Goal: Task Accomplishment & Management: Manage account settings

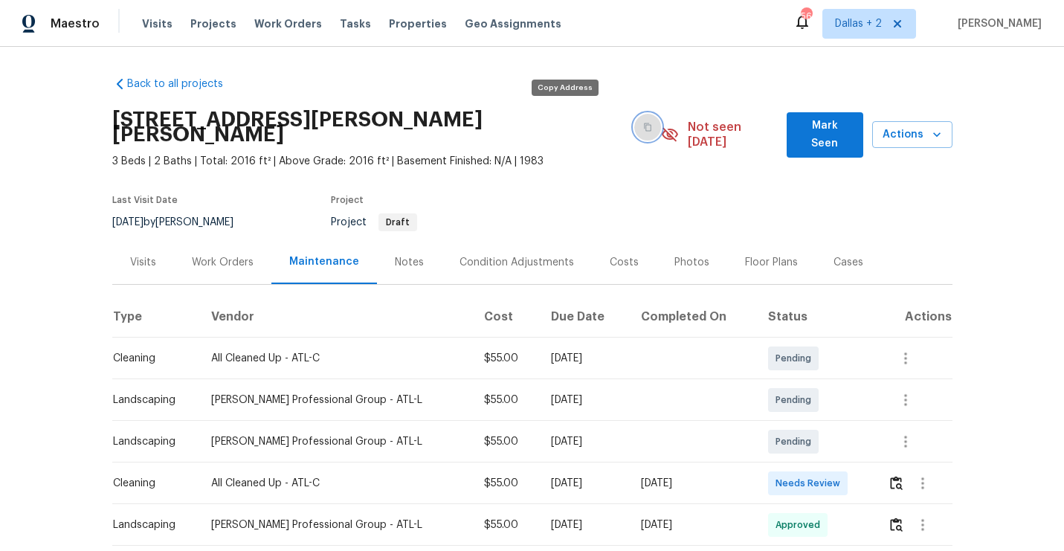
click at [645, 123] on icon "button" at bounding box center [648, 127] width 7 height 8
click at [901, 476] on img "button" at bounding box center [896, 483] width 13 height 14
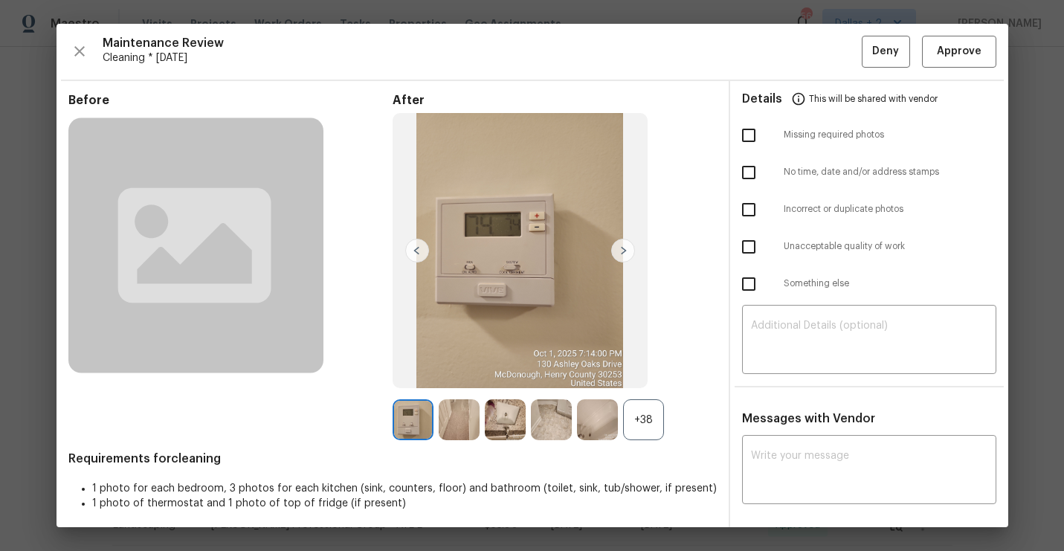
click at [638, 415] on div "+38" at bounding box center [643, 419] width 41 height 41
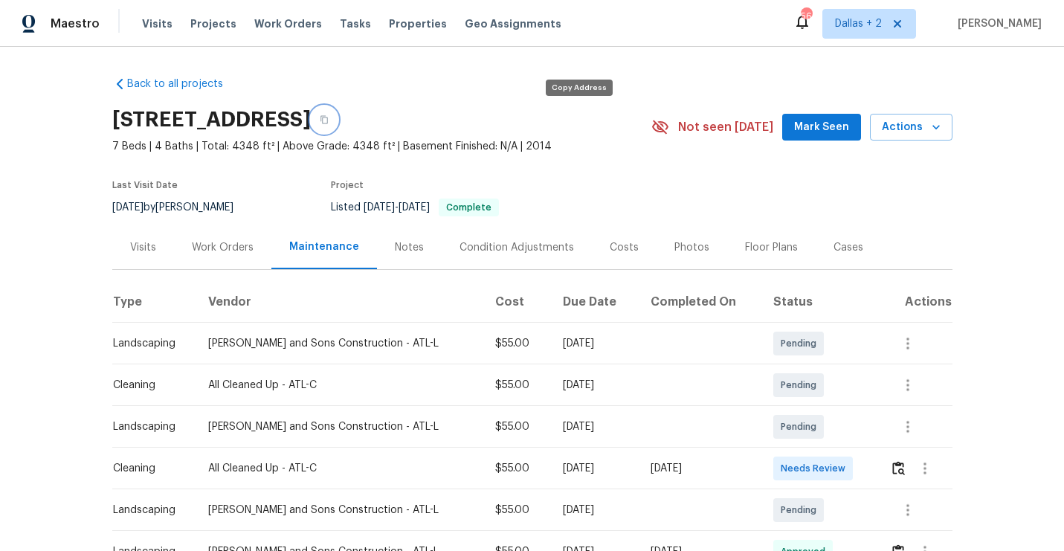
click at [329, 120] on icon "button" at bounding box center [324, 119] width 9 height 9
click at [896, 468] on img "button" at bounding box center [898, 468] width 13 height 14
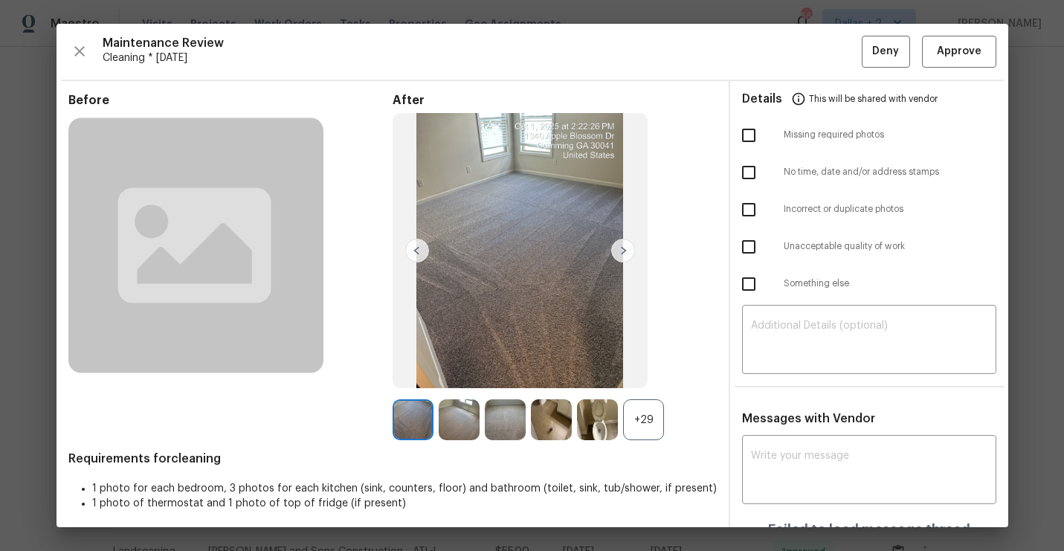
click at [649, 410] on div "+29" at bounding box center [643, 419] width 41 height 41
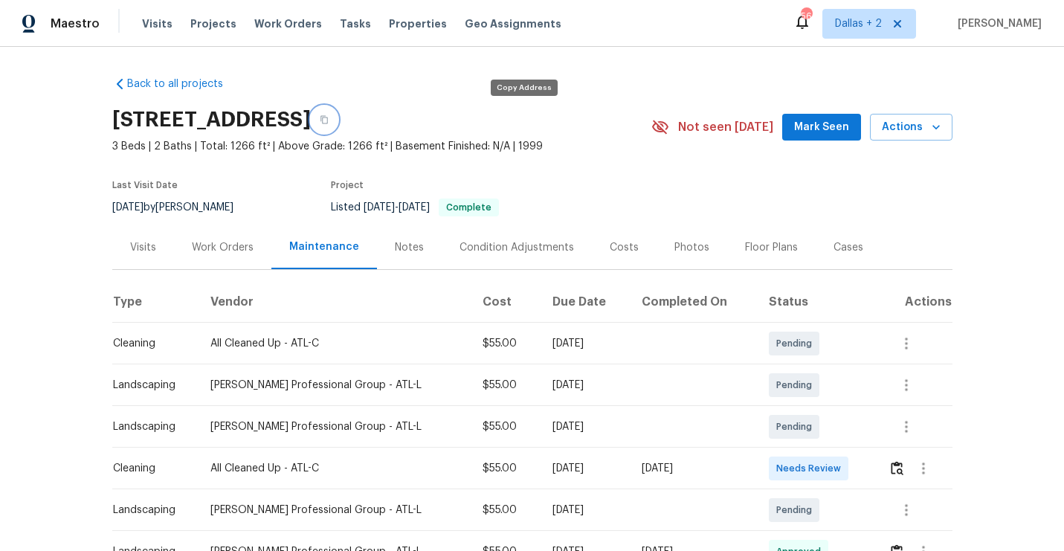
click at [328, 118] on icon "button" at bounding box center [324, 120] width 7 height 8
click at [901, 466] on img "button" at bounding box center [897, 468] width 13 height 14
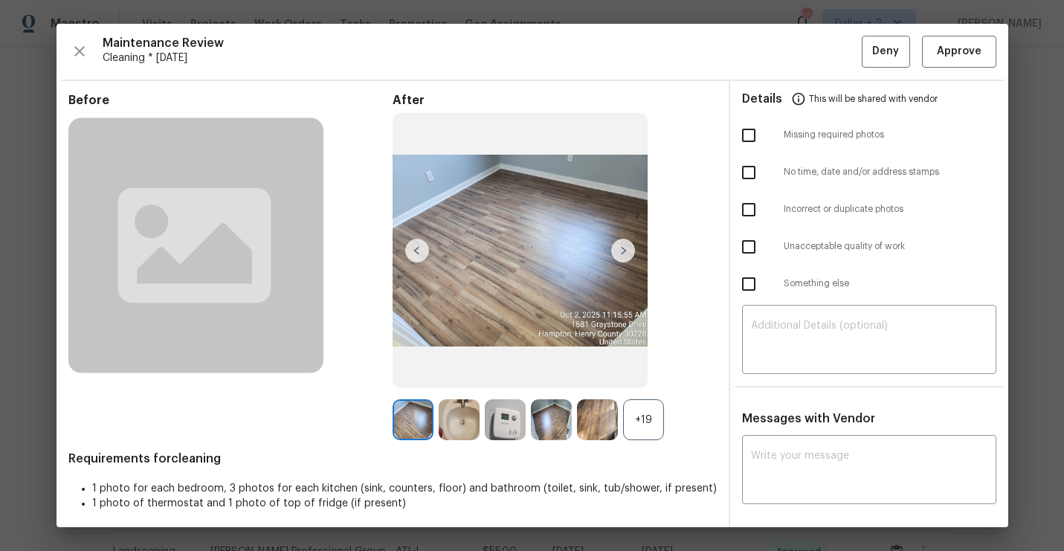
click at [641, 427] on div "+19" at bounding box center [643, 419] width 41 height 41
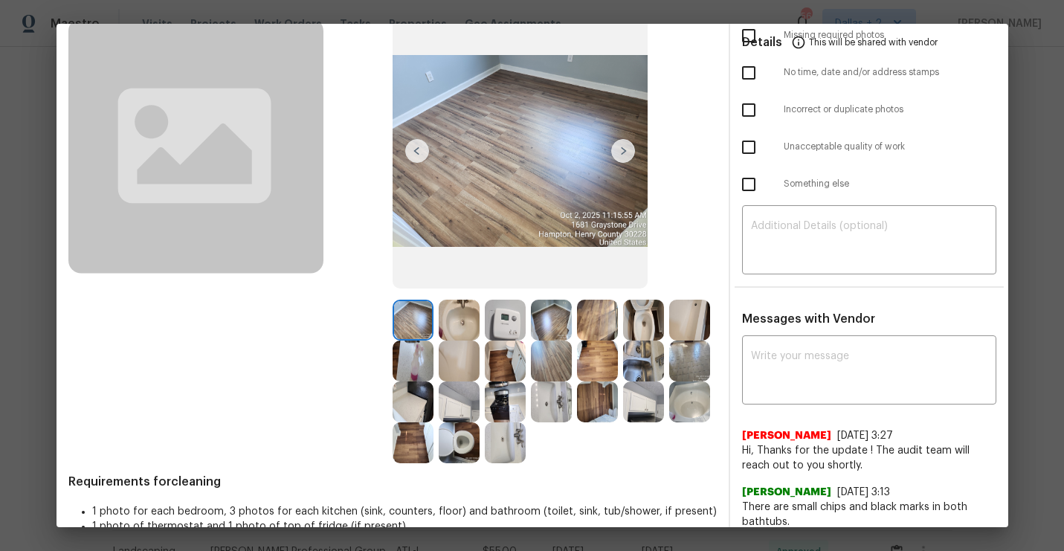
scroll to position [120, 0]
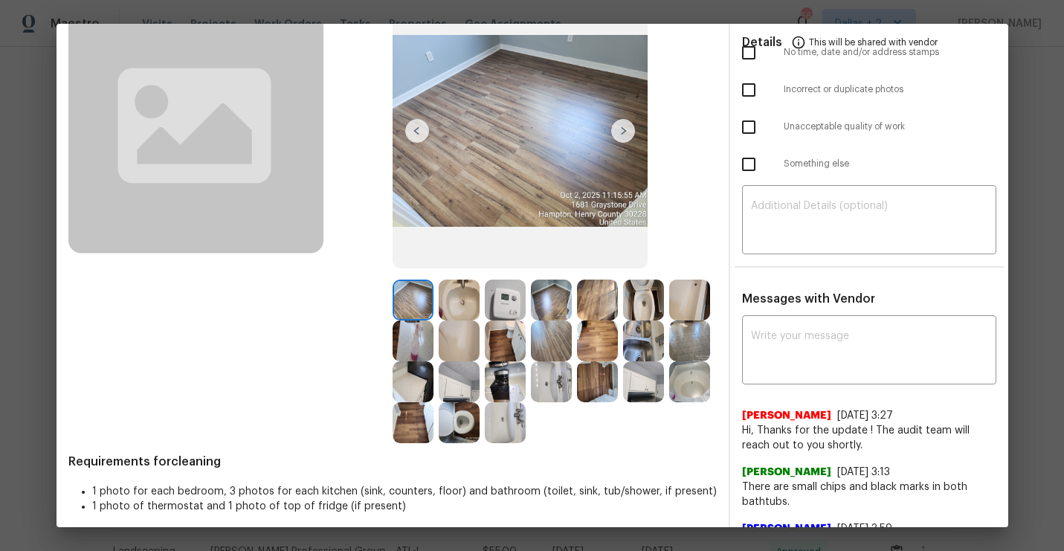
click at [457, 381] on img at bounding box center [459, 381] width 41 height 41
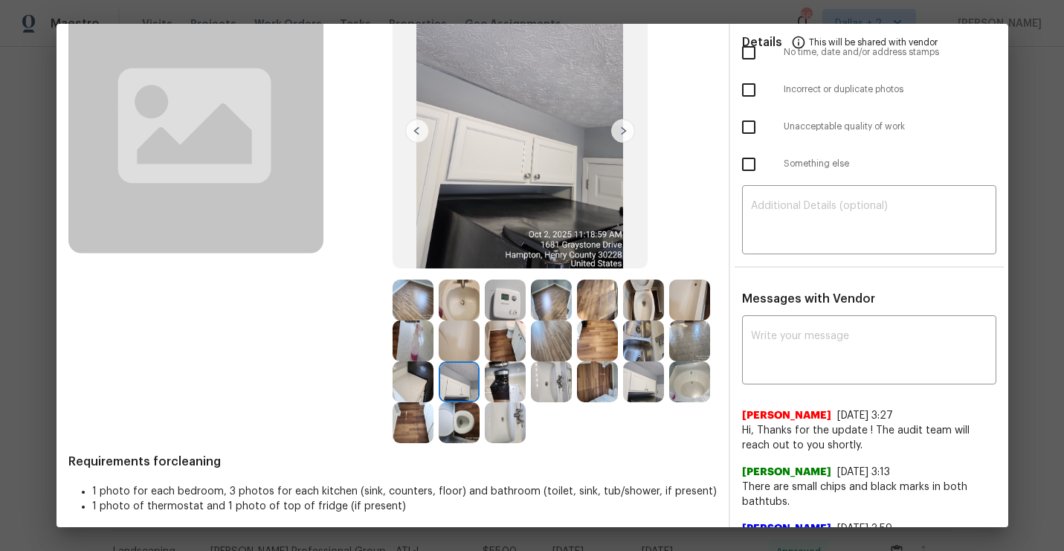
click at [637, 379] on img at bounding box center [643, 381] width 41 height 41
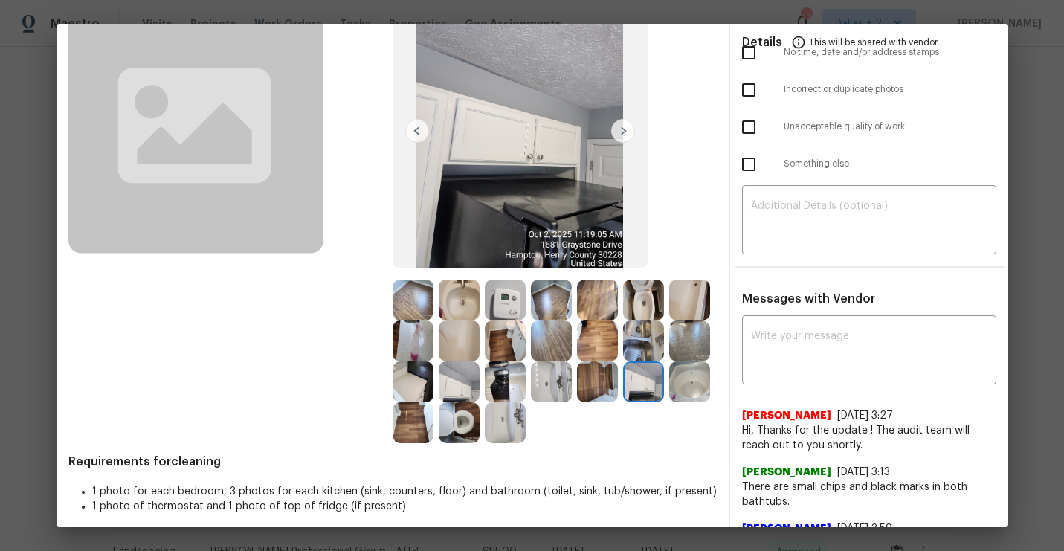
click at [591, 383] on img at bounding box center [597, 381] width 41 height 41
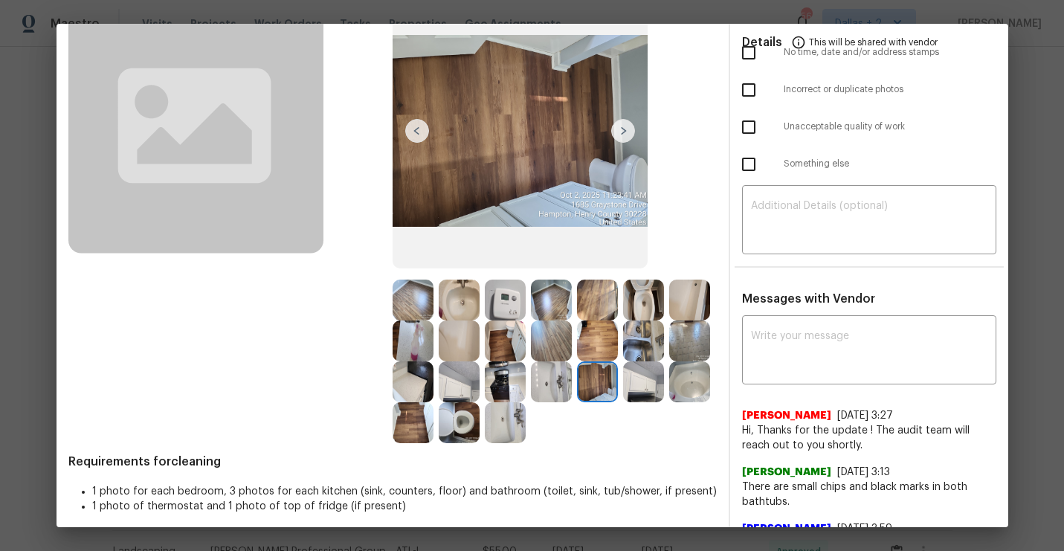
click at [455, 410] on img at bounding box center [459, 422] width 41 height 41
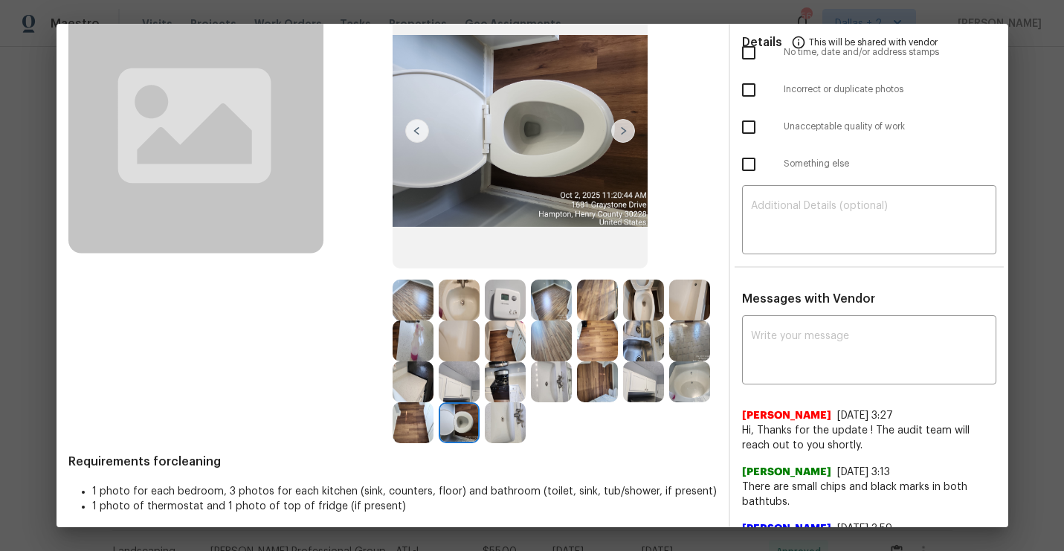
click at [687, 305] on img at bounding box center [689, 300] width 41 height 41
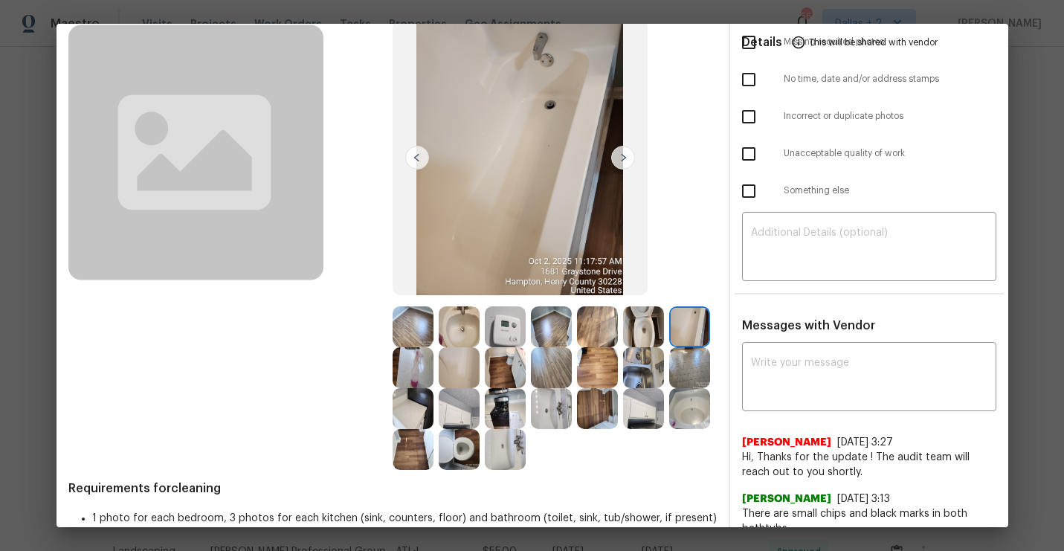
scroll to position [98, 0]
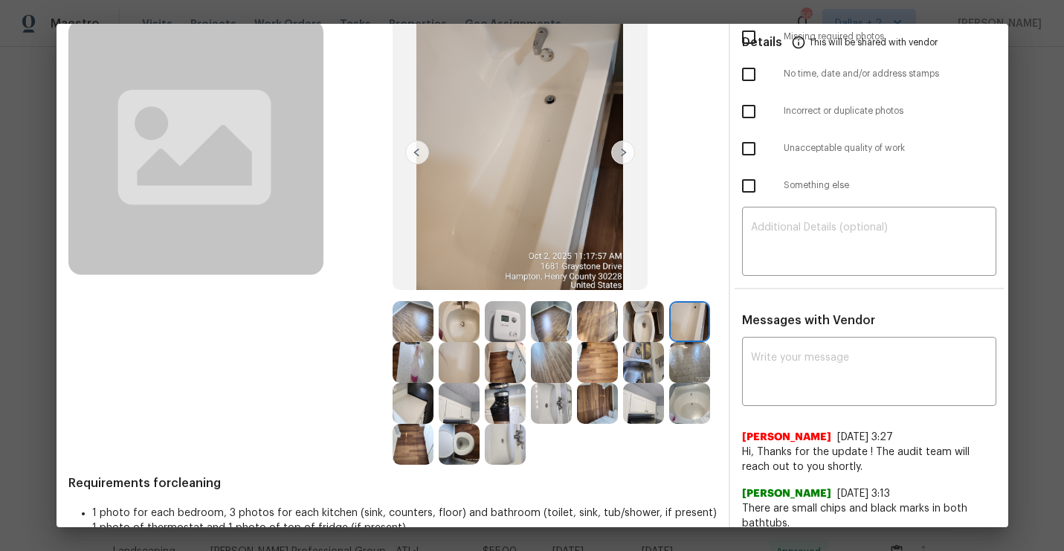
click at [640, 400] on img at bounding box center [643, 403] width 41 height 41
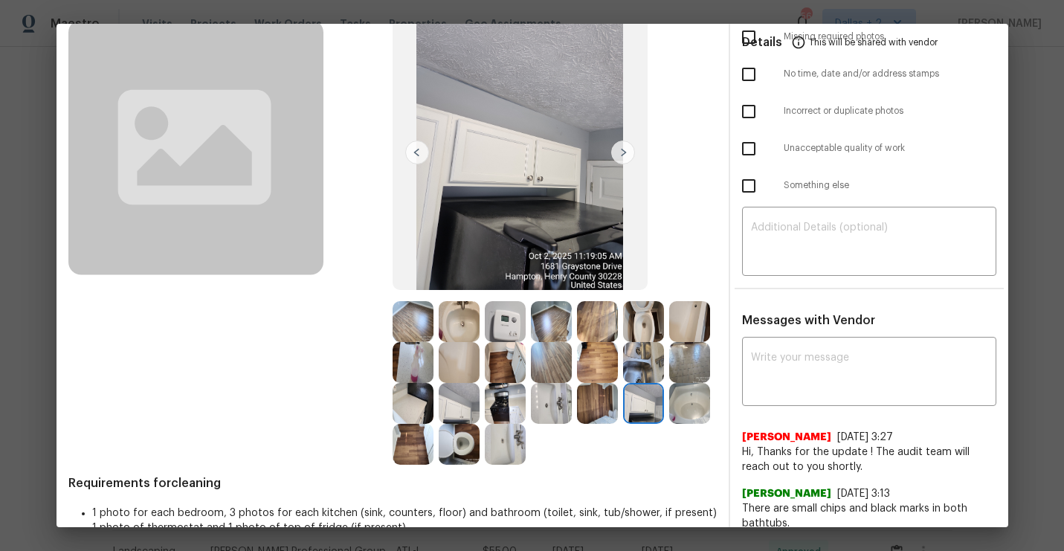
click at [503, 451] on img at bounding box center [505, 444] width 41 height 41
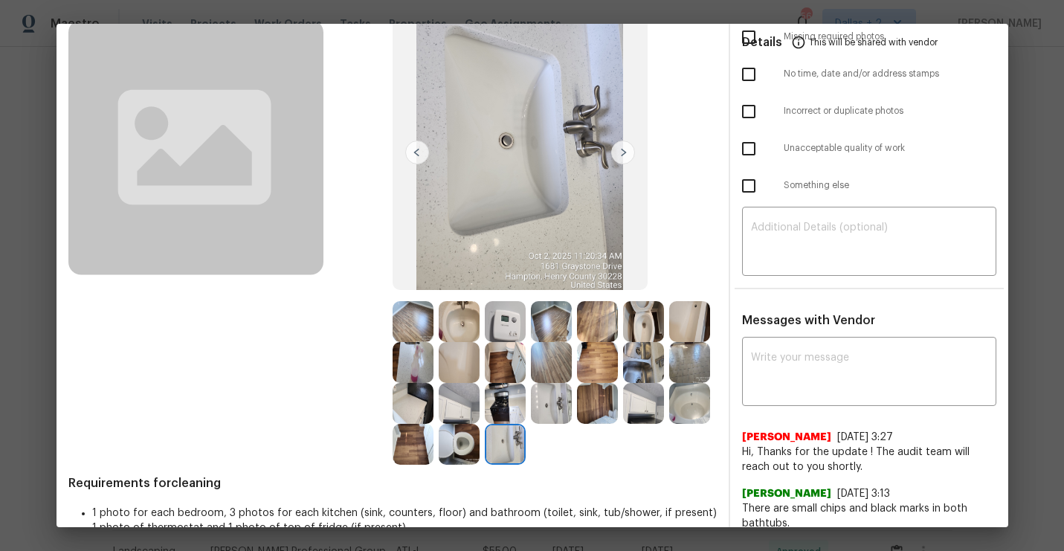
click at [452, 433] on img at bounding box center [459, 444] width 41 height 41
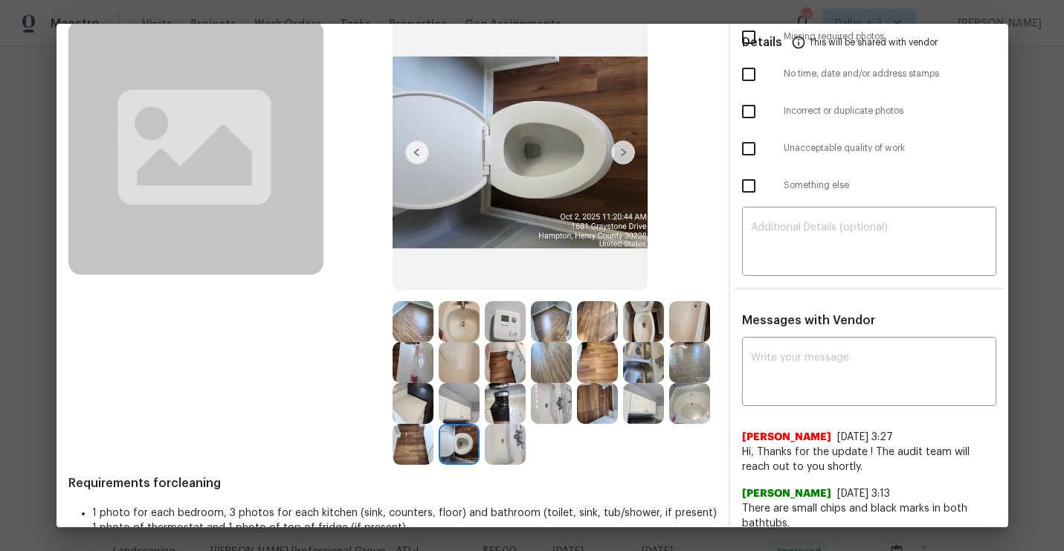
click at [678, 401] on img at bounding box center [689, 403] width 41 height 41
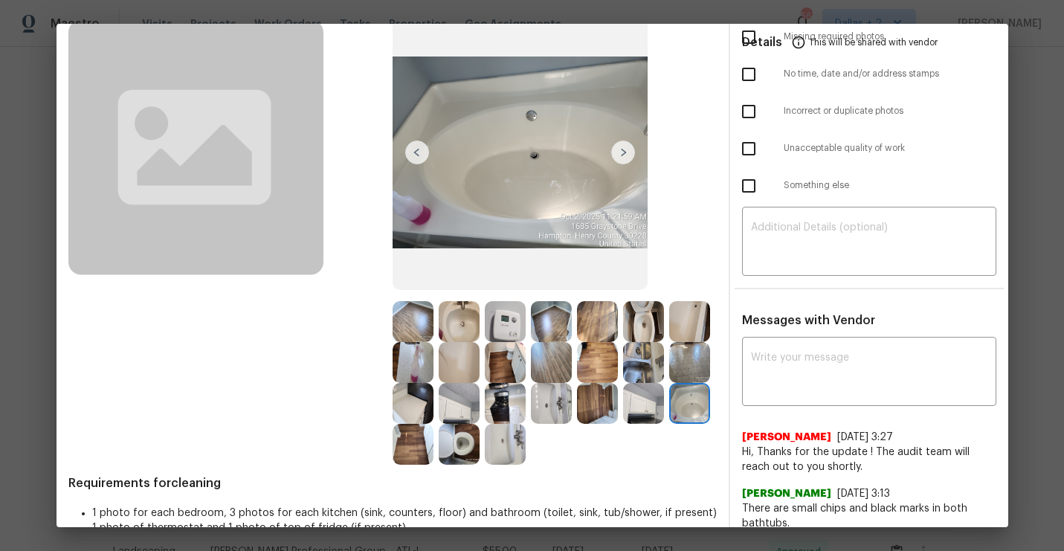
click at [515, 318] on img at bounding box center [505, 321] width 41 height 41
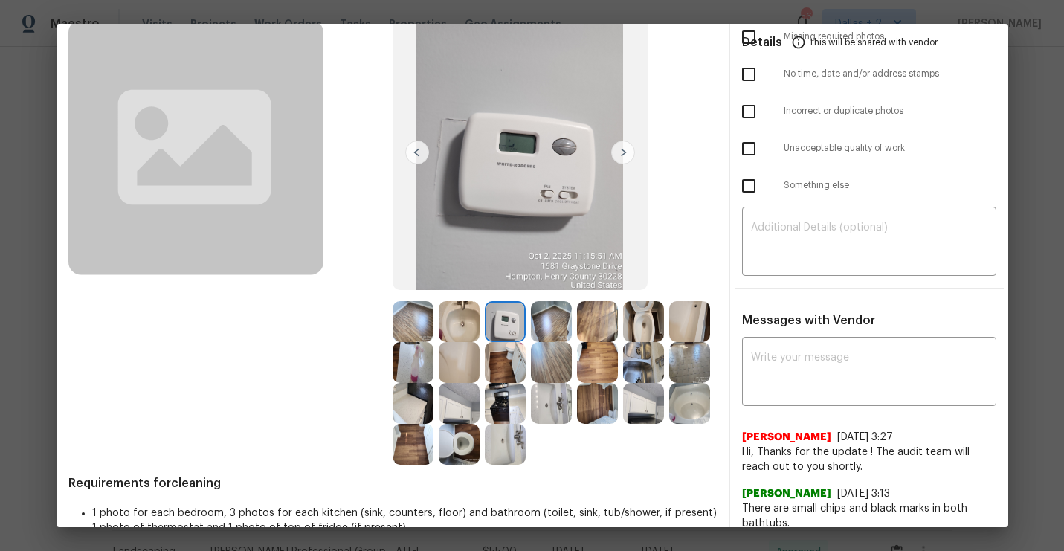
click at [402, 338] on img at bounding box center [413, 321] width 41 height 41
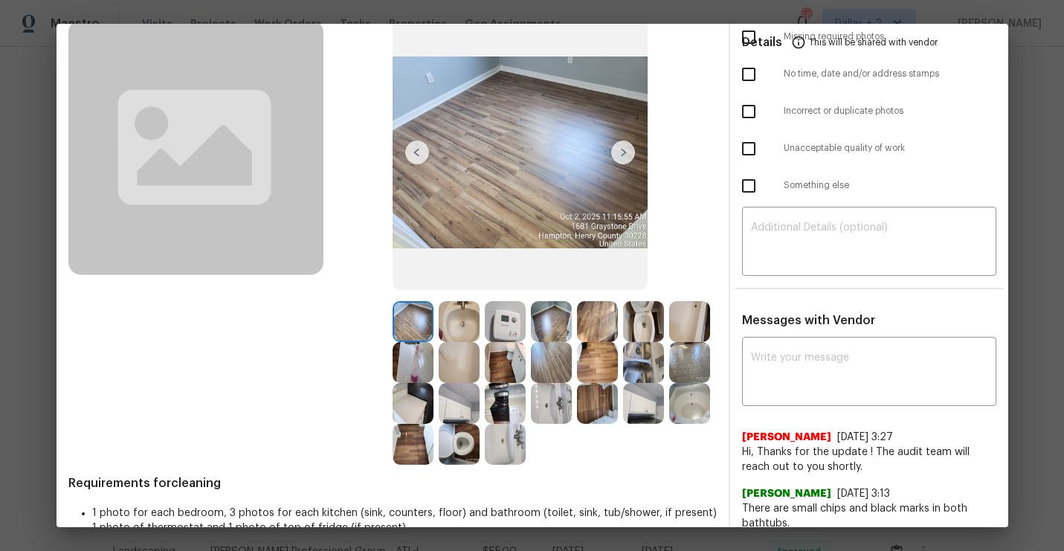
click at [621, 151] on img at bounding box center [623, 153] width 24 height 24
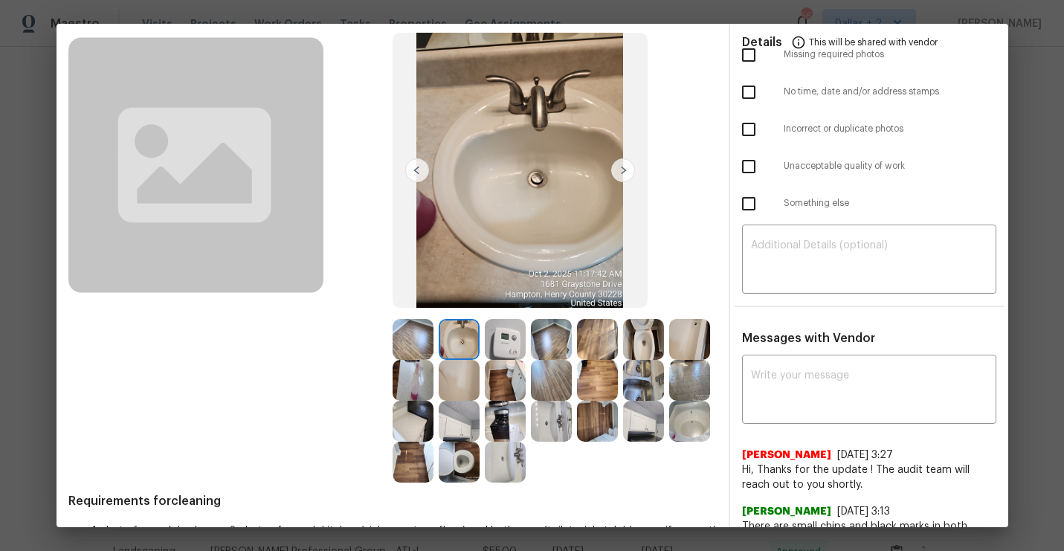
scroll to position [79, 0]
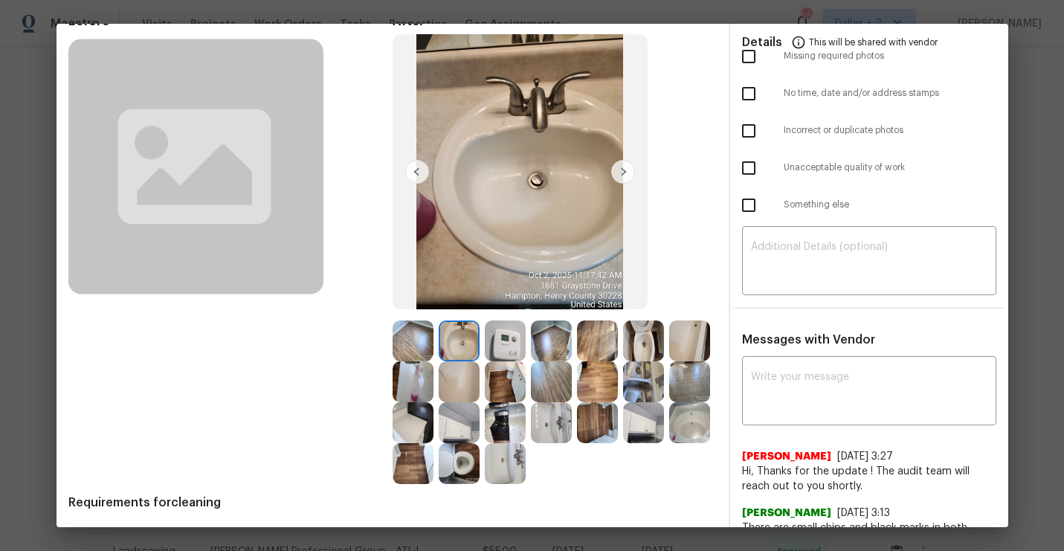
click at [627, 171] on img at bounding box center [623, 172] width 24 height 24
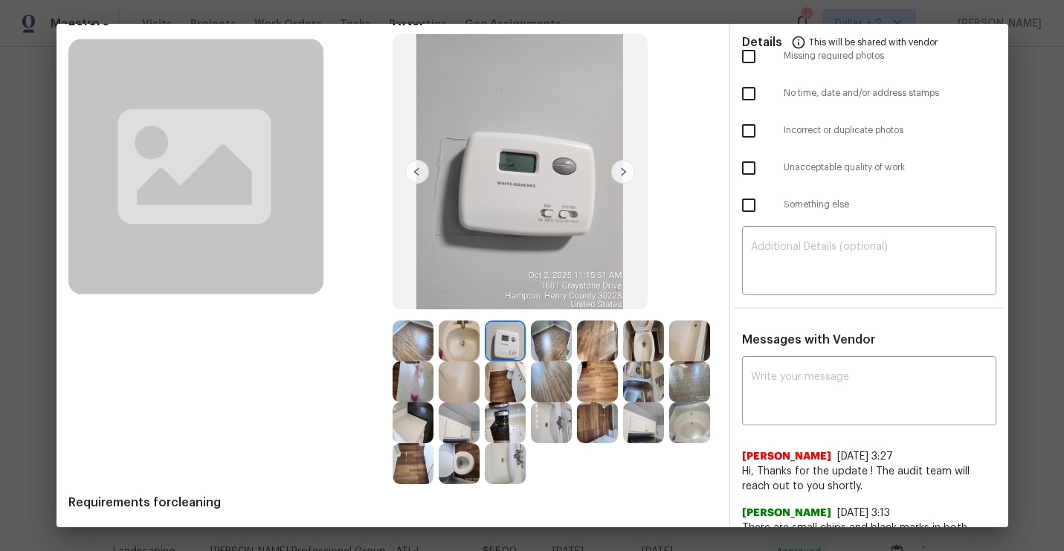
click at [560, 342] on img at bounding box center [551, 341] width 41 height 41
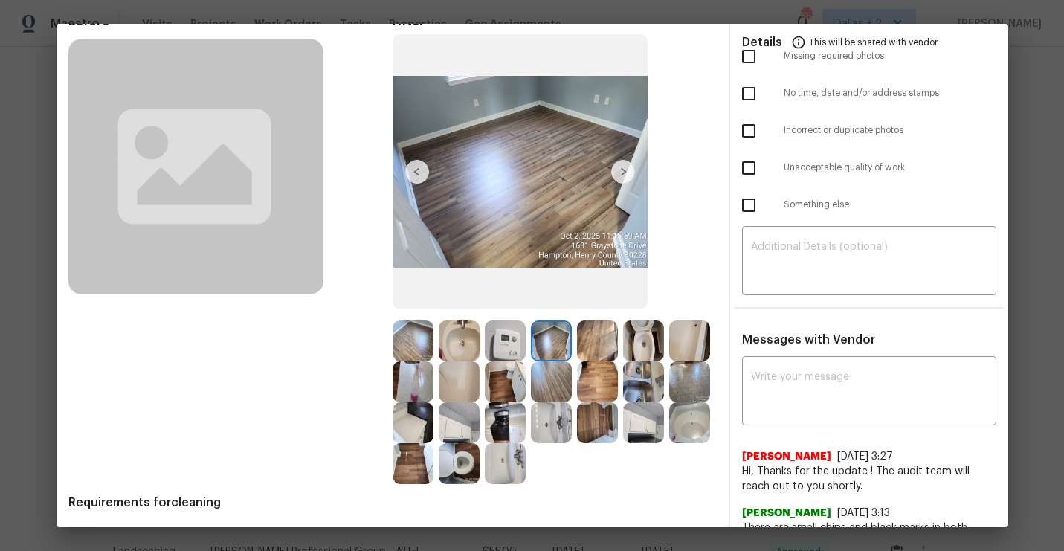
click at [596, 340] on img at bounding box center [597, 341] width 41 height 41
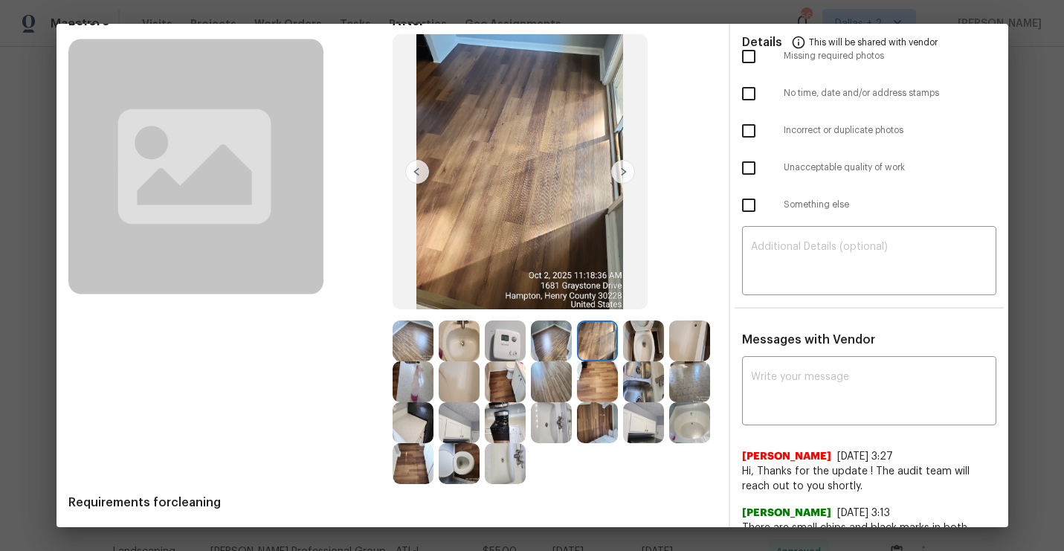
click at [602, 353] on img at bounding box center [597, 341] width 41 height 41
click at [628, 334] on img at bounding box center [643, 341] width 41 height 41
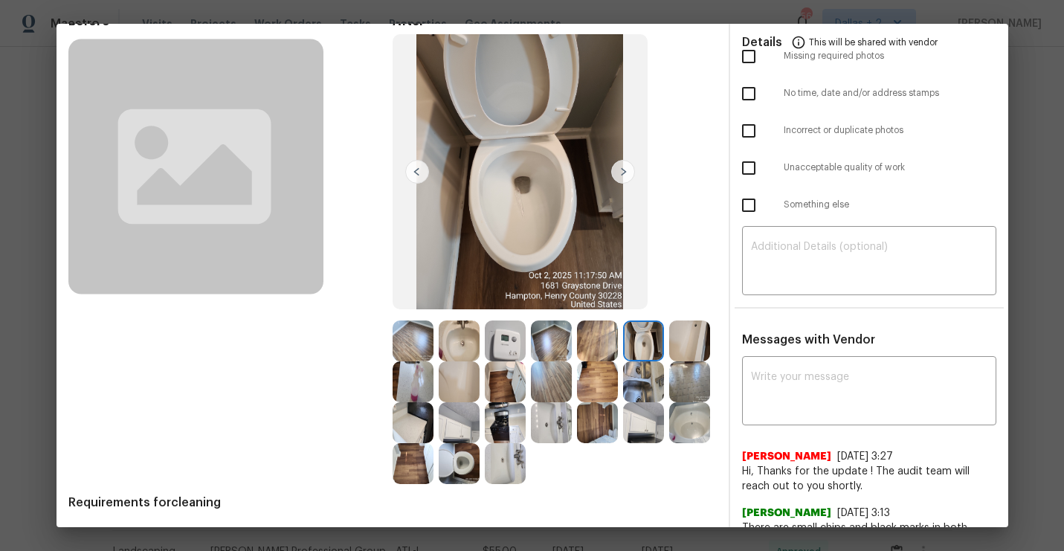
click at [695, 344] on img at bounding box center [689, 341] width 41 height 41
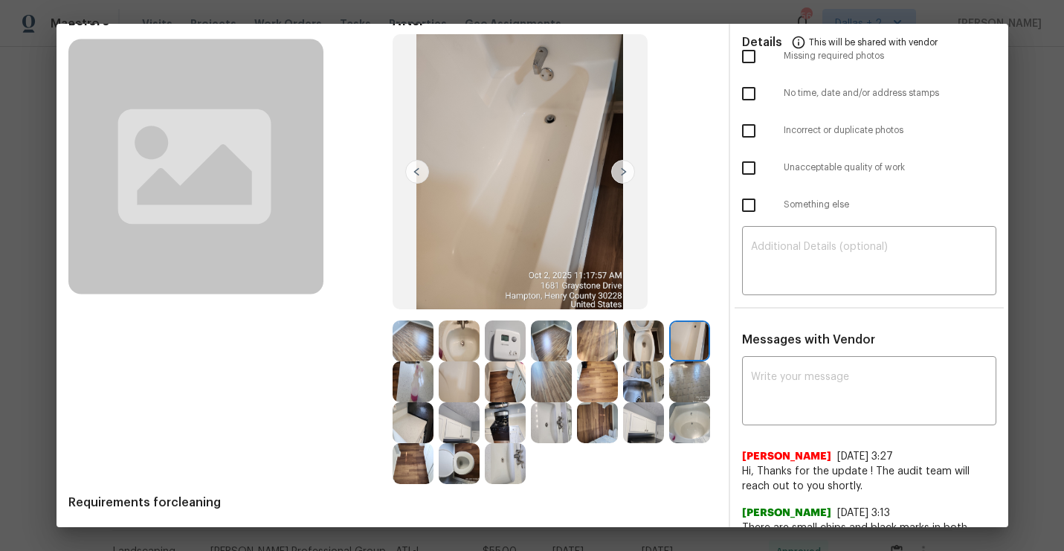
click at [643, 340] on img at bounding box center [643, 341] width 41 height 41
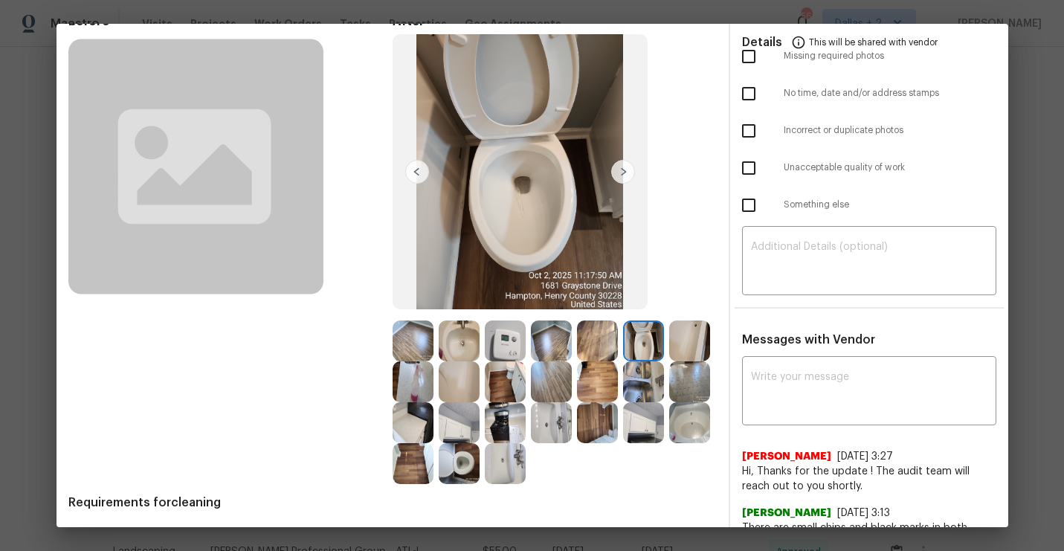
click at [616, 162] on img at bounding box center [623, 172] width 24 height 24
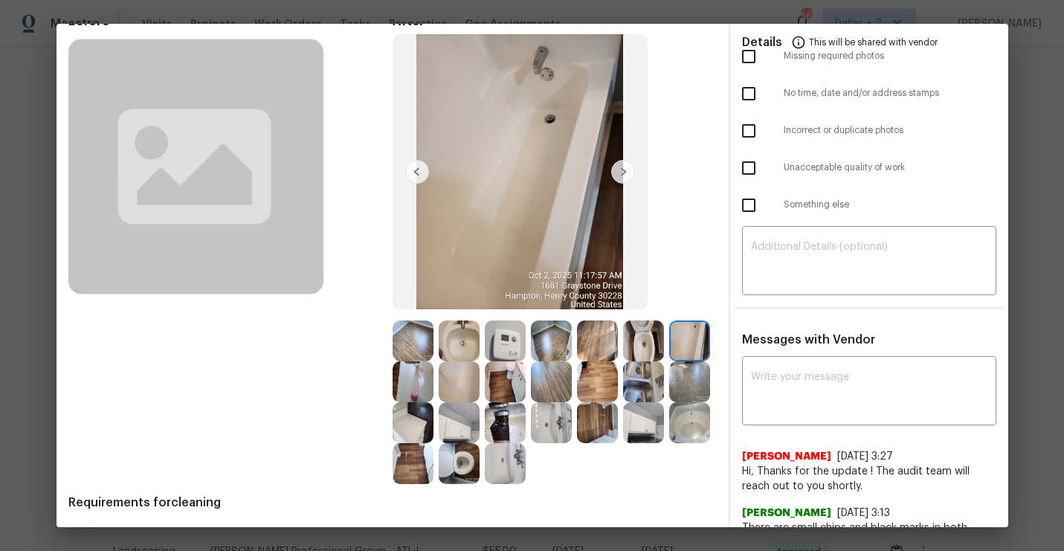
click at [618, 162] on img at bounding box center [623, 172] width 24 height 24
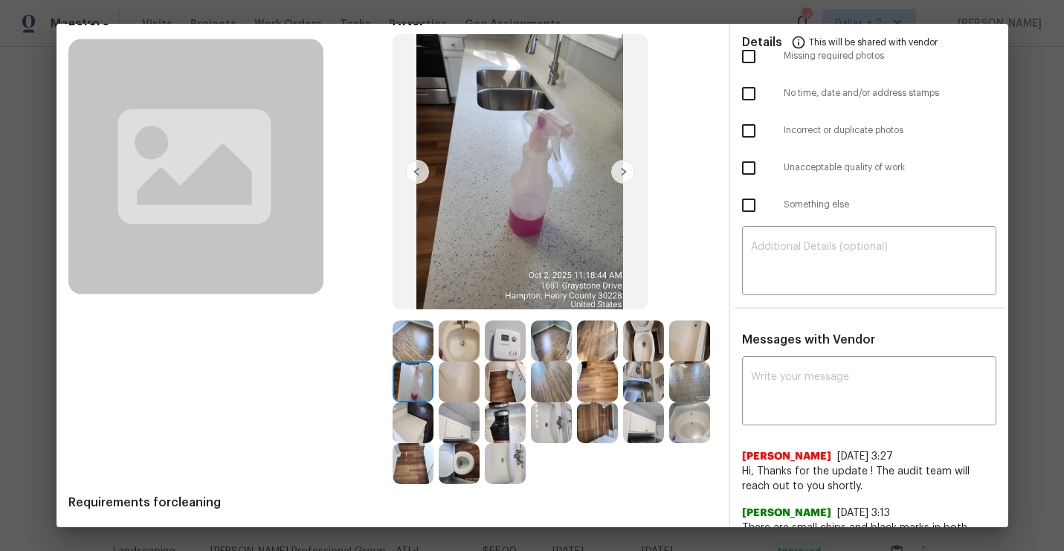
click at [397, 337] on img at bounding box center [413, 341] width 41 height 41
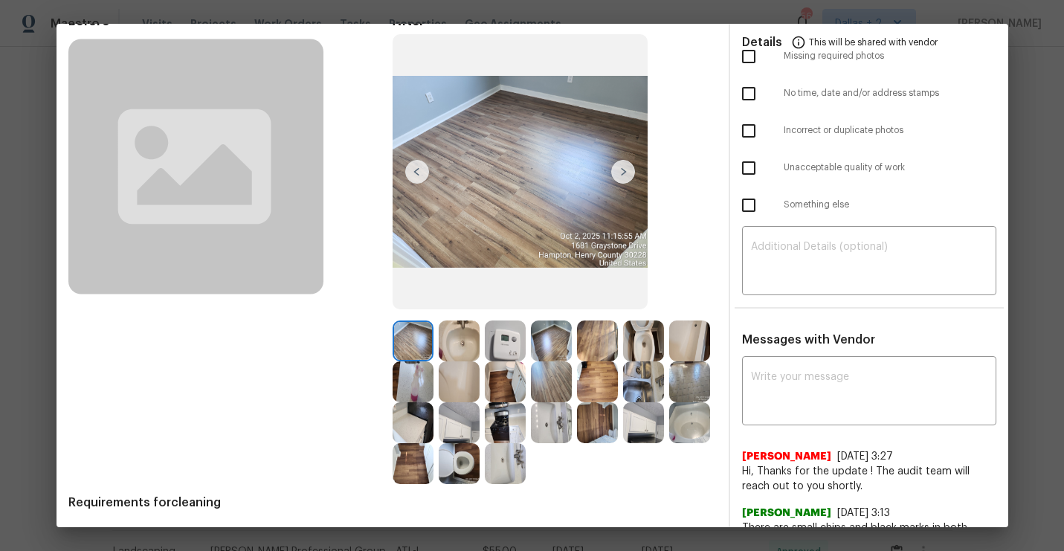
click at [628, 174] on img at bounding box center [623, 172] width 24 height 24
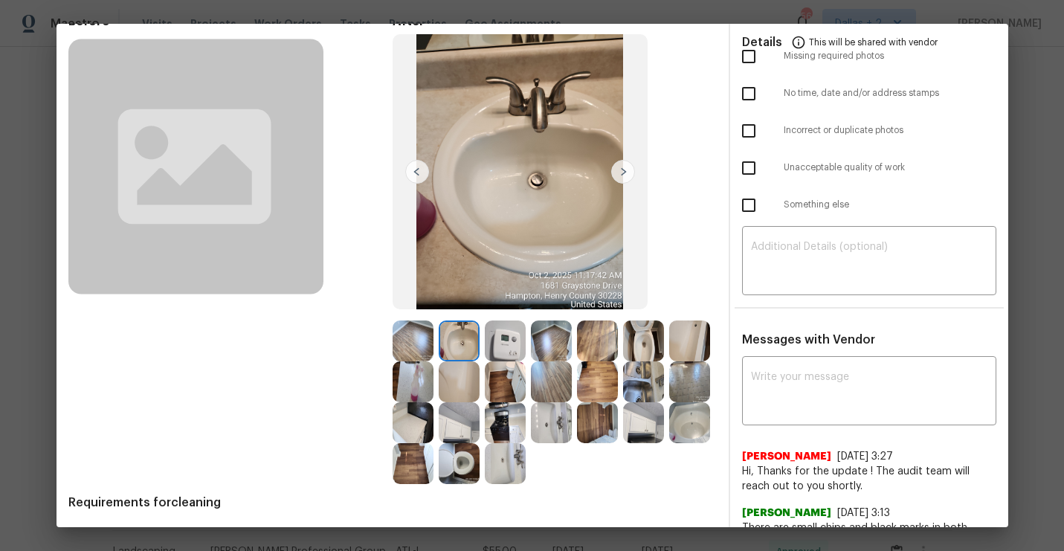
click at [628, 174] on img at bounding box center [623, 172] width 24 height 24
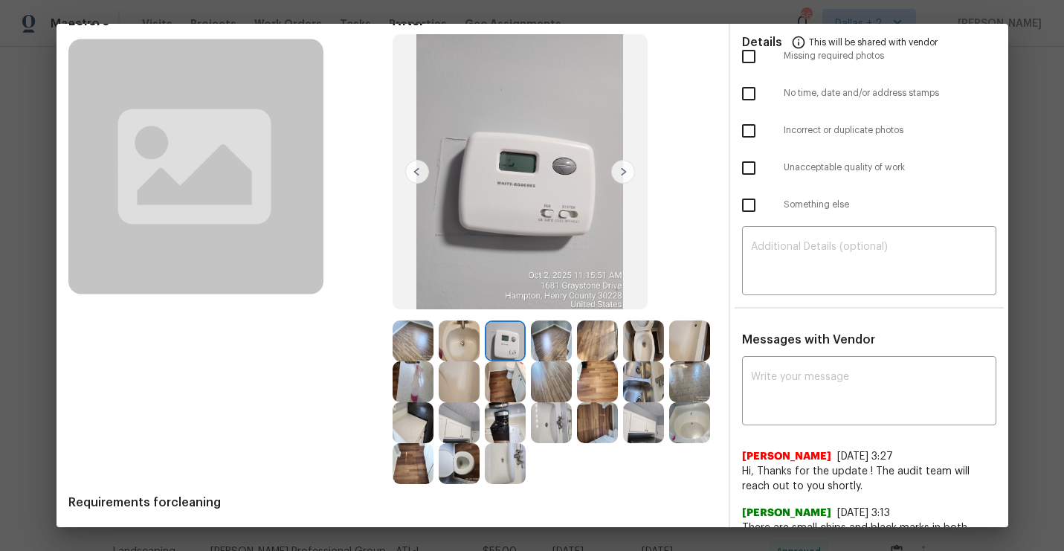
click at [628, 174] on img at bounding box center [623, 172] width 24 height 24
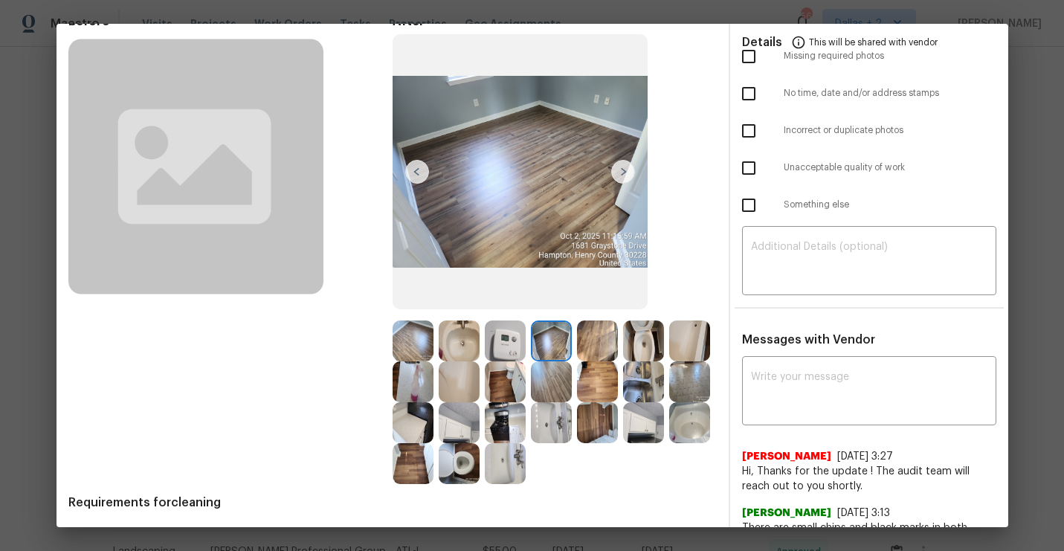
click at [628, 174] on img at bounding box center [623, 172] width 24 height 24
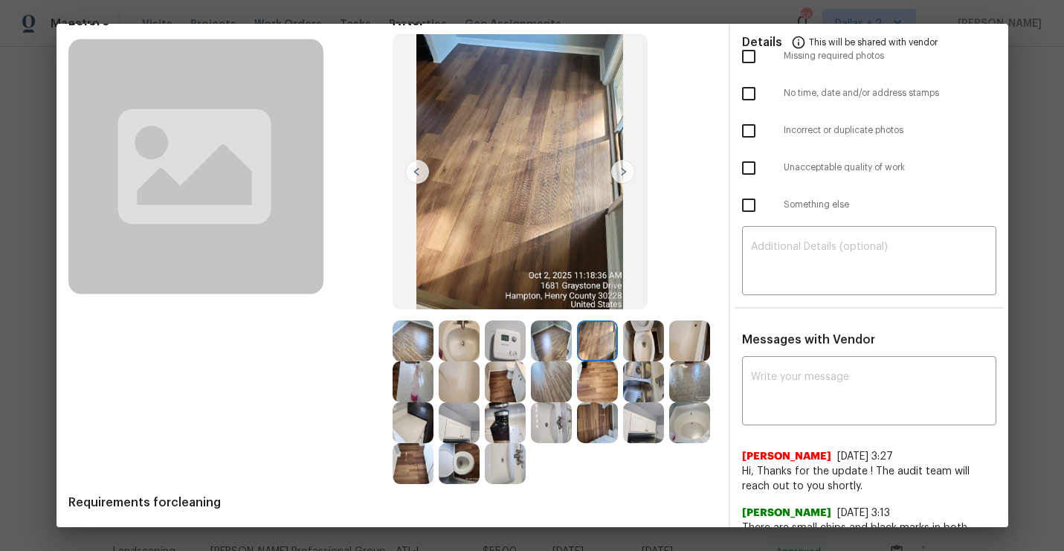
click at [627, 171] on img at bounding box center [623, 172] width 24 height 24
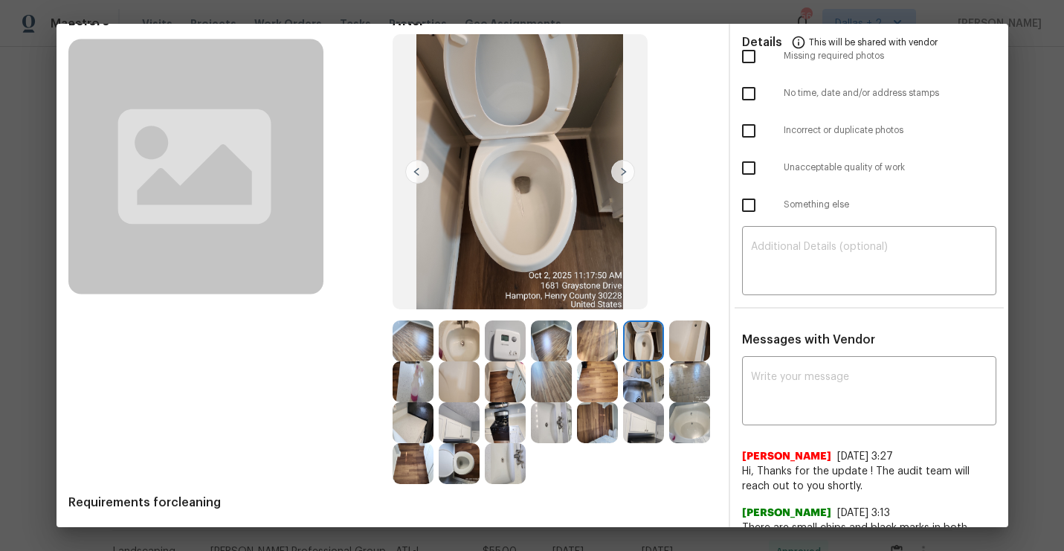
click at [627, 171] on img at bounding box center [623, 172] width 24 height 24
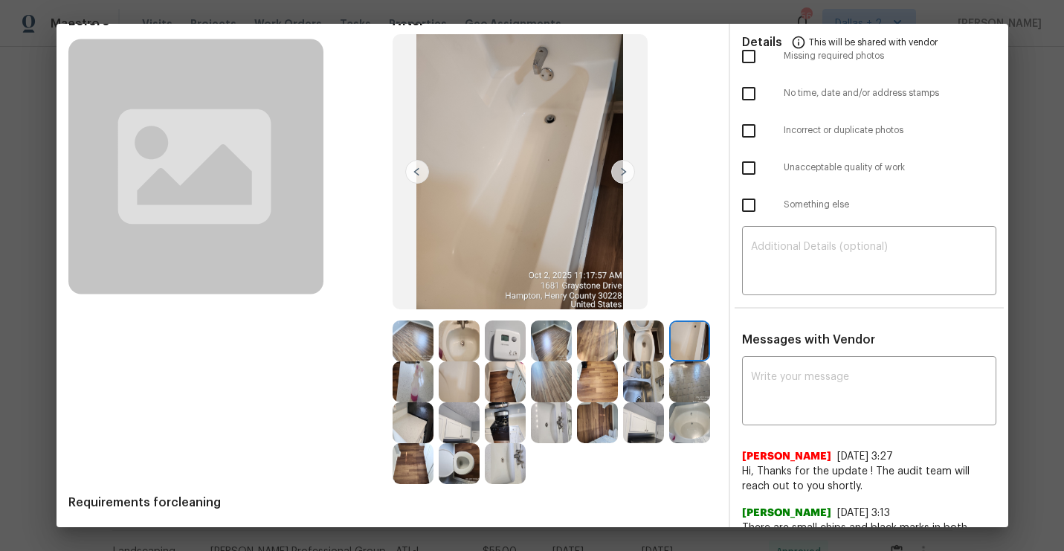
click at [627, 171] on img at bounding box center [623, 172] width 24 height 24
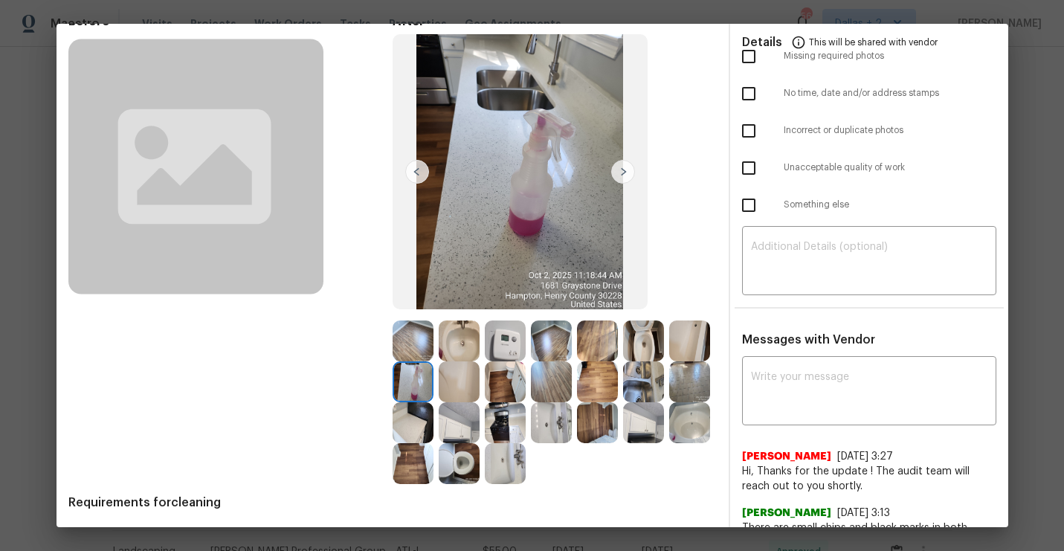
click at [622, 170] on img at bounding box center [623, 172] width 24 height 24
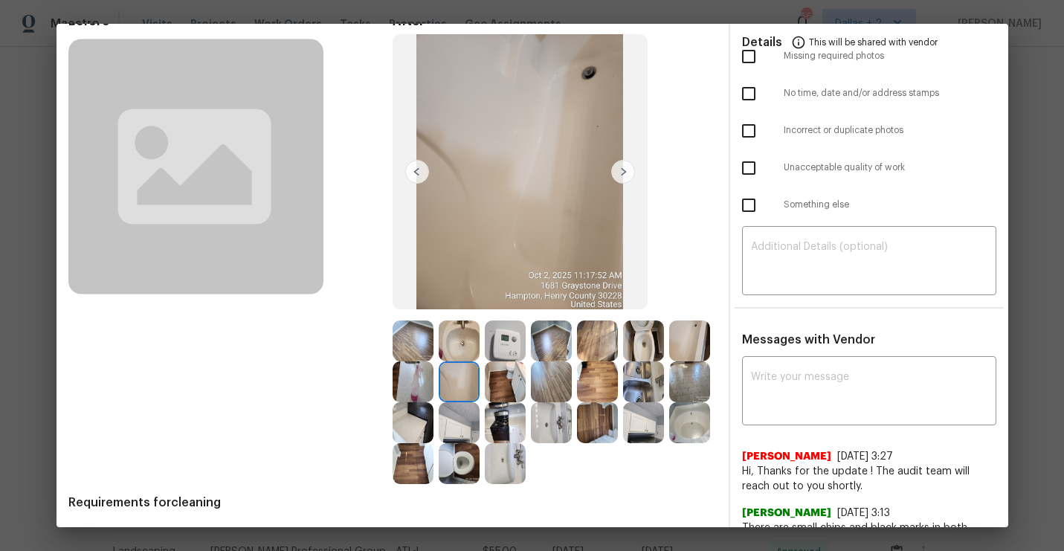
click at [622, 170] on img at bounding box center [623, 172] width 24 height 24
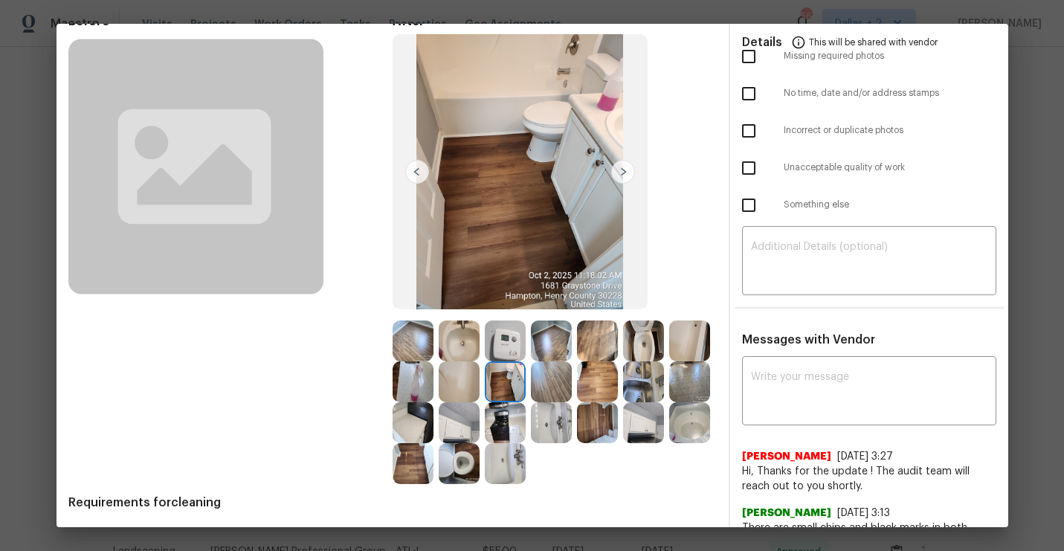
click at [647, 363] on img at bounding box center [643, 381] width 41 height 41
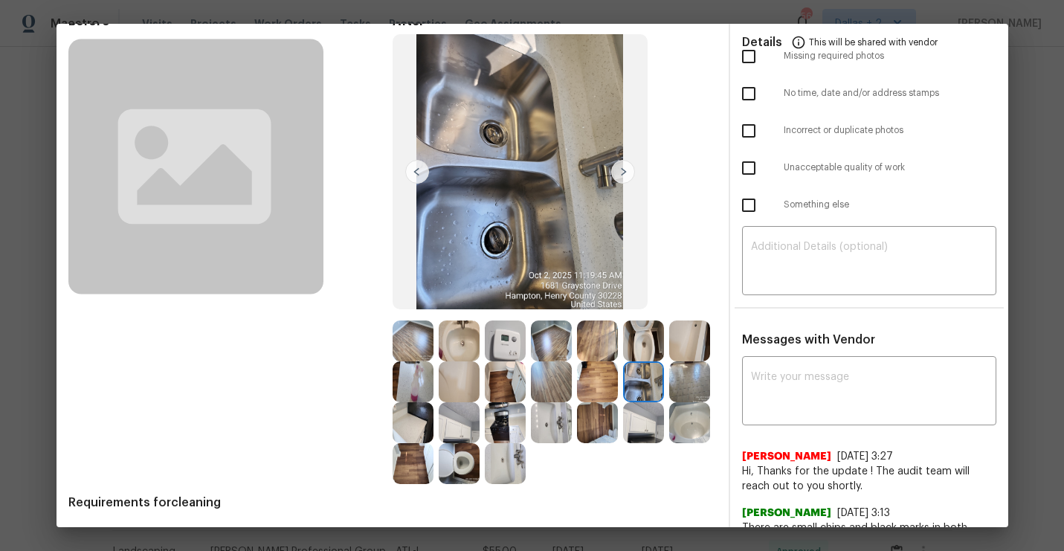
click at [400, 421] on img at bounding box center [413, 422] width 41 height 41
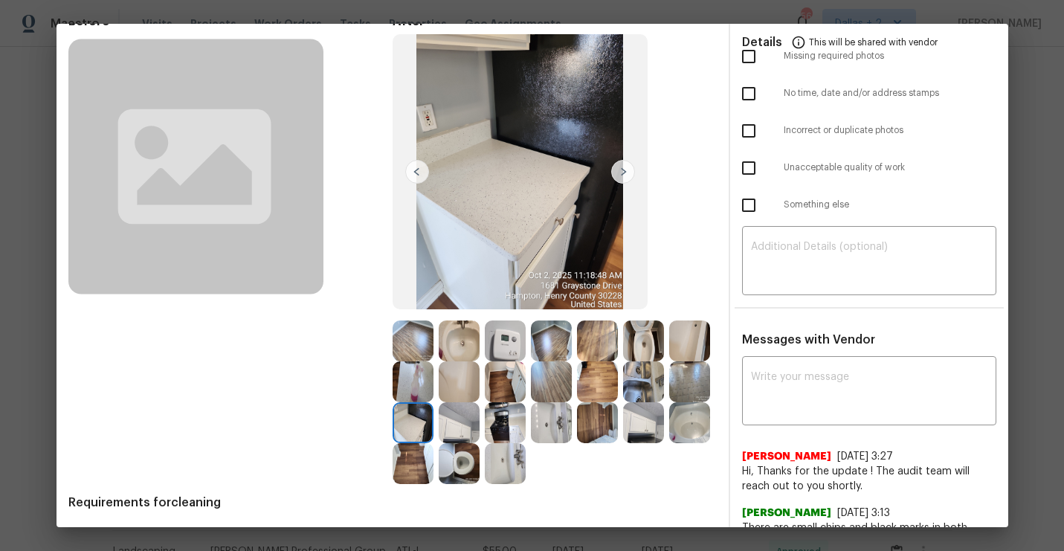
click at [400, 421] on img at bounding box center [413, 422] width 41 height 41
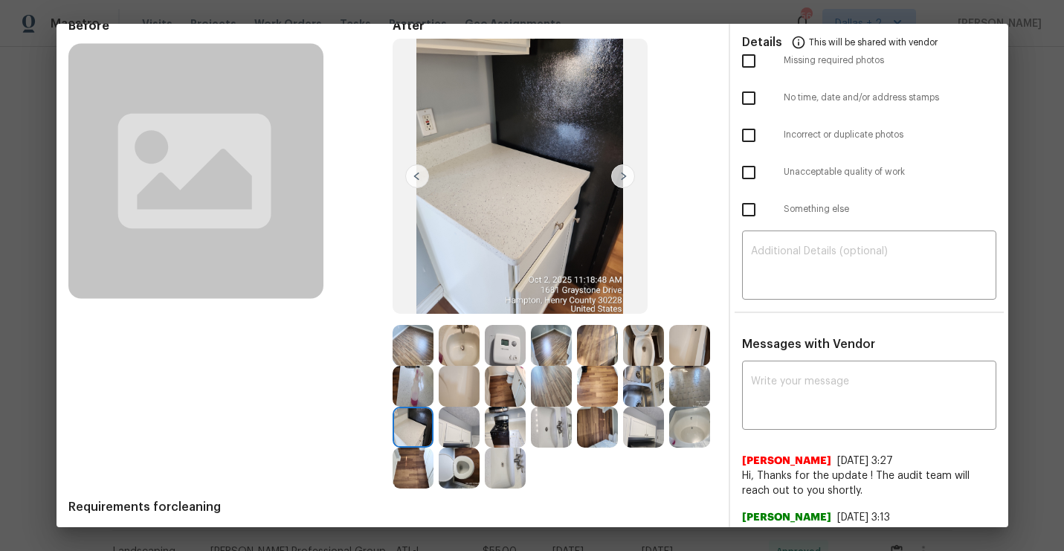
scroll to position [83, 0]
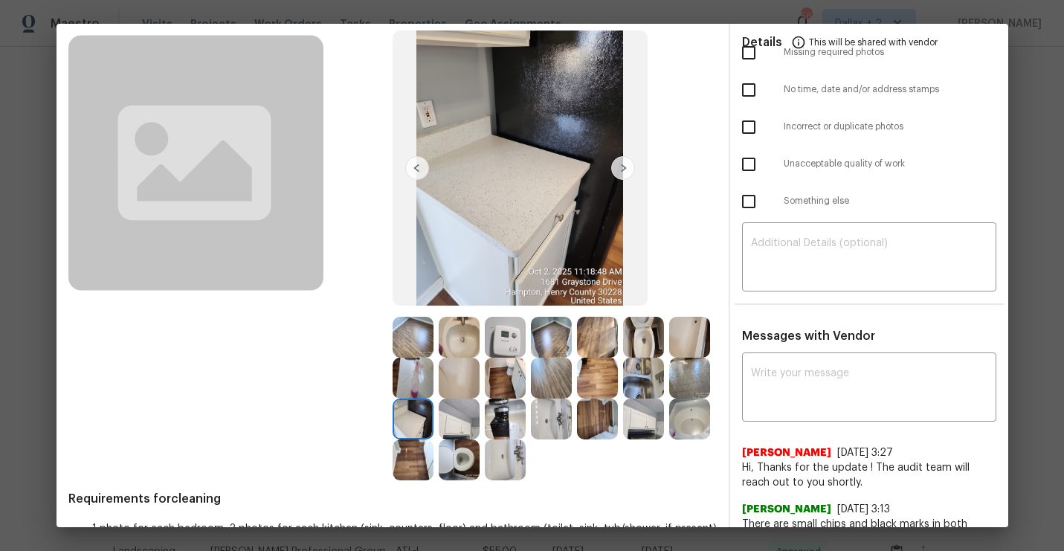
click at [680, 356] on img at bounding box center [689, 337] width 41 height 41
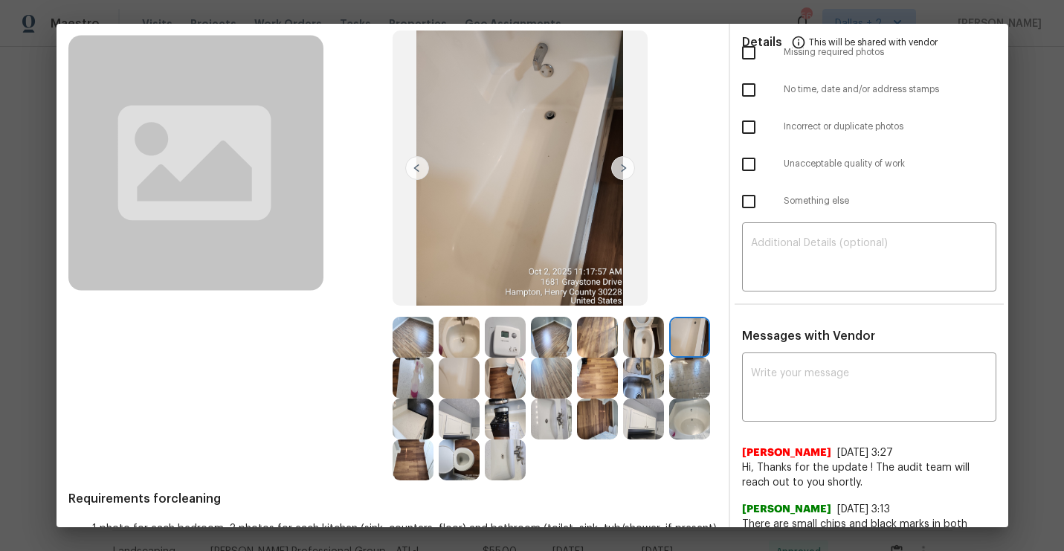
click at [418, 379] on img at bounding box center [413, 378] width 41 height 41
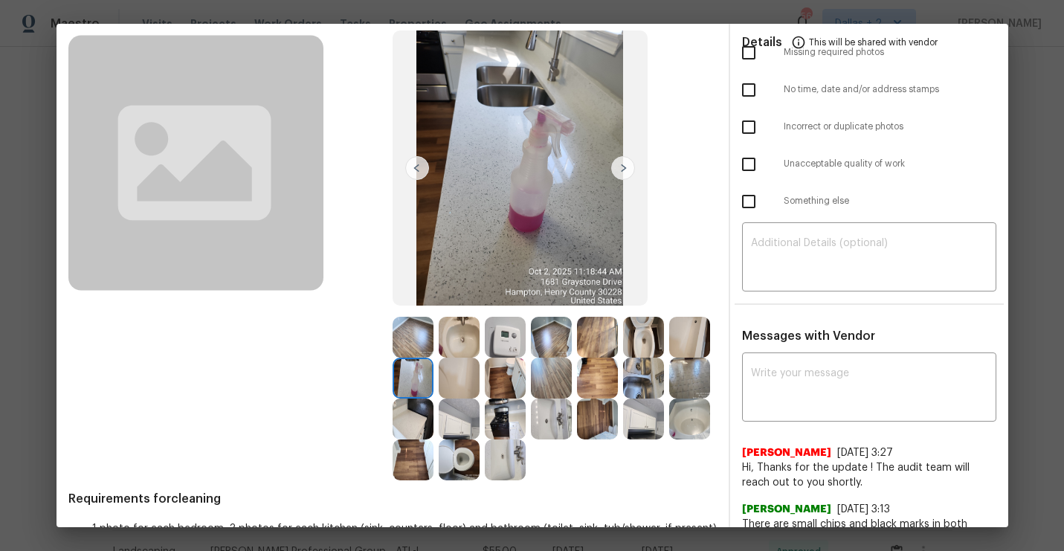
click at [614, 164] on img at bounding box center [623, 168] width 24 height 24
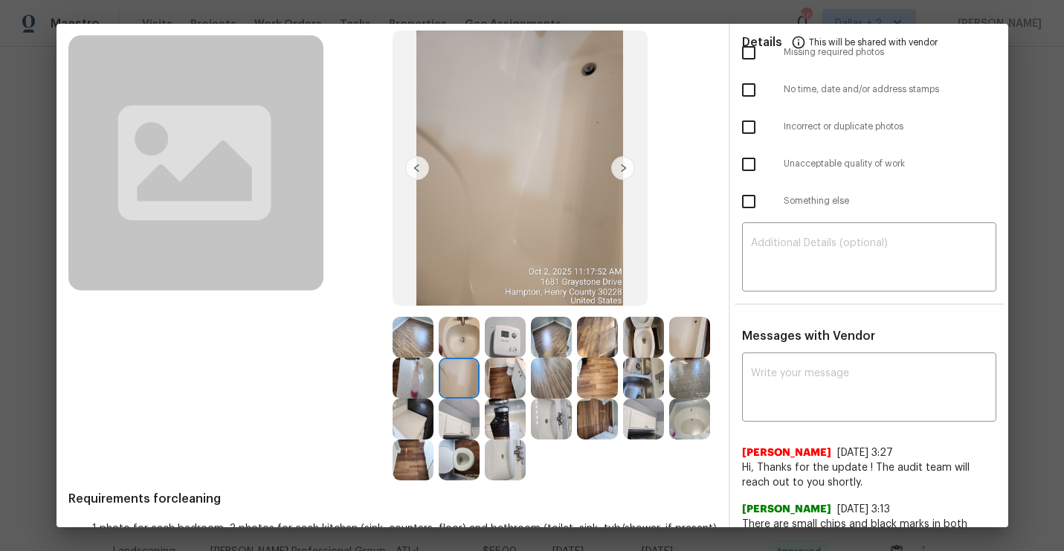
click at [614, 164] on img at bounding box center [623, 168] width 24 height 24
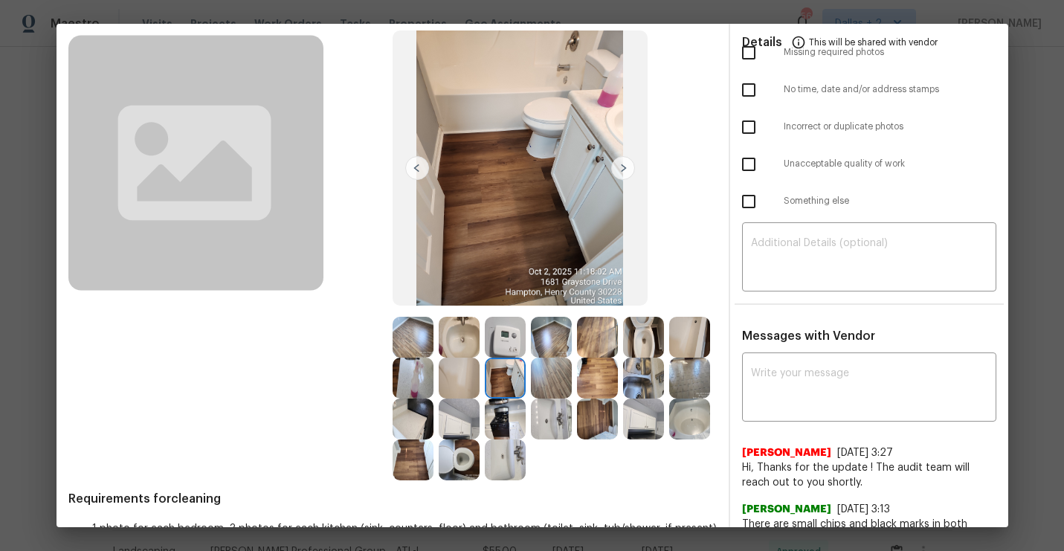
click at [614, 165] on img at bounding box center [623, 168] width 24 height 24
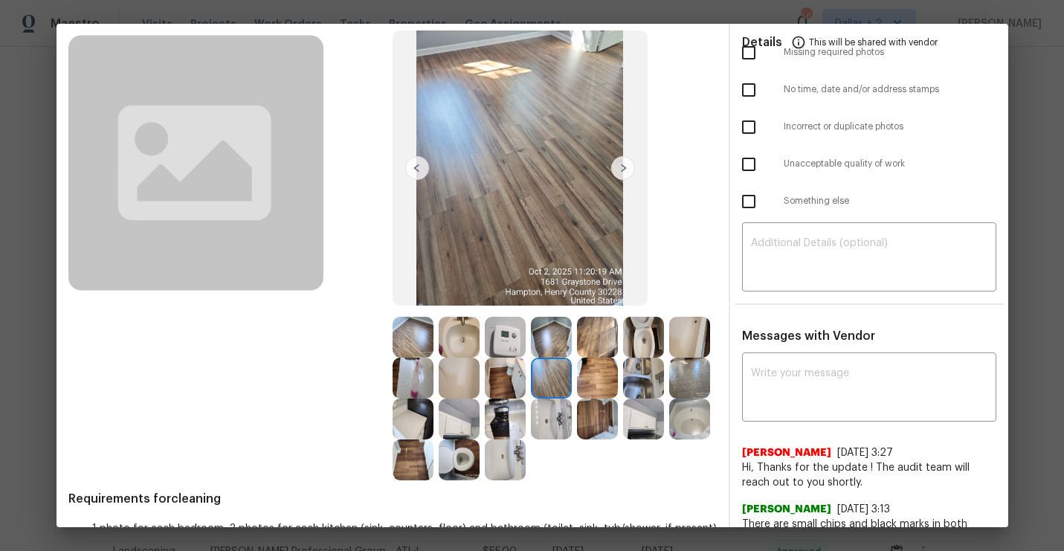
click at [621, 170] on img at bounding box center [623, 168] width 24 height 24
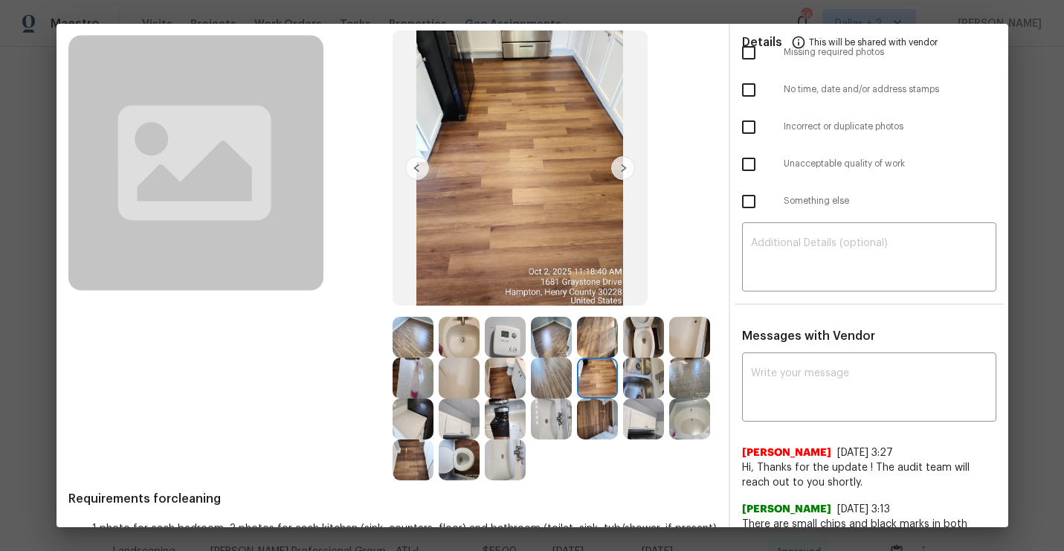
click at [647, 384] on img at bounding box center [643, 378] width 41 height 41
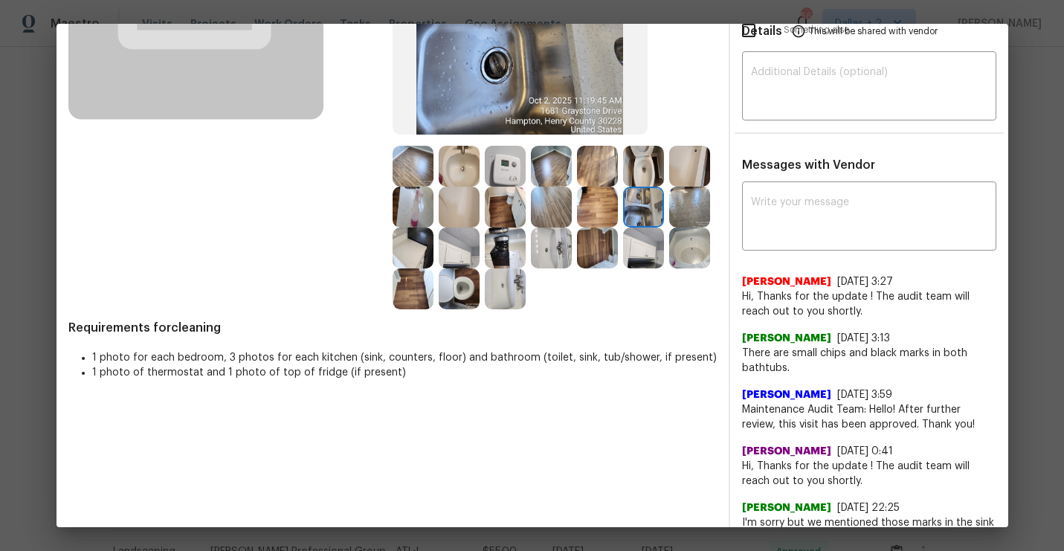
scroll to position [255, 0]
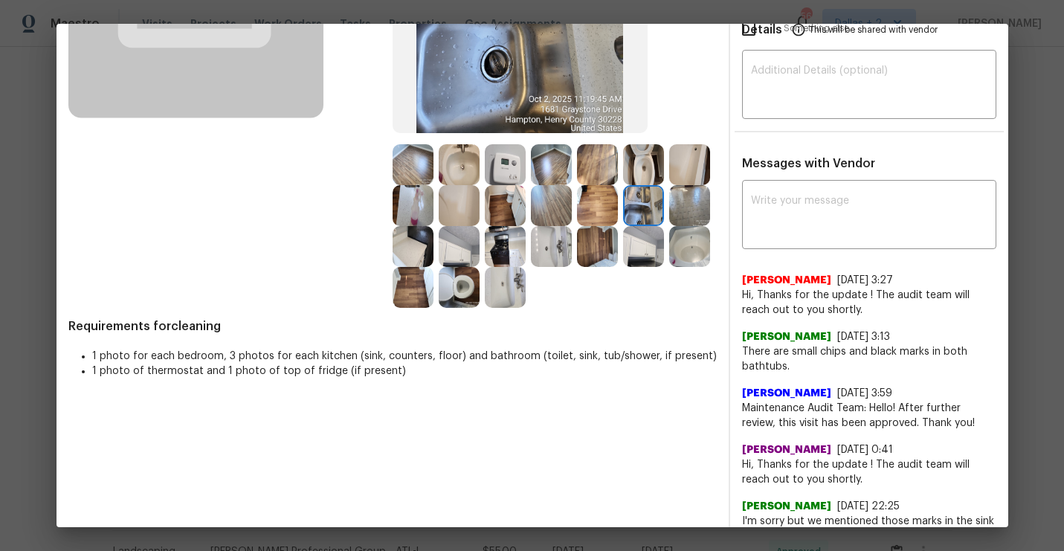
click at [696, 264] on img at bounding box center [689, 246] width 41 height 41
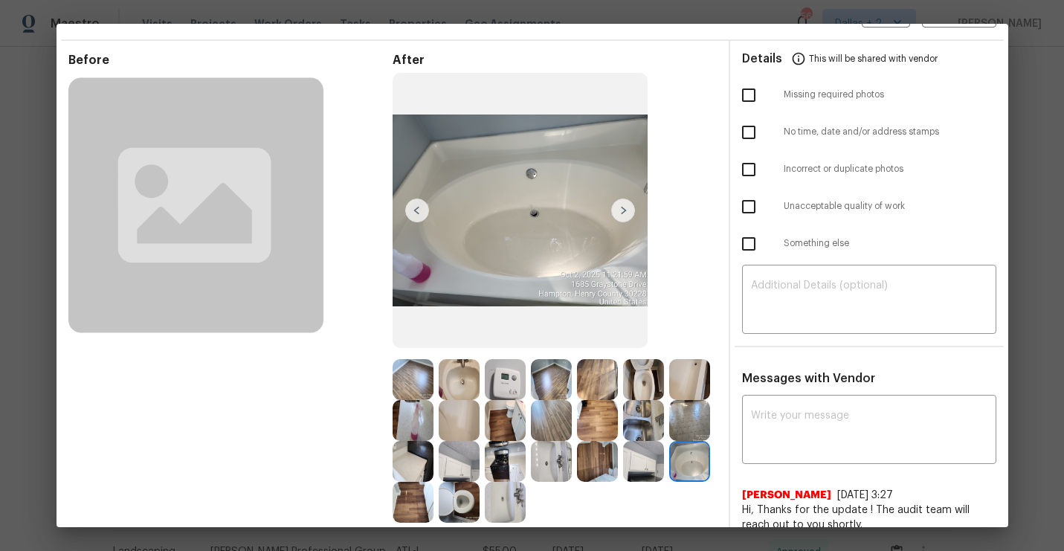
scroll to position [0, 0]
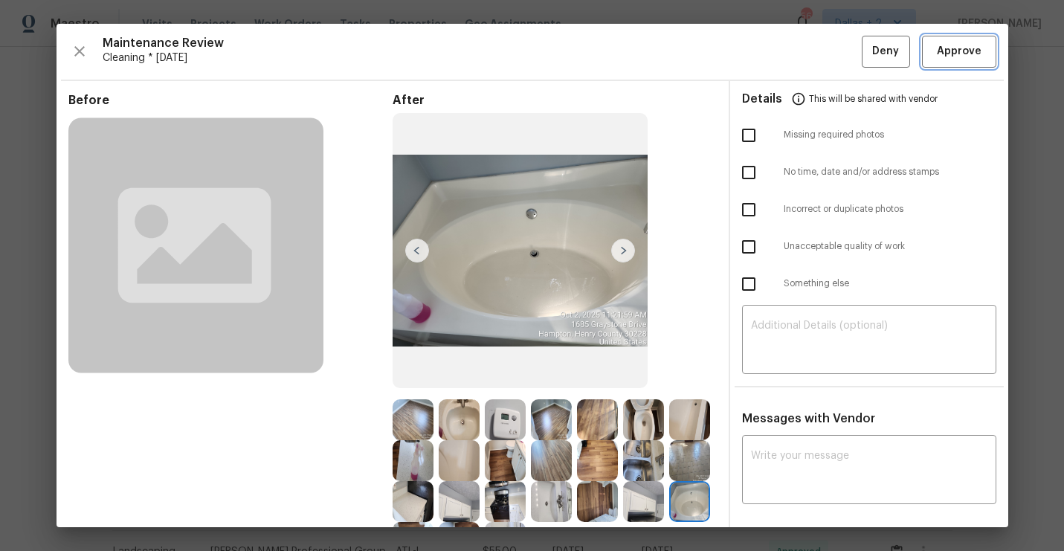
click at [961, 54] on span "Approve" at bounding box center [959, 51] width 45 height 19
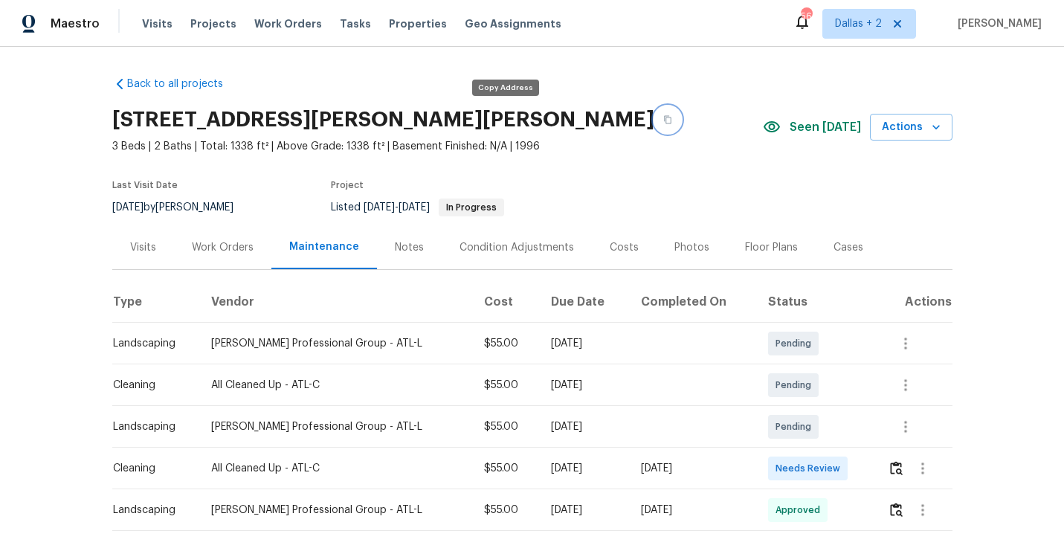
click at [663, 116] on icon "button" at bounding box center [667, 119] width 9 height 9
click at [895, 471] on img "button" at bounding box center [896, 468] width 13 height 14
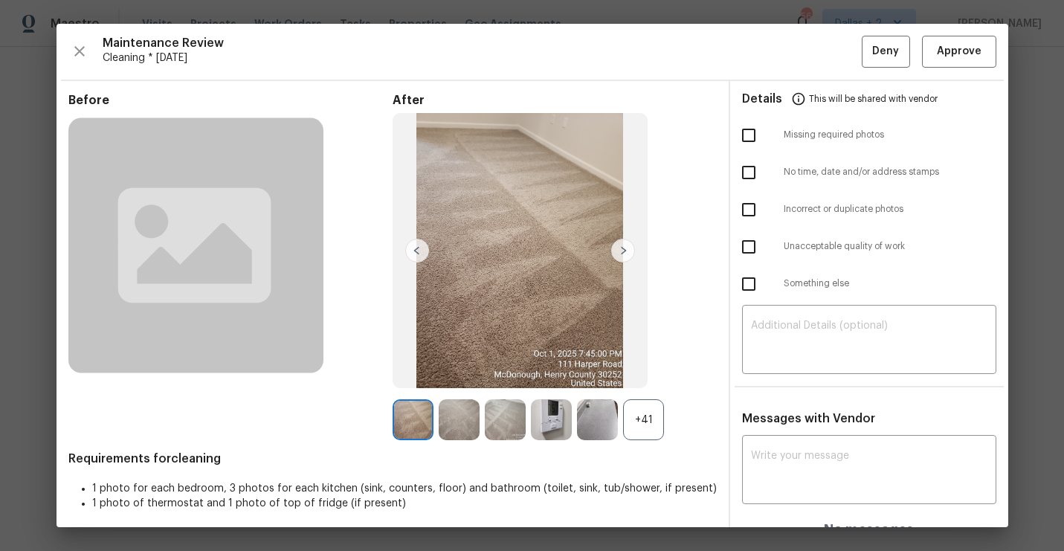
click at [650, 426] on div "+41" at bounding box center [643, 419] width 41 height 41
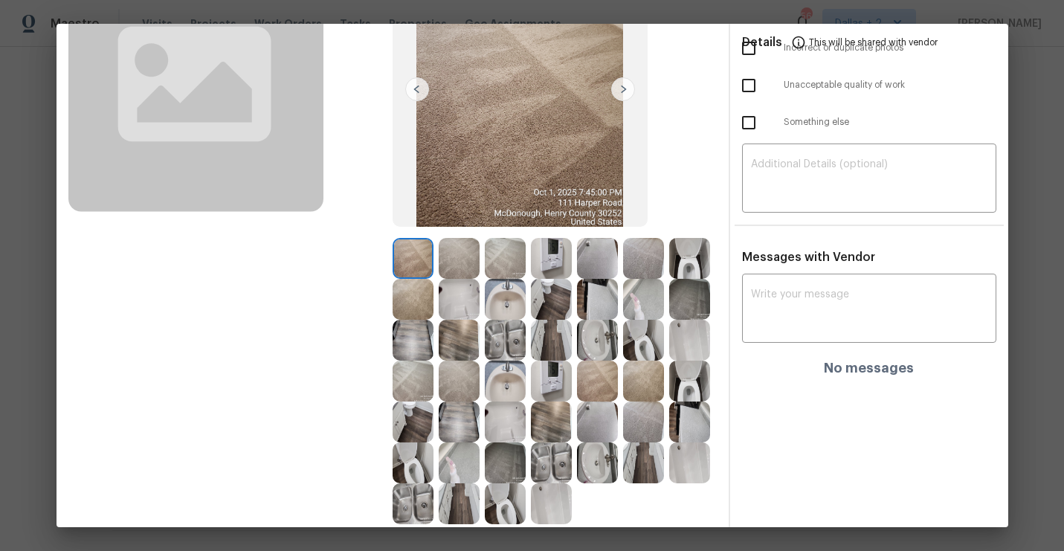
scroll to position [251, 0]
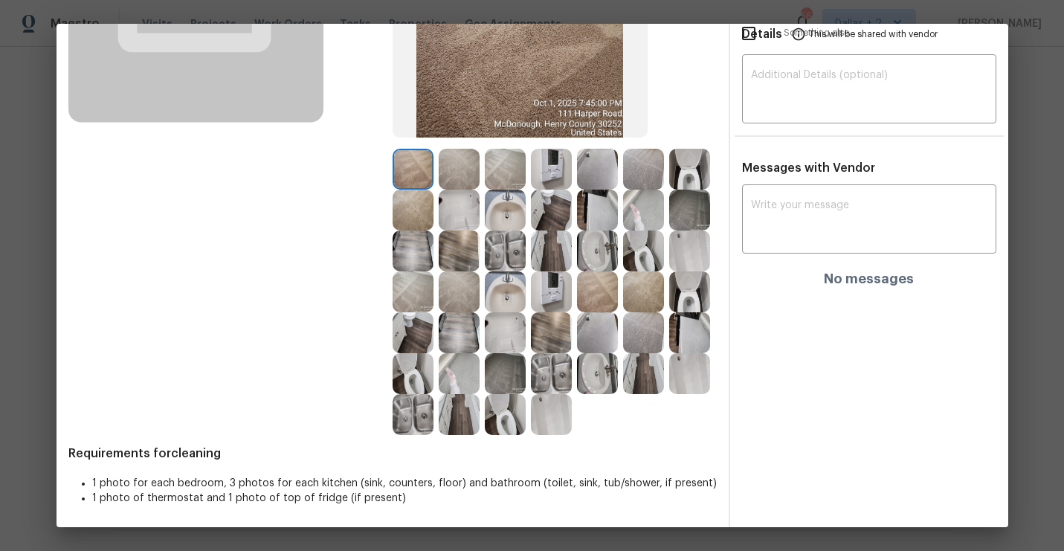
click at [911, 335] on div "Details This will be shared with vendor Missing required photos No time, date a…" at bounding box center [869, 178] width 278 height 697
click at [543, 199] on img at bounding box center [551, 210] width 41 height 41
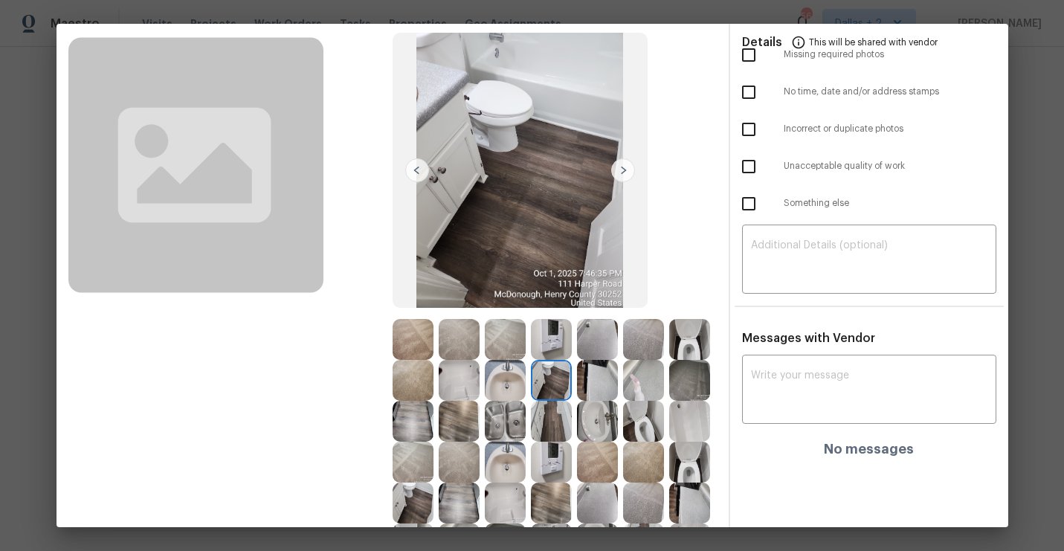
scroll to position [155, 0]
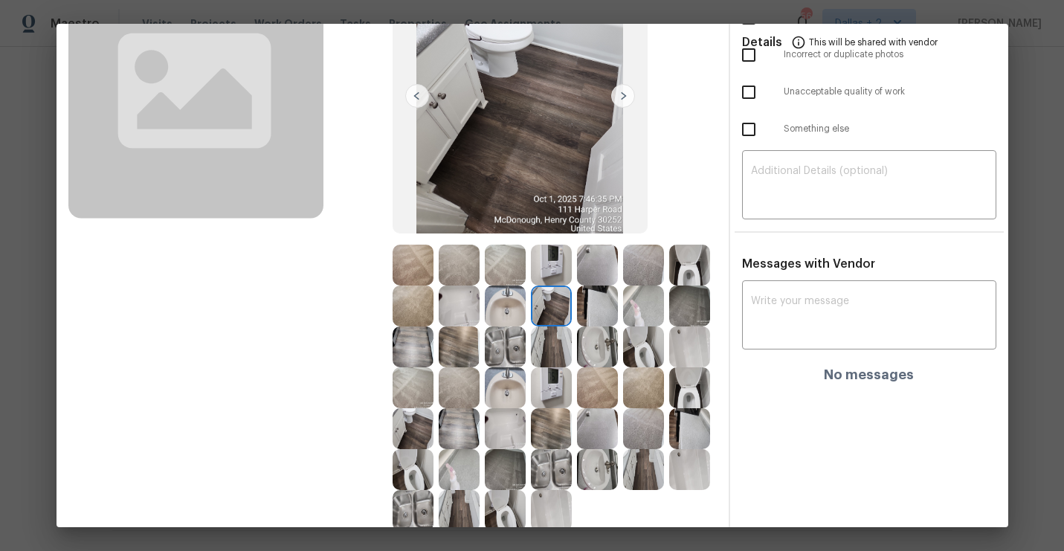
click at [506, 311] on img at bounding box center [505, 306] width 41 height 41
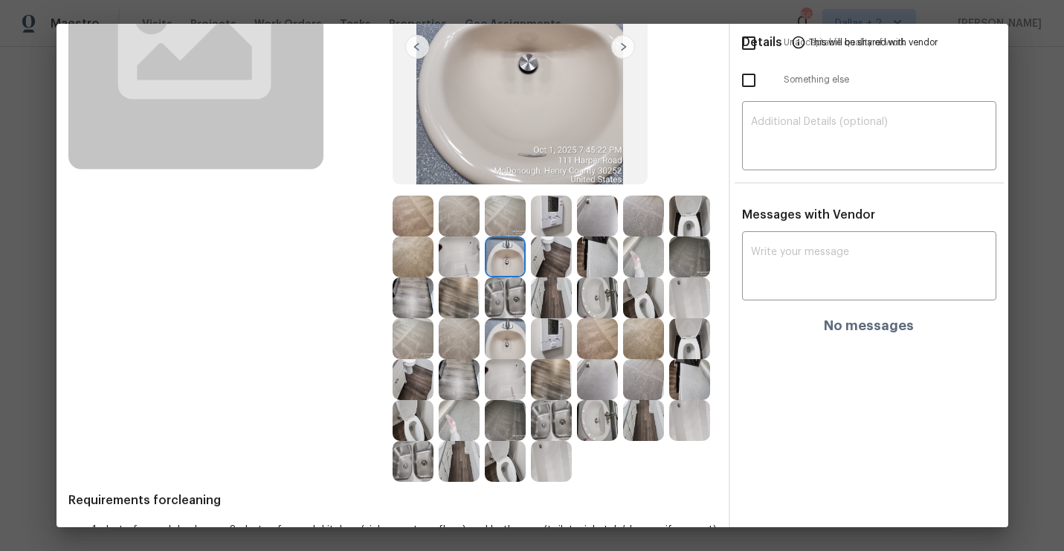
scroll to position [205, 0]
click at [591, 410] on img at bounding box center [597, 419] width 41 height 41
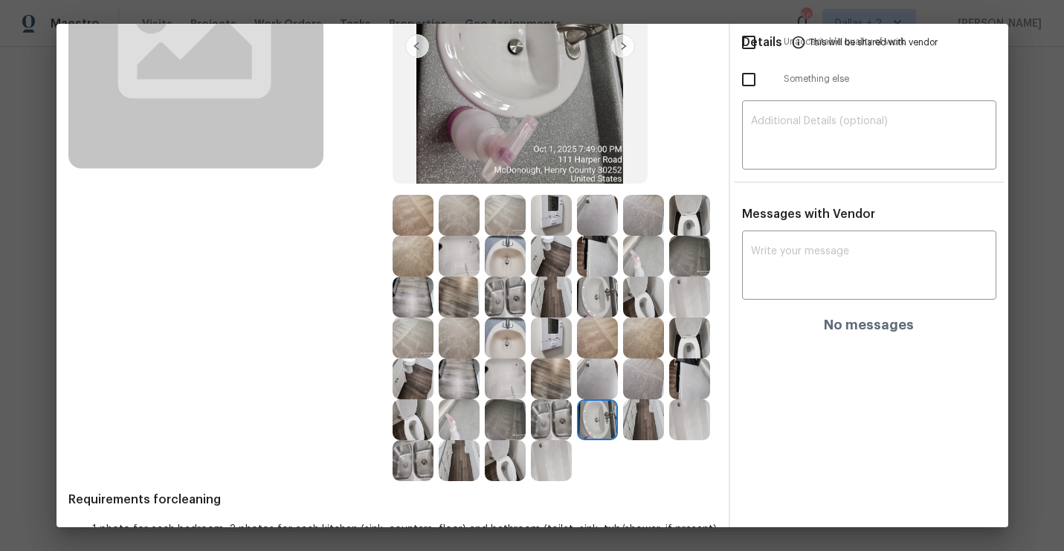
click at [495, 459] on img at bounding box center [505, 460] width 41 height 41
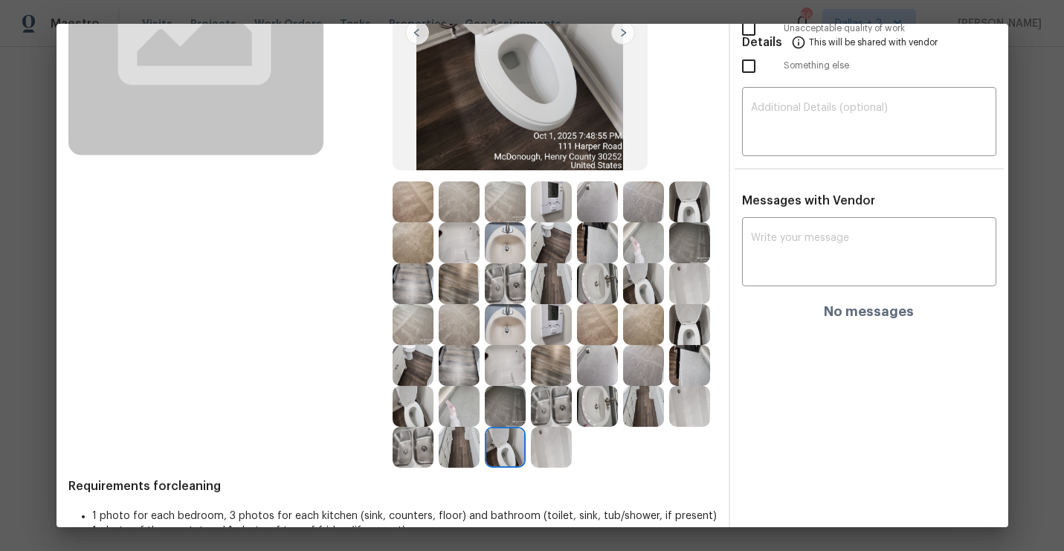
scroll to position [251, 0]
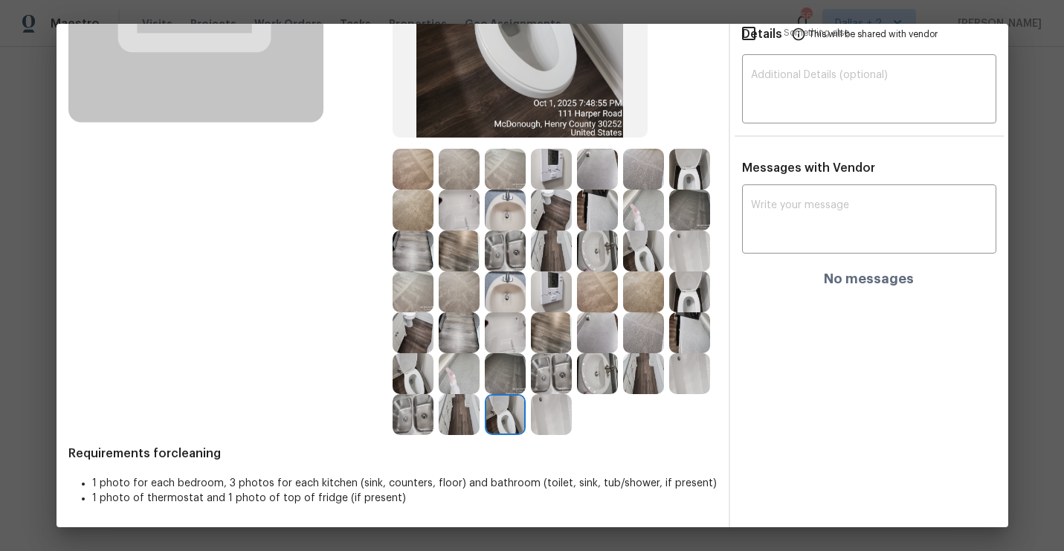
click at [585, 202] on img at bounding box center [597, 210] width 41 height 41
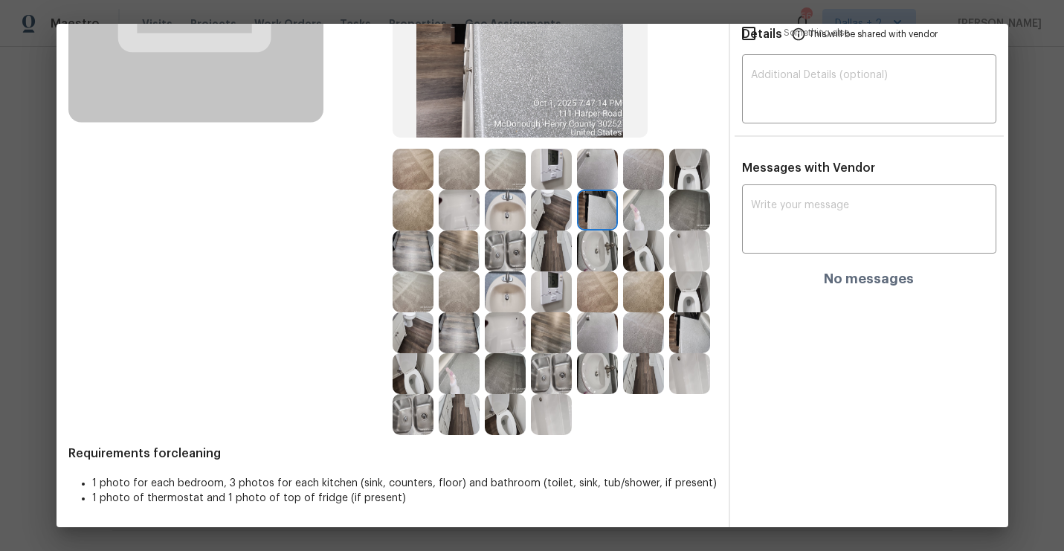
click at [506, 263] on img at bounding box center [505, 251] width 41 height 41
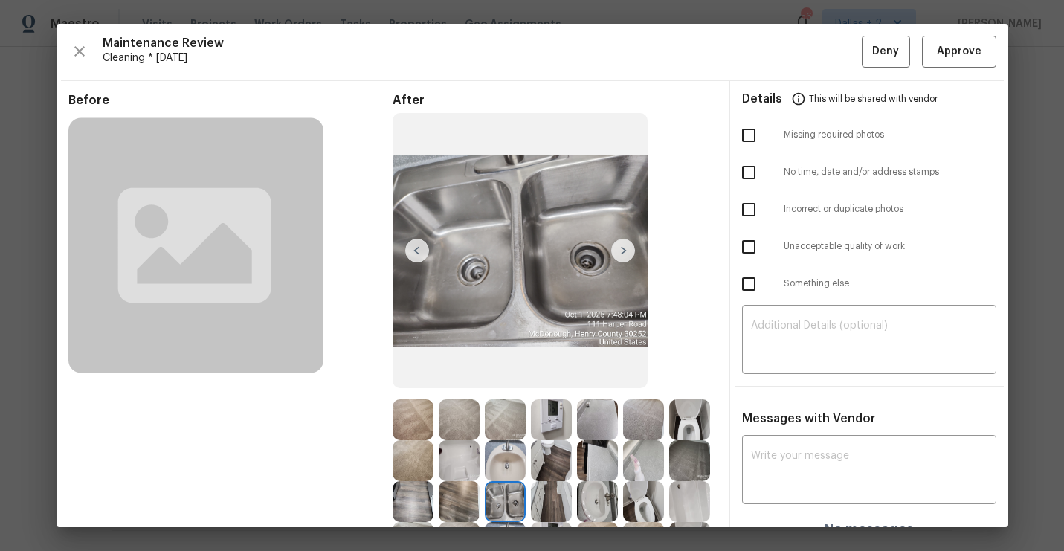
scroll to position [32, 0]
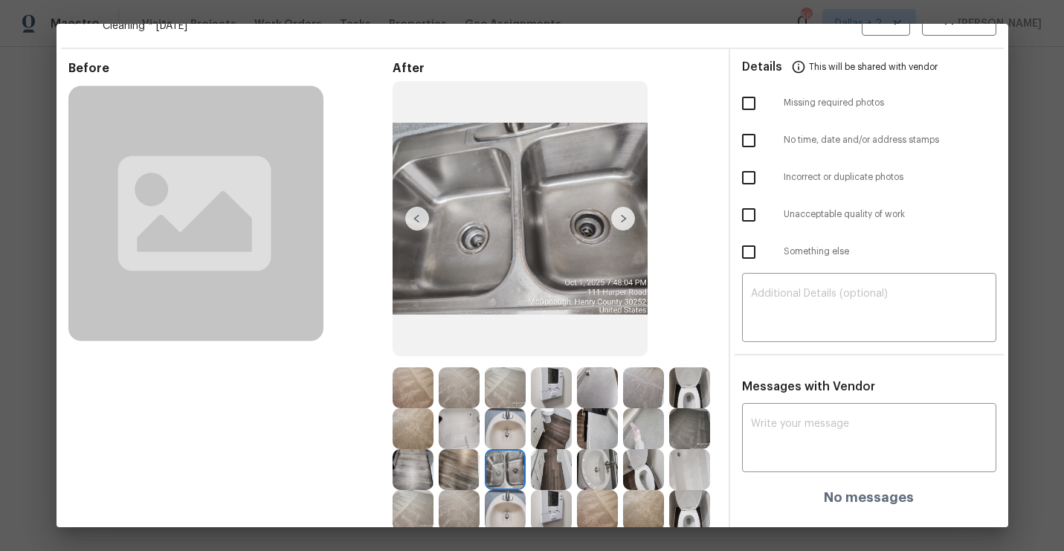
click at [624, 222] on img at bounding box center [623, 219] width 24 height 24
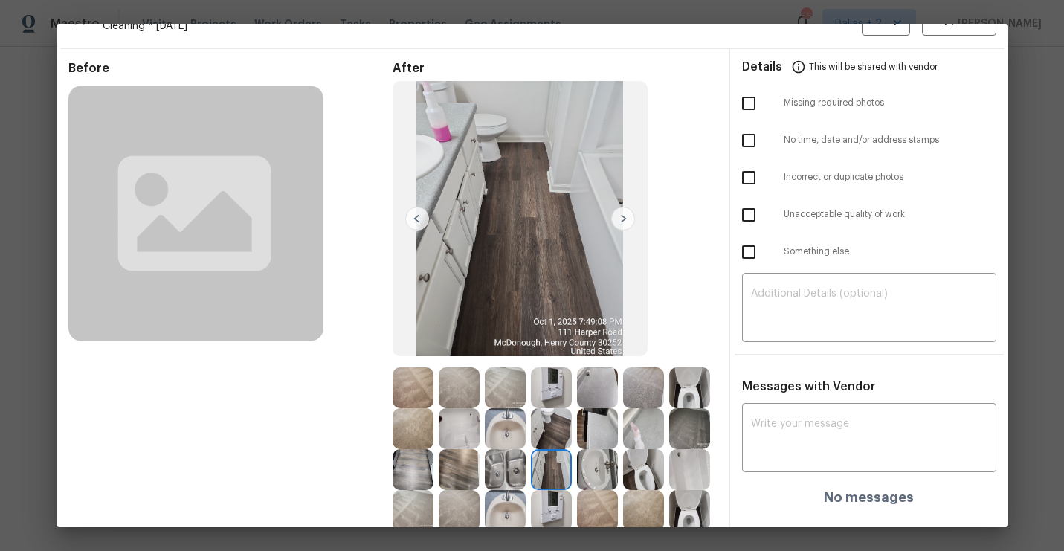
scroll to position [45, 0]
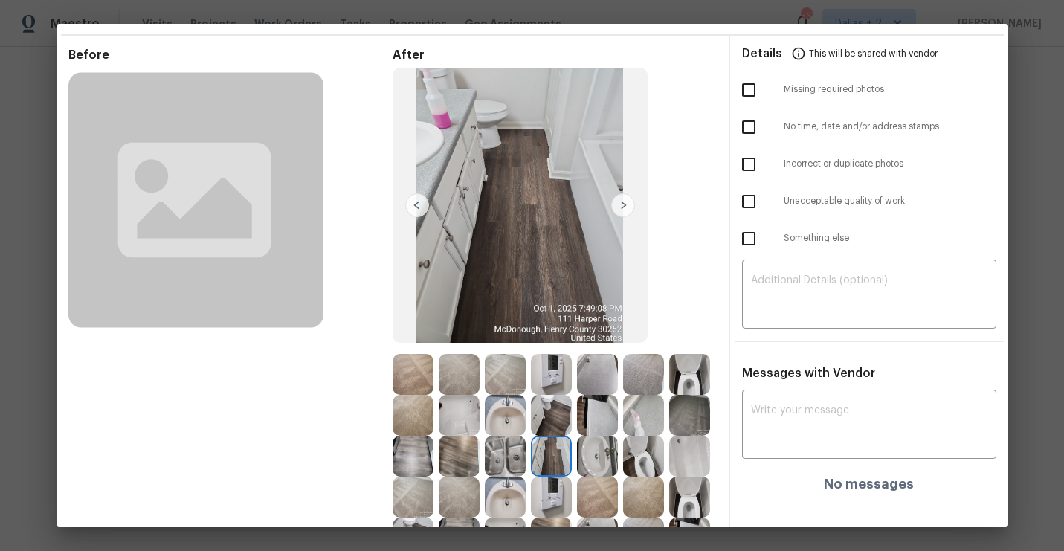
click at [624, 222] on img at bounding box center [520, 206] width 255 height 276
click at [622, 210] on img at bounding box center [623, 205] width 24 height 24
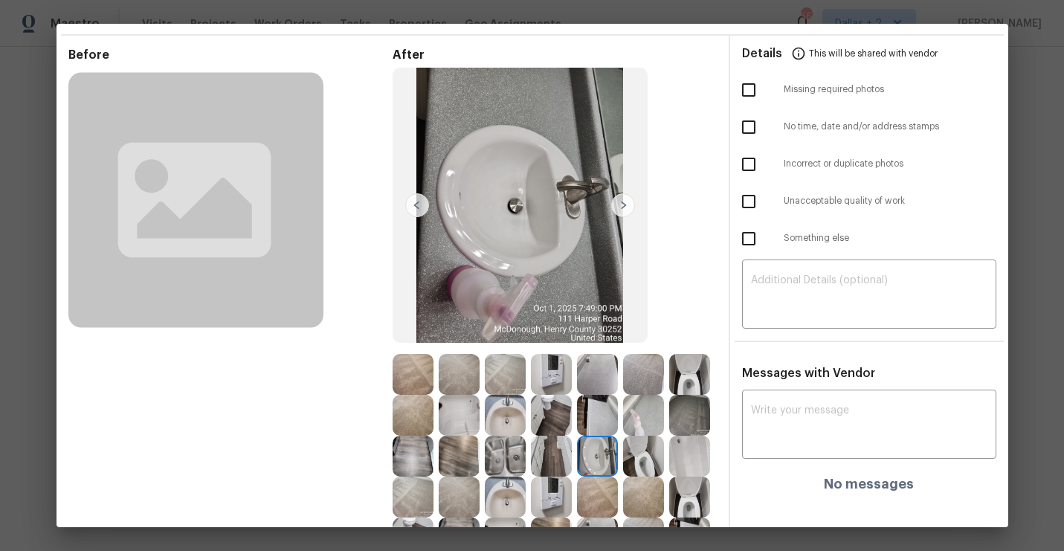
click at [622, 209] on img at bounding box center [623, 205] width 24 height 24
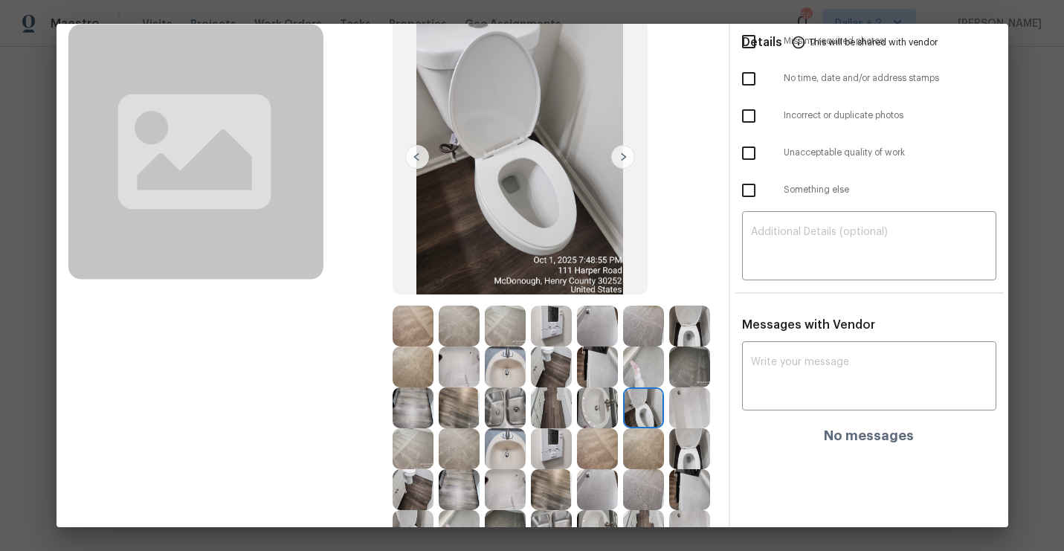
scroll to position [153, 0]
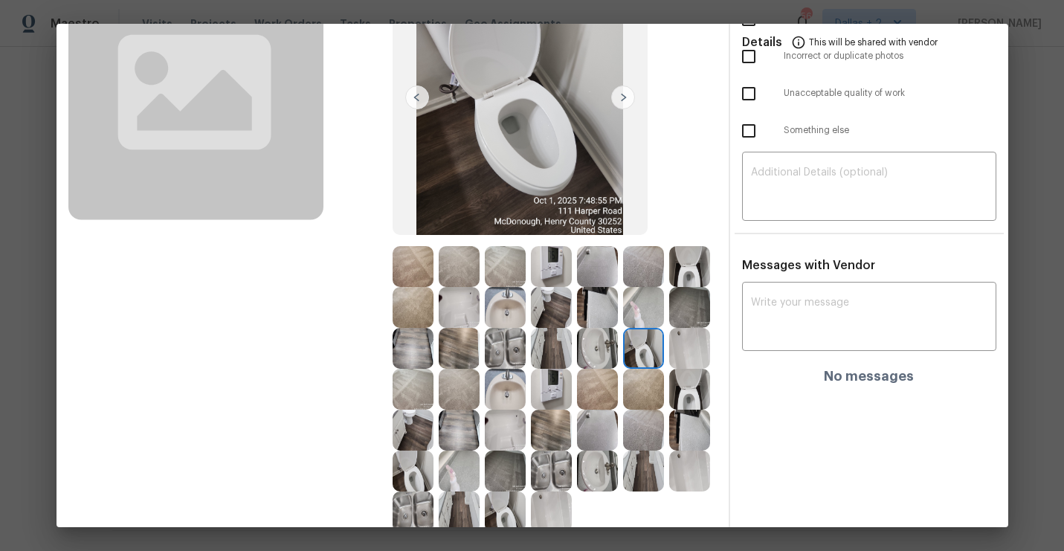
click at [512, 304] on img at bounding box center [505, 307] width 41 height 41
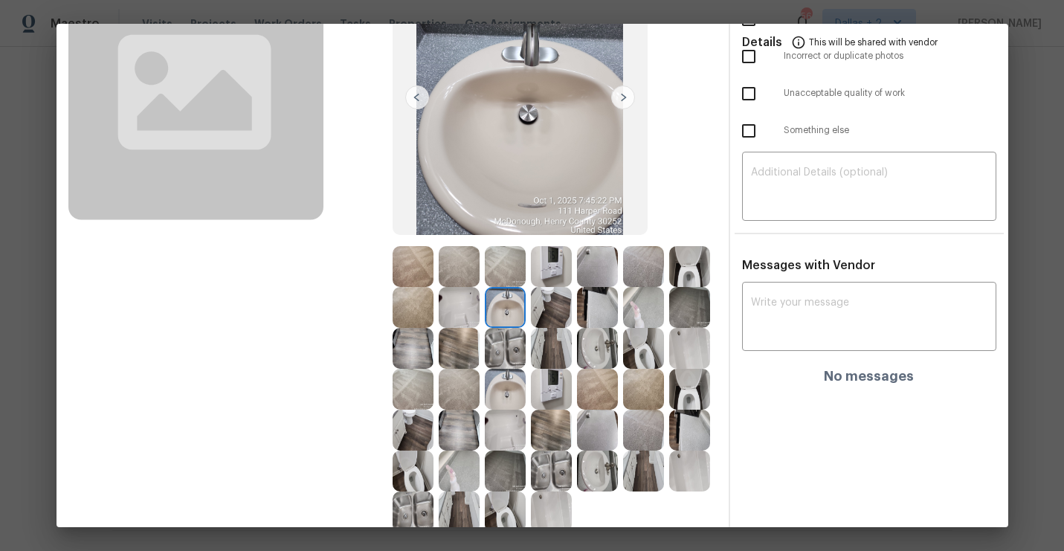
click at [583, 332] on img at bounding box center [597, 348] width 41 height 41
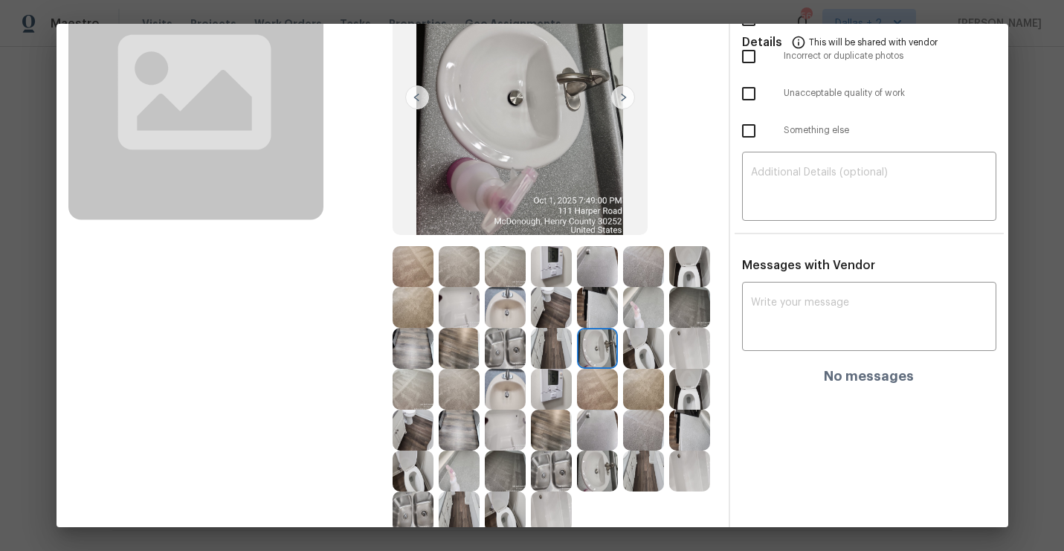
scroll to position [238, 0]
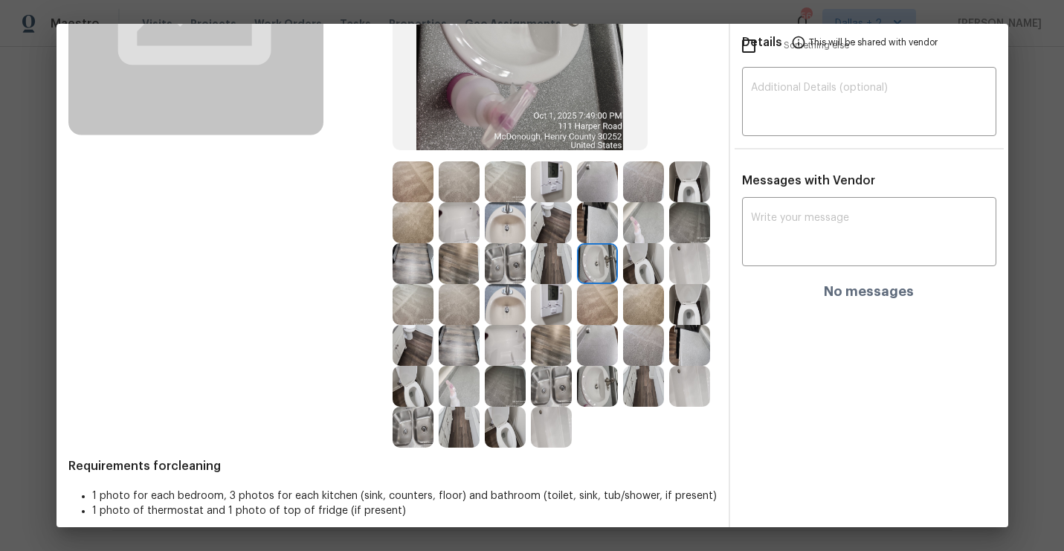
click at [545, 398] on img at bounding box center [551, 386] width 41 height 41
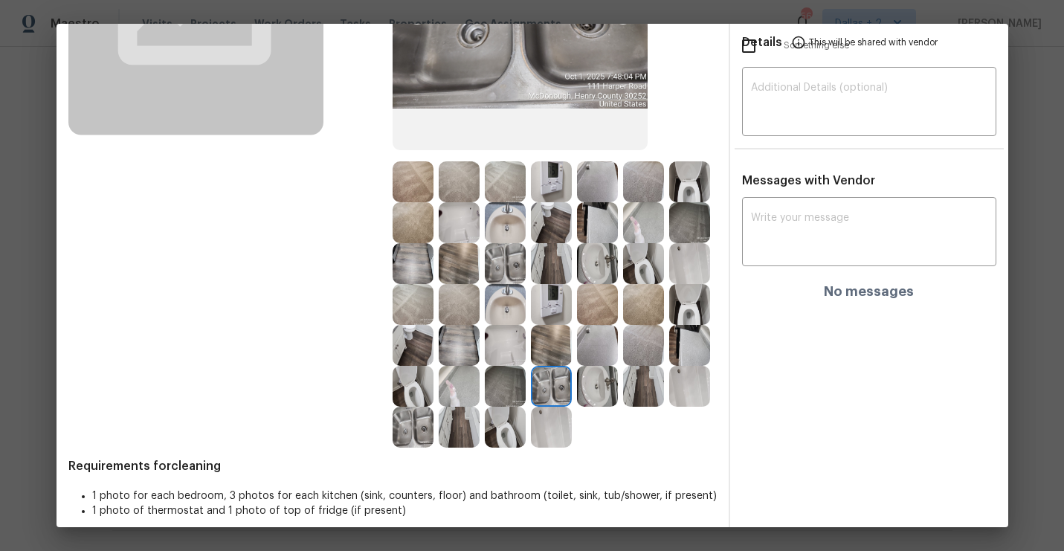
click at [637, 383] on img at bounding box center [643, 386] width 41 height 41
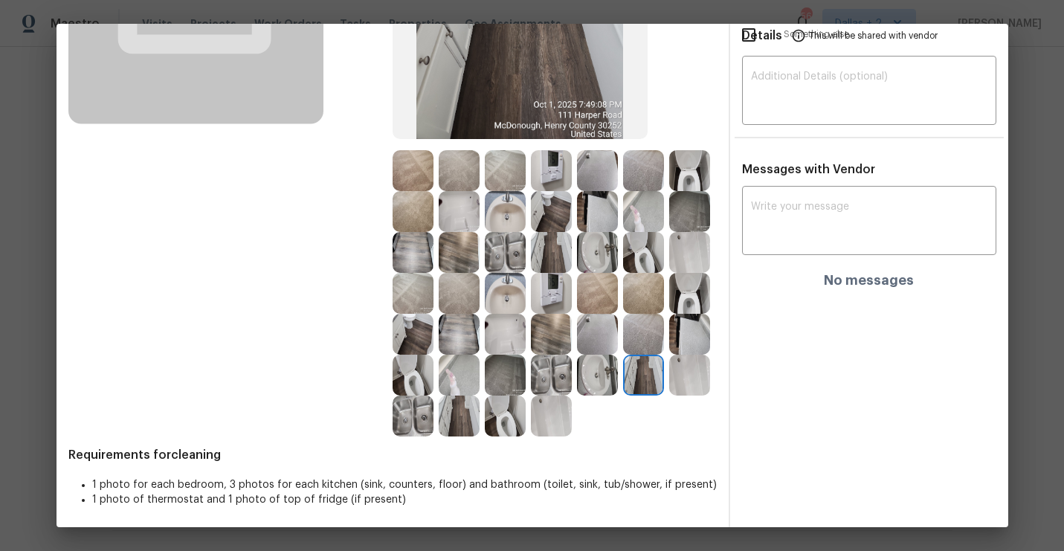
scroll to position [251, 0]
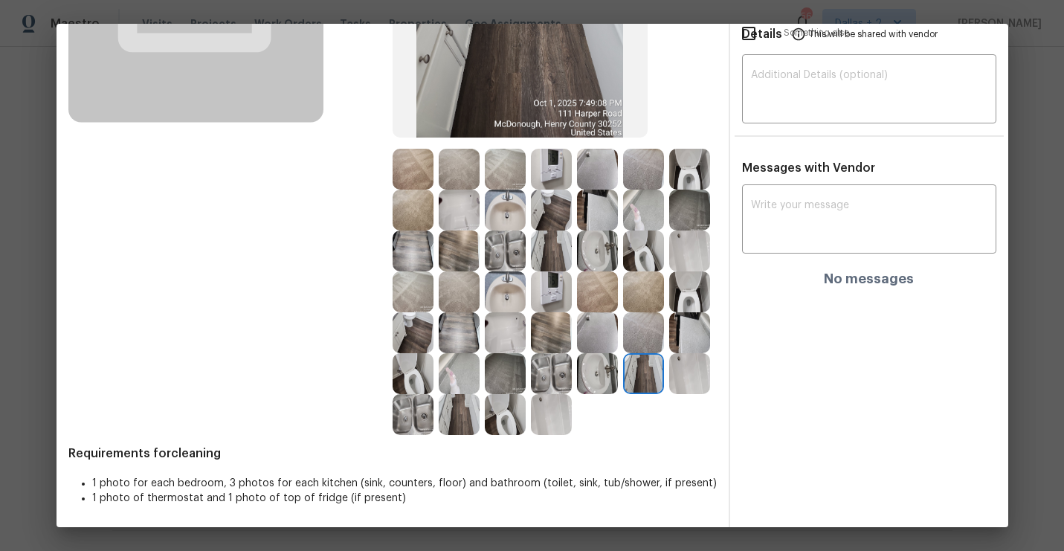
click at [509, 375] on img at bounding box center [505, 373] width 41 height 41
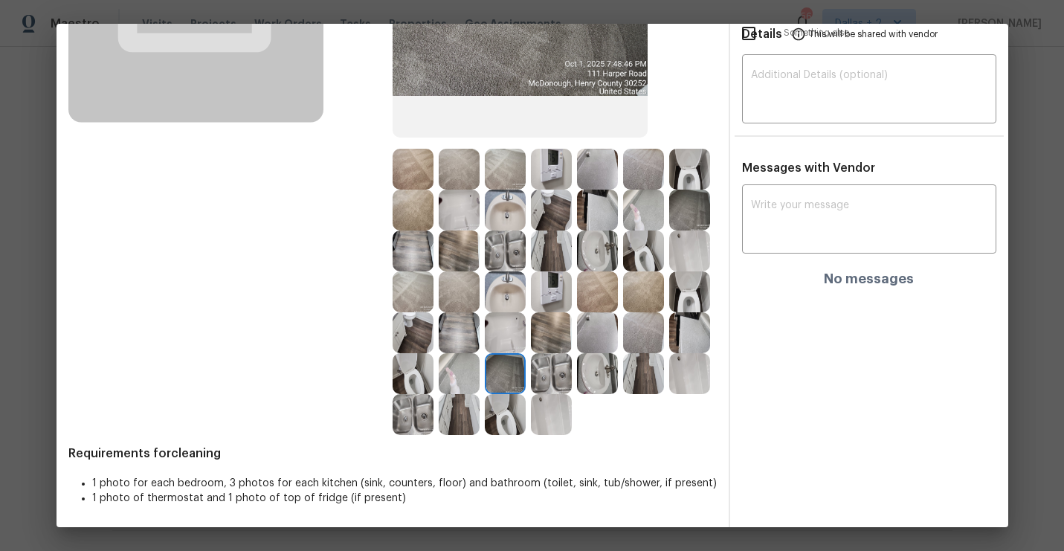
click at [553, 379] on img at bounding box center [551, 373] width 41 height 41
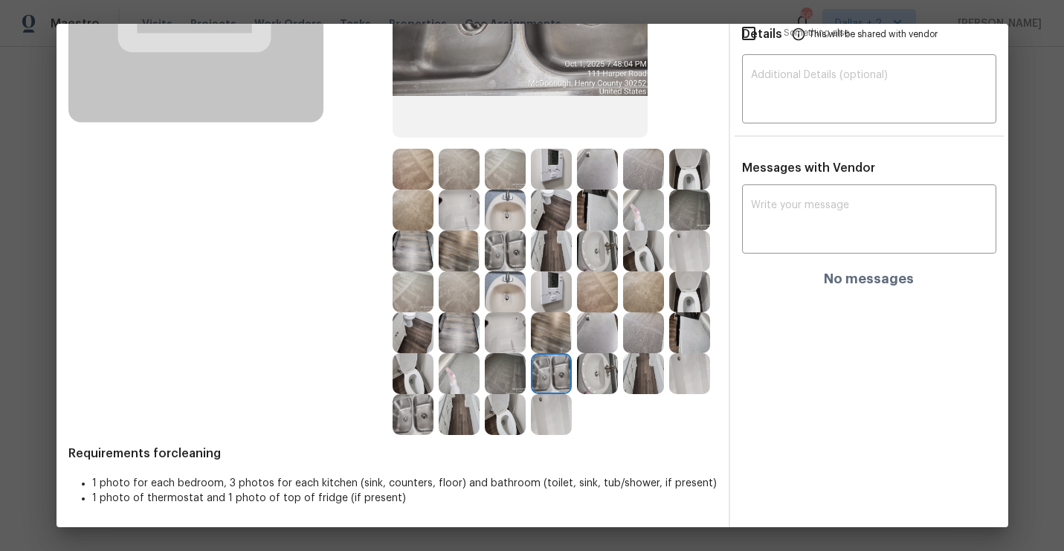
click at [653, 232] on img at bounding box center [643, 251] width 41 height 41
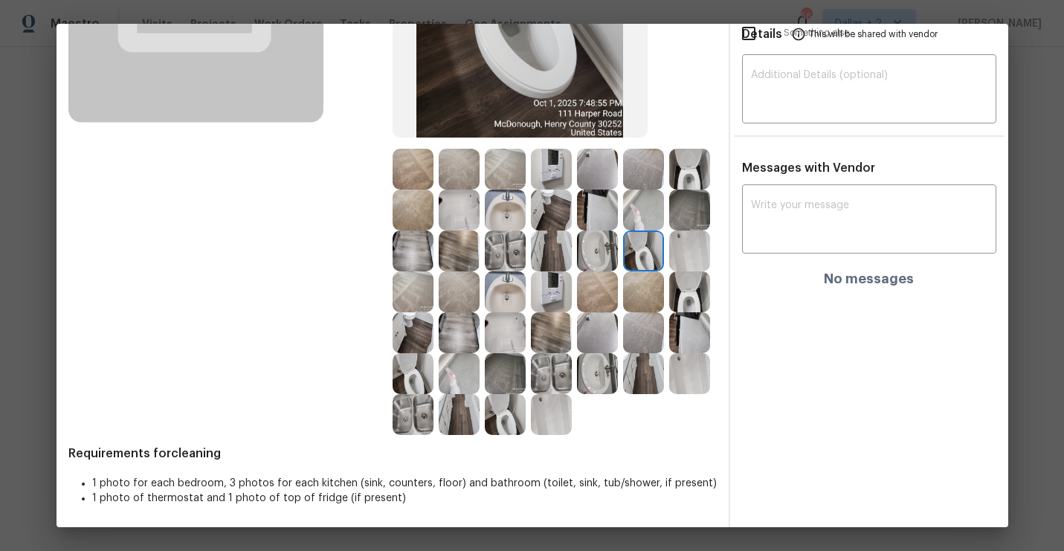
click at [505, 260] on img at bounding box center [505, 251] width 41 height 41
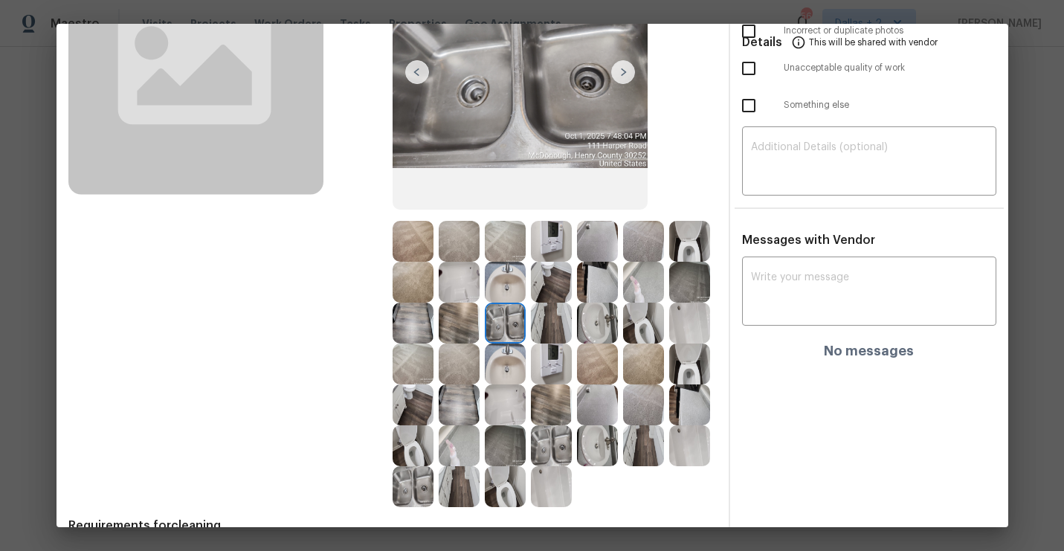
scroll to position [179, 0]
click at [561, 320] on img at bounding box center [551, 322] width 41 height 41
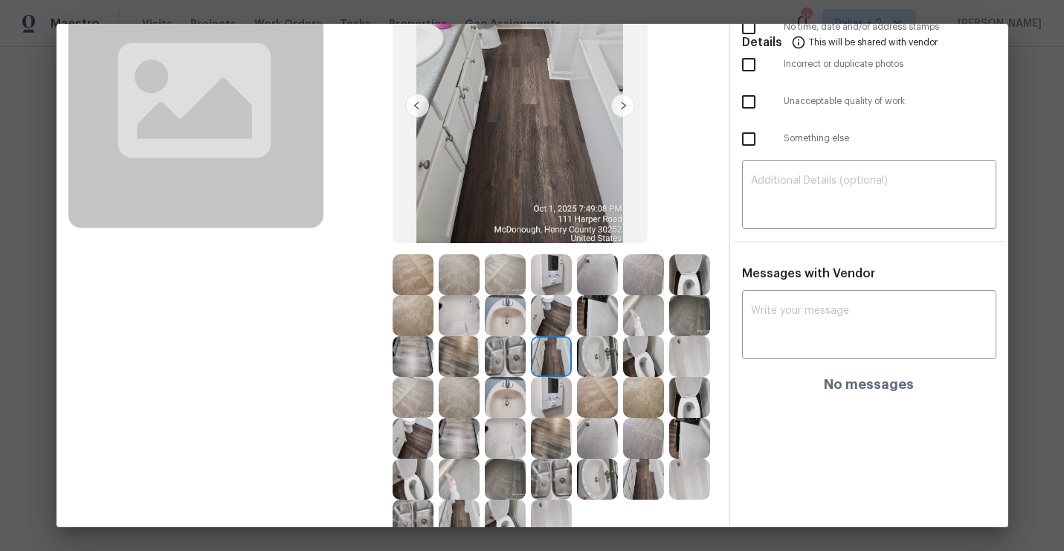
scroll to position [162, 0]
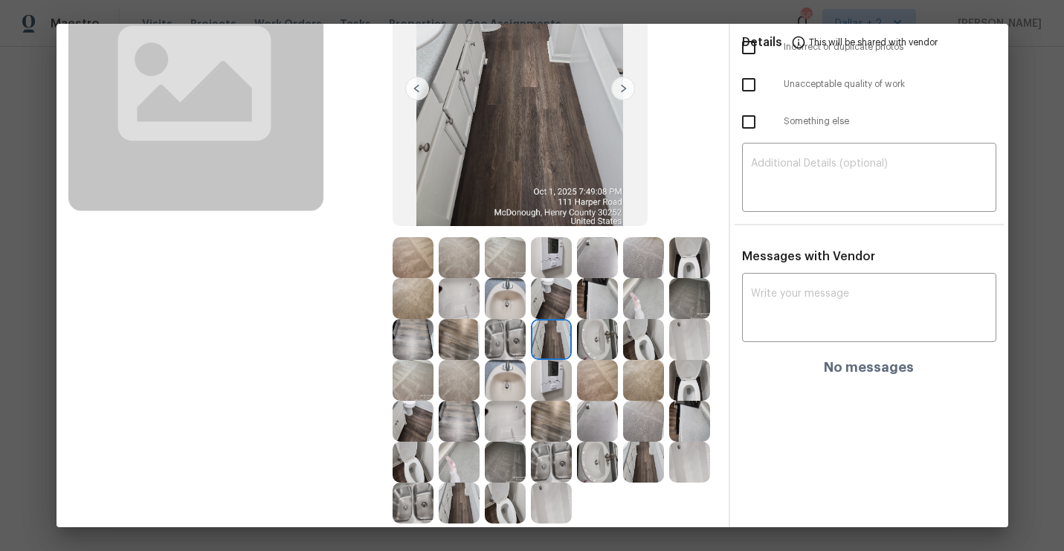
click at [540, 270] on img at bounding box center [551, 257] width 41 height 41
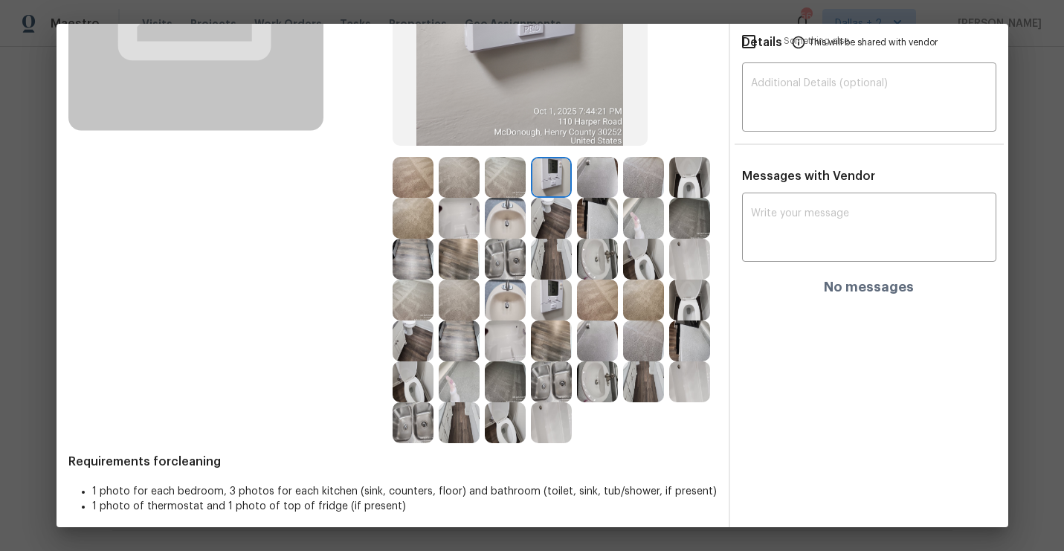
scroll to position [251, 0]
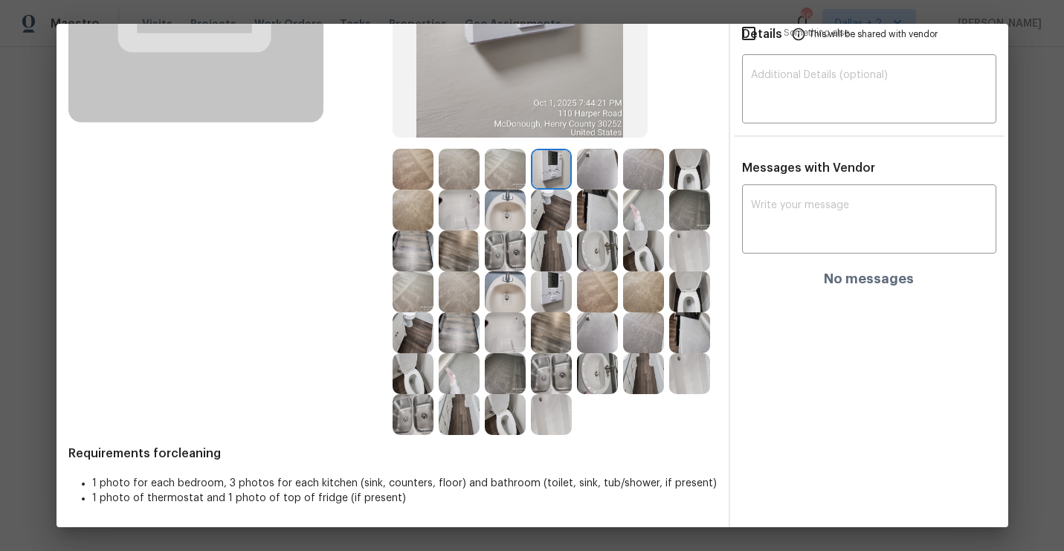
click at [633, 382] on img at bounding box center [643, 373] width 41 height 41
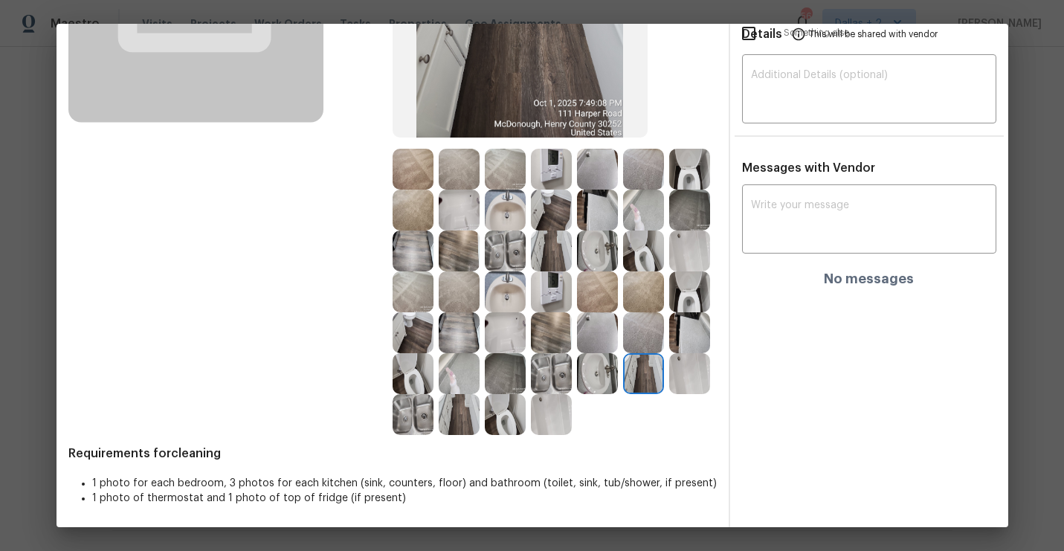
click at [445, 399] on img at bounding box center [459, 414] width 41 height 41
click at [585, 220] on img at bounding box center [597, 210] width 41 height 41
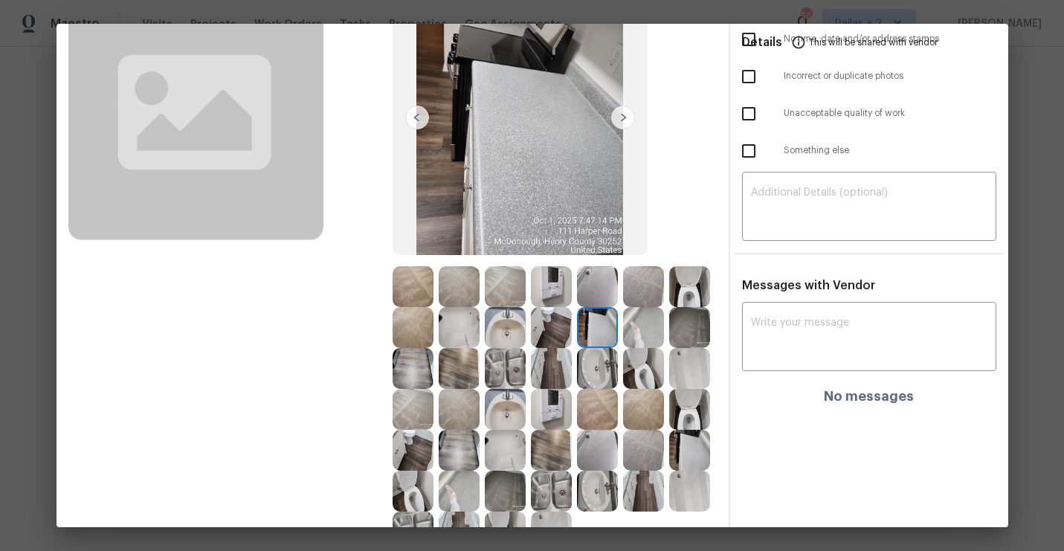
scroll to position [218, 0]
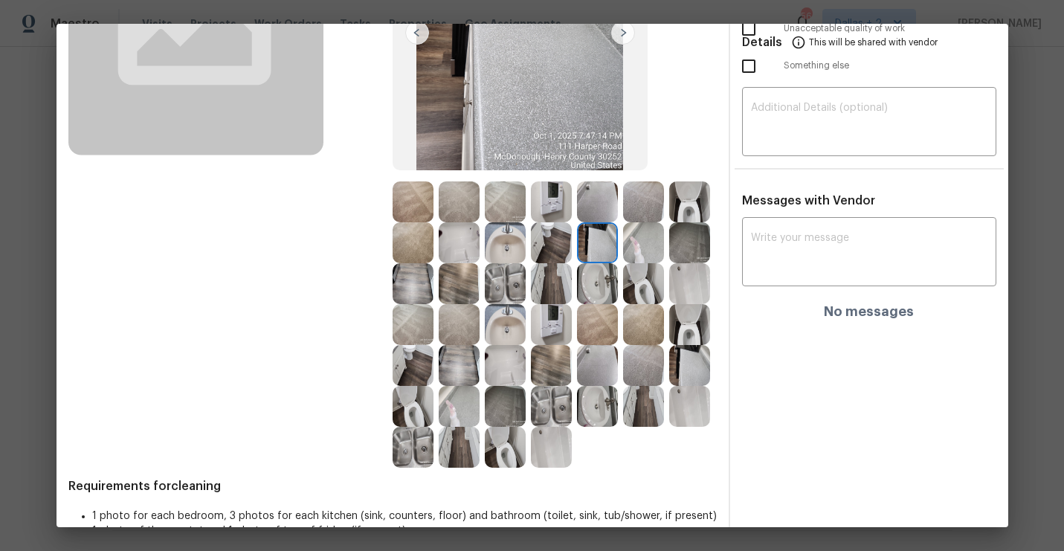
click at [497, 246] on img at bounding box center [505, 242] width 41 height 41
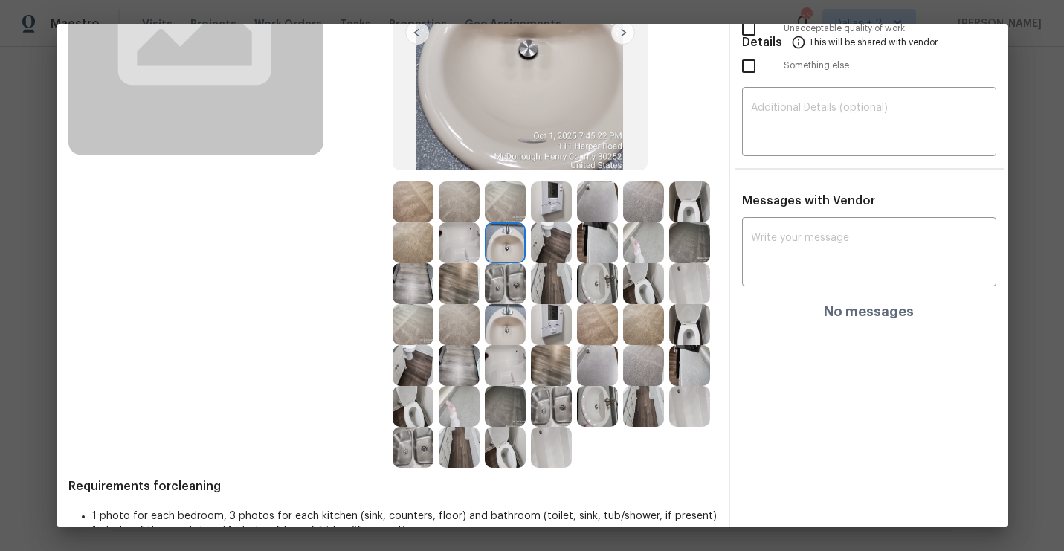
click at [677, 321] on img at bounding box center [689, 324] width 41 height 41
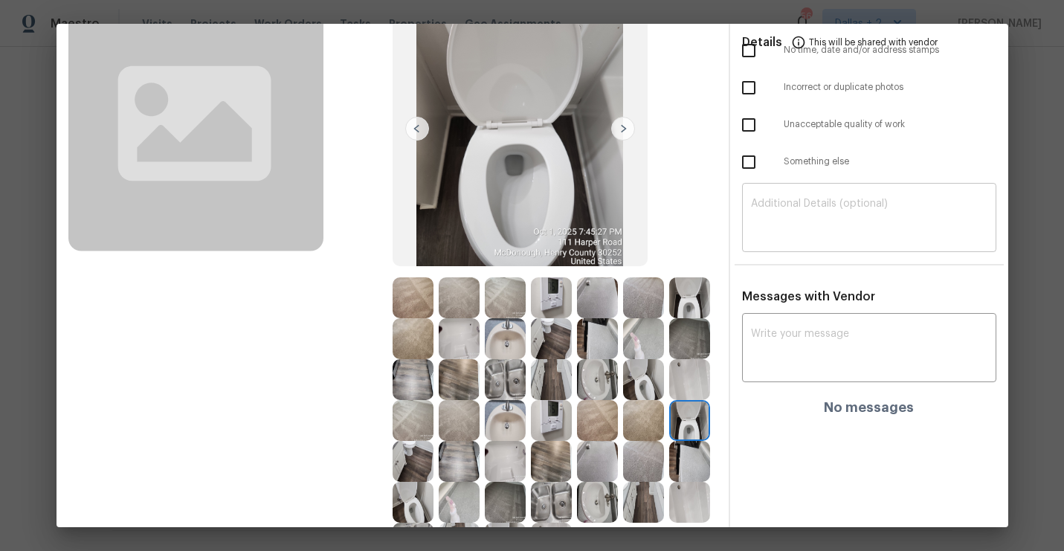
scroll to position [0, 0]
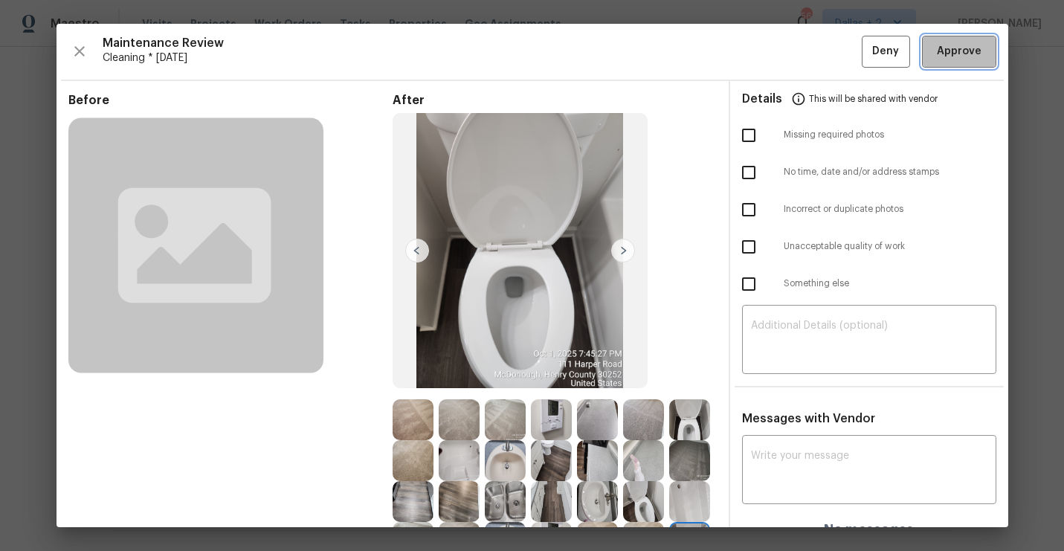
click at [964, 49] on span "Approve" at bounding box center [959, 51] width 45 height 19
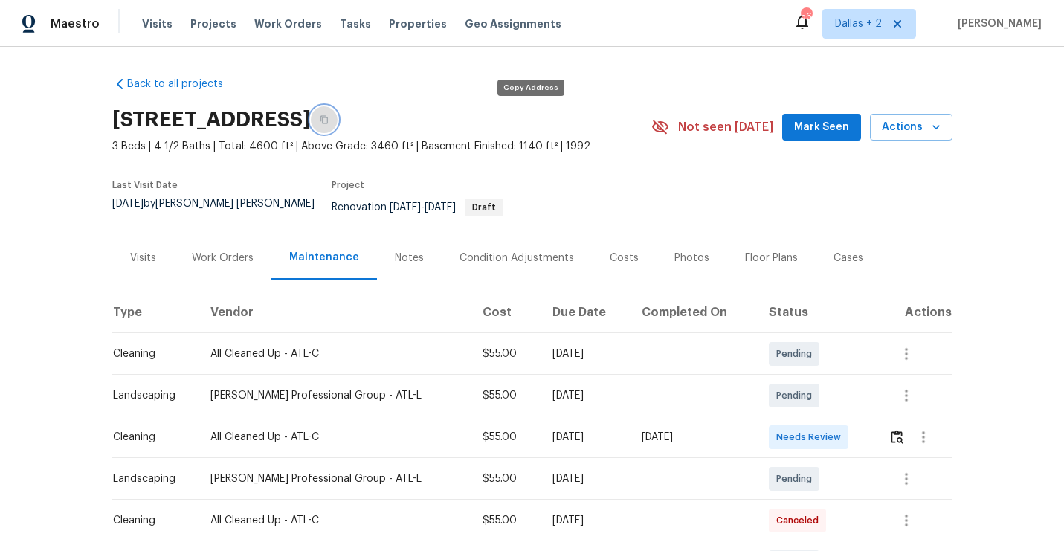
click at [338, 115] on button "button" at bounding box center [324, 119] width 27 height 27
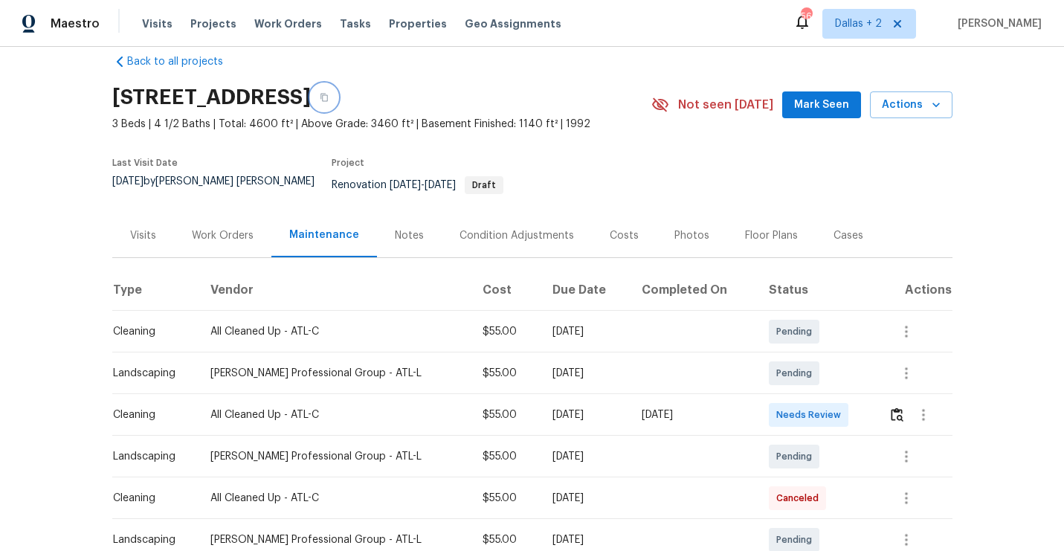
scroll to position [23, 0]
click at [891, 407] on img "button" at bounding box center [897, 414] width 13 height 14
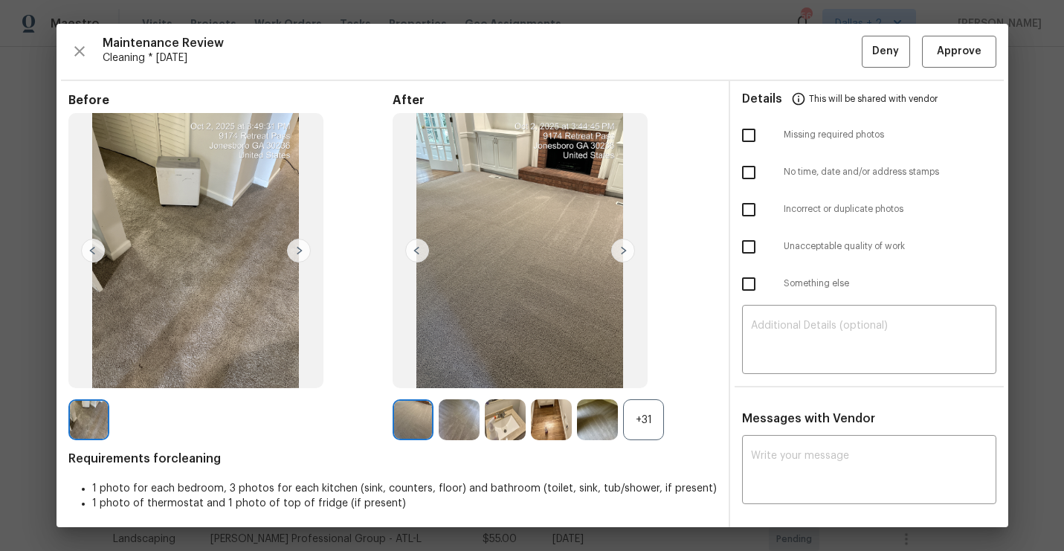
click at [651, 413] on div "+31" at bounding box center [643, 419] width 41 height 41
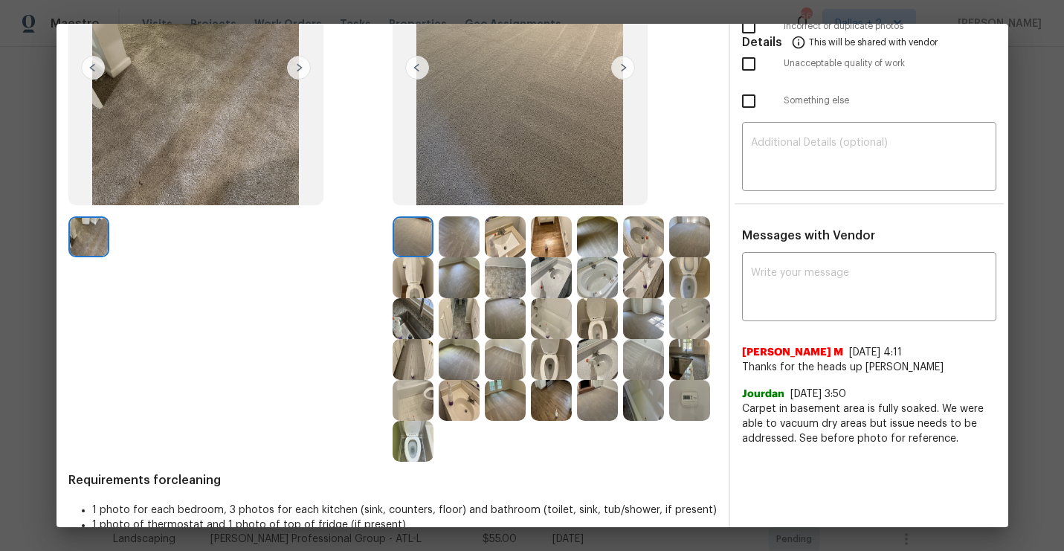
scroll to position [0, 0]
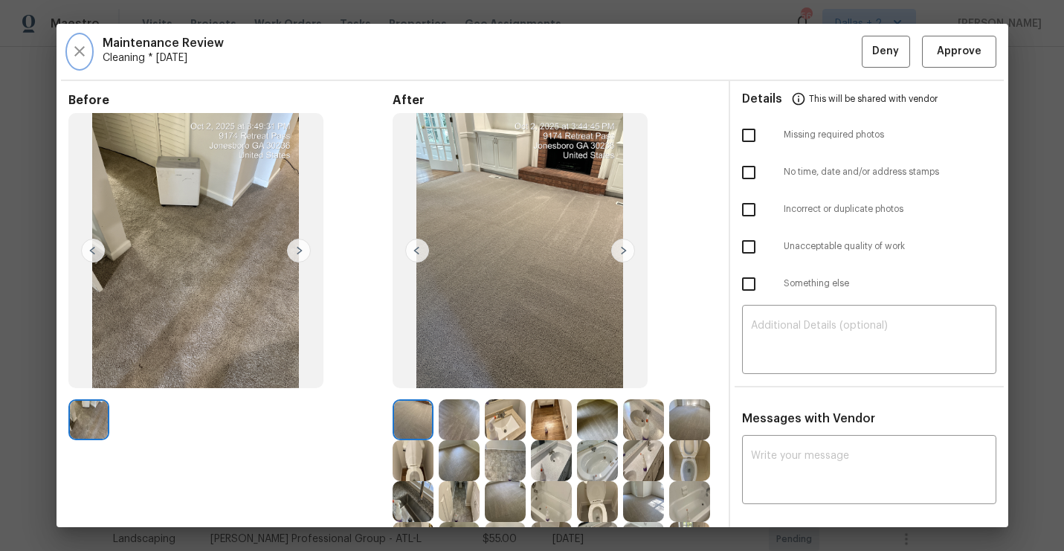
click at [83, 41] on button "button" at bounding box center [79, 52] width 22 height 32
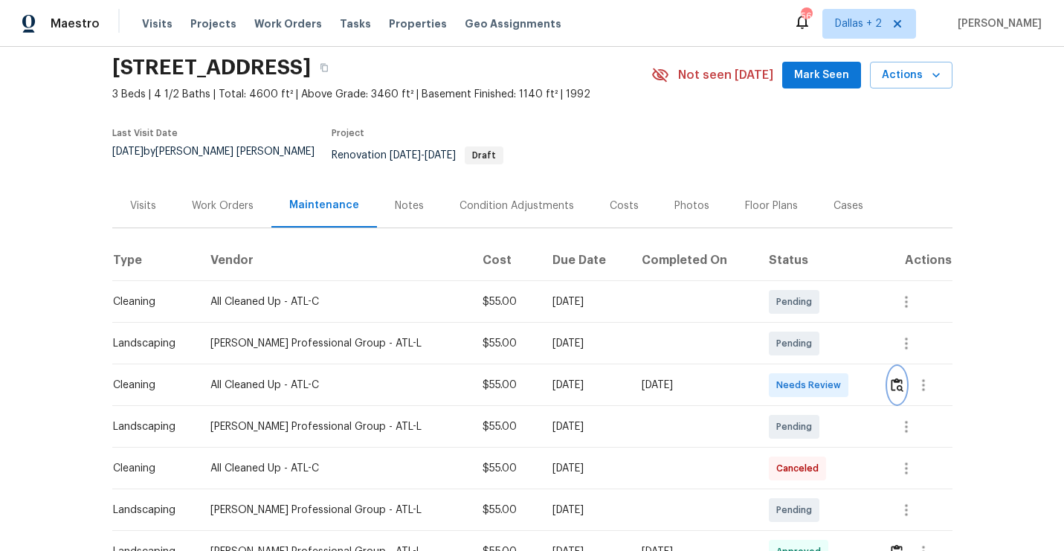
scroll to position [68, 0]
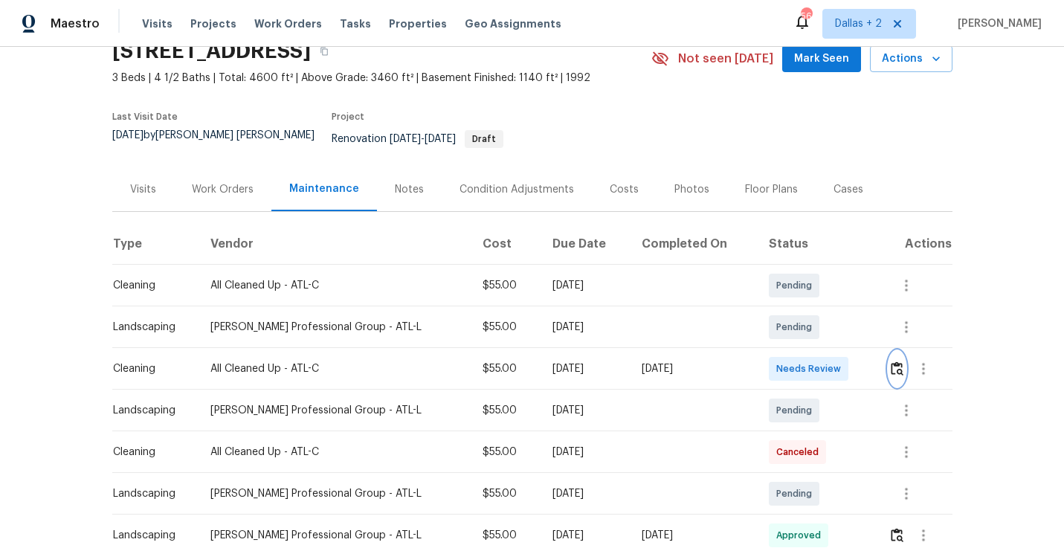
click at [895, 361] on img "button" at bounding box center [897, 368] width 13 height 14
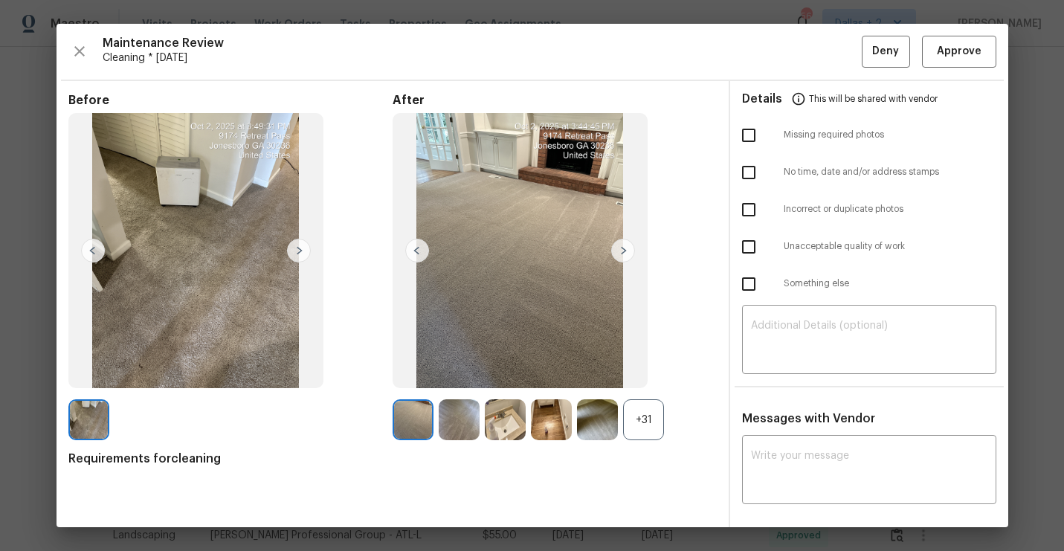
click at [646, 427] on div "+31" at bounding box center [643, 419] width 41 height 41
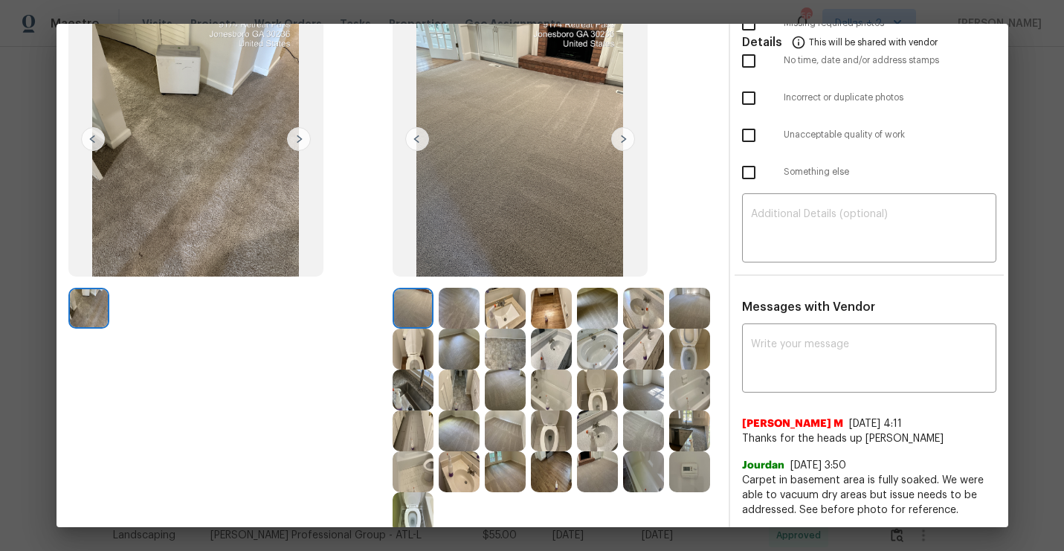
scroll to position [0, 0]
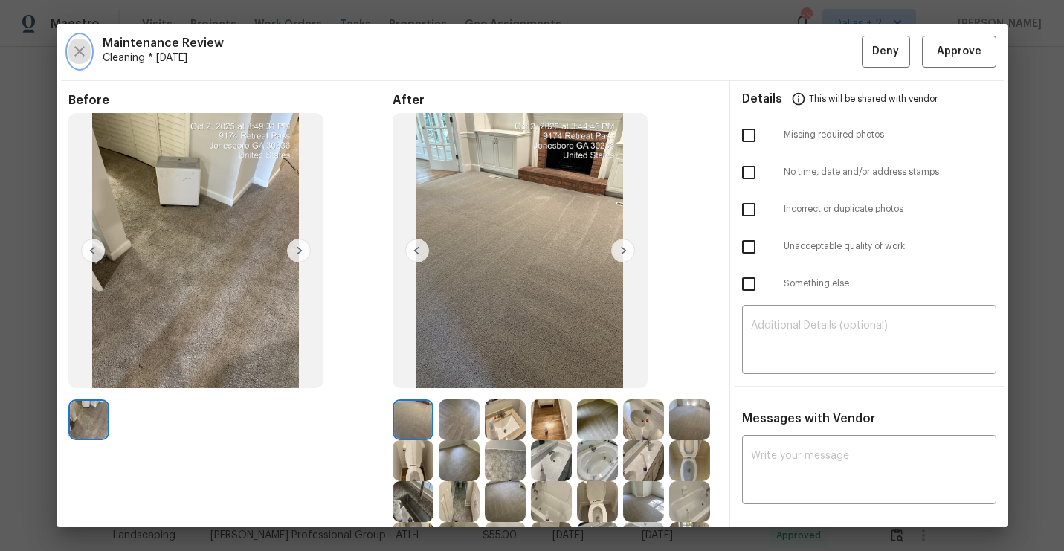
click at [79, 51] on icon "button" at bounding box center [79, 51] width 10 height 10
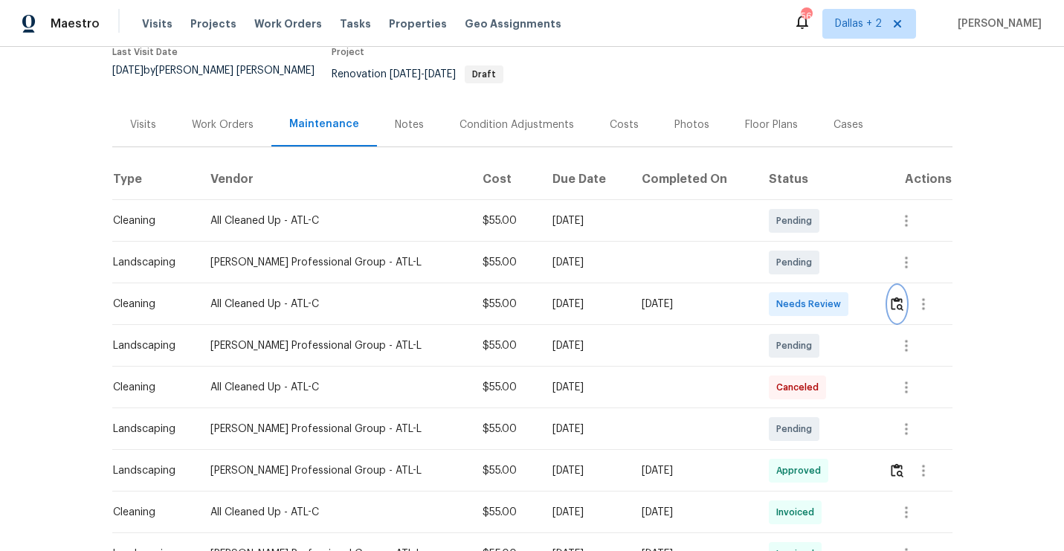
scroll to position [158, 0]
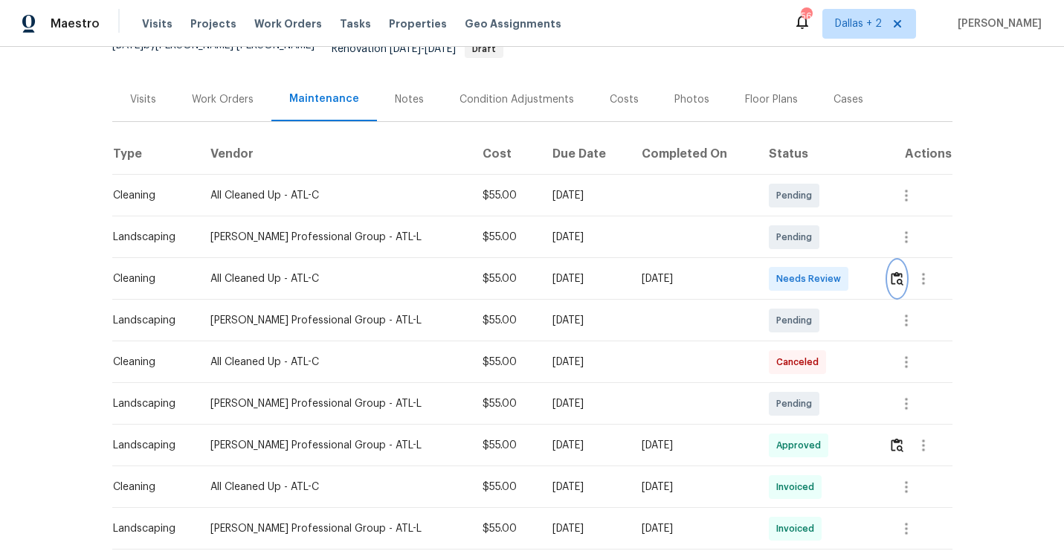
click at [892, 271] on img "button" at bounding box center [897, 278] width 13 height 14
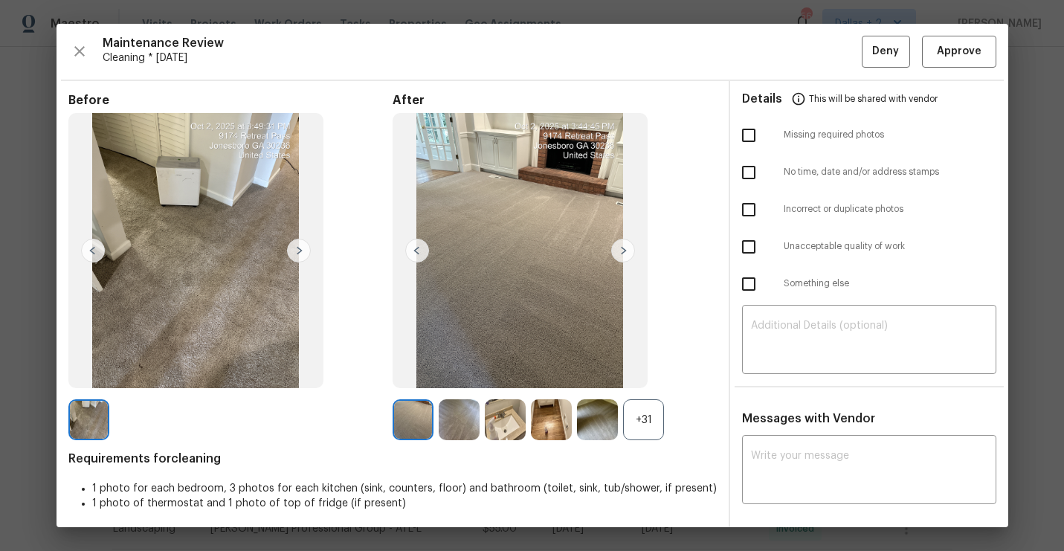
click at [639, 417] on div "+31" at bounding box center [643, 419] width 41 height 41
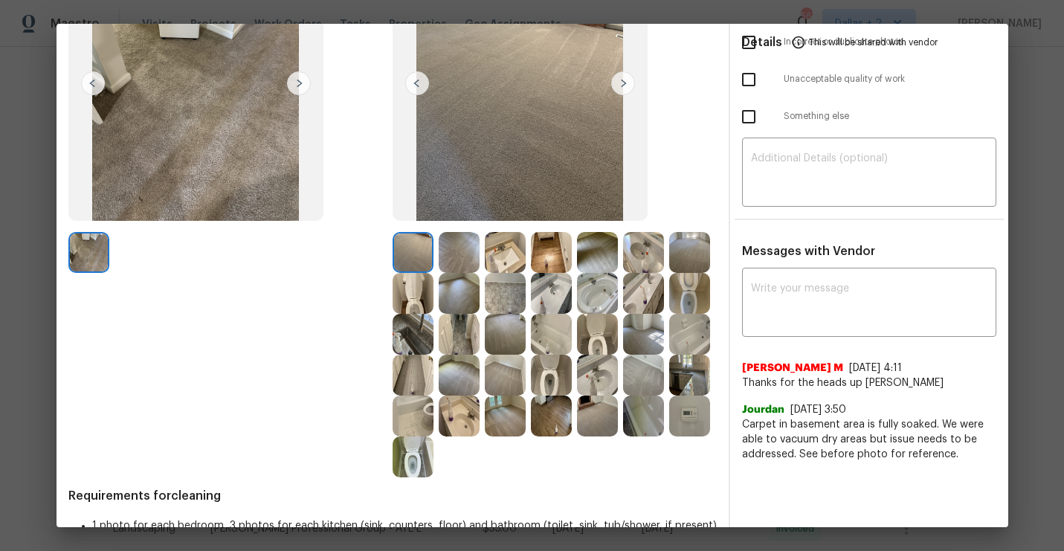
scroll to position [173, 0]
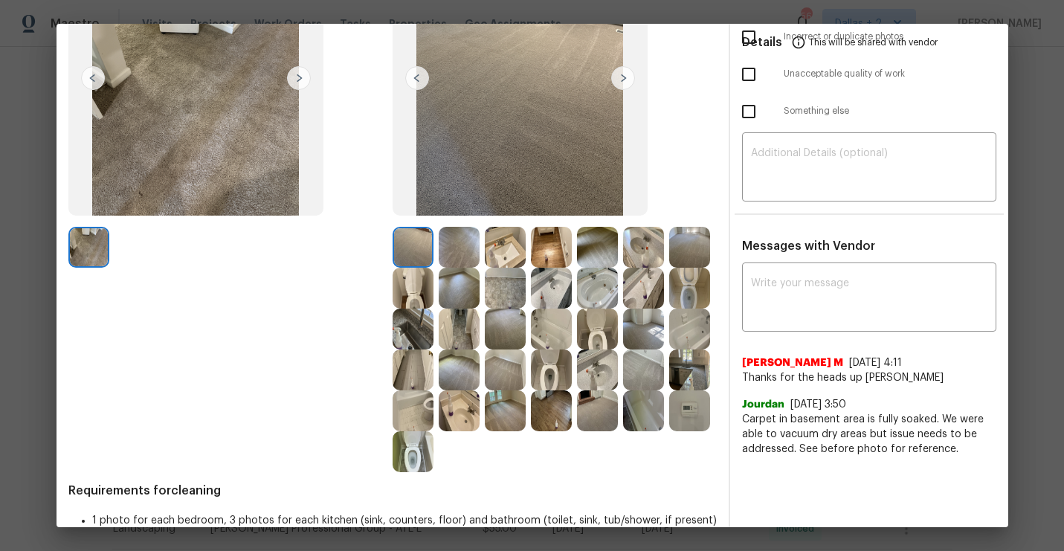
click at [683, 376] on img at bounding box center [689, 370] width 41 height 41
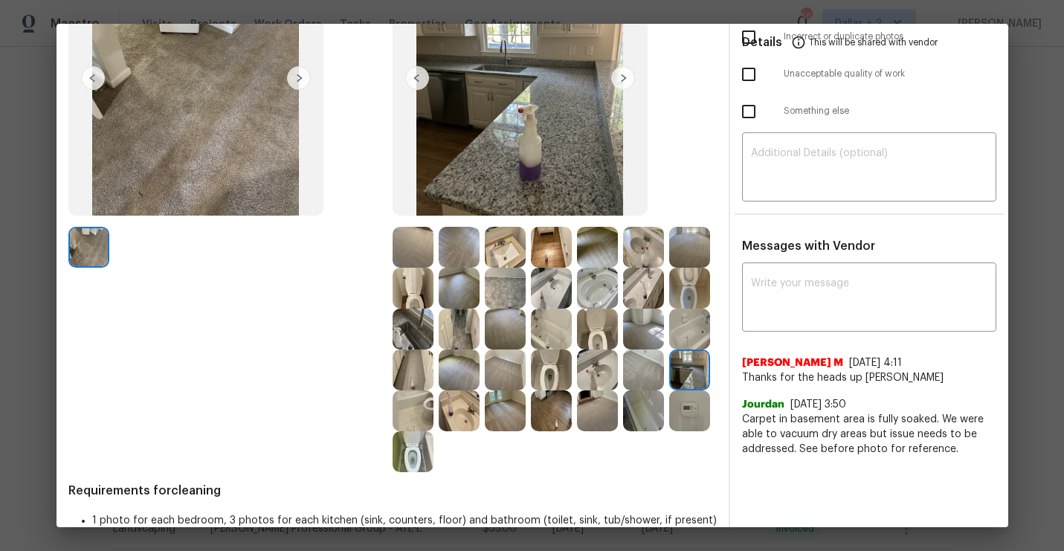
click at [677, 247] on img at bounding box center [689, 247] width 41 height 41
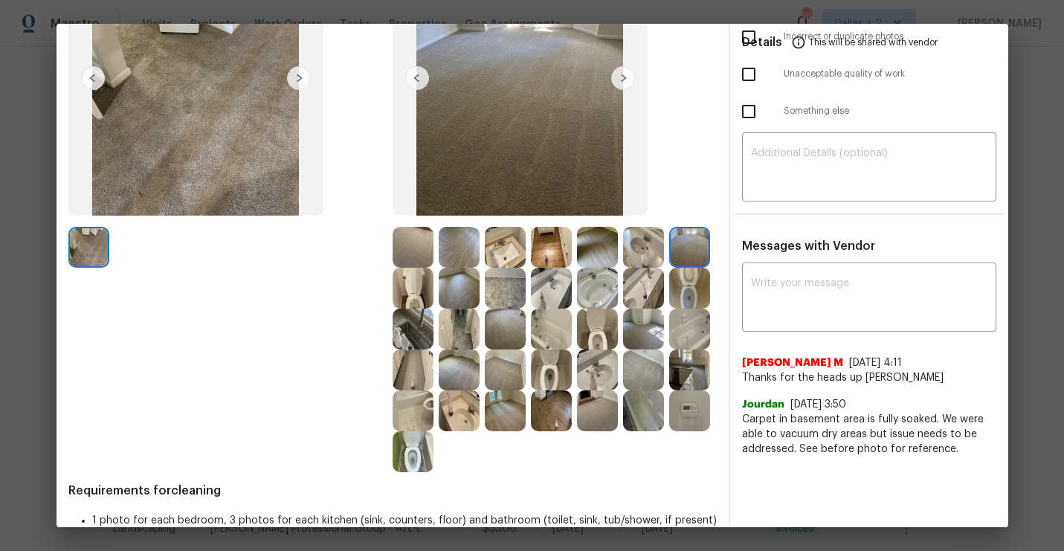
click at [548, 289] on img at bounding box center [551, 288] width 41 height 41
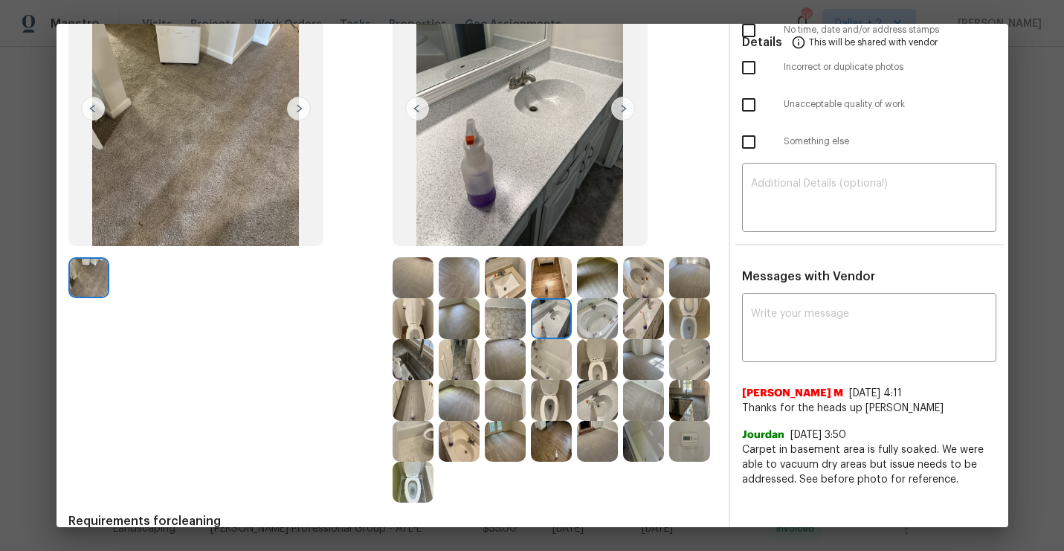
scroll to position [133, 0]
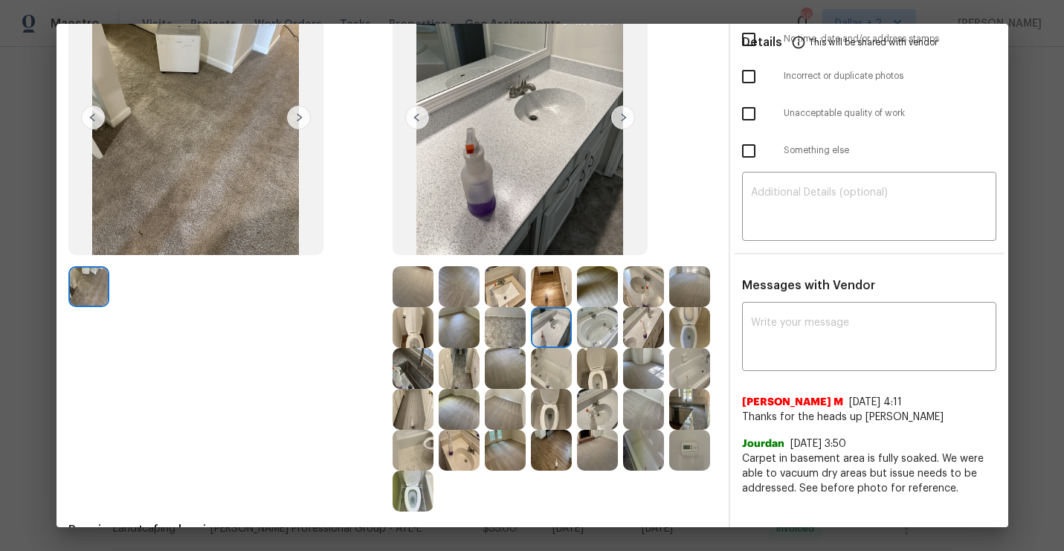
click at [563, 376] on img at bounding box center [551, 368] width 41 height 41
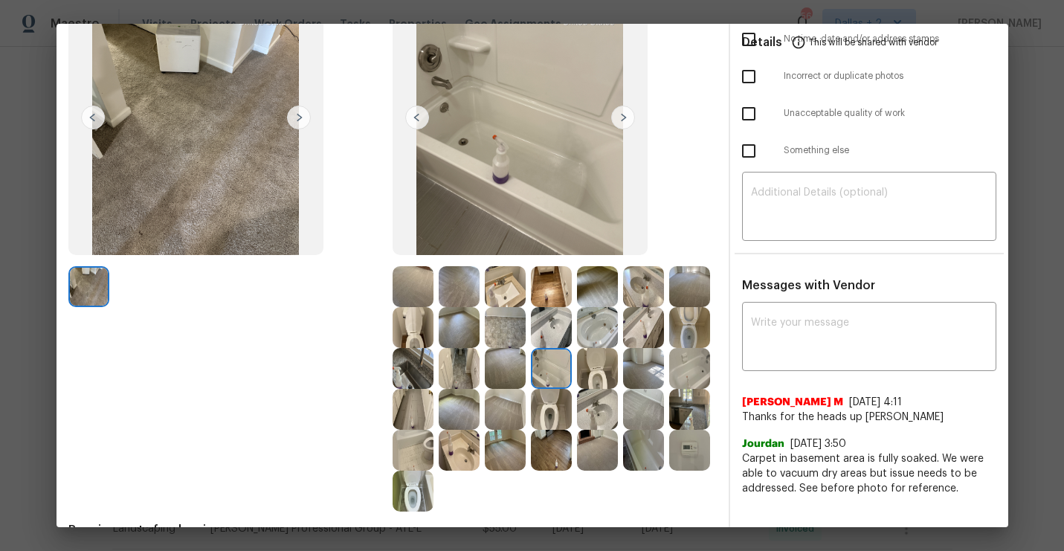
click at [550, 419] on img at bounding box center [551, 409] width 41 height 41
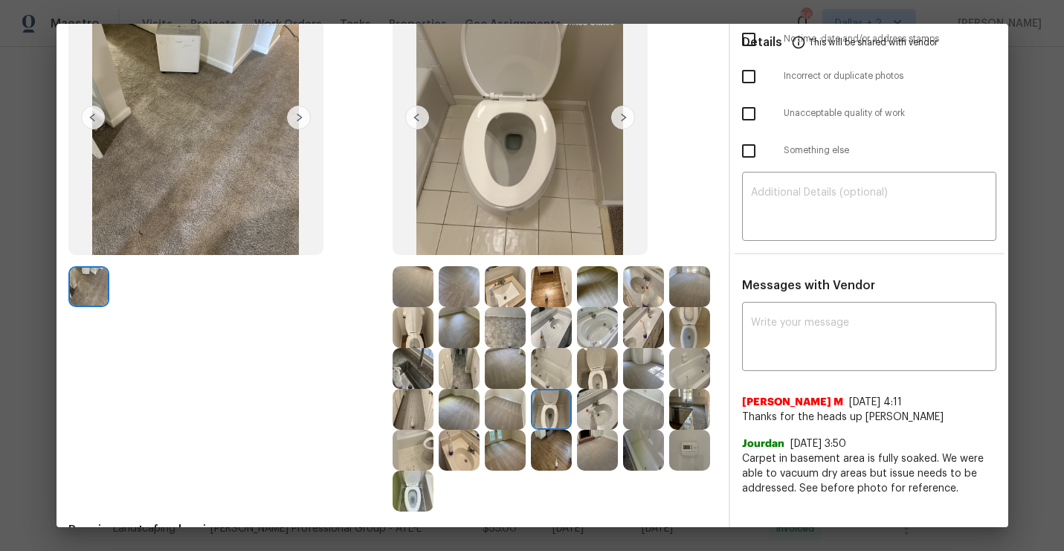
click at [425, 461] on img at bounding box center [413, 450] width 41 height 41
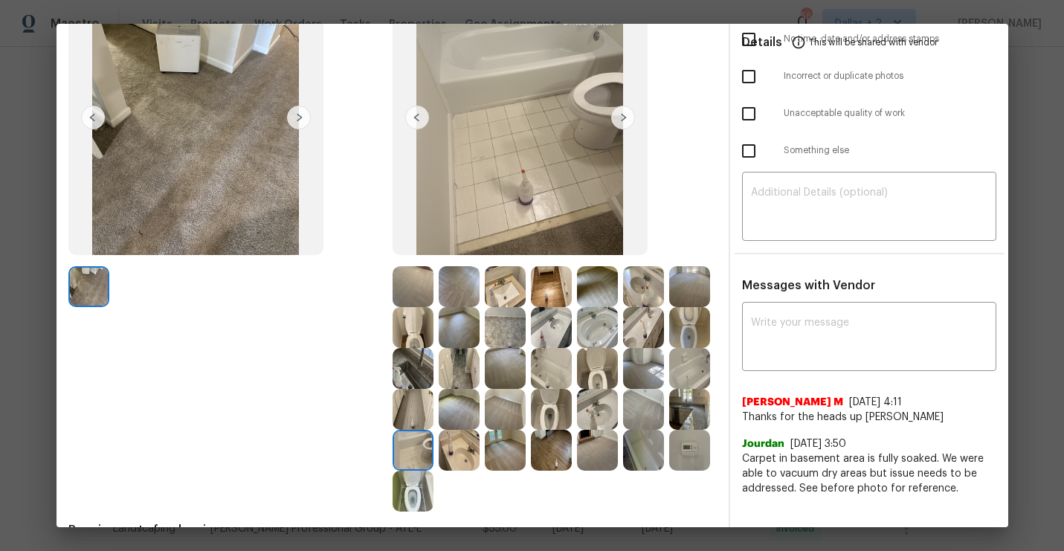
click at [399, 492] on img at bounding box center [413, 491] width 41 height 41
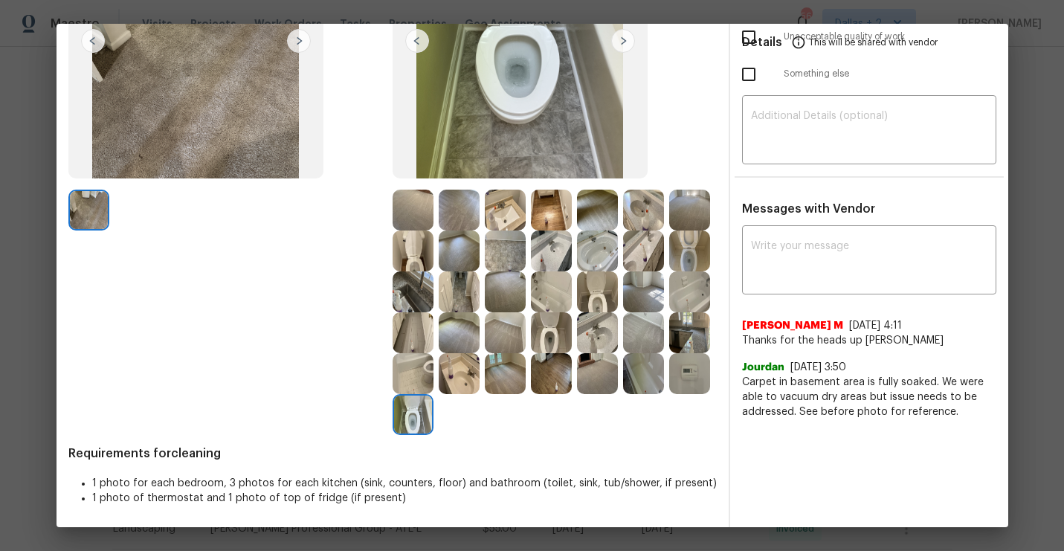
scroll to position [0, 0]
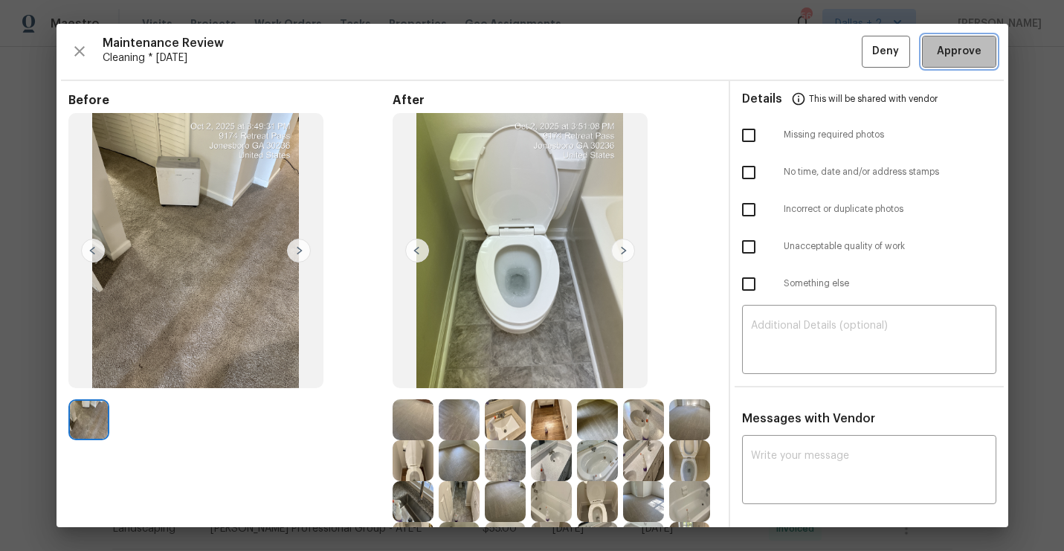
click at [947, 59] on span "Approve" at bounding box center [959, 51] width 45 height 19
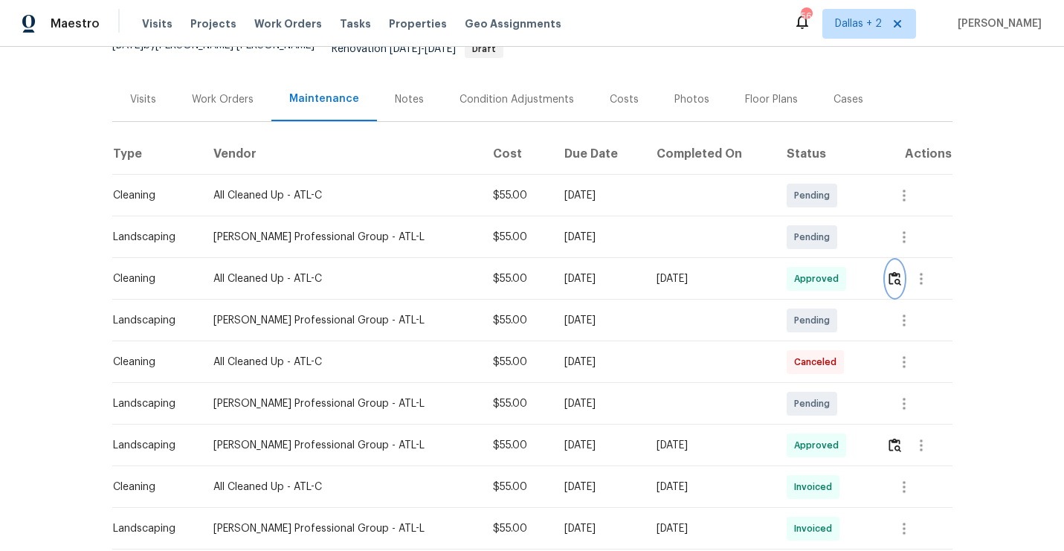
scroll to position [156, 0]
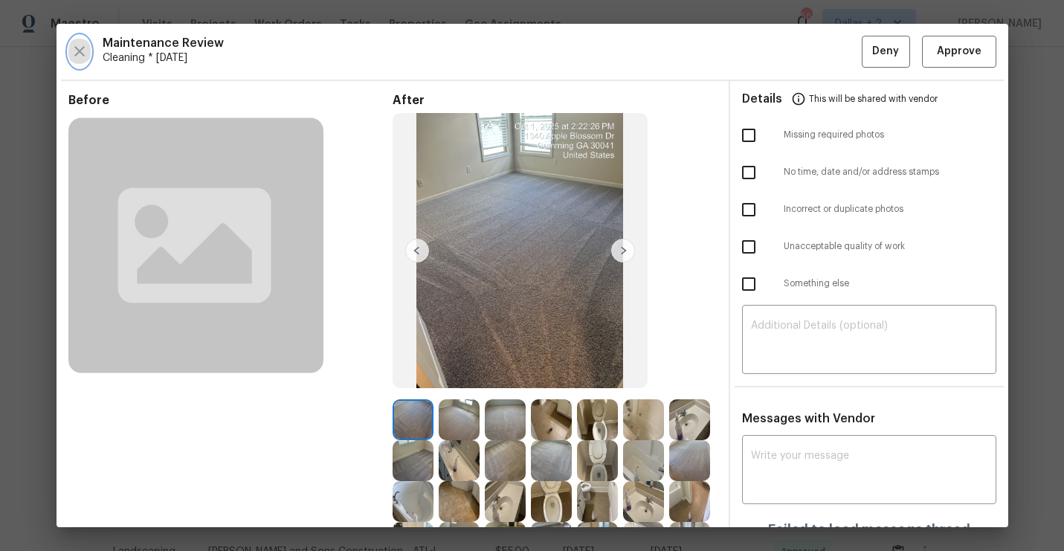
click at [77, 52] on icon "button" at bounding box center [79, 51] width 10 height 10
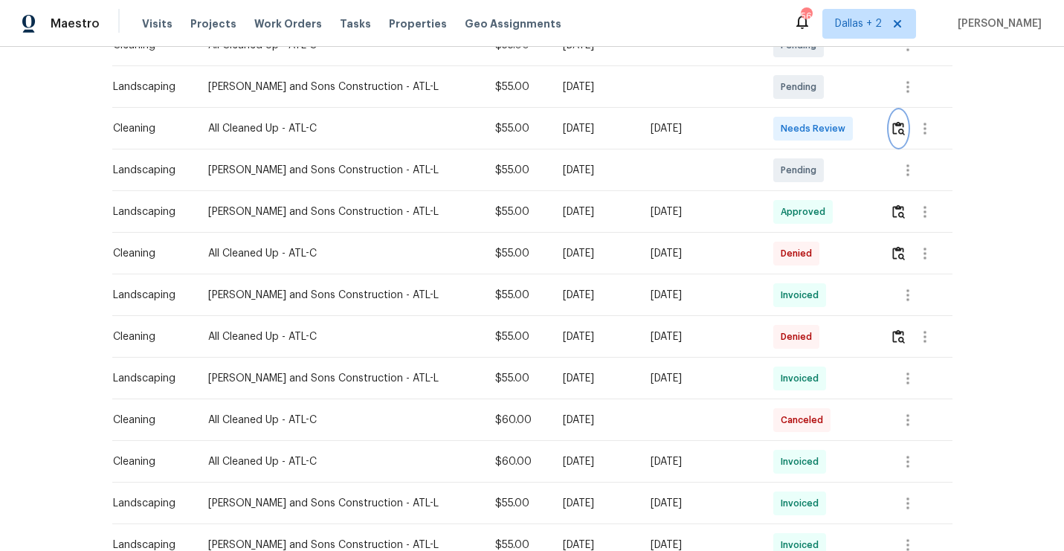
scroll to position [382, 0]
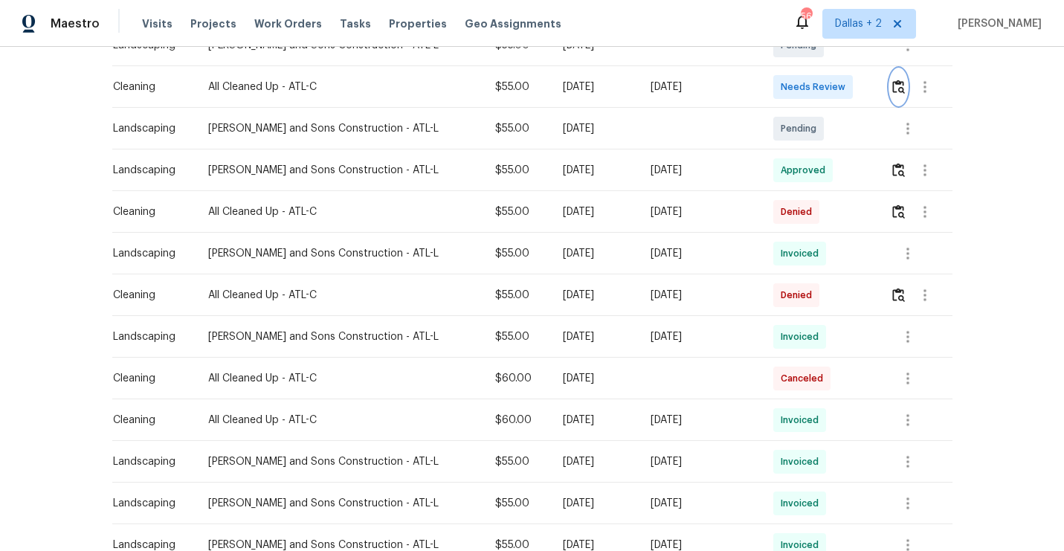
click at [902, 82] on img "button" at bounding box center [898, 87] width 13 height 14
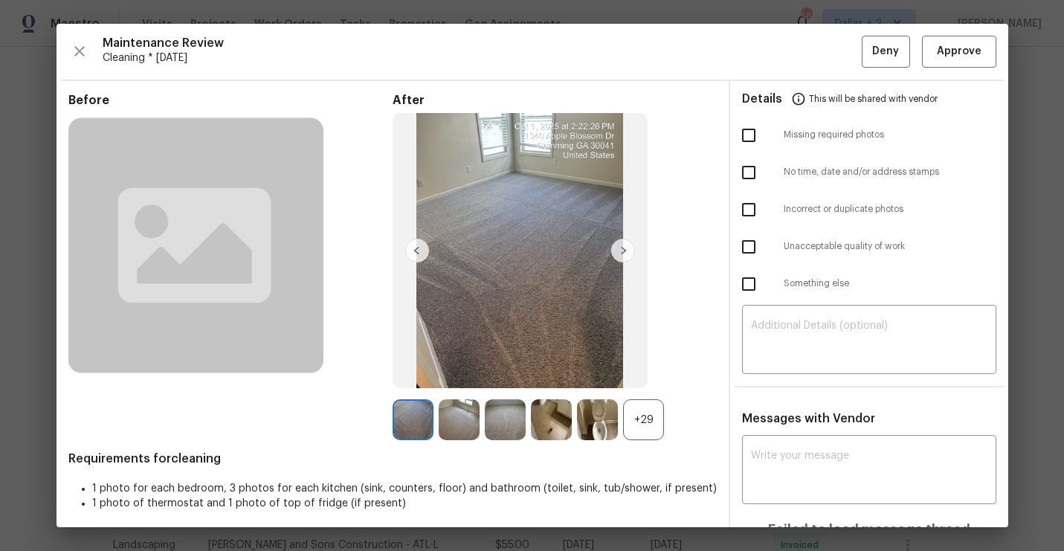
click at [641, 413] on div "+29" at bounding box center [643, 419] width 41 height 41
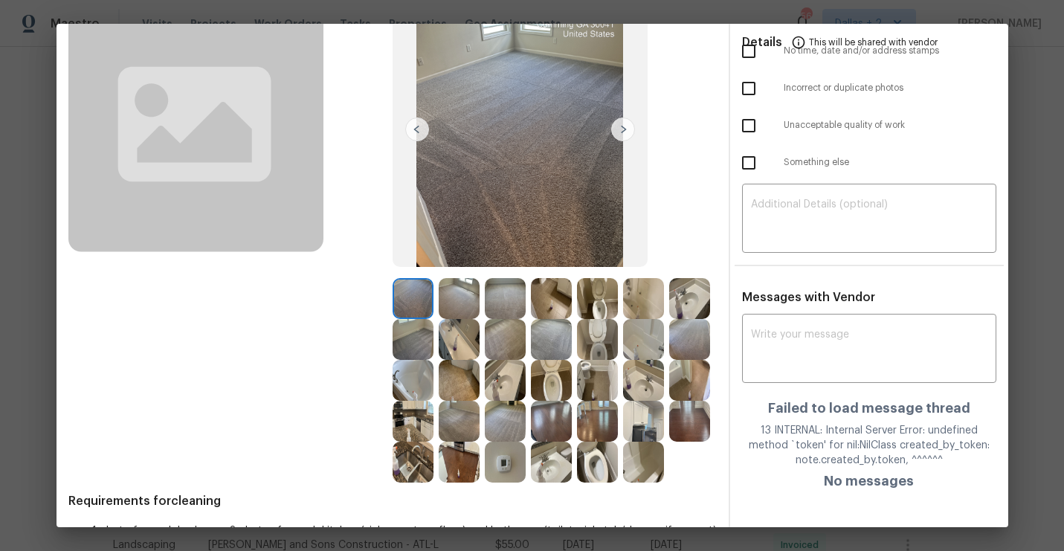
scroll to position [148, 0]
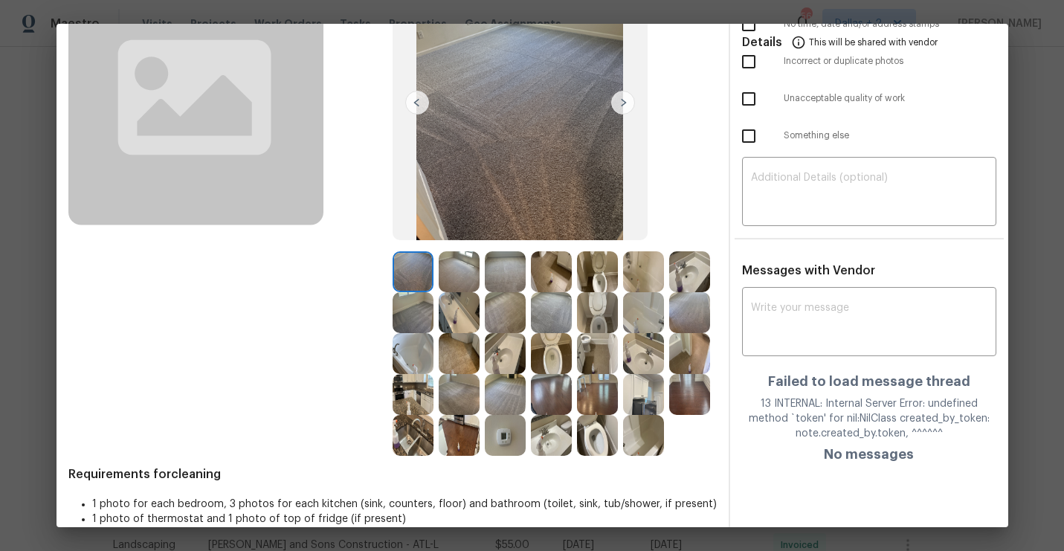
click at [611, 270] on img at bounding box center [597, 271] width 41 height 41
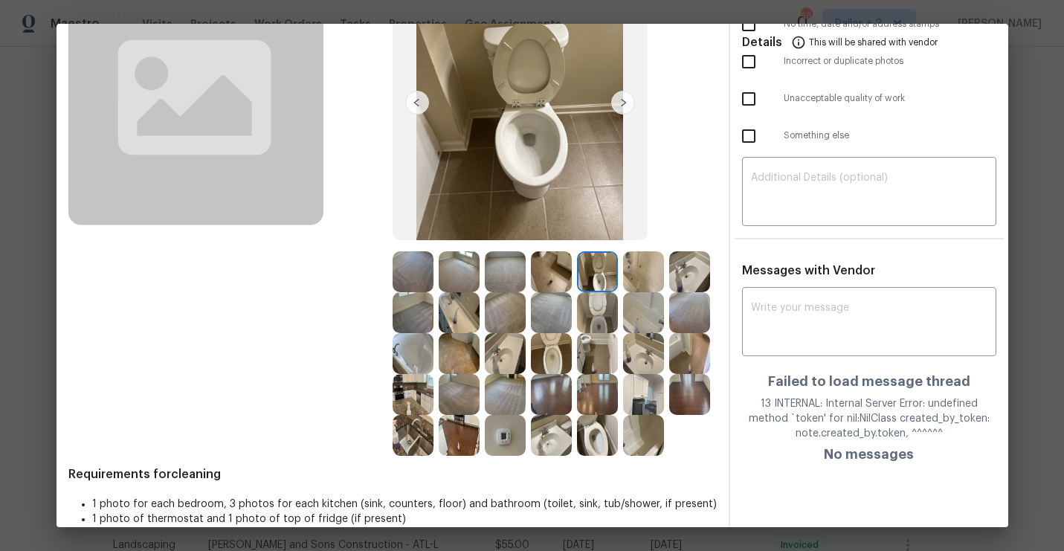
click at [548, 279] on img at bounding box center [551, 271] width 41 height 41
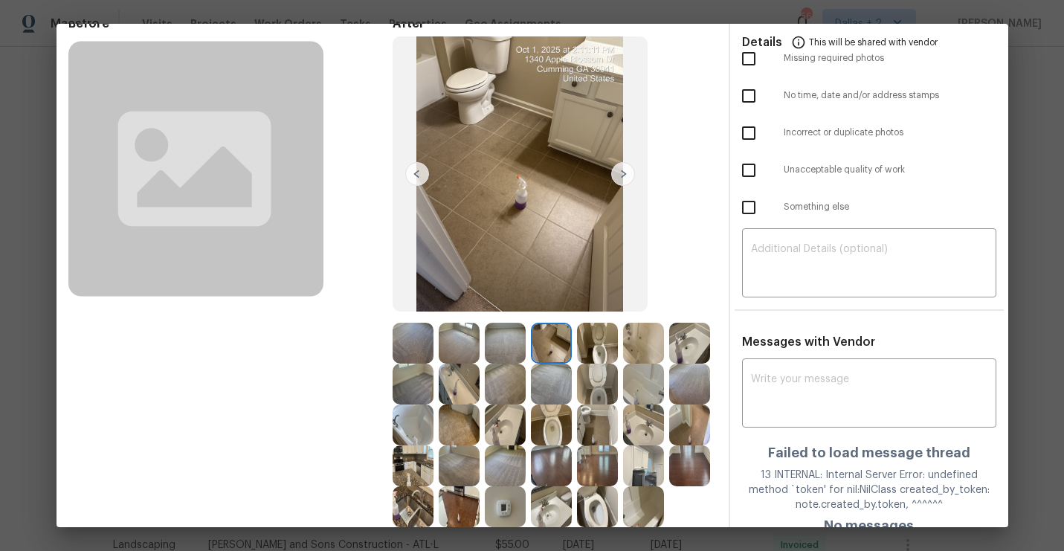
scroll to position [73, 0]
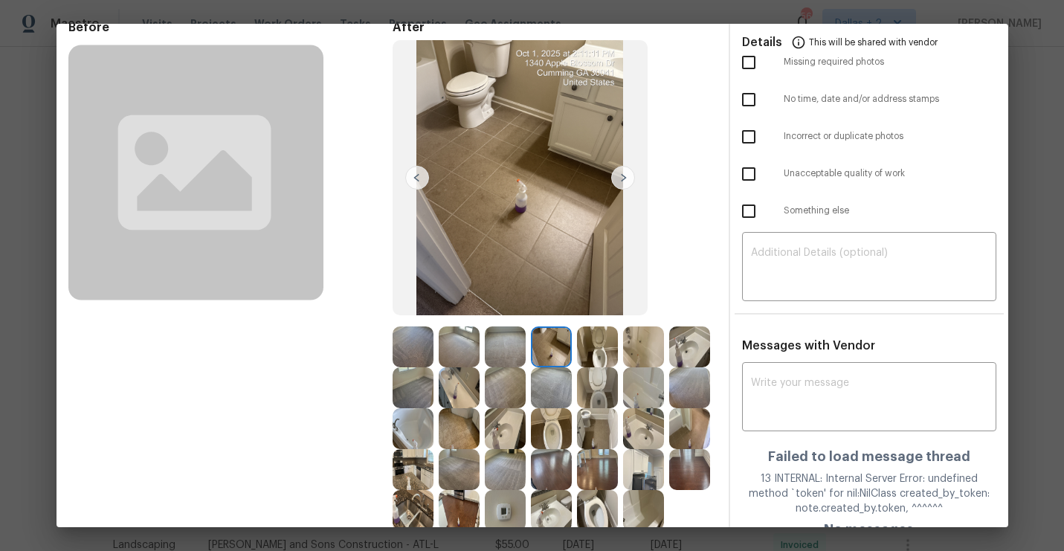
click at [624, 178] on img at bounding box center [623, 178] width 24 height 24
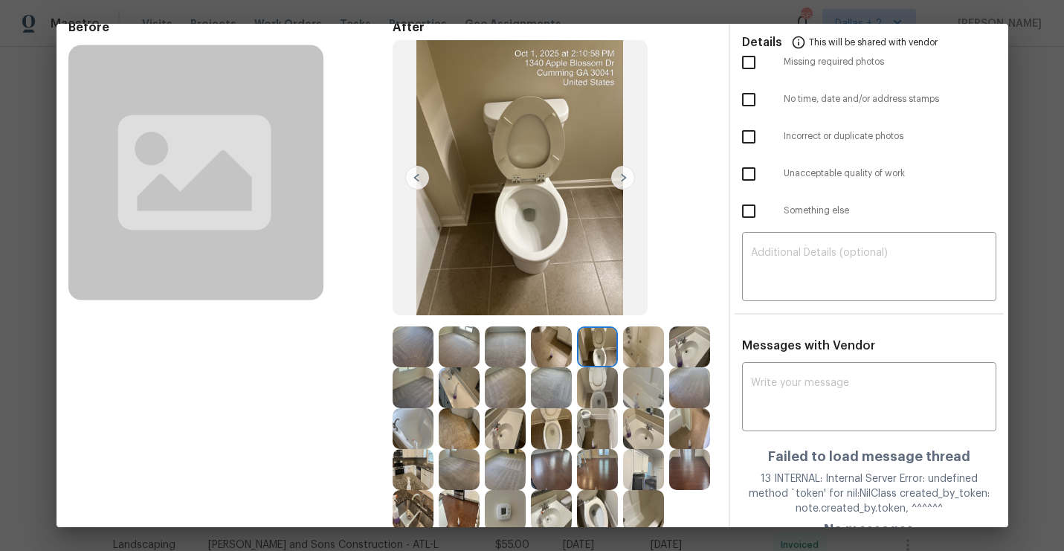
click at [624, 178] on img at bounding box center [623, 178] width 24 height 24
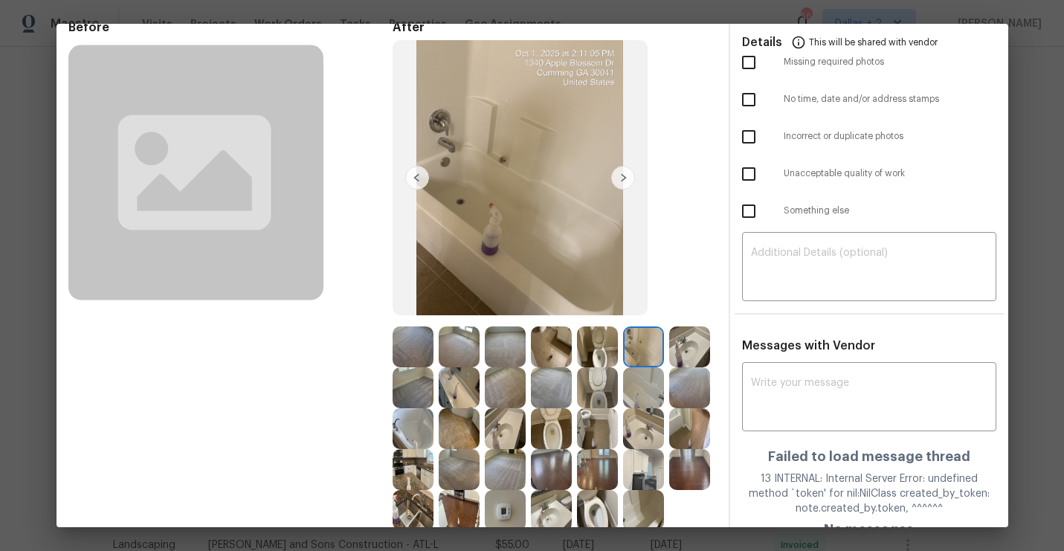
click at [634, 173] on img at bounding box center [623, 178] width 24 height 24
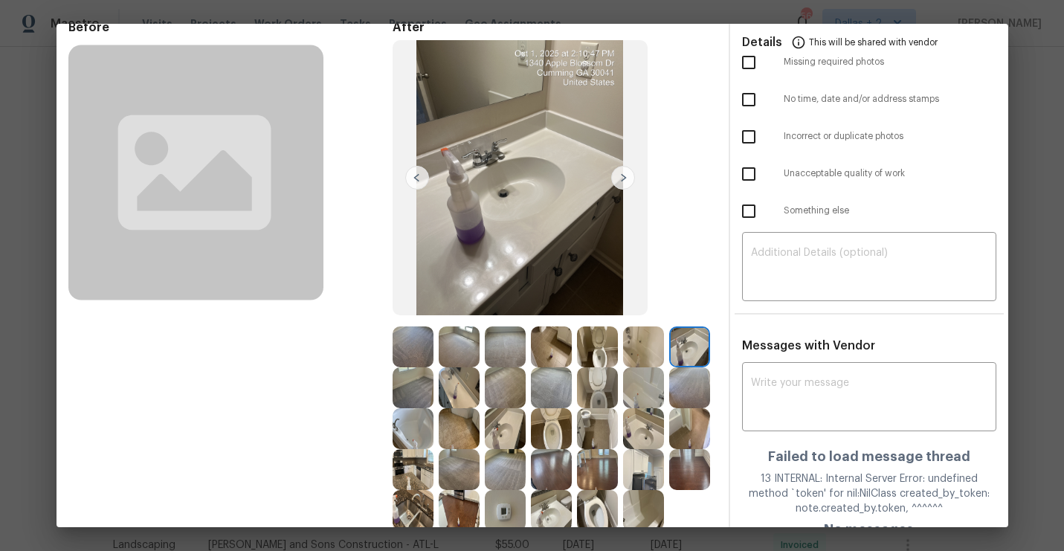
click at [620, 181] on img at bounding box center [623, 178] width 24 height 24
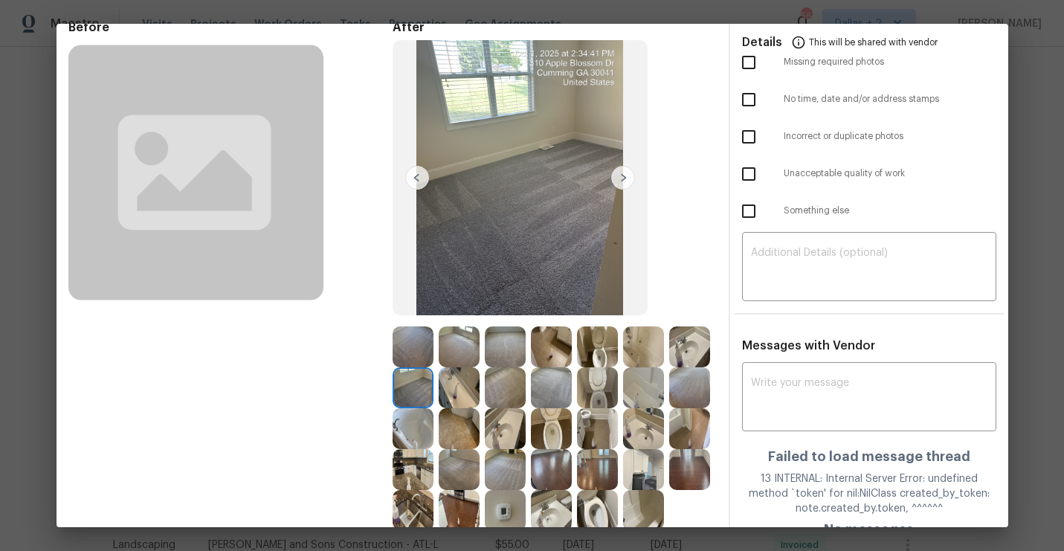
click at [596, 384] on img at bounding box center [597, 387] width 41 height 41
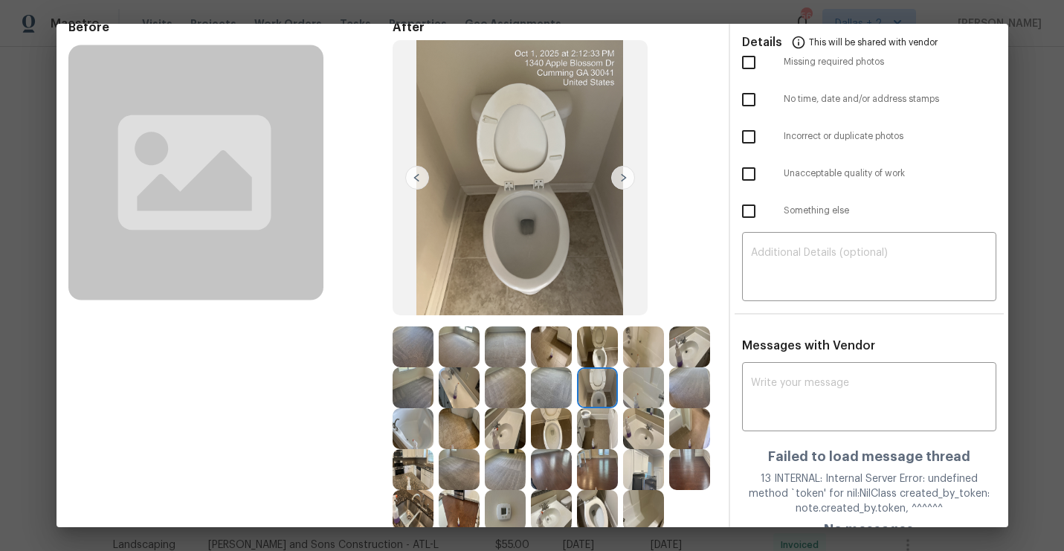
click at [617, 183] on img at bounding box center [623, 178] width 24 height 24
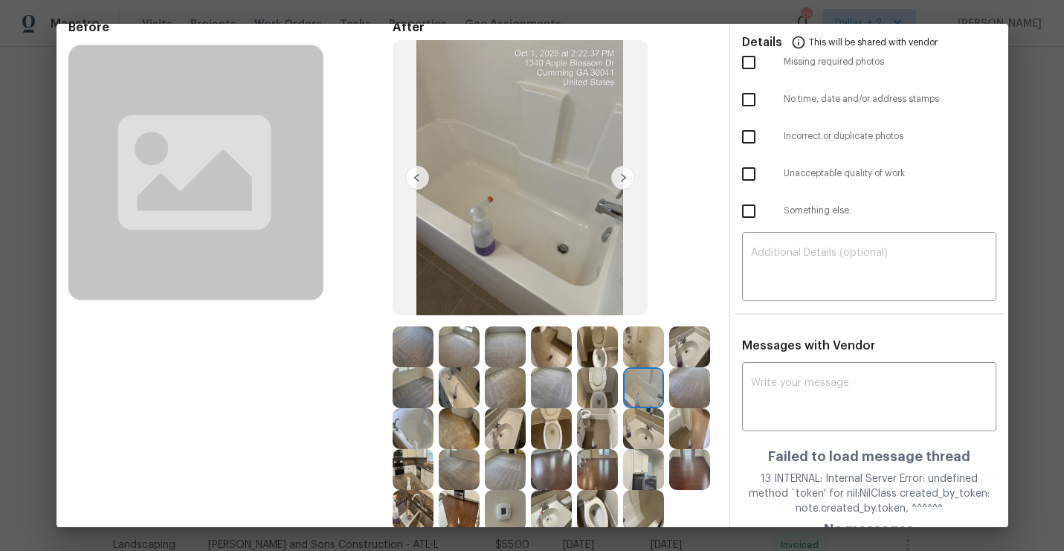
click at [619, 188] on img at bounding box center [623, 178] width 24 height 24
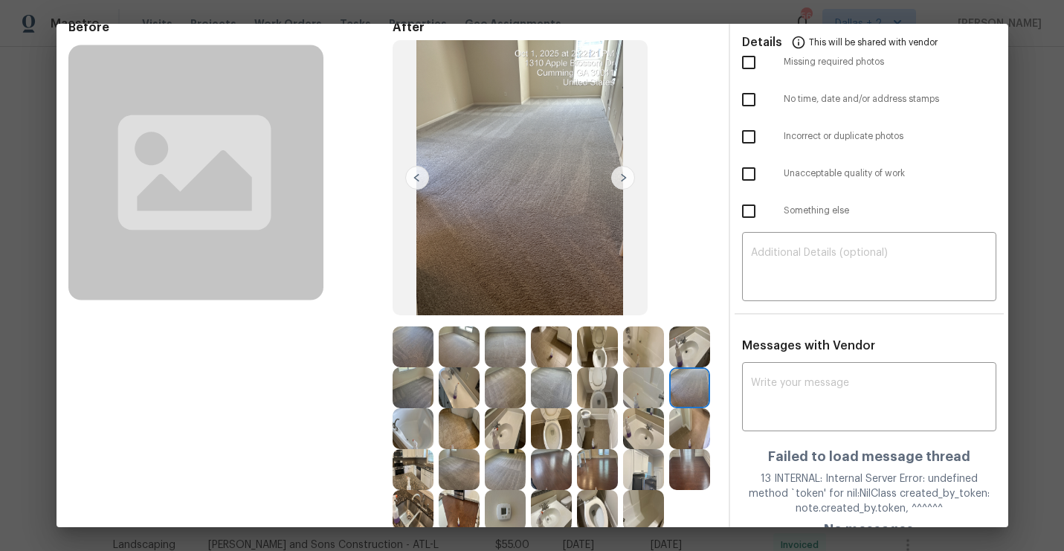
scroll to position [67, 0]
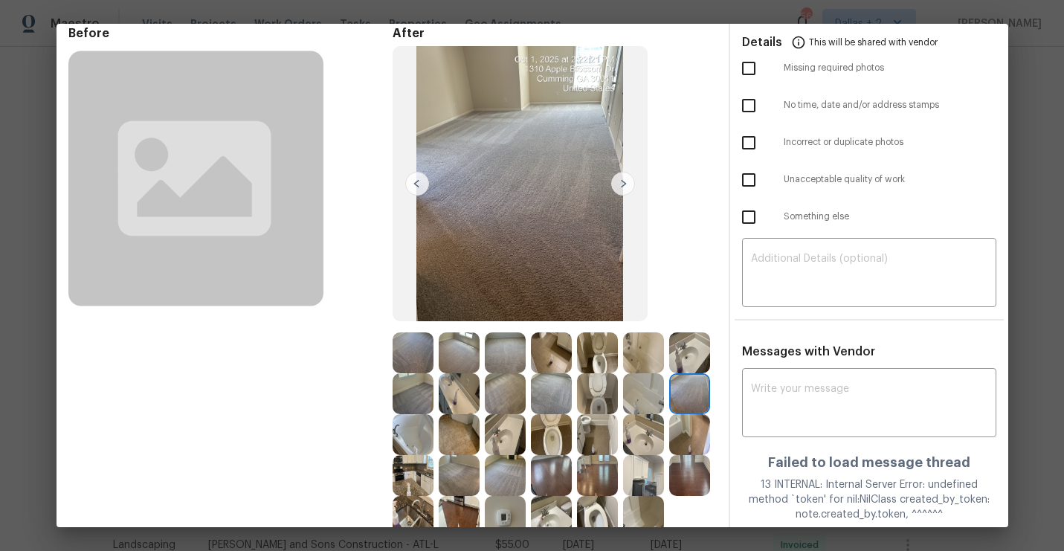
click at [622, 181] on img at bounding box center [623, 184] width 24 height 24
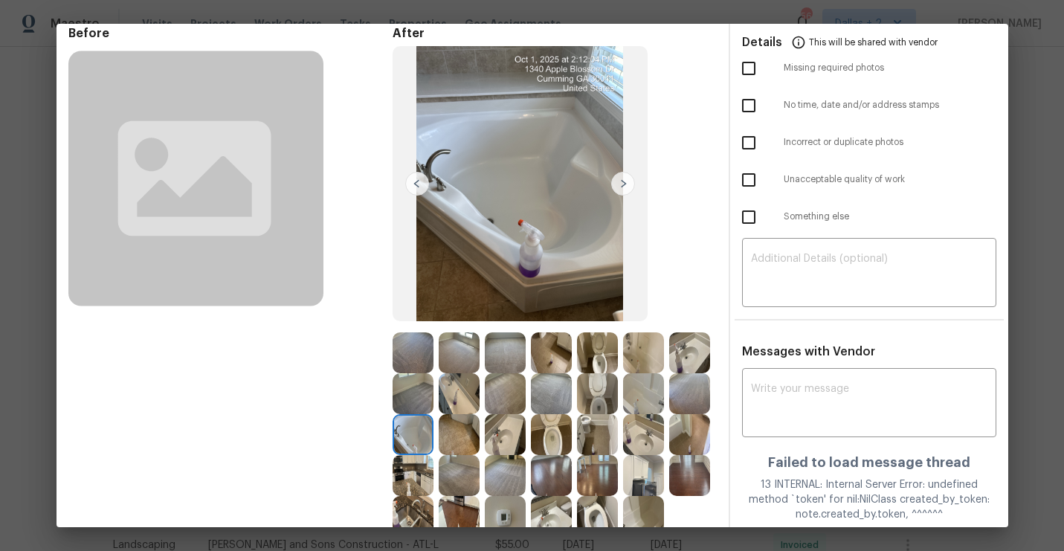
click at [622, 181] on img at bounding box center [623, 184] width 24 height 24
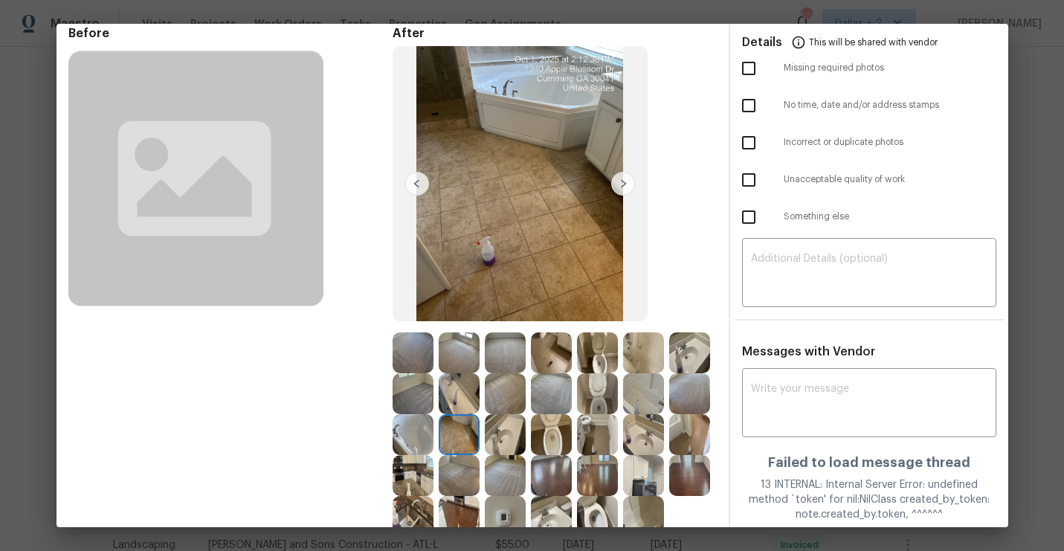
click at [622, 181] on img at bounding box center [623, 184] width 24 height 24
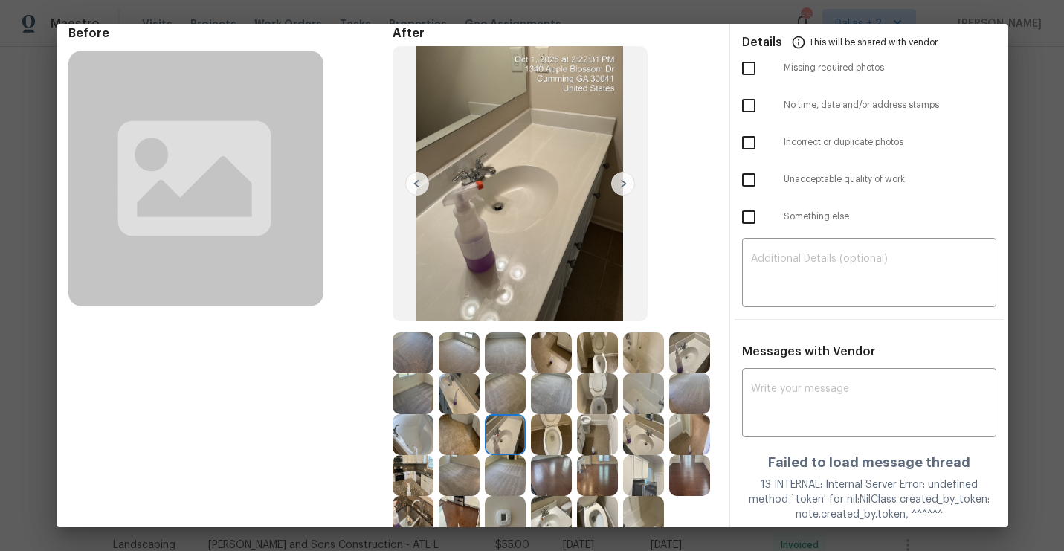
click at [625, 185] on img at bounding box center [623, 184] width 24 height 24
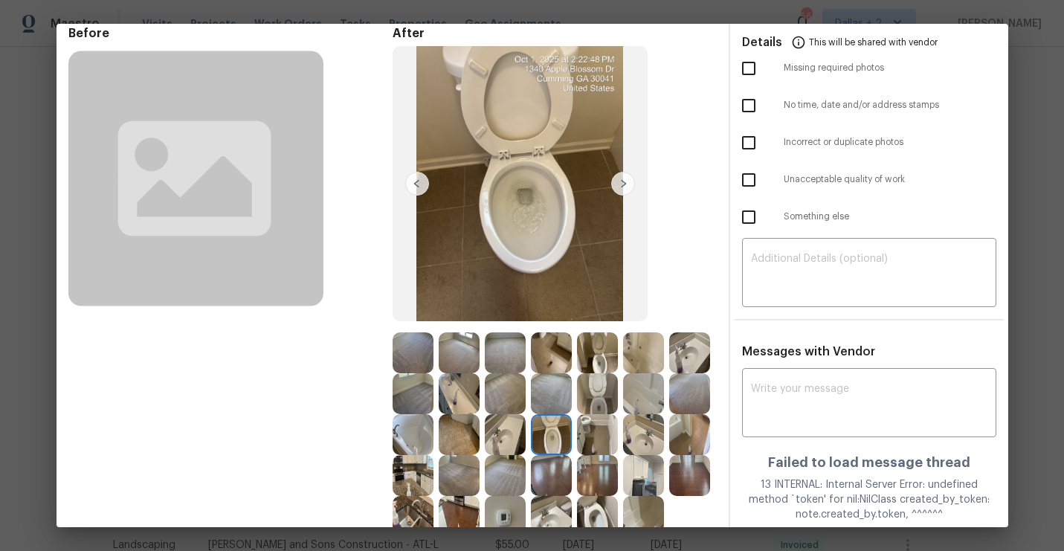
click at [623, 183] on img at bounding box center [623, 184] width 24 height 24
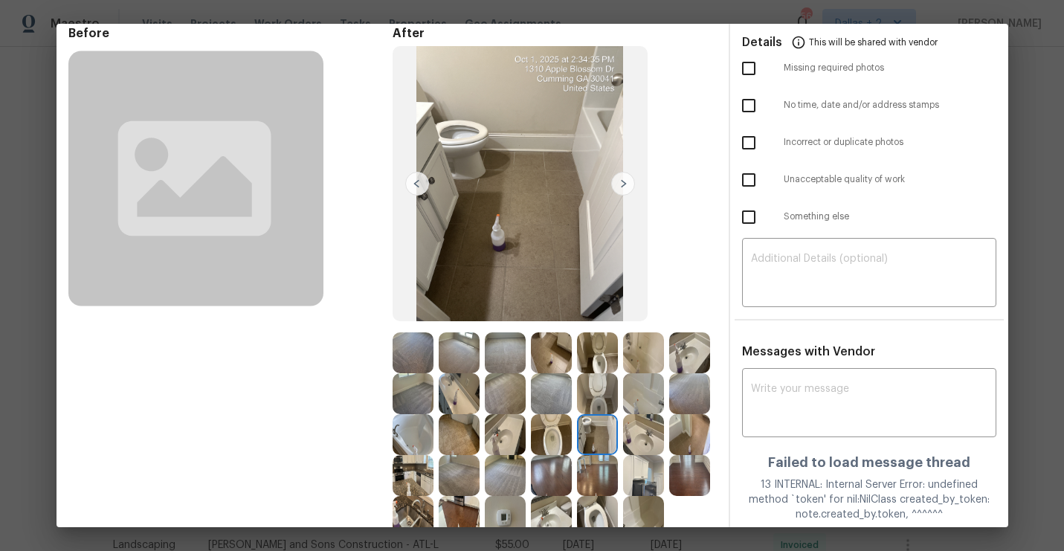
click at [417, 180] on img at bounding box center [417, 184] width 24 height 24
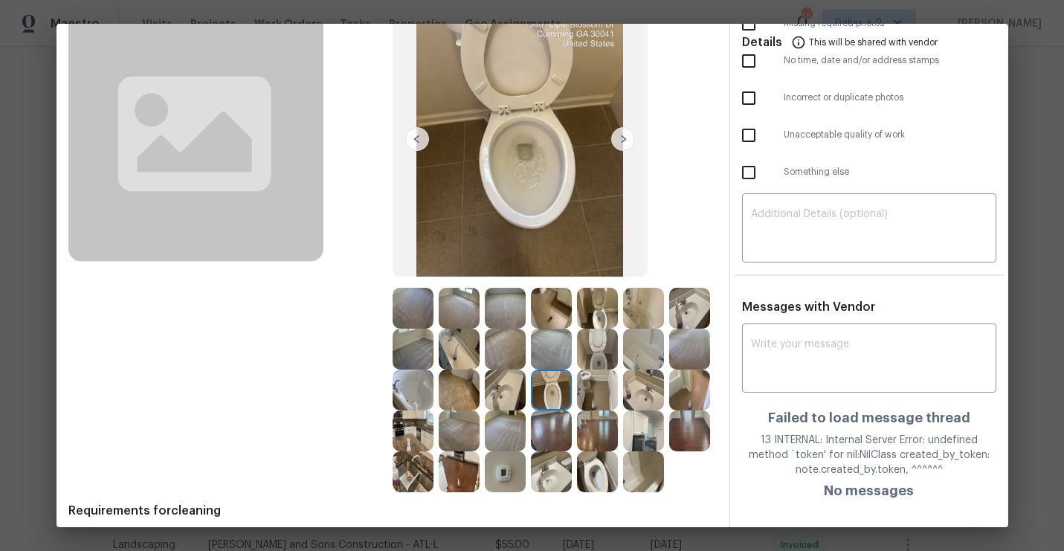
scroll to position [109, 0]
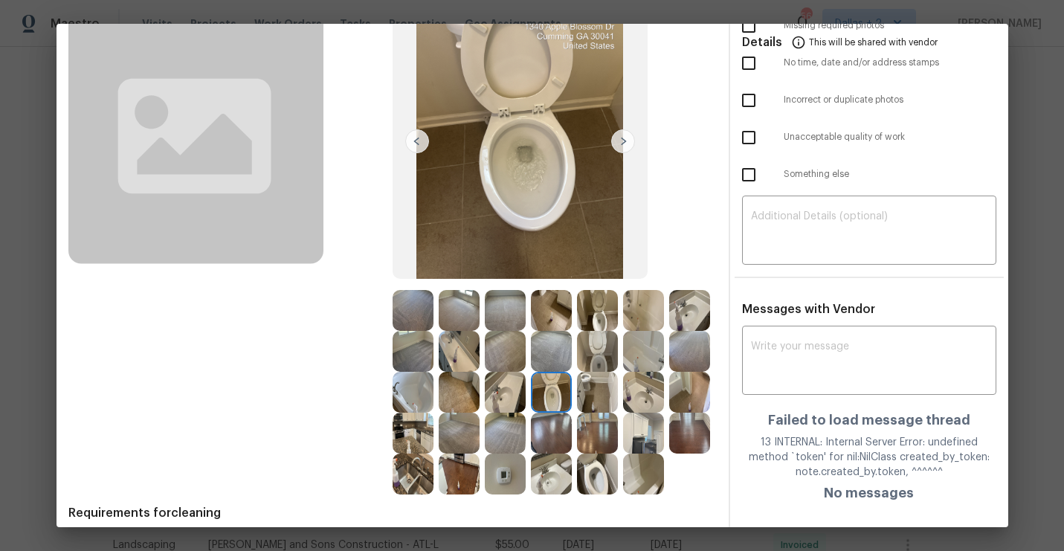
click at [460, 347] on img at bounding box center [459, 351] width 41 height 41
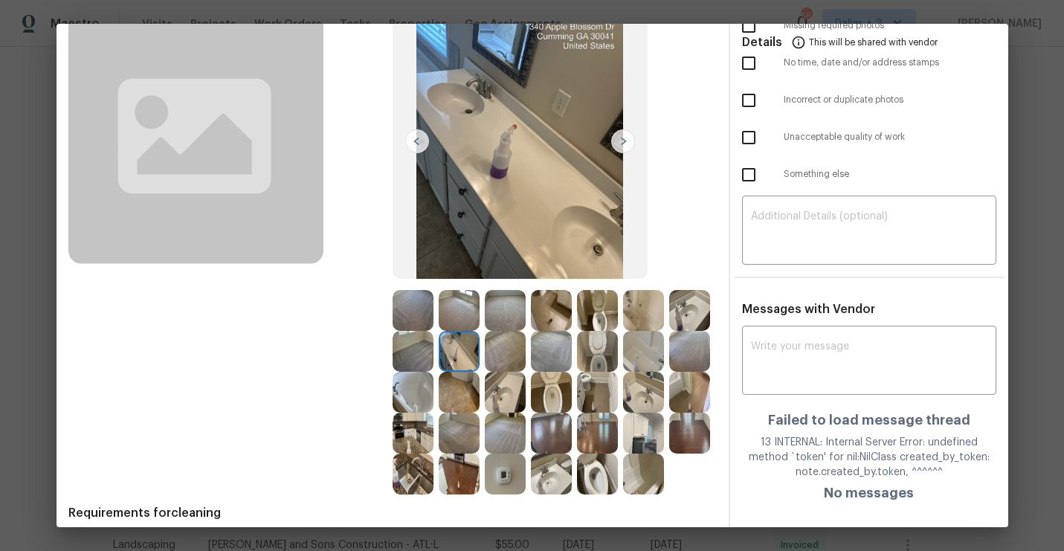
click at [623, 141] on img at bounding box center [623, 141] width 24 height 24
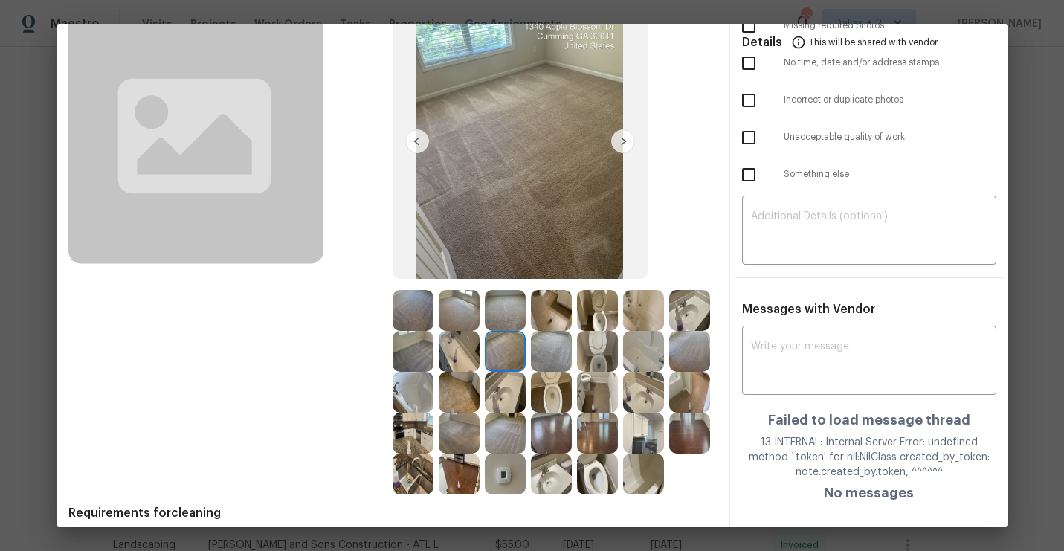
click at [623, 141] on img at bounding box center [623, 141] width 24 height 24
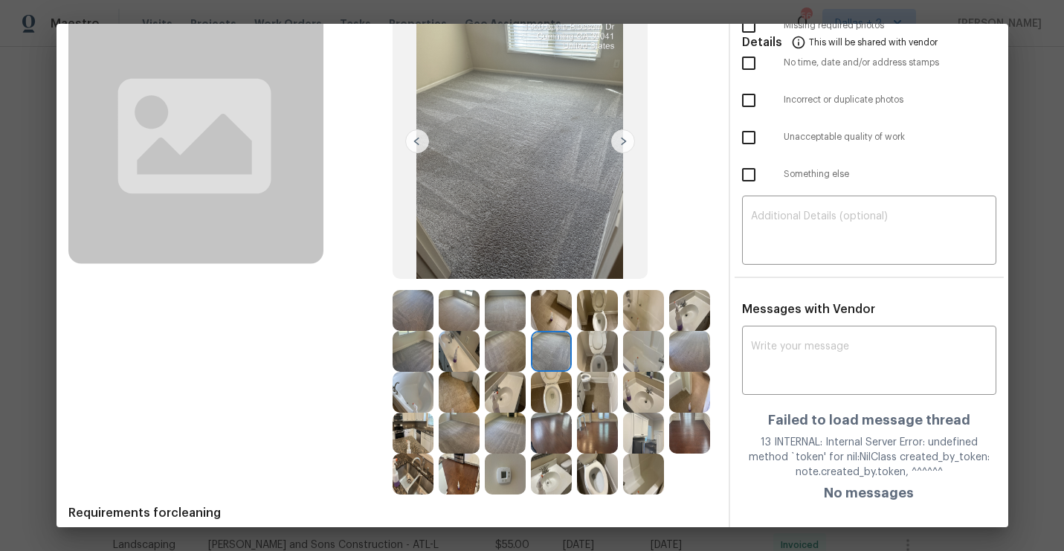
click at [623, 141] on img at bounding box center [623, 141] width 24 height 24
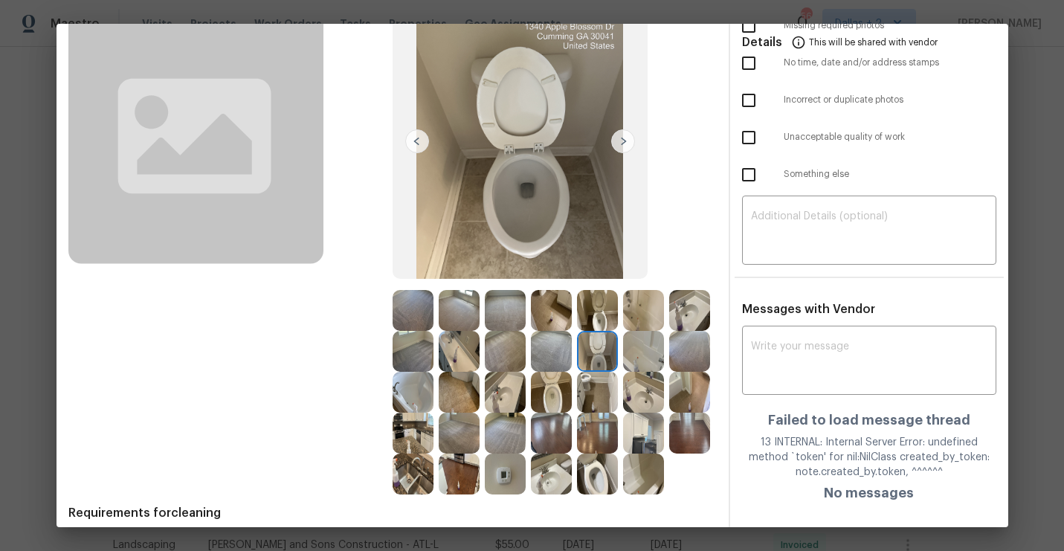
click at [623, 141] on img at bounding box center [623, 141] width 24 height 24
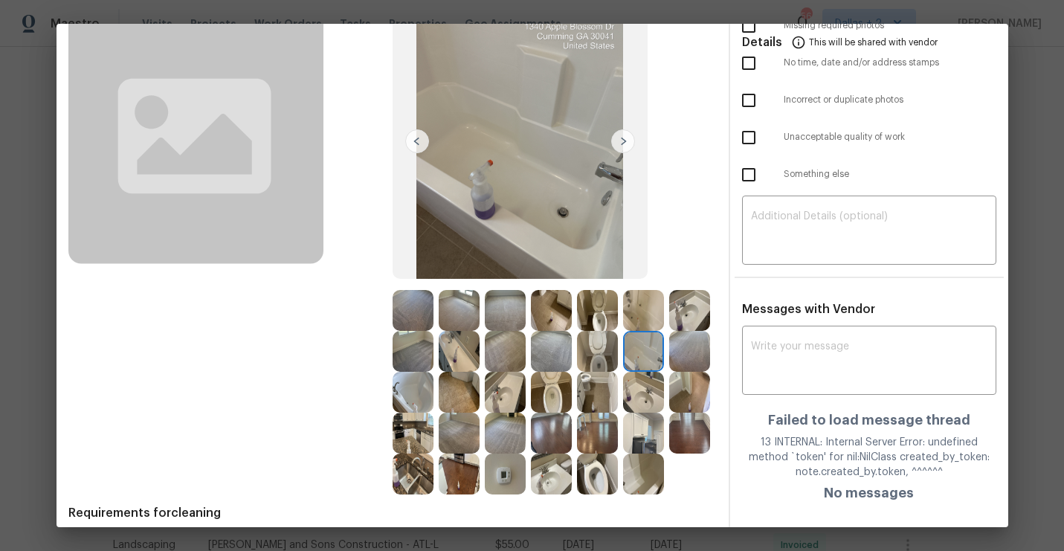
click at [623, 141] on img at bounding box center [623, 141] width 24 height 24
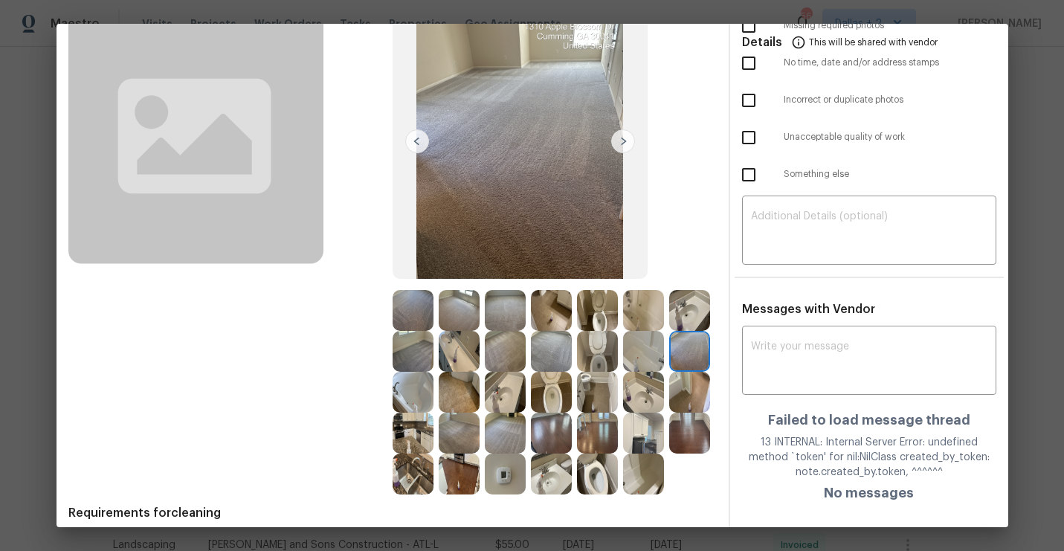
click at [623, 141] on img at bounding box center [623, 141] width 24 height 24
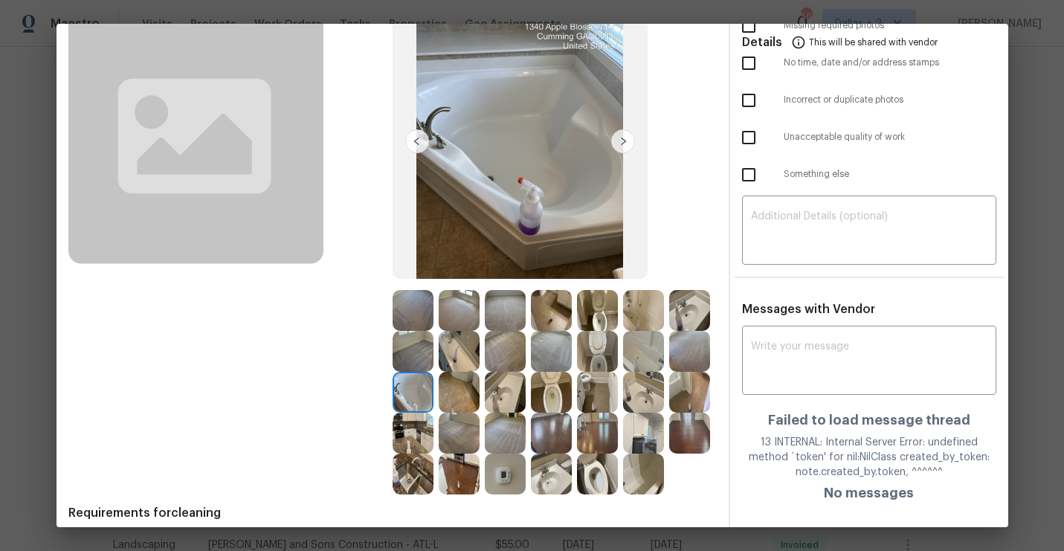
click at [623, 141] on img at bounding box center [623, 141] width 24 height 24
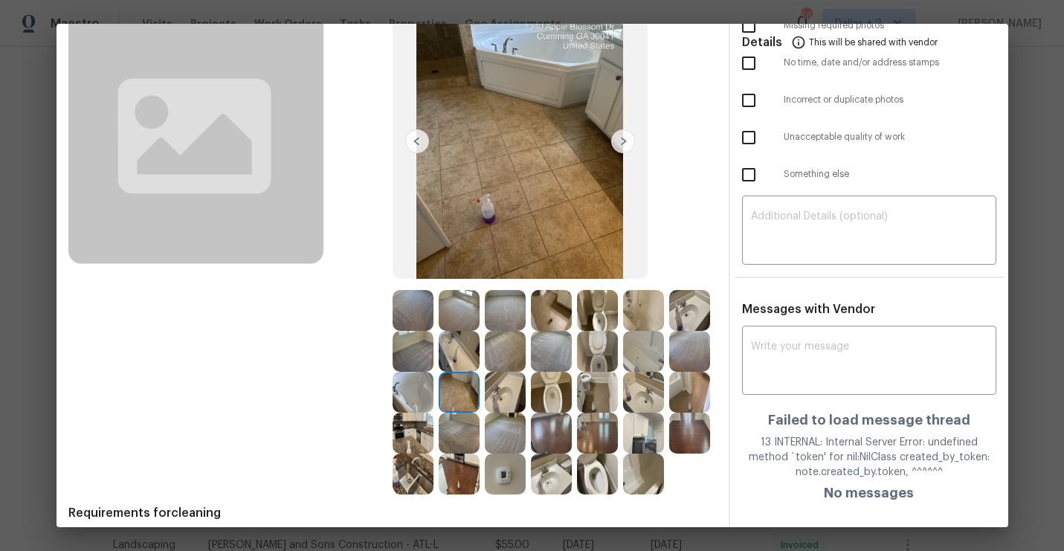
click at [623, 141] on img at bounding box center [623, 141] width 24 height 24
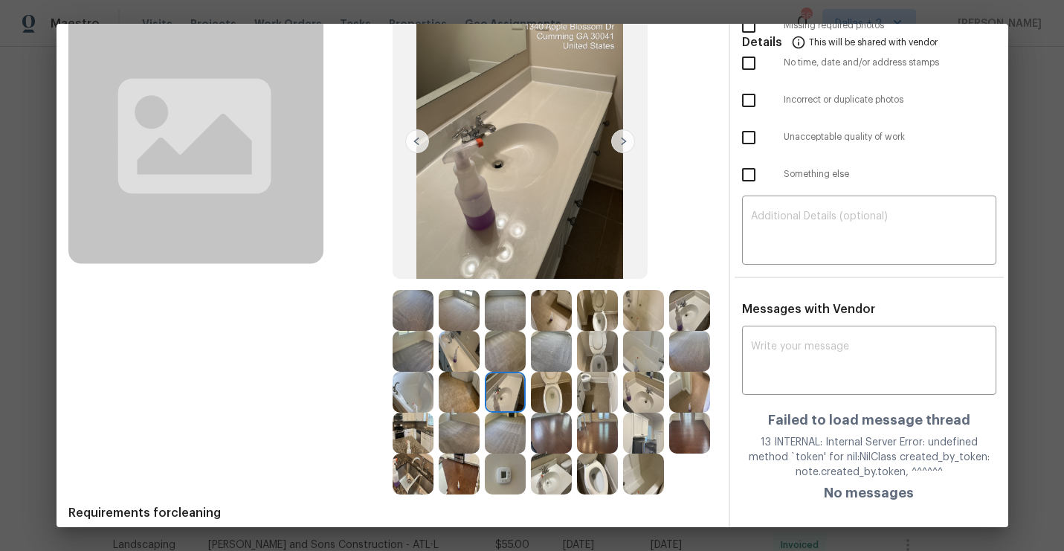
click at [623, 141] on img at bounding box center [623, 141] width 24 height 24
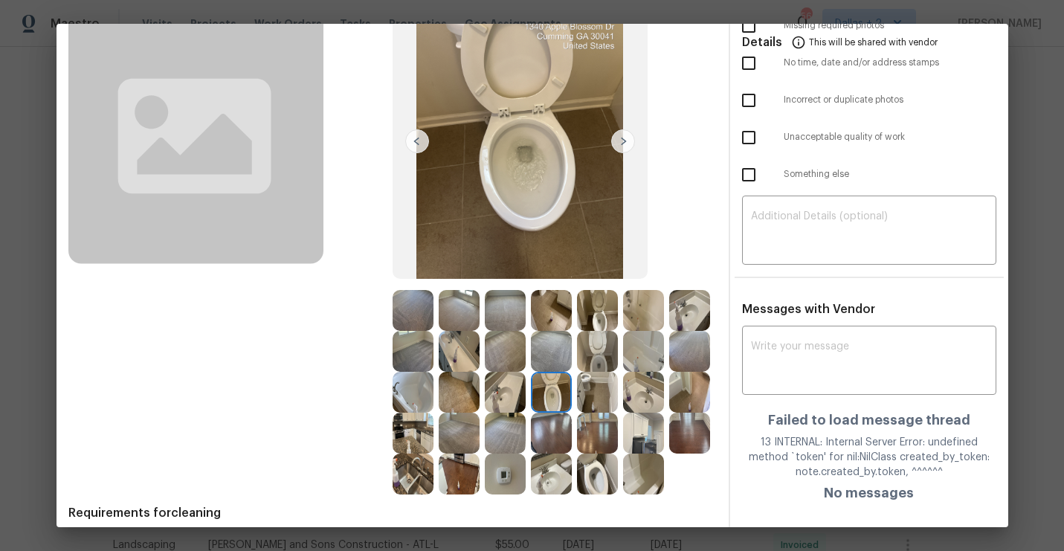
click at [623, 140] on img at bounding box center [623, 141] width 24 height 24
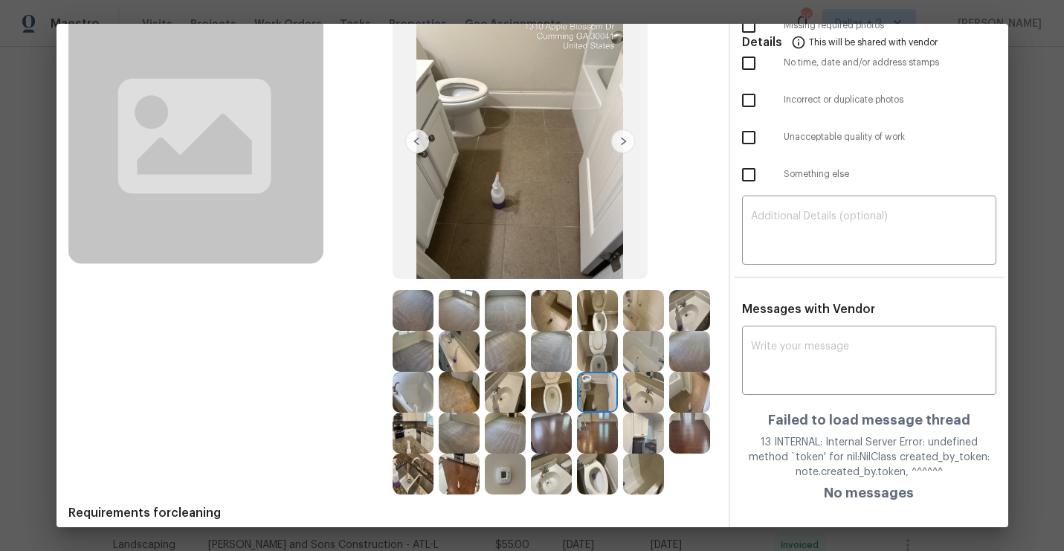
click at [623, 141] on img at bounding box center [623, 141] width 24 height 24
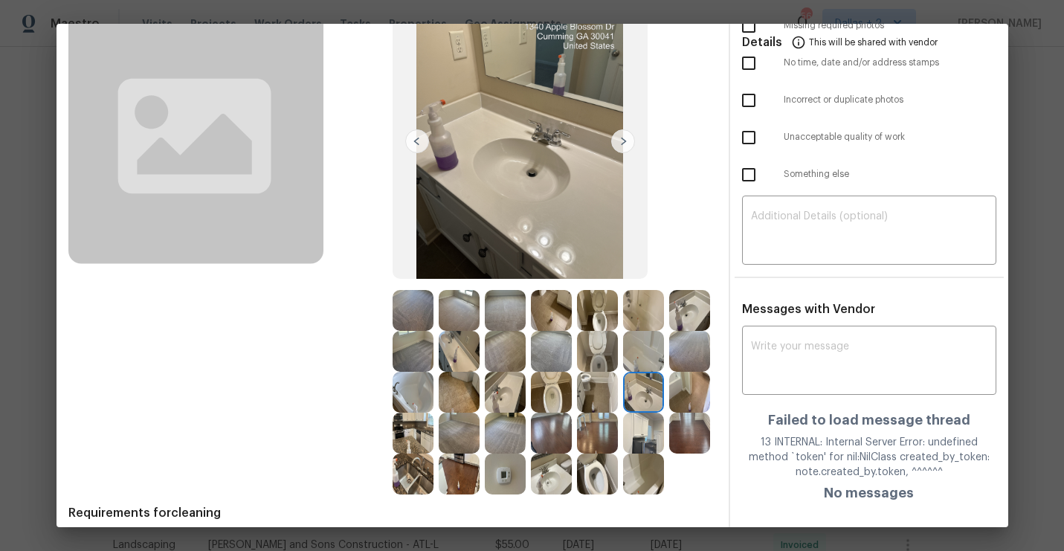
click at [623, 141] on img at bounding box center [623, 141] width 24 height 24
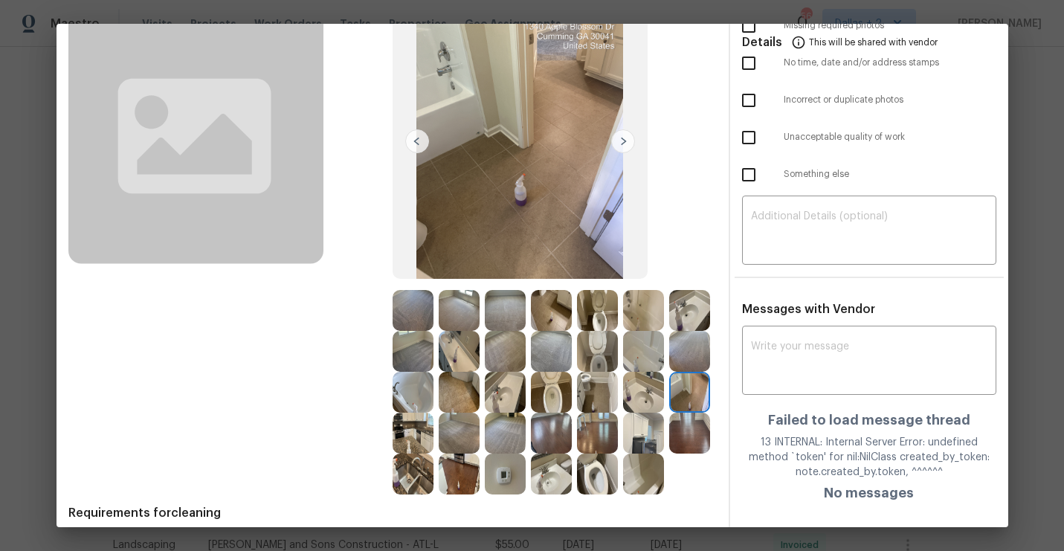
click at [623, 141] on img at bounding box center [623, 141] width 24 height 24
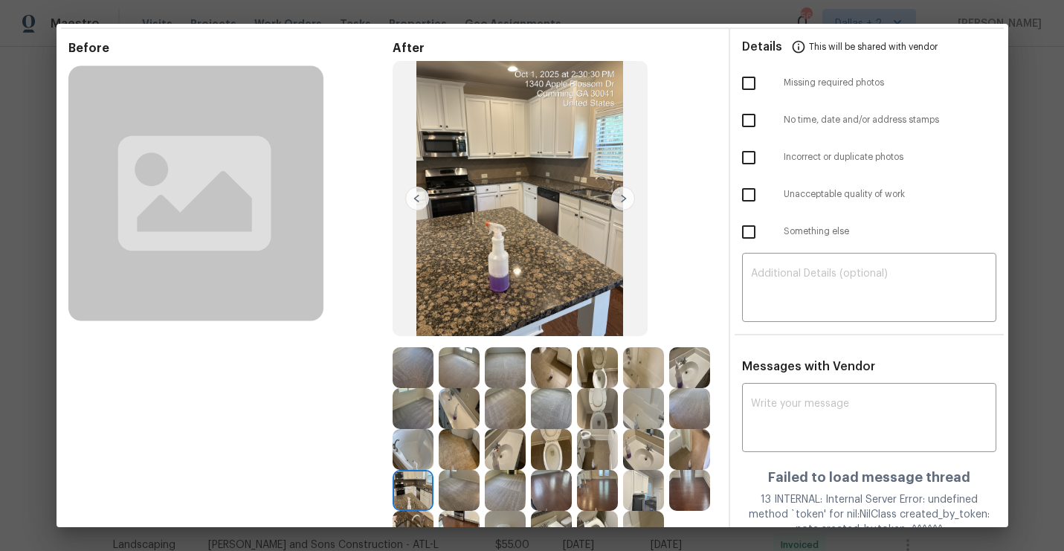
scroll to position [0, 0]
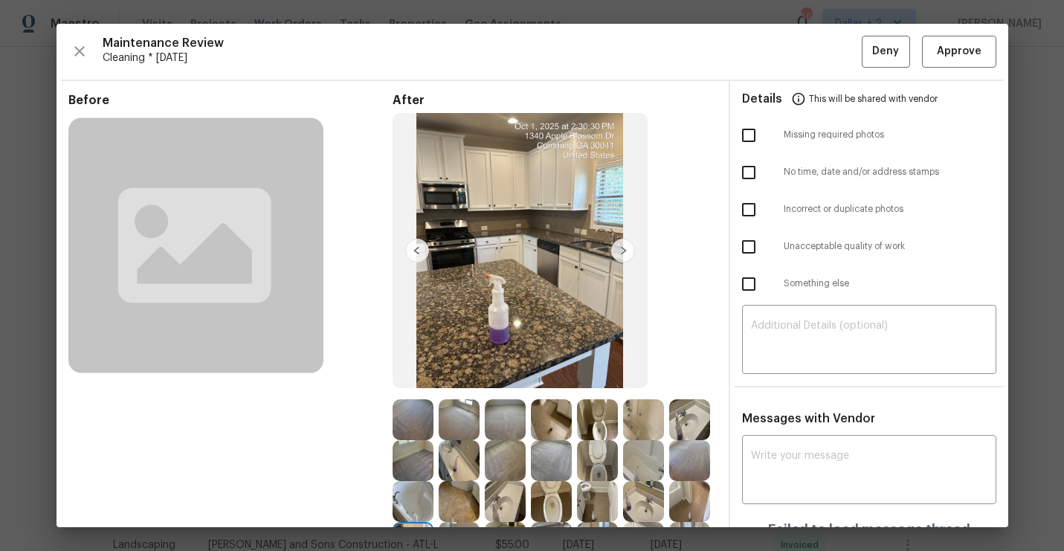
click at [68, 57] on div "Maintenance Review Cleaning * [DATE] Deny Approve" at bounding box center [532, 52] width 928 height 32
click at [74, 52] on icon "button" at bounding box center [80, 51] width 18 height 18
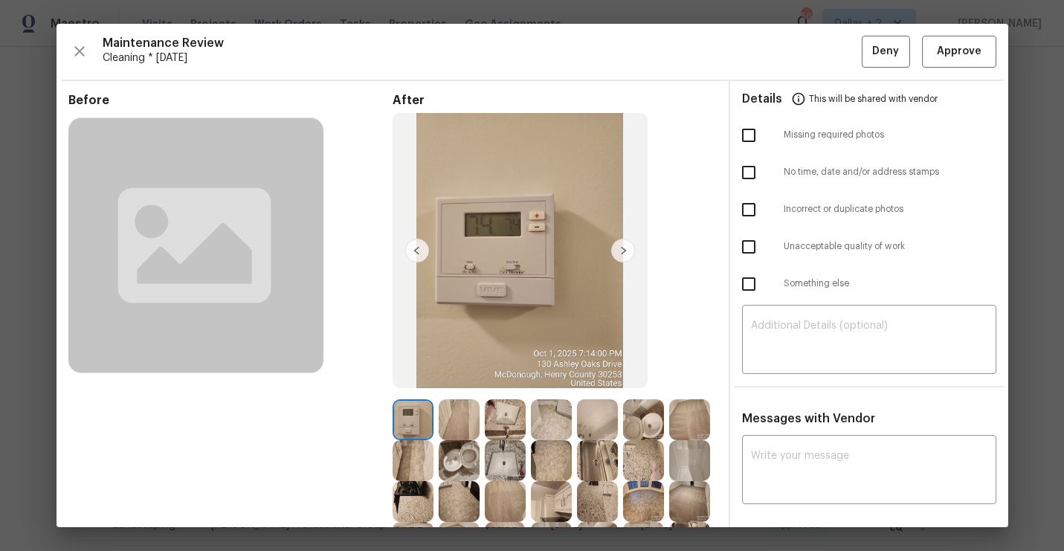
click at [623, 244] on img at bounding box center [623, 251] width 24 height 24
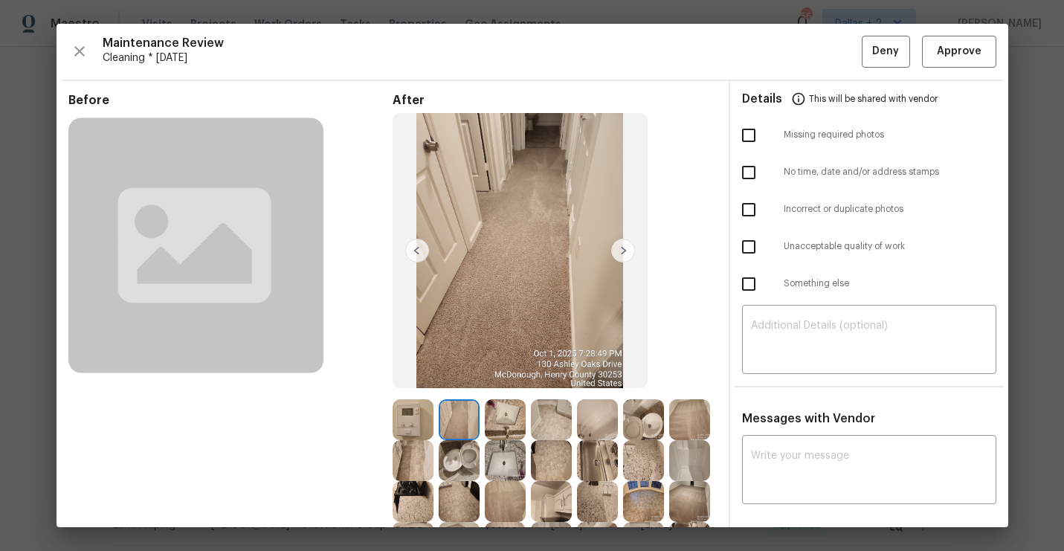
click at [623, 244] on img at bounding box center [623, 251] width 24 height 24
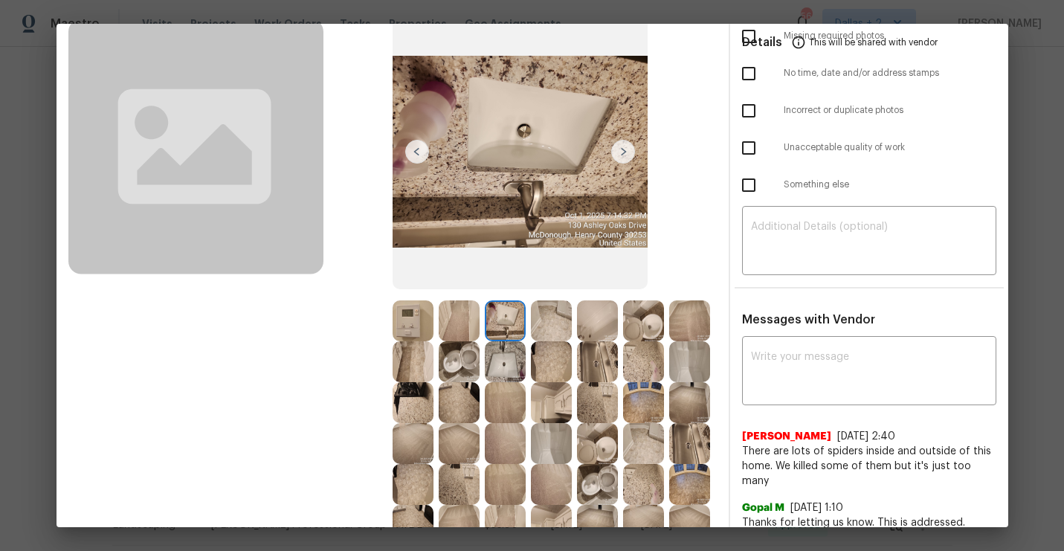
scroll to position [100, 0]
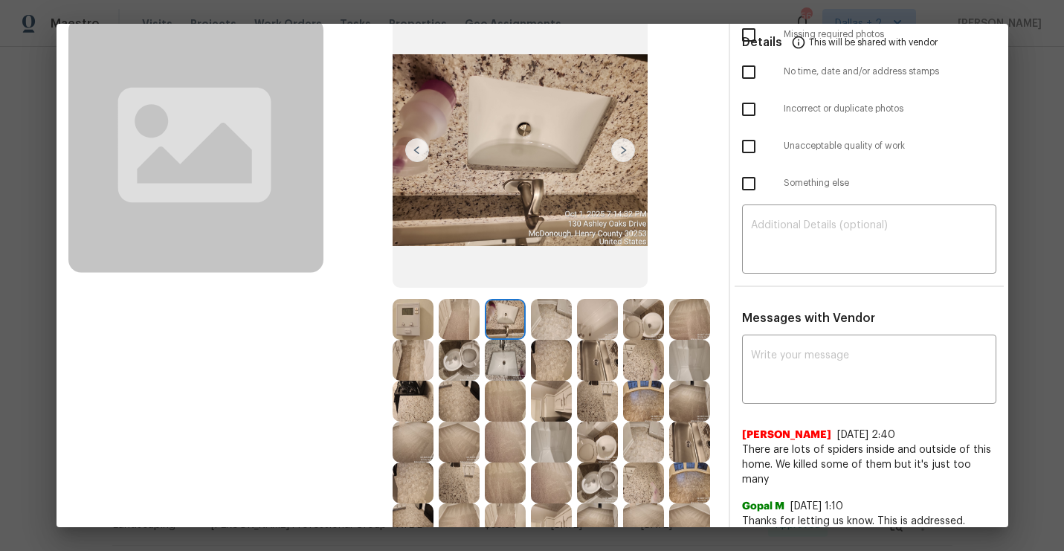
click at [617, 152] on img at bounding box center [623, 150] width 24 height 24
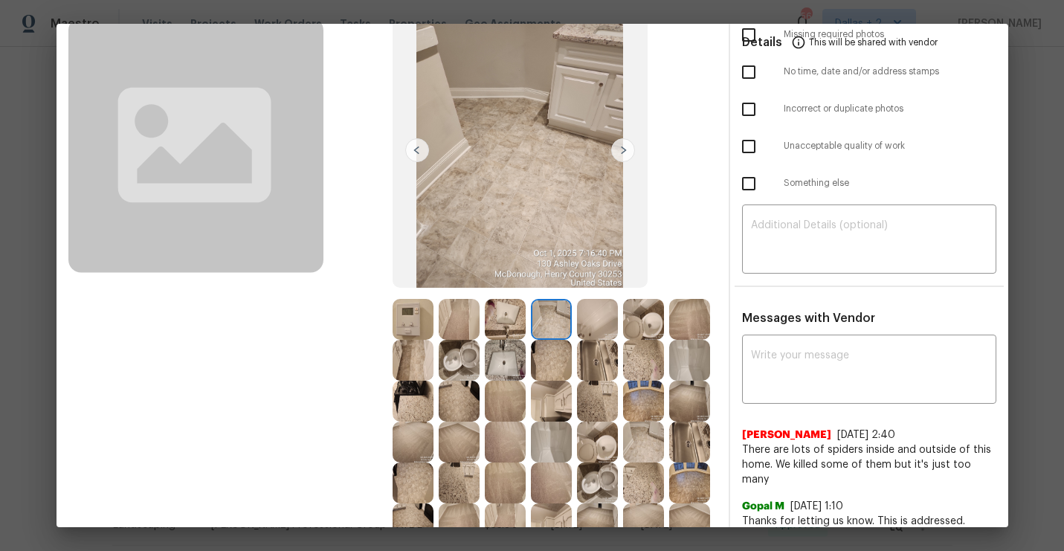
click at [617, 152] on img at bounding box center [623, 150] width 24 height 24
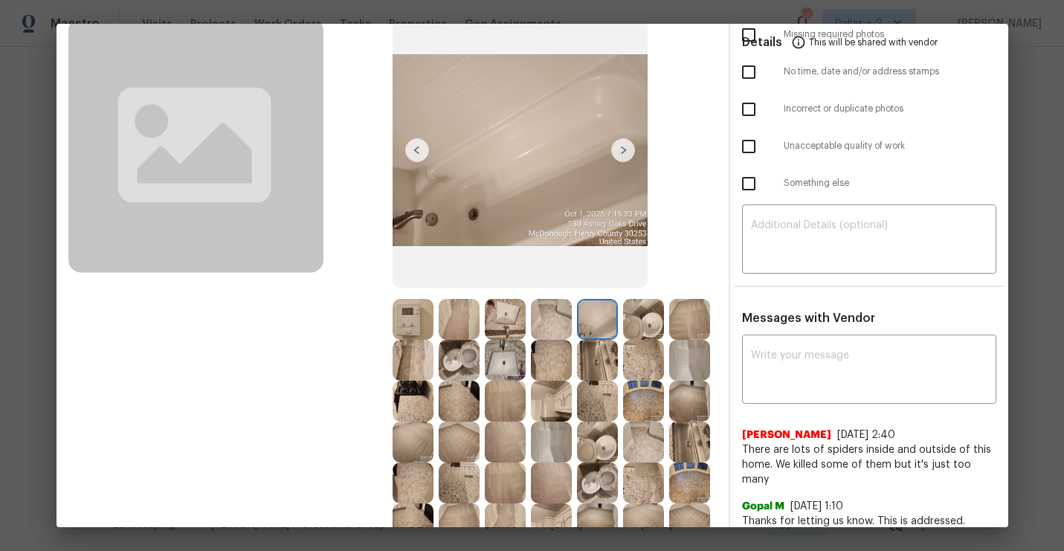
click at [622, 152] on img at bounding box center [623, 150] width 24 height 24
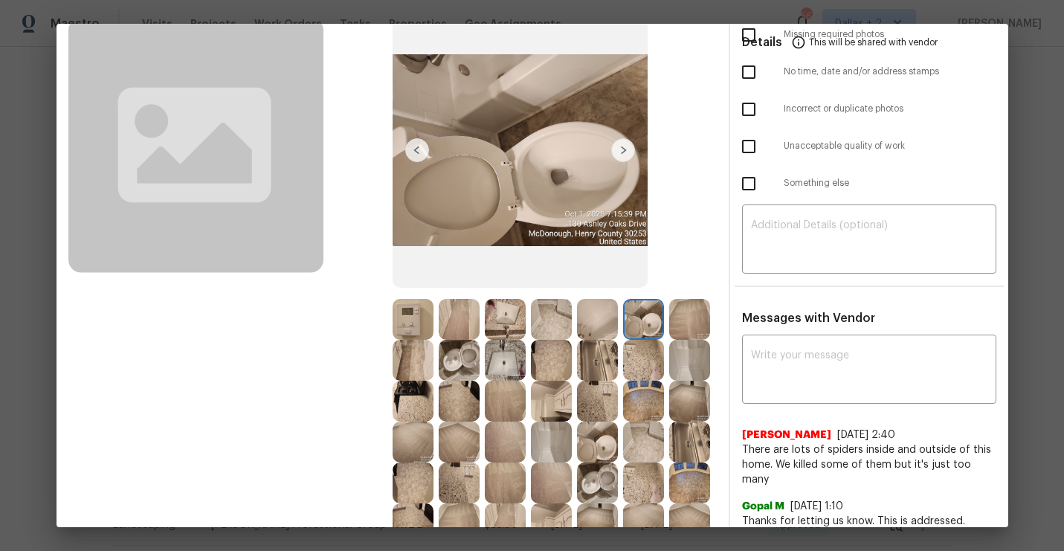
scroll to position [0, 0]
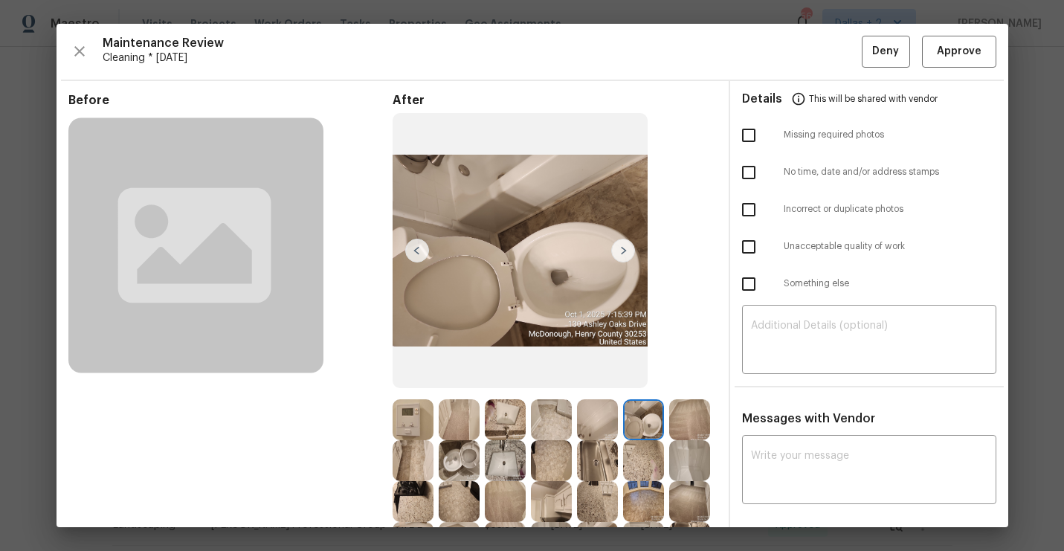
click at [628, 256] on img at bounding box center [623, 251] width 24 height 24
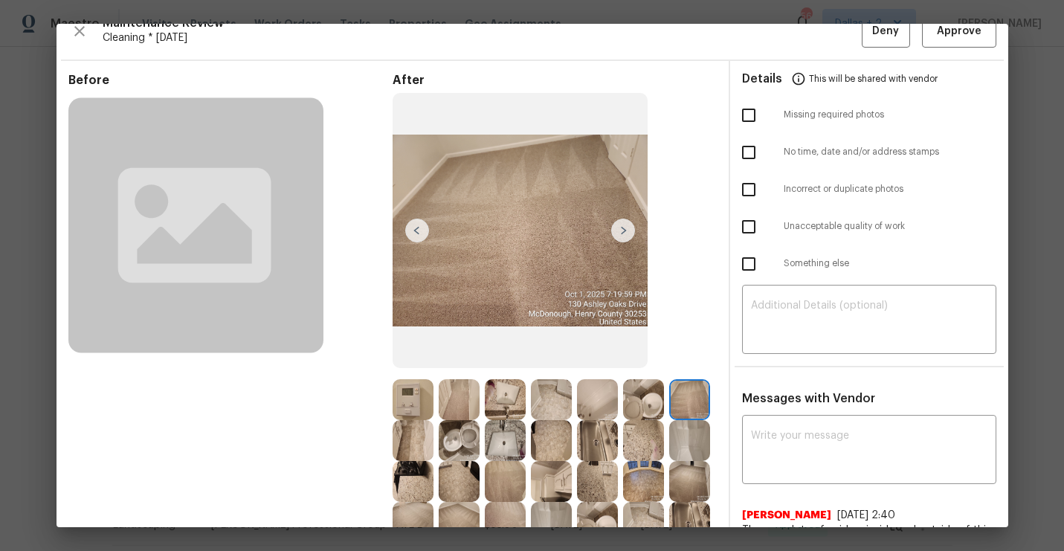
scroll to position [17, 0]
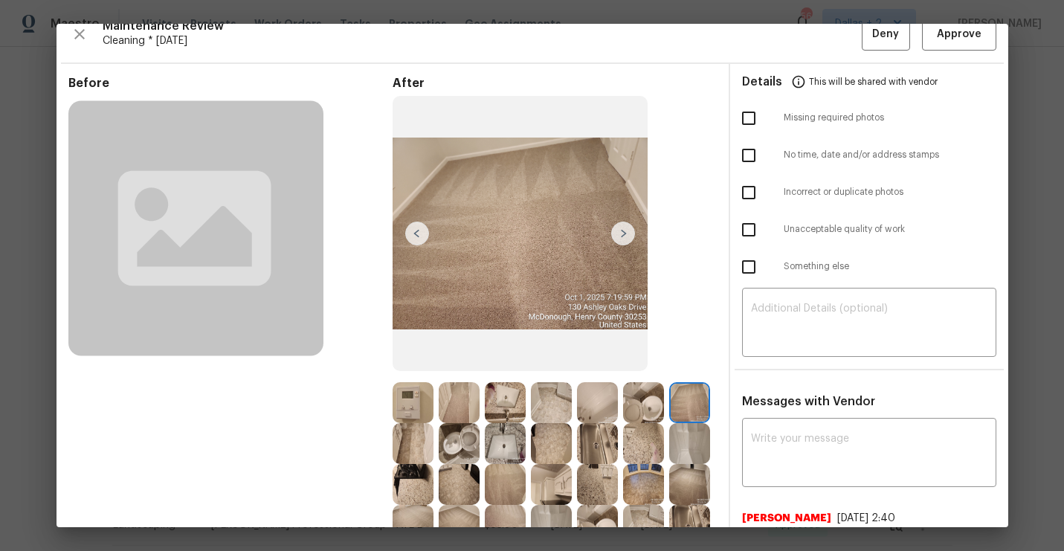
click at [619, 236] on img at bounding box center [623, 234] width 24 height 24
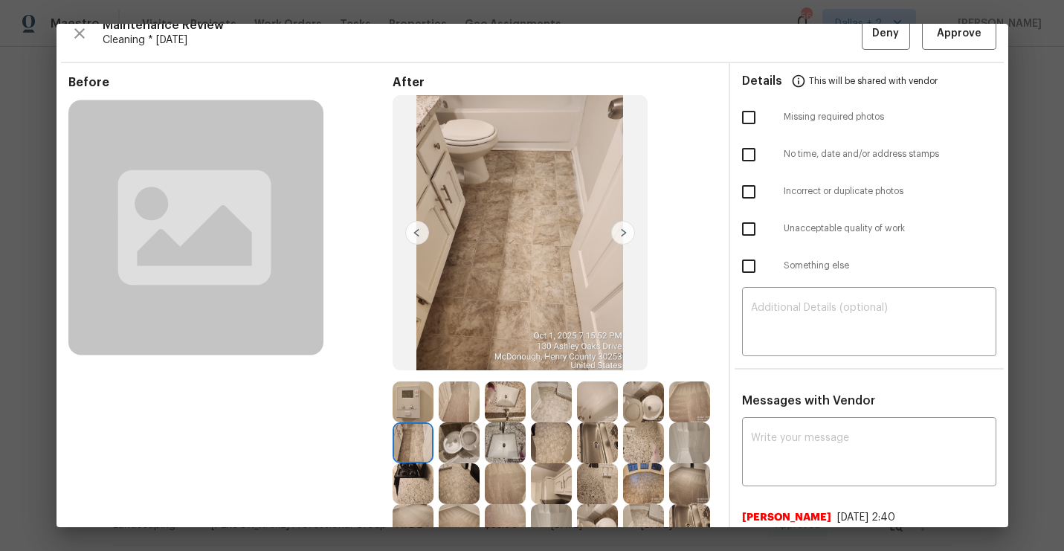
scroll to position [19, 0]
click at [622, 231] on img at bounding box center [623, 232] width 24 height 24
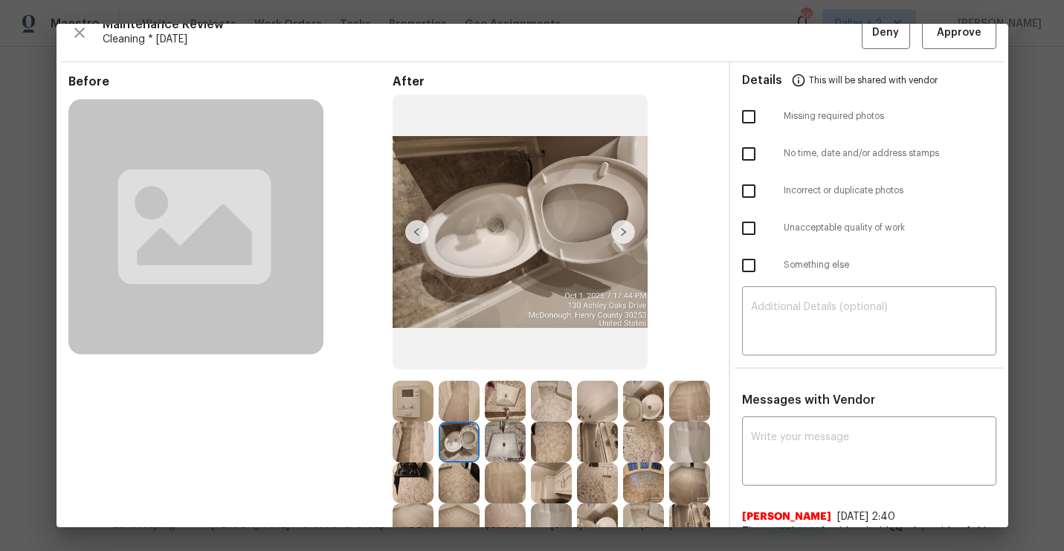
click at [622, 231] on img at bounding box center [623, 232] width 24 height 24
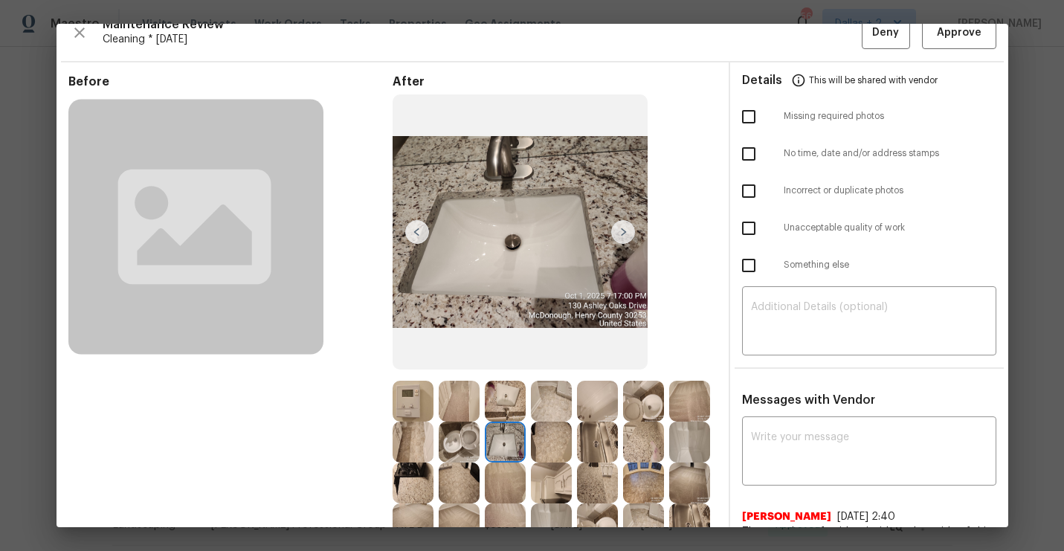
click at [624, 234] on img at bounding box center [623, 232] width 24 height 24
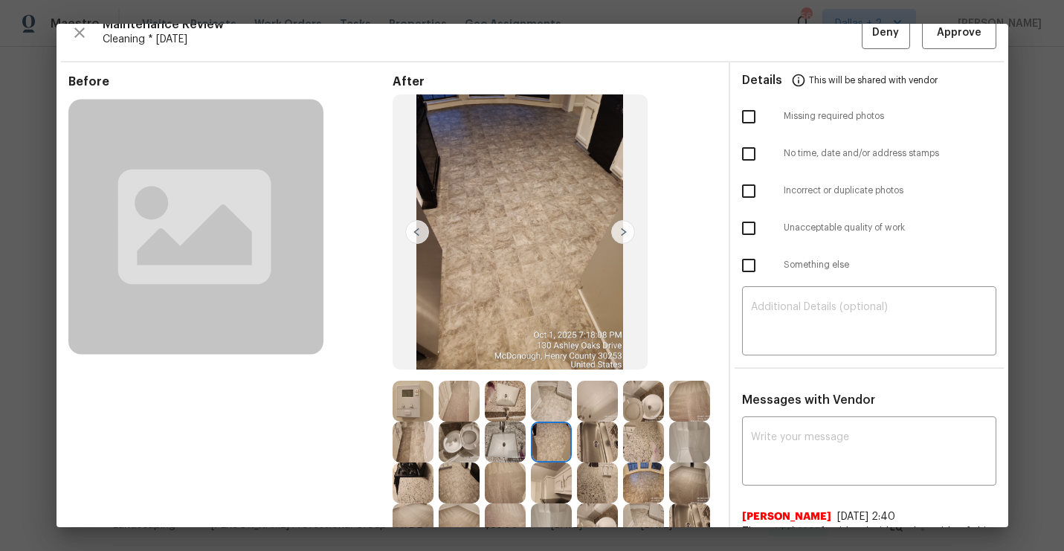
click at [625, 229] on img at bounding box center [623, 232] width 24 height 24
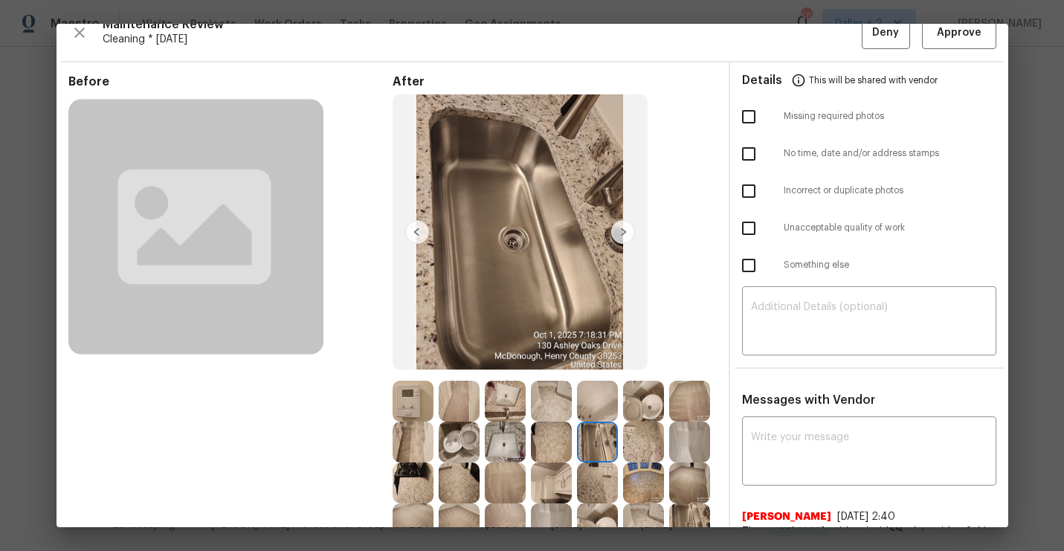
scroll to position [80, 0]
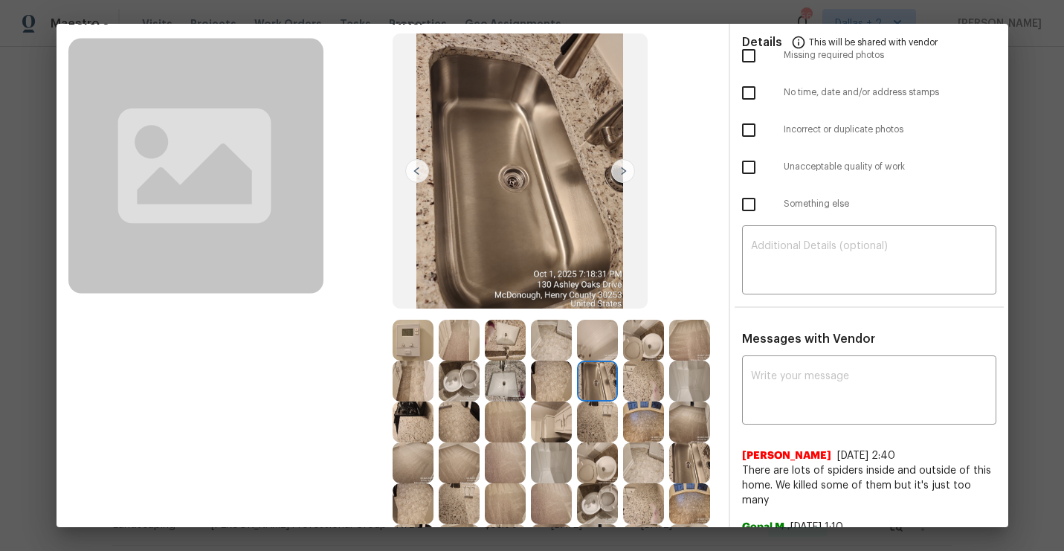
click at [619, 170] on img at bounding box center [623, 171] width 24 height 24
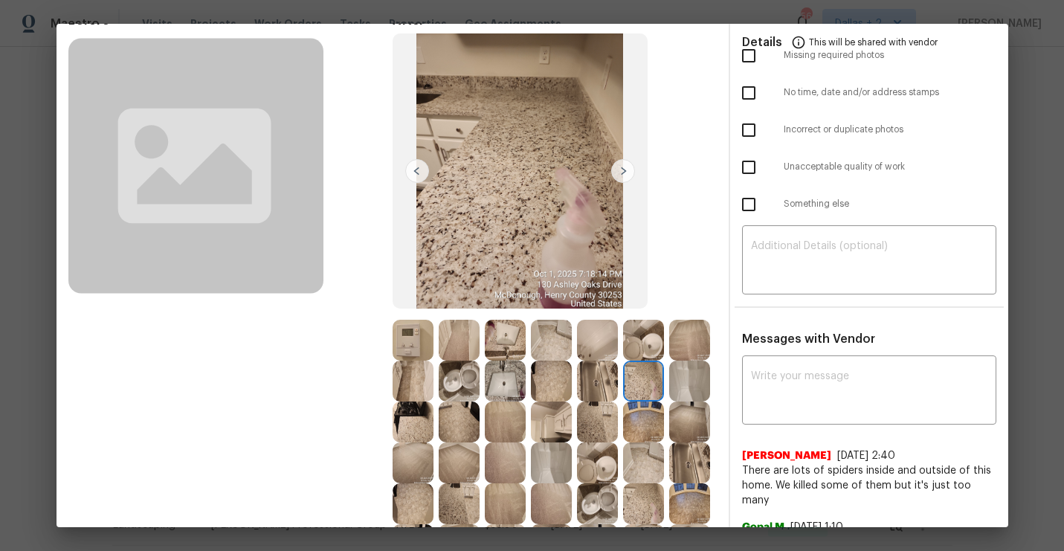
click at [625, 167] on img at bounding box center [623, 171] width 24 height 24
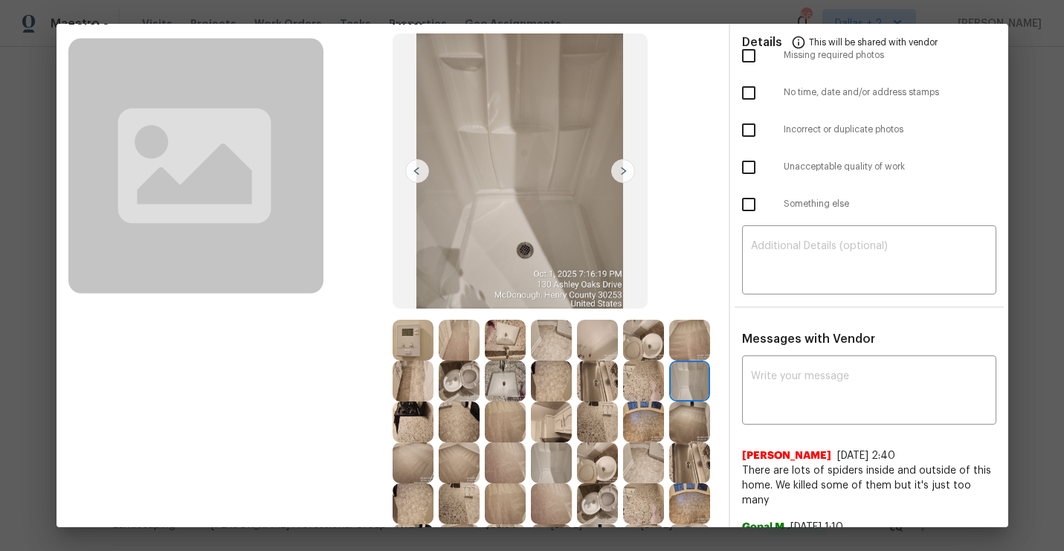
scroll to position [112, 0]
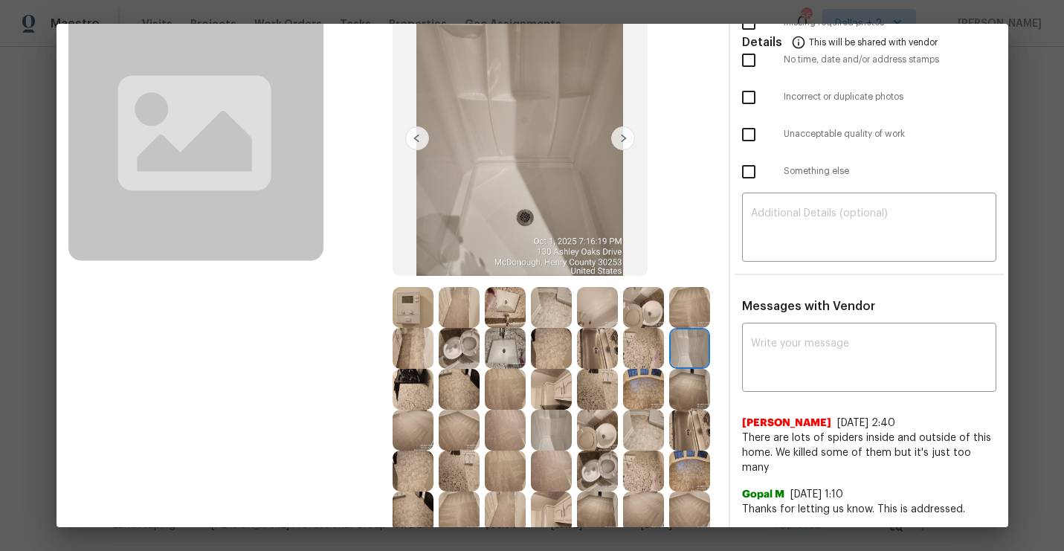
click at [617, 138] on img at bounding box center [623, 138] width 24 height 24
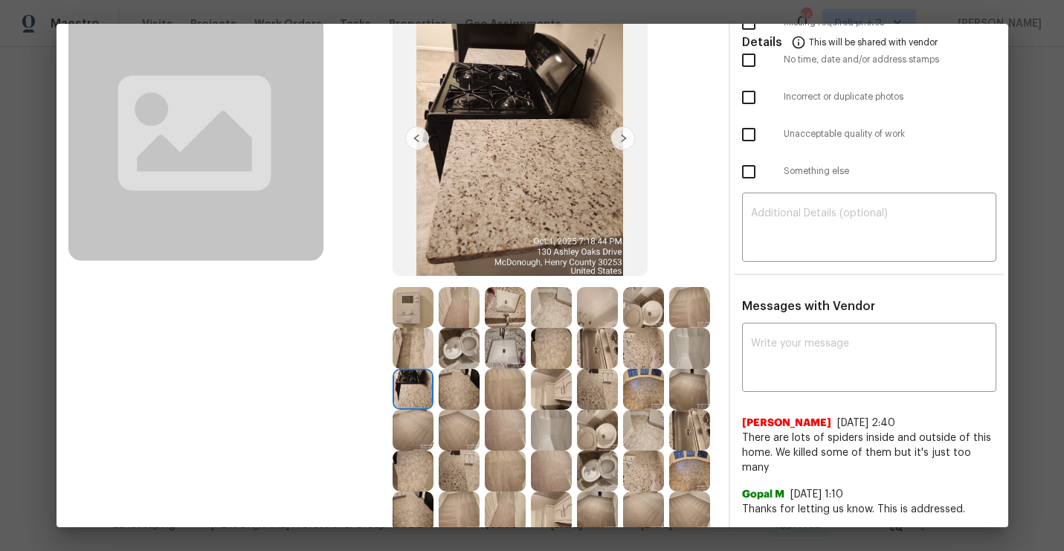
click at [632, 139] on img at bounding box center [623, 138] width 24 height 24
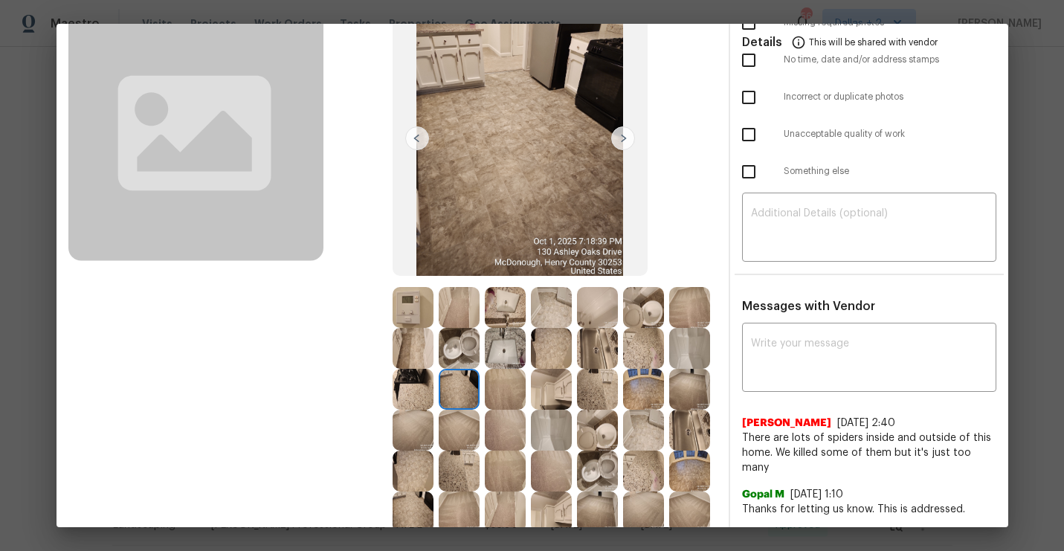
click at [622, 139] on img at bounding box center [623, 138] width 24 height 24
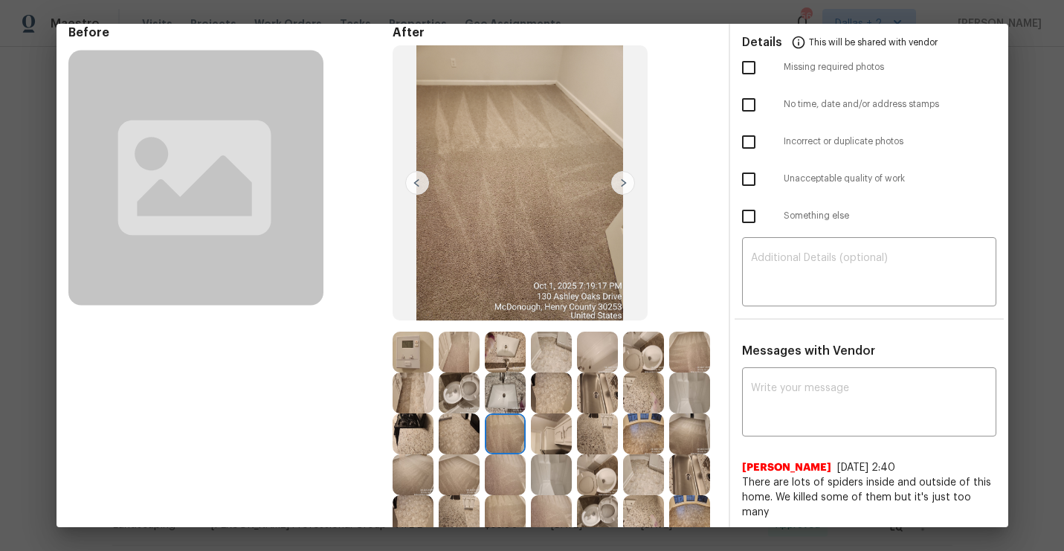
scroll to position [65, 0]
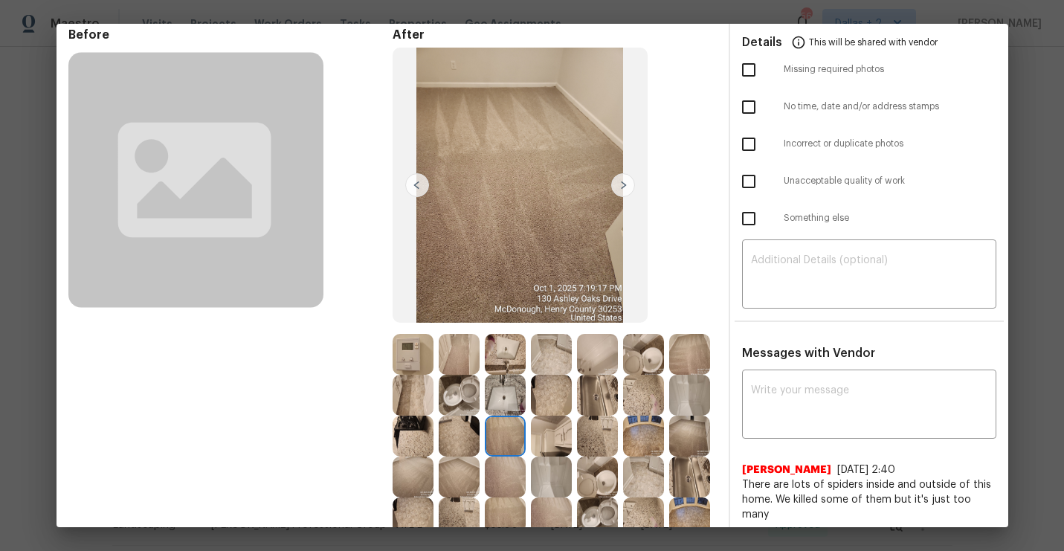
click at [623, 179] on img at bounding box center [623, 185] width 24 height 24
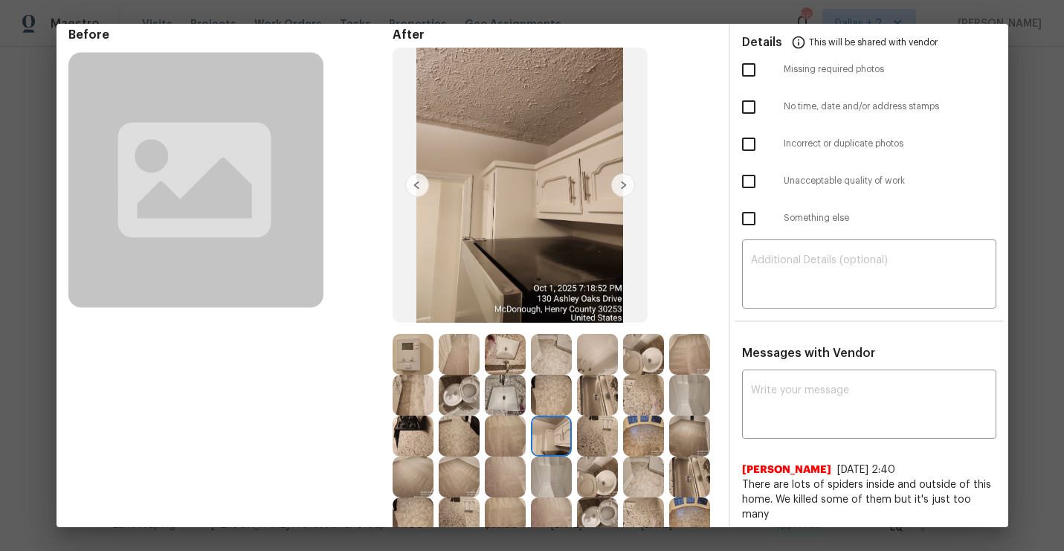
scroll to position [111, 0]
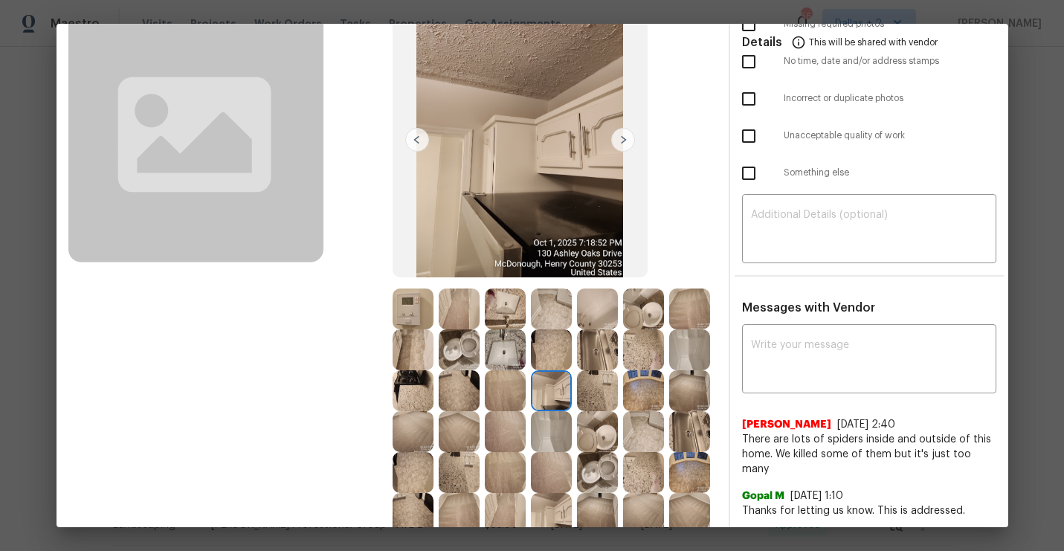
click at [620, 146] on img at bounding box center [623, 140] width 24 height 24
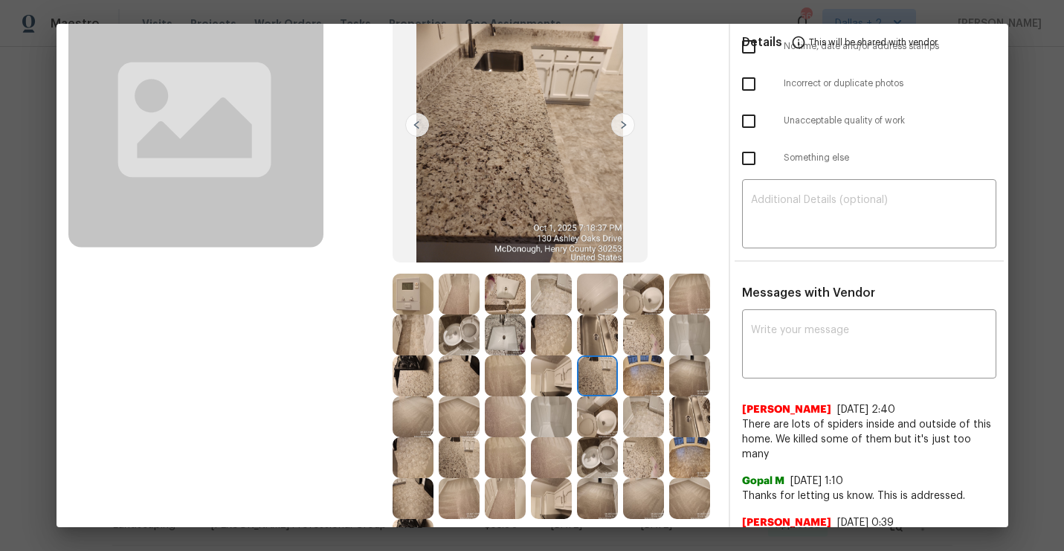
scroll to position [128, 0]
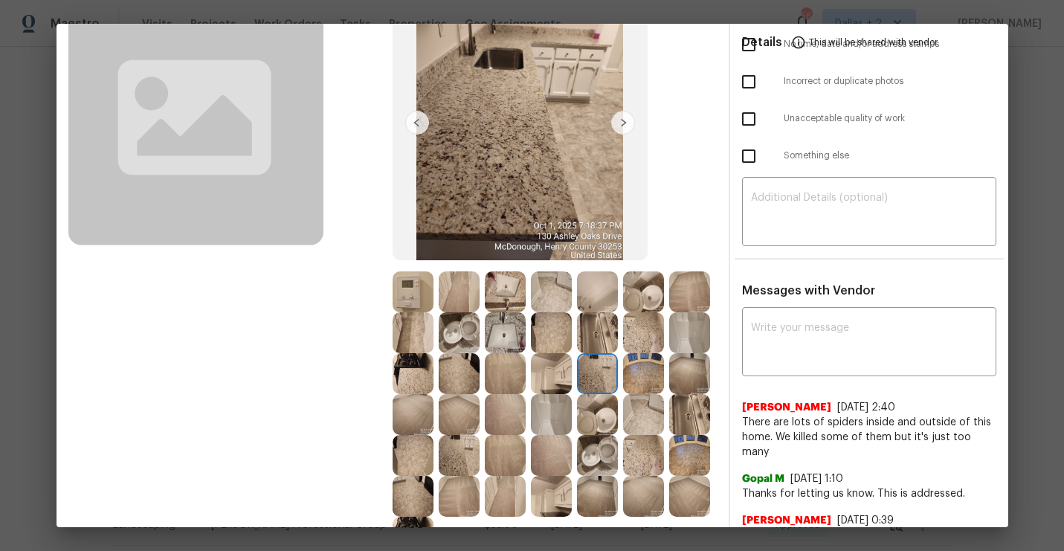
click at [621, 147] on img at bounding box center [520, 123] width 255 height 276
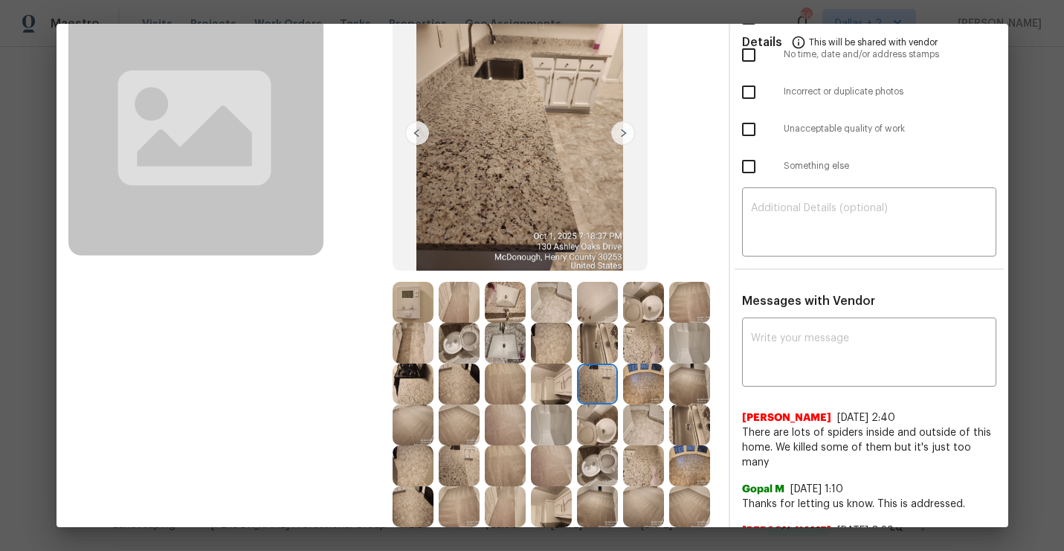
scroll to position [116, 0]
click at [627, 149] on img at bounding box center [520, 135] width 255 height 276
click at [625, 140] on img at bounding box center [623, 135] width 24 height 24
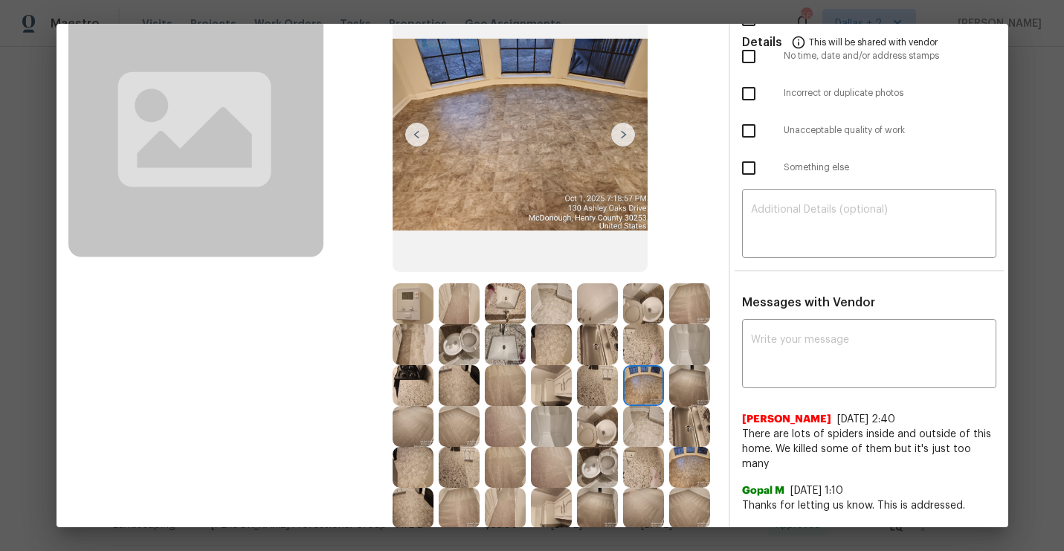
click at [624, 135] on img at bounding box center [623, 135] width 24 height 24
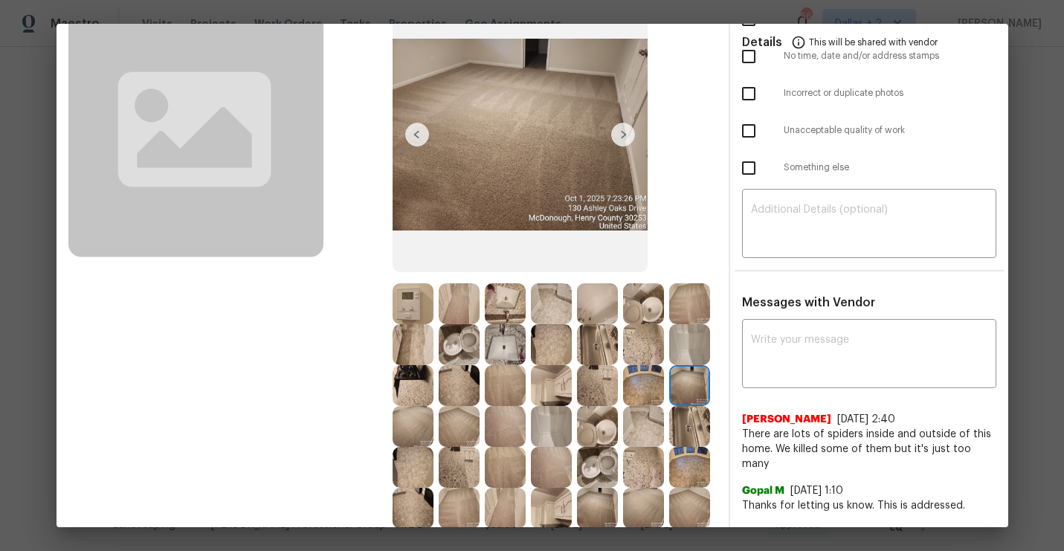
click at [624, 135] on img at bounding box center [623, 135] width 24 height 24
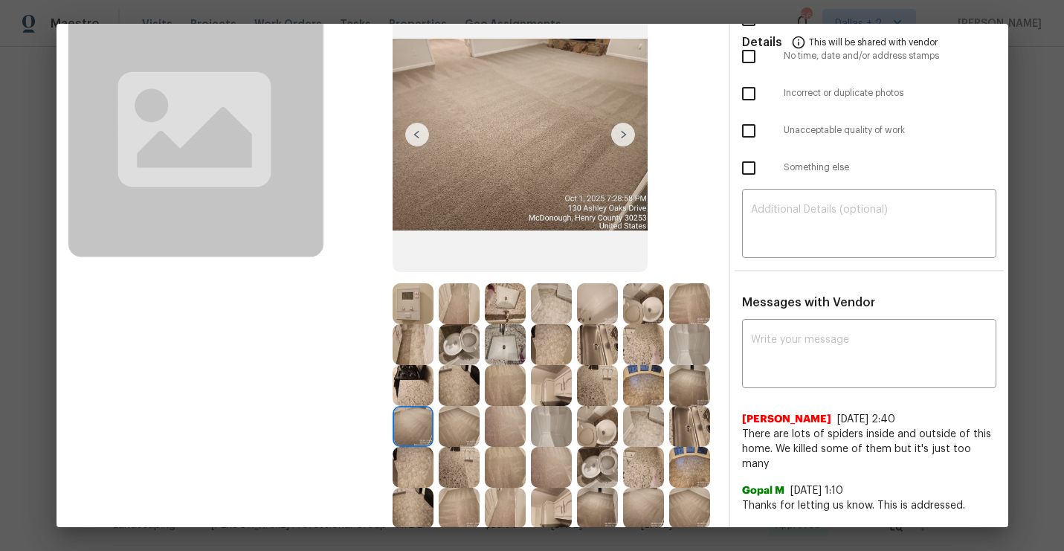
click at [626, 134] on img at bounding box center [623, 135] width 24 height 24
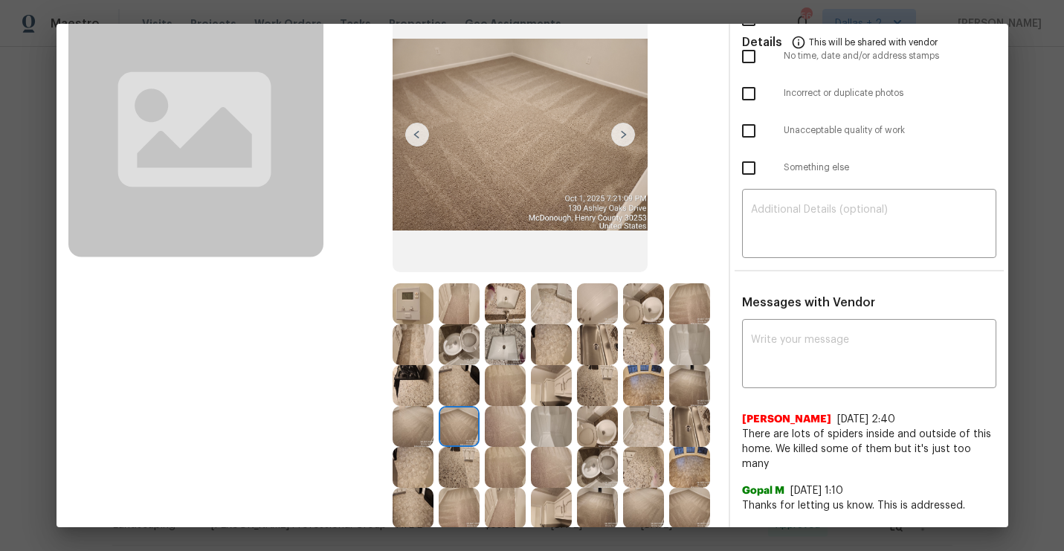
click at [622, 131] on img at bounding box center [623, 135] width 24 height 24
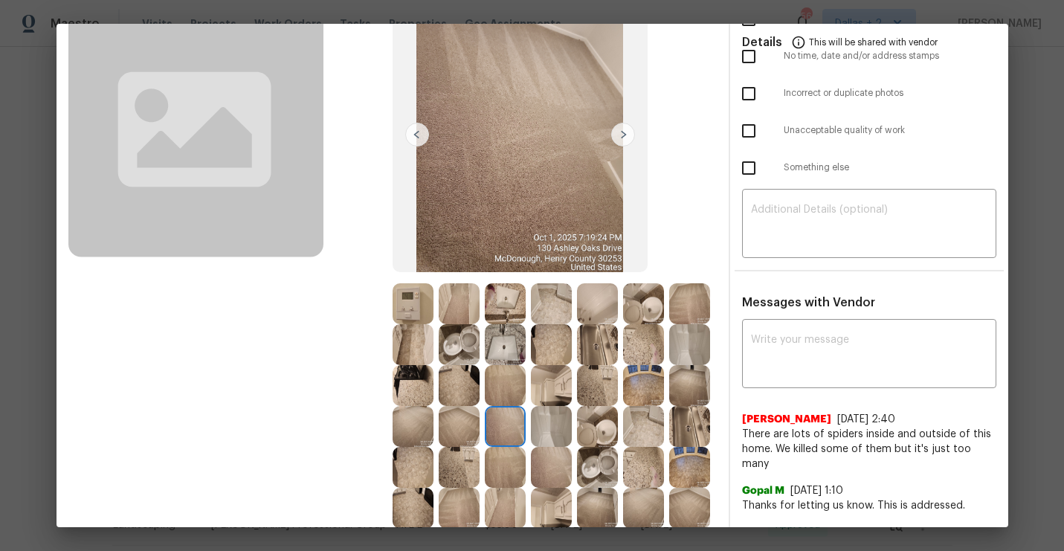
click at [622, 136] on img at bounding box center [623, 135] width 24 height 24
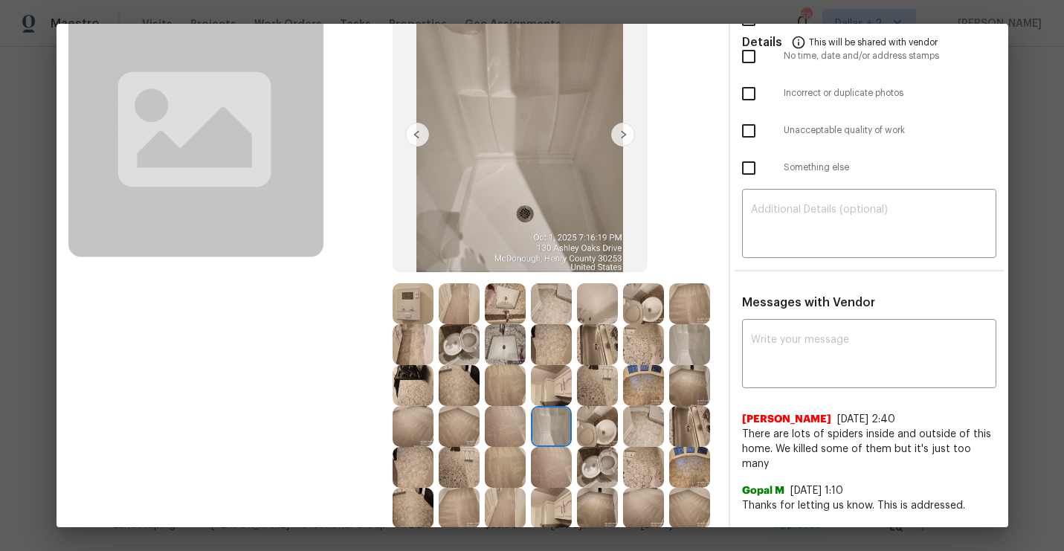
click at [622, 136] on img at bounding box center [623, 135] width 24 height 24
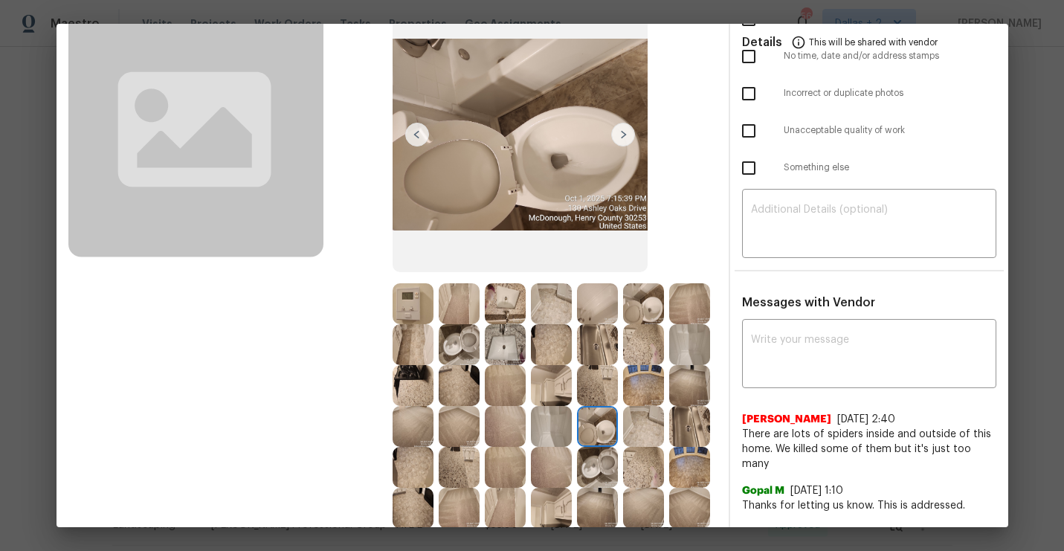
click at [622, 136] on img at bounding box center [623, 135] width 24 height 24
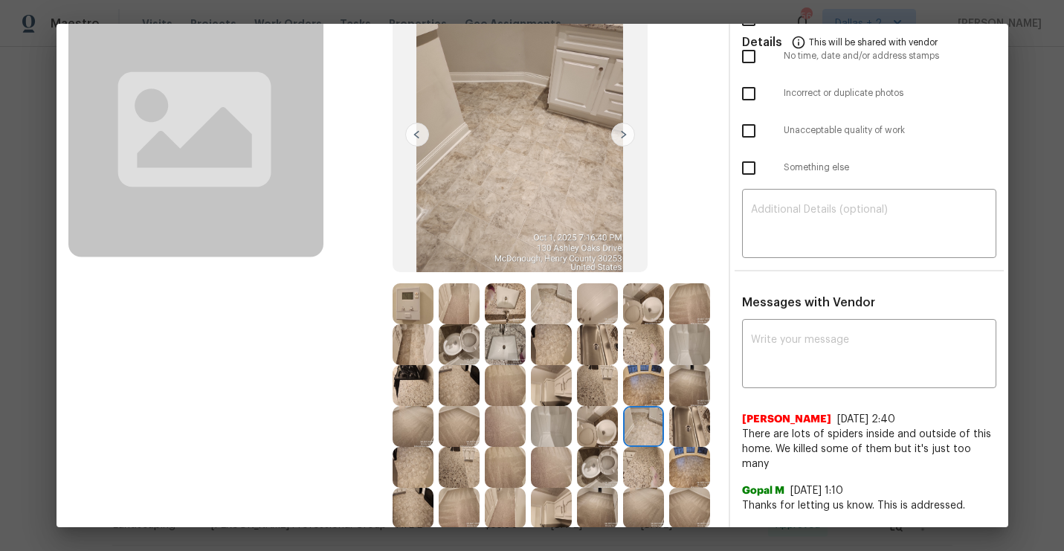
click at [622, 136] on img at bounding box center [623, 135] width 24 height 24
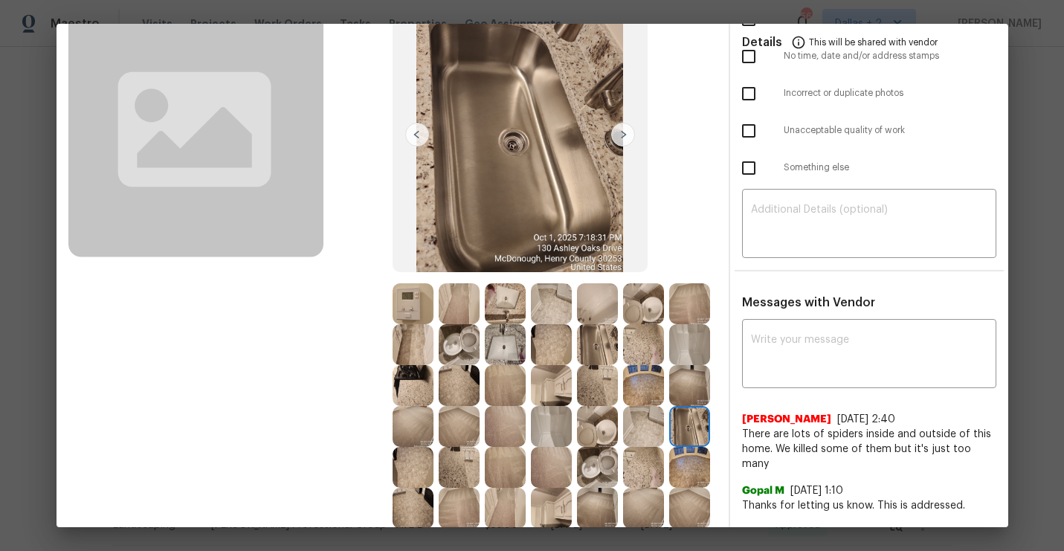
click at [622, 136] on img at bounding box center [623, 135] width 24 height 24
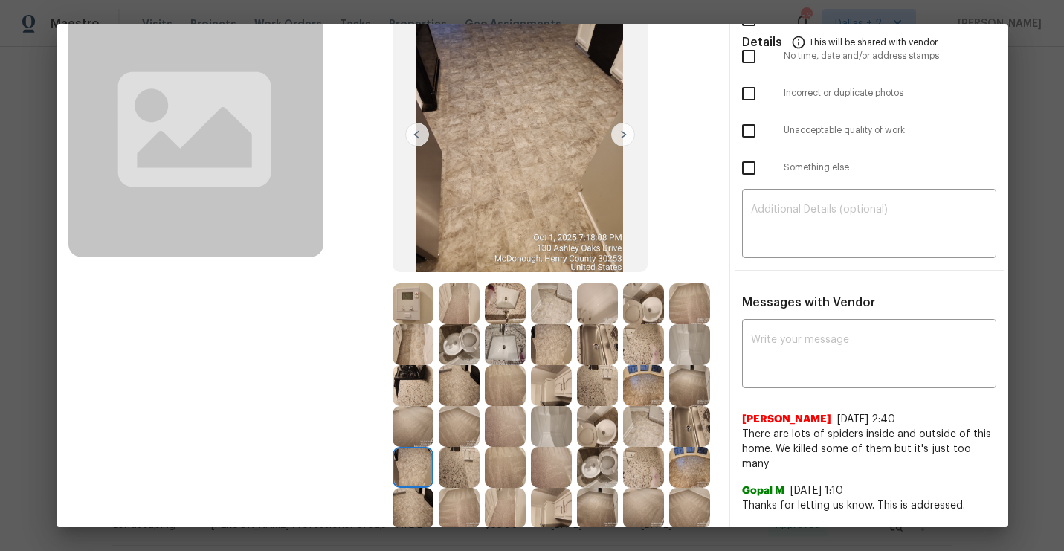
click at [622, 136] on img at bounding box center [623, 135] width 24 height 24
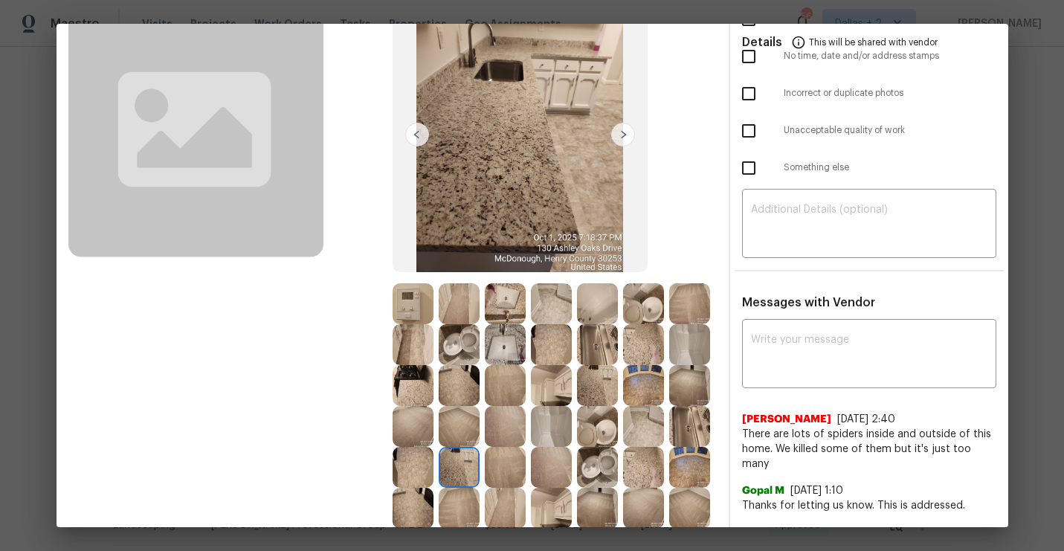
click at [622, 136] on img at bounding box center [623, 135] width 24 height 24
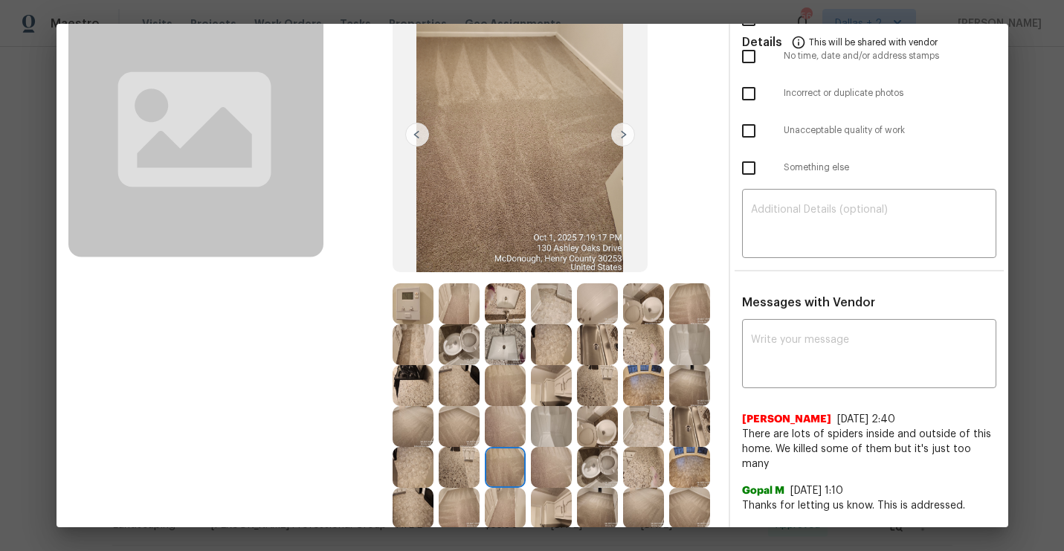
click at [622, 138] on img at bounding box center [623, 135] width 24 height 24
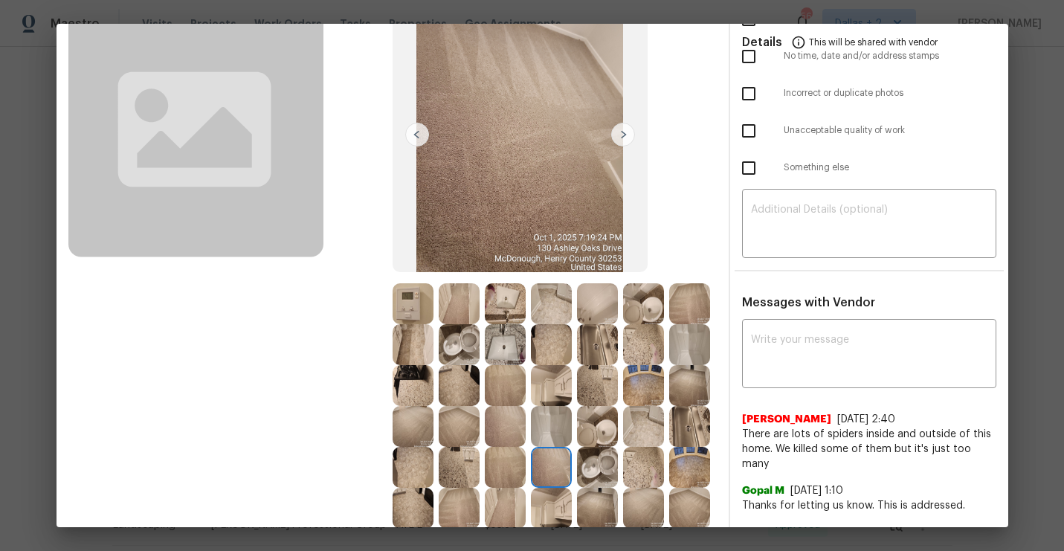
click at [622, 134] on img at bounding box center [623, 135] width 24 height 24
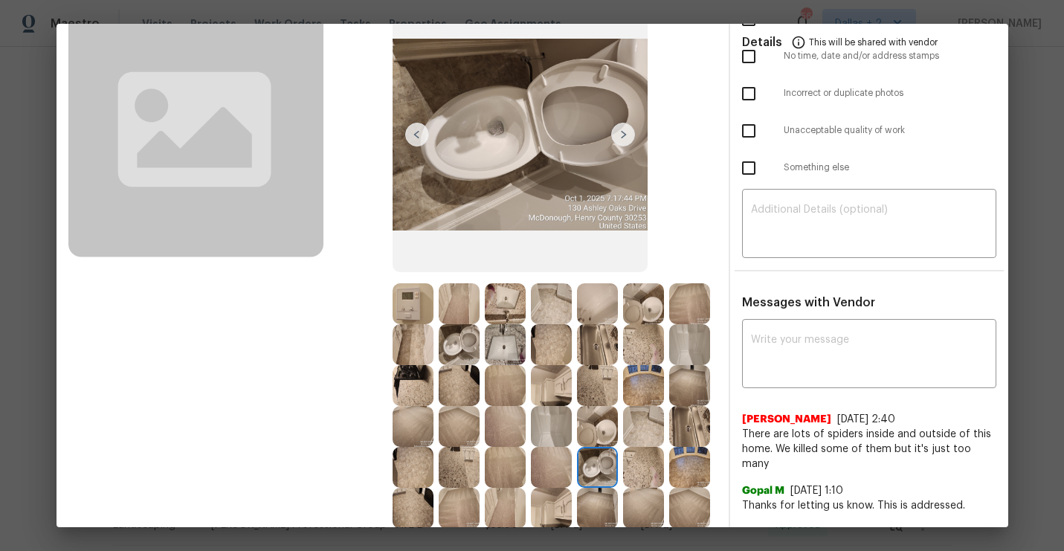
click at [622, 134] on img at bounding box center [623, 135] width 24 height 24
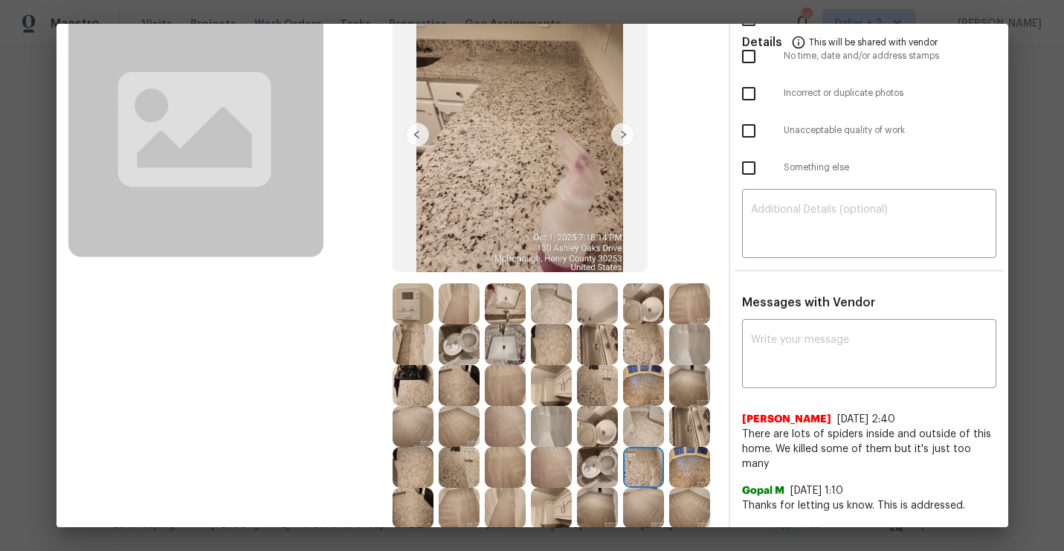
click at [622, 134] on img at bounding box center [623, 135] width 24 height 24
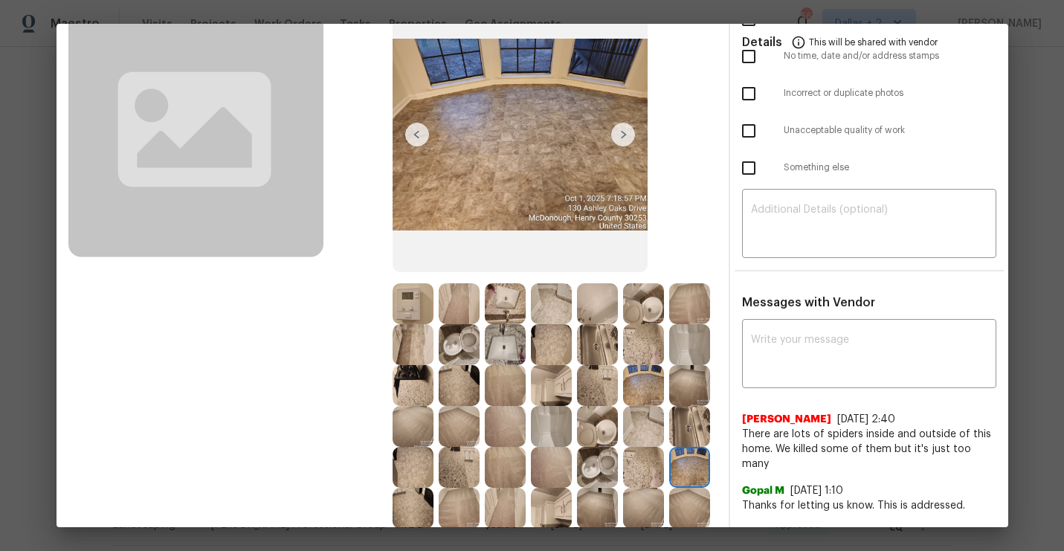
click at [622, 134] on img at bounding box center [623, 135] width 24 height 24
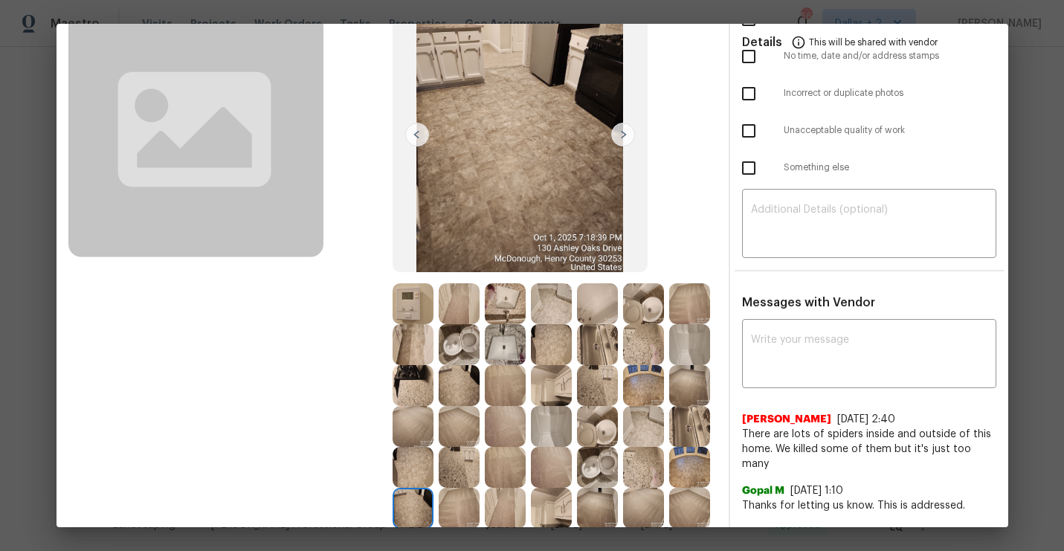
click at [622, 134] on img at bounding box center [623, 135] width 24 height 24
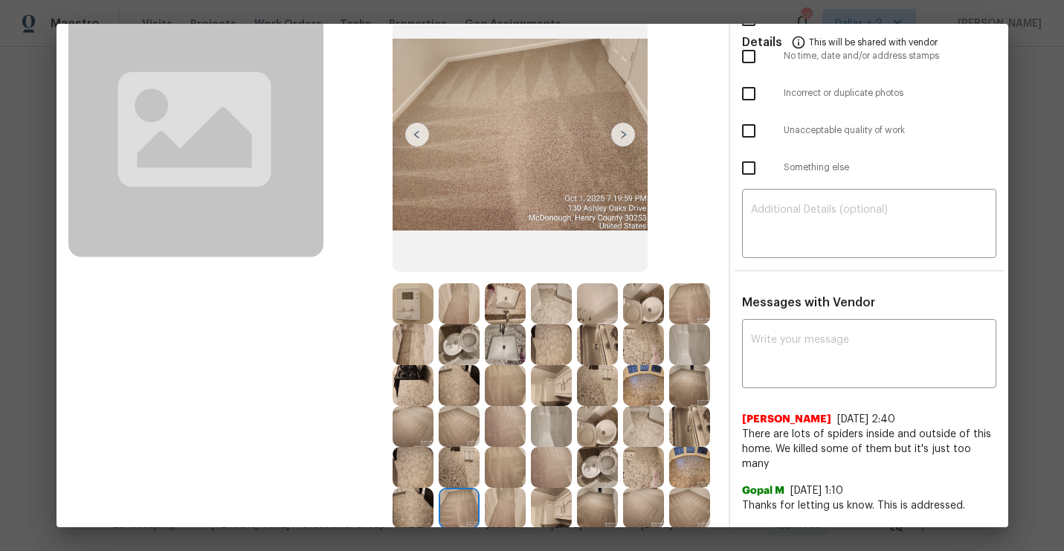
click at [622, 134] on img at bounding box center [623, 135] width 24 height 24
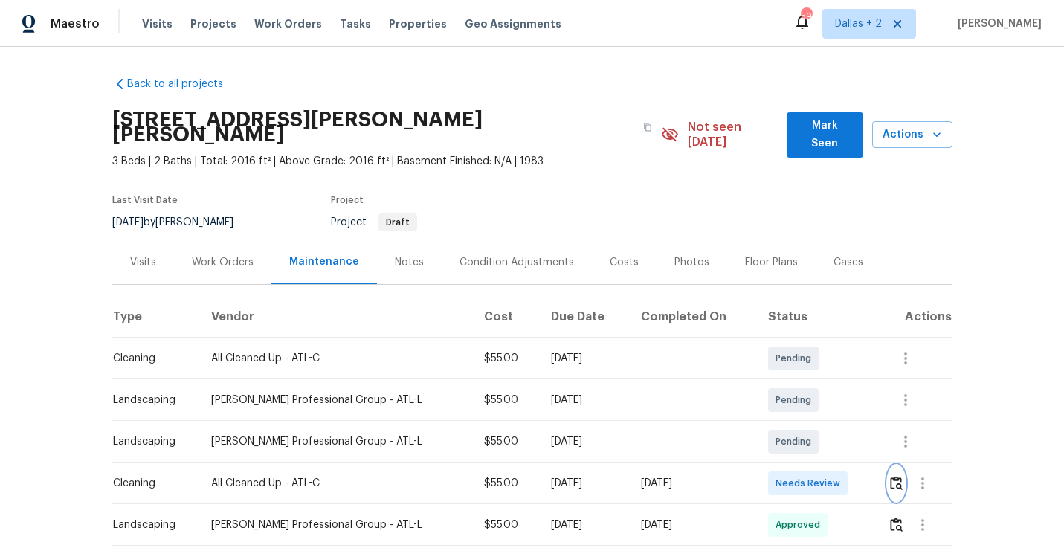
click at [898, 476] on img "button" at bounding box center [896, 483] width 13 height 14
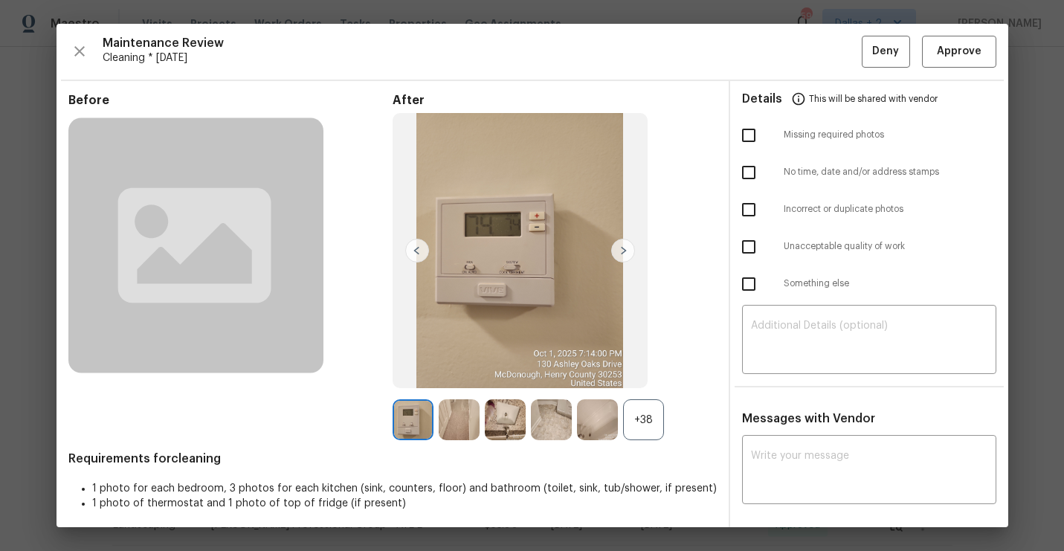
click at [636, 429] on div "+38" at bounding box center [643, 419] width 41 height 41
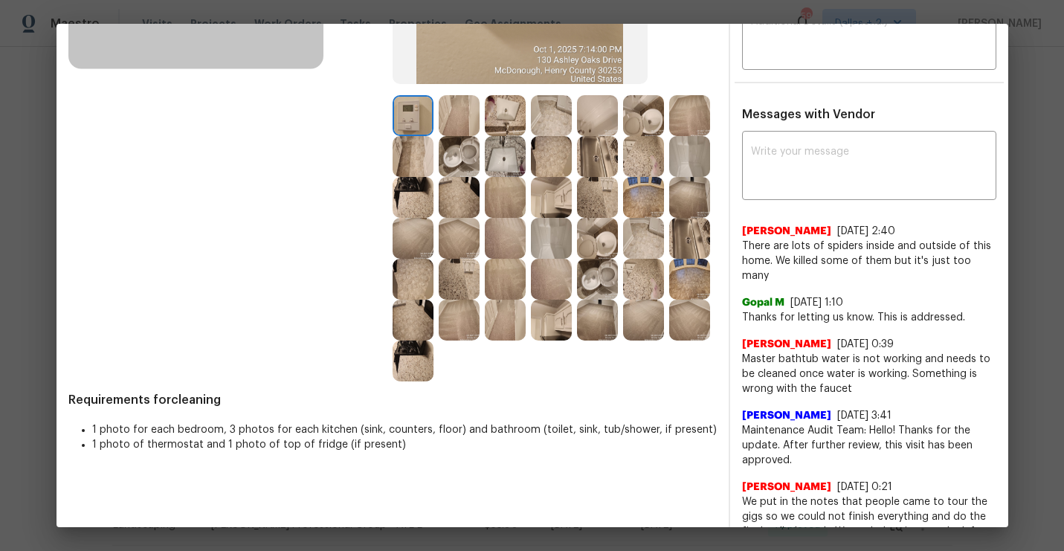
scroll to position [227, 0]
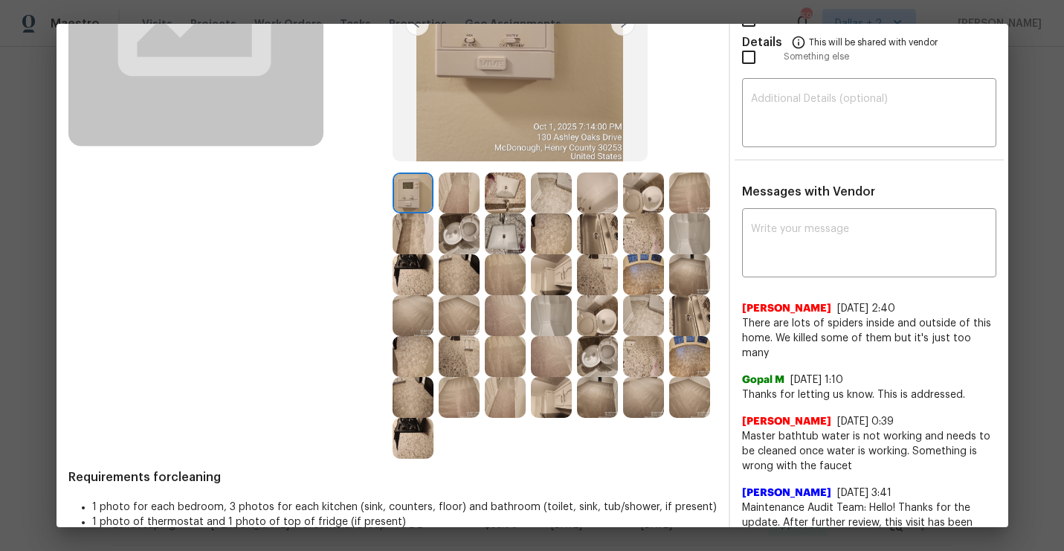
click at [599, 237] on img at bounding box center [597, 233] width 41 height 41
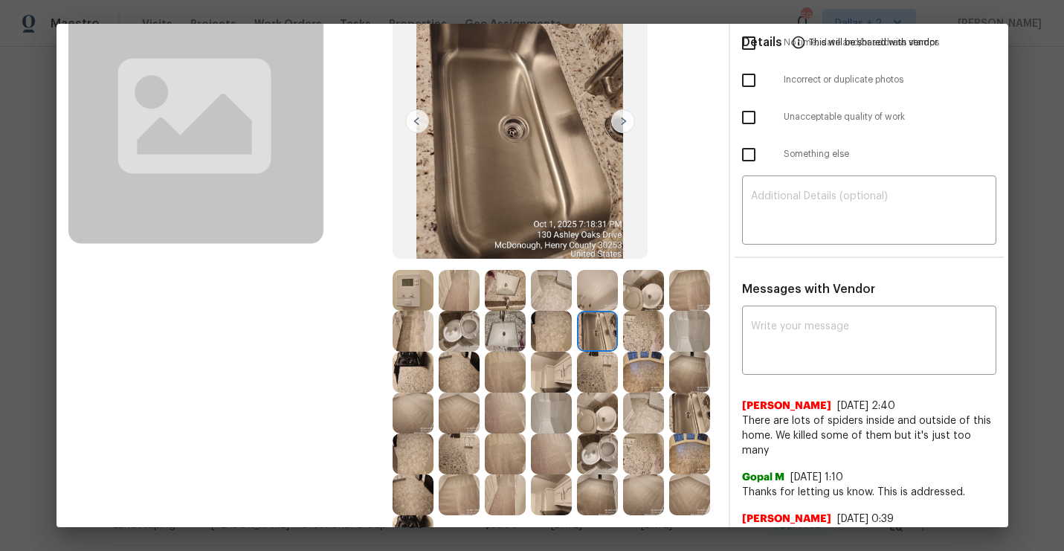
scroll to position [0, 0]
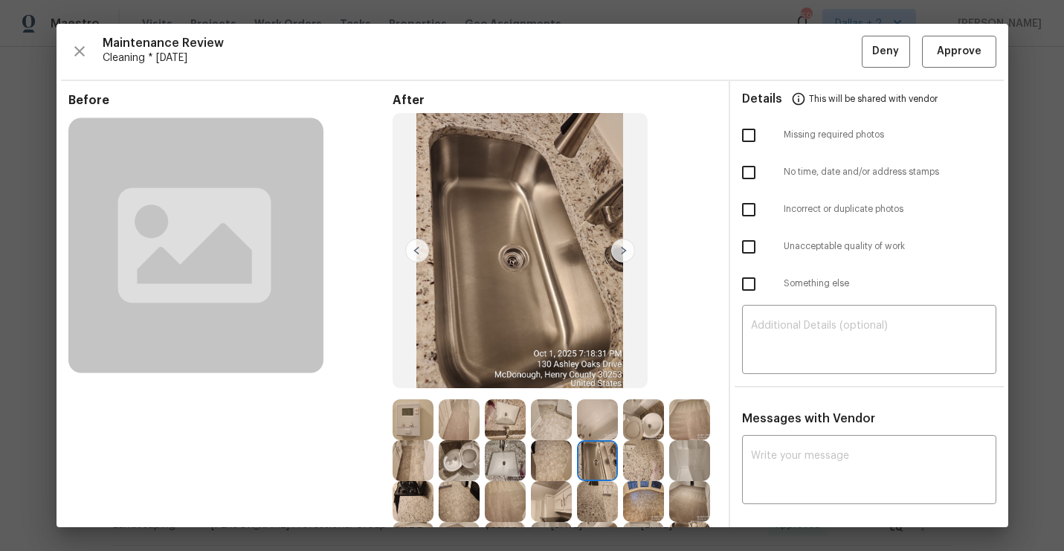
click at [398, 427] on img at bounding box center [413, 419] width 41 height 41
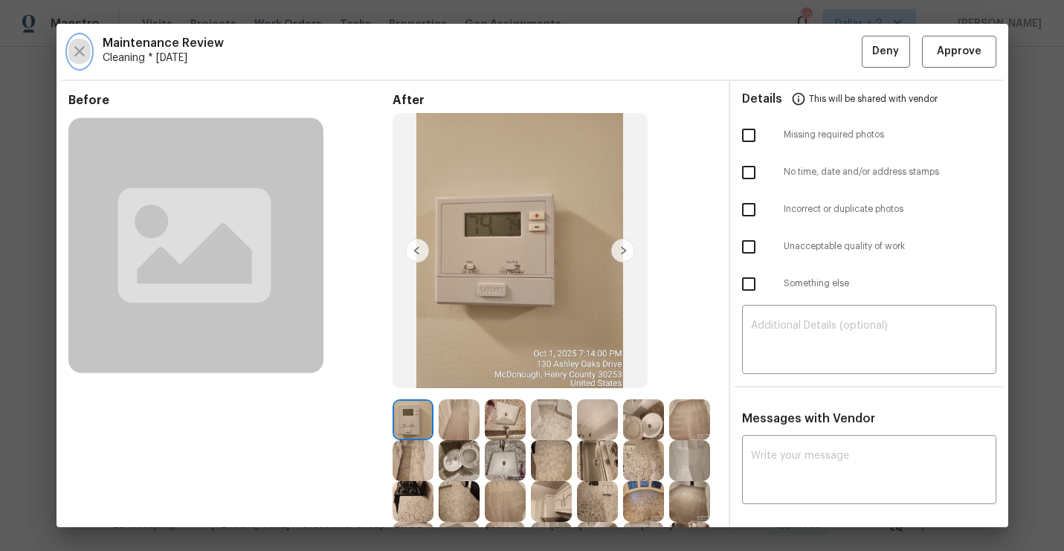
click at [89, 57] on button "button" at bounding box center [79, 52] width 22 height 32
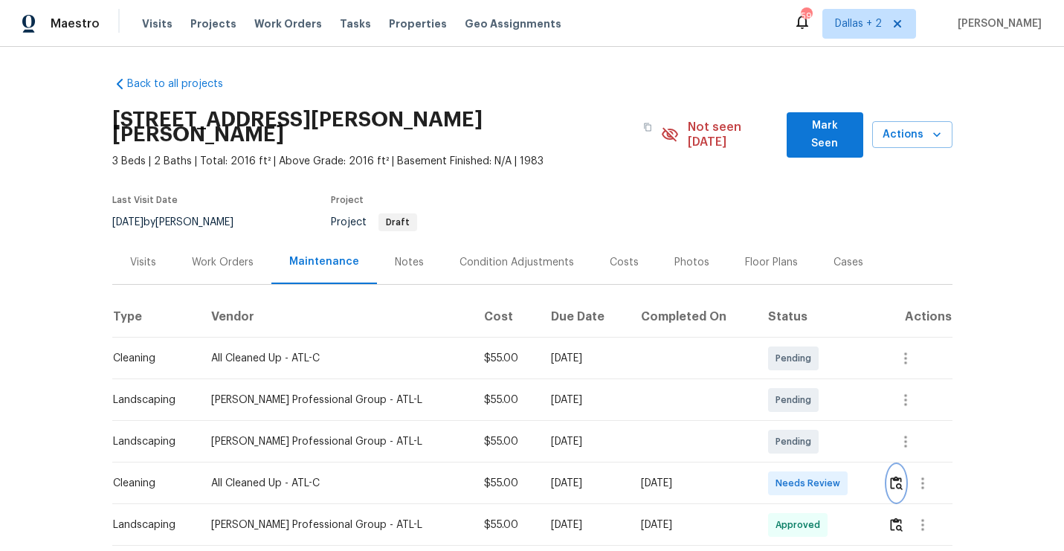
click at [892, 476] on img "button" at bounding box center [896, 483] width 13 height 14
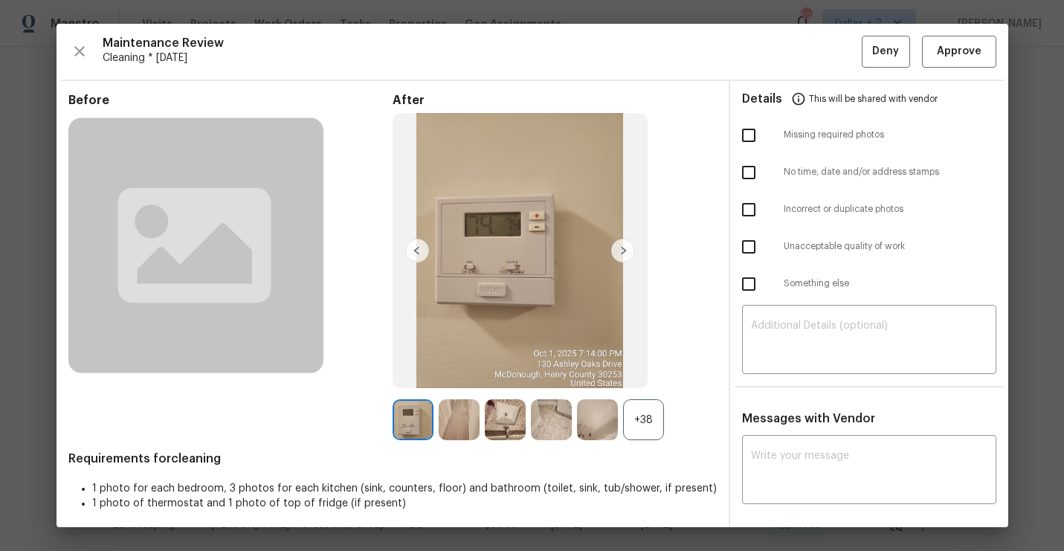
click at [642, 437] on div "+38" at bounding box center [643, 419] width 41 height 41
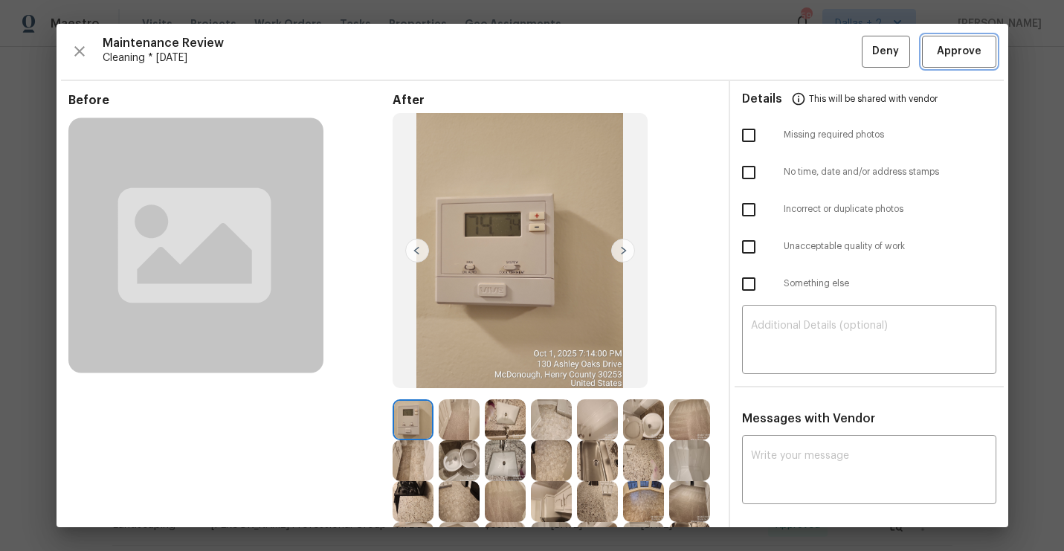
click at [967, 62] on button "Approve" at bounding box center [959, 52] width 74 height 32
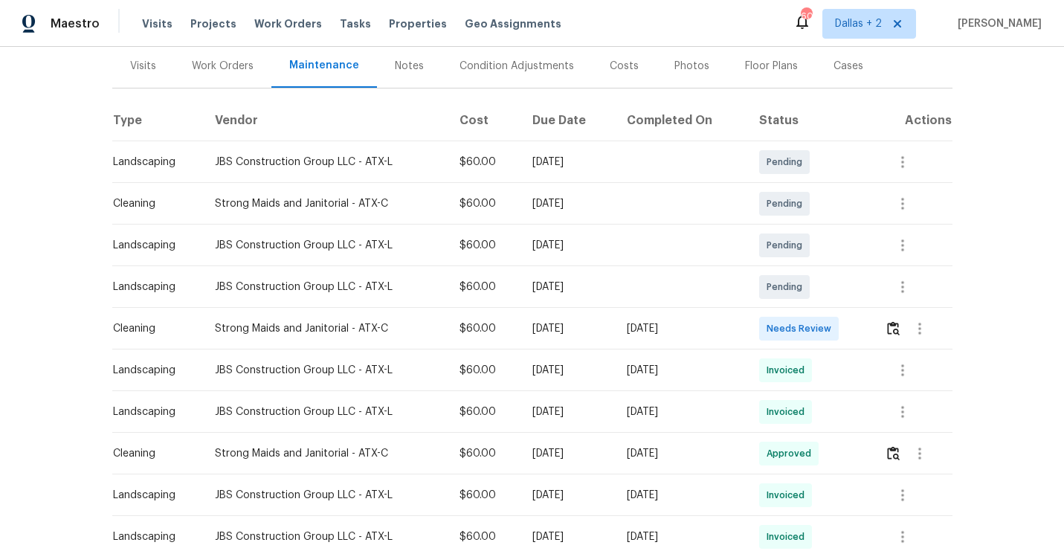
scroll to position [194, 0]
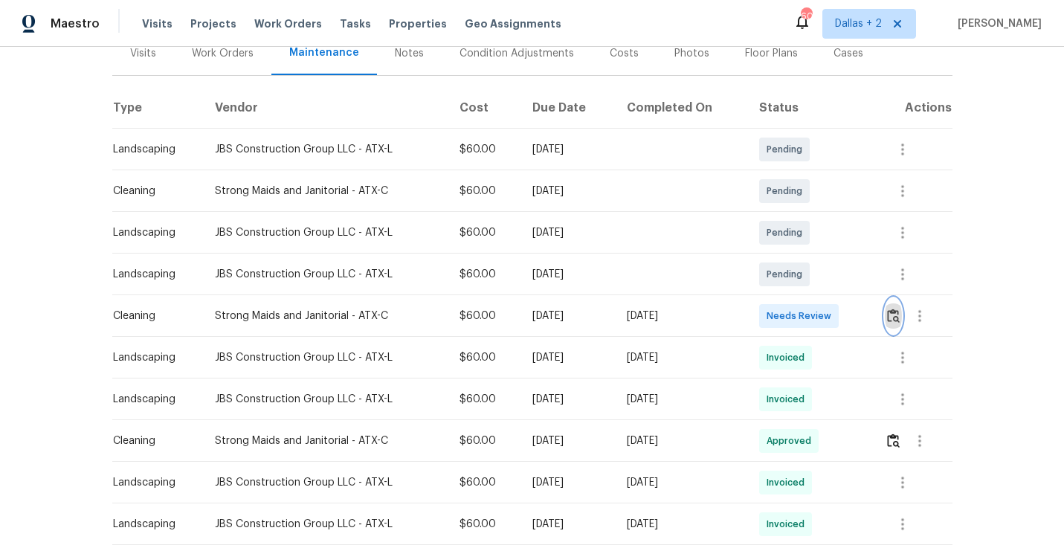
click at [897, 315] on img "button" at bounding box center [893, 316] width 13 height 14
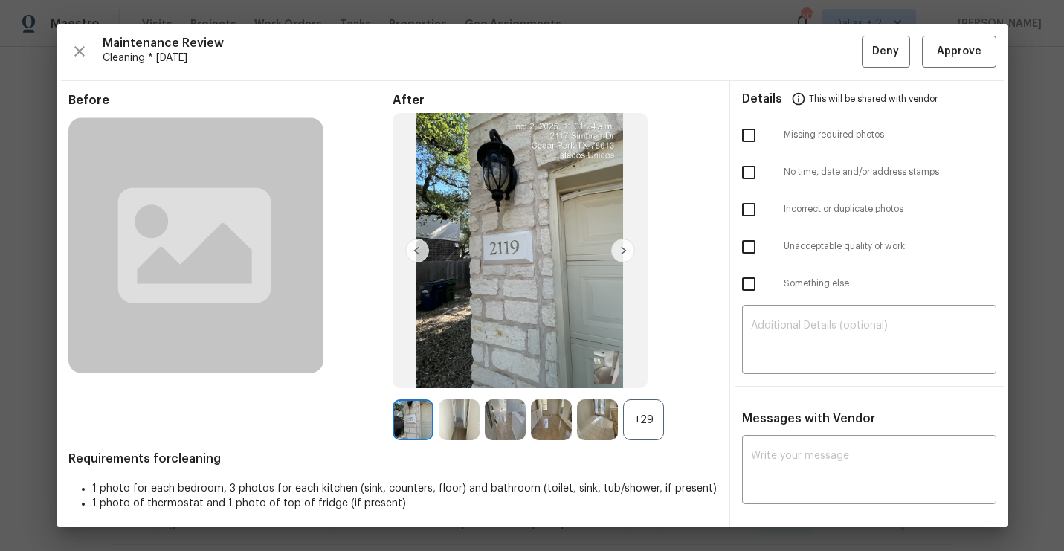
click at [640, 416] on div "+29" at bounding box center [643, 419] width 41 height 41
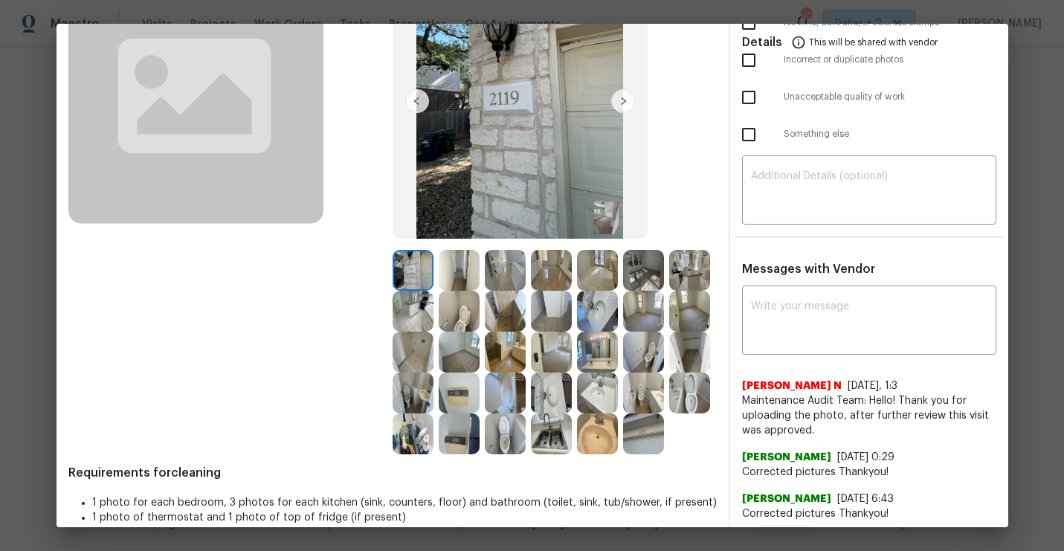
scroll to position [128, 0]
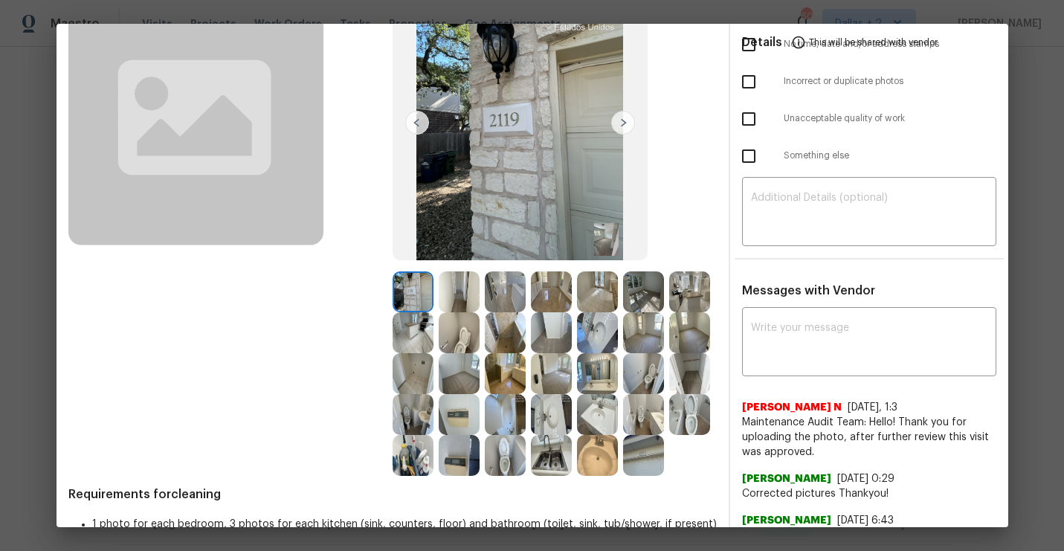
click at [541, 289] on img at bounding box center [551, 291] width 41 height 41
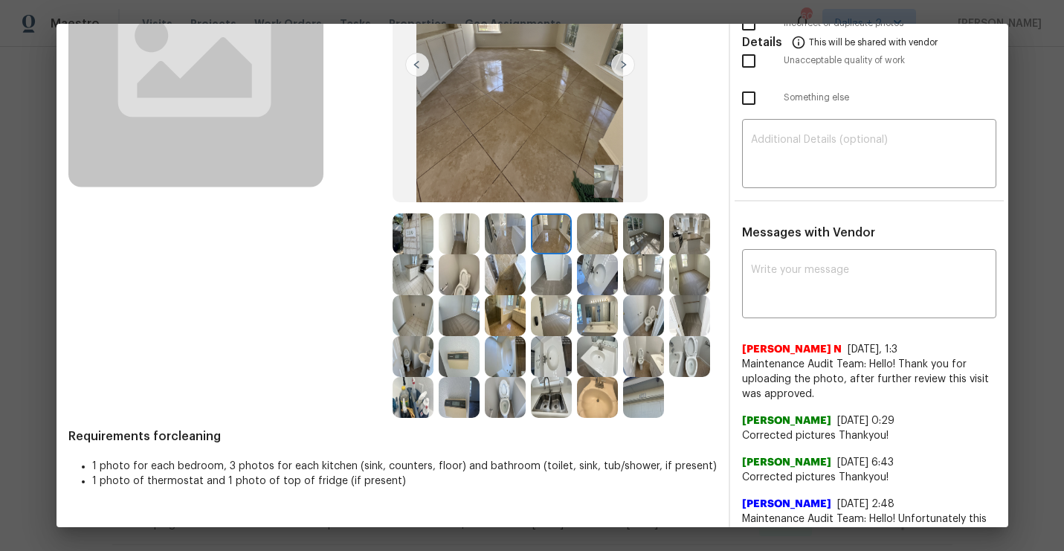
scroll to position [193, 0]
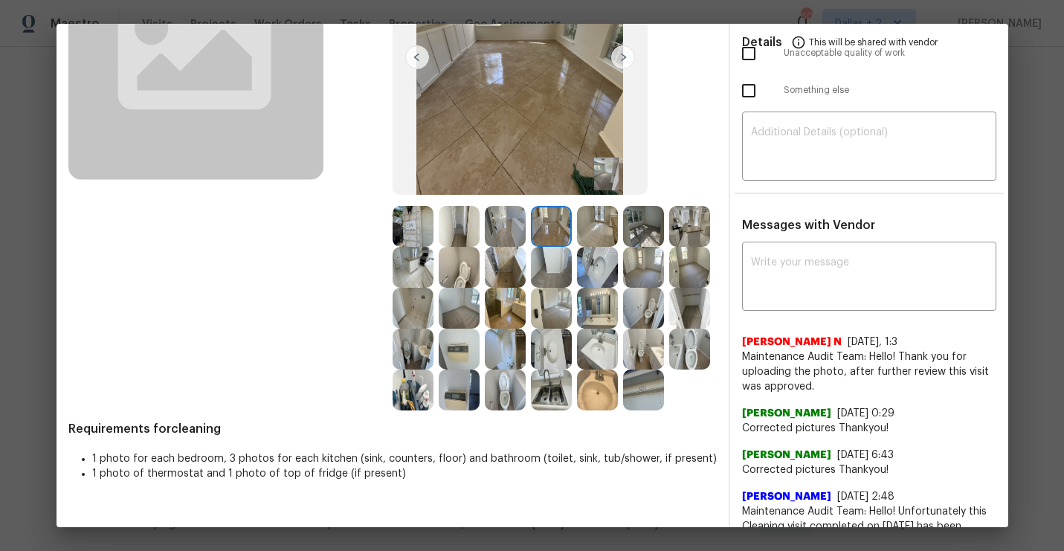
click at [505, 243] on img at bounding box center [505, 226] width 41 height 41
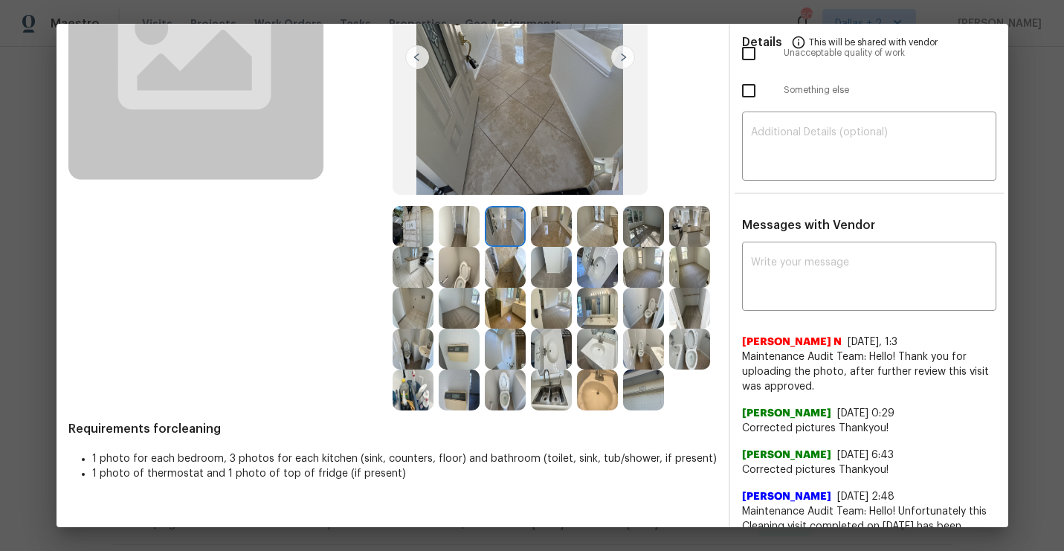
click at [687, 271] on img at bounding box center [689, 267] width 41 height 41
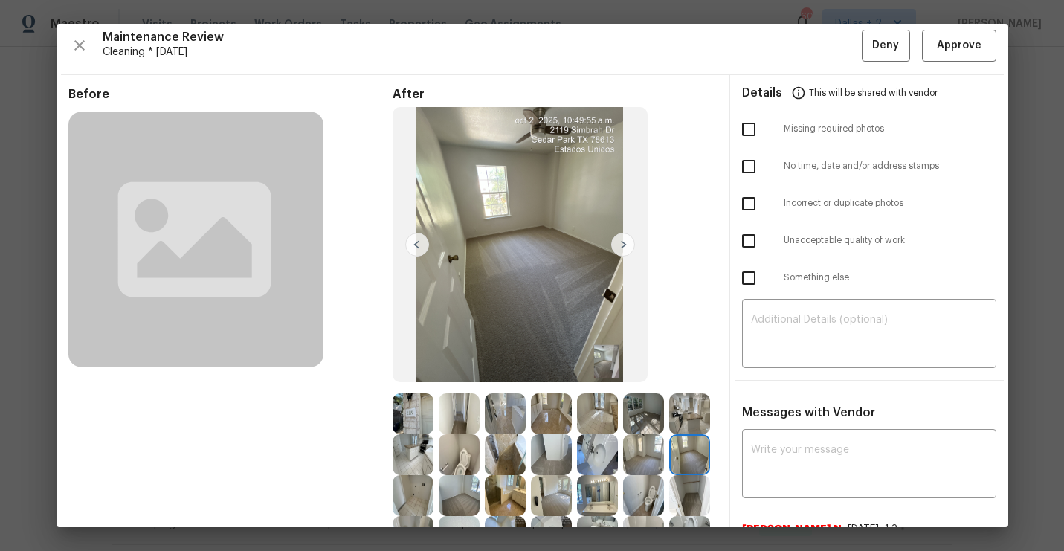
scroll to position [0, 0]
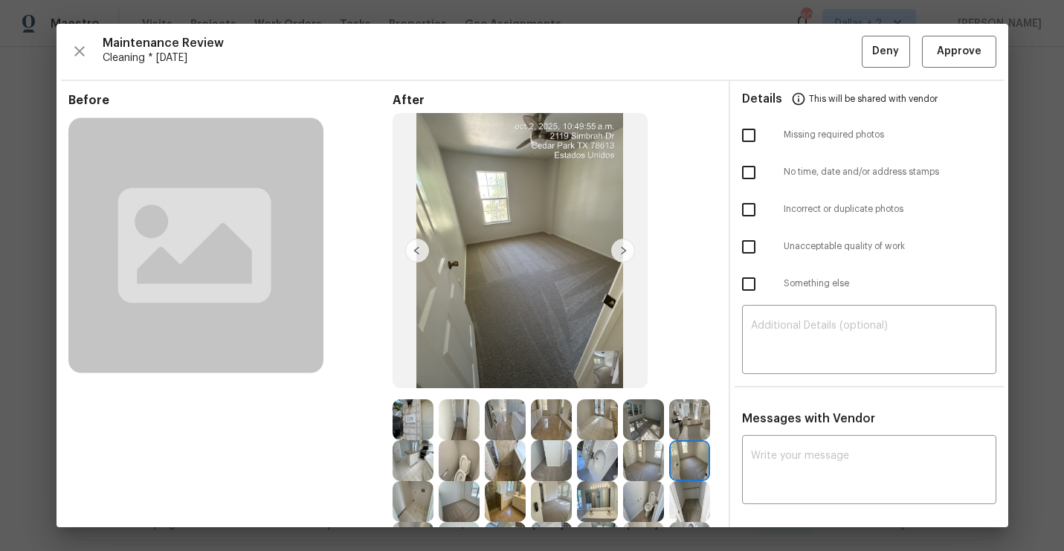
click at [945, 72] on div "Maintenance Review Cleaning * [DATE] Deny Approve Before After Requirements for…" at bounding box center [533, 275] width 952 height 503
click at [950, 58] on span "Approve" at bounding box center [959, 51] width 45 height 19
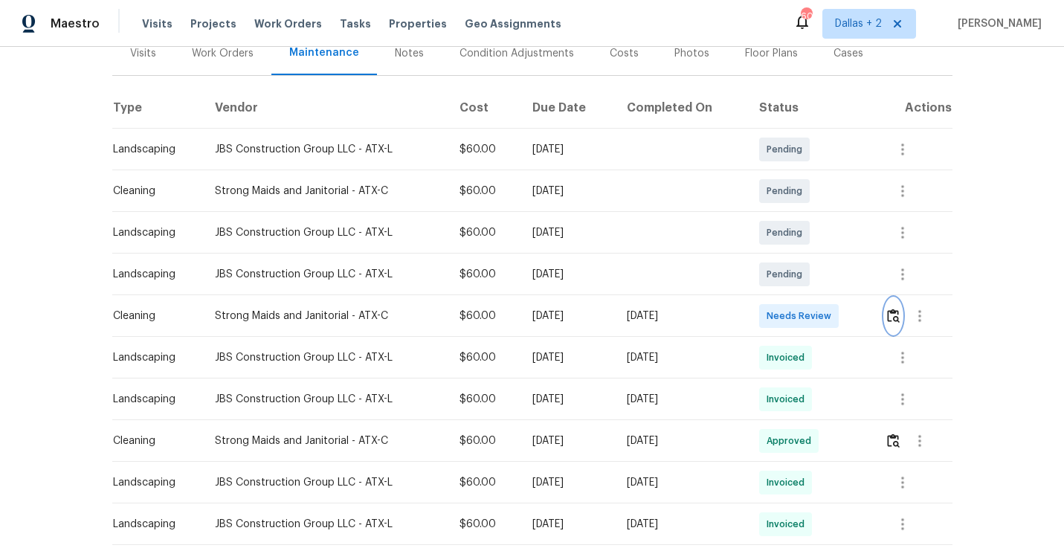
scroll to position [206, 0]
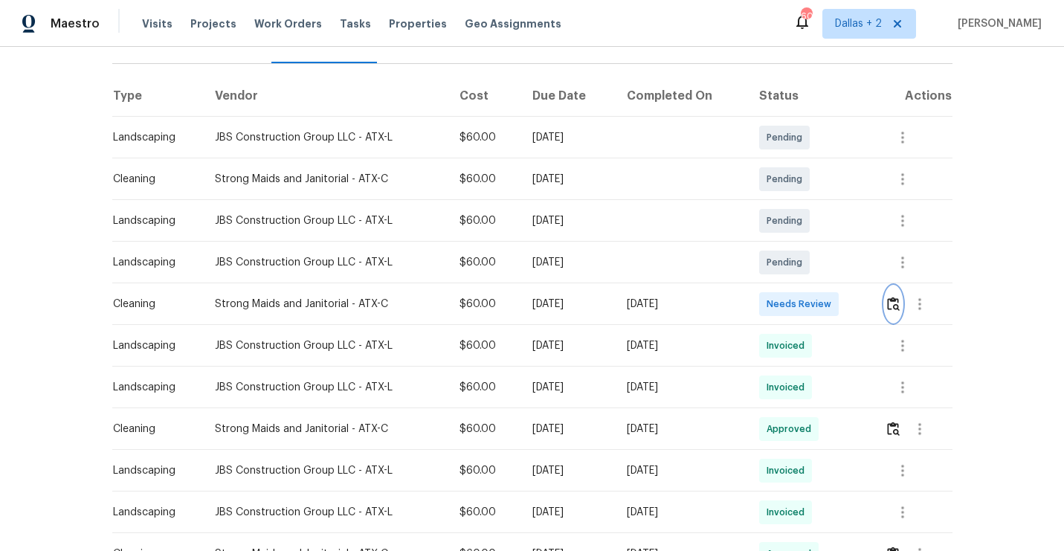
click at [898, 305] on img "button" at bounding box center [893, 304] width 13 height 14
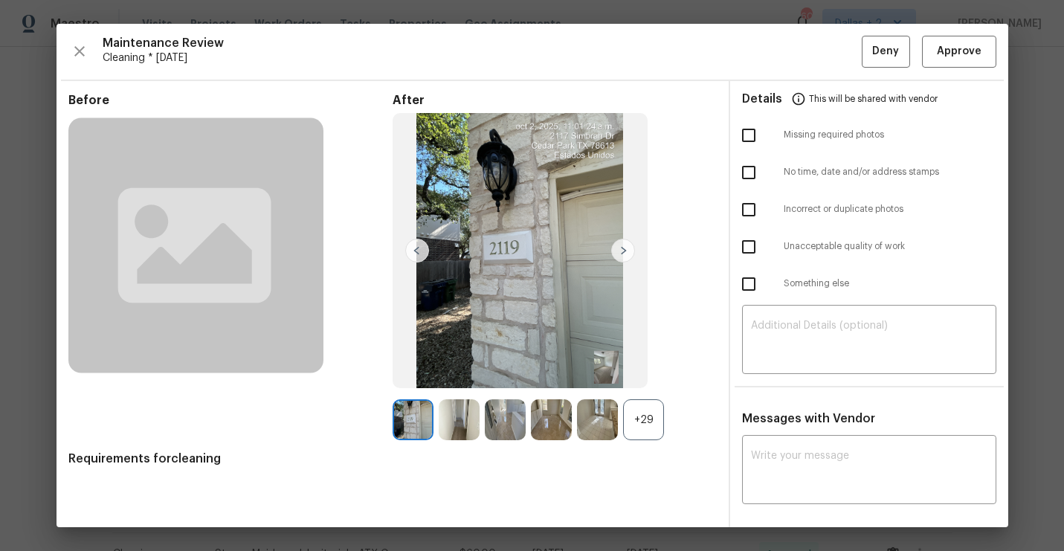
click at [642, 431] on div "+29" at bounding box center [643, 419] width 41 height 41
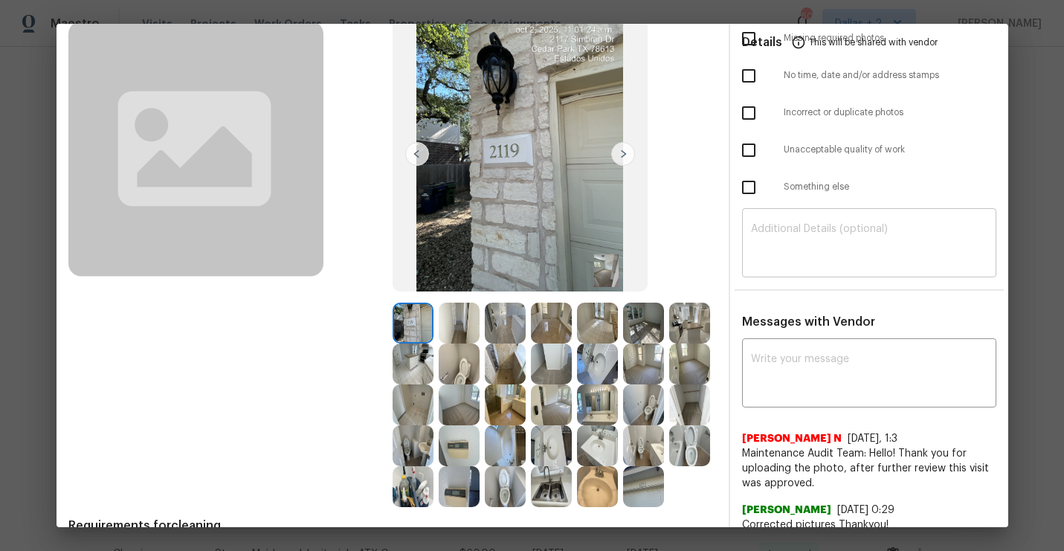
scroll to position [0, 0]
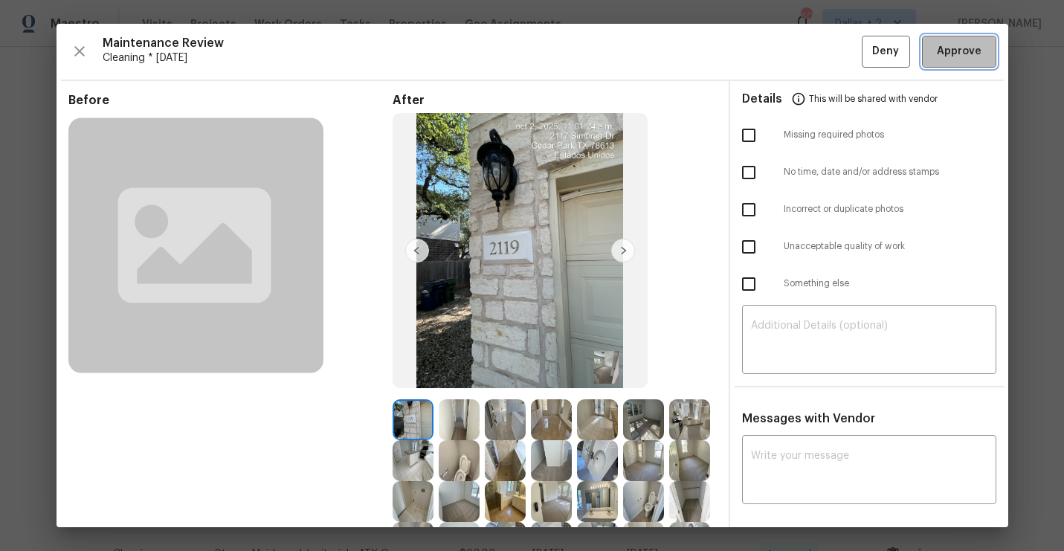
click at [933, 54] on button "Approve" at bounding box center [959, 52] width 74 height 32
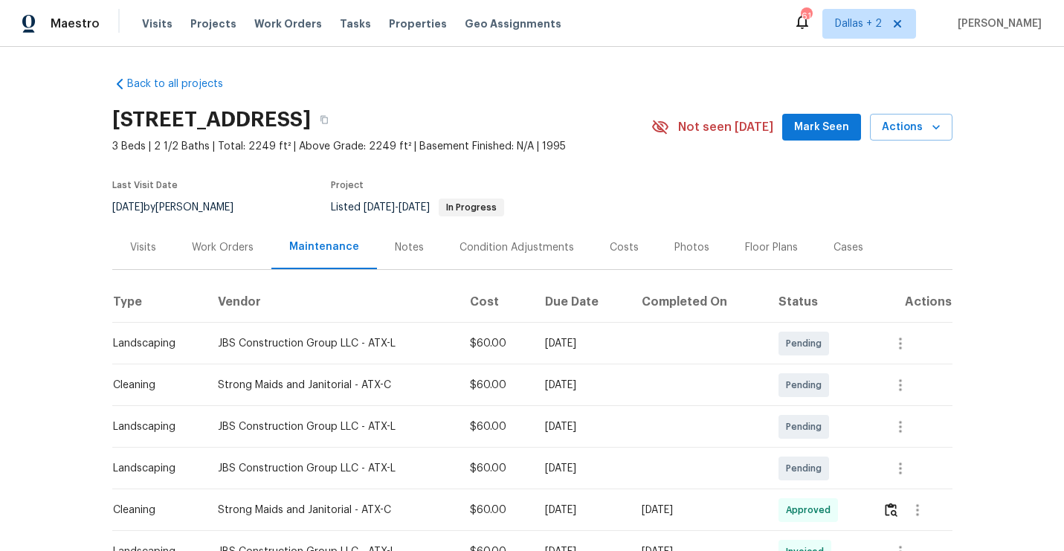
click at [648, 114] on div "[STREET_ADDRESS]" at bounding box center [381, 119] width 539 height 39
click at [329, 117] on icon "button" at bounding box center [324, 119] width 9 height 9
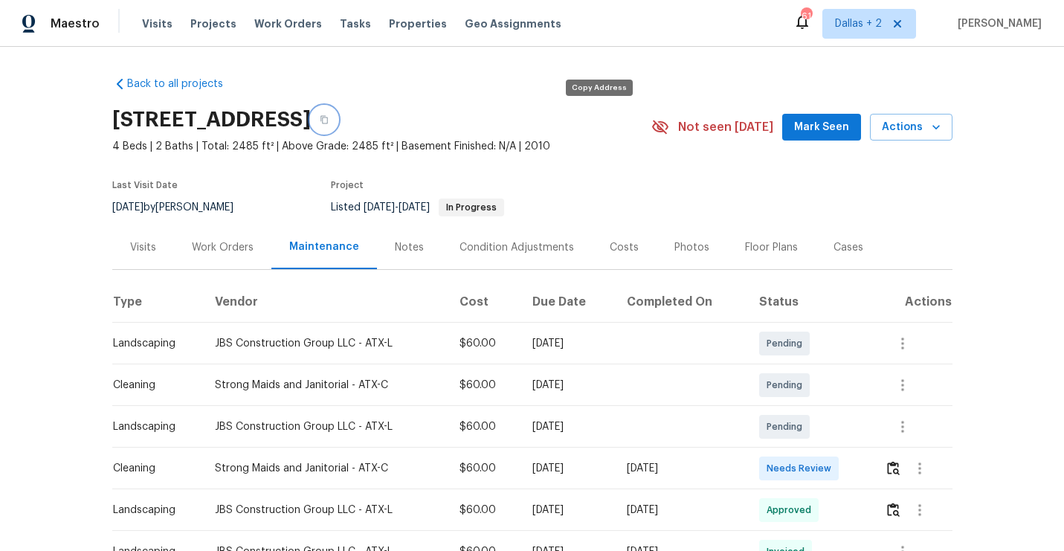
click at [329, 120] on icon "button" at bounding box center [324, 119] width 9 height 9
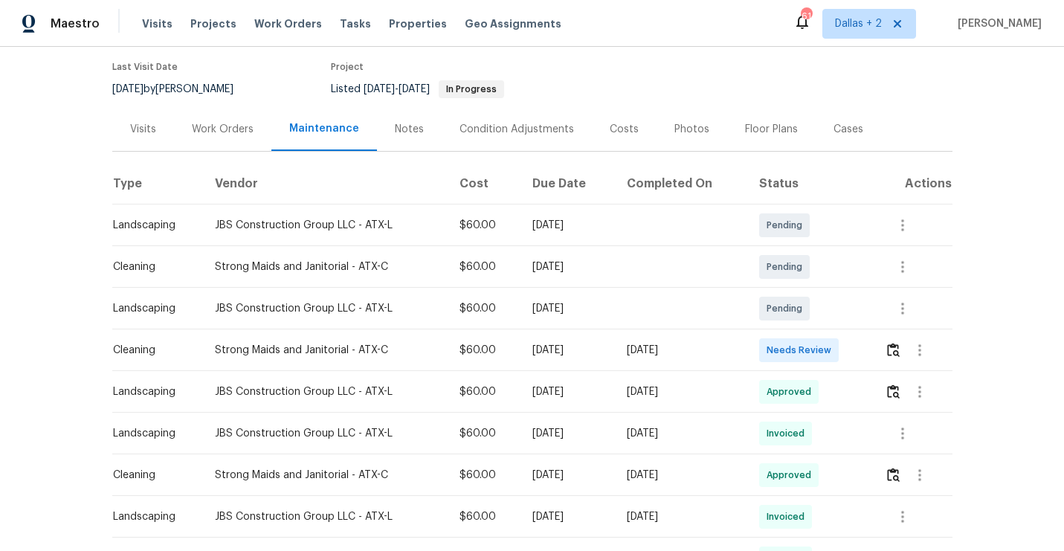
scroll to position [144, 0]
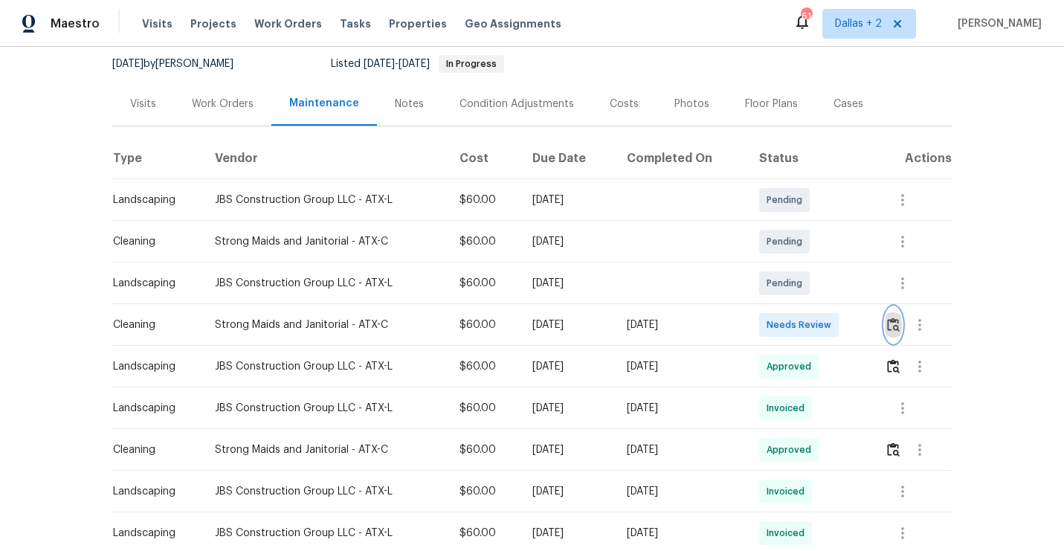
click at [900, 323] on img "button" at bounding box center [893, 325] width 13 height 14
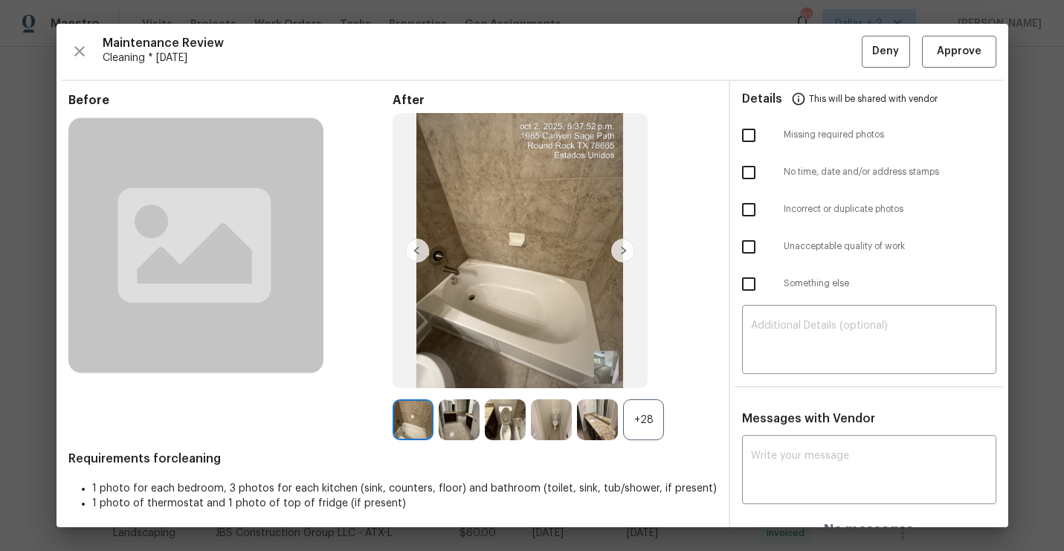
click at [634, 428] on div "+28" at bounding box center [643, 419] width 41 height 41
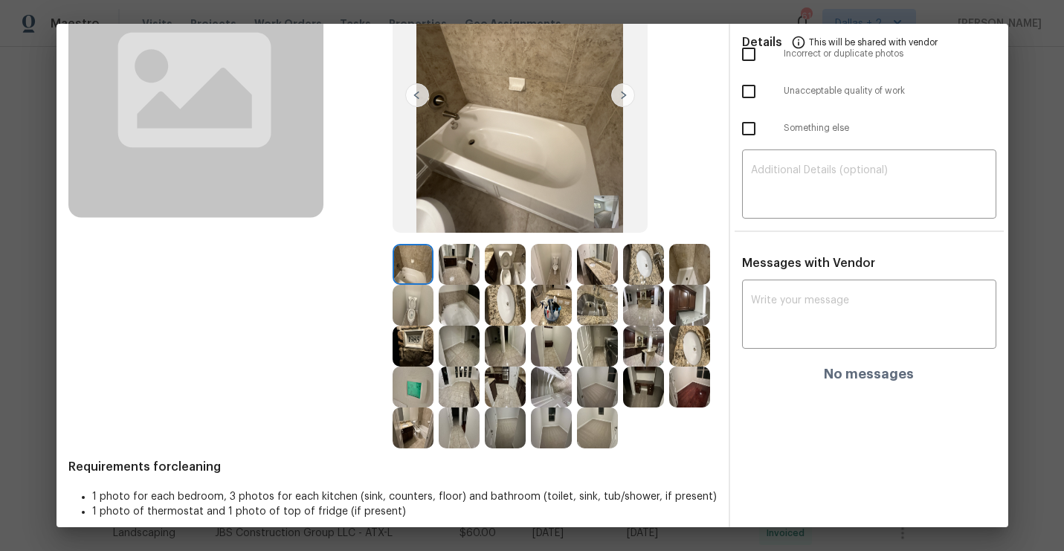
scroll to position [169, 0]
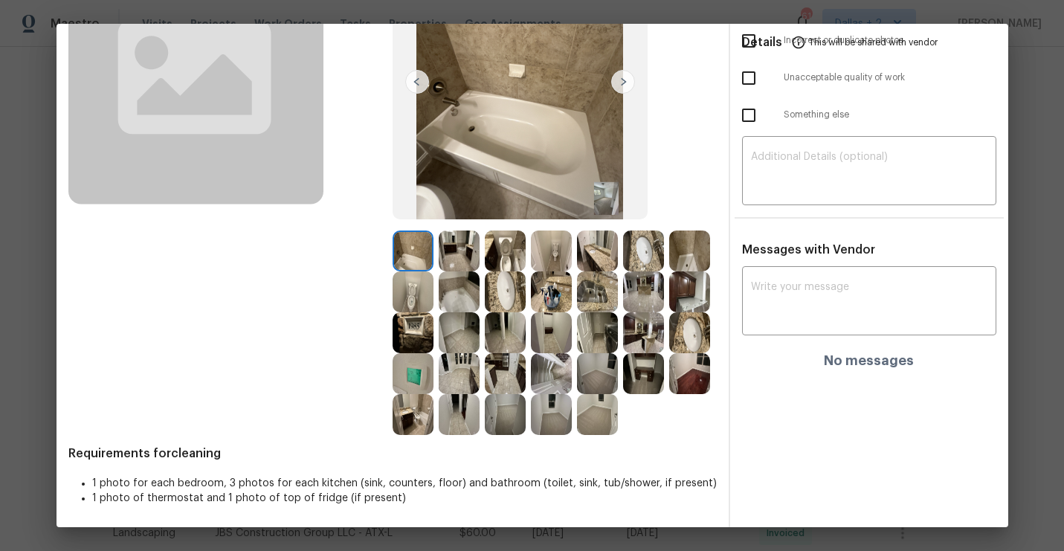
click at [484, 369] on div at bounding box center [555, 333] width 324 height 205
click at [503, 382] on img at bounding box center [505, 373] width 41 height 41
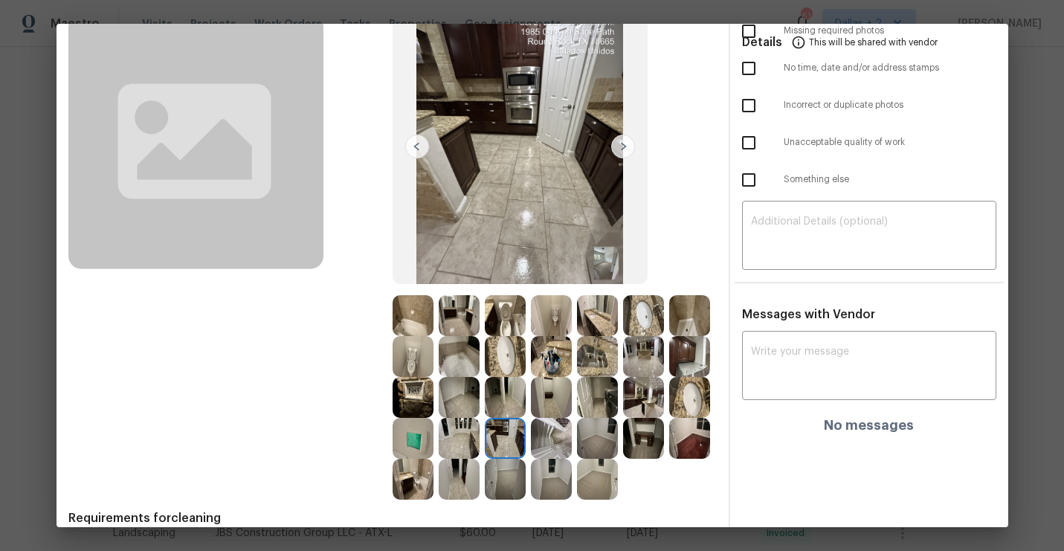
scroll to position [105, 0]
click at [403, 473] on img at bounding box center [413, 478] width 41 height 41
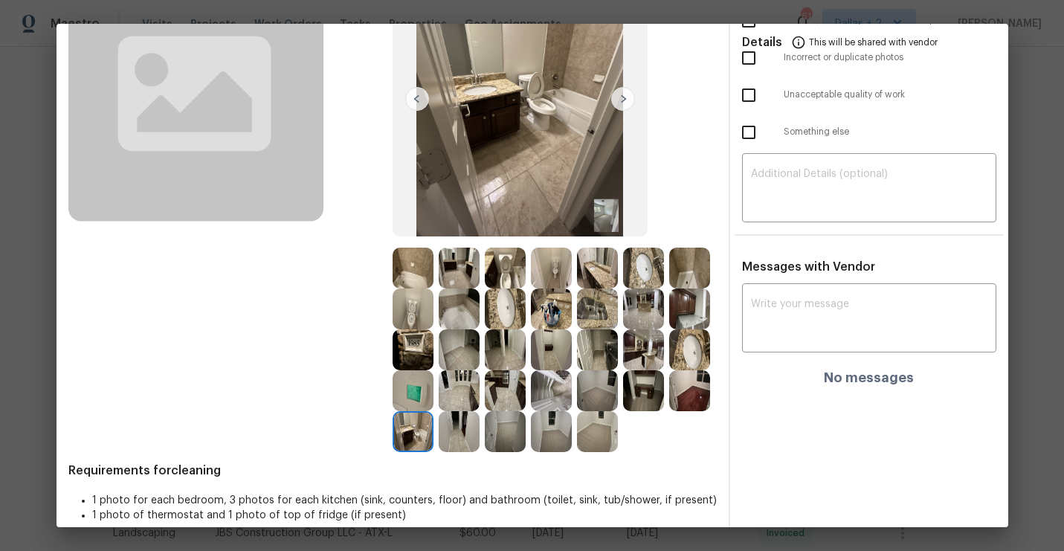
scroll to position [169, 0]
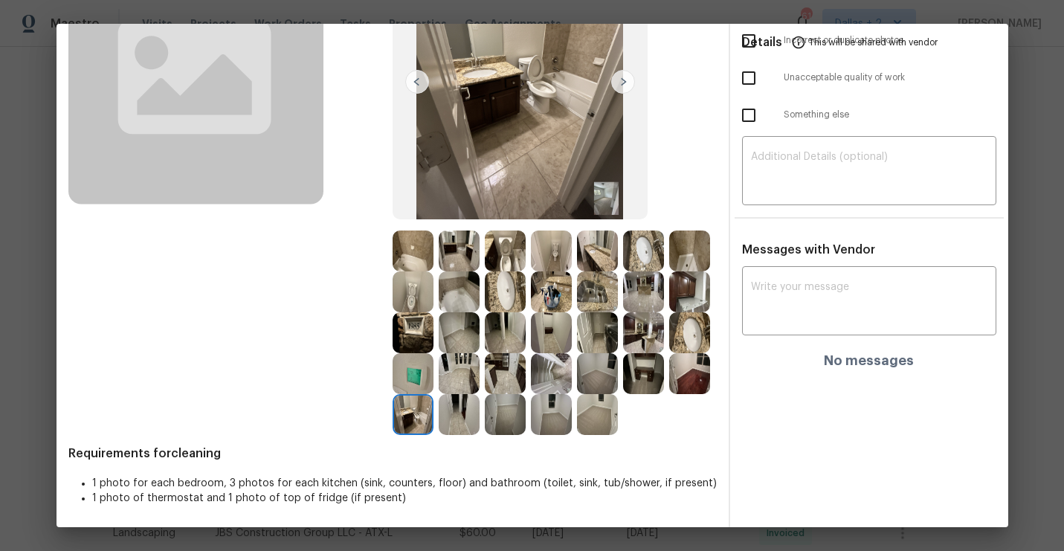
click at [626, 76] on img at bounding box center [623, 82] width 24 height 24
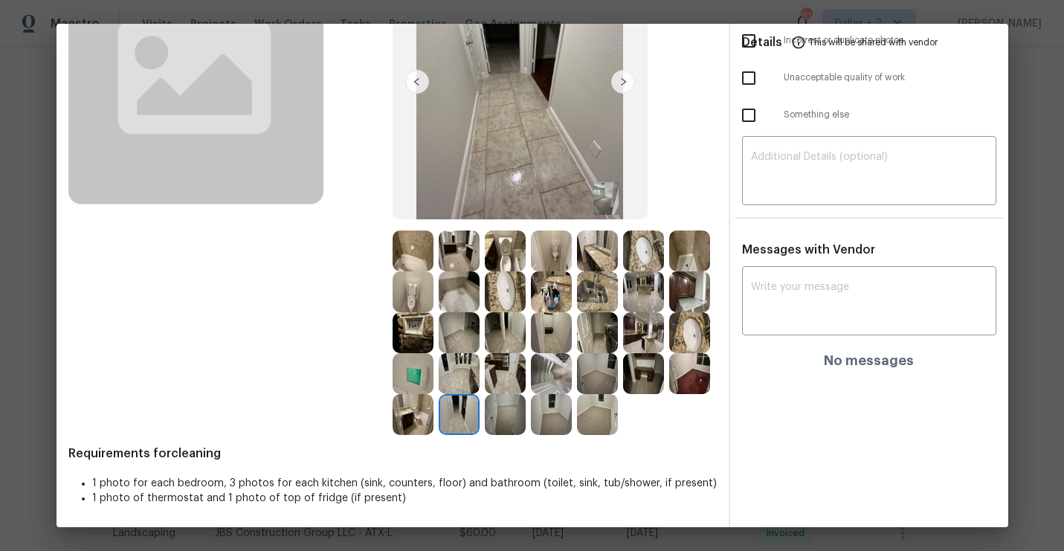
click at [493, 402] on img at bounding box center [505, 414] width 41 height 41
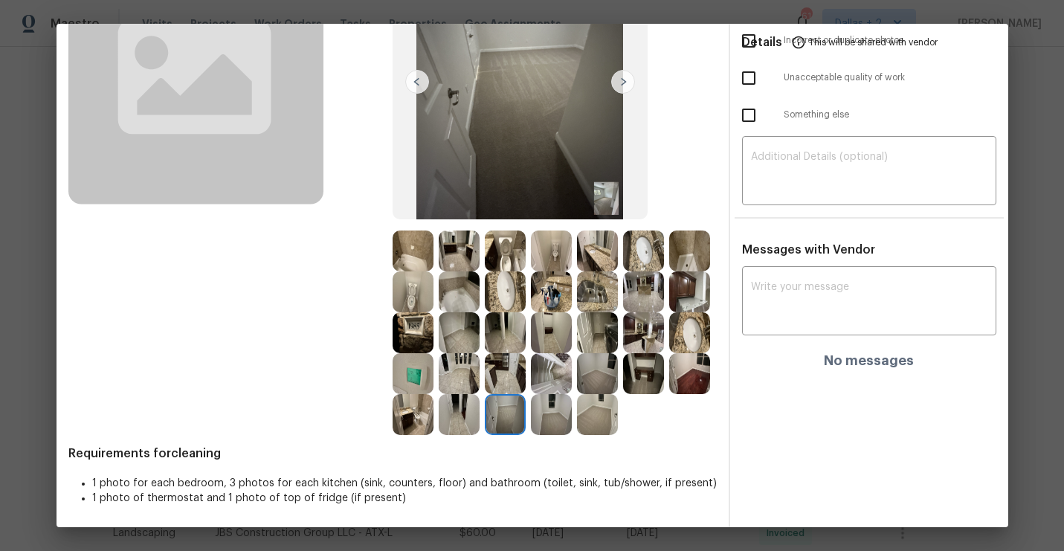
click at [404, 323] on img at bounding box center [413, 332] width 41 height 41
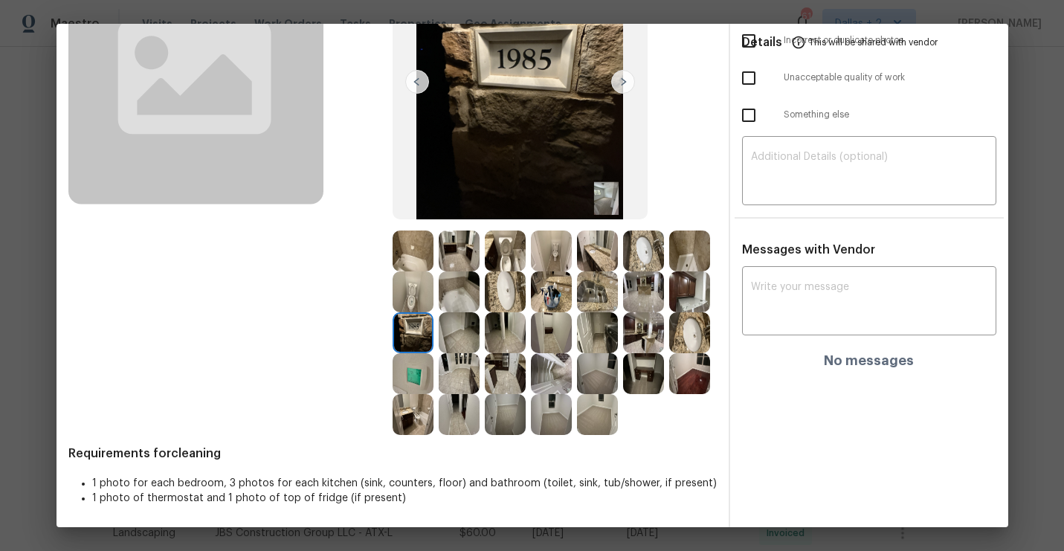
click at [541, 292] on img at bounding box center [551, 291] width 41 height 41
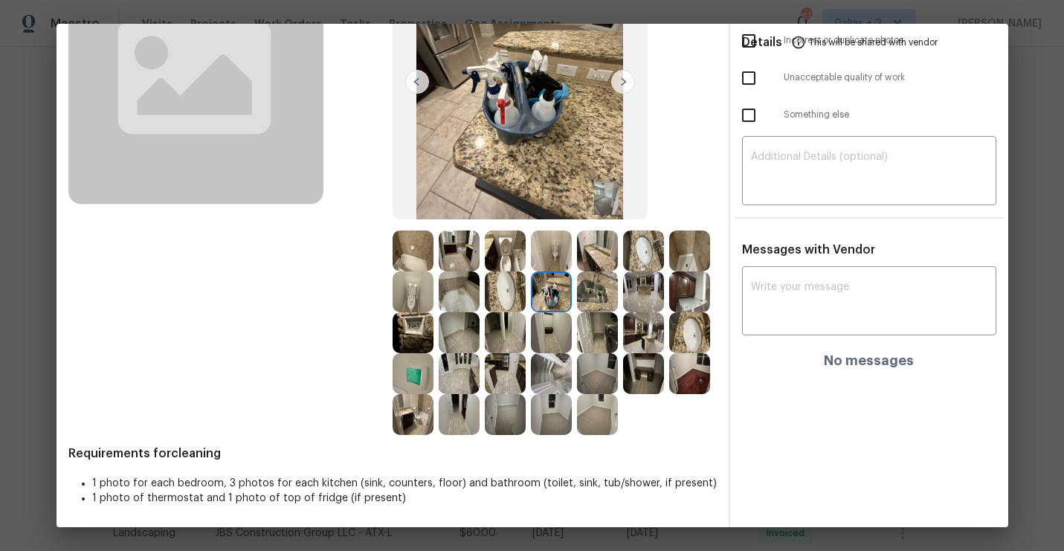
click at [590, 293] on img at bounding box center [597, 291] width 41 height 41
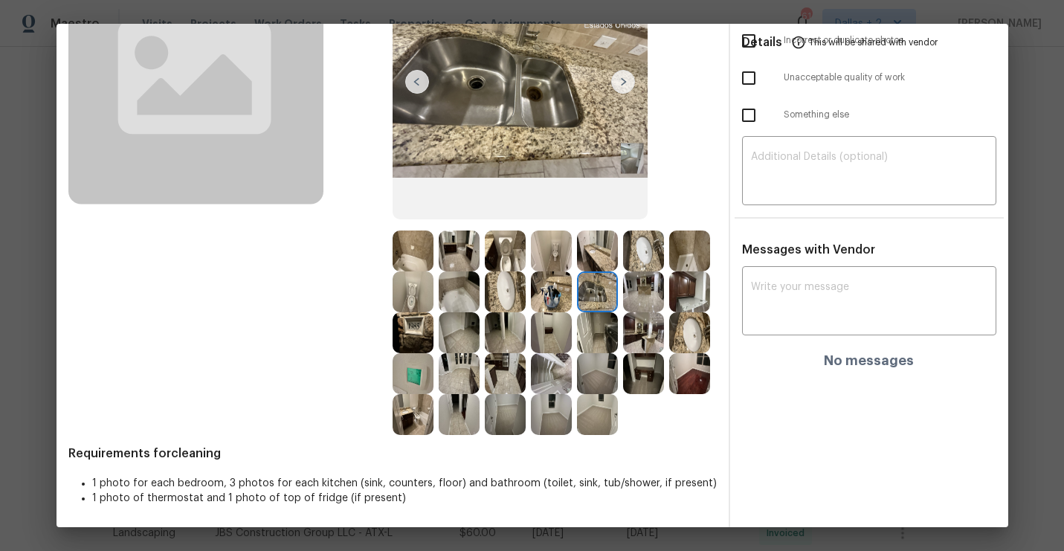
click at [454, 382] on img at bounding box center [459, 373] width 41 height 41
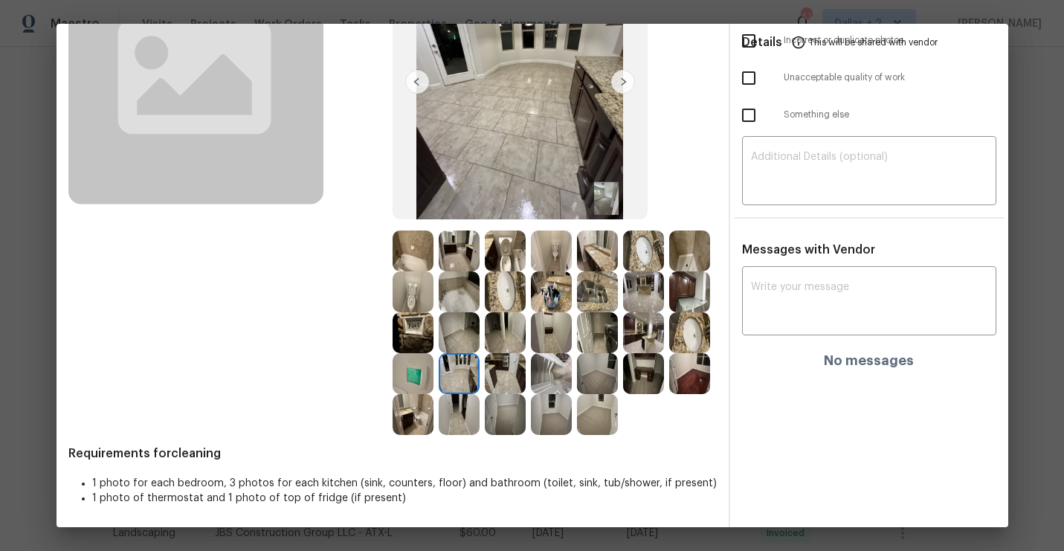
click at [411, 412] on img at bounding box center [413, 414] width 41 height 41
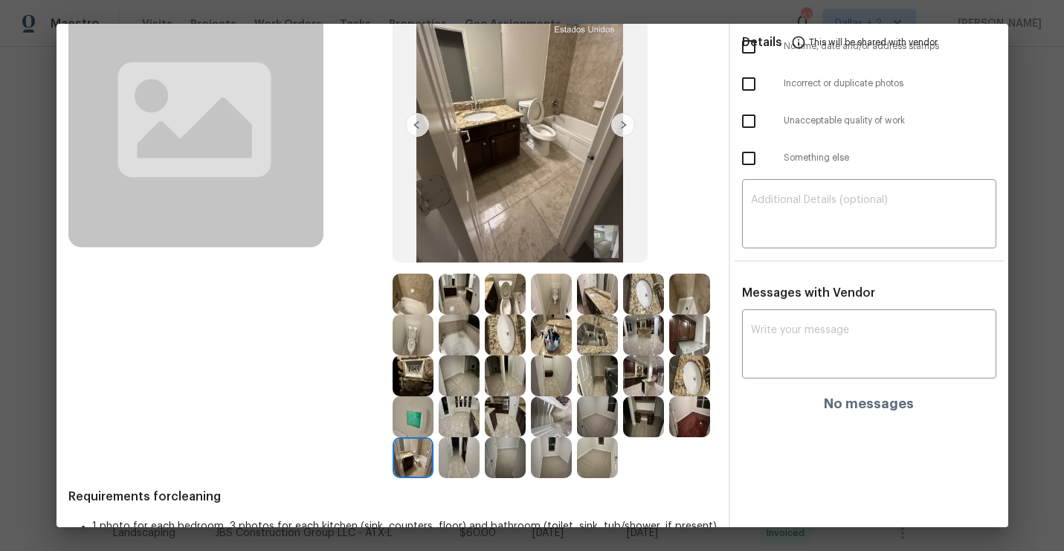
scroll to position [125, 0]
click at [467, 289] on img at bounding box center [459, 294] width 41 height 41
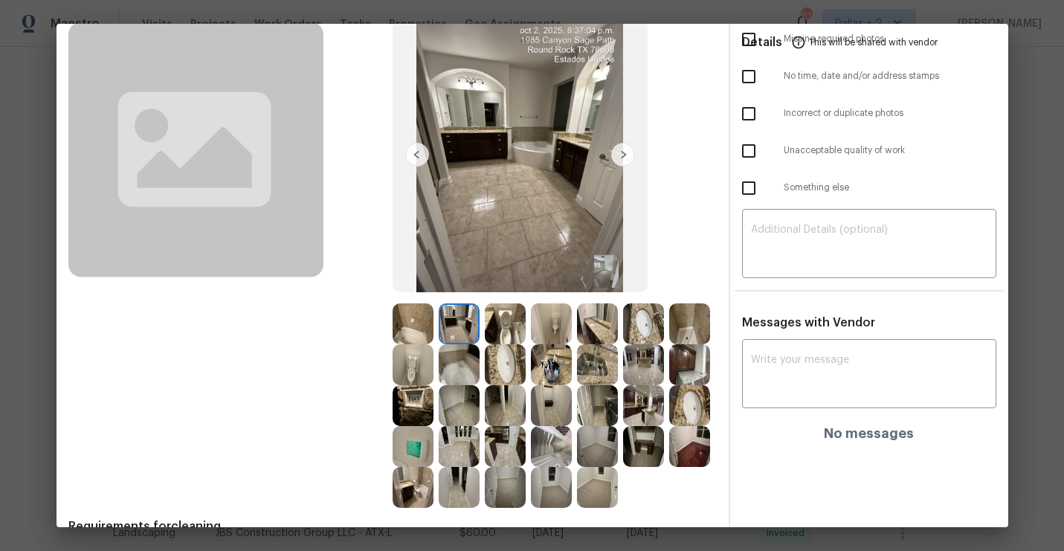
scroll to position [97, 0]
click at [646, 360] on img at bounding box center [643, 364] width 41 height 41
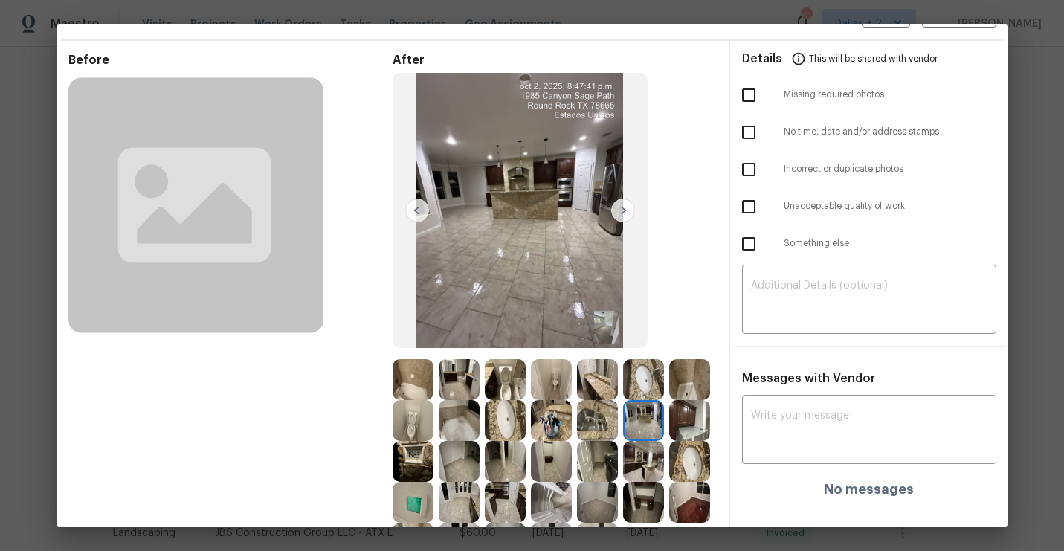
scroll to position [94, 0]
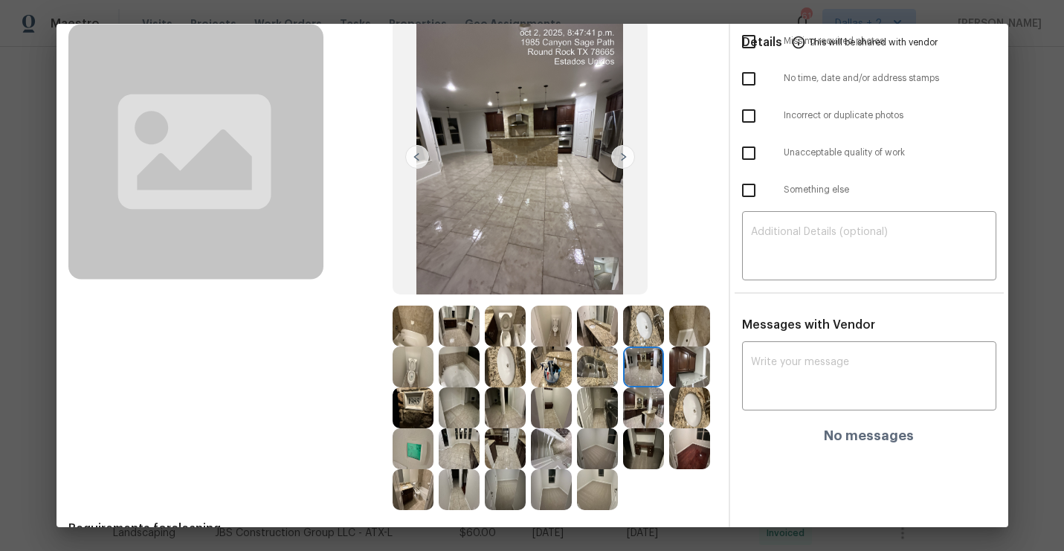
click at [701, 364] on img at bounding box center [689, 367] width 41 height 41
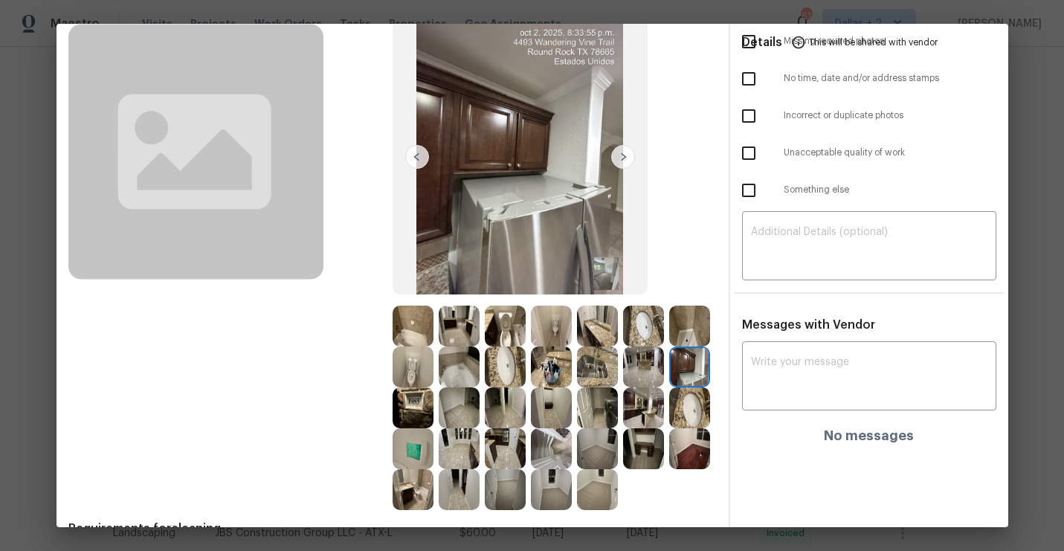
scroll to position [0, 0]
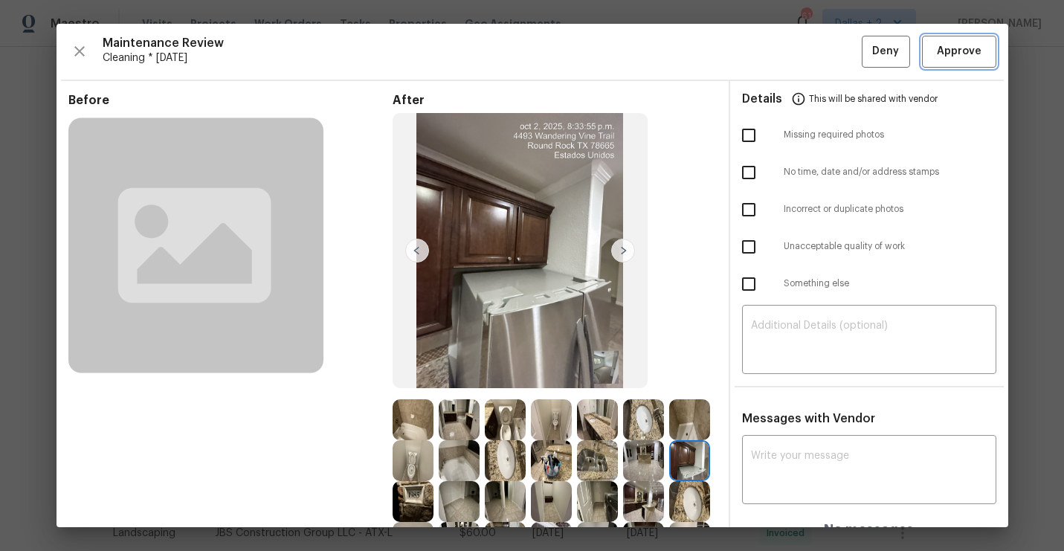
click at [954, 46] on span "Approve" at bounding box center [959, 51] width 45 height 19
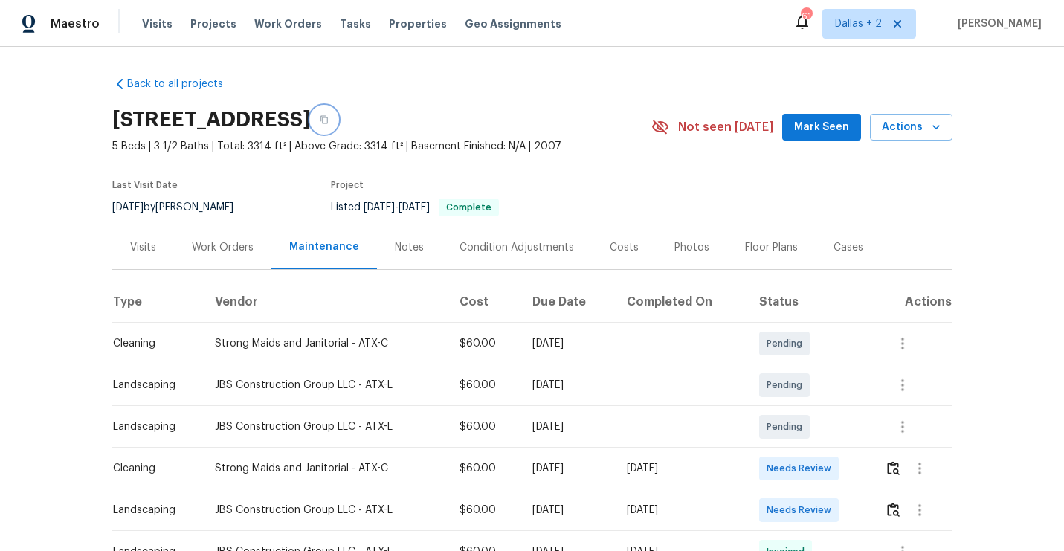
click at [329, 122] on icon "button" at bounding box center [324, 119] width 9 height 9
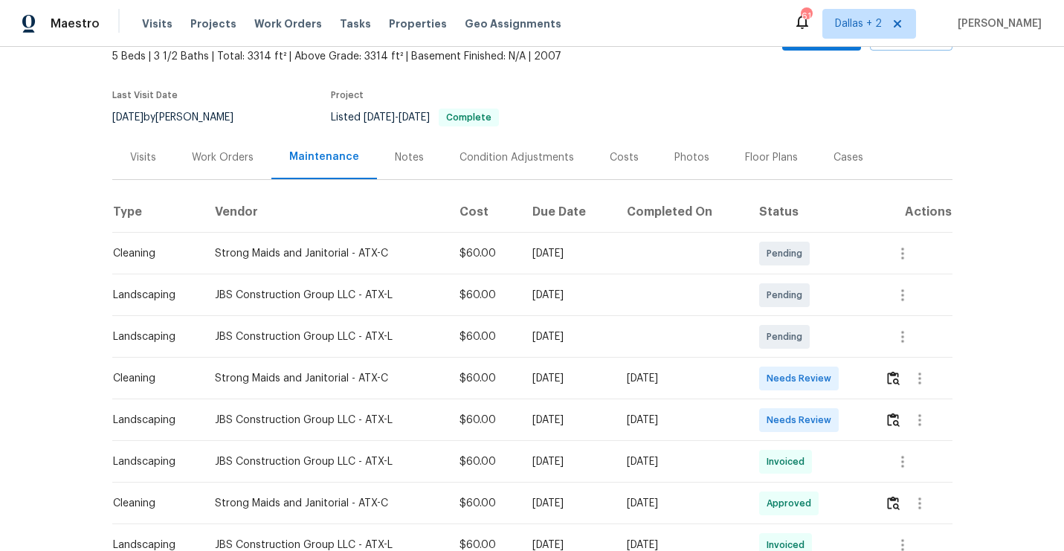
scroll to position [91, 0]
click at [895, 417] on img "button" at bounding box center [893, 419] width 13 height 14
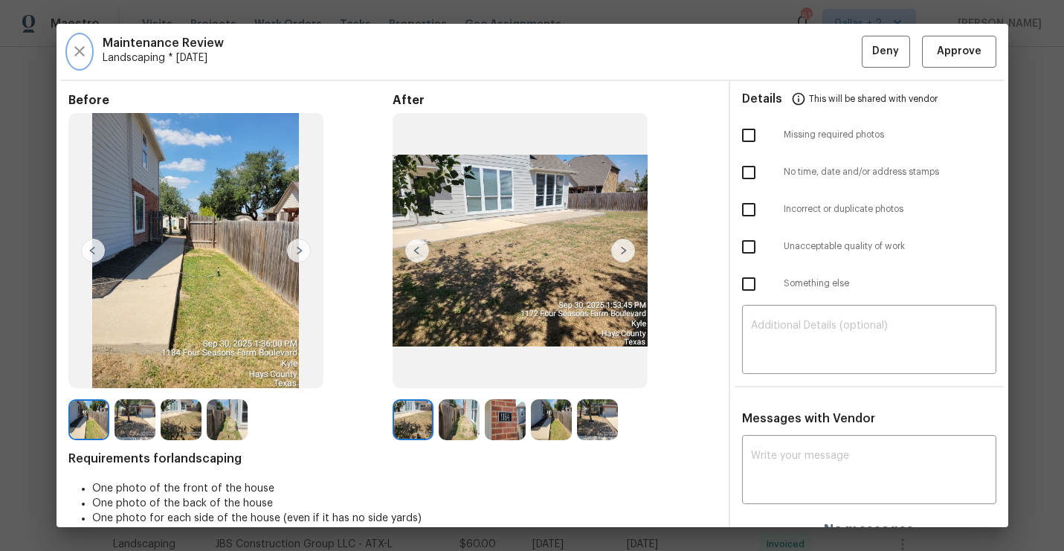
click at [80, 57] on icon "button" at bounding box center [80, 51] width 18 height 18
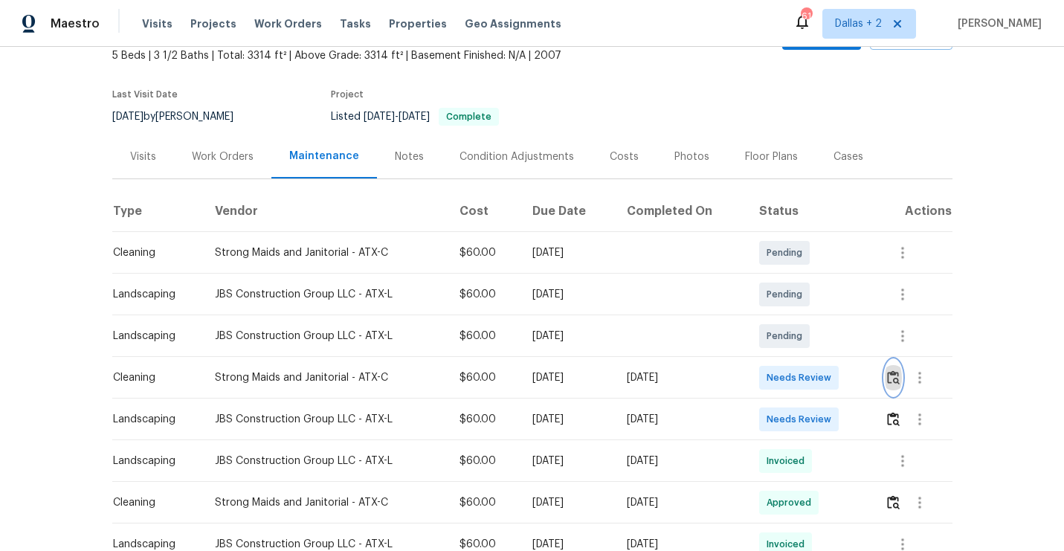
click at [892, 364] on button "button" at bounding box center [893, 378] width 17 height 36
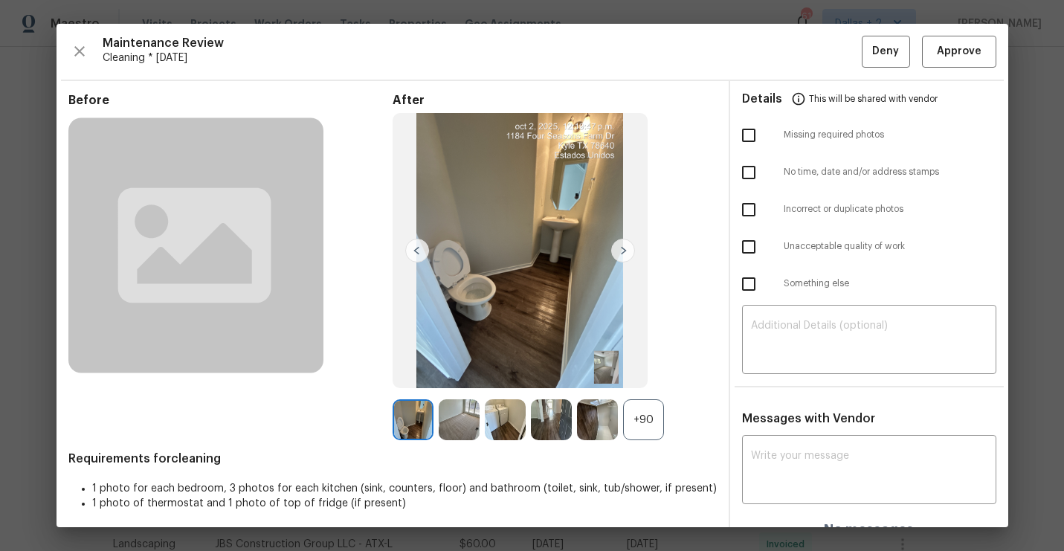
click at [655, 416] on div "+90" at bounding box center [643, 419] width 41 height 41
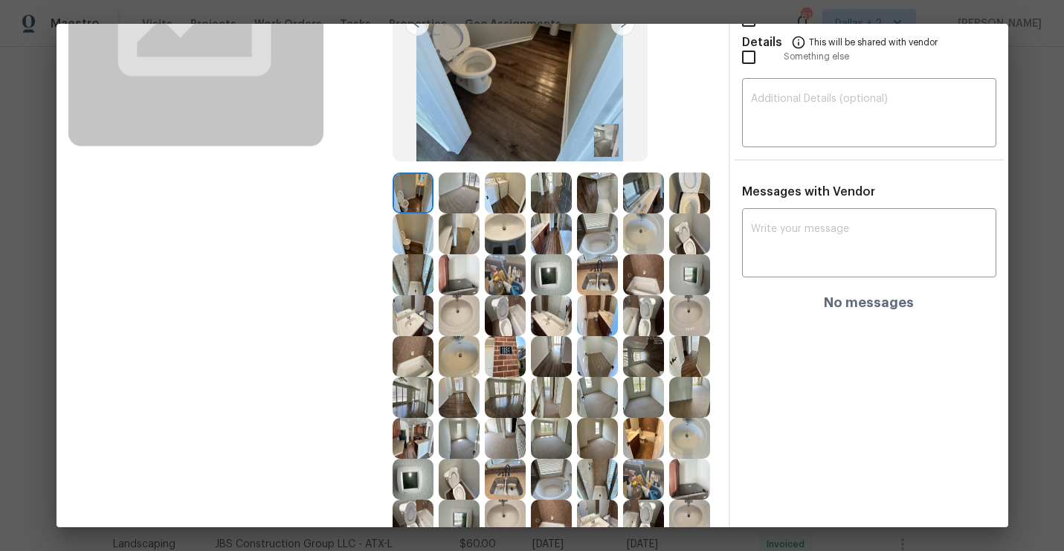
scroll to position [229, 0]
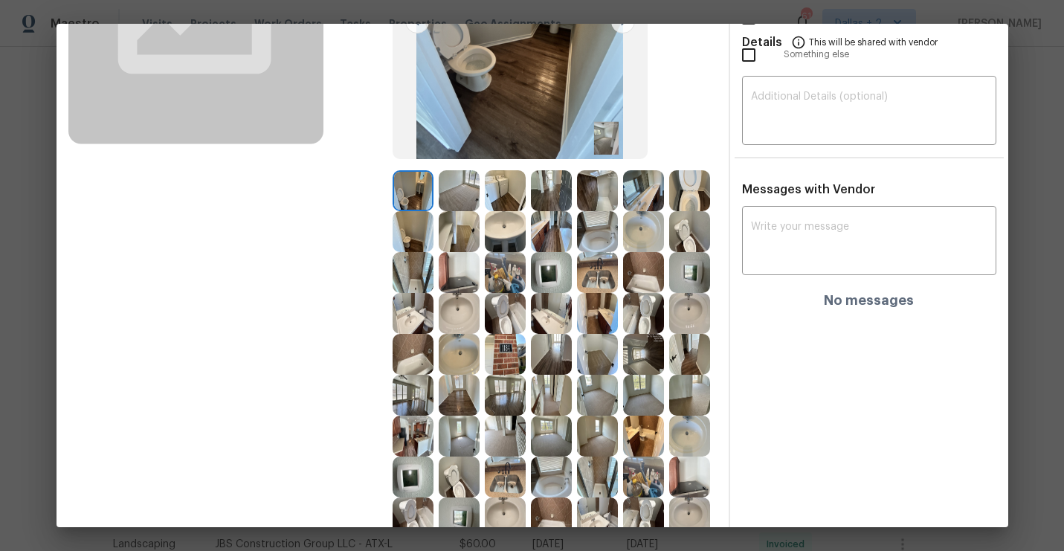
click at [636, 342] on img at bounding box center [643, 354] width 41 height 41
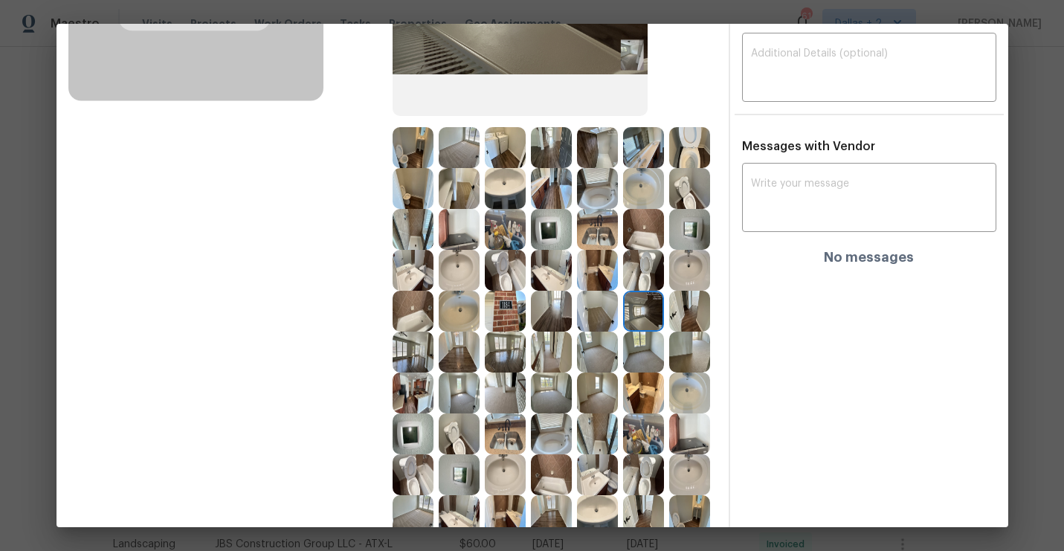
scroll to position [276, 0]
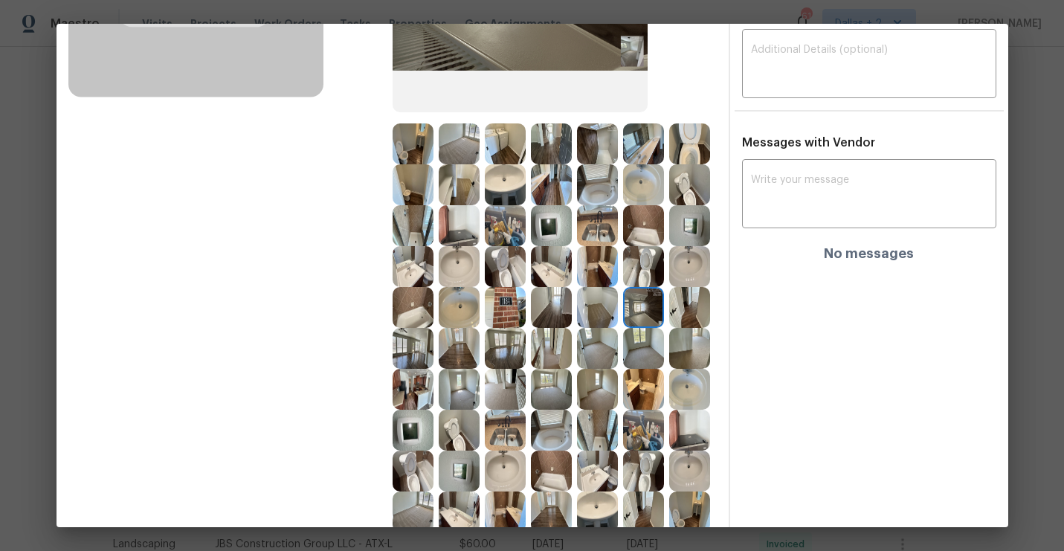
click at [459, 219] on img at bounding box center [459, 225] width 41 height 41
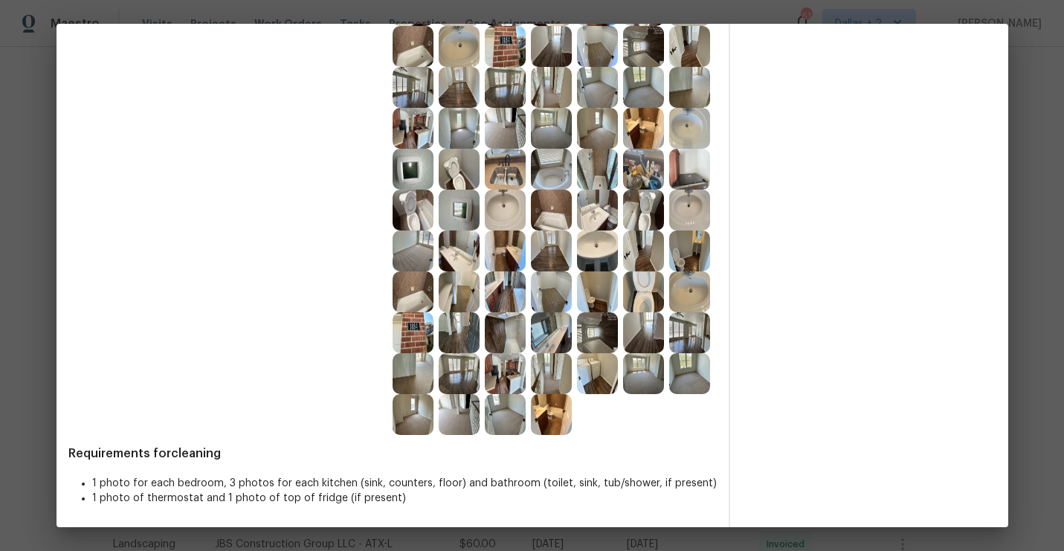
scroll to position [534, 0]
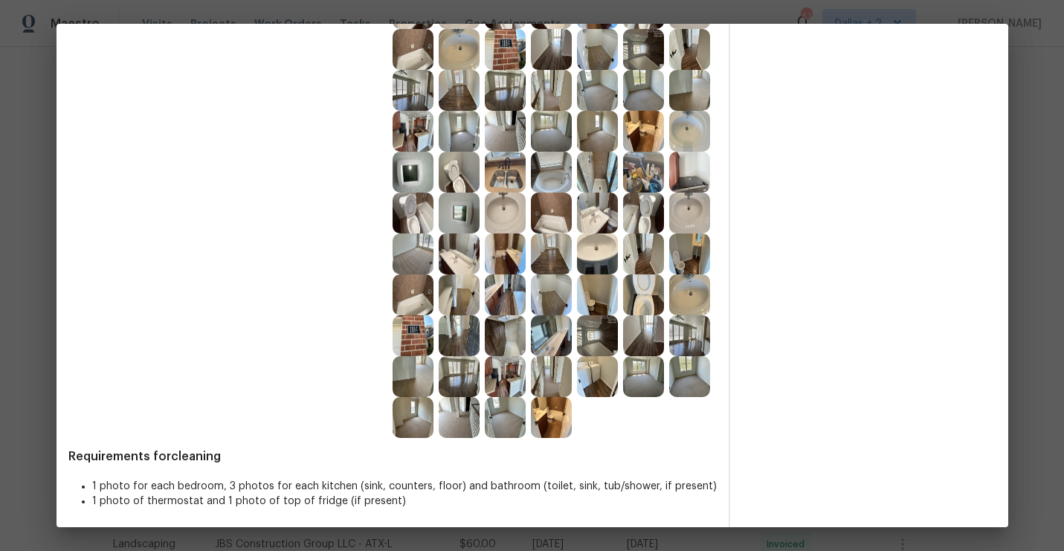
click at [453, 338] on img at bounding box center [459, 335] width 41 height 41
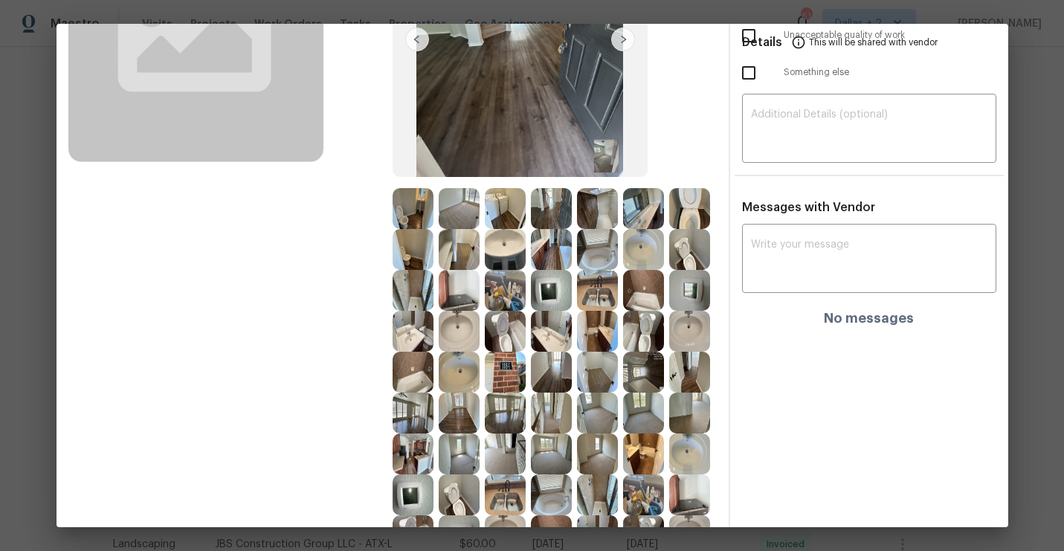
scroll to position [0, 0]
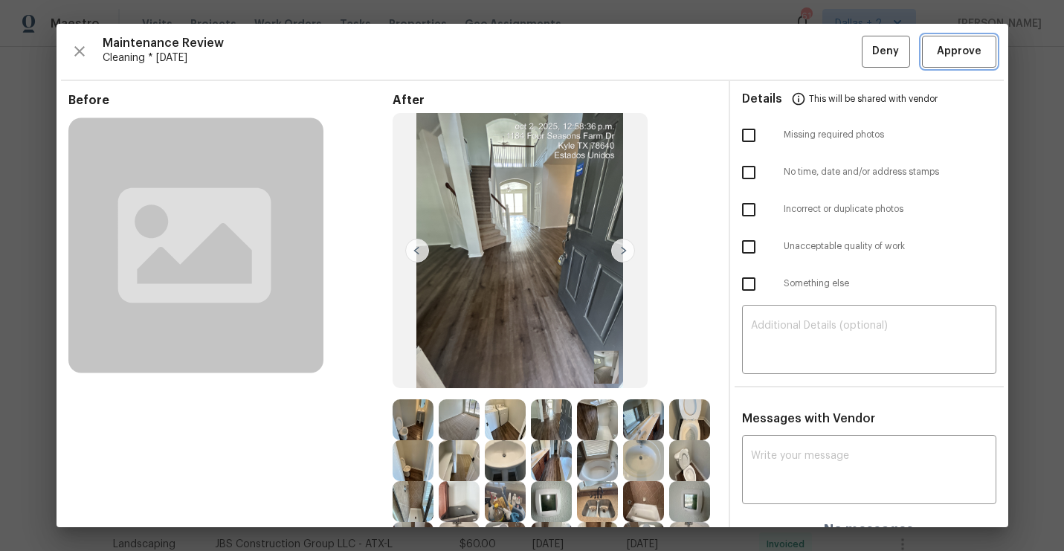
click at [961, 43] on span "Approve" at bounding box center [959, 51] width 45 height 19
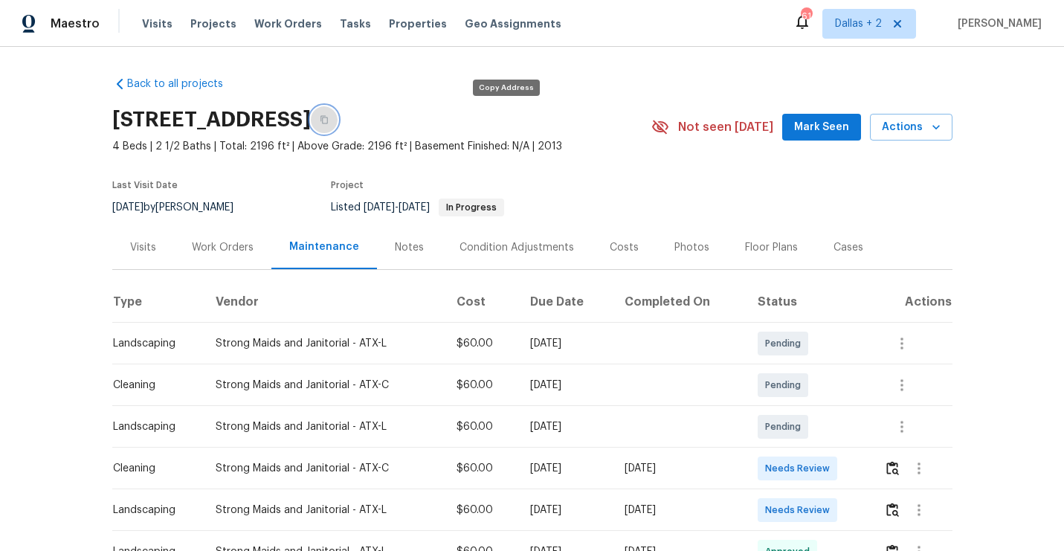
click at [328, 116] on icon "button" at bounding box center [324, 120] width 7 height 8
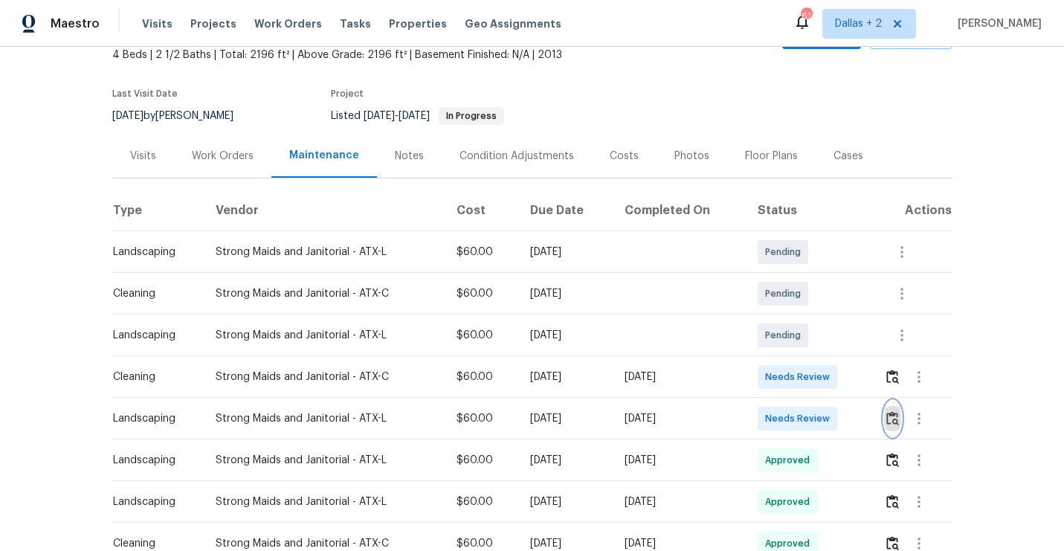
click at [894, 411] on img "button" at bounding box center [892, 418] width 13 height 14
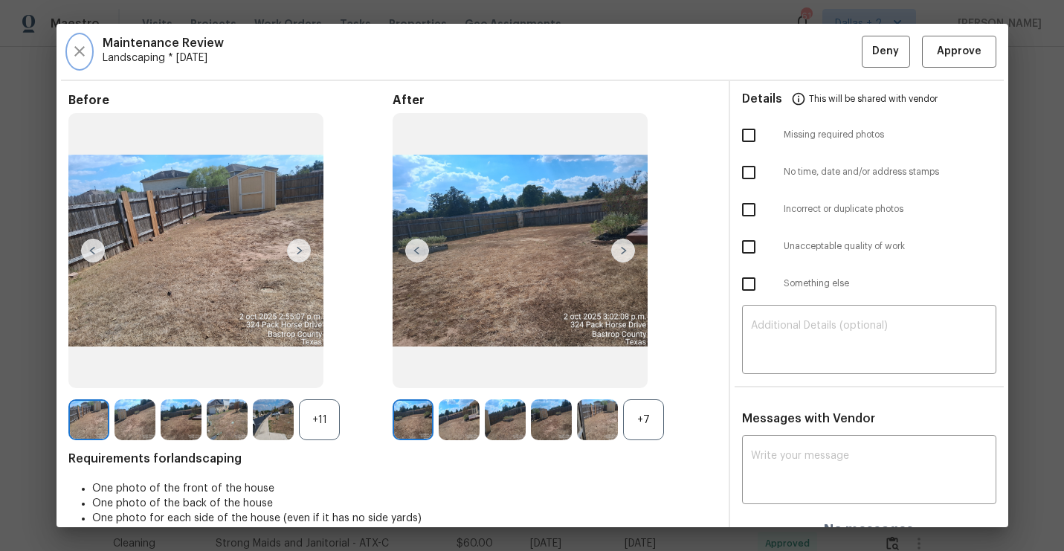
click at [75, 57] on icon "button" at bounding box center [80, 51] width 18 height 18
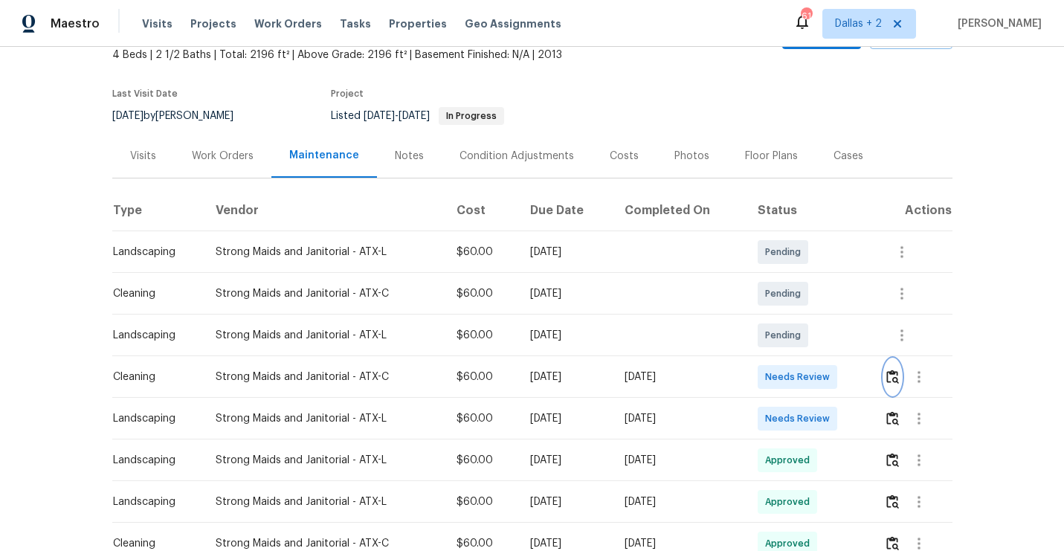
click at [899, 386] on button "button" at bounding box center [892, 377] width 17 height 36
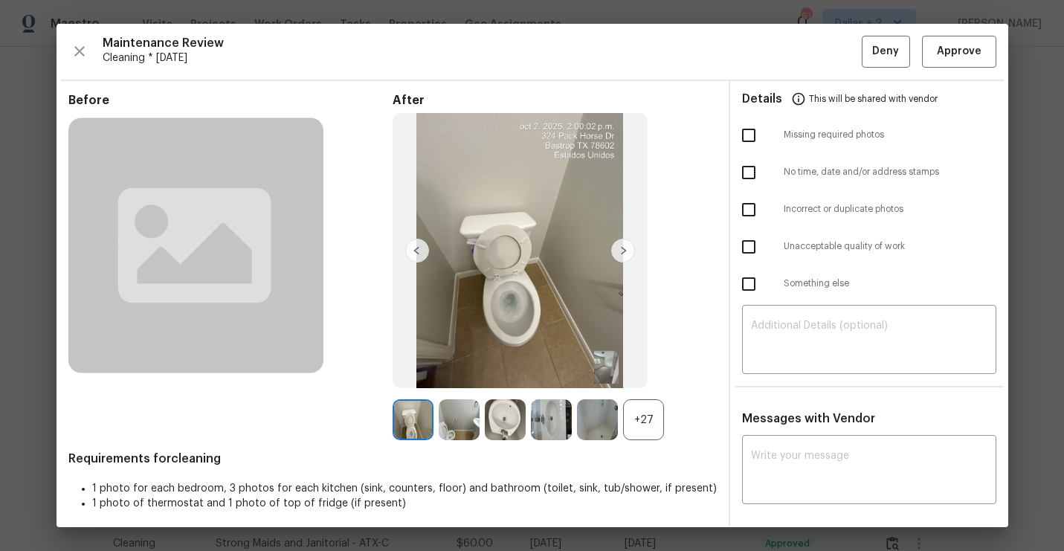
click at [649, 439] on div "+27" at bounding box center [643, 419] width 41 height 41
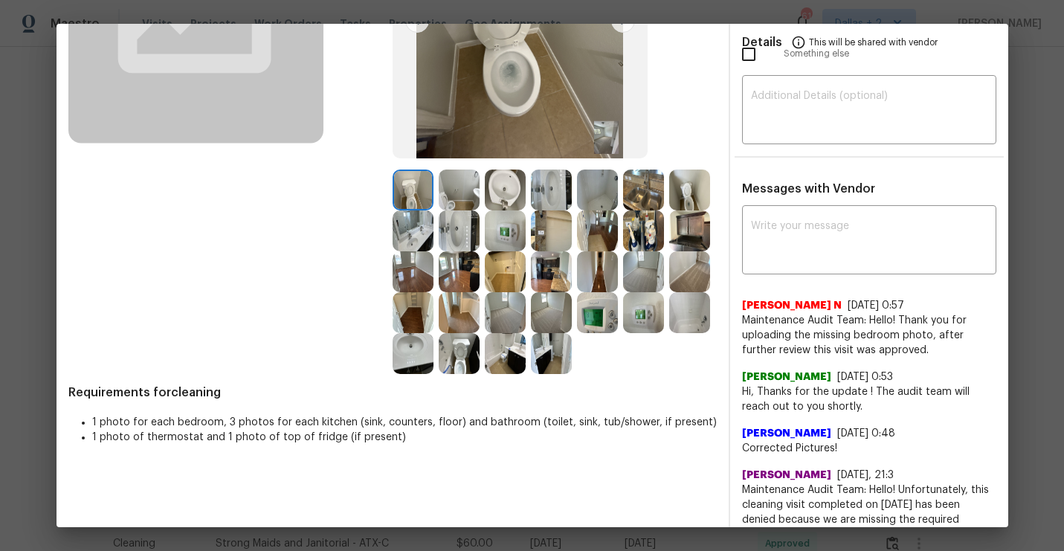
scroll to position [234, 0]
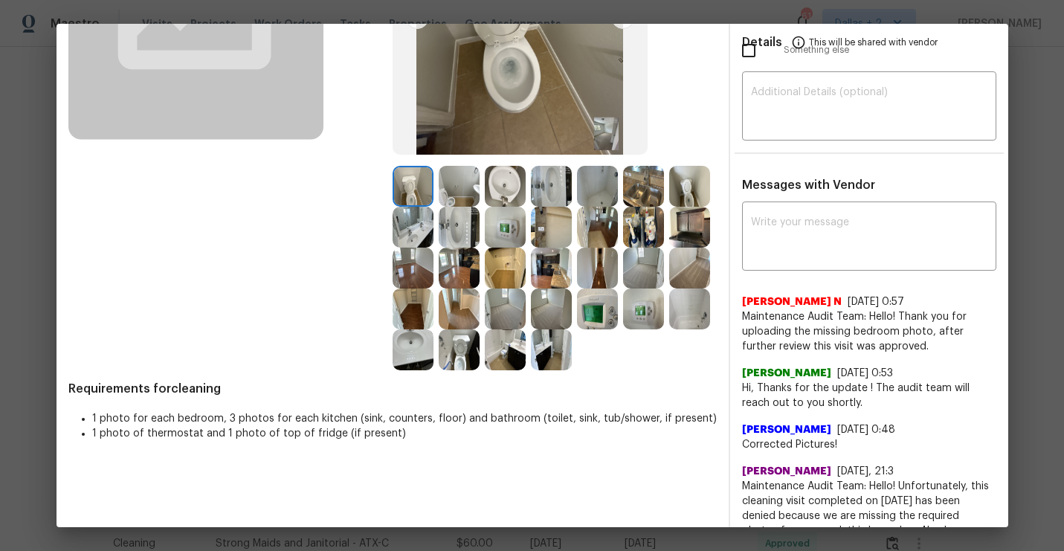
click at [457, 191] on img at bounding box center [459, 186] width 41 height 41
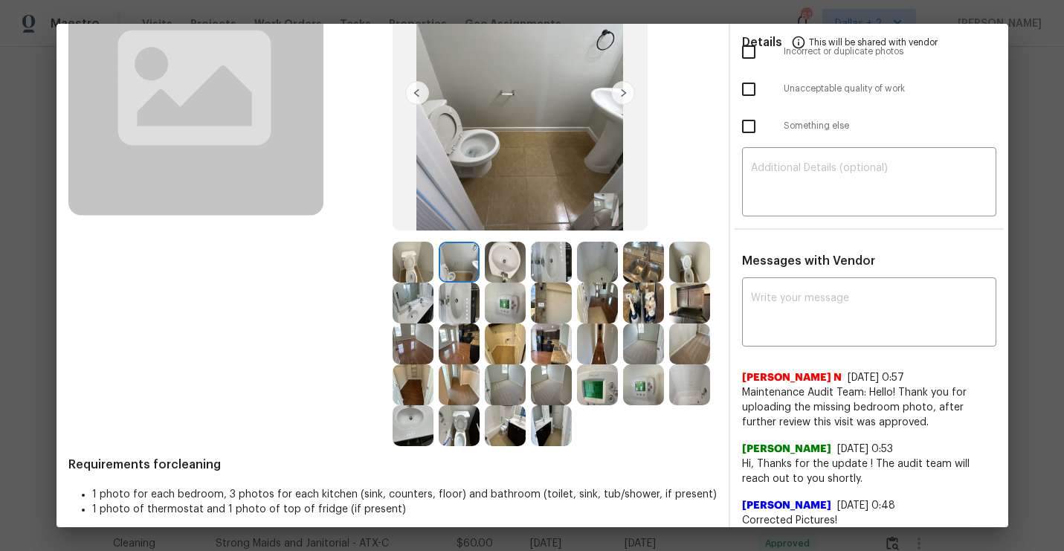
scroll to position [164, 0]
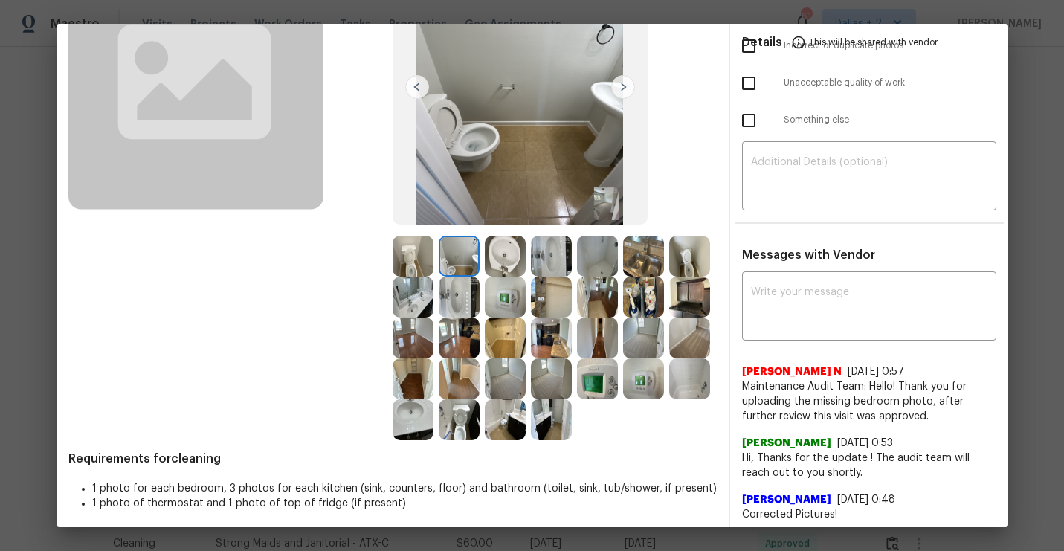
click at [504, 257] on img at bounding box center [505, 256] width 41 height 41
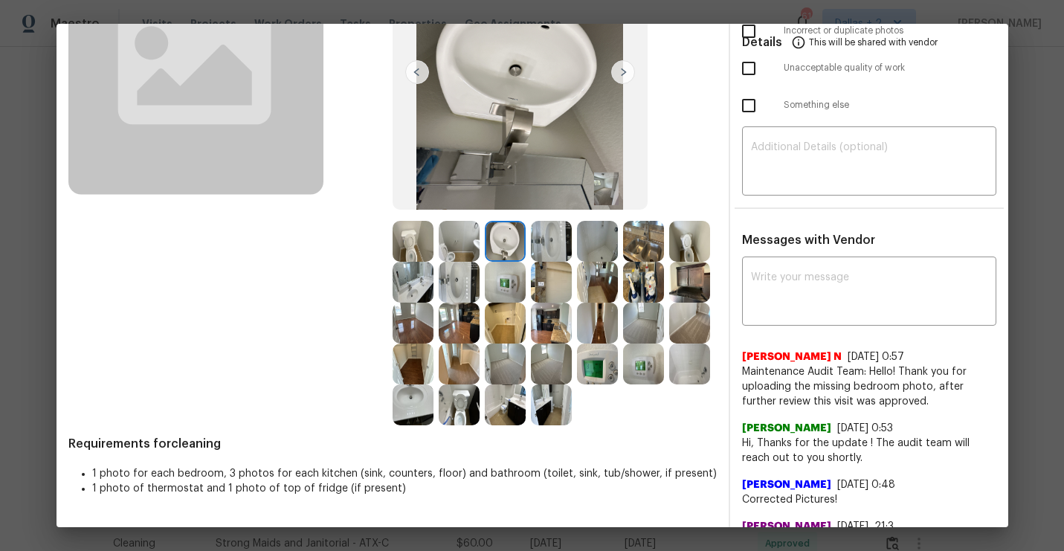
scroll to position [182, 0]
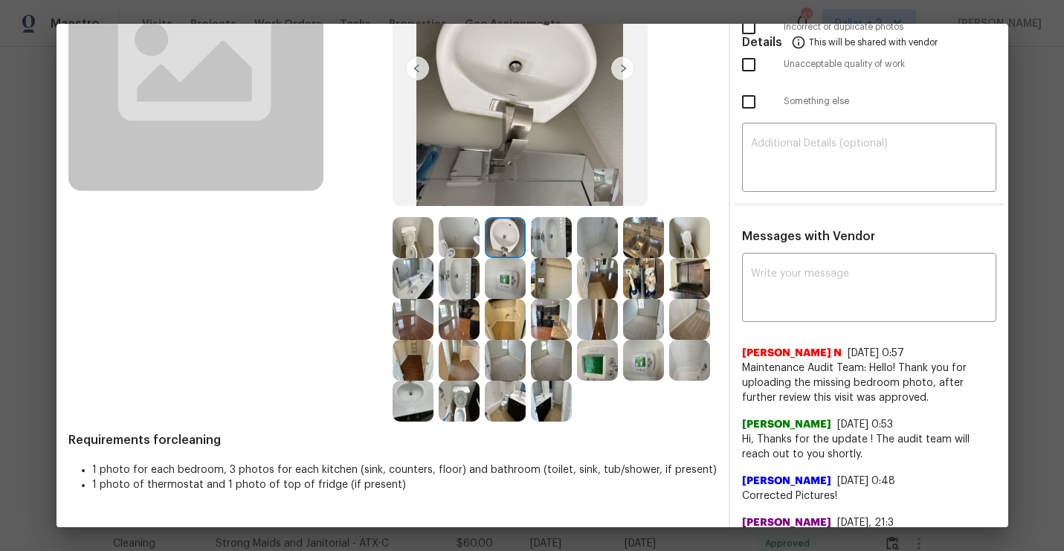
click at [619, 67] on img at bounding box center [623, 69] width 24 height 24
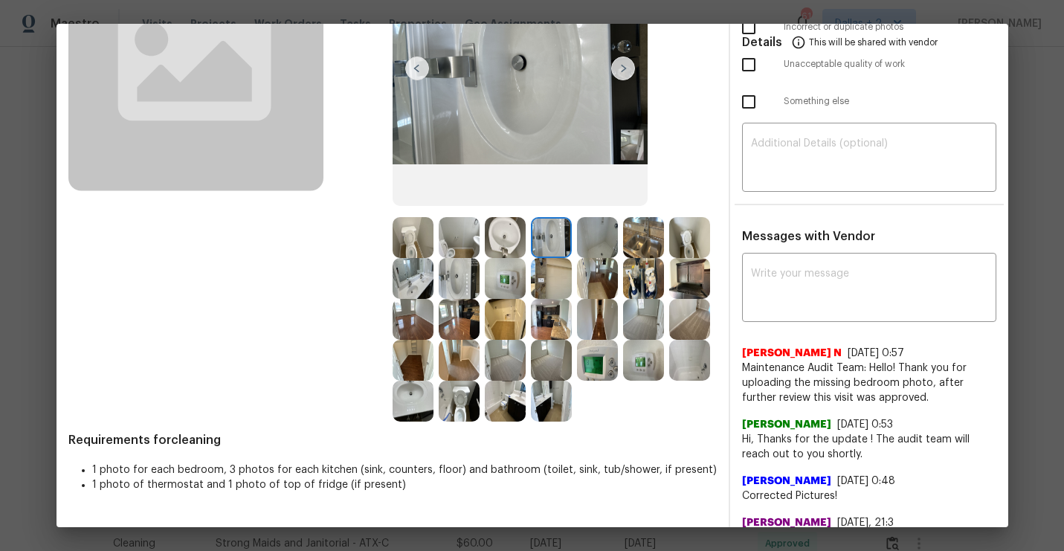
click at [686, 283] on img at bounding box center [689, 278] width 41 height 41
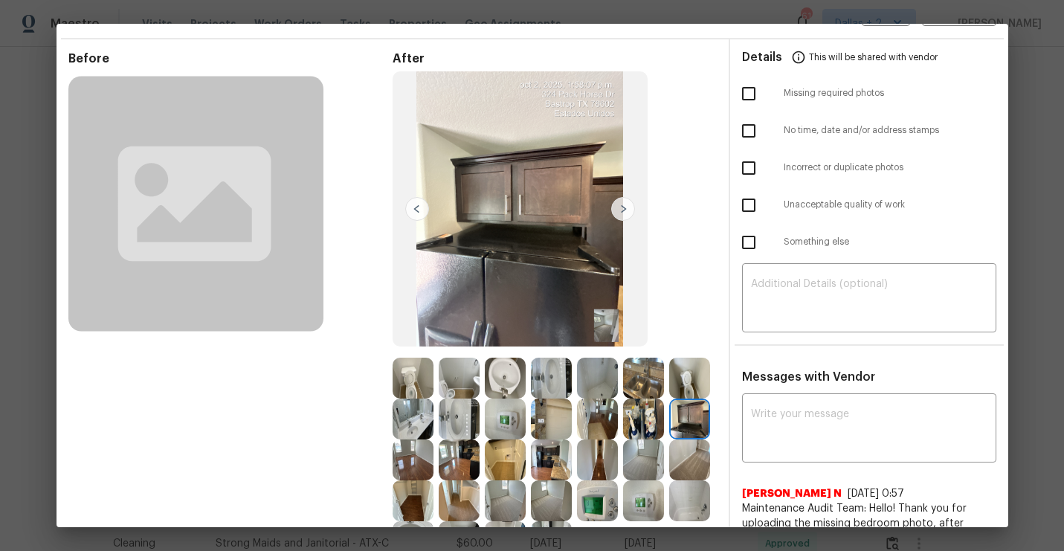
scroll to position [0, 0]
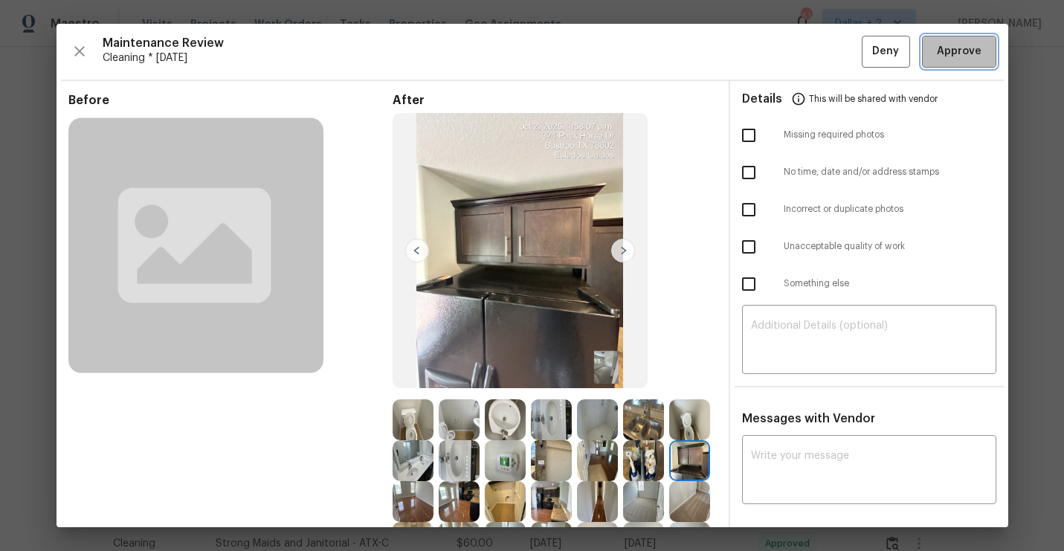
click at [964, 54] on span "Approve" at bounding box center [959, 51] width 45 height 19
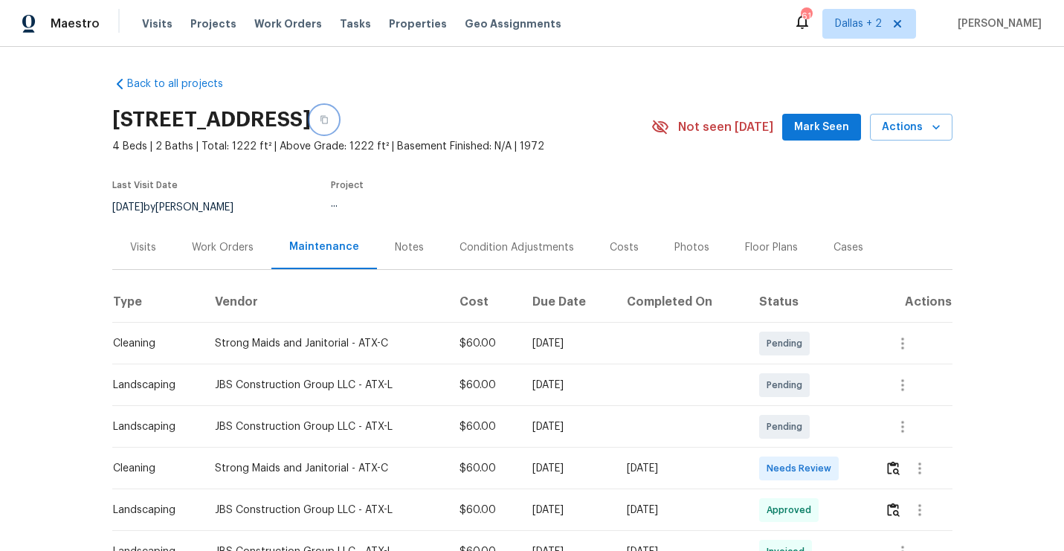
click at [338, 107] on button "button" at bounding box center [324, 119] width 27 height 27
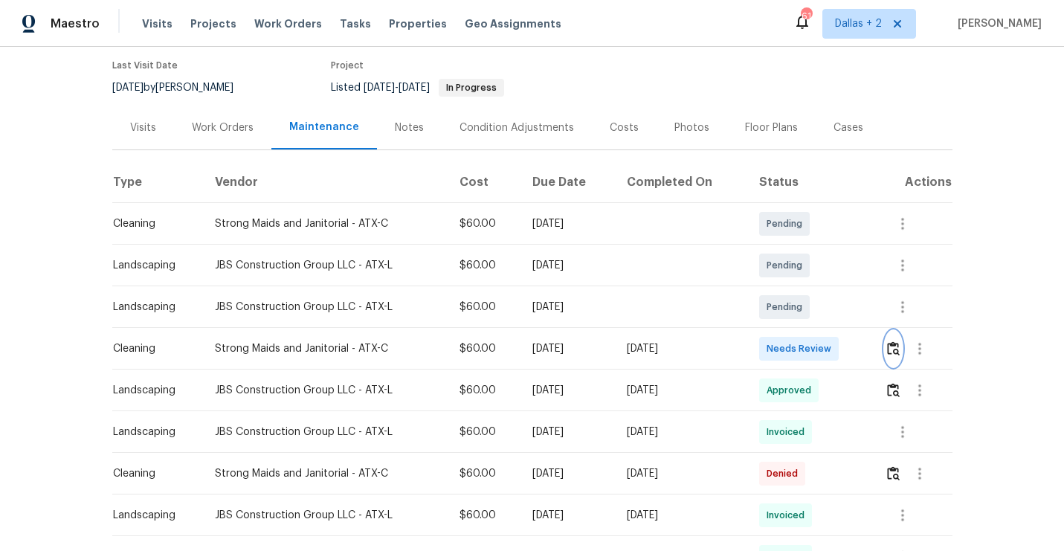
click at [892, 359] on button "button" at bounding box center [893, 349] width 17 height 36
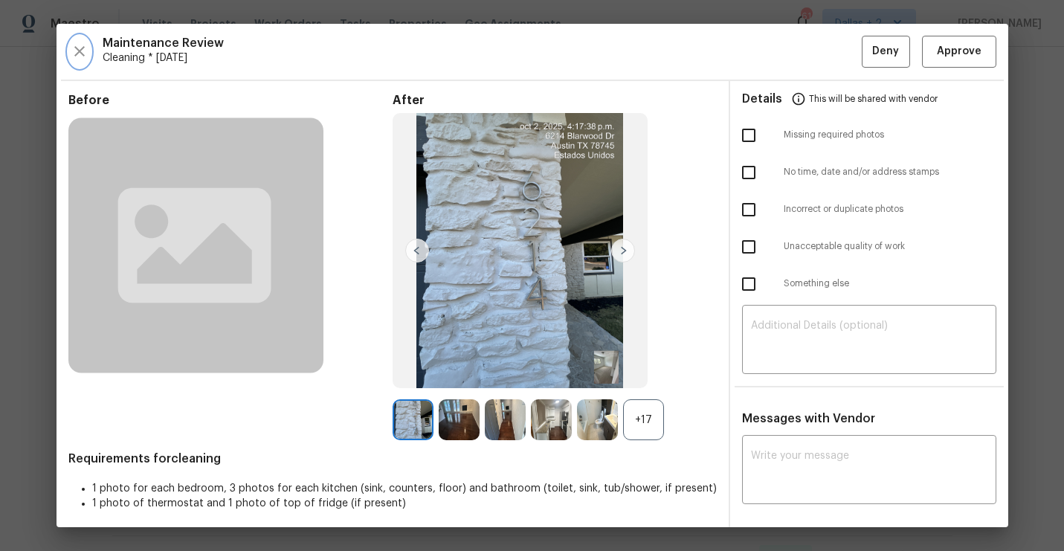
click at [84, 51] on icon "button" at bounding box center [80, 51] width 18 height 18
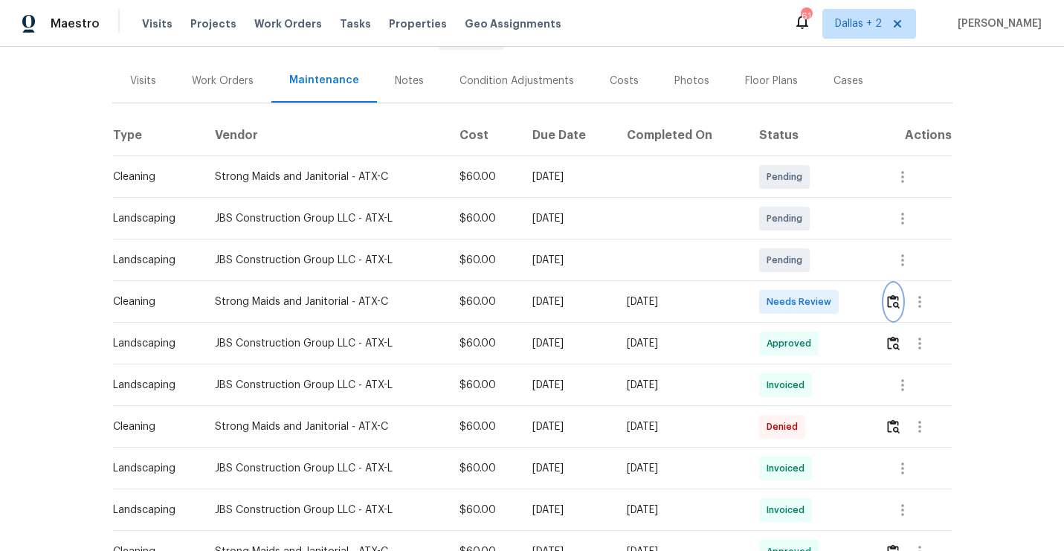
scroll to position [178, 0]
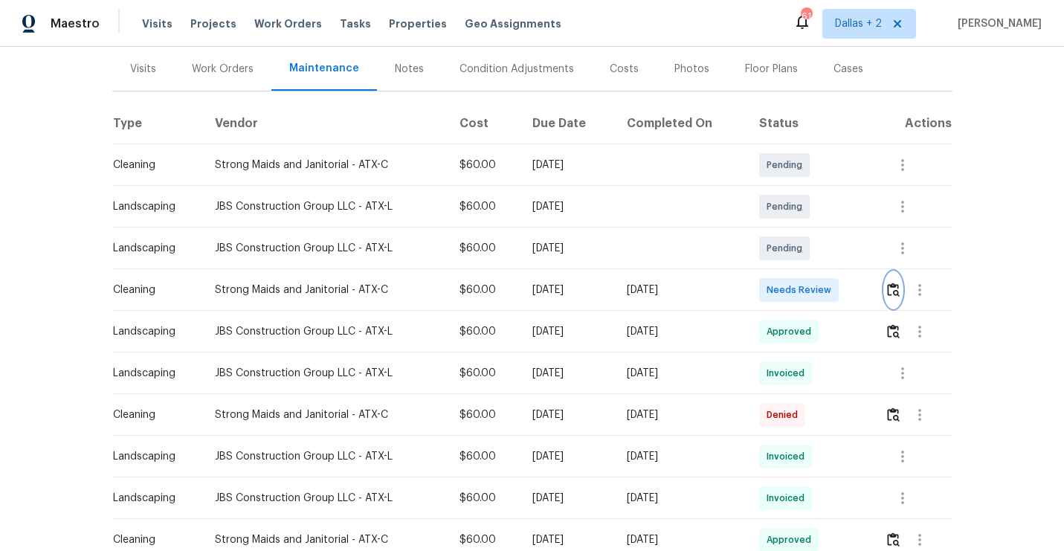
click at [898, 291] on img "button" at bounding box center [893, 290] width 13 height 14
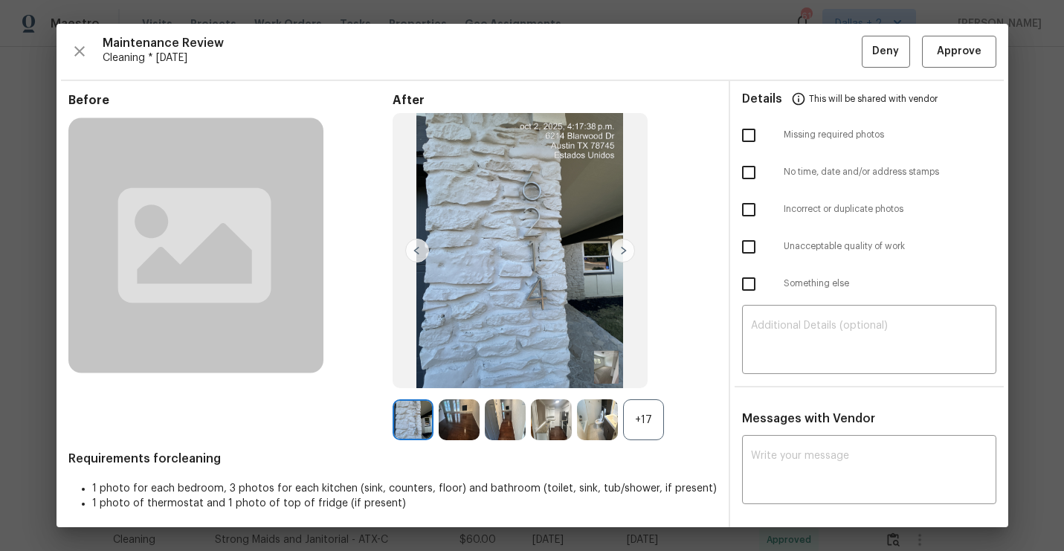
click at [644, 410] on div "+17" at bounding box center [643, 419] width 41 height 41
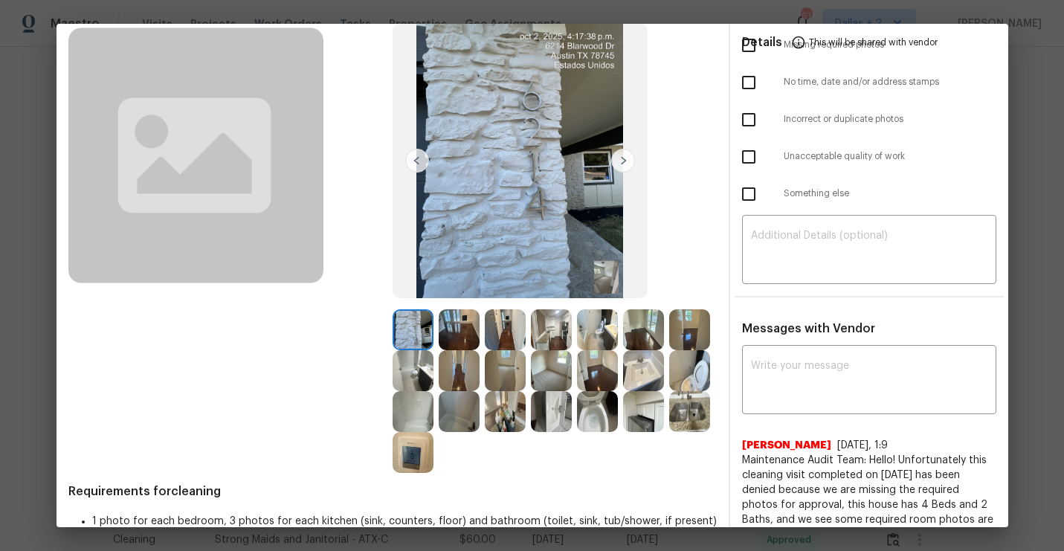
scroll to position [115, 0]
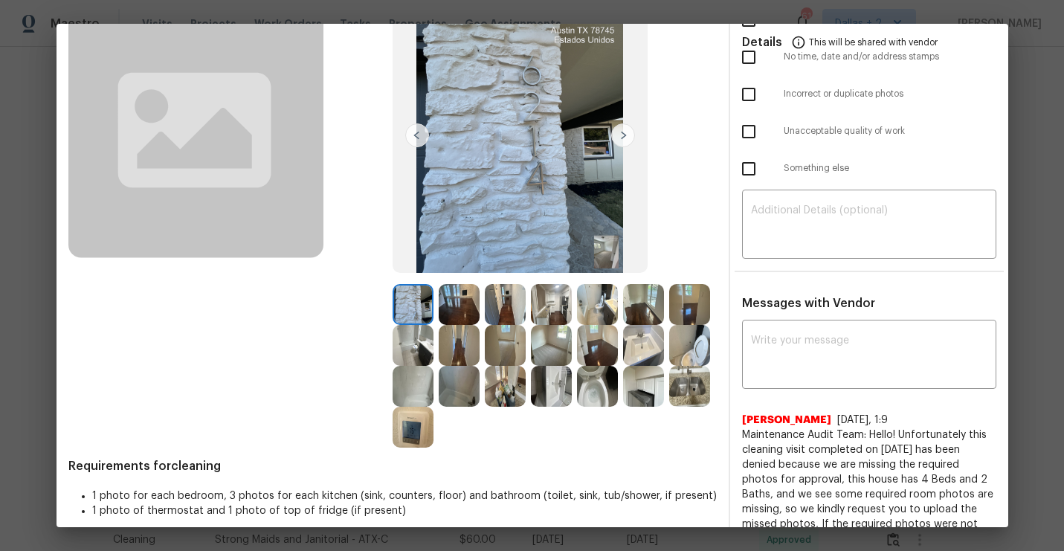
click at [640, 320] on img at bounding box center [643, 304] width 41 height 41
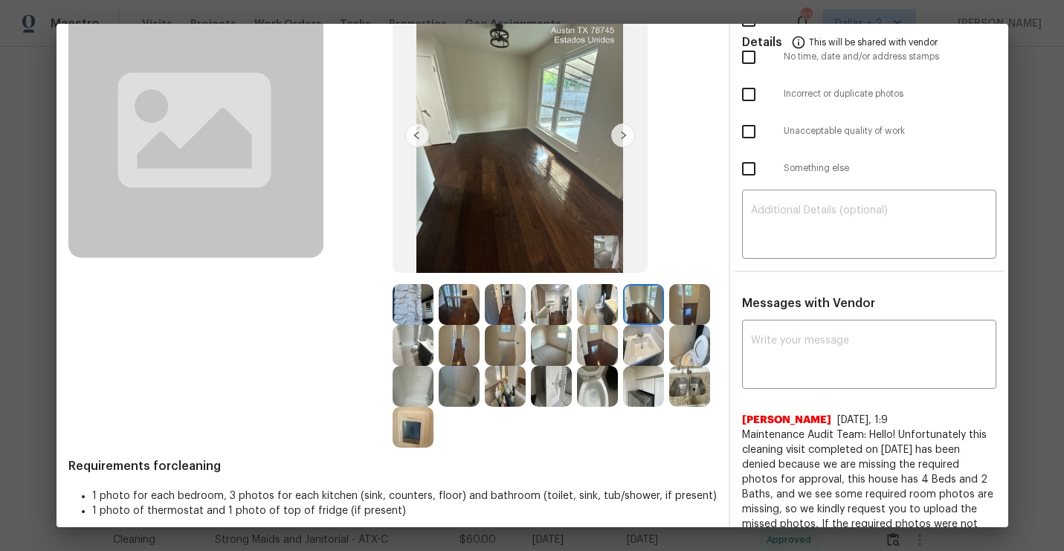
click at [494, 384] on img at bounding box center [505, 386] width 41 height 41
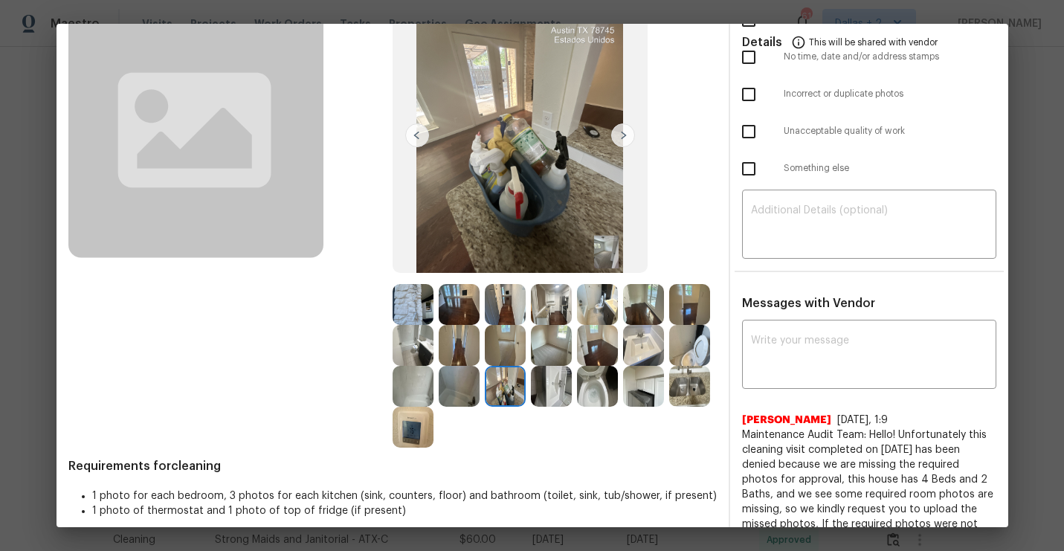
click at [564, 297] on img at bounding box center [551, 304] width 41 height 41
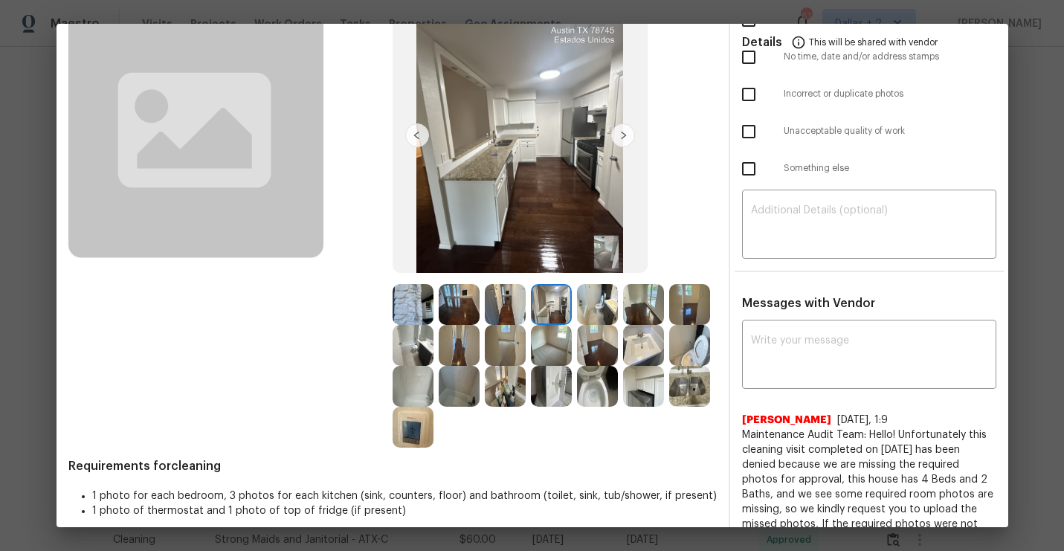
click at [628, 397] on img at bounding box center [643, 386] width 41 height 41
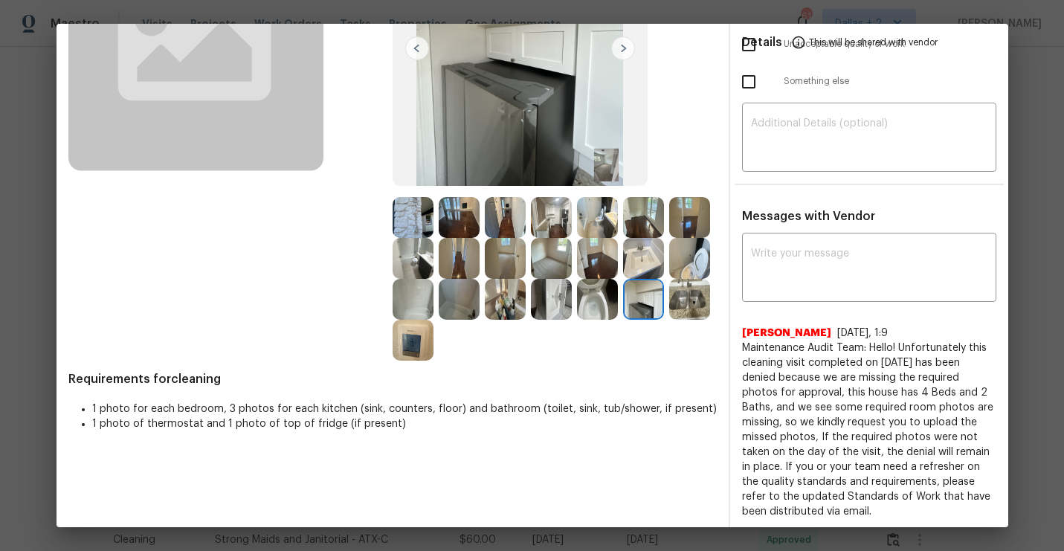
scroll to position [200, 0]
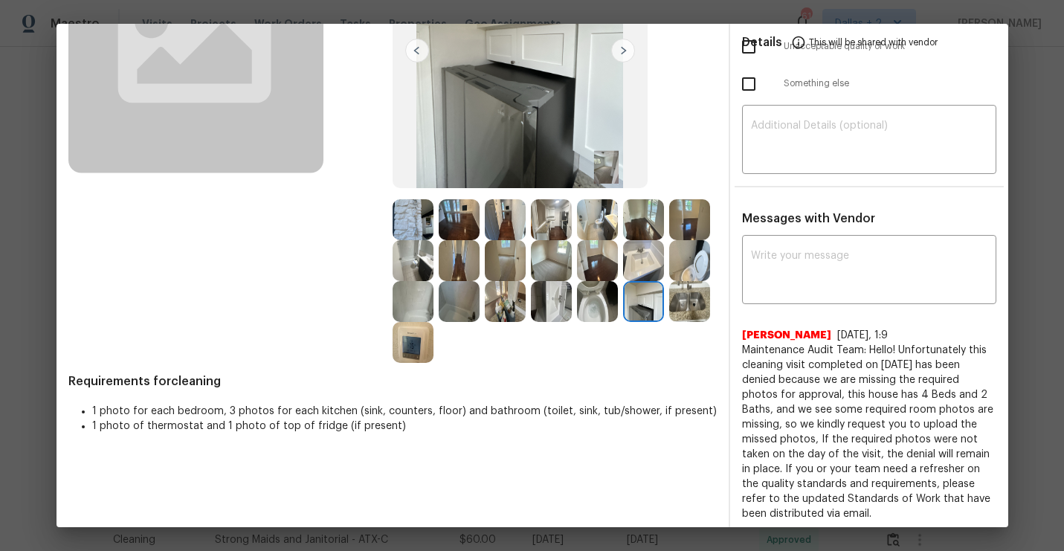
click at [499, 258] on img at bounding box center [505, 260] width 41 height 41
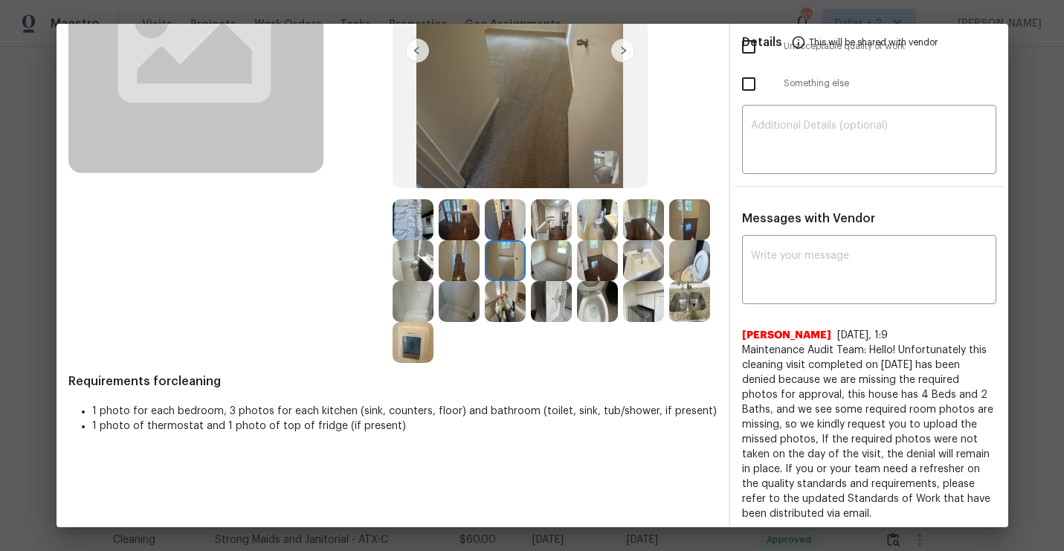
click at [554, 265] on img at bounding box center [551, 260] width 41 height 41
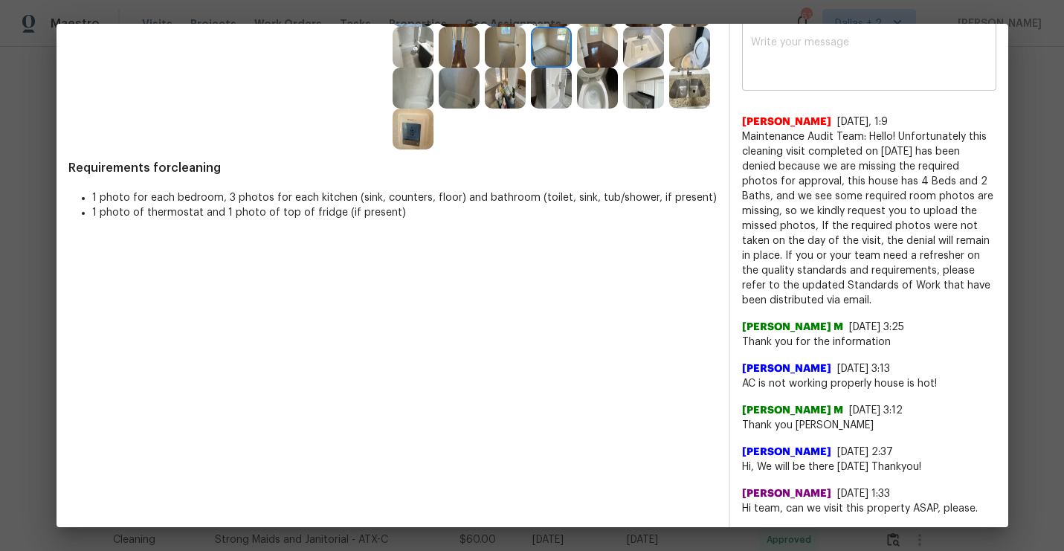
scroll to position [0, 0]
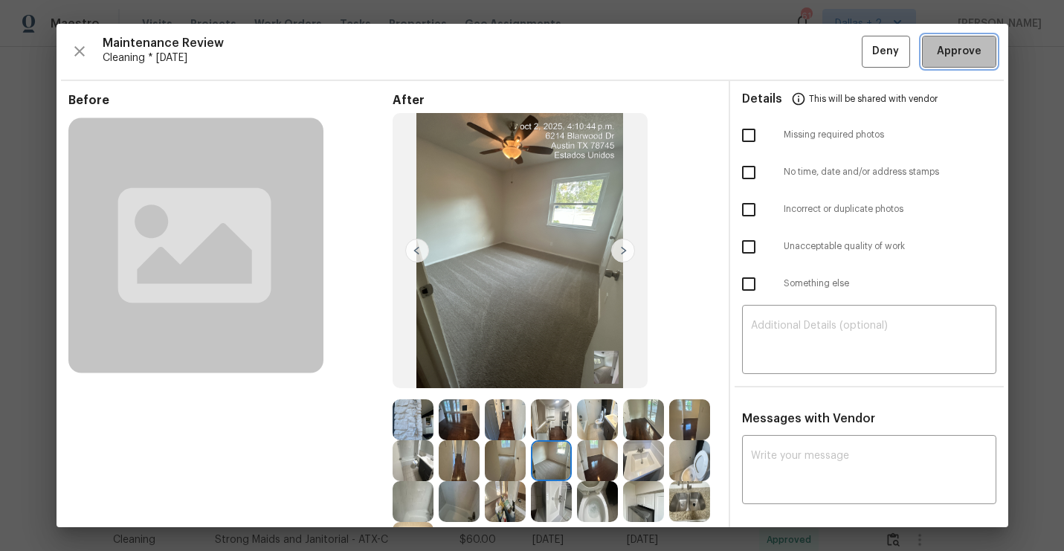
click at [956, 51] on span "Approve" at bounding box center [959, 51] width 45 height 19
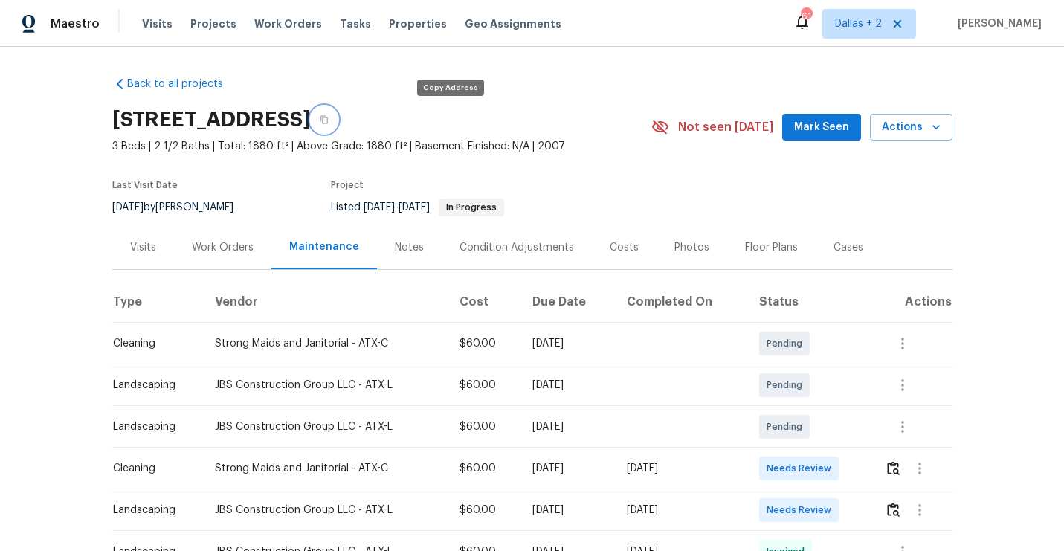
click at [329, 118] on icon "button" at bounding box center [324, 119] width 9 height 9
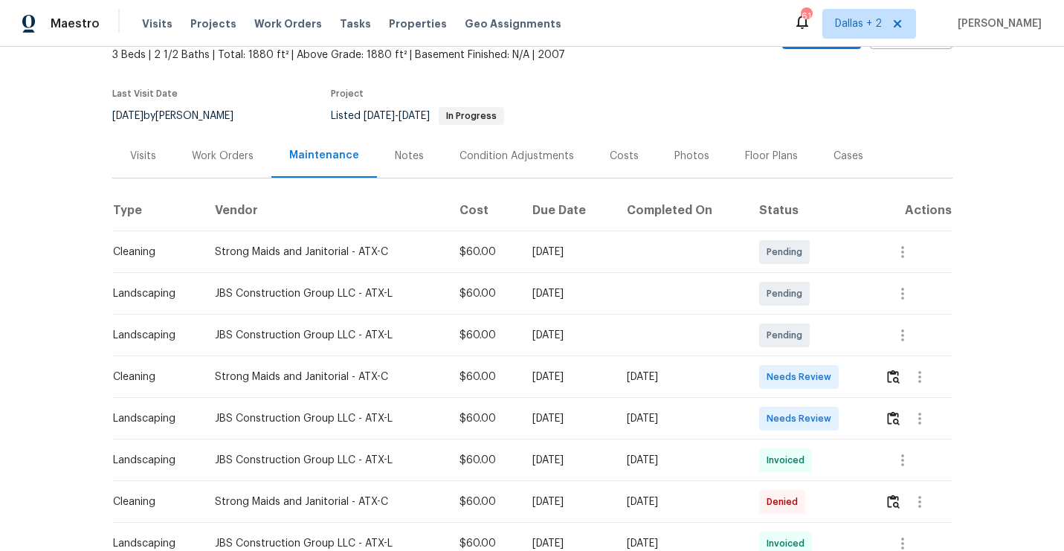
scroll to position [122, 0]
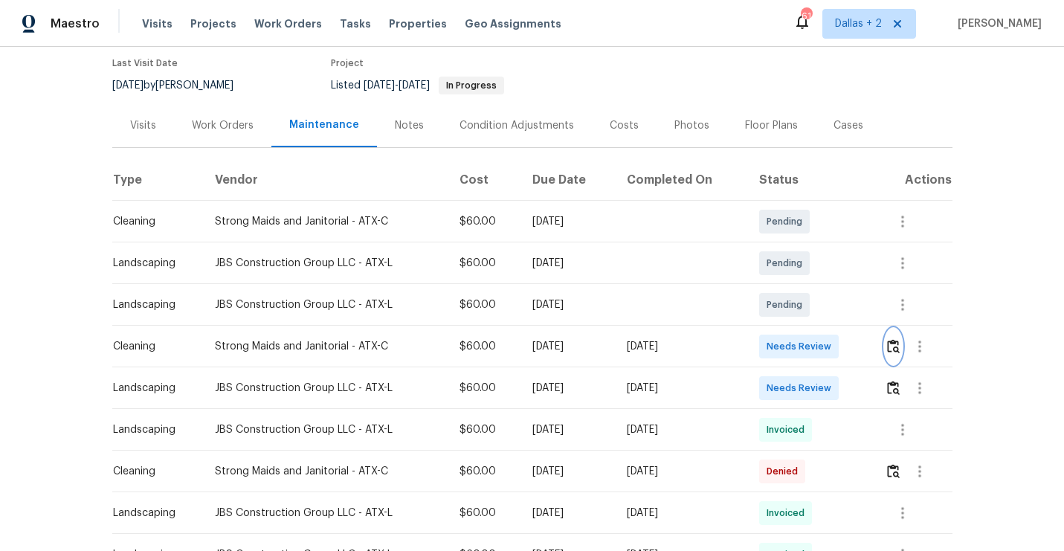
click at [900, 346] on img "button" at bounding box center [893, 346] width 13 height 14
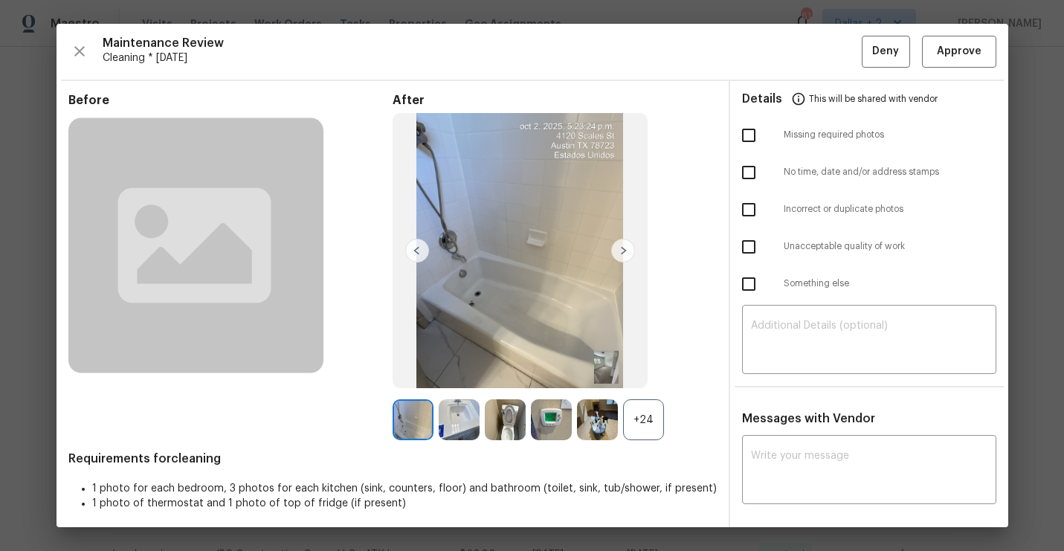
click at [657, 416] on div "+24" at bounding box center [643, 419] width 41 height 41
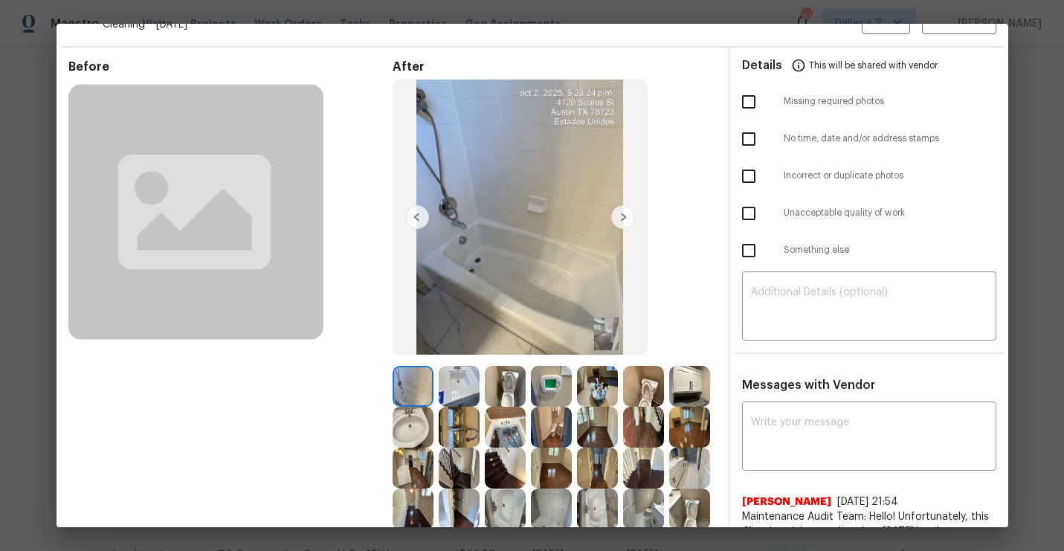
scroll to position [0, 0]
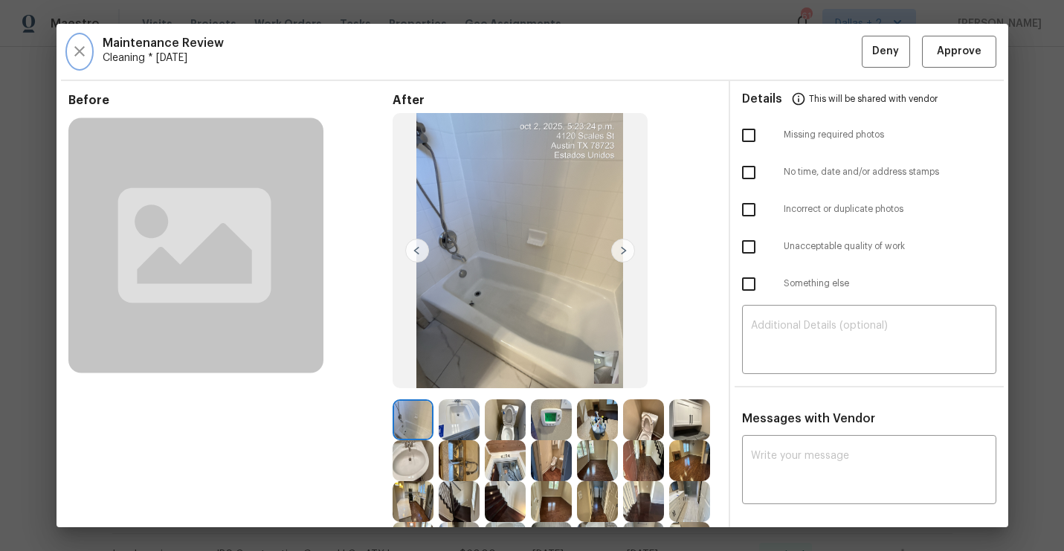
click at [81, 59] on icon "button" at bounding box center [80, 51] width 18 height 18
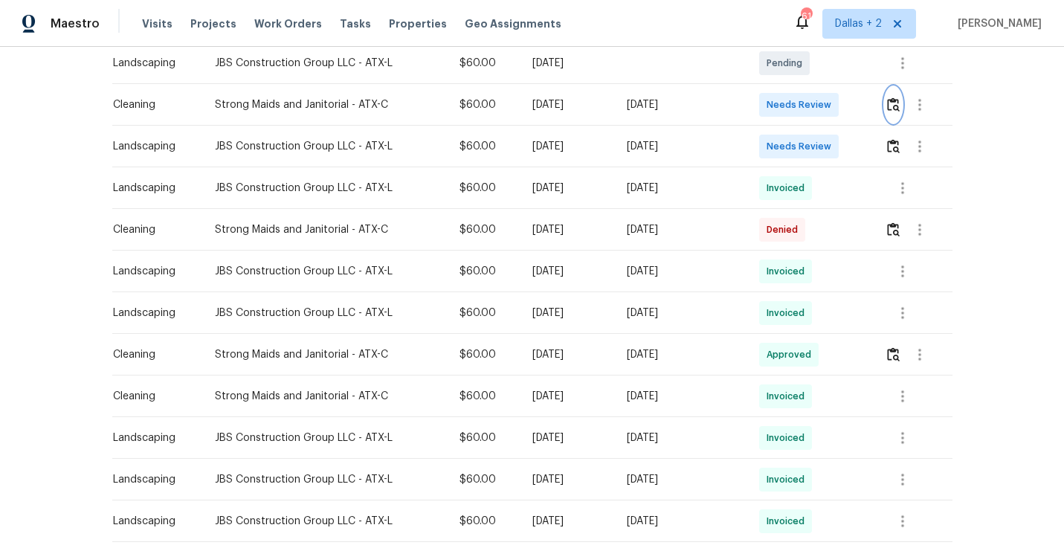
scroll to position [335, 0]
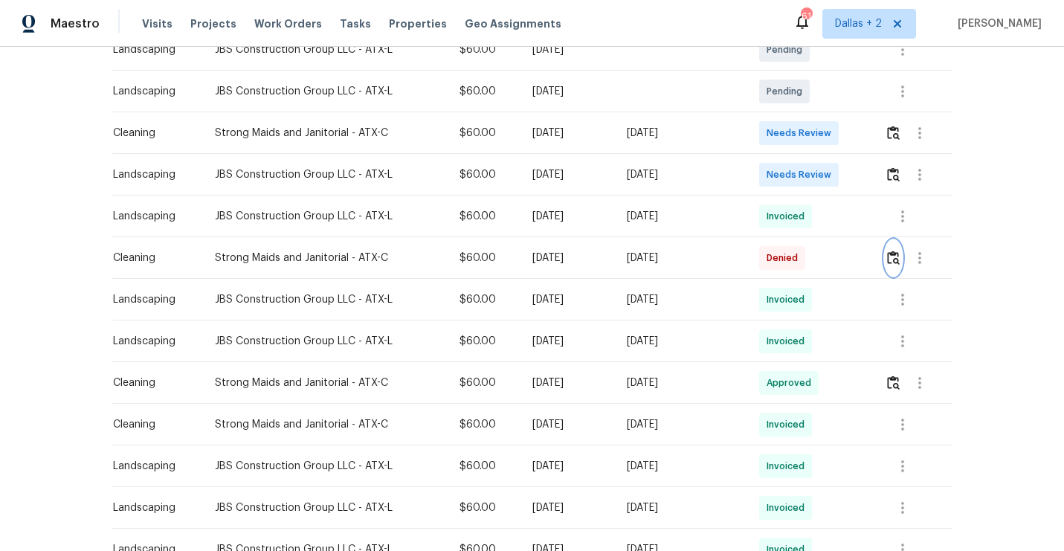
click at [894, 253] on img "button" at bounding box center [893, 258] width 13 height 14
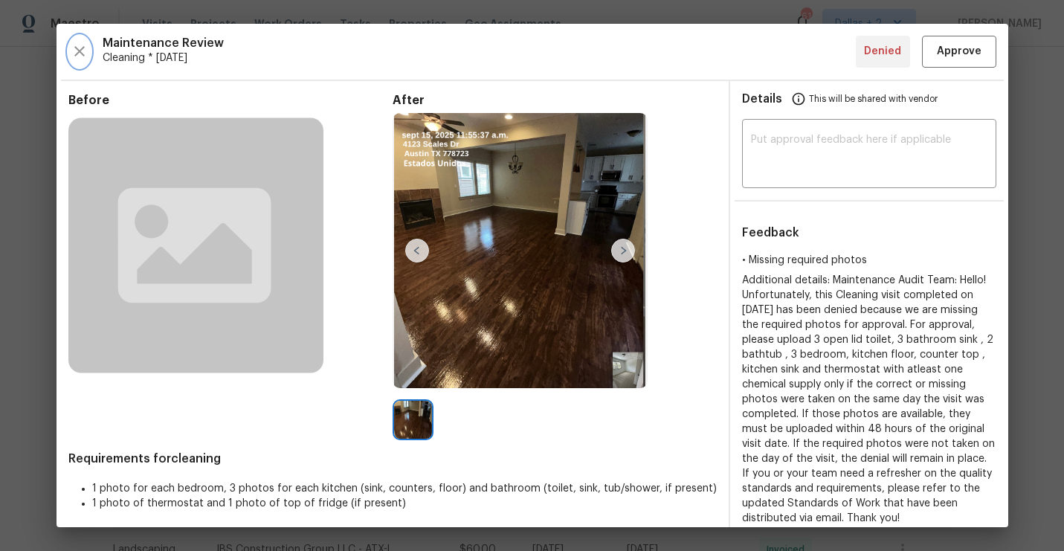
click at [80, 54] on icon "button" at bounding box center [80, 51] width 18 height 18
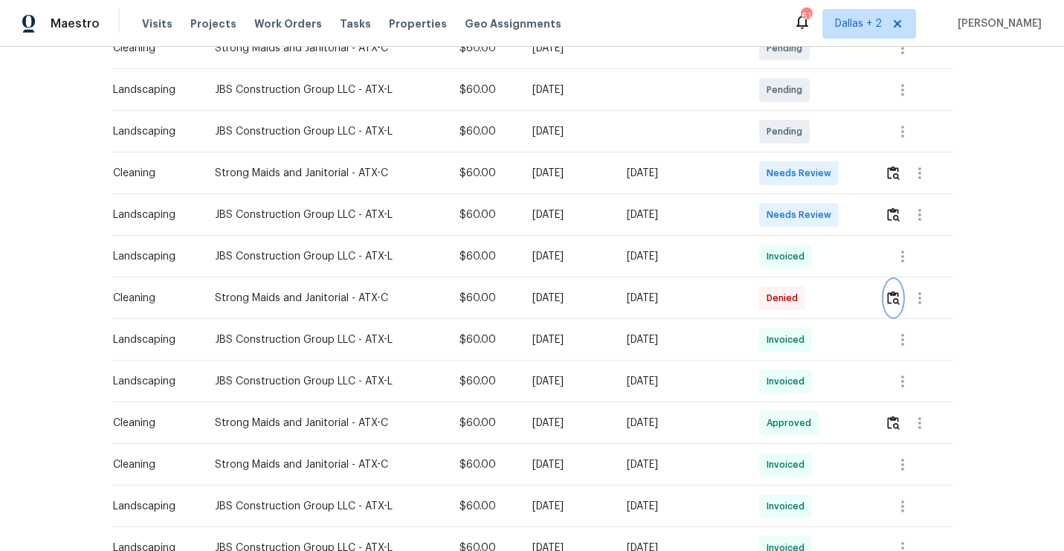
scroll to position [294, 0]
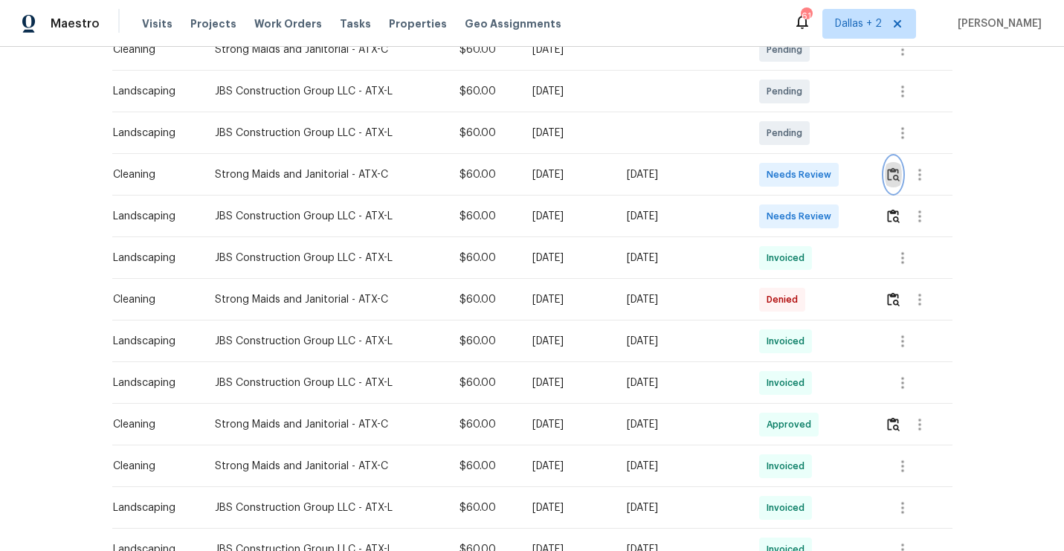
click at [899, 174] on img "button" at bounding box center [893, 174] width 13 height 14
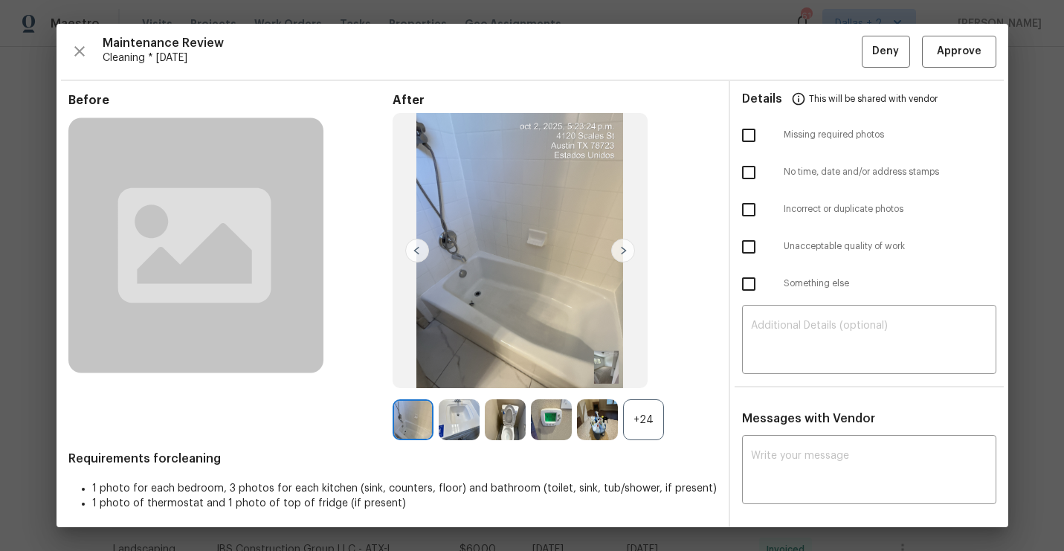
click at [649, 424] on div "+24" at bounding box center [643, 419] width 41 height 41
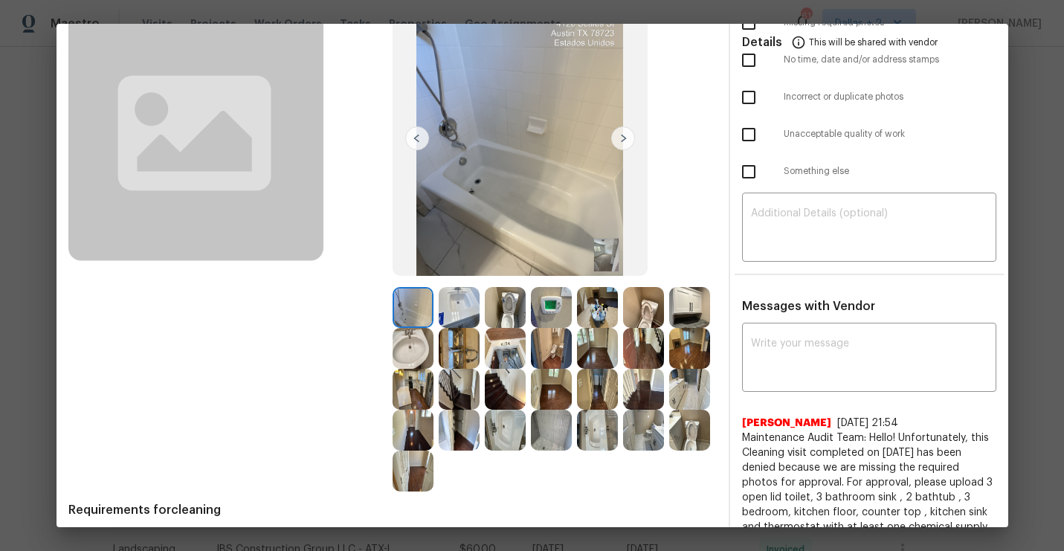
scroll to position [141, 0]
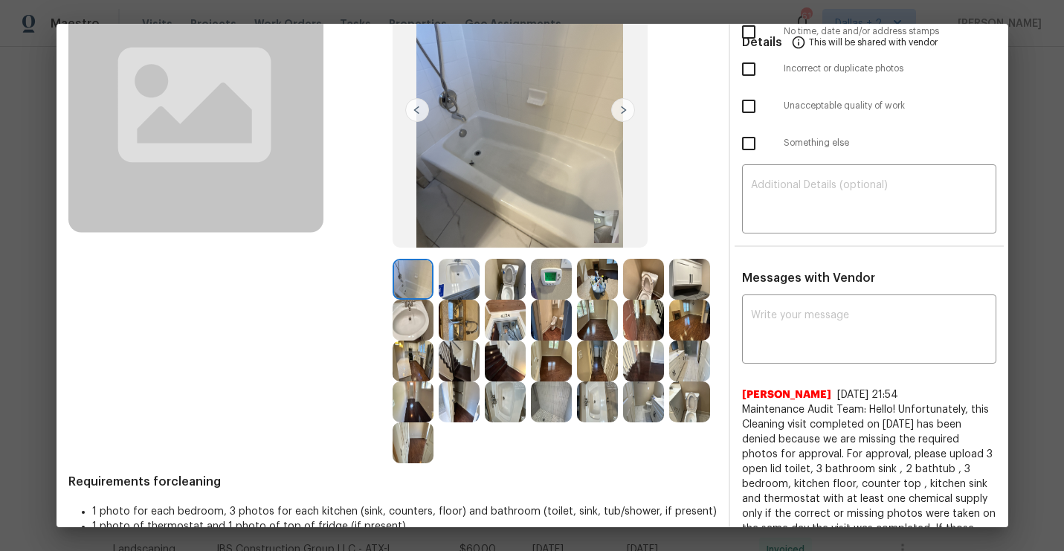
click at [421, 441] on img at bounding box center [413, 442] width 41 height 41
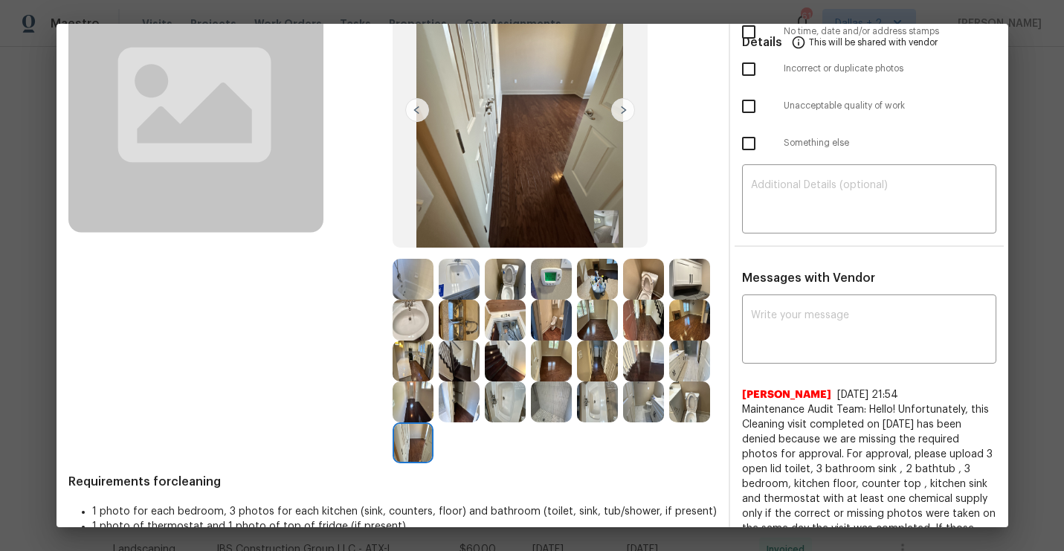
click at [688, 363] on img at bounding box center [689, 361] width 41 height 41
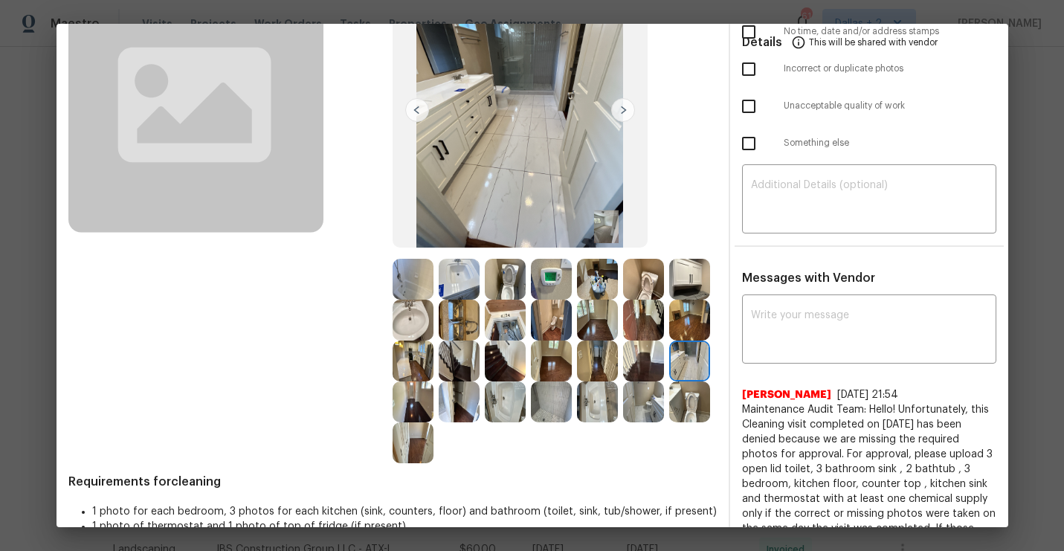
scroll to position [0, 0]
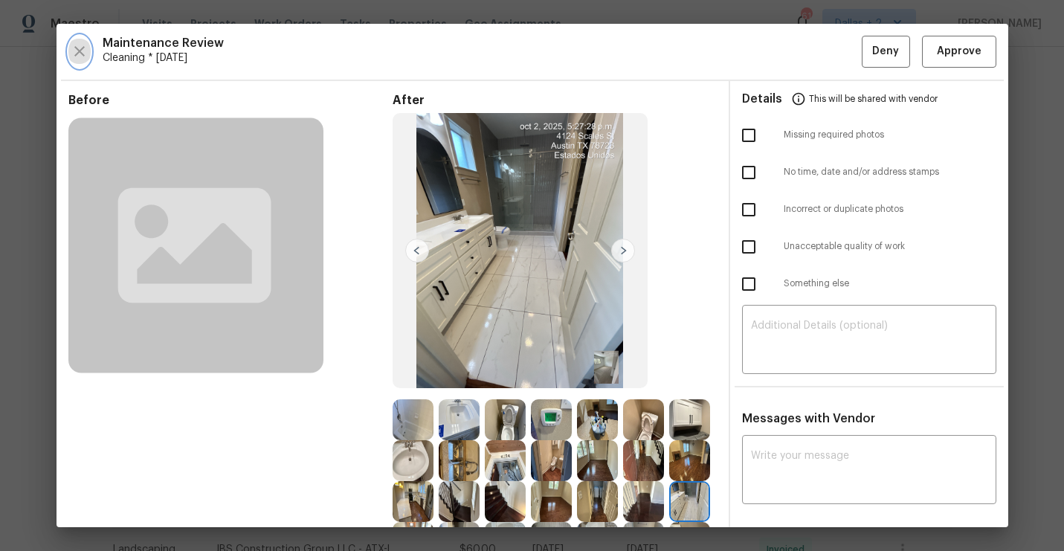
click at [78, 59] on icon "button" at bounding box center [80, 51] width 18 height 18
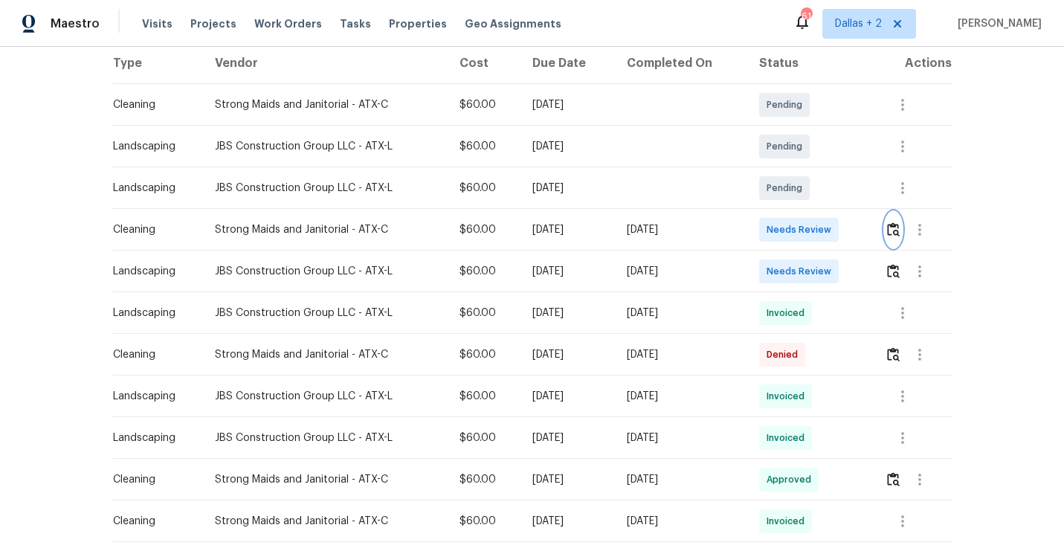
scroll to position [261, 0]
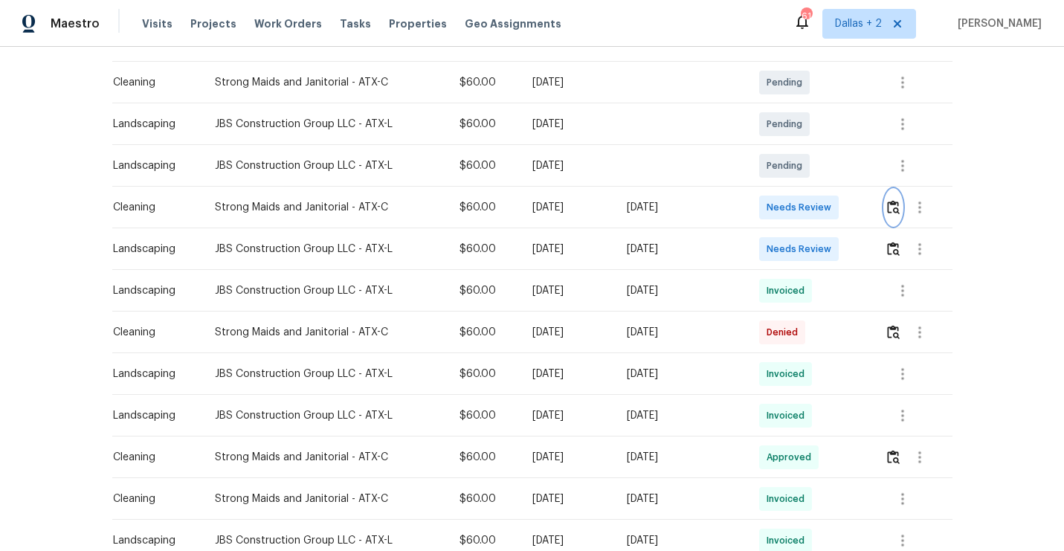
click at [898, 207] on img "button" at bounding box center [893, 207] width 13 height 14
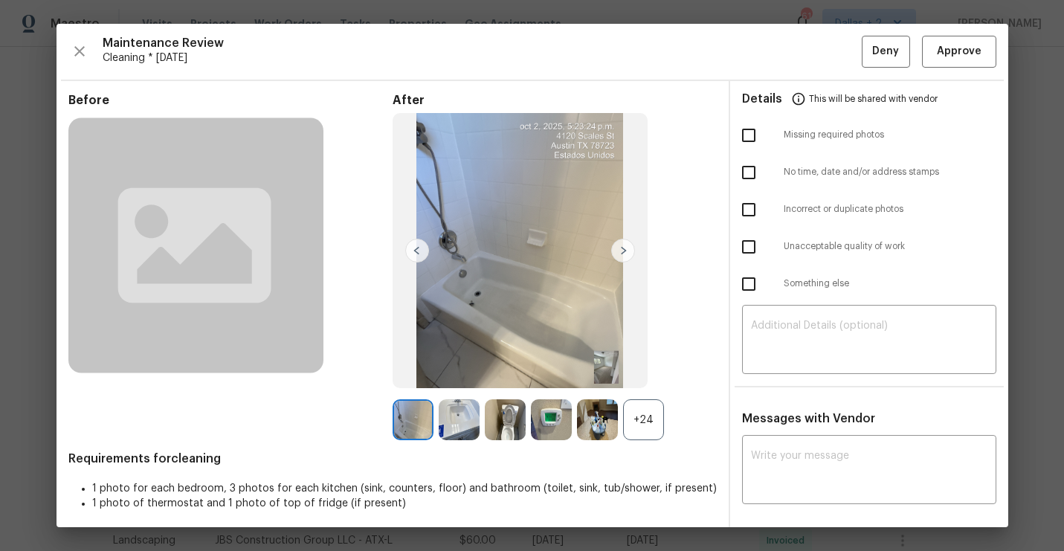
click at [646, 428] on div "+24" at bounding box center [643, 419] width 41 height 41
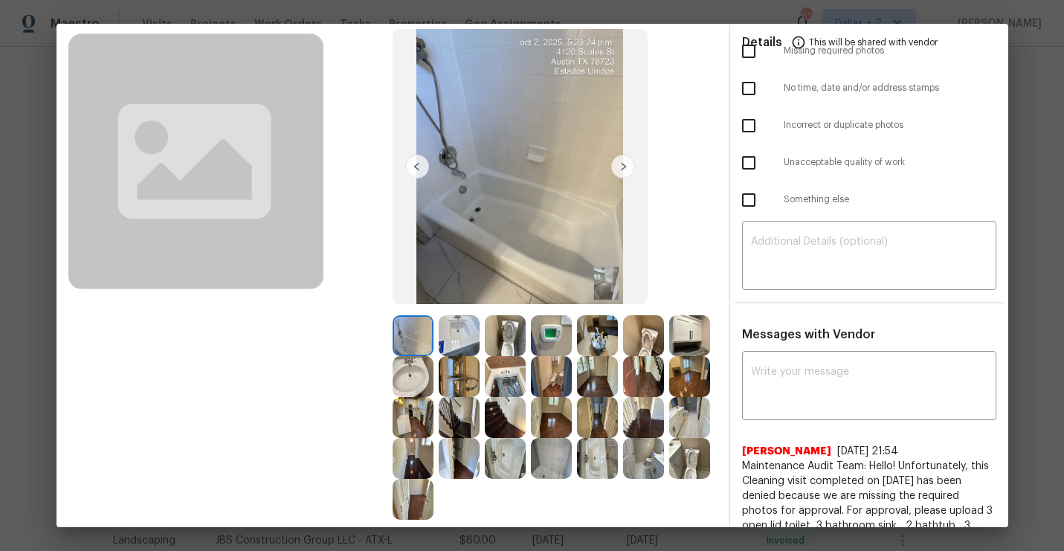
scroll to position [112, 0]
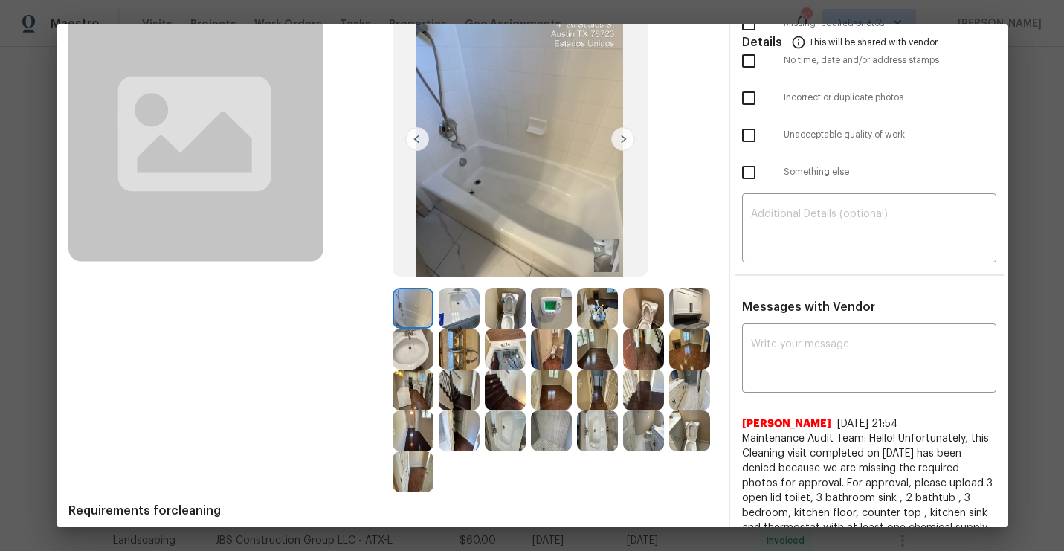
click at [688, 310] on img at bounding box center [689, 308] width 41 height 41
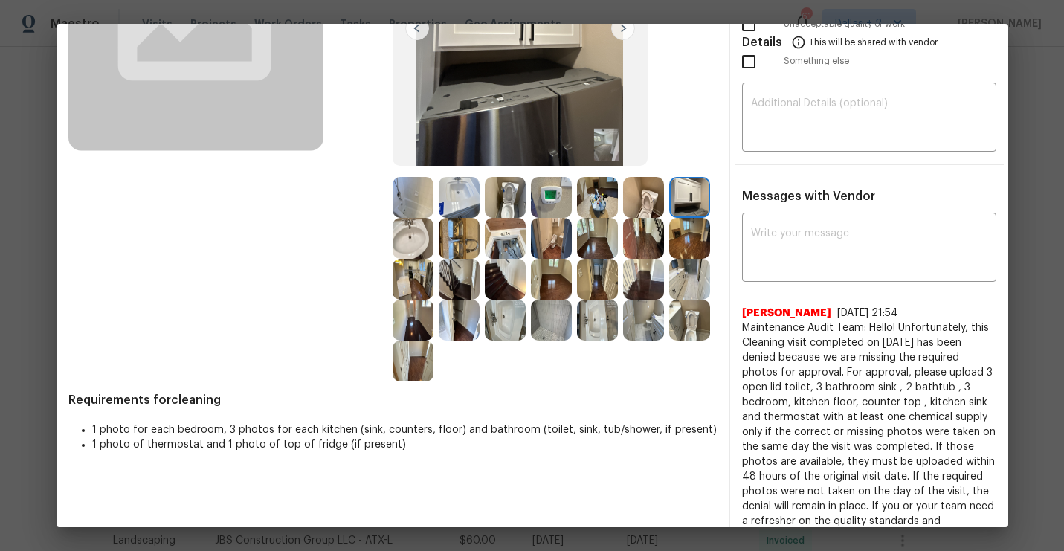
scroll to position [225, 0]
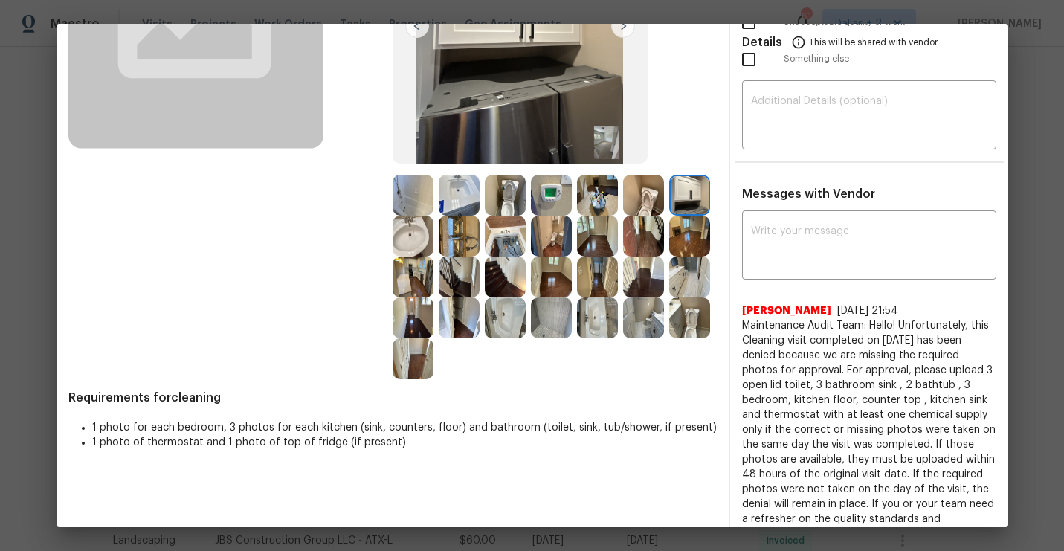
click at [512, 199] on img at bounding box center [505, 195] width 41 height 41
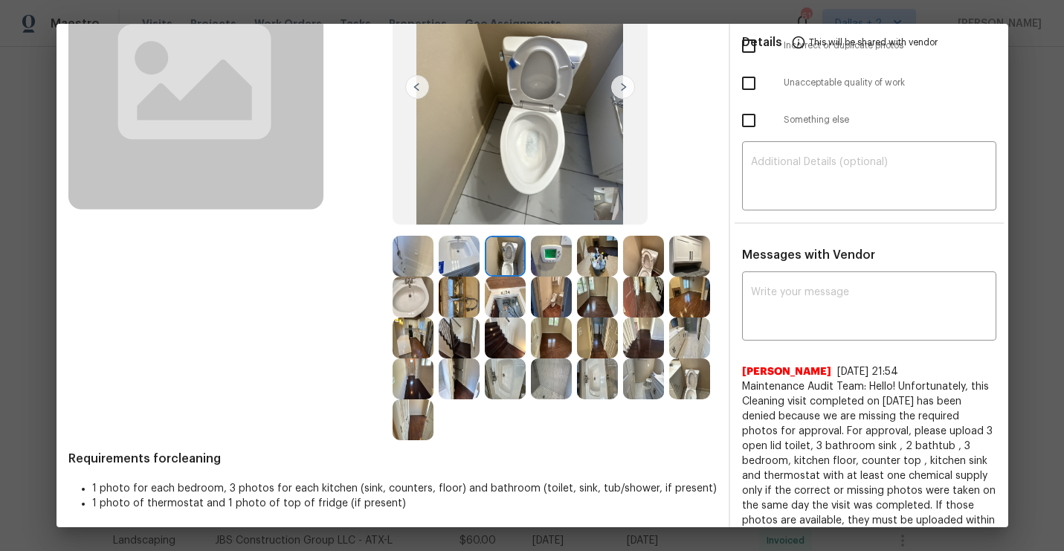
scroll to position [161, 0]
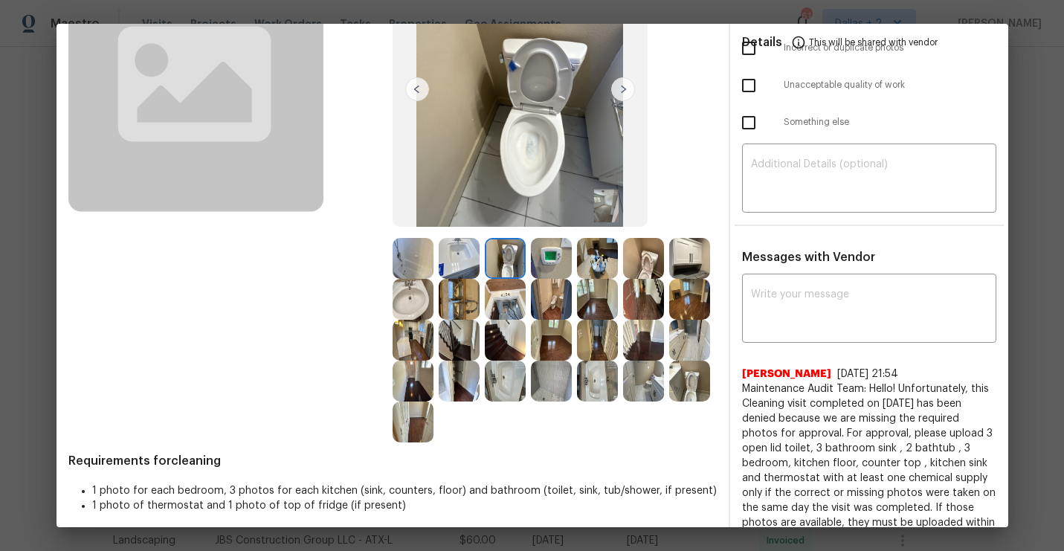
click at [653, 256] on img at bounding box center [643, 258] width 41 height 41
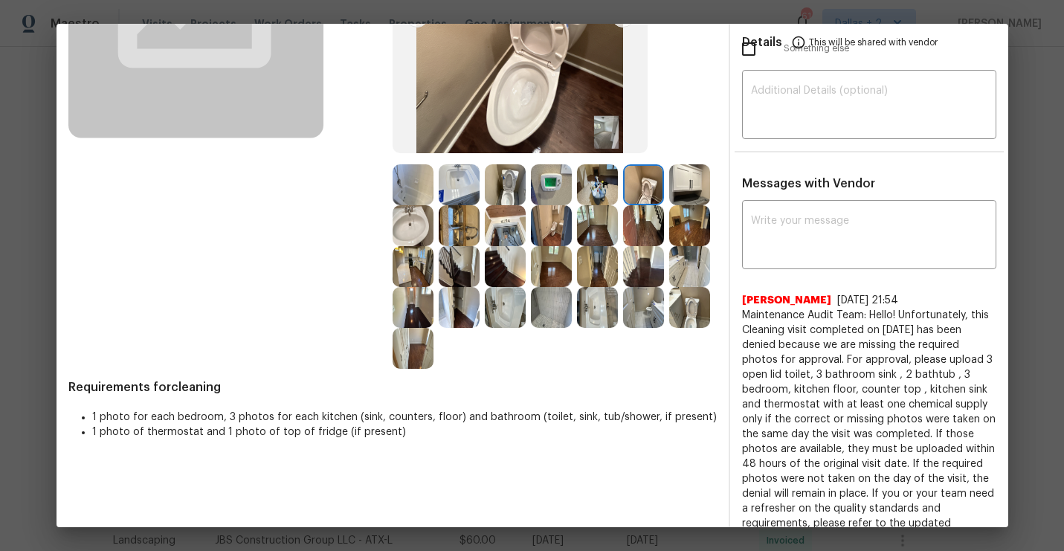
scroll to position [230, 0]
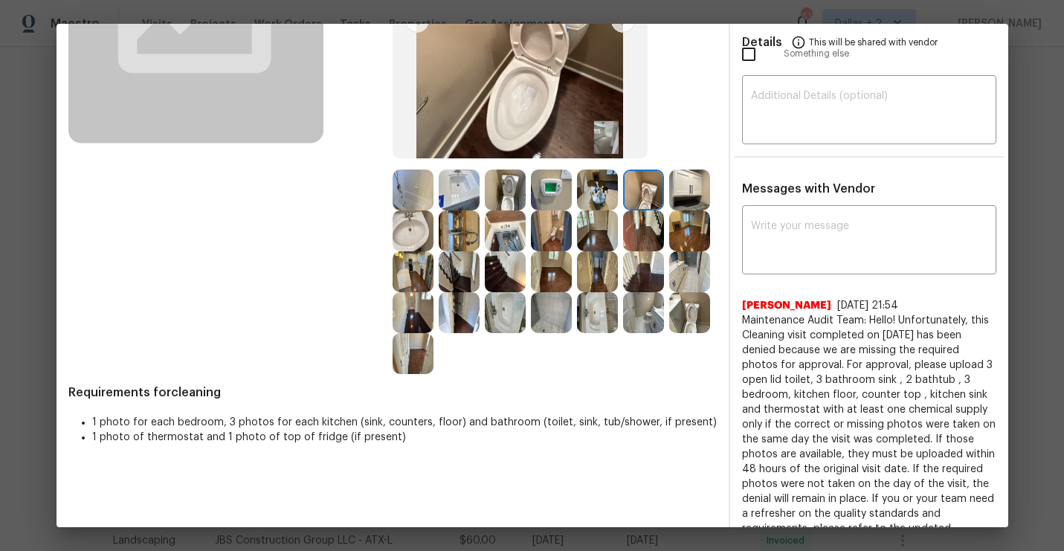
click at [692, 171] on img at bounding box center [689, 190] width 41 height 41
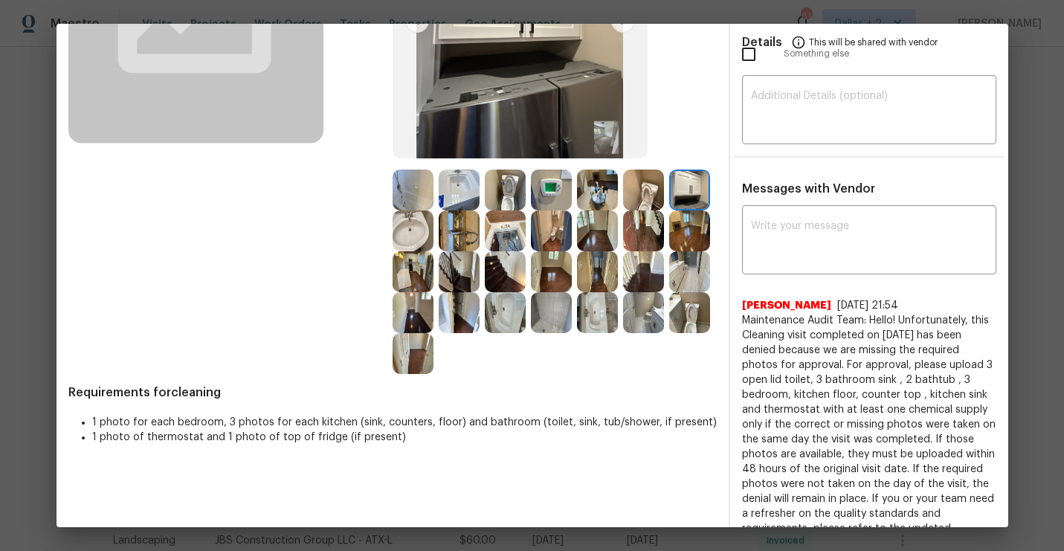
click at [548, 181] on img at bounding box center [551, 190] width 41 height 41
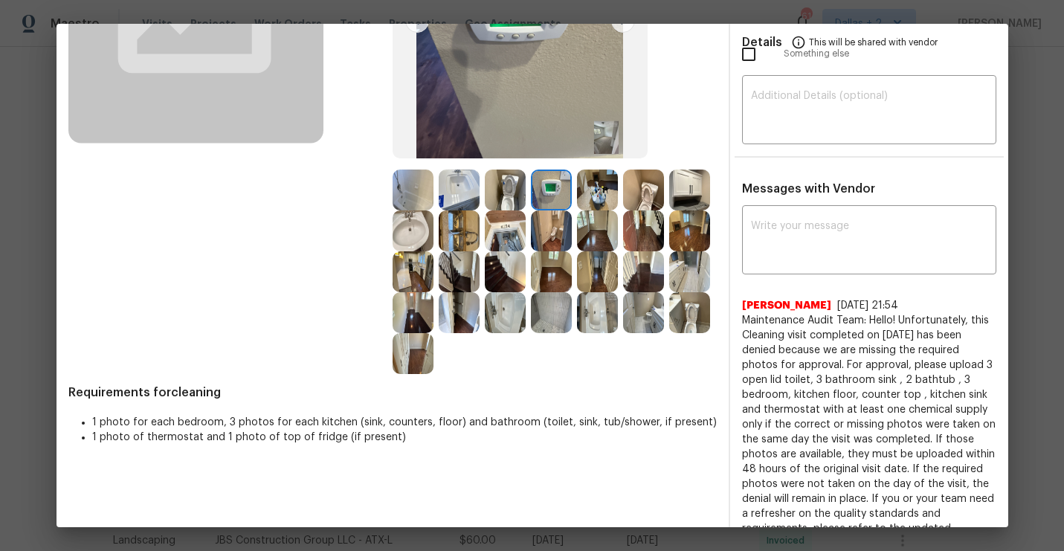
click at [562, 324] on img at bounding box center [551, 312] width 41 height 41
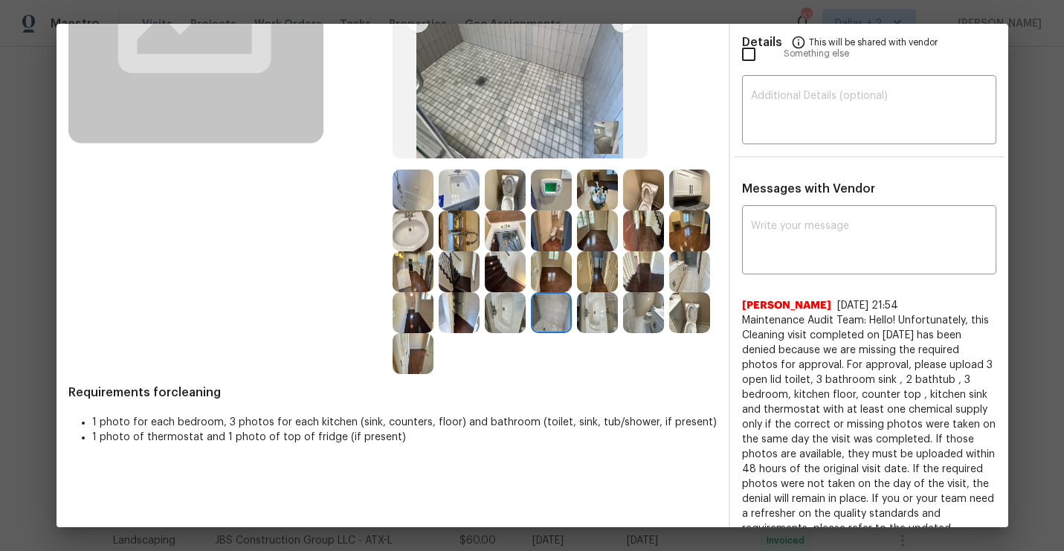
click at [546, 285] on img at bounding box center [551, 271] width 41 height 41
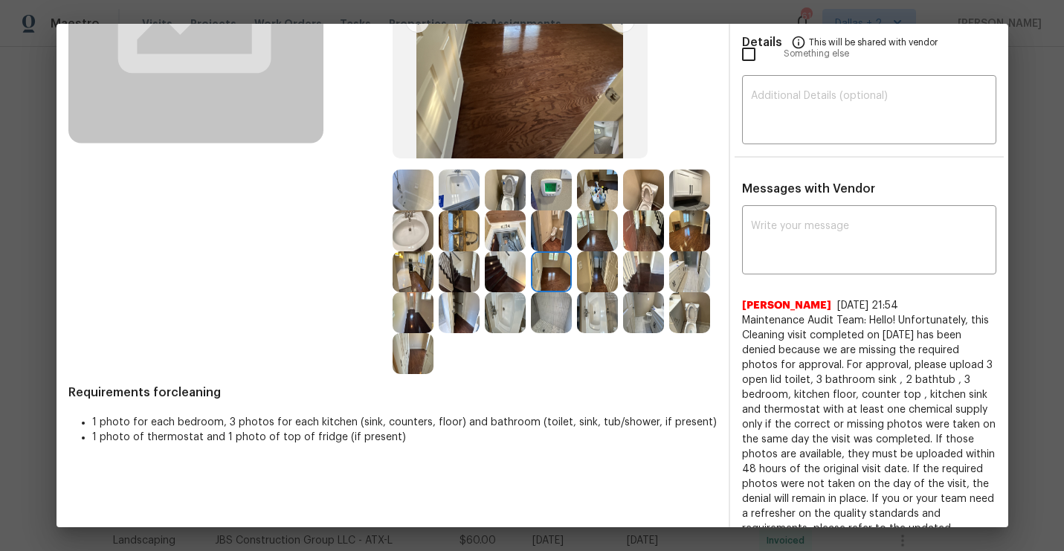
click at [458, 246] on img at bounding box center [459, 230] width 41 height 41
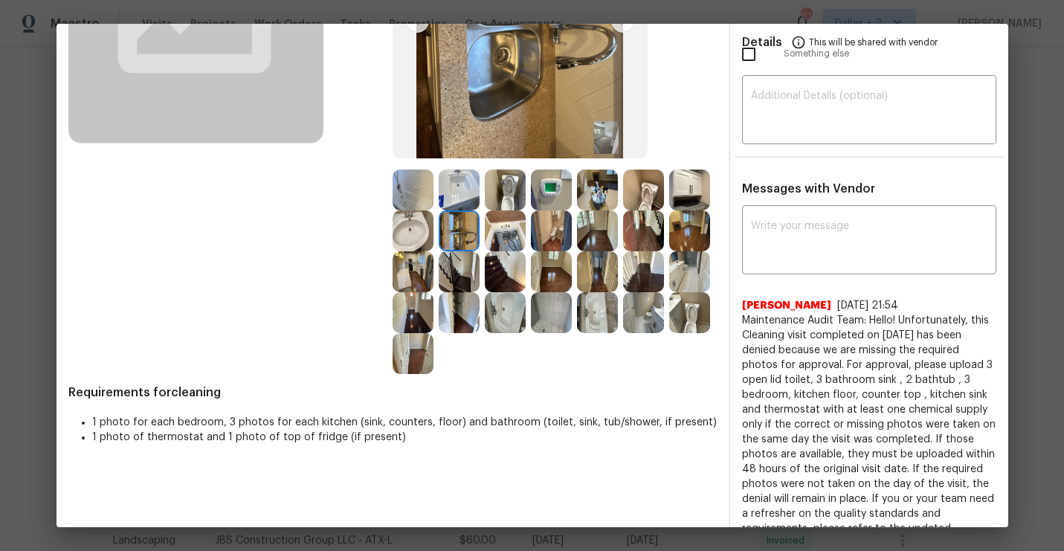
click at [401, 201] on img at bounding box center [413, 190] width 41 height 41
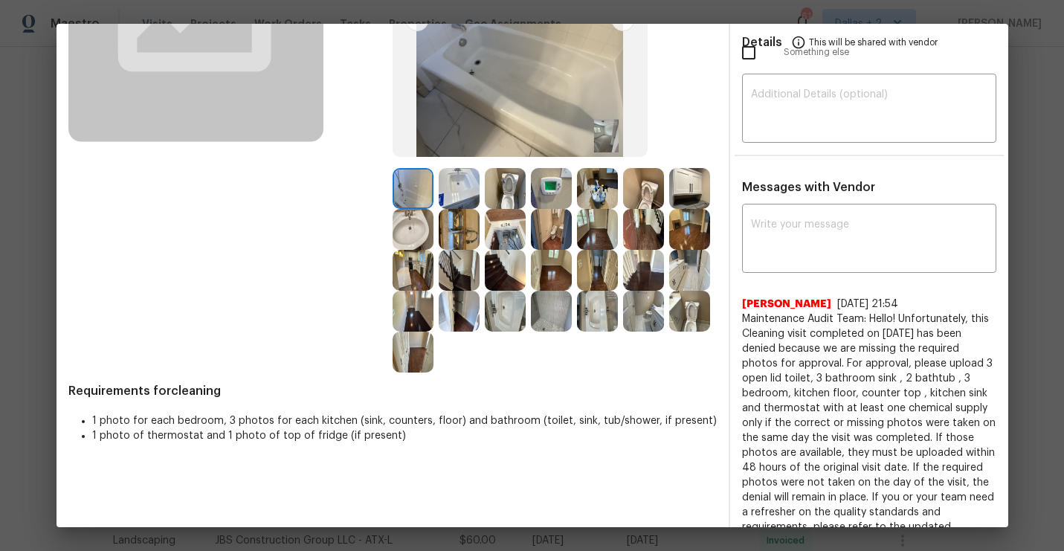
scroll to position [0, 0]
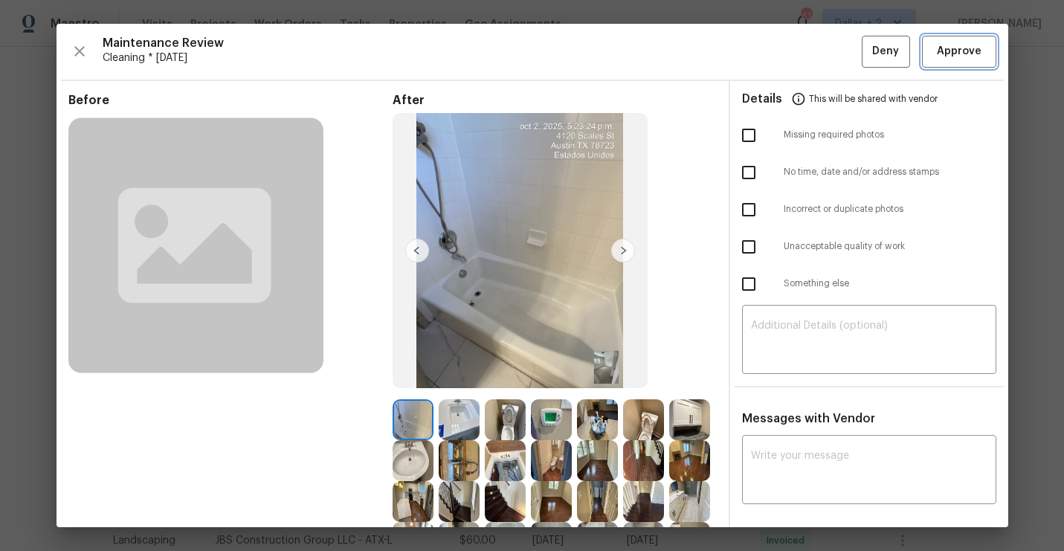
click at [979, 62] on button "Approve" at bounding box center [959, 52] width 74 height 32
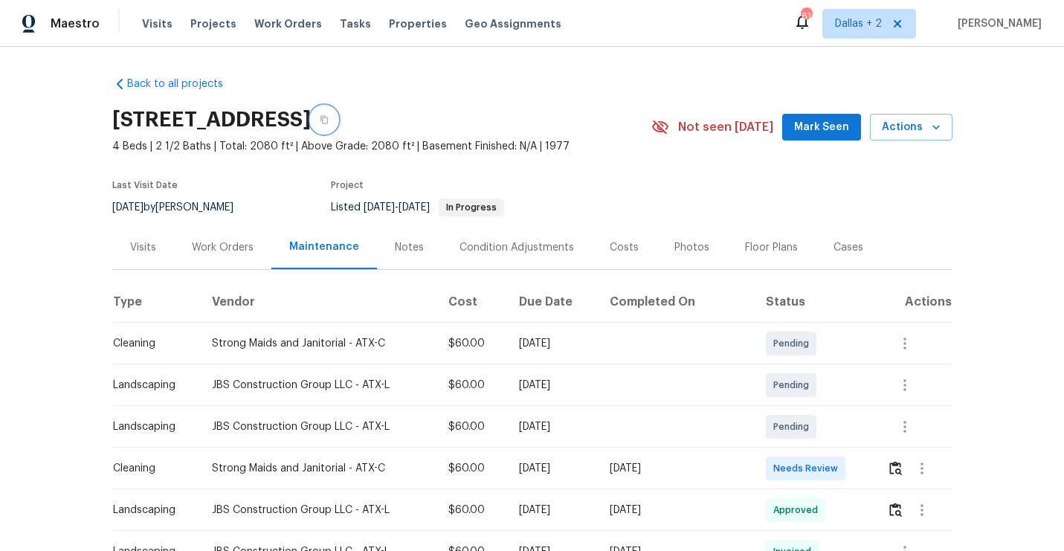
click at [329, 116] on icon "button" at bounding box center [324, 119] width 9 height 9
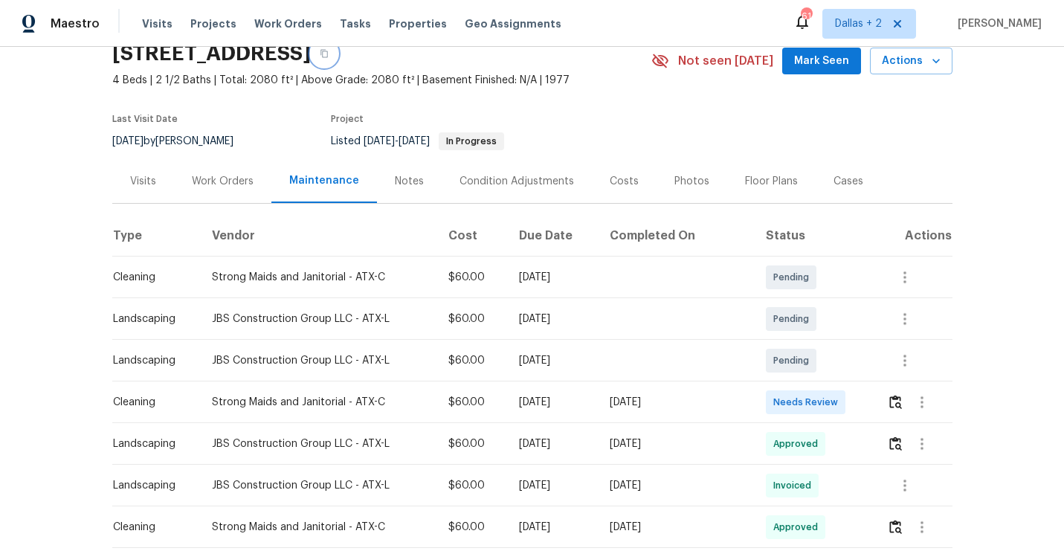
scroll to position [83, 0]
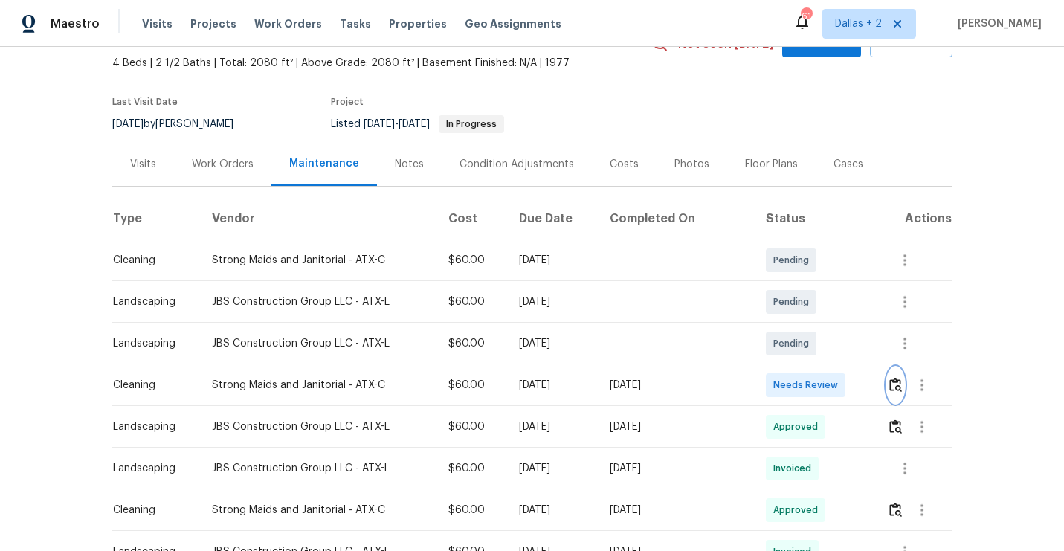
click at [895, 387] on img "button" at bounding box center [895, 385] width 13 height 14
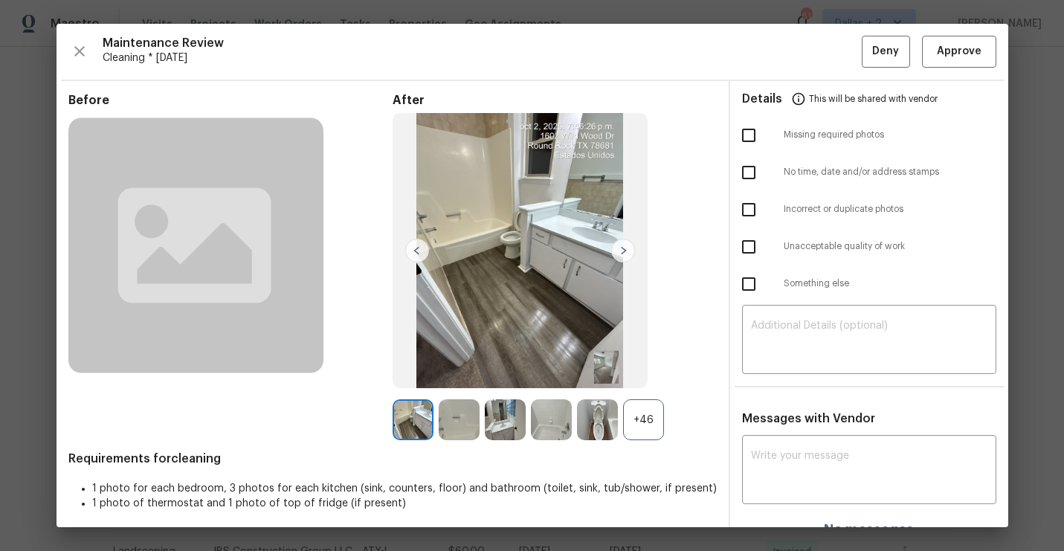
click at [628, 430] on div "+46" at bounding box center [643, 419] width 41 height 41
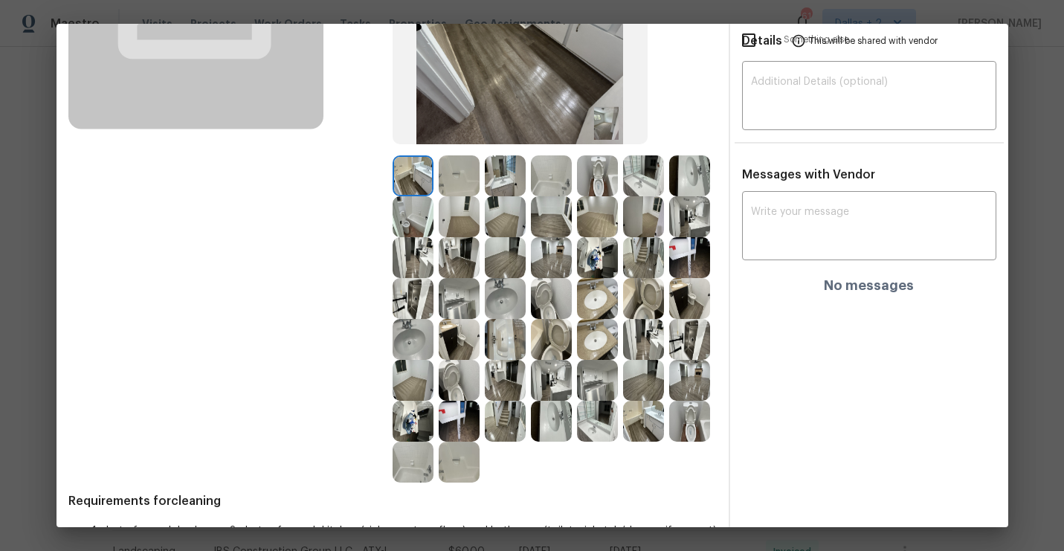
scroll to position [292, 0]
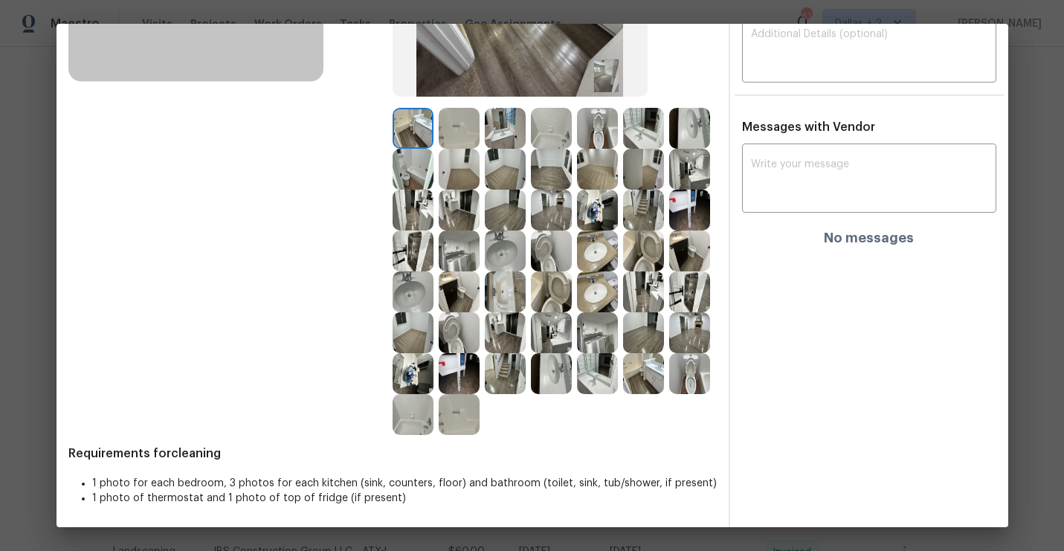
click at [591, 199] on img at bounding box center [597, 210] width 41 height 41
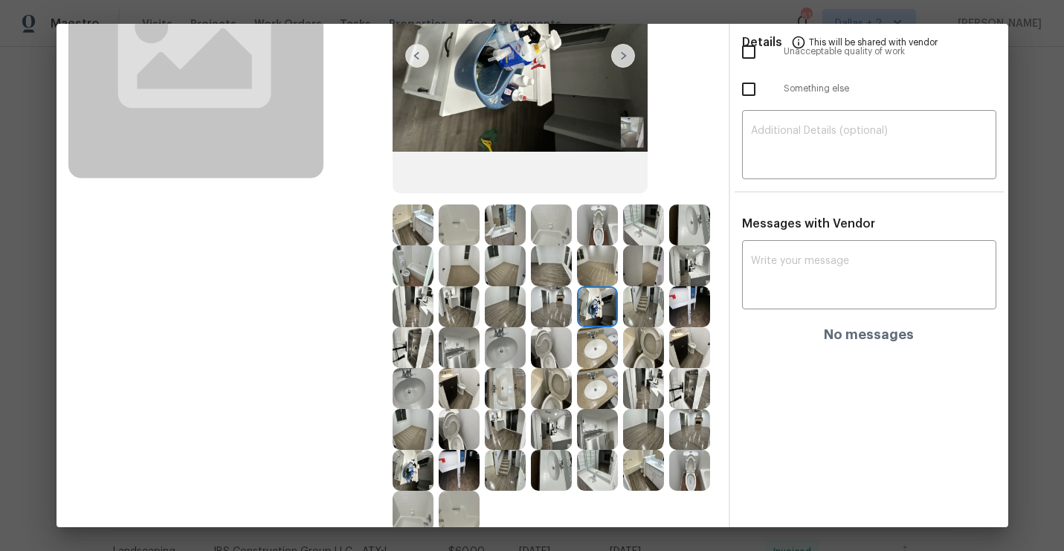
scroll to position [274, 0]
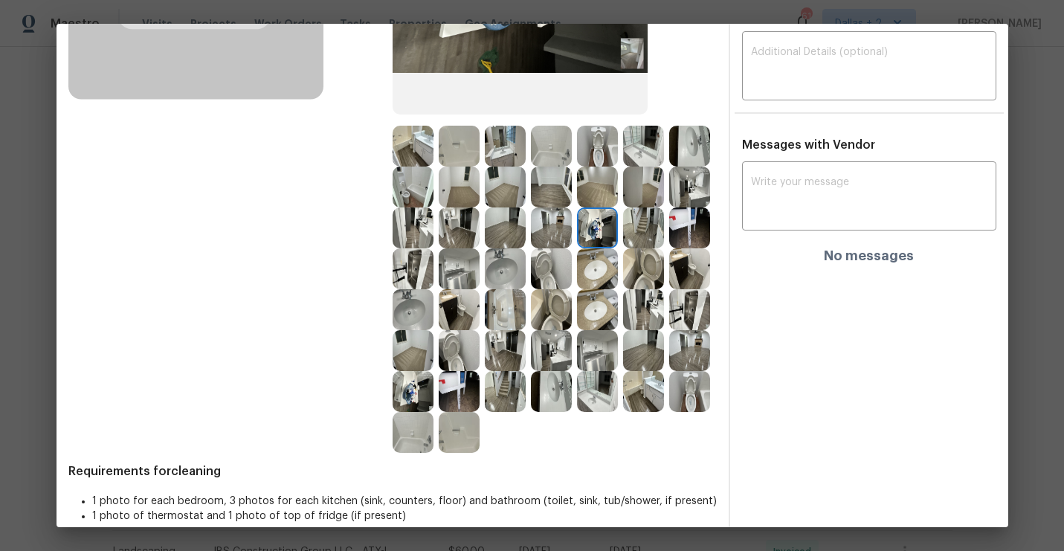
click at [541, 237] on img at bounding box center [551, 227] width 41 height 41
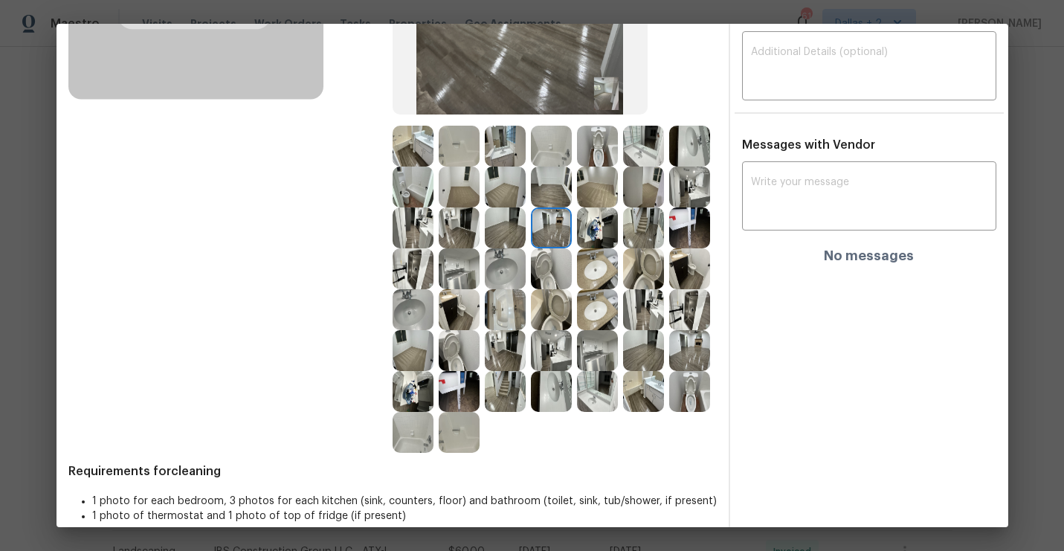
click at [454, 277] on img at bounding box center [459, 268] width 41 height 41
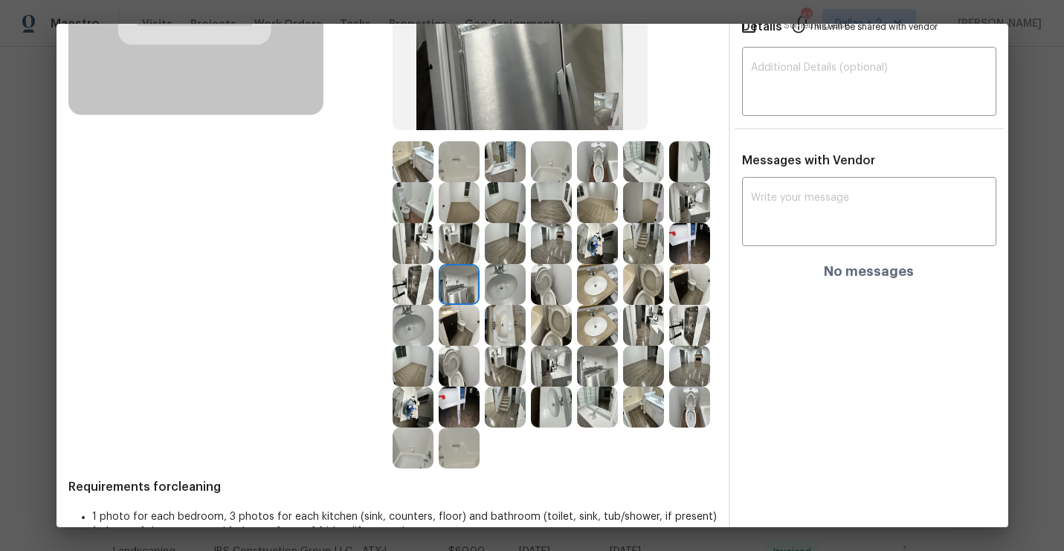
scroll to position [0, 0]
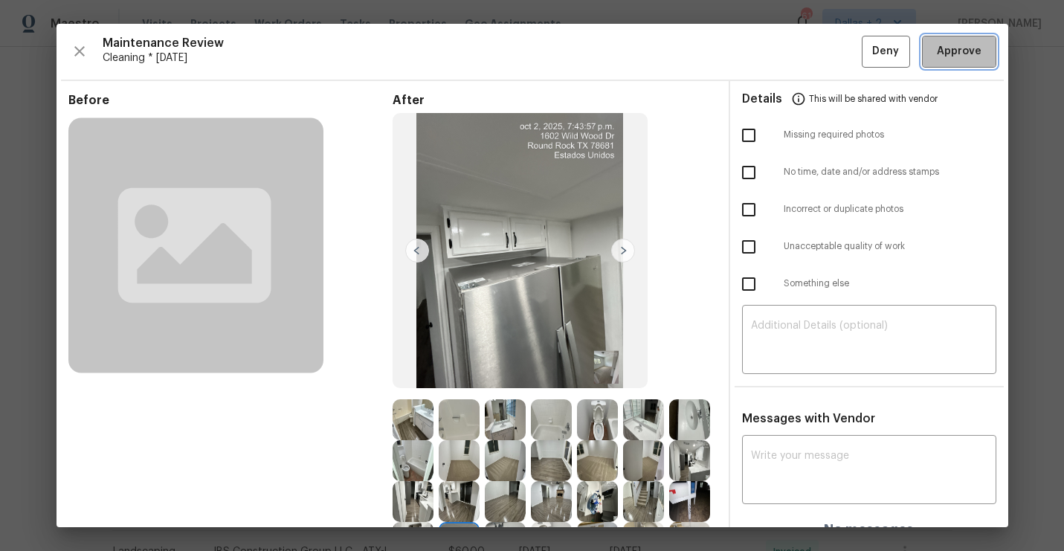
click at [959, 51] on span "Approve" at bounding box center [959, 51] width 45 height 19
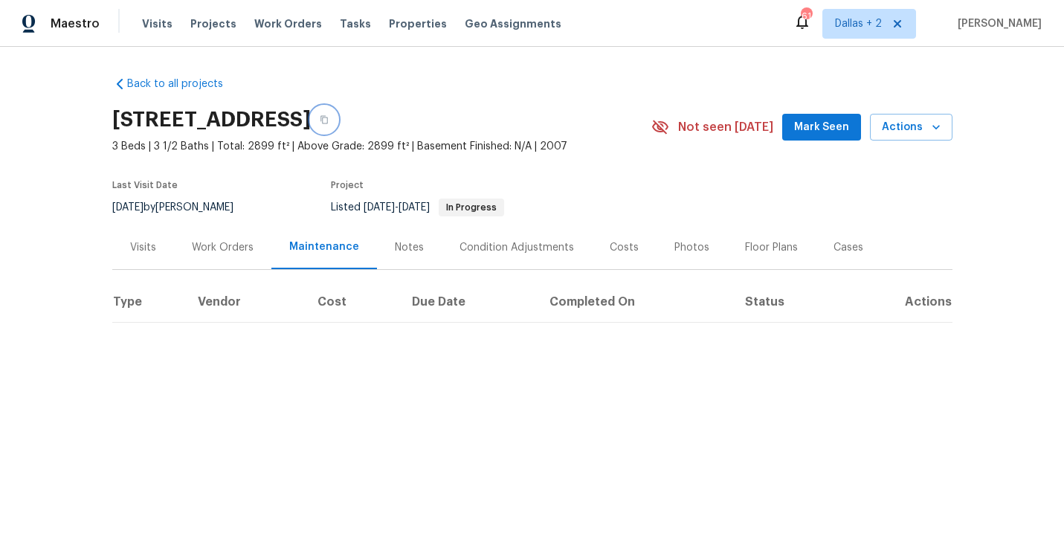
click at [329, 123] on icon "button" at bounding box center [324, 119] width 9 height 9
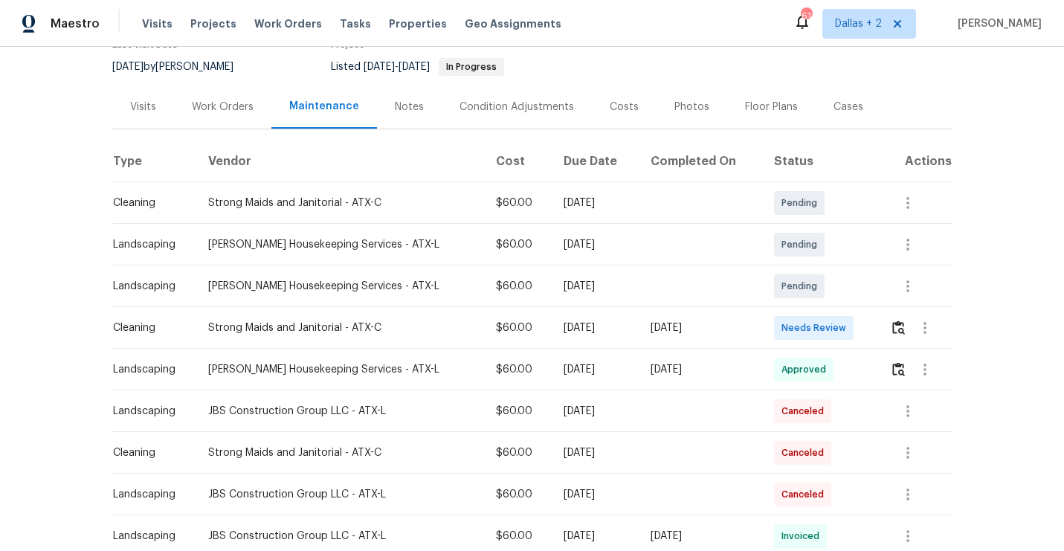
scroll to position [189, 0]
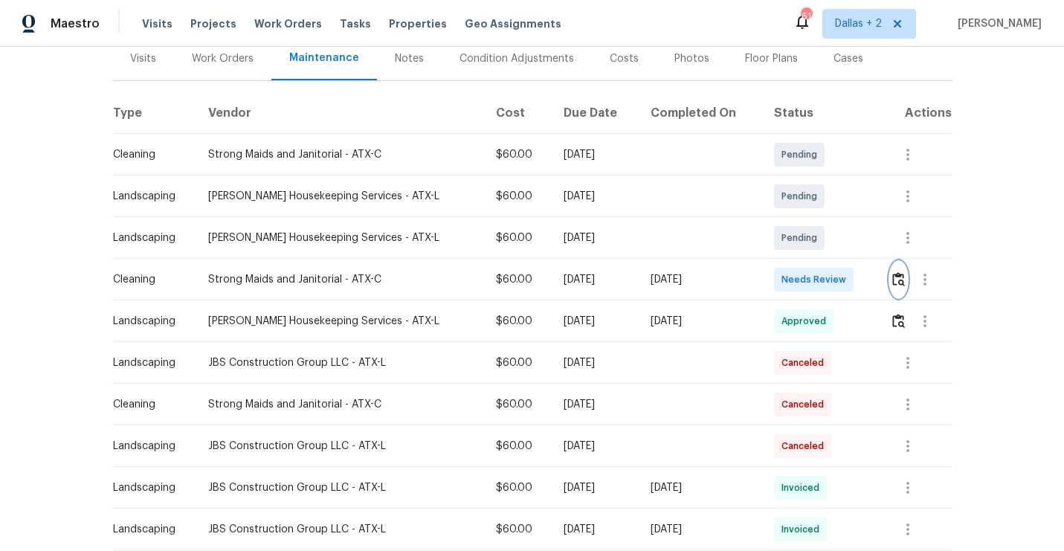
click at [892, 283] on img "button" at bounding box center [898, 279] width 13 height 14
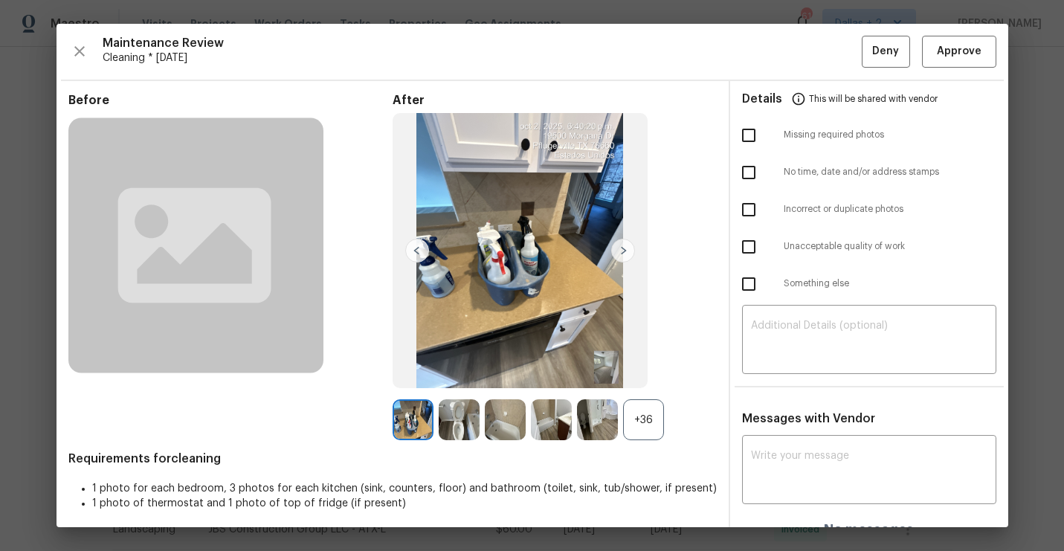
click at [646, 412] on div "+36" at bounding box center [643, 419] width 41 height 41
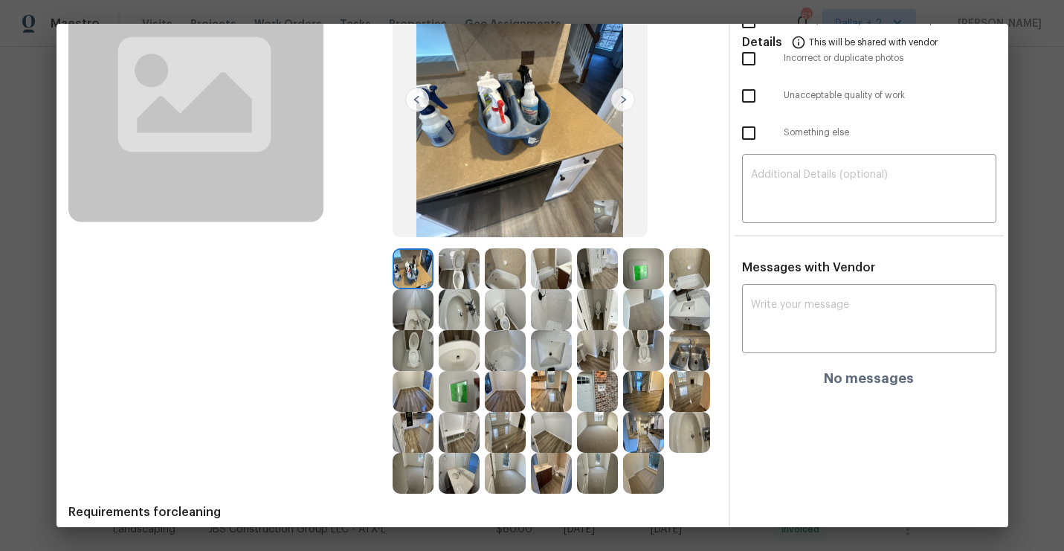
scroll to position [147, 0]
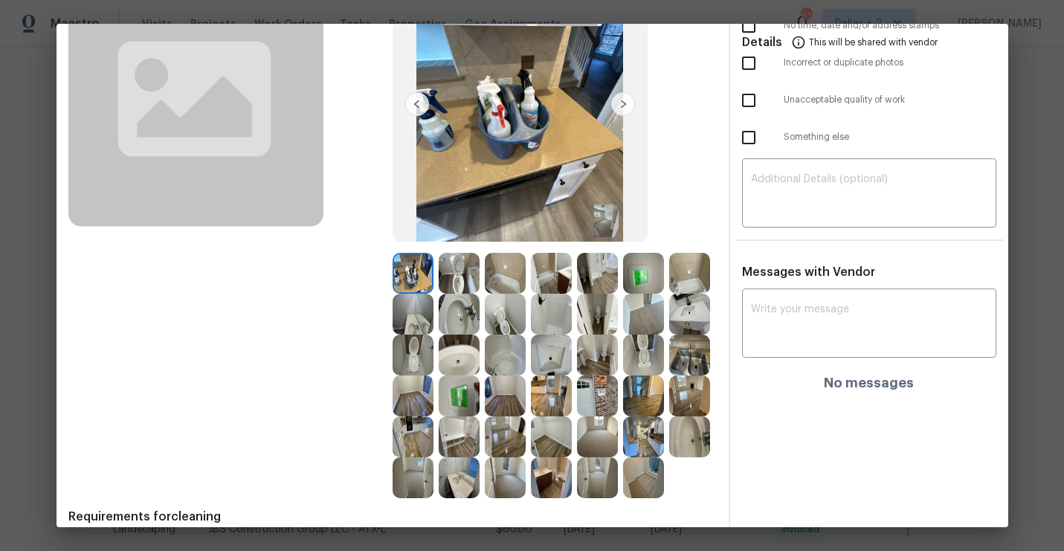
click at [610, 84] on img at bounding box center [520, 105] width 255 height 276
click at [621, 97] on img at bounding box center [623, 104] width 24 height 24
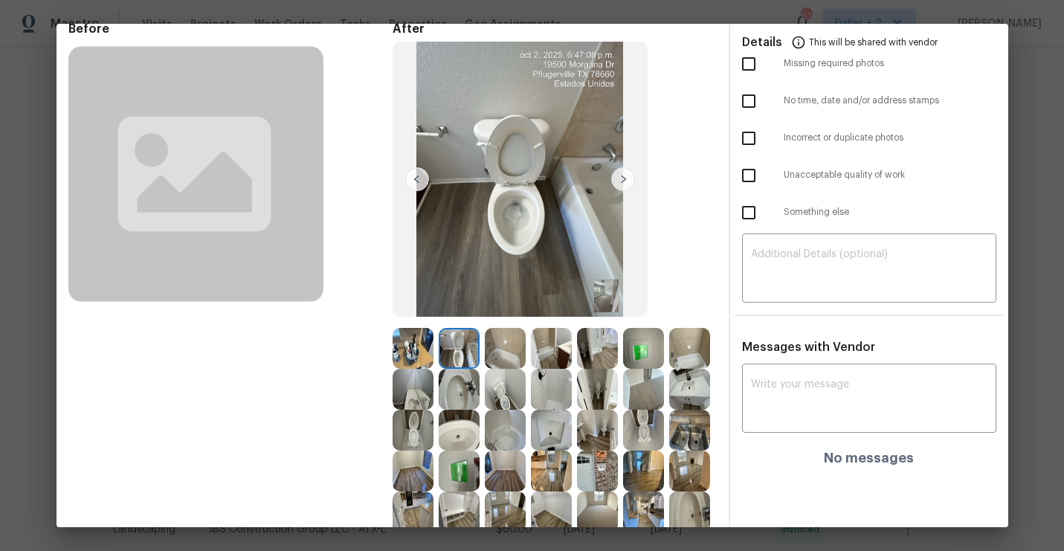
scroll to position [210, 0]
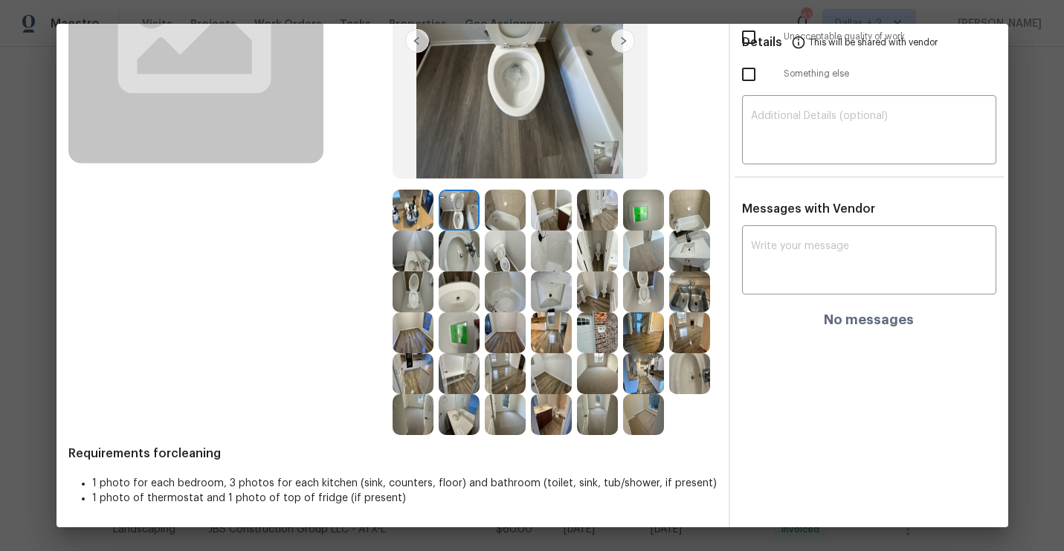
click at [469, 226] on img at bounding box center [459, 210] width 41 height 41
click at [598, 213] on img at bounding box center [597, 210] width 41 height 41
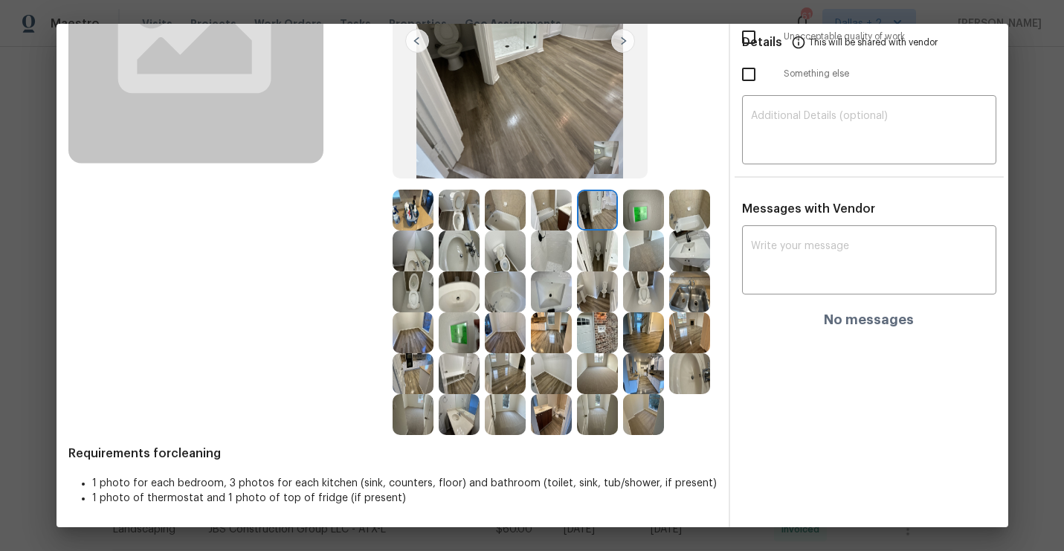
click at [684, 351] on img at bounding box center [689, 332] width 41 height 41
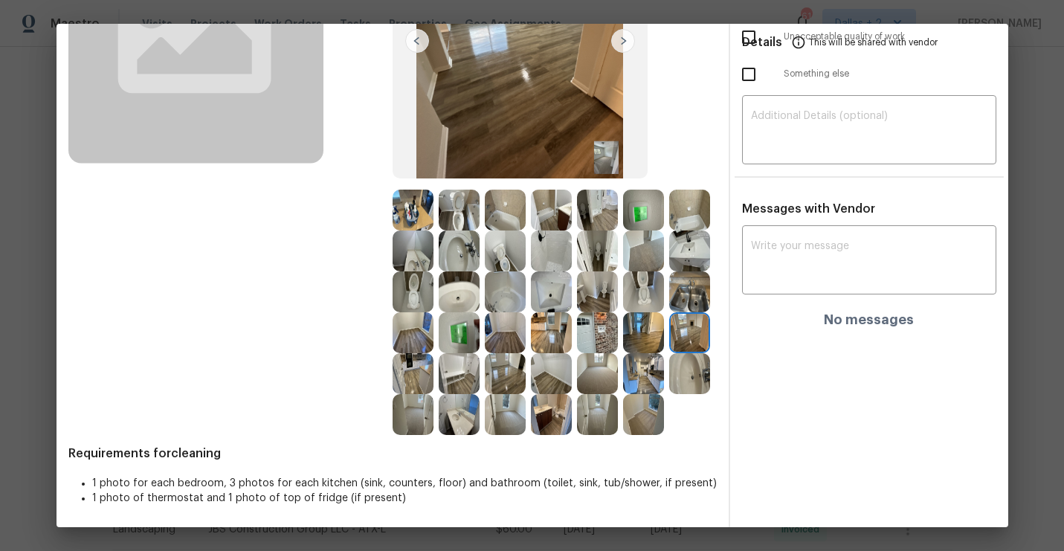
click at [534, 370] on img at bounding box center [551, 373] width 41 height 41
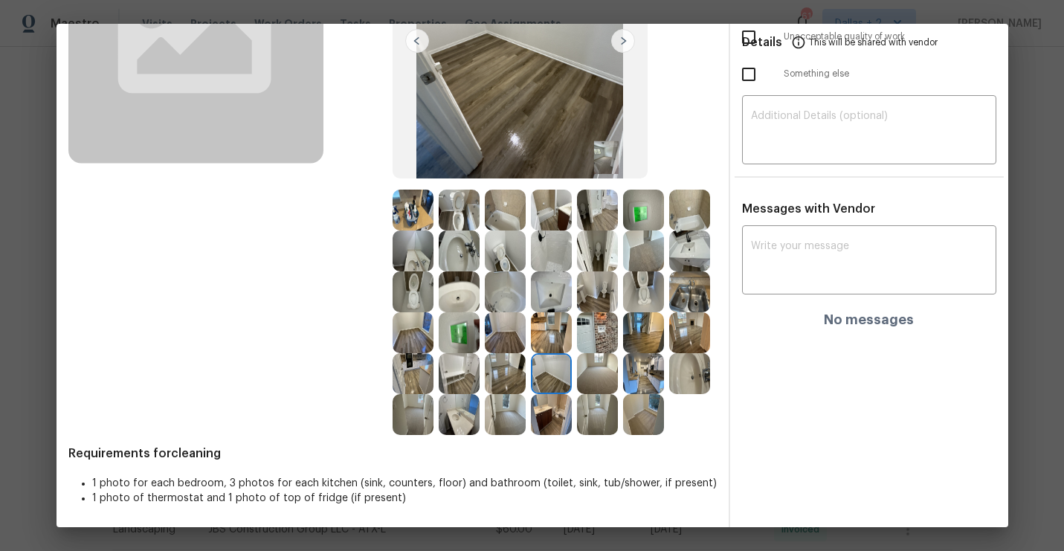
click at [485, 376] on img at bounding box center [505, 373] width 41 height 41
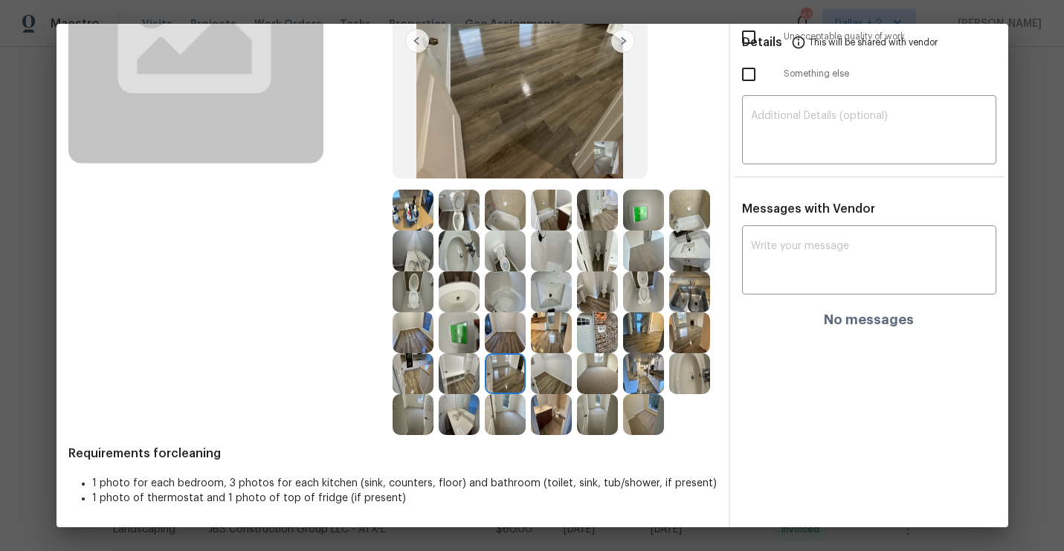
click at [436, 376] on div at bounding box center [416, 373] width 46 height 41
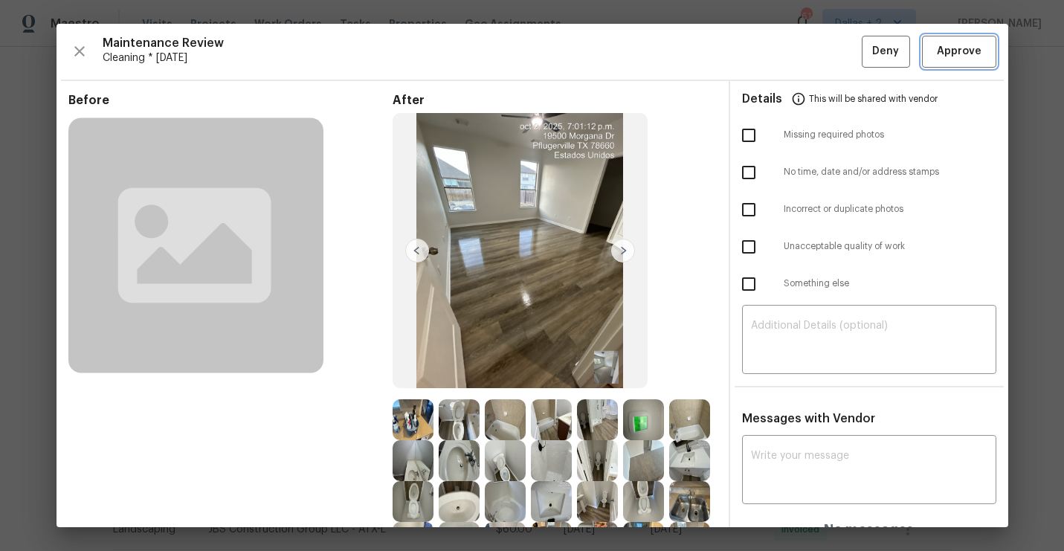
click at [959, 51] on span "Approve" at bounding box center [959, 51] width 45 height 19
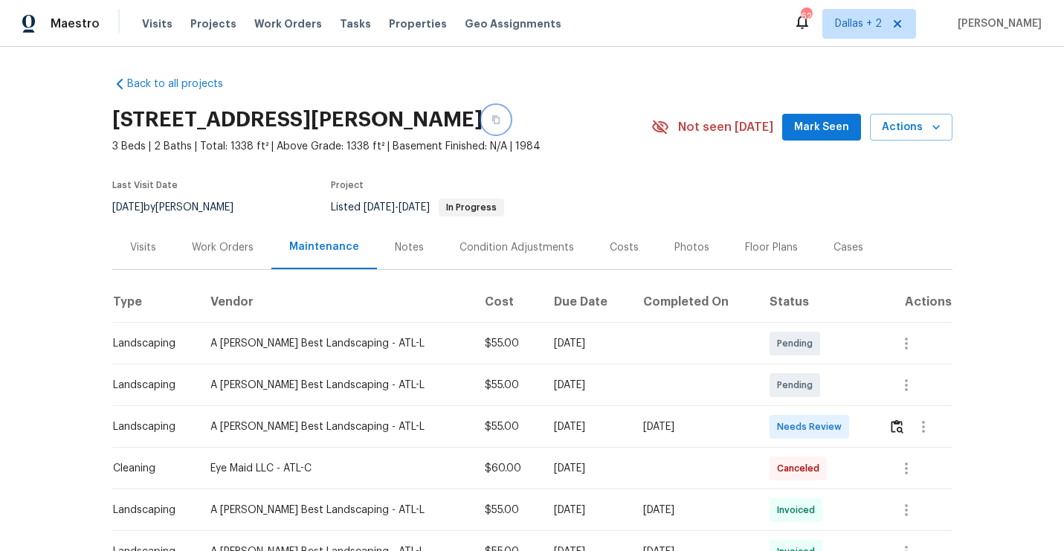
click at [500, 118] on icon "button" at bounding box center [495, 120] width 7 height 8
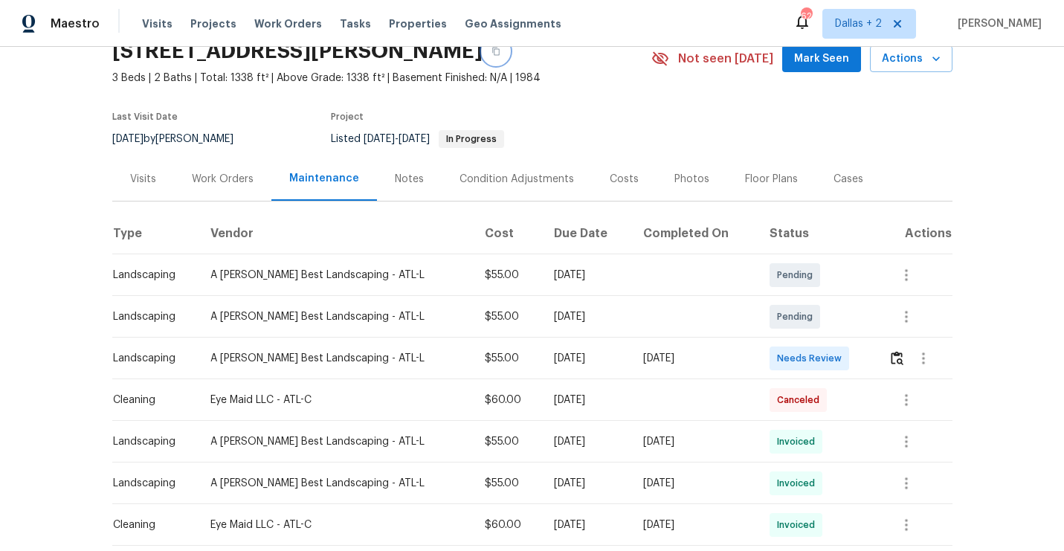
scroll to position [89, 0]
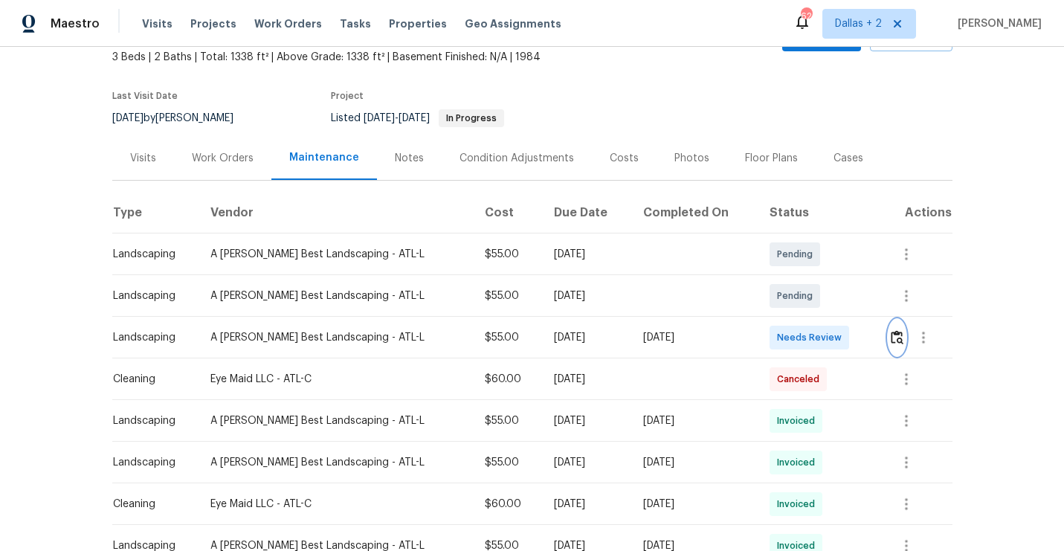
click at [891, 339] on img "button" at bounding box center [897, 337] width 13 height 14
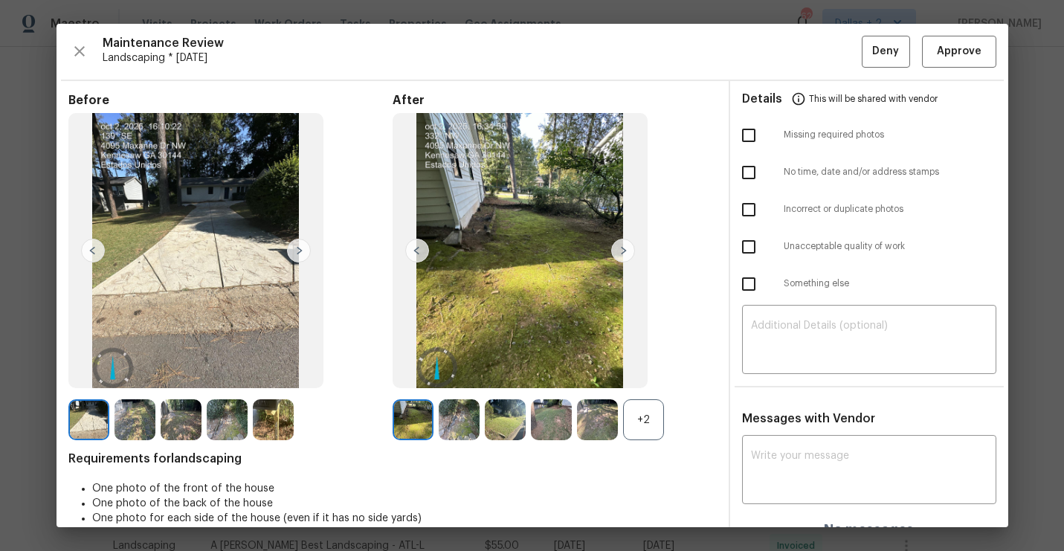
click at [646, 434] on div "+2" at bounding box center [643, 419] width 41 height 41
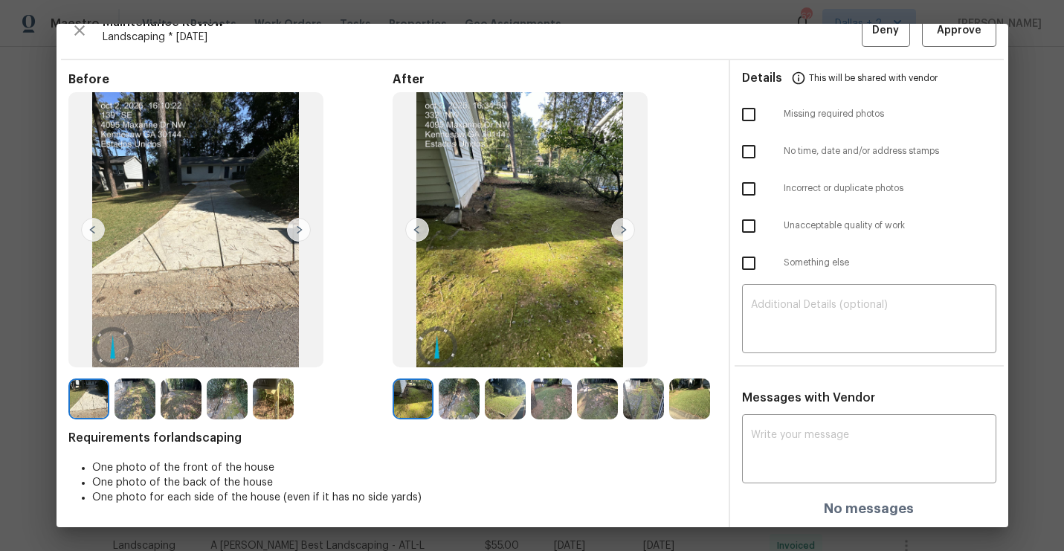
click at [413, 401] on img at bounding box center [413, 399] width 41 height 41
click at [615, 228] on img at bounding box center [623, 230] width 24 height 24
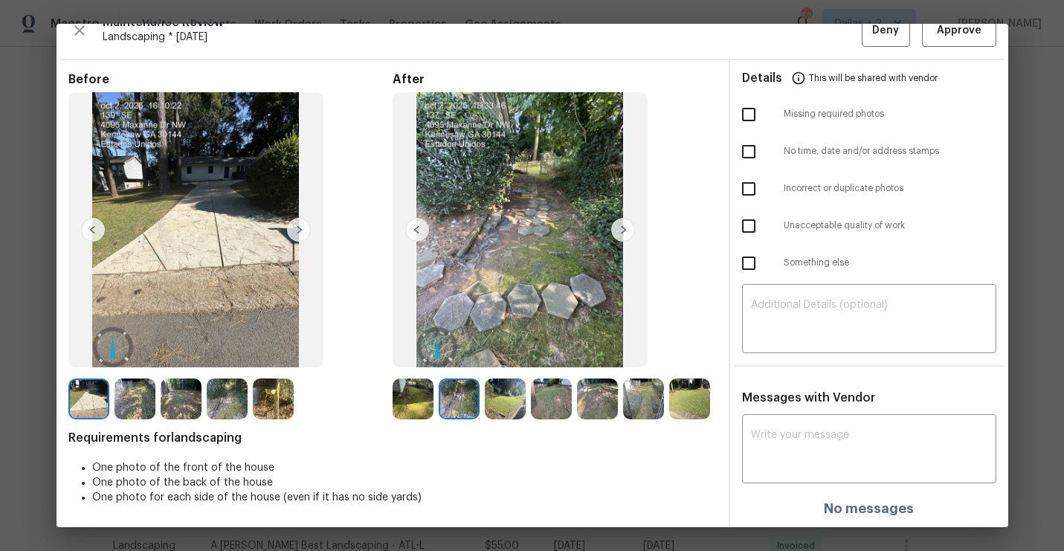
click at [617, 228] on img at bounding box center [623, 230] width 24 height 24
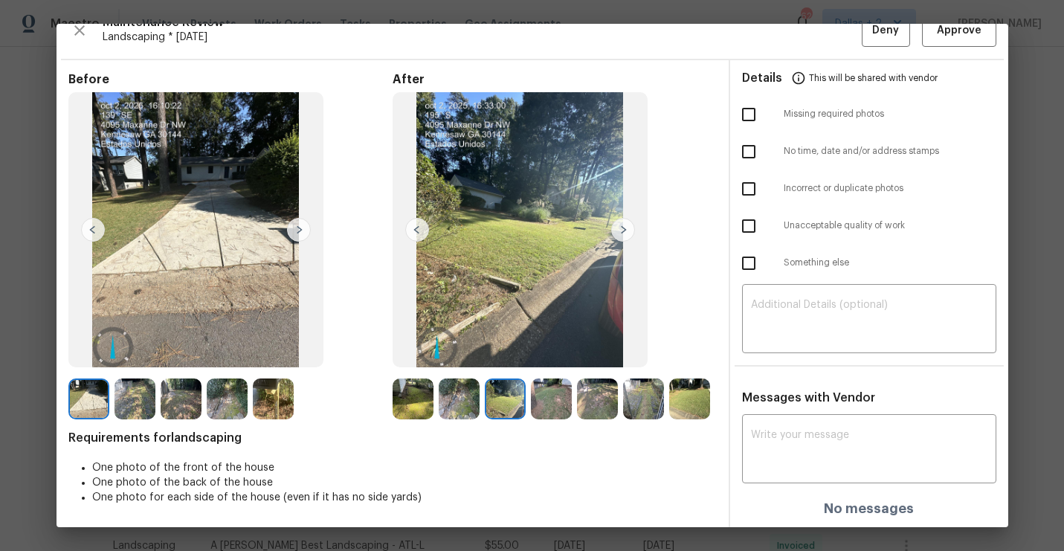
click at [617, 228] on img at bounding box center [623, 230] width 24 height 24
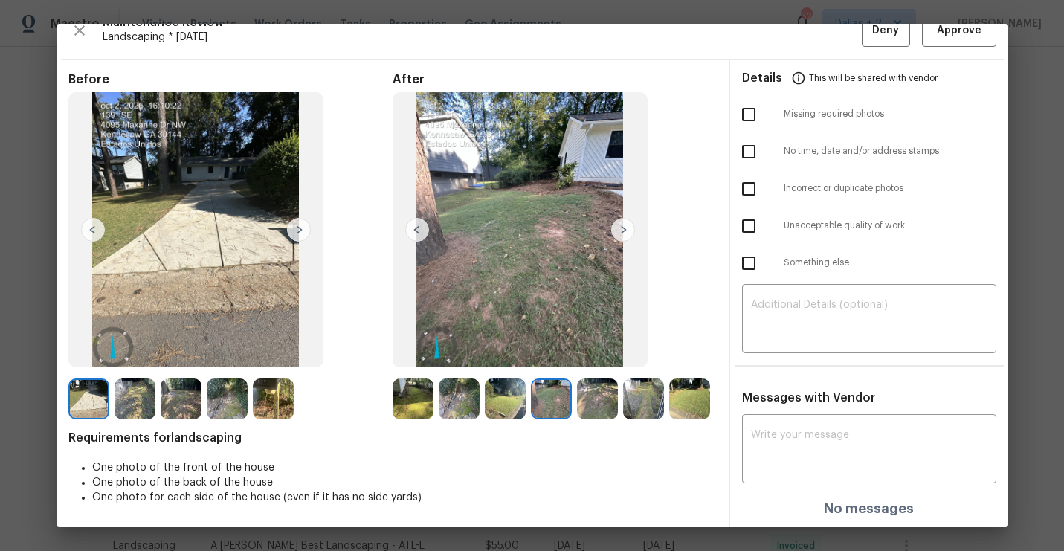
click at [617, 228] on img at bounding box center [623, 230] width 24 height 24
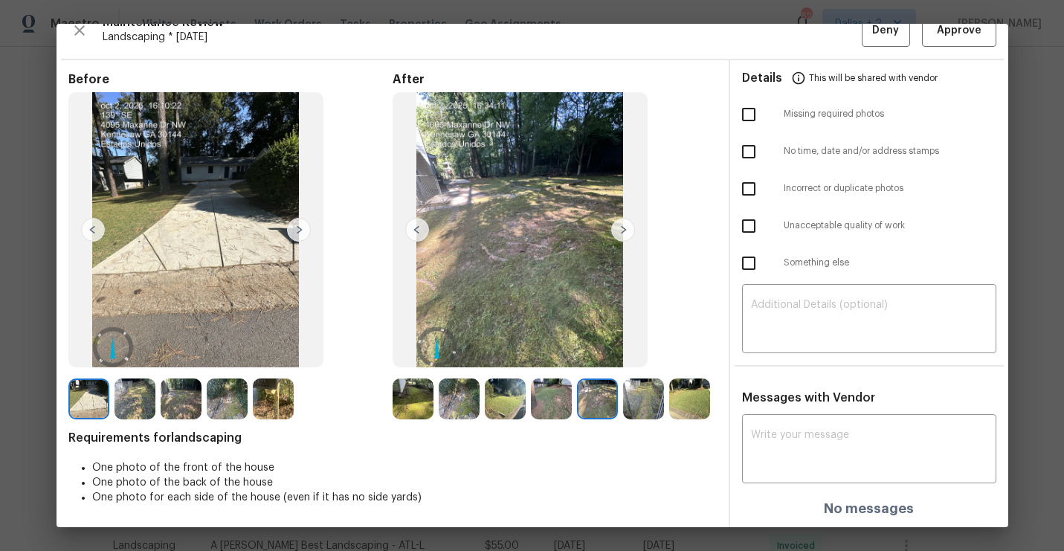
click at [617, 228] on img at bounding box center [623, 230] width 24 height 24
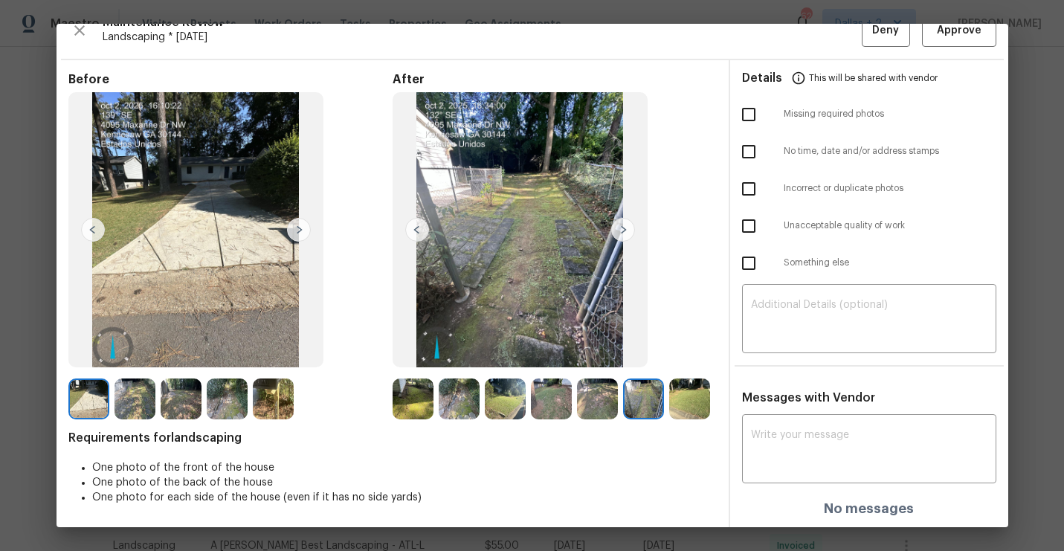
click at [617, 228] on img at bounding box center [623, 230] width 24 height 24
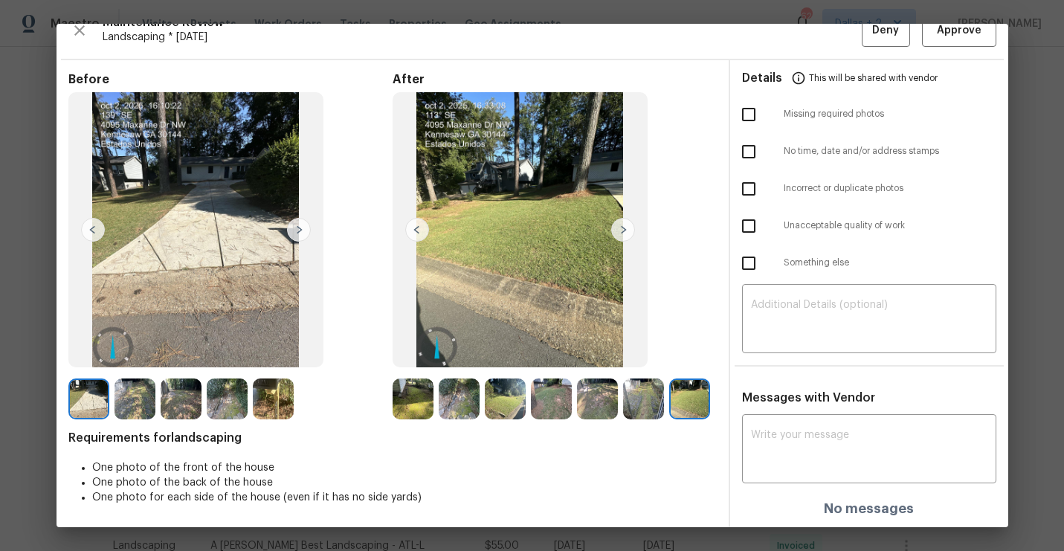
scroll to position [0, 0]
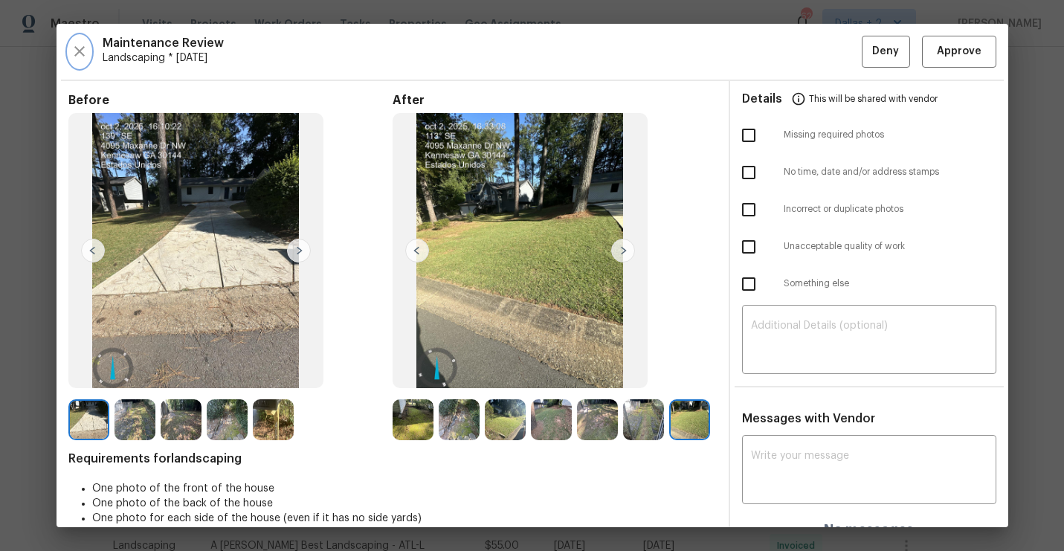
click at [83, 50] on icon "button" at bounding box center [80, 51] width 18 height 18
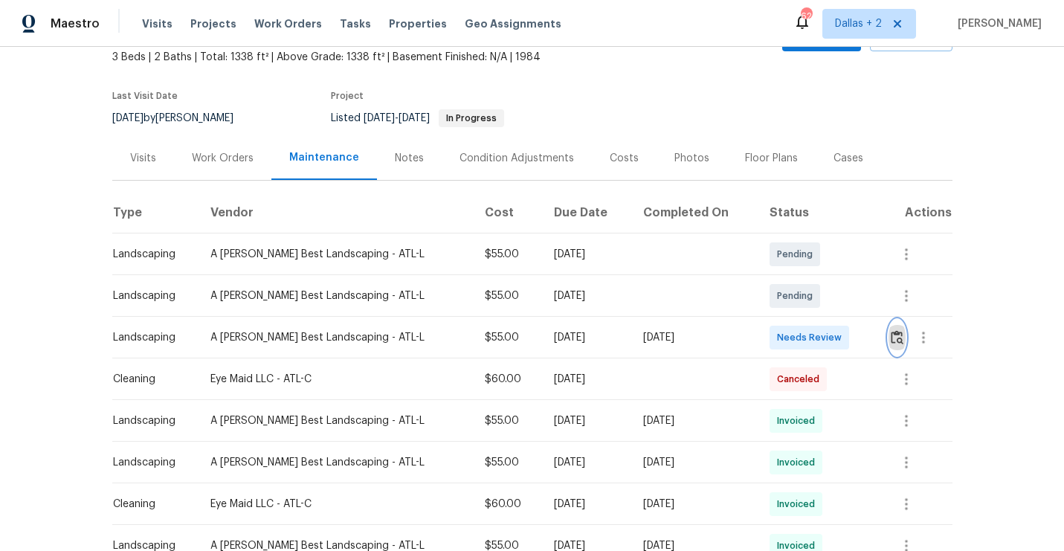
click at [900, 338] on img "button" at bounding box center [897, 337] width 13 height 14
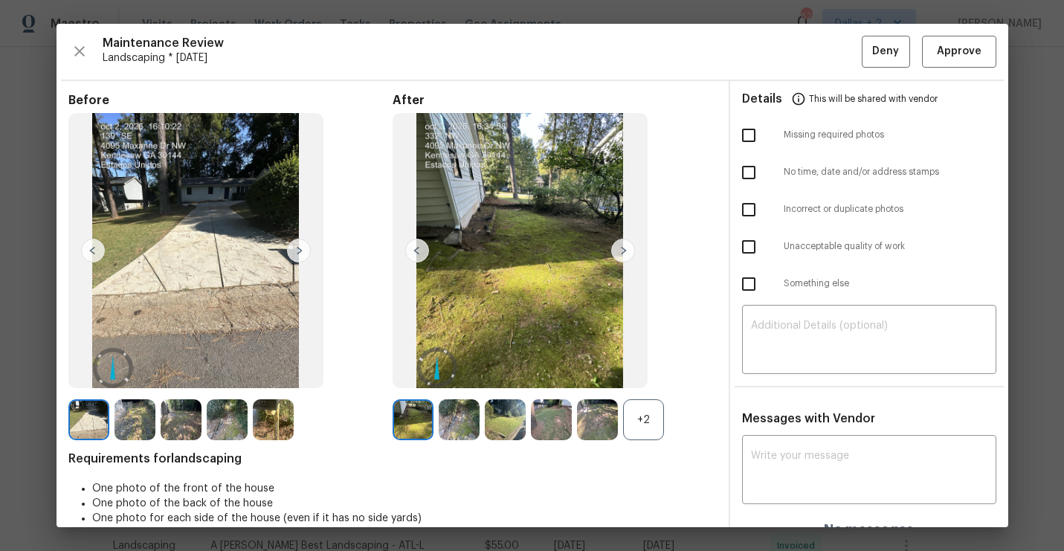
click at [637, 425] on div "+2" at bounding box center [643, 419] width 41 height 41
click at [622, 247] on img at bounding box center [623, 251] width 24 height 24
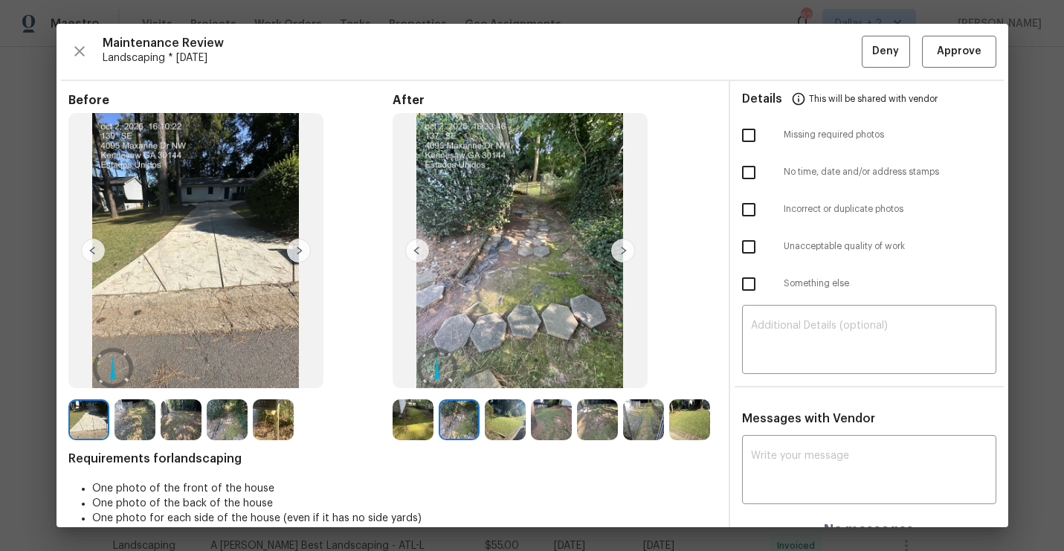
click at [622, 247] on img at bounding box center [623, 251] width 24 height 24
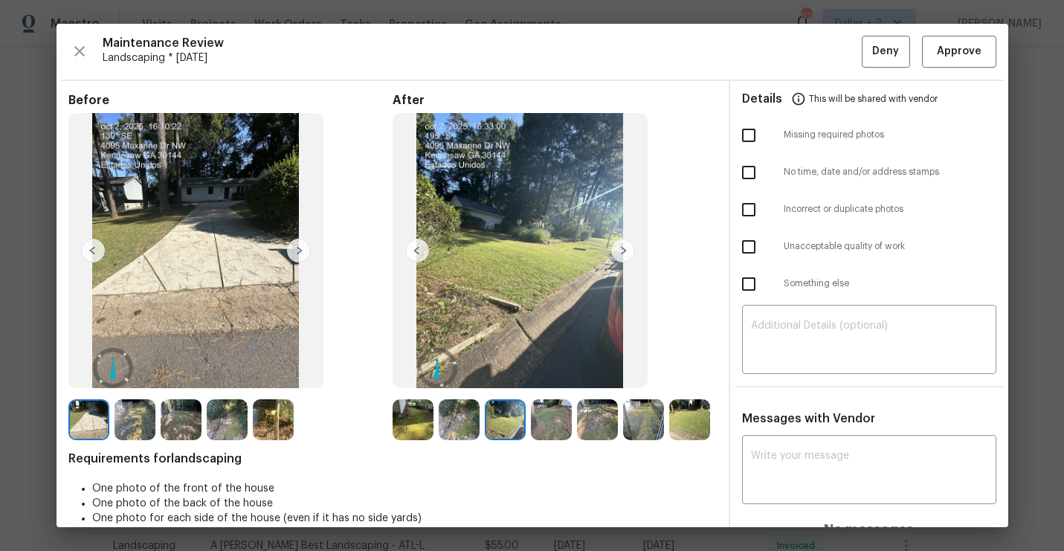
click at [622, 247] on img at bounding box center [623, 251] width 24 height 24
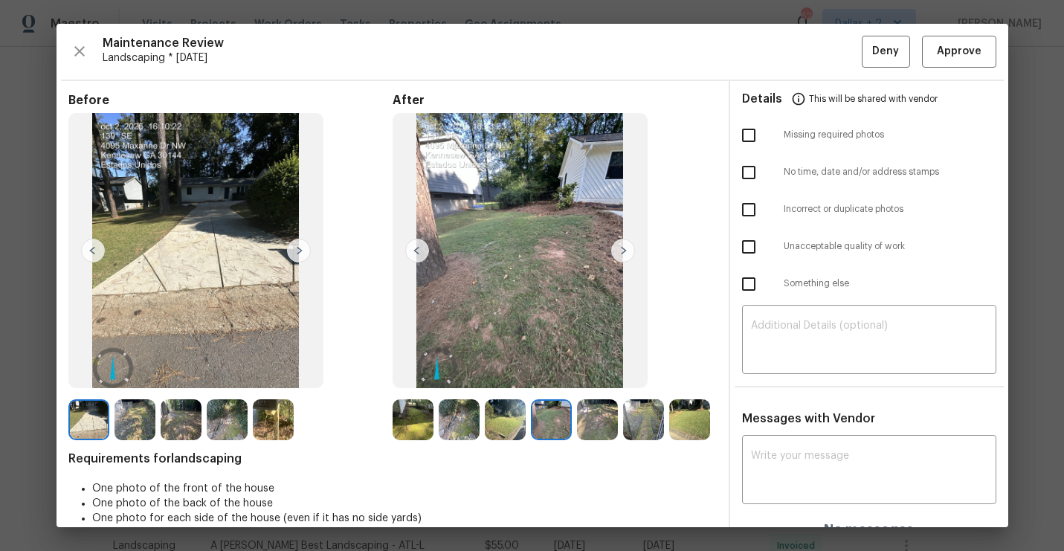
click at [622, 247] on img at bounding box center [623, 251] width 24 height 24
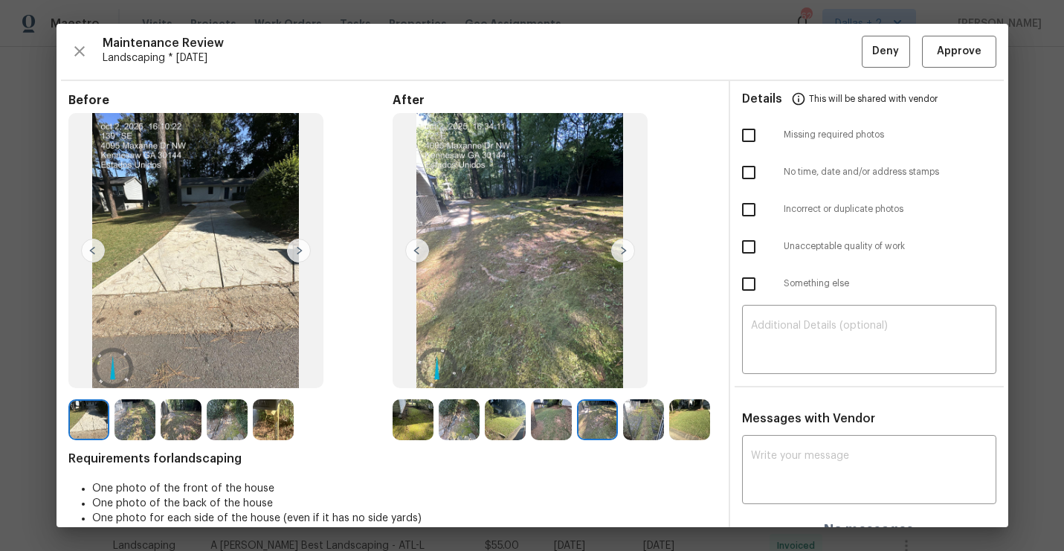
click at [622, 247] on img at bounding box center [623, 251] width 24 height 24
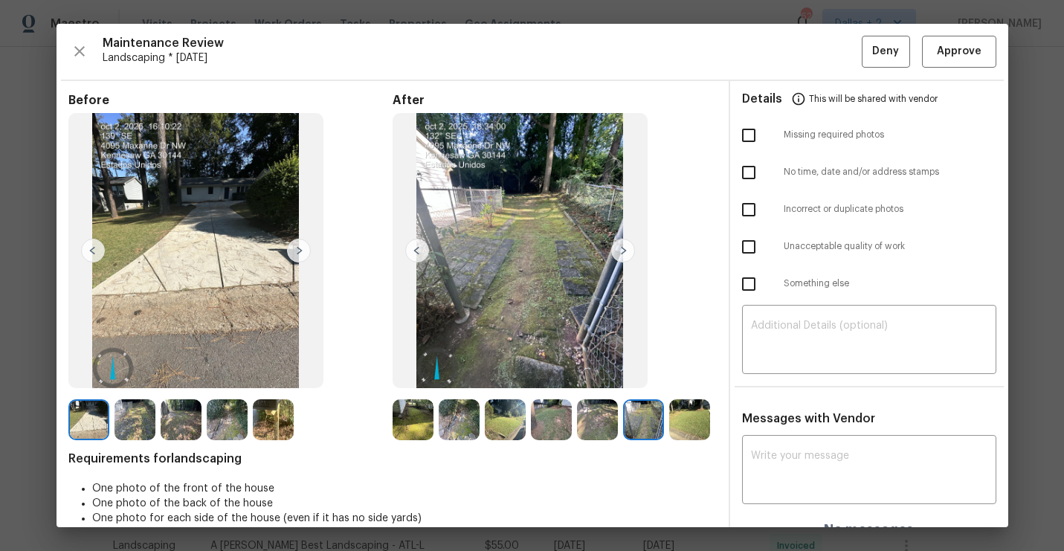
click at [622, 247] on img at bounding box center [623, 251] width 24 height 24
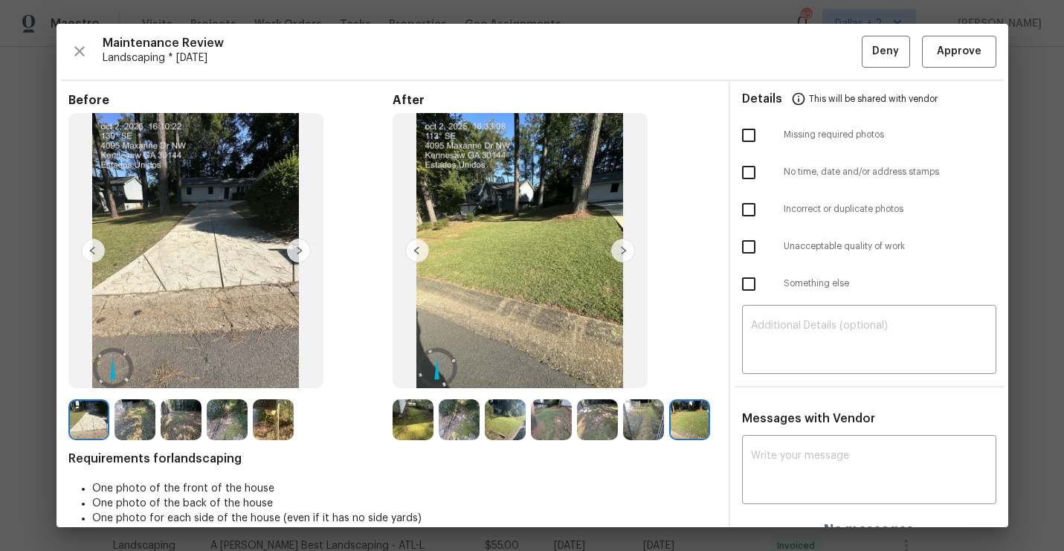
click at [94, 439] on img at bounding box center [88, 419] width 41 height 41
click at [94, 416] on img at bounding box center [88, 419] width 41 height 41
click at [300, 247] on img at bounding box center [299, 251] width 24 height 24
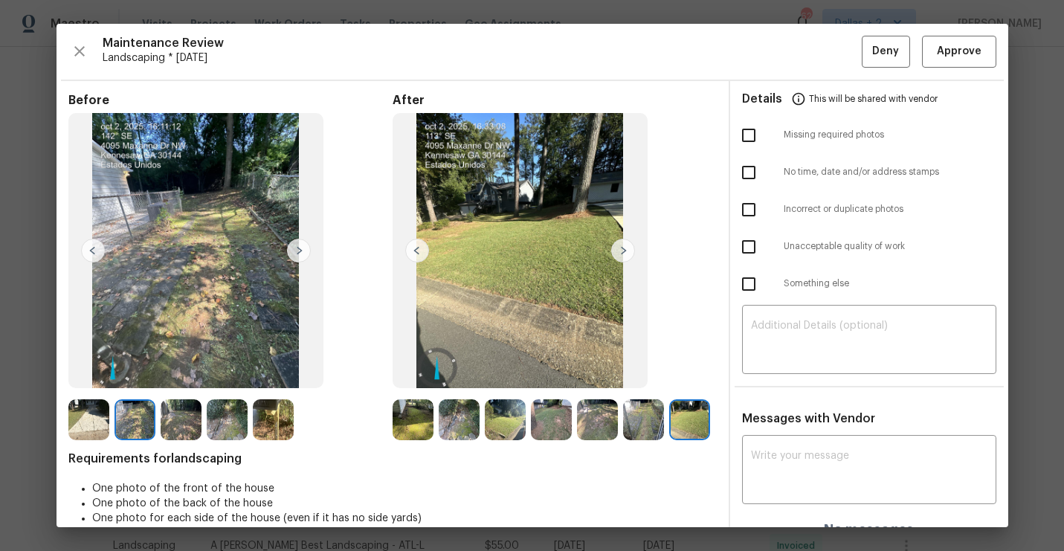
click at [300, 248] on img at bounding box center [299, 251] width 24 height 24
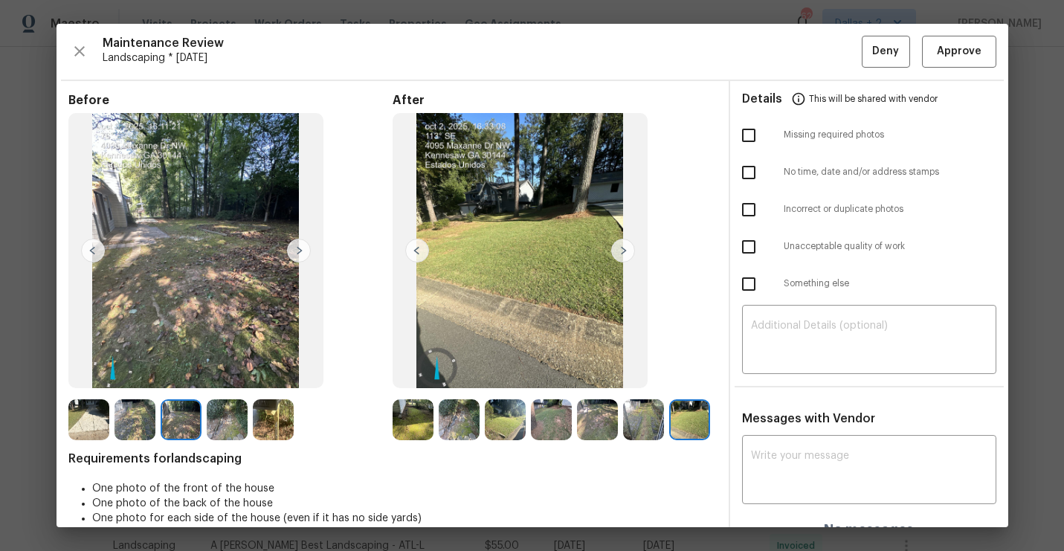
click at [300, 248] on img at bounding box center [299, 251] width 24 height 24
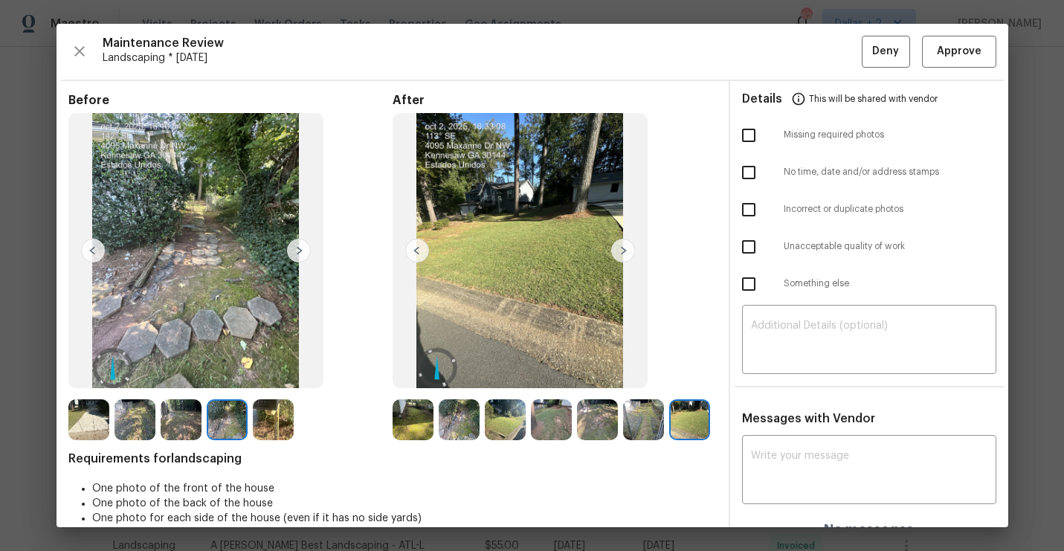
click at [301, 248] on img at bounding box center [299, 251] width 24 height 24
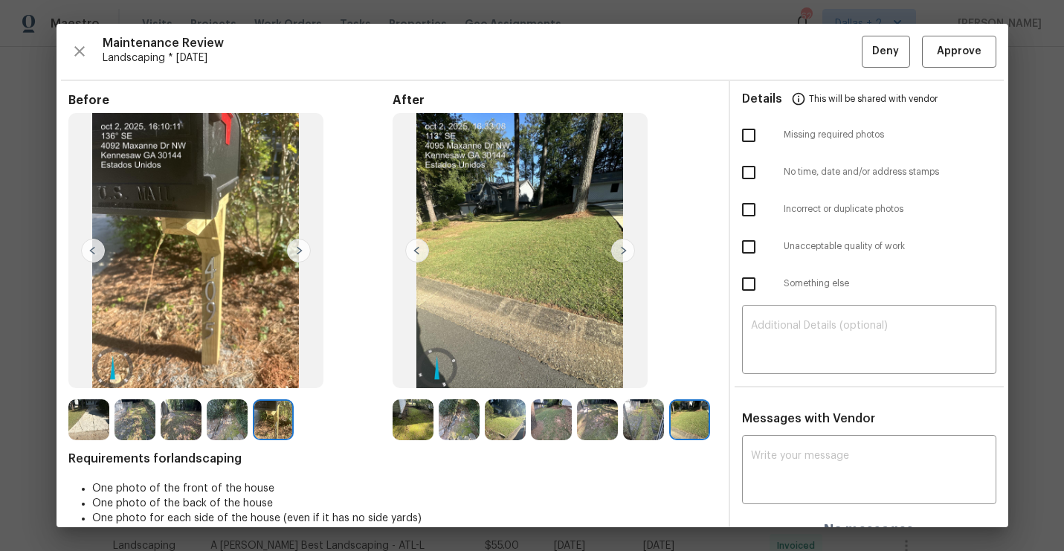
click at [418, 422] on img at bounding box center [413, 419] width 41 height 41
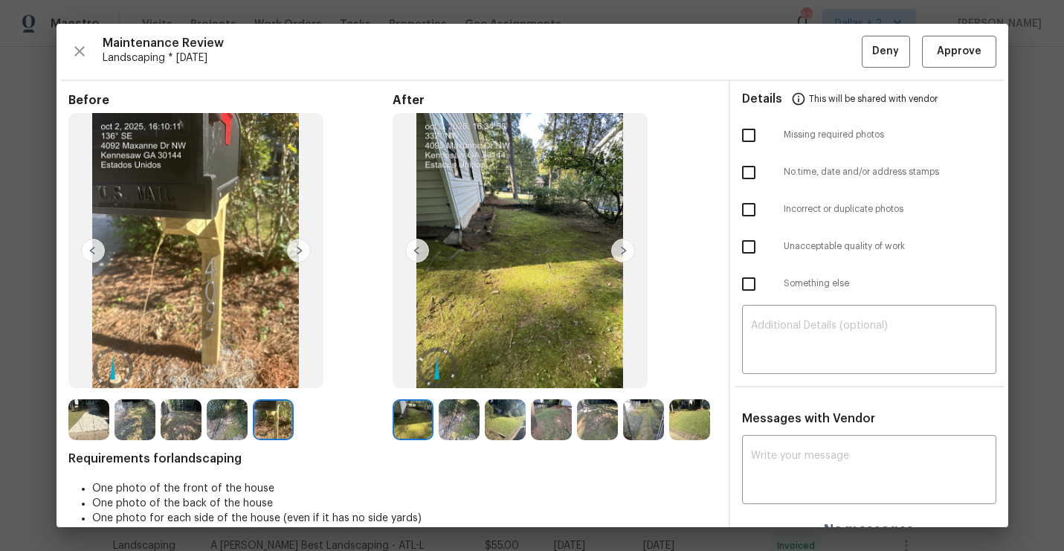
click at [619, 249] on img at bounding box center [623, 251] width 24 height 24
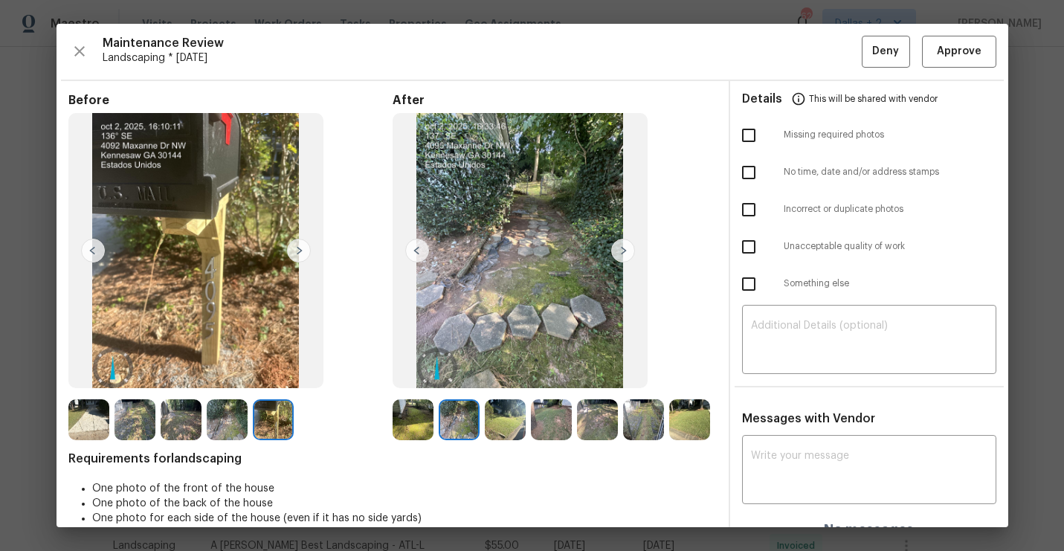
click at [619, 249] on img at bounding box center [623, 251] width 24 height 24
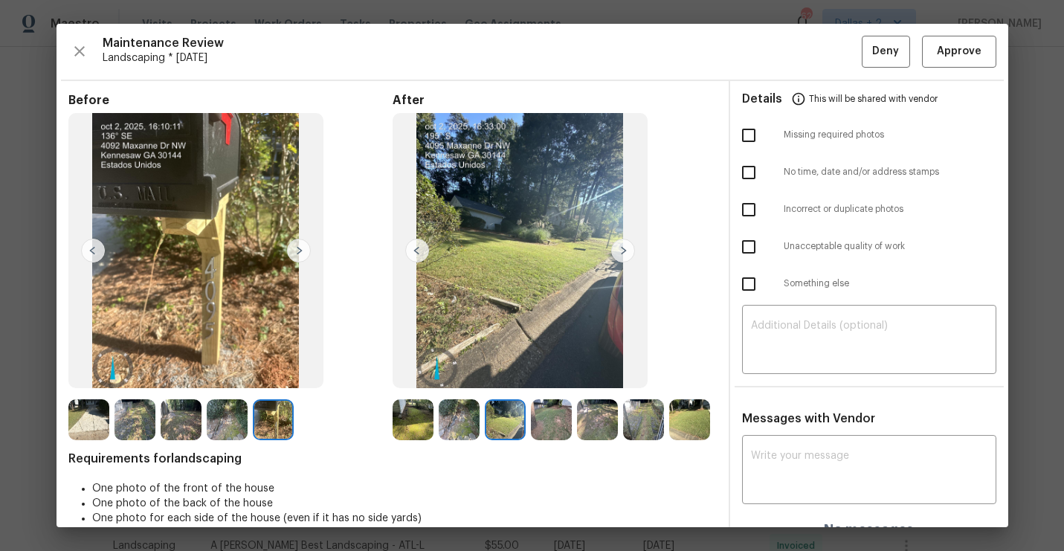
click at [619, 249] on img at bounding box center [623, 251] width 24 height 24
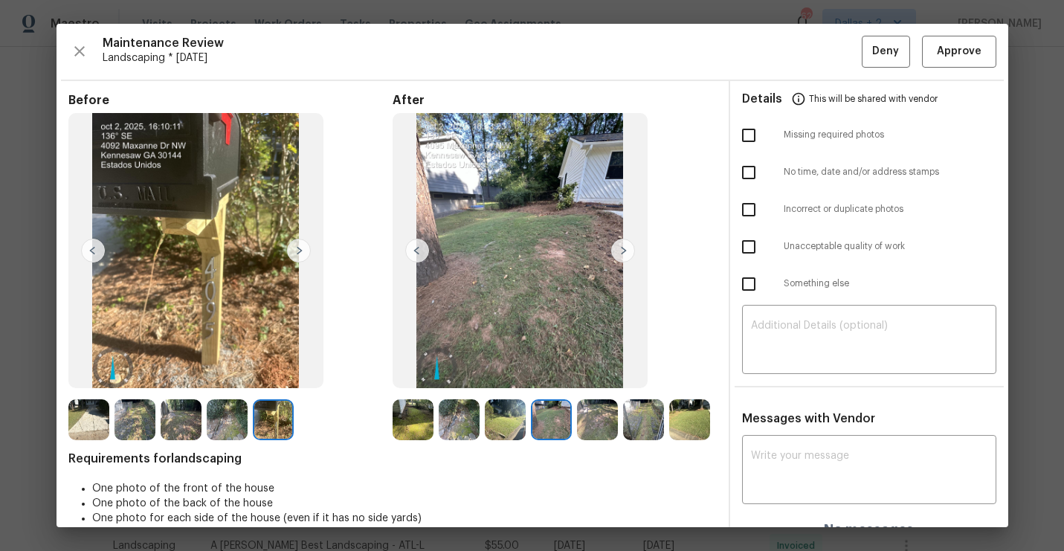
click at [619, 249] on img at bounding box center [623, 251] width 24 height 24
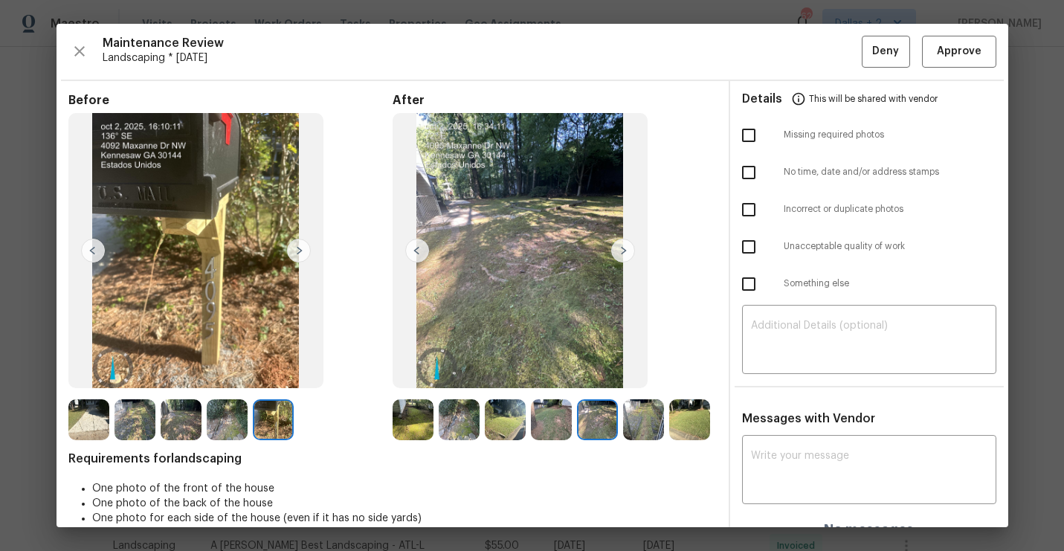
click at [619, 249] on img at bounding box center [623, 251] width 24 height 24
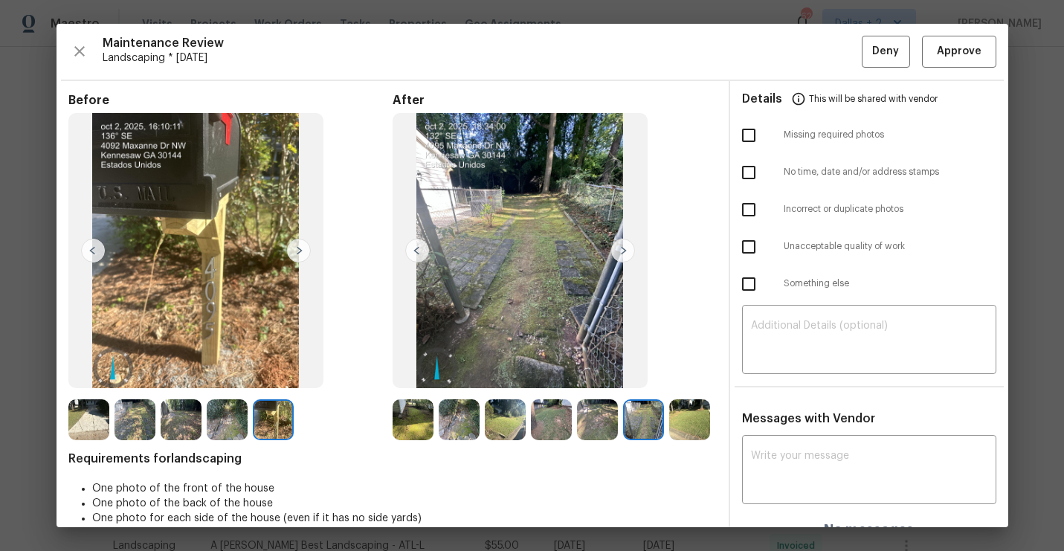
click at [619, 249] on img at bounding box center [623, 251] width 24 height 24
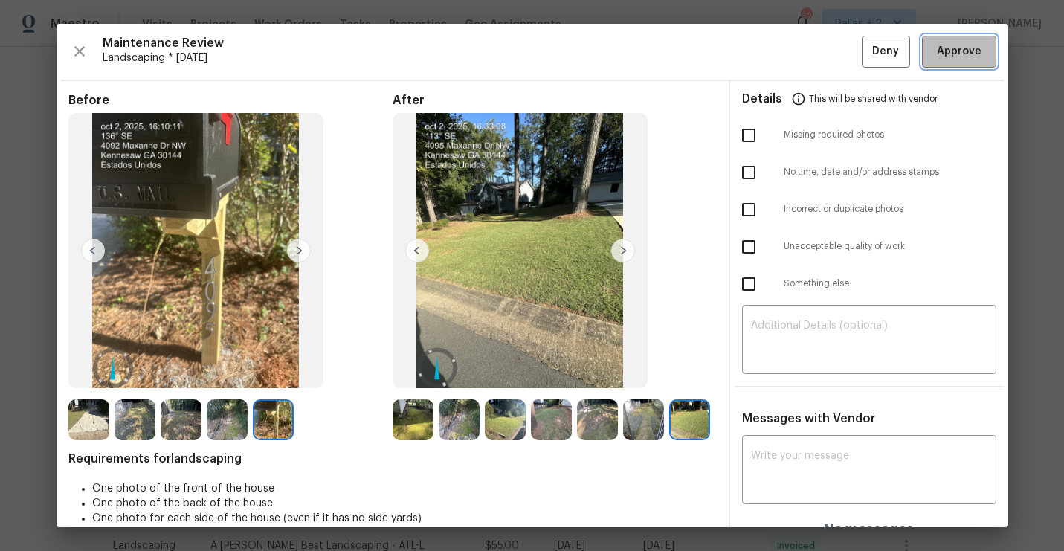
click at [955, 60] on span "Approve" at bounding box center [959, 51] width 45 height 19
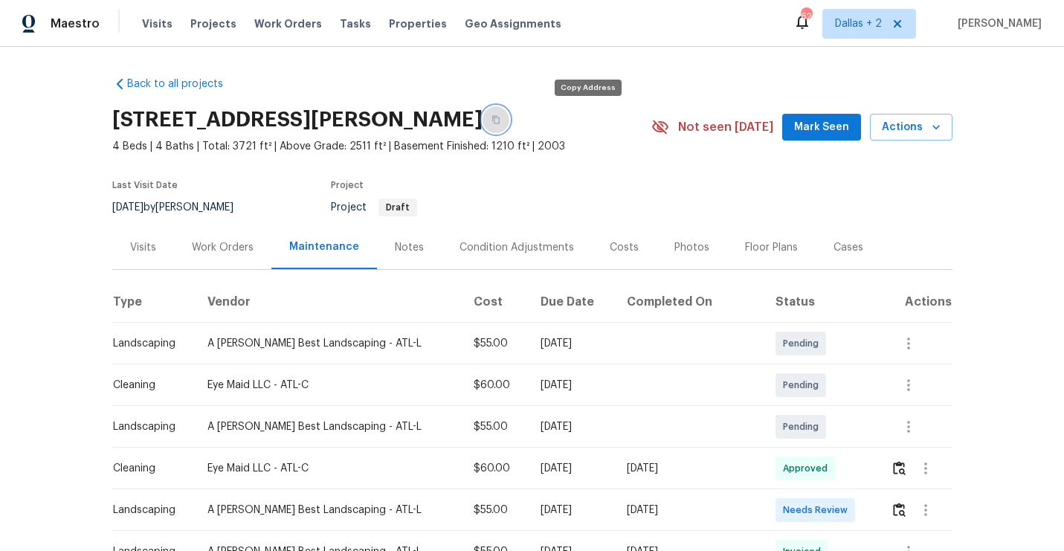
click at [509, 120] on button "button" at bounding box center [496, 119] width 27 height 27
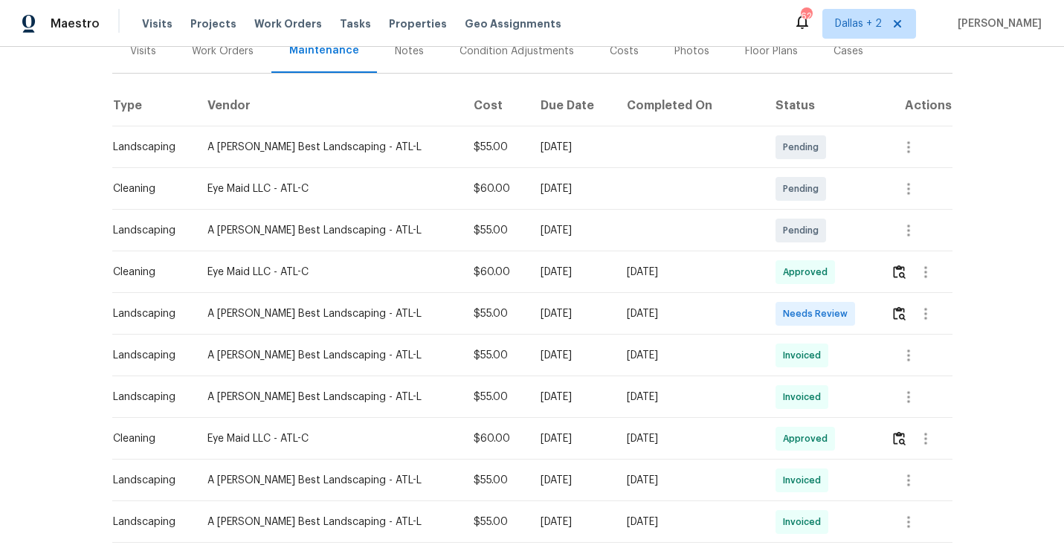
scroll to position [231, 0]
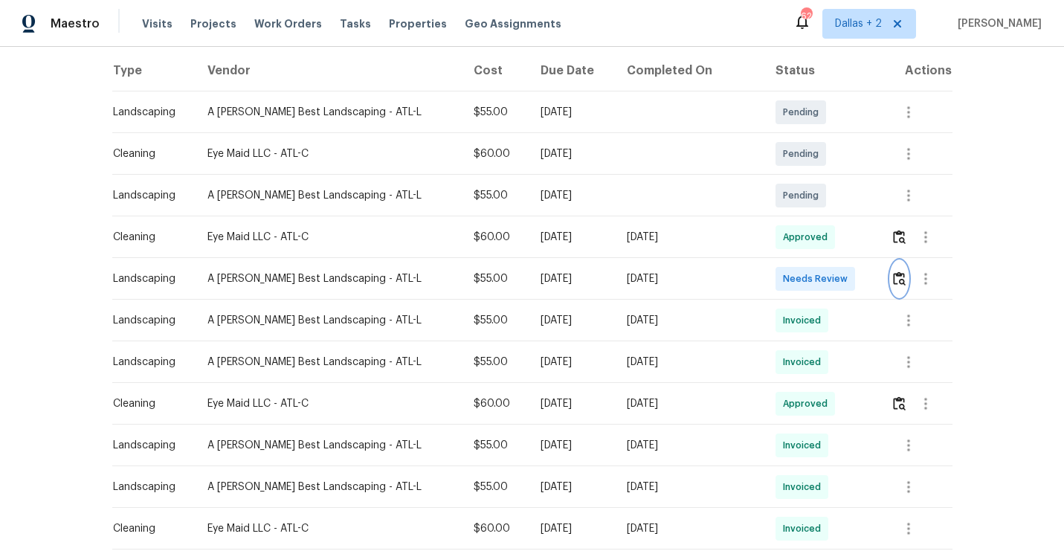
click at [891, 286] on button "button" at bounding box center [899, 279] width 17 height 36
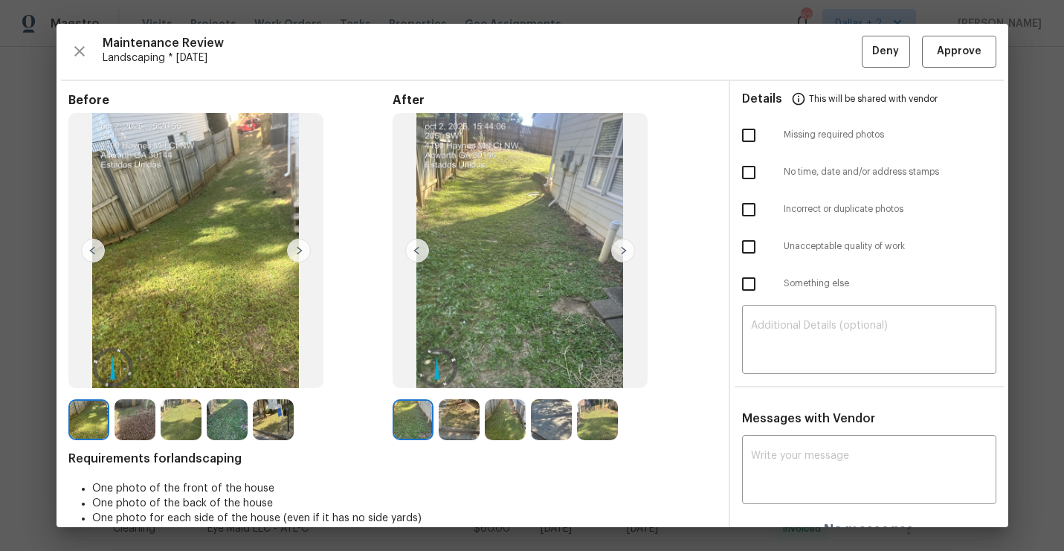
click at [619, 251] on img at bounding box center [623, 251] width 24 height 24
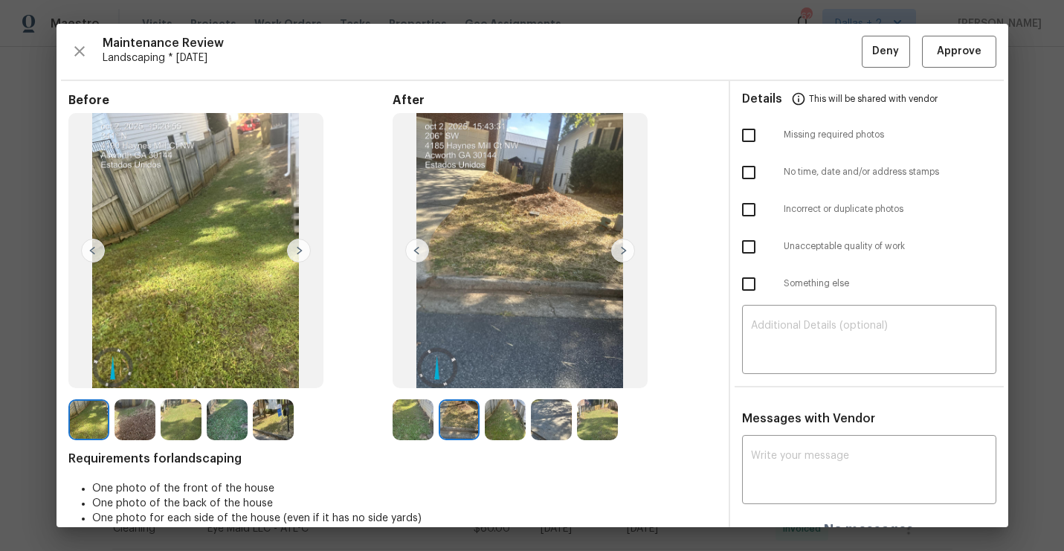
click at [619, 251] on img at bounding box center [623, 251] width 24 height 24
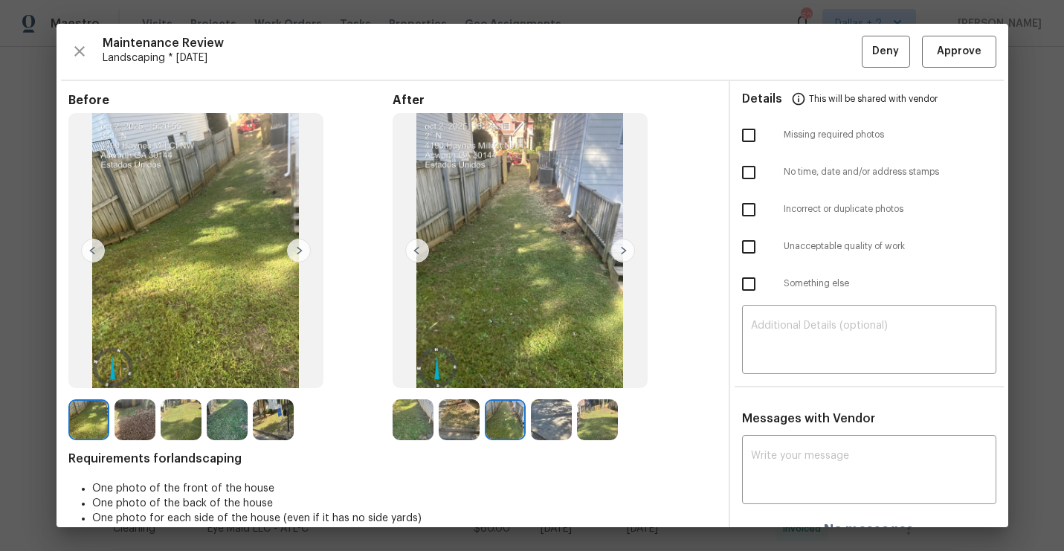
click at [619, 251] on img at bounding box center [623, 251] width 24 height 24
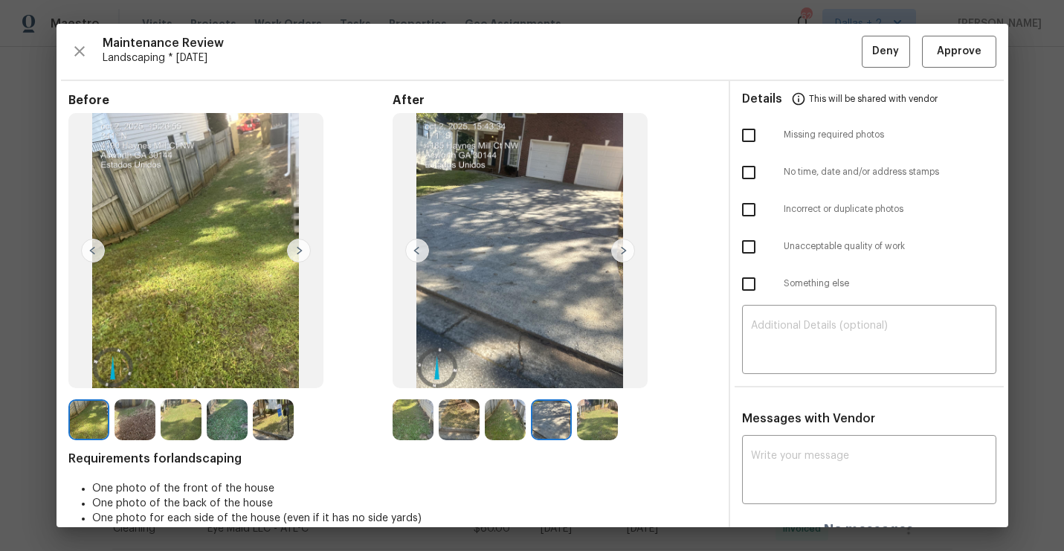
click at [622, 248] on img at bounding box center [623, 251] width 24 height 24
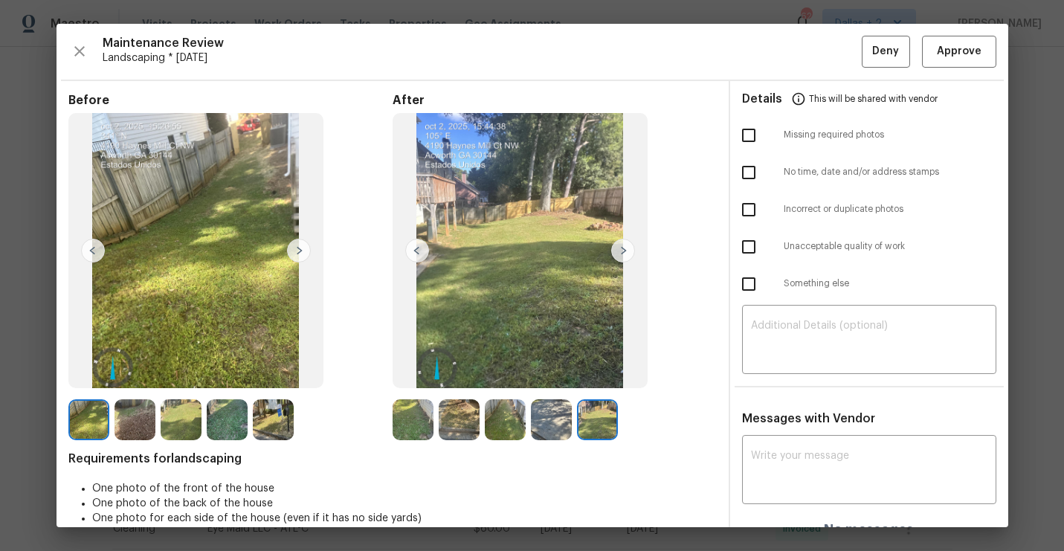
click at [295, 251] on img at bounding box center [299, 251] width 24 height 24
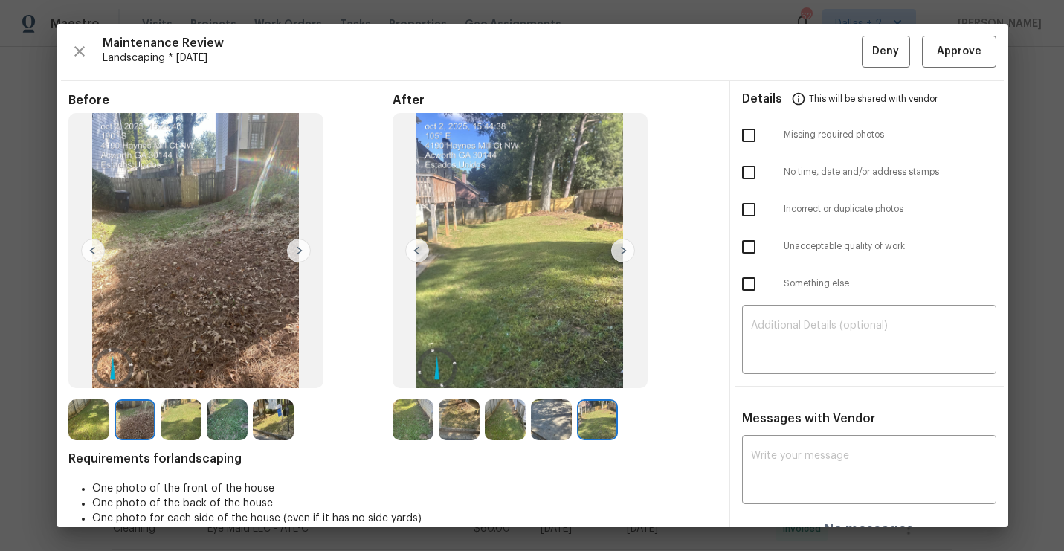
click at [297, 251] on img at bounding box center [299, 251] width 24 height 24
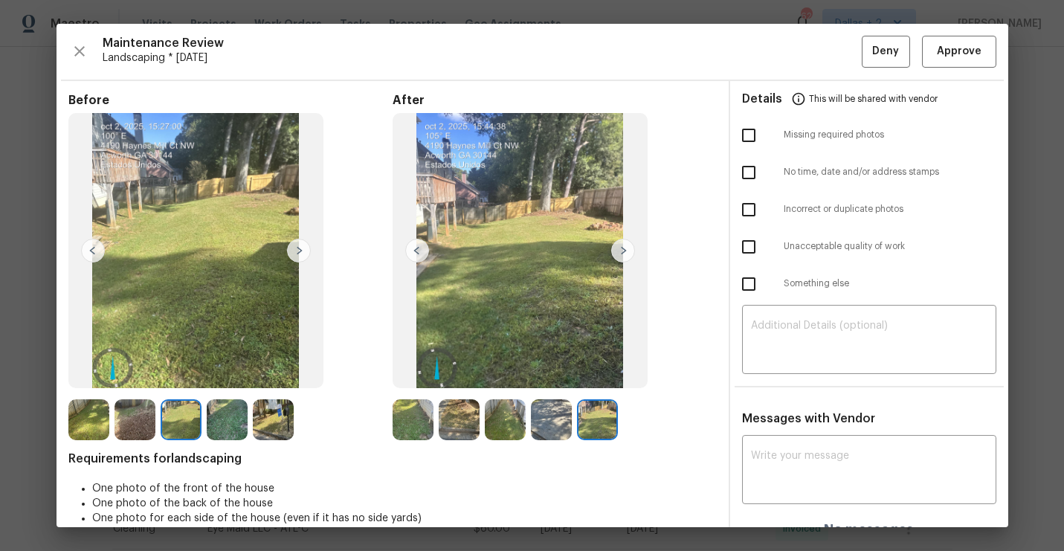
click at [297, 251] on img at bounding box center [299, 251] width 24 height 24
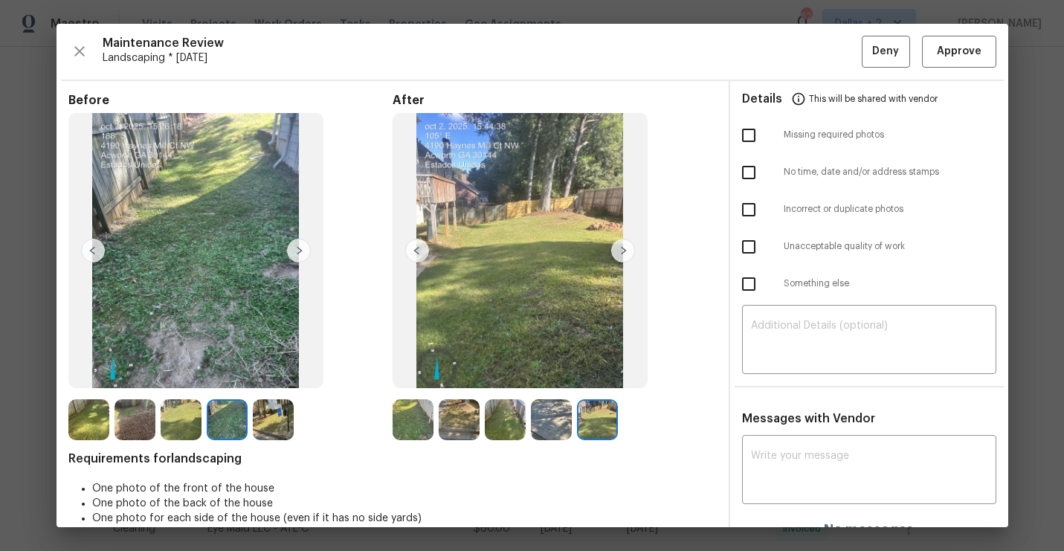
click at [401, 441] on div "Before After Requirements for landscaping One photo of the front of the house O…" at bounding box center [392, 321] width 648 height 456
click at [405, 416] on img at bounding box center [413, 419] width 41 height 41
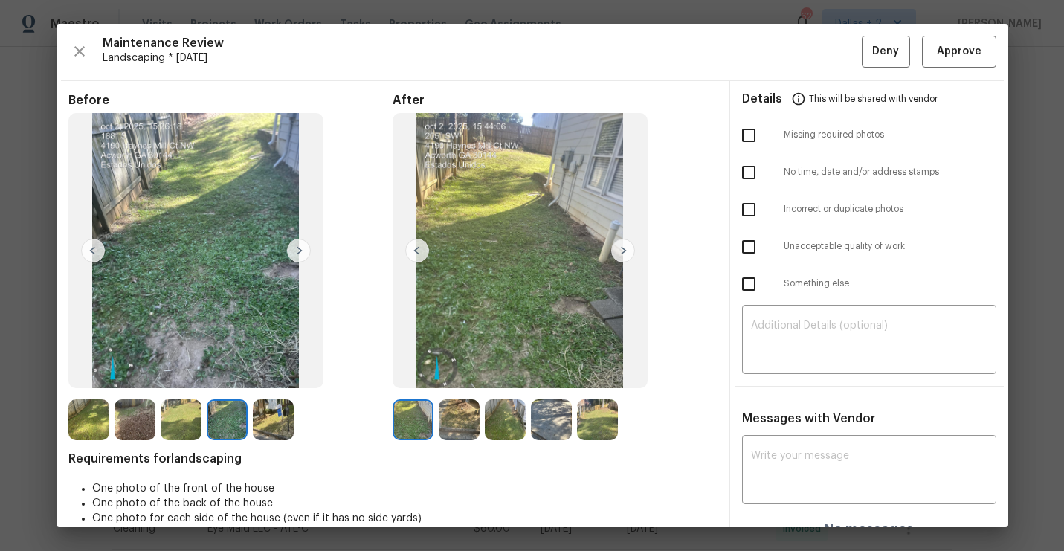
click at [623, 248] on img at bounding box center [623, 251] width 24 height 24
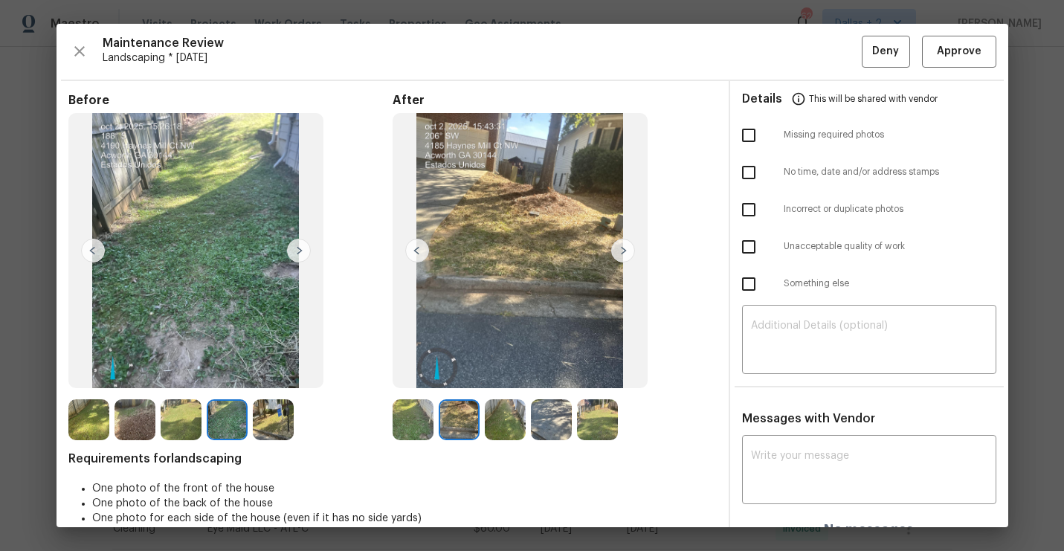
click at [623, 248] on img at bounding box center [623, 251] width 24 height 24
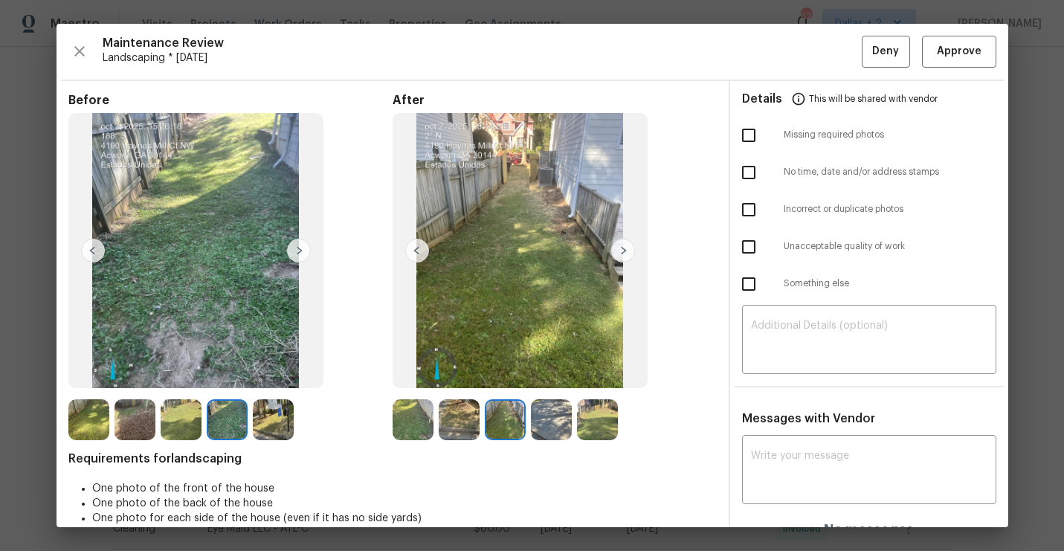
click at [623, 248] on img at bounding box center [623, 251] width 24 height 24
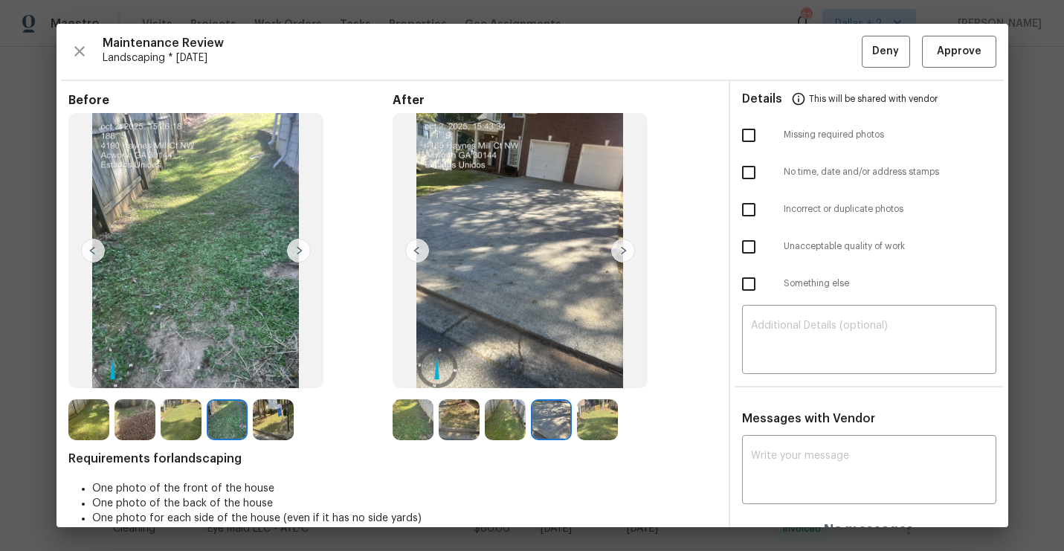
click at [623, 248] on img at bounding box center [623, 251] width 24 height 24
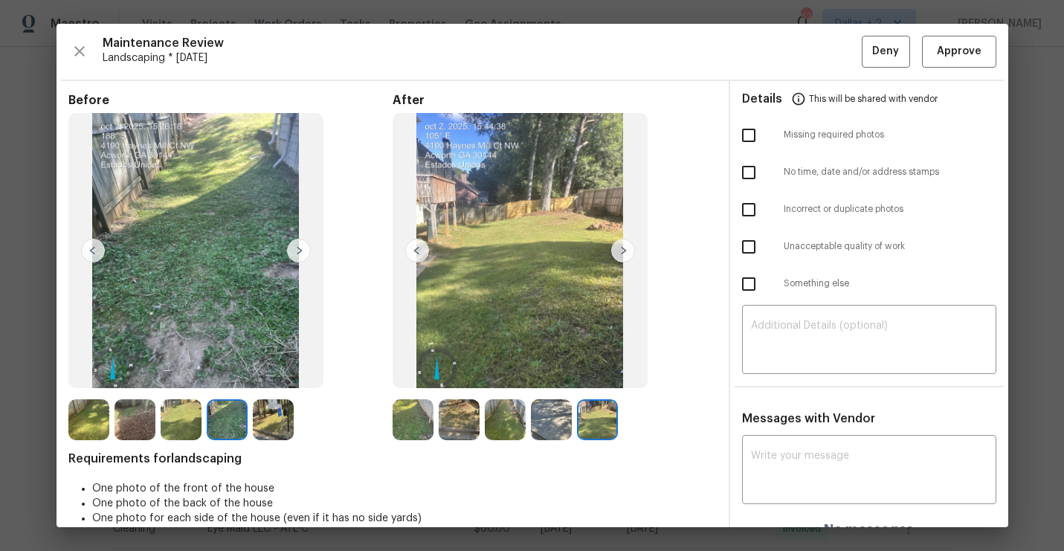
click at [623, 248] on img at bounding box center [623, 251] width 24 height 24
click at [422, 248] on img at bounding box center [417, 251] width 24 height 24
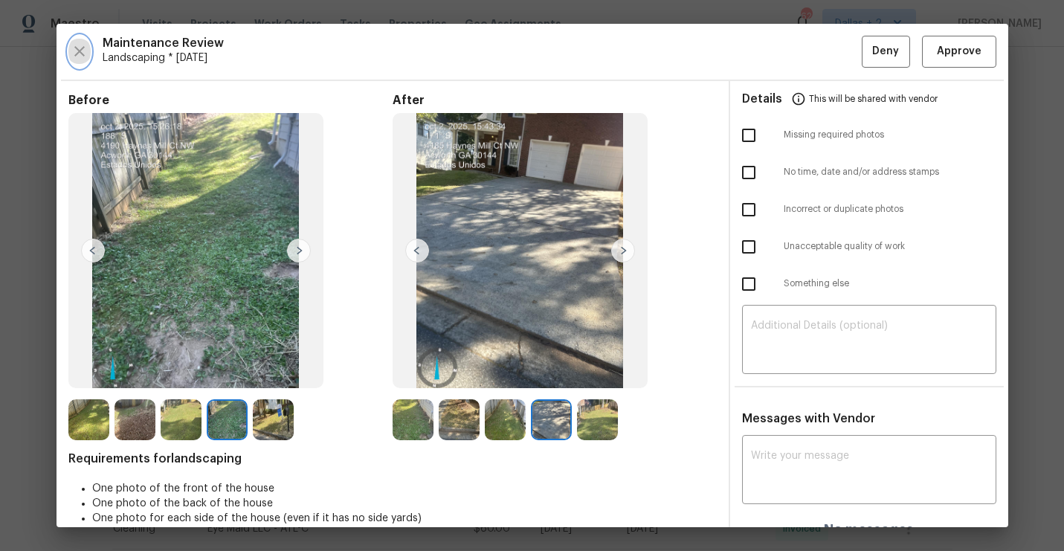
click at [69, 54] on button "button" at bounding box center [79, 52] width 22 height 32
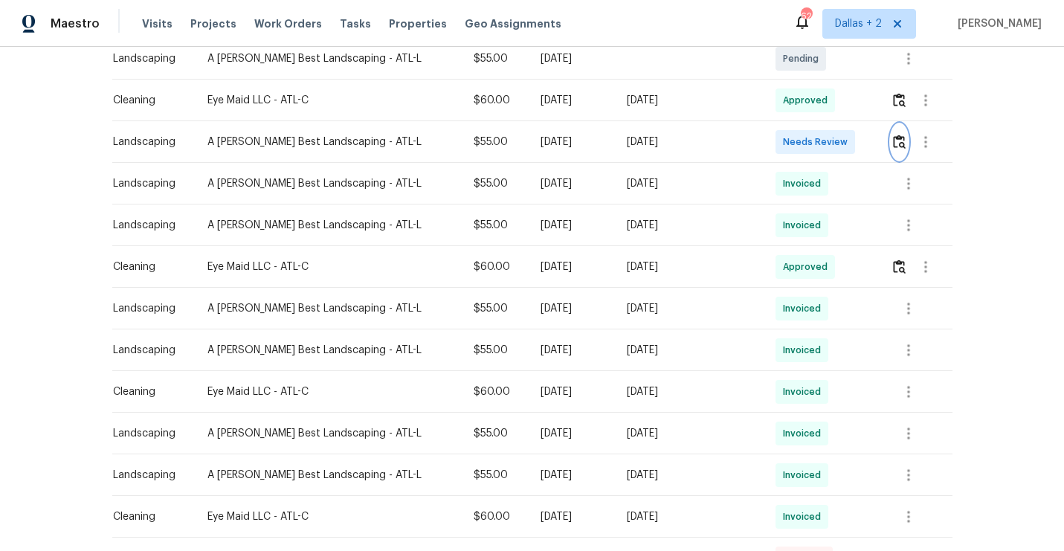
scroll to position [370, 0]
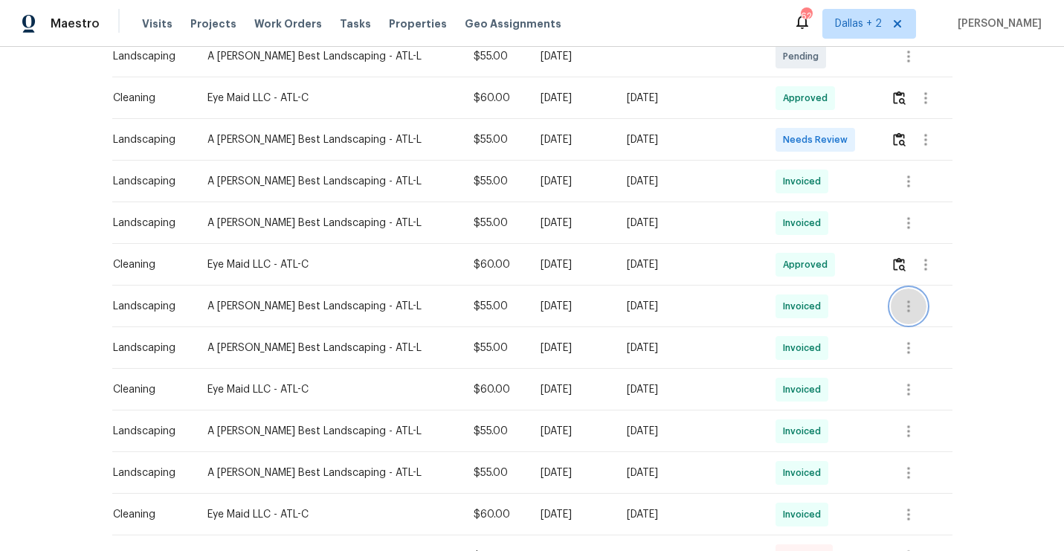
click at [912, 315] on icon "button" at bounding box center [909, 306] width 18 height 18
click at [912, 332] on li "View details" at bounding box center [939, 330] width 104 height 25
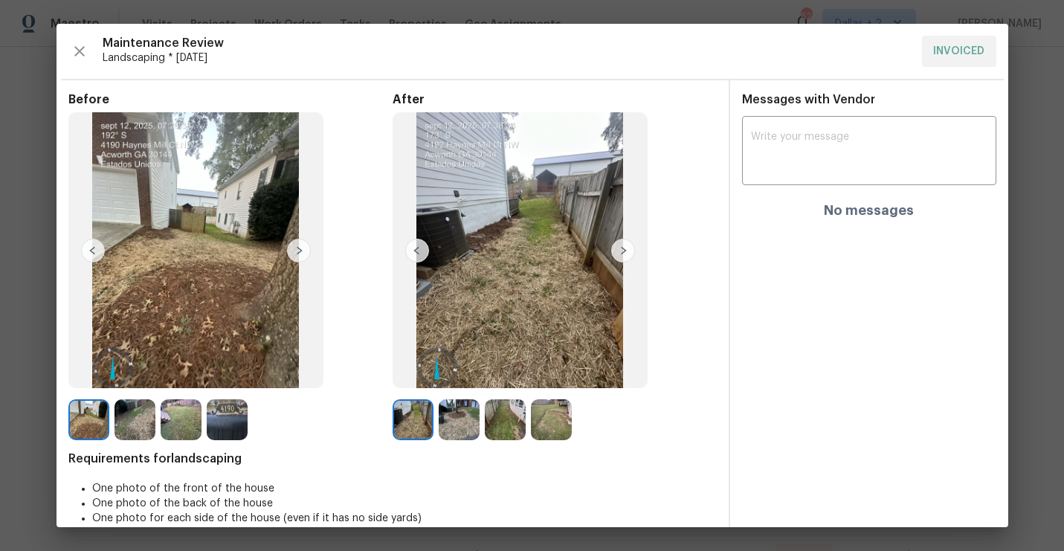
click at [228, 423] on img at bounding box center [227, 419] width 41 height 41
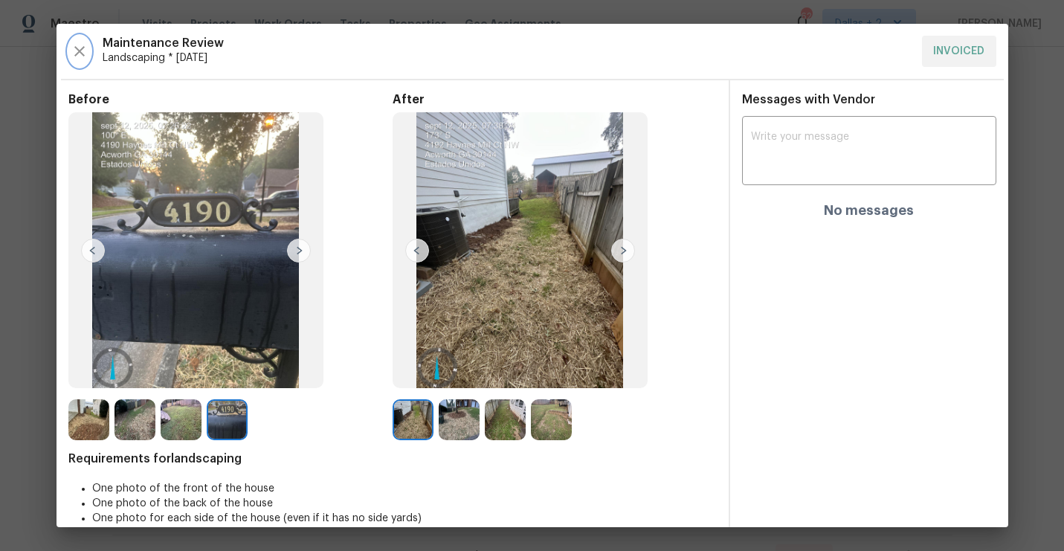
click at [72, 54] on icon "button" at bounding box center [80, 51] width 18 height 18
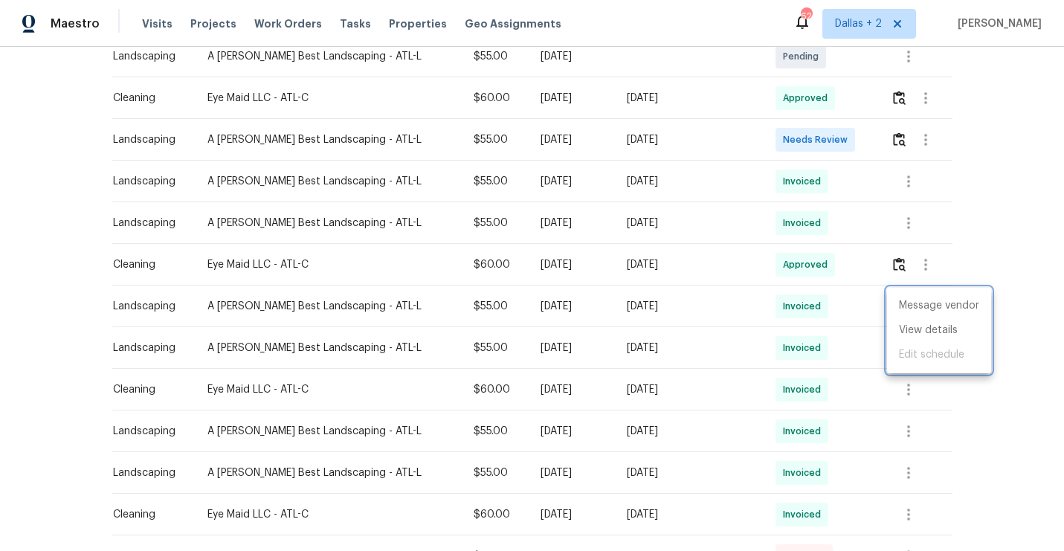
click at [893, 128] on div at bounding box center [532, 275] width 1064 height 551
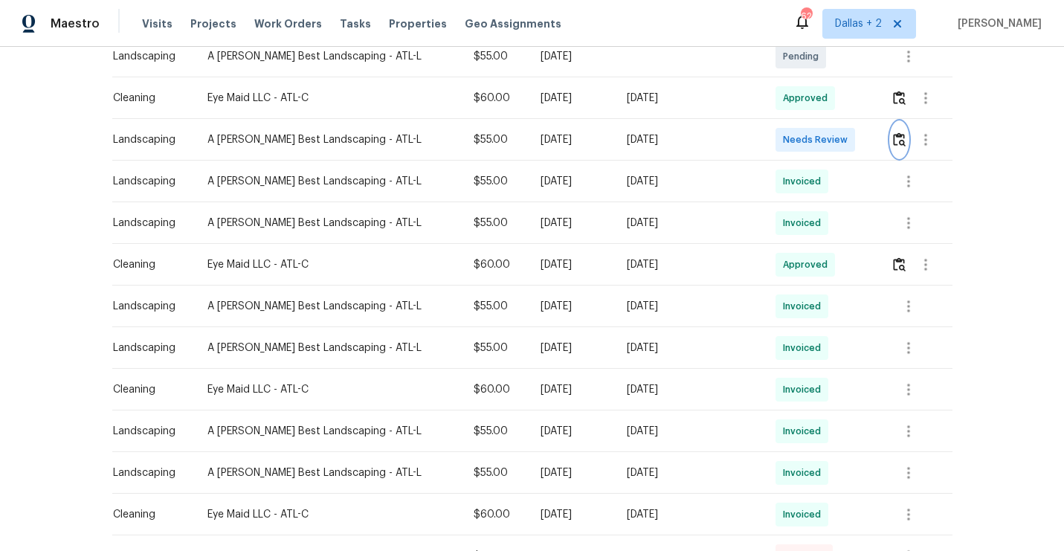
click at [895, 143] on img "button" at bounding box center [899, 139] width 13 height 14
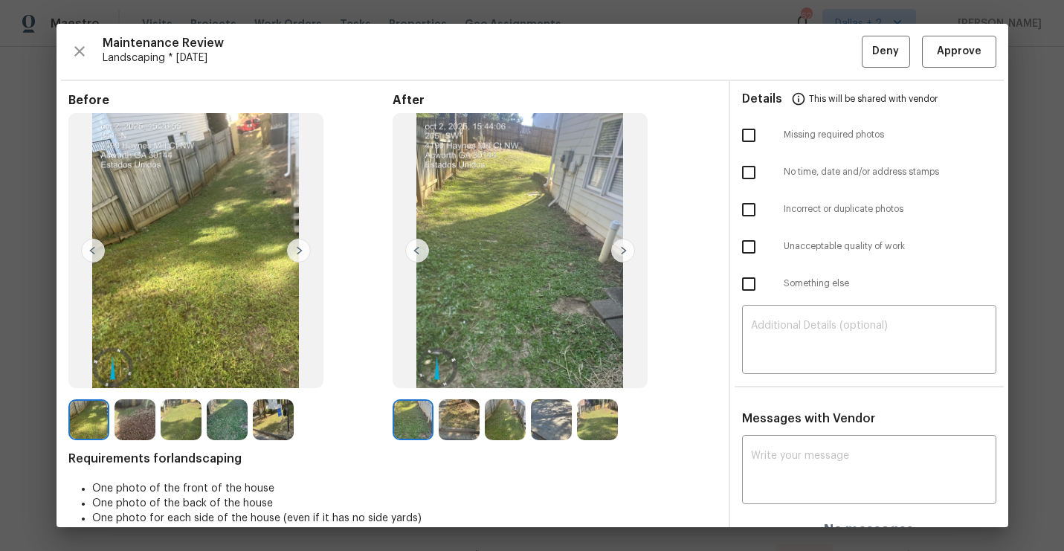
click at [299, 253] on img at bounding box center [299, 251] width 24 height 24
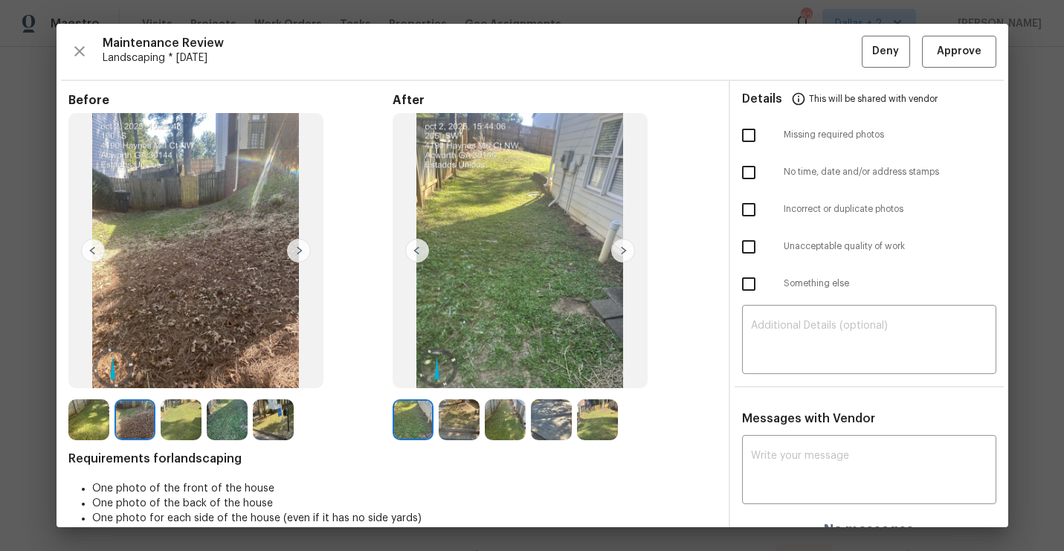
click at [299, 253] on img at bounding box center [299, 251] width 24 height 24
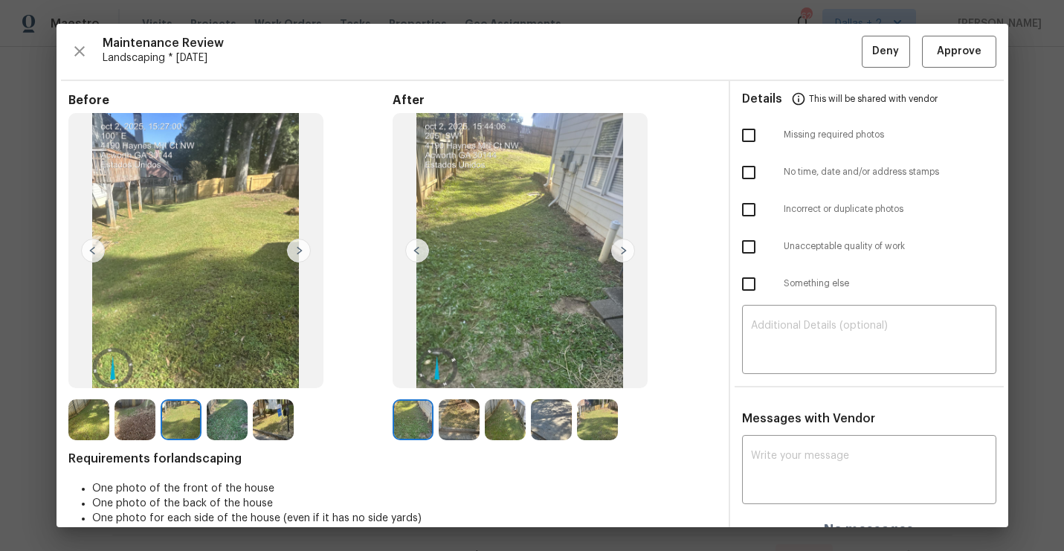
click at [96, 242] on img at bounding box center [93, 251] width 24 height 24
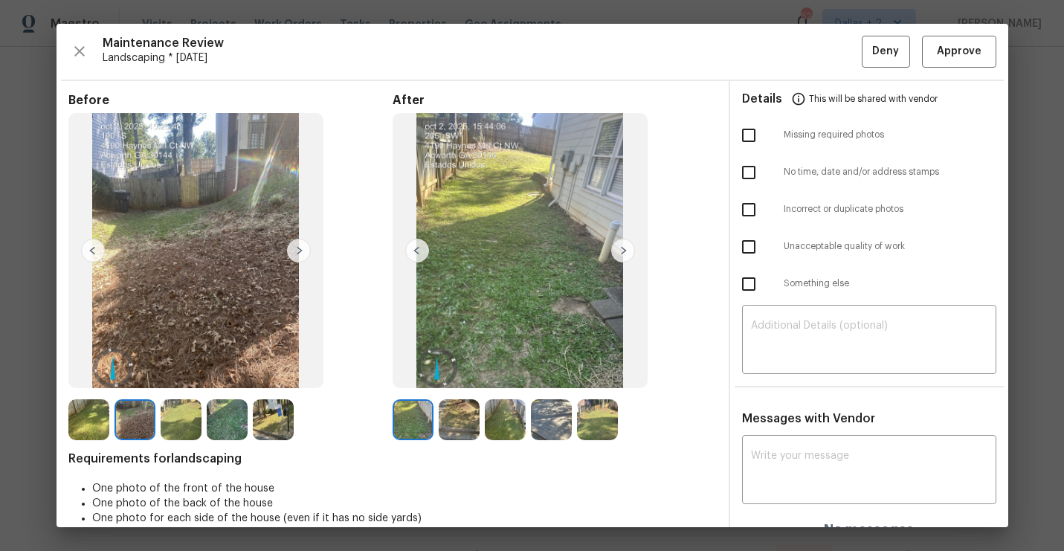
click at [297, 249] on img at bounding box center [299, 251] width 24 height 24
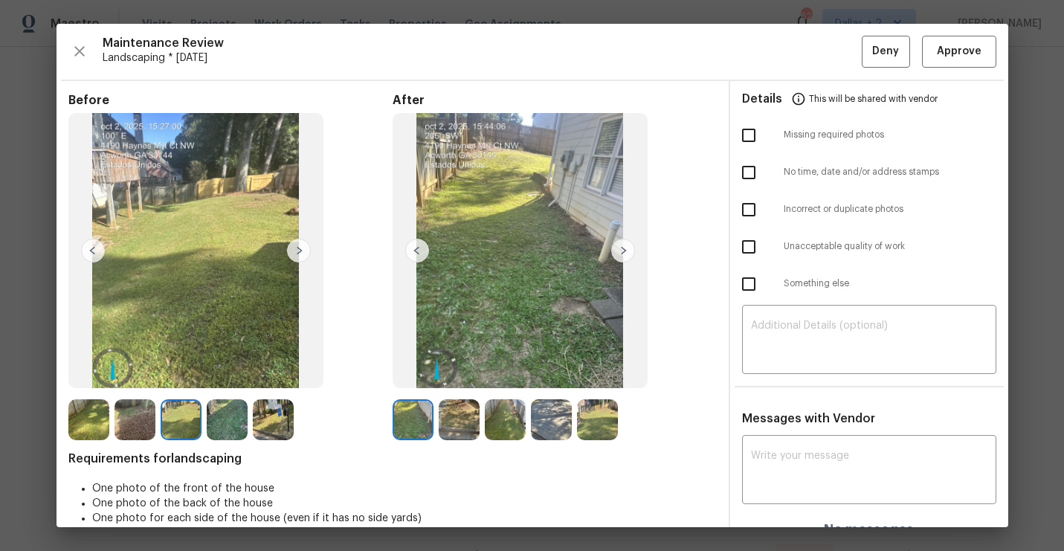
click at [297, 249] on img at bounding box center [299, 251] width 24 height 24
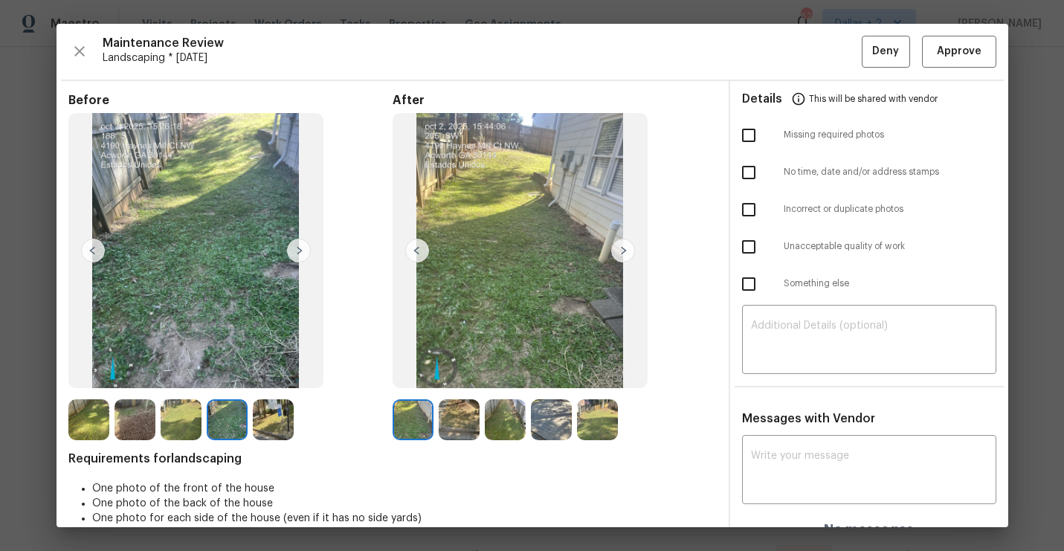
click at [297, 249] on img at bounding box center [299, 251] width 24 height 24
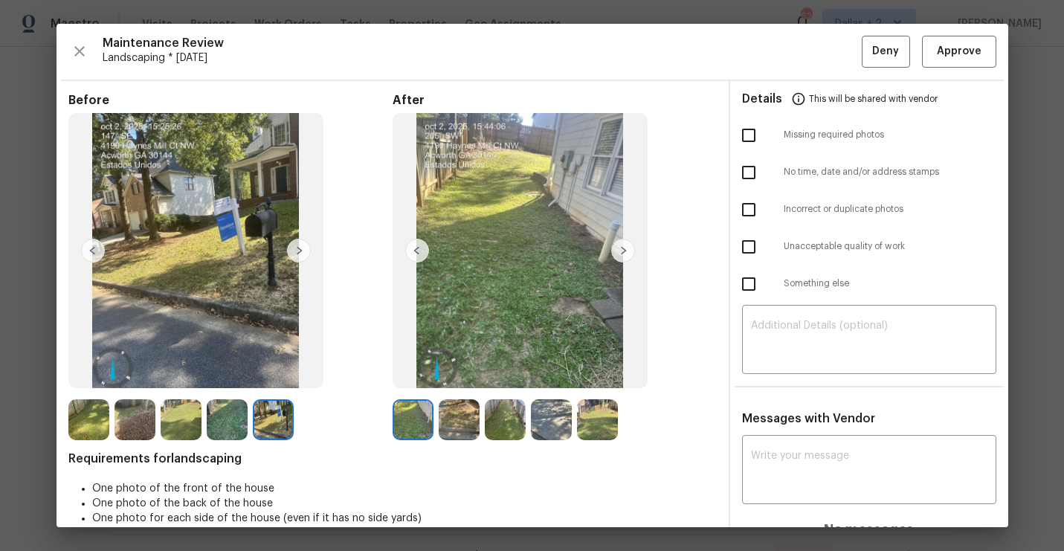
click at [407, 428] on img at bounding box center [413, 419] width 41 height 41
click at [457, 425] on img at bounding box center [459, 419] width 41 height 41
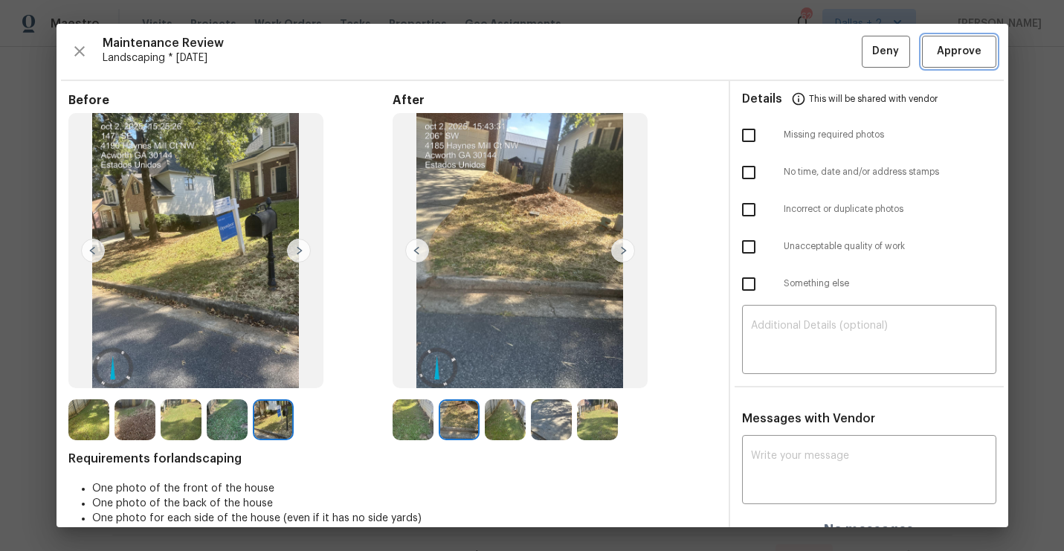
click at [967, 51] on span "Approve" at bounding box center [959, 51] width 45 height 19
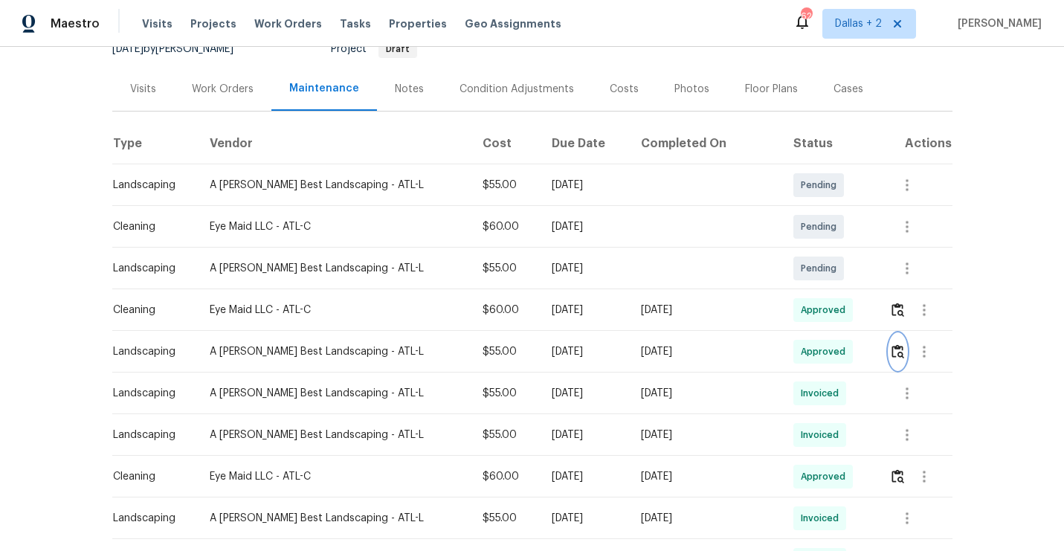
scroll to position [0, 0]
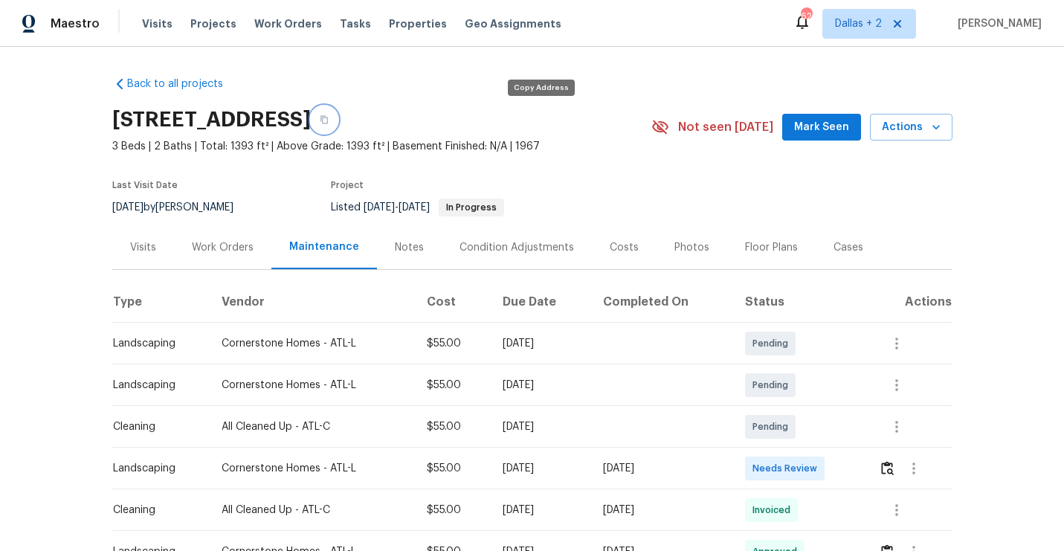
click at [338, 124] on button "button" at bounding box center [324, 119] width 27 height 27
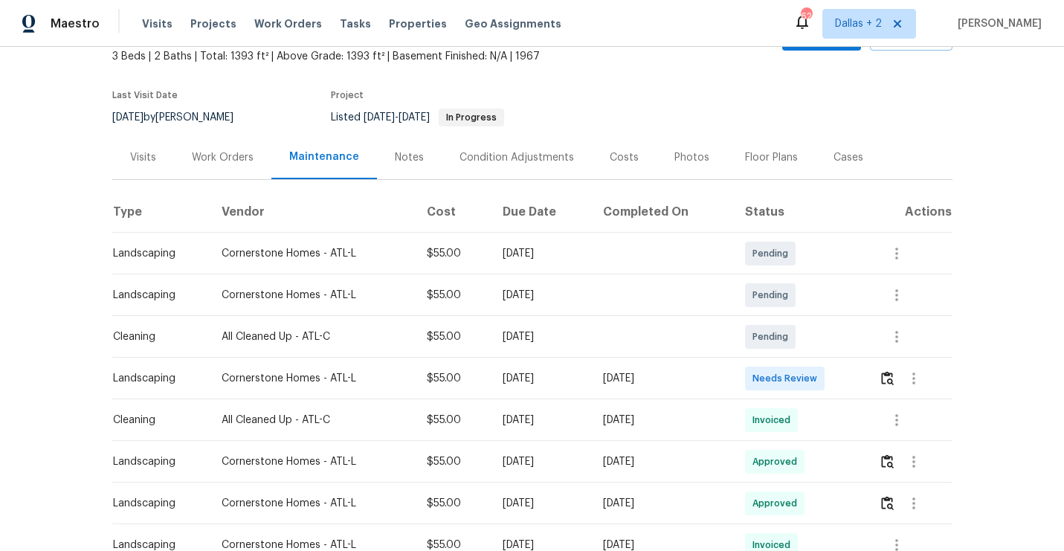
scroll to position [109, 0]
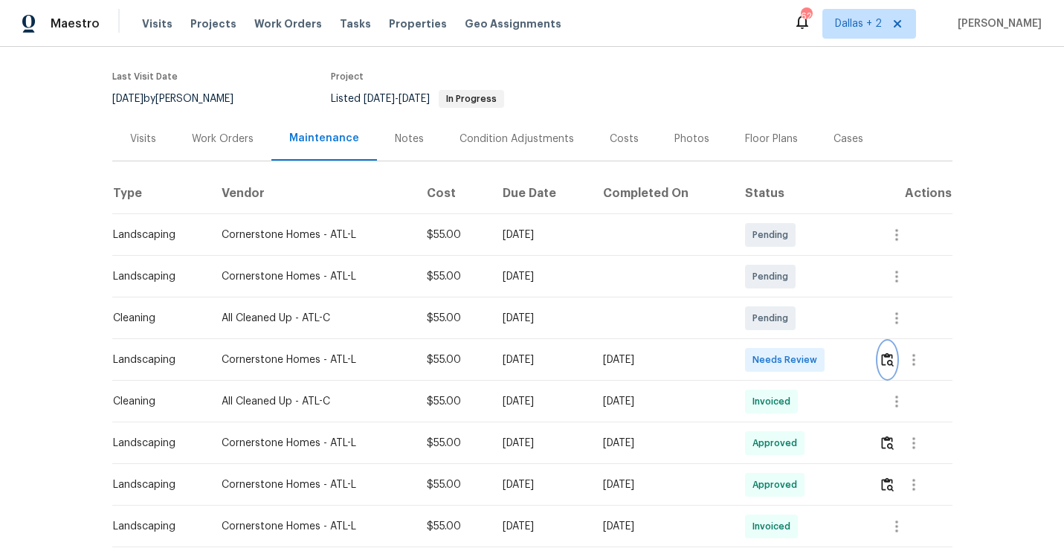
click at [889, 361] on img "button" at bounding box center [887, 360] width 13 height 14
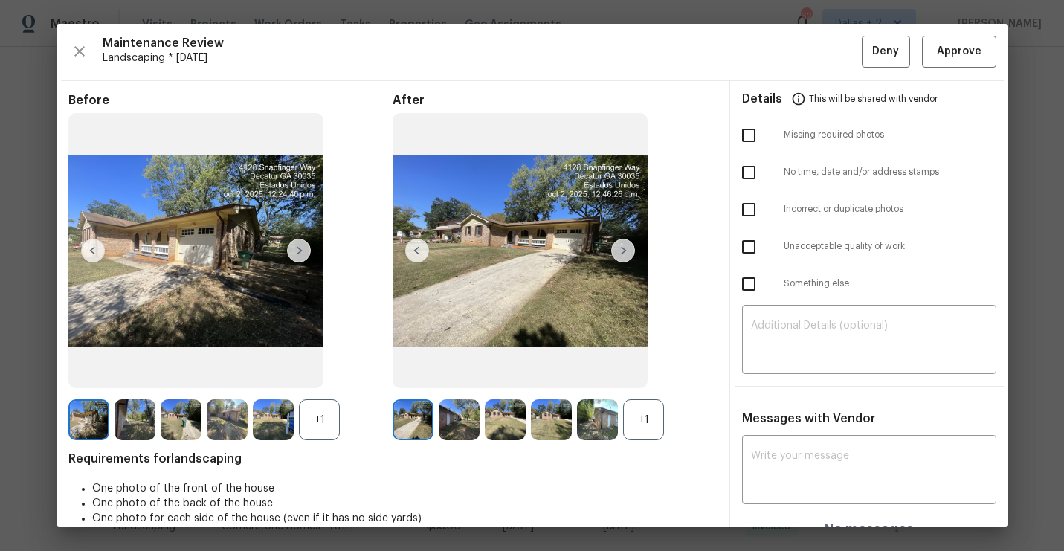
click at [309, 419] on div "+1" at bounding box center [319, 419] width 41 height 41
click at [651, 435] on div "+1" at bounding box center [643, 419] width 41 height 41
click at [622, 251] on img at bounding box center [623, 251] width 24 height 24
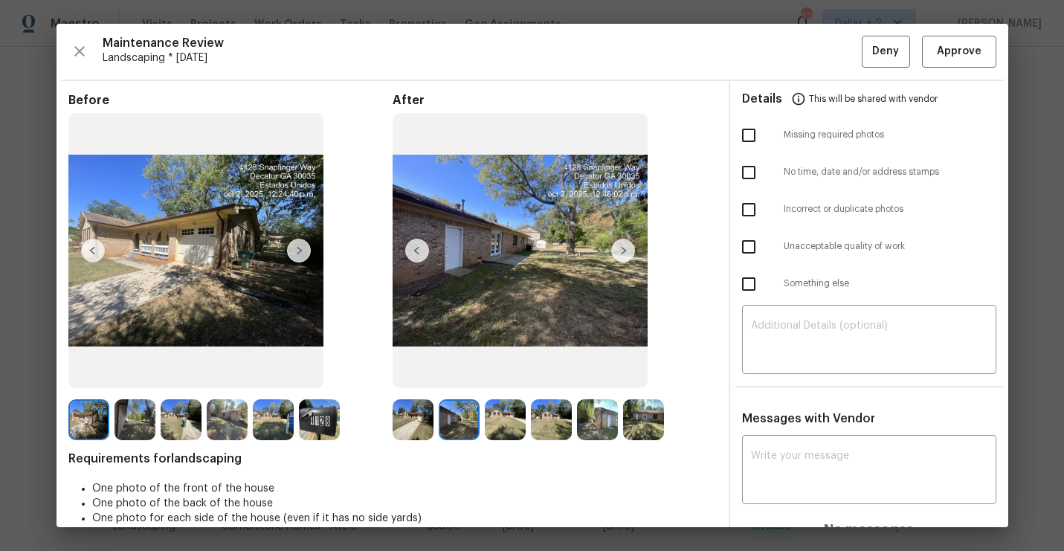
click at [626, 245] on img at bounding box center [623, 251] width 24 height 24
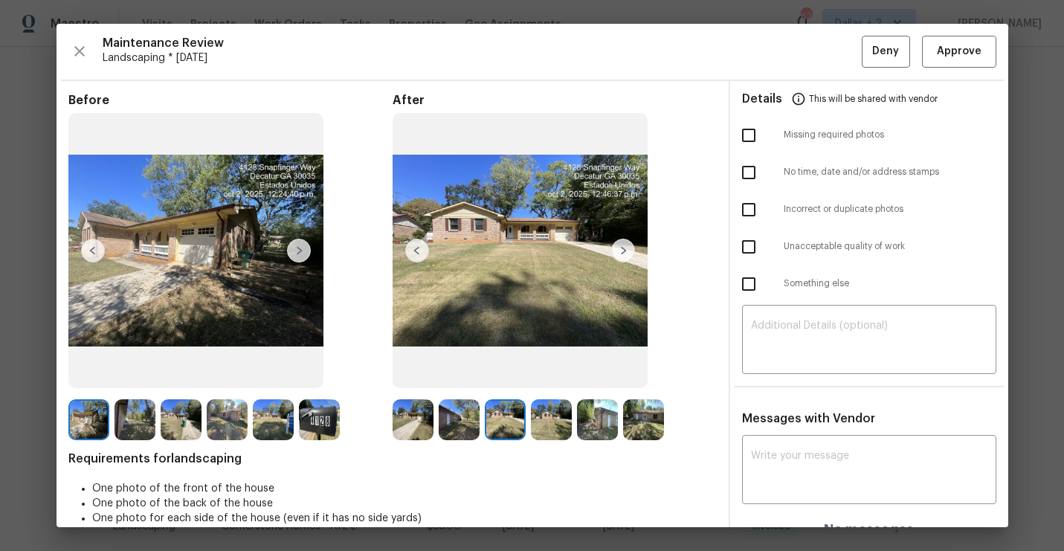
click at [626, 245] on img at bounding box center [623, 251] width 24 height 24
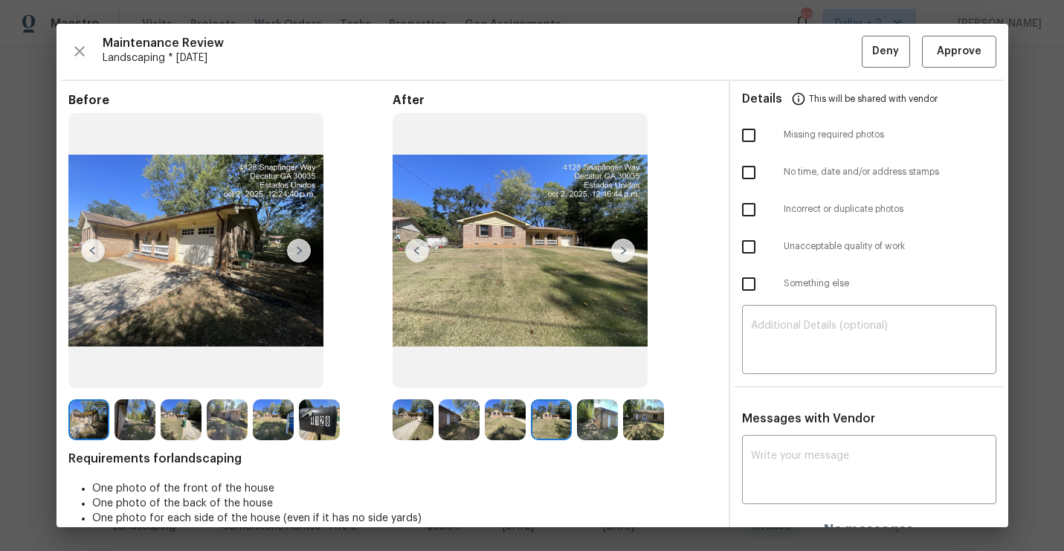
click at [626, 245] on img at bounding box center [623, 251] width 24 height 24
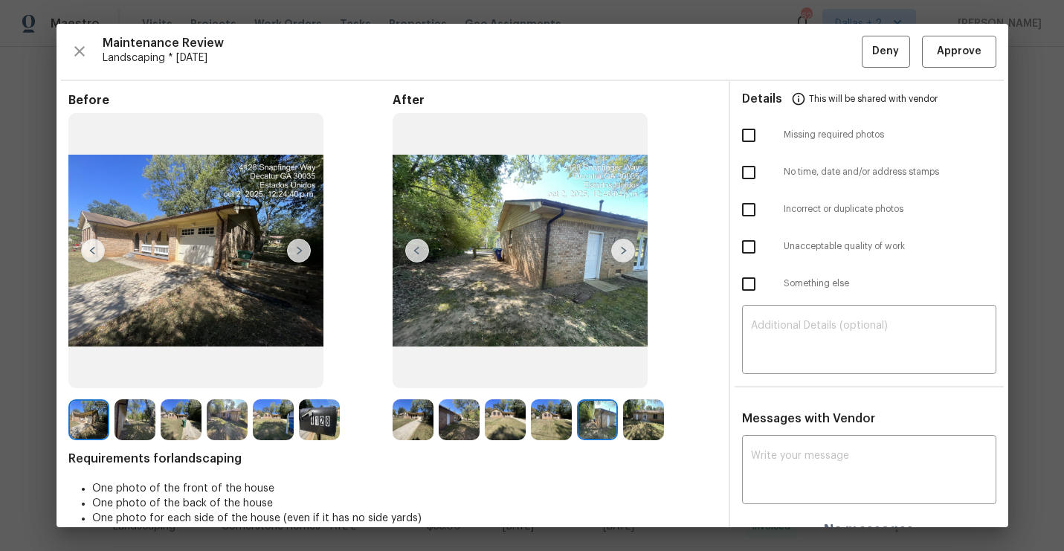
click at [625, 246] on img at bounding box center [623, 251] width 24 height 24
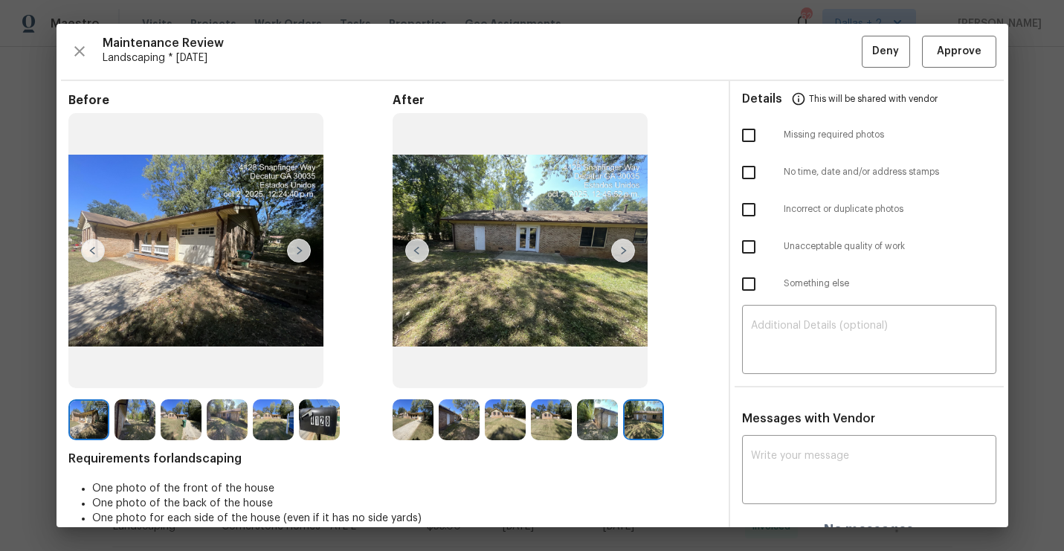
click at [420, 410] on img at bounding box center [413, 419] width 41 height 41
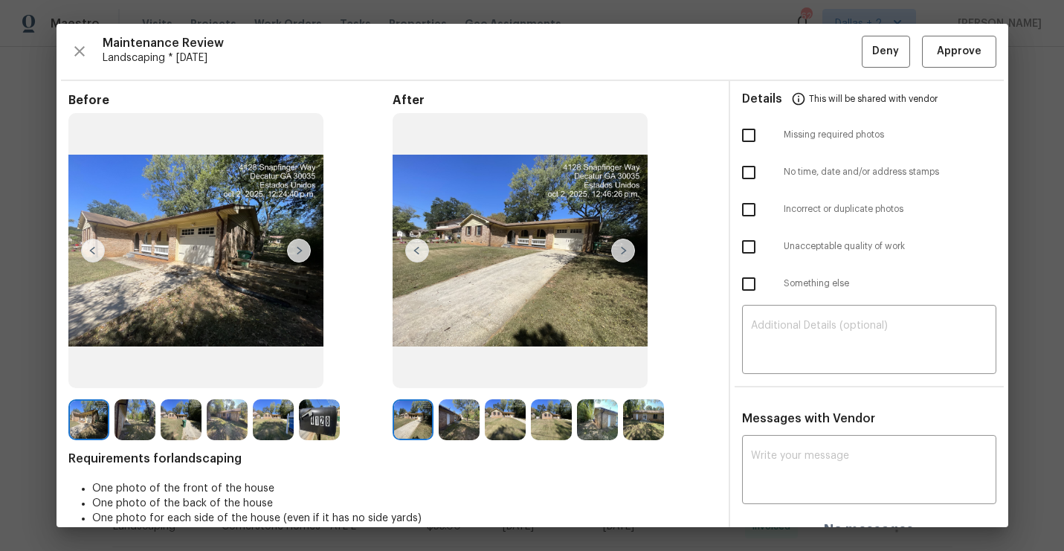
click at [633, 248] on img at bounding box center [623, 251] width 24 height 24
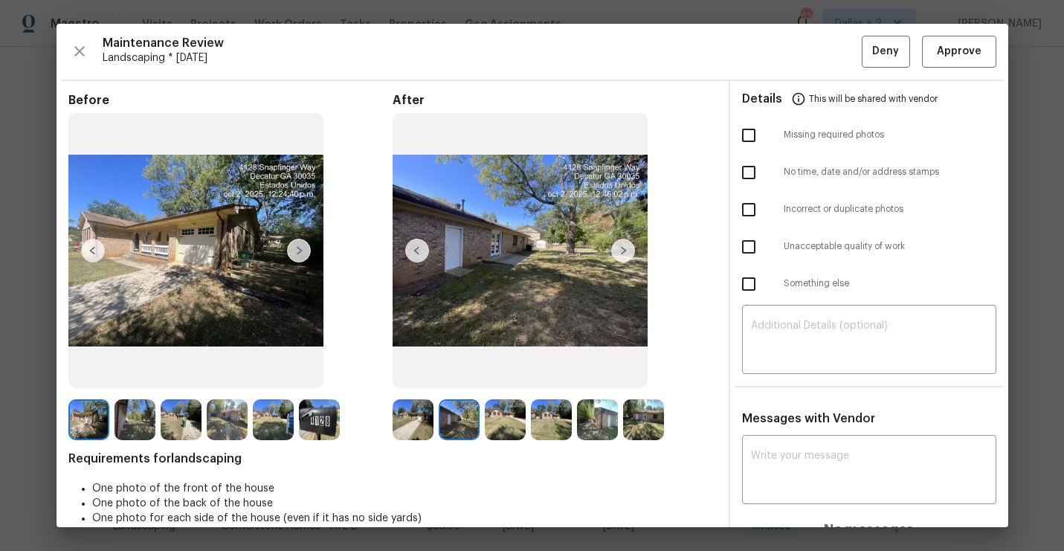
click at [413, 420] on img at bounding box center [413, 419] width 41 height 41
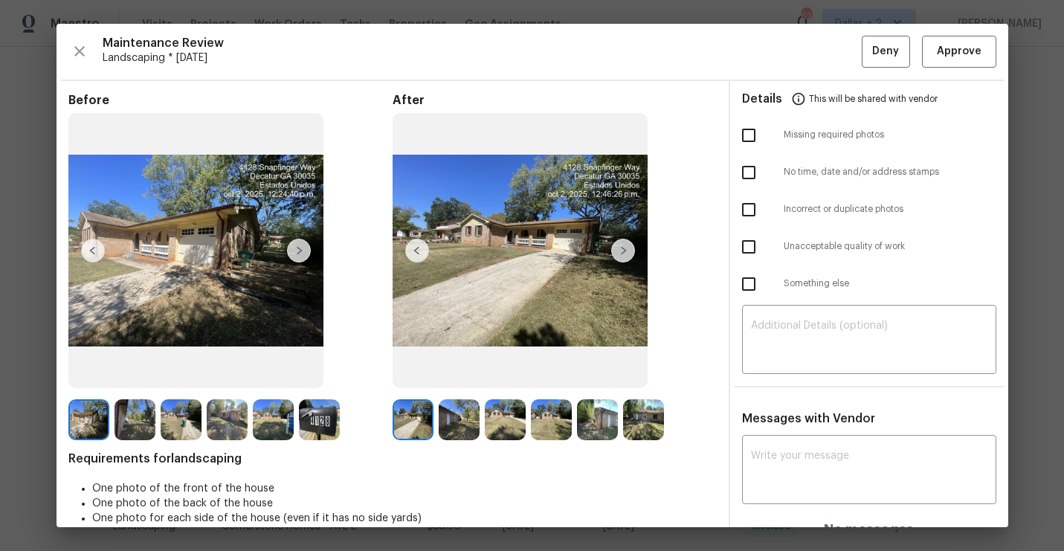
click at [619, 254] on img at bounding box center [623, 251] width 24 height 24
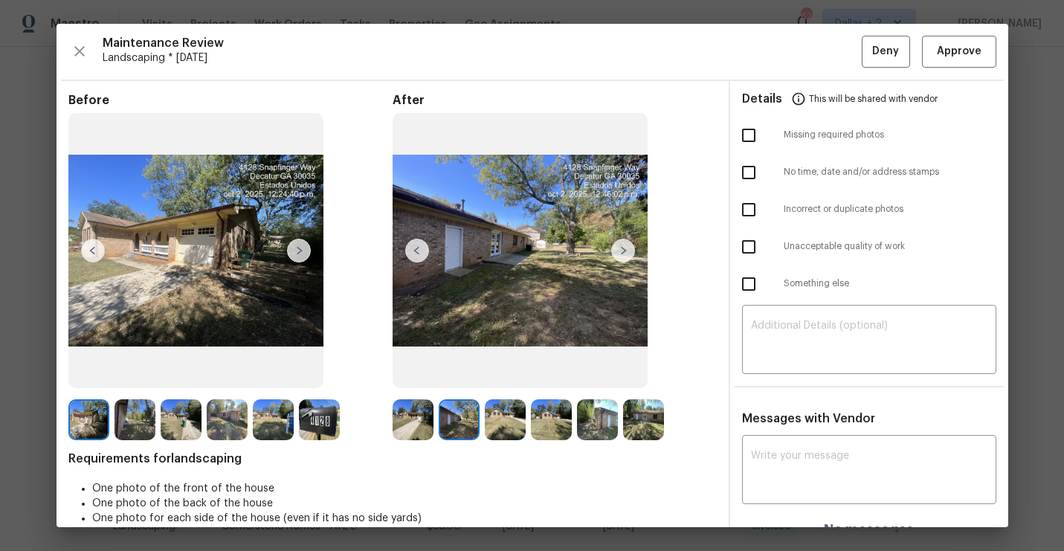
click at [619, 254] on img at bounding box center [623, 251] width 24 height 24
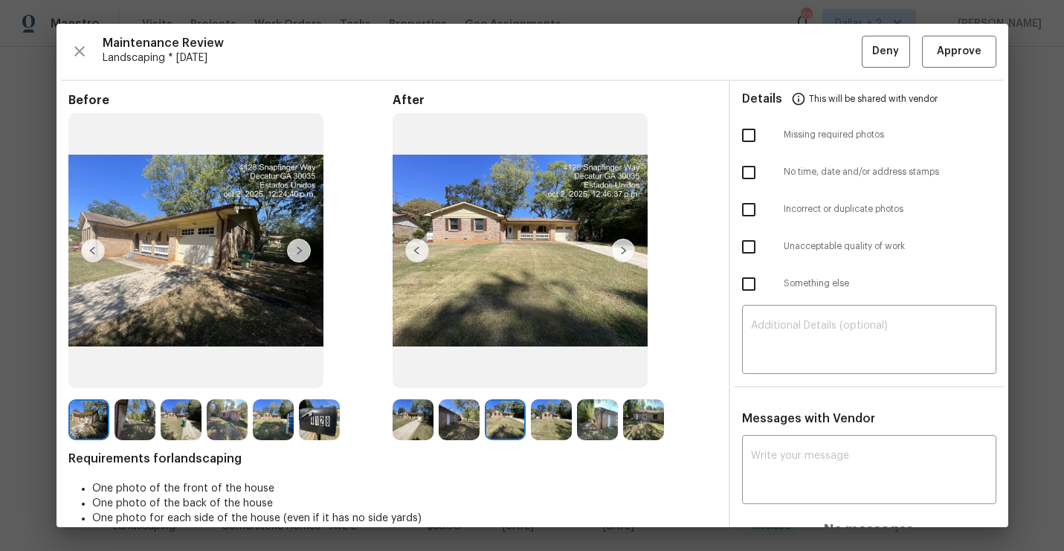
click at [619, 254] on img at bounding box center [623, 251] width 24 height 24
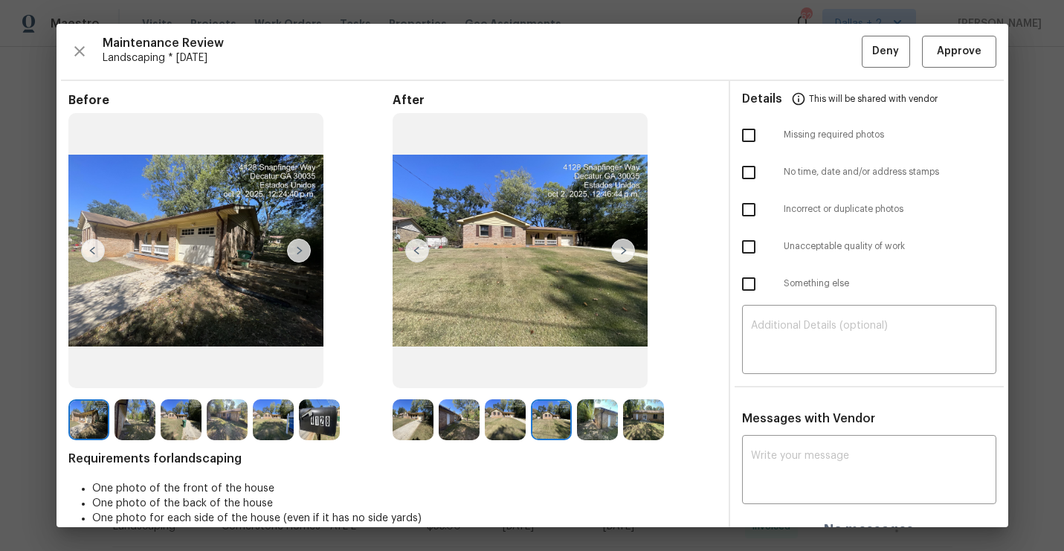
click at [619, 254] on img at bounding box center [623, 251] width 24 height 24
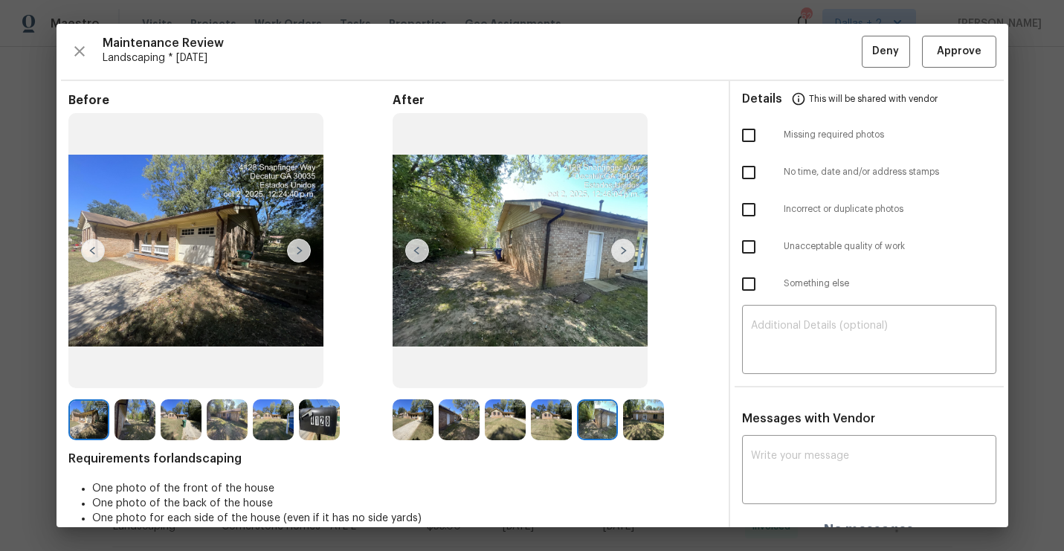
click at [619, 254] on img at bounding box center [623, 251] width 24 height 24
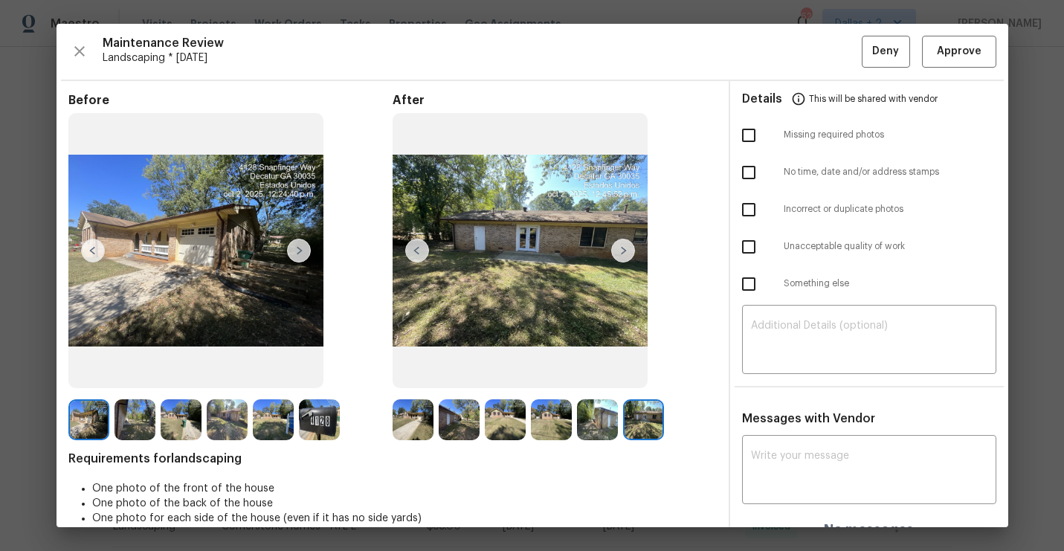
click at [618, 254] on img at bounding box center [623, 251] width 24 height 24
click at [408, 430] on img at bounding box center [413, 419] width 41 height 41
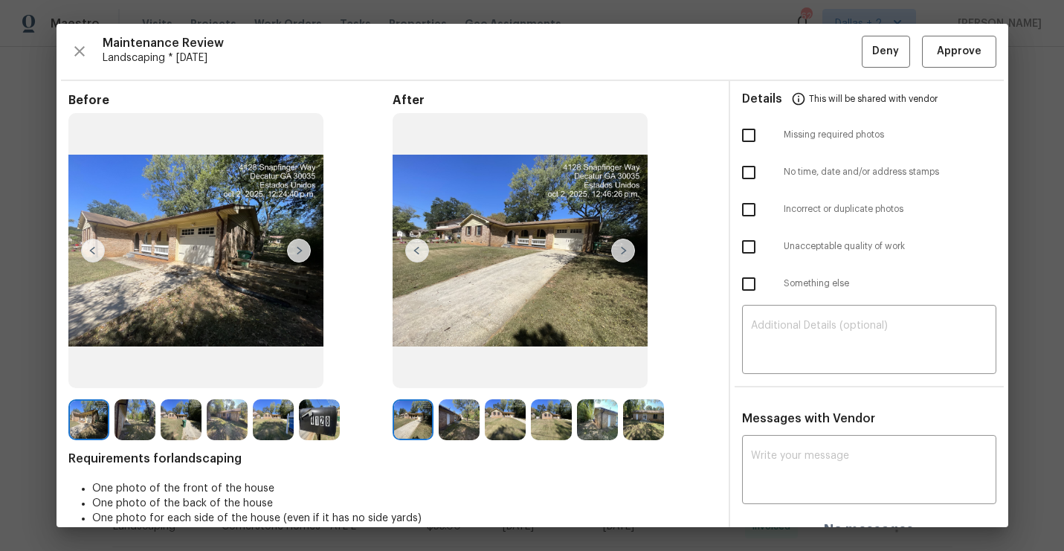
click at [626, 242] on img at bounding box center [623, 251] width 24 height 24
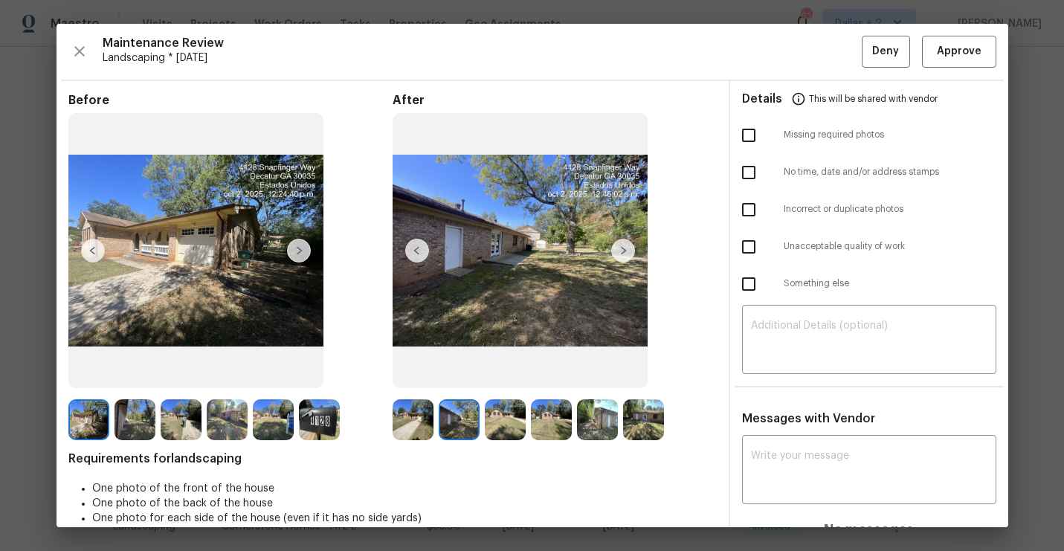
click at [626, 242] on img at bounding box center [623, 251] width 24 height 24
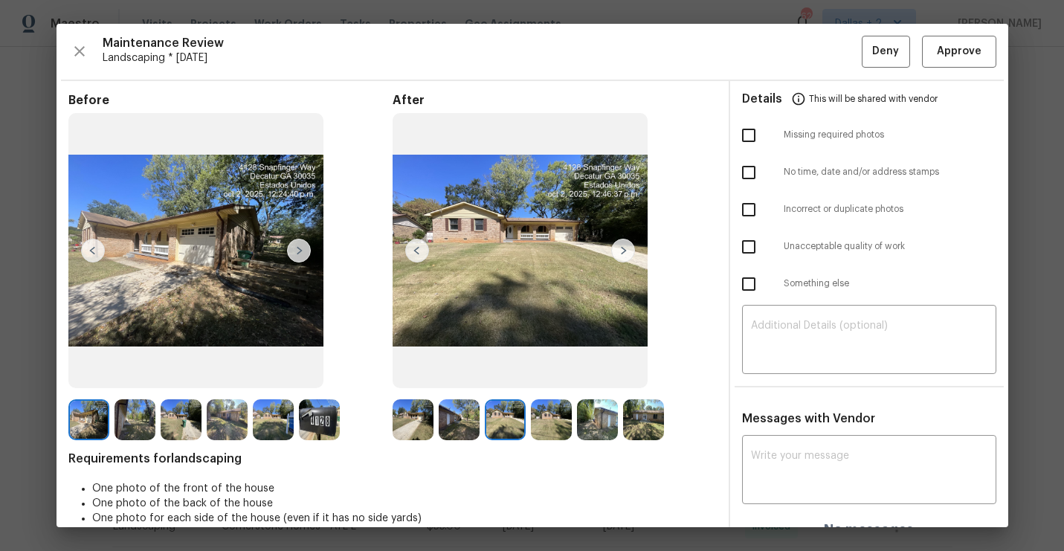
click at [628, 234] on img at bounding box center [520, 251] width 255 height 276
click at [556, 419] on img at bounding box center [551, 419] width 41 height 41
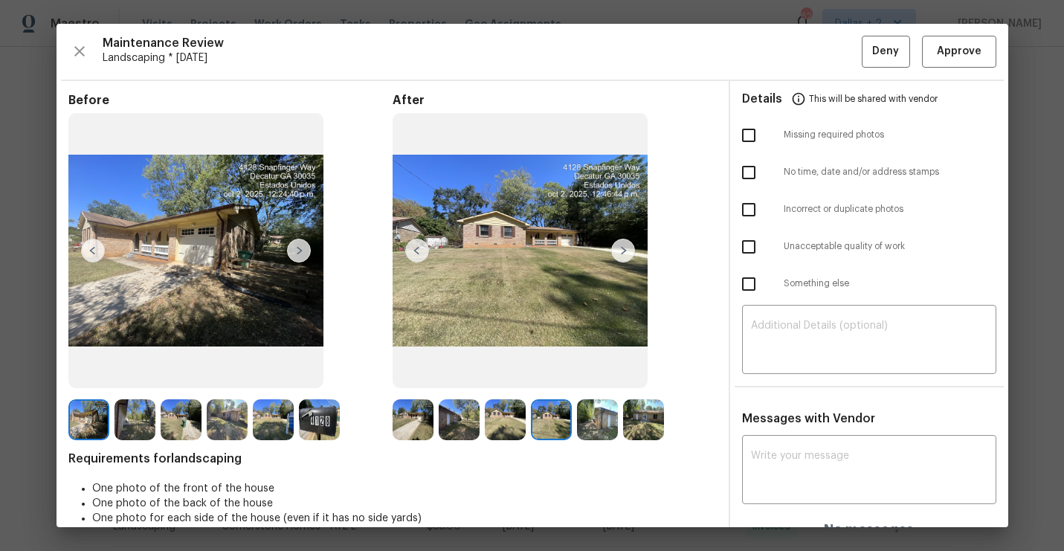
click at [582, 413] on img at bounding box center [597, 419] width 41 height 41
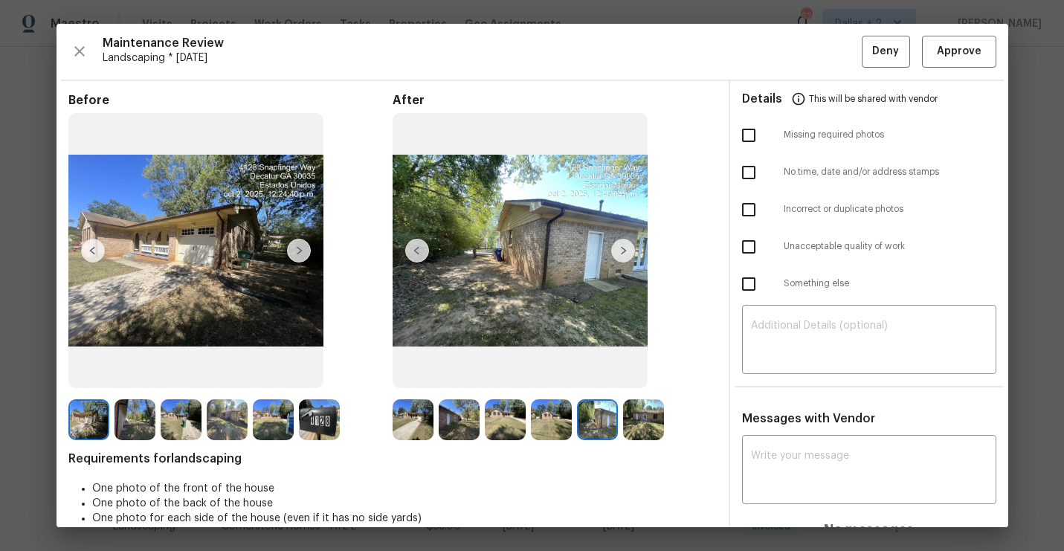
click at [645, 421] on img at bounding box center [643, 419] width 41 height 41
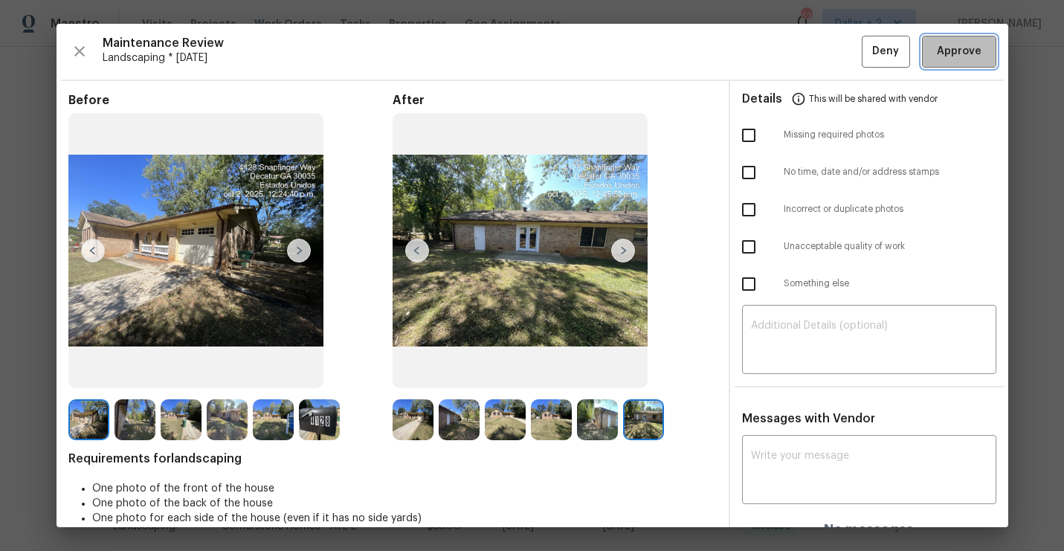
click at [967, 54] on span "Approve" at bounding box center [959, 51] width 45 height 19
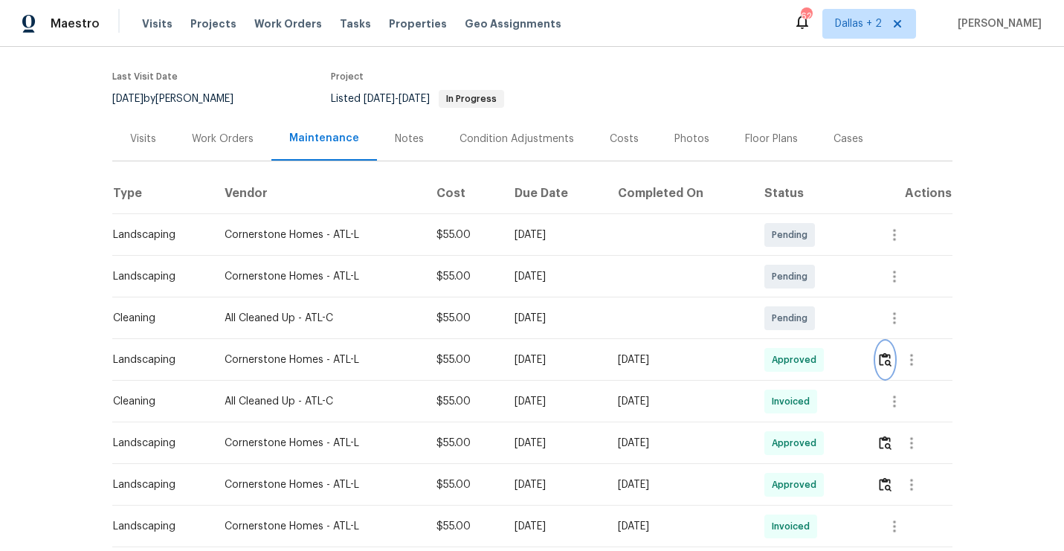
scroll to position [0, 0]
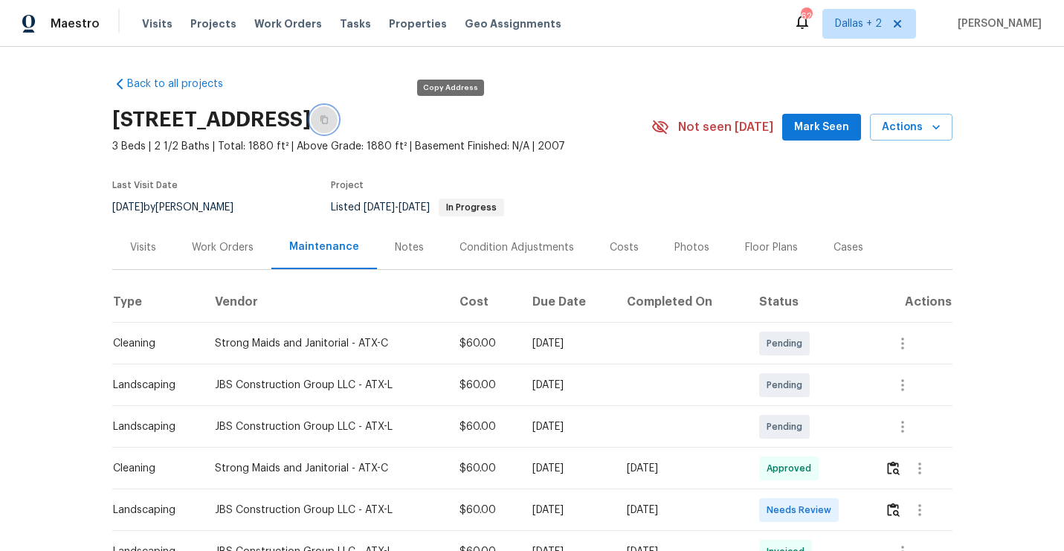
click at [338, 112] on button "button" at bounding box center [324, 119] width 27 height 27
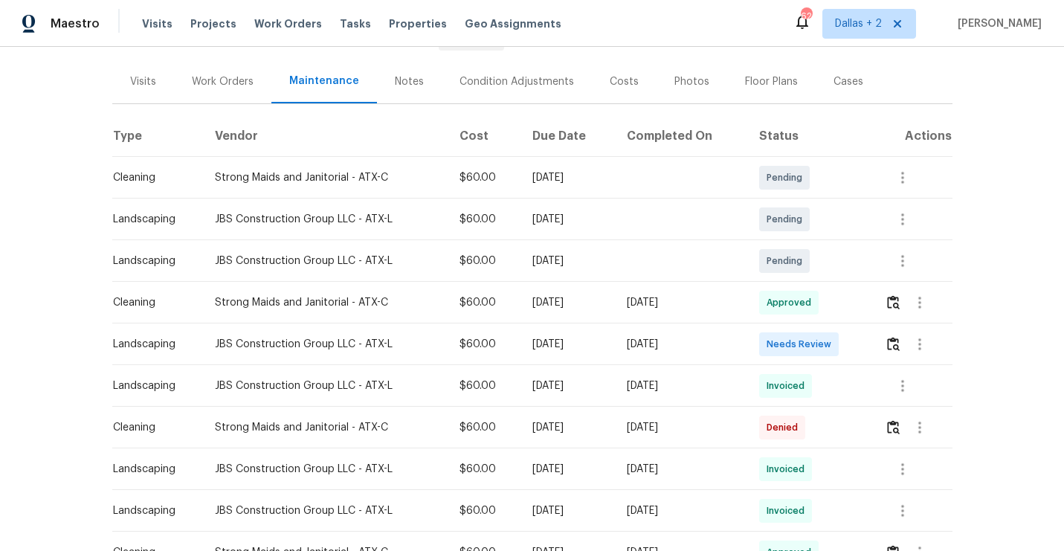
scroll to position [173, 0]
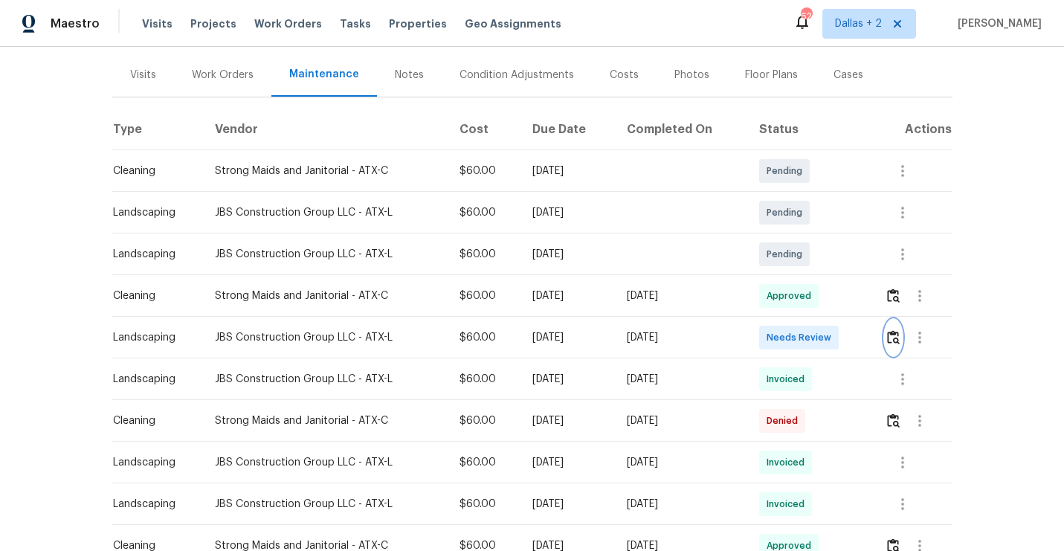
click at [891, 336] on img "button" at bounding box center [893, 337] width 13 height 14
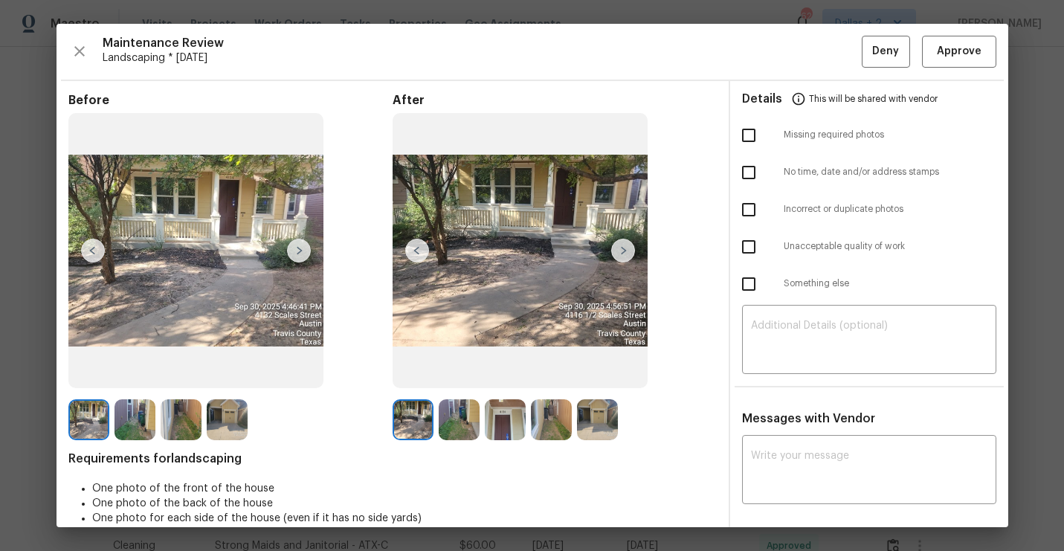
click at [299, 250] on img at bounding box center [299, 251] width 24 height 24
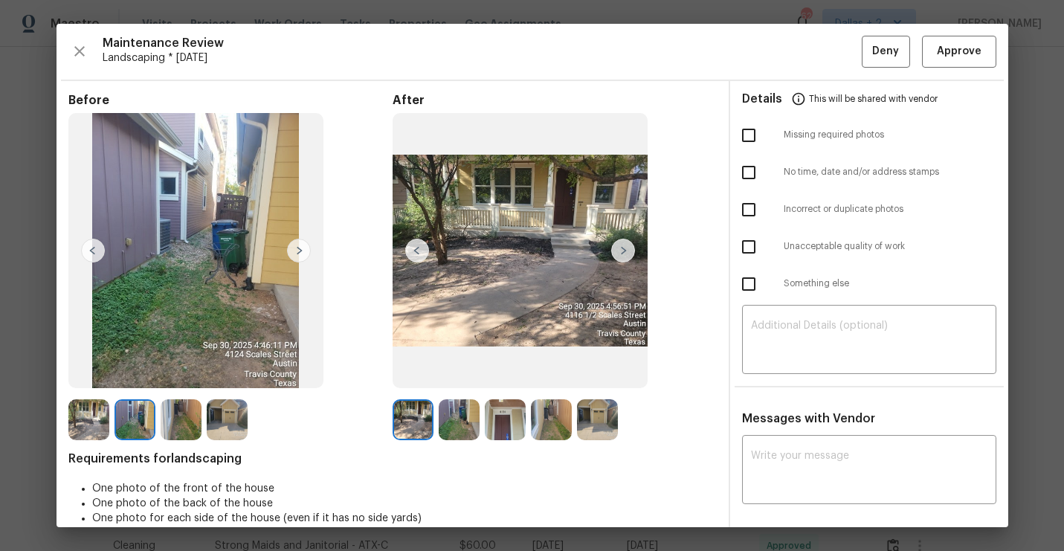
click at [506, 413] on img at bounding box center [505, 419] width 41 height 41
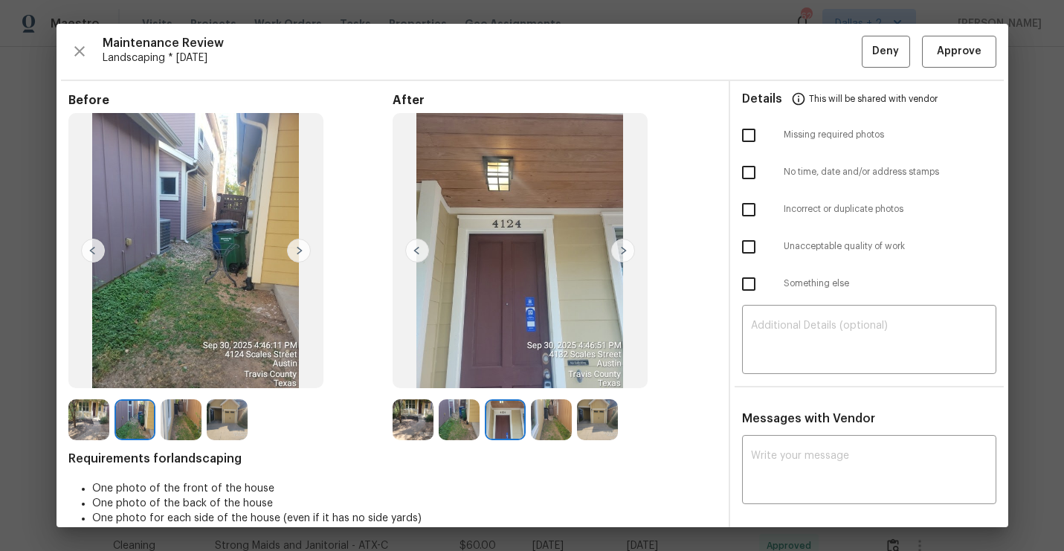
click at [421, 402] on img at bounding box center [413, 419] width 41 height 41
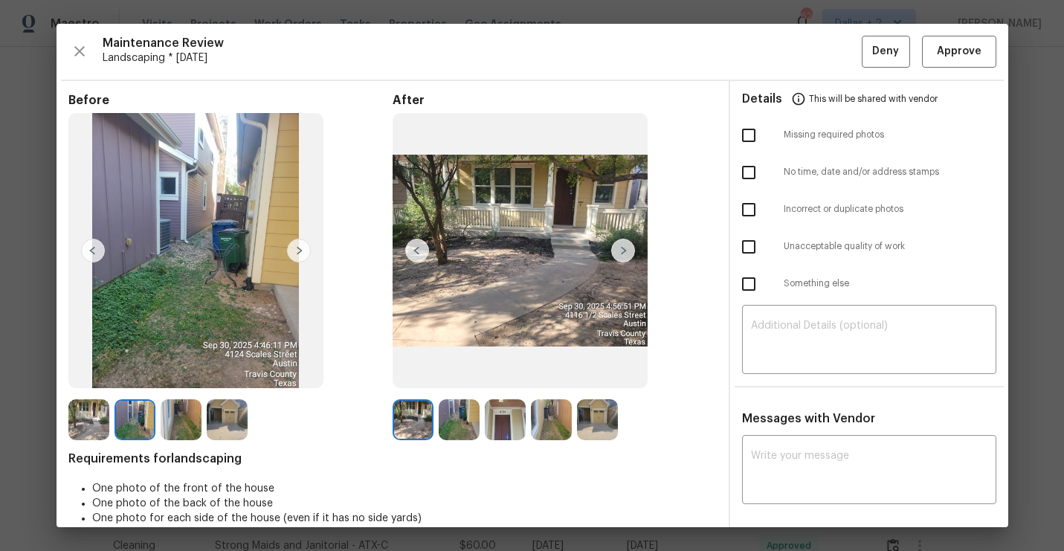
click at [619, 255] on img at bounding box center [623, 251] width 24 height 24
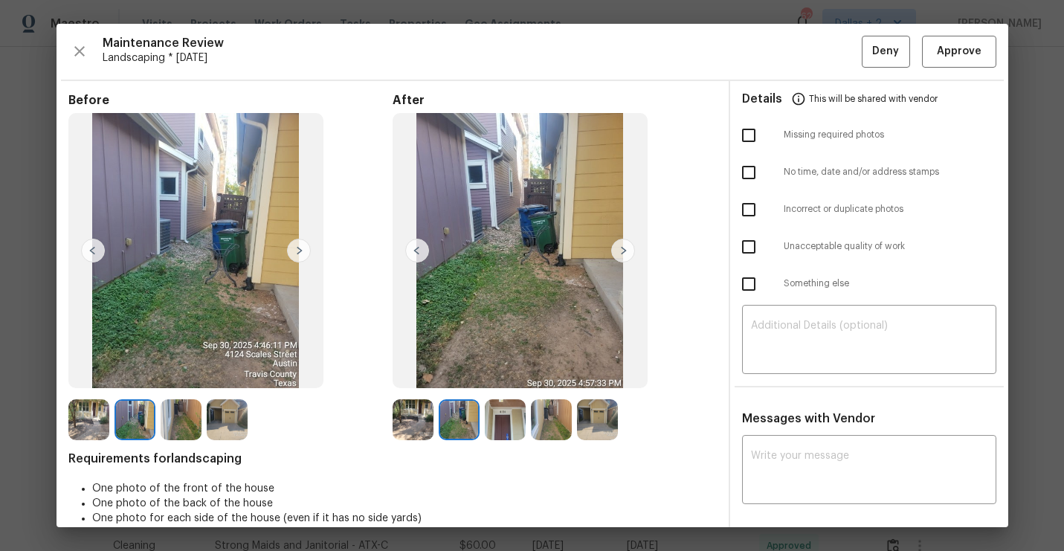
click at [619, 255] on img at bounding box center [623, 251] width 24 height 24
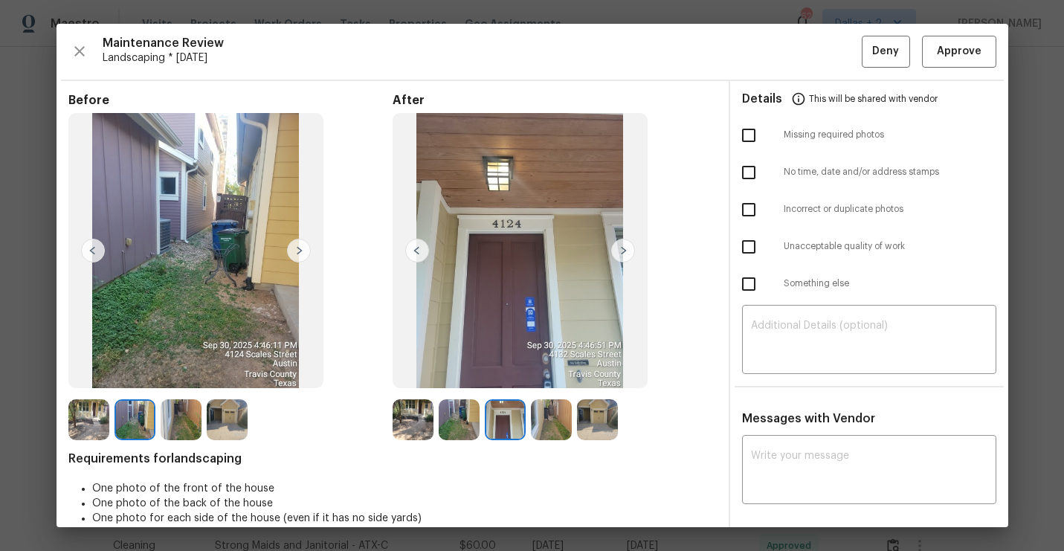
click at [619, 255] on img at bounding box center [623, 251] width 24 height 24
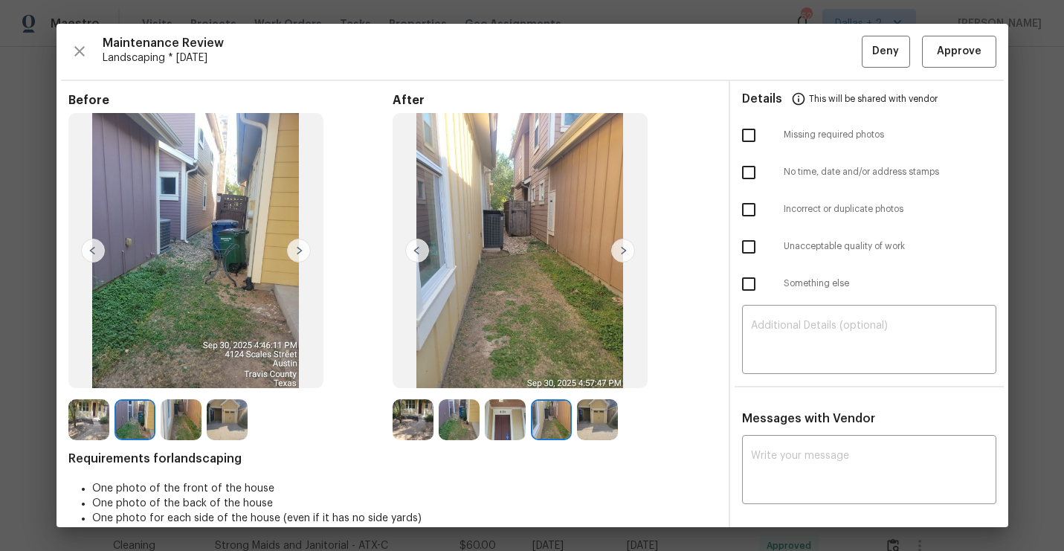
click at [619, 255] on img at bounding box center [623, 251] width 24 height 24
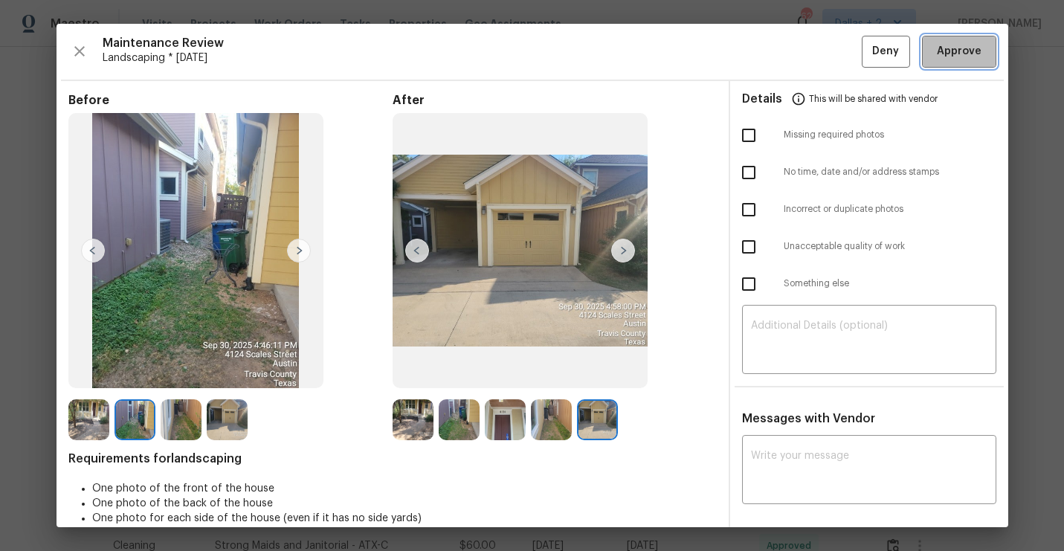
click at [937, 59] on span "Approve" at bounding box center [959, 51] width 51 height 19
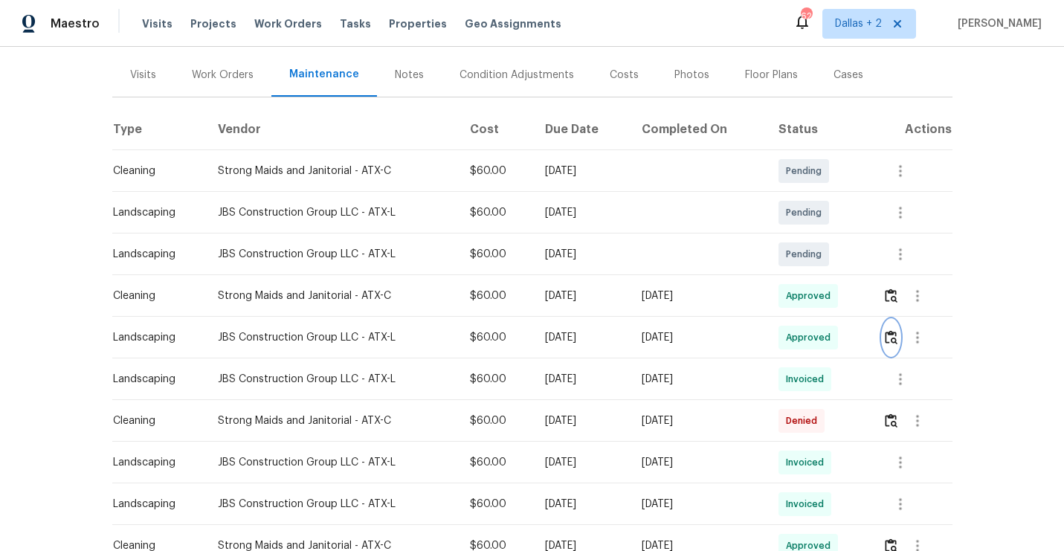
scroll to position [0, 0]
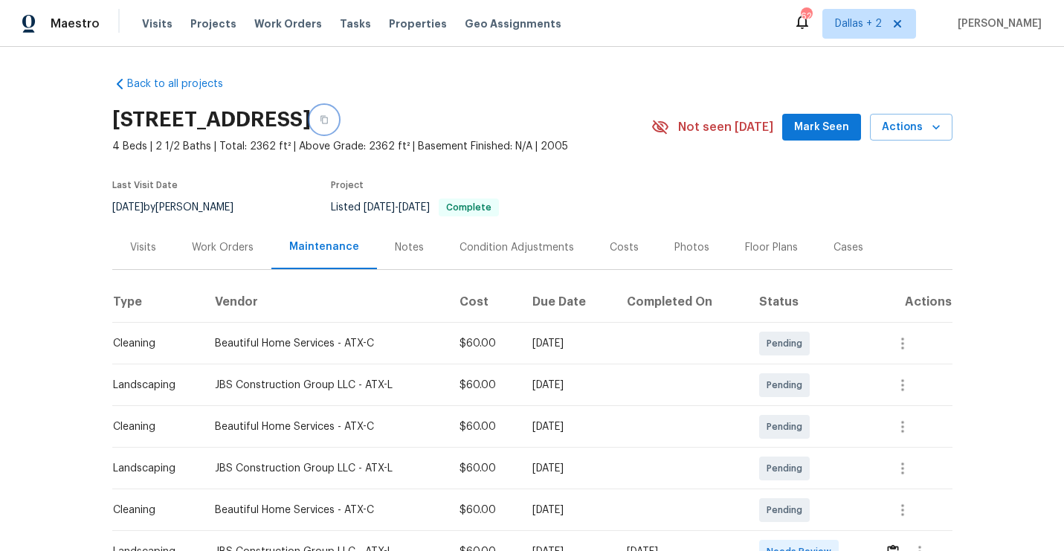
click at [329, 119] on icon "button" at bounding box center [324, 119] width 9 height 9
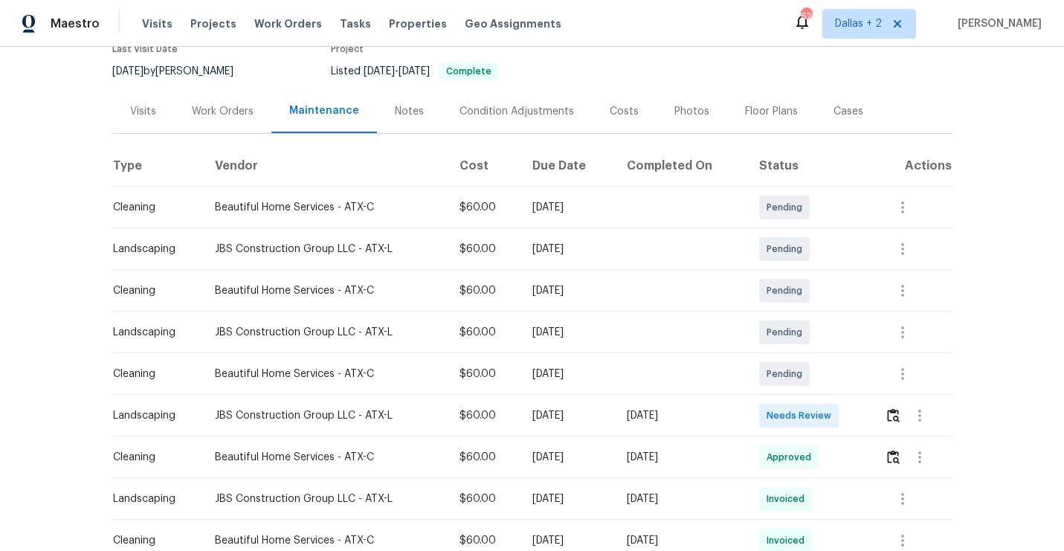
scroll to position [167, 0]
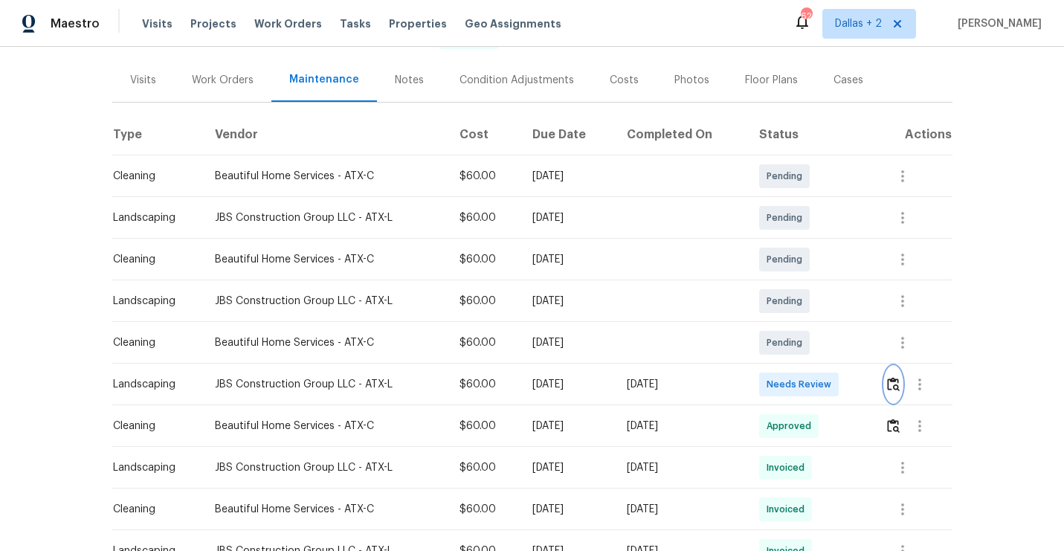
click at [897, 386] on img "button" at bounding box center [893, 384] width 13 height 14
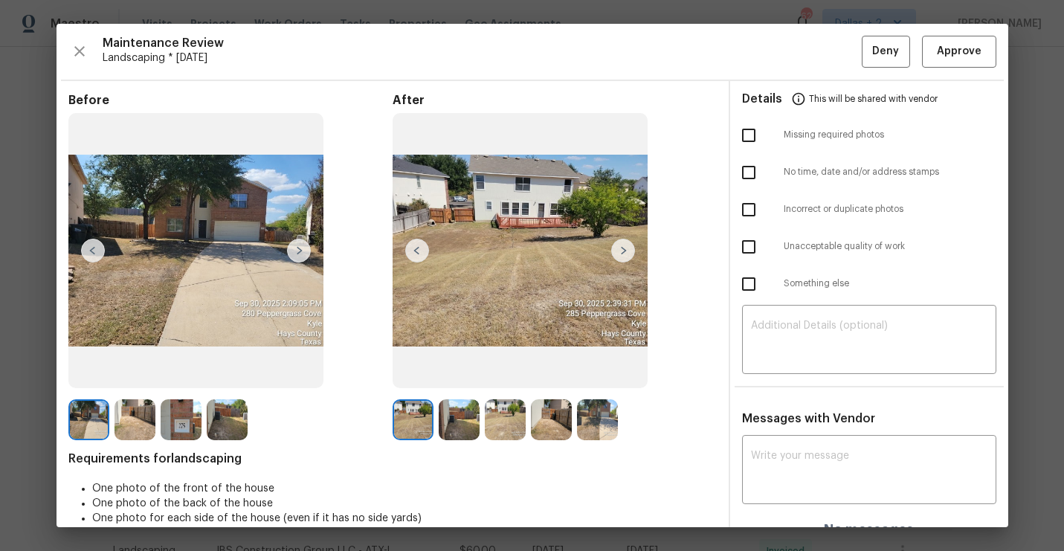
click at [176, 406] on img at bounding box center [181, 419] width 41 height 41
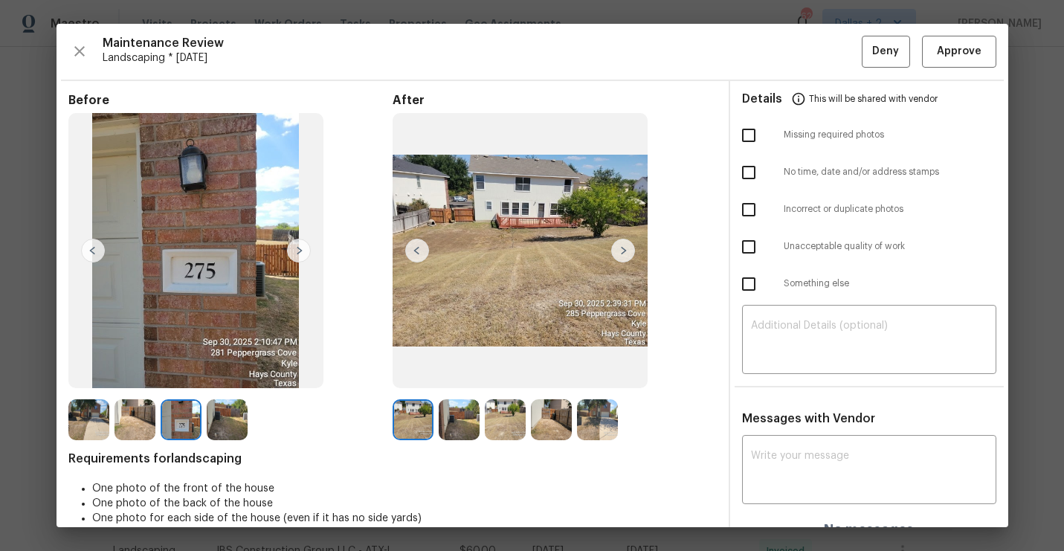
click at [622, 251] on img at bounding box center [623, 251] width 24 height 24
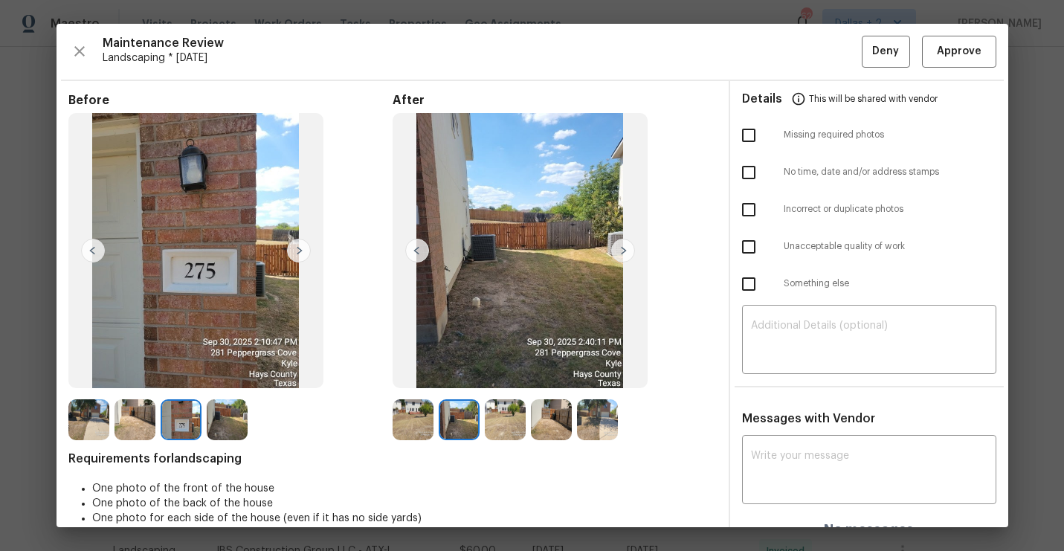
click at [622, 251] on img at bounding box center [623, 251] width 24 height 24
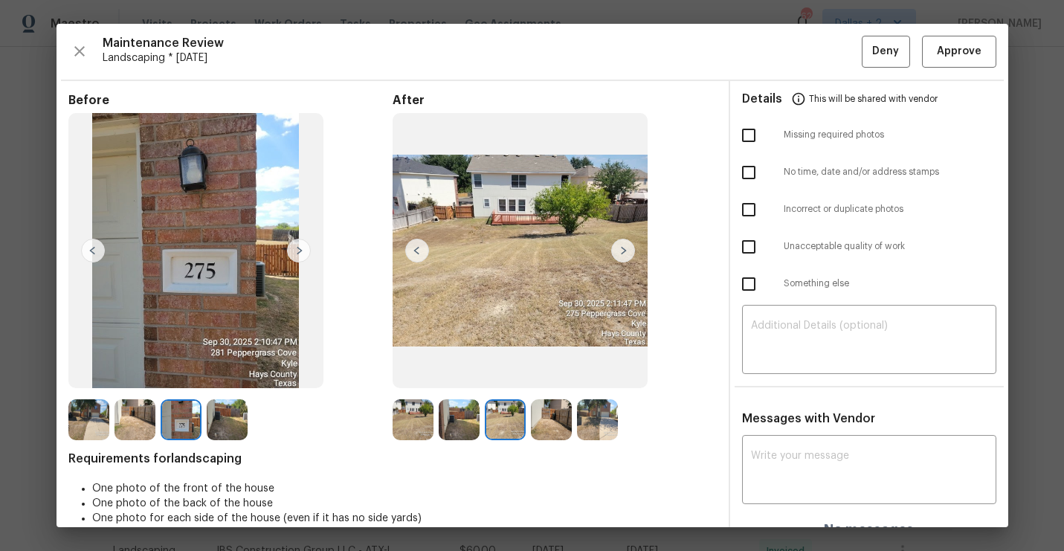
click at [622, 251] on img at bounding box center [623, 251] width 24 height 24
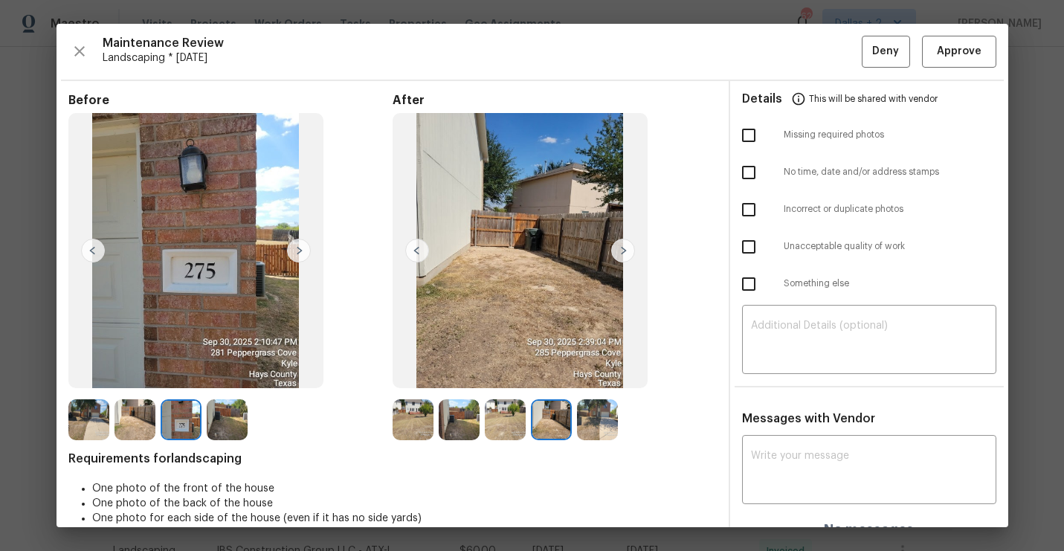
click at [622, 251] on img at bounding box center [623, 251] width 24 height 24
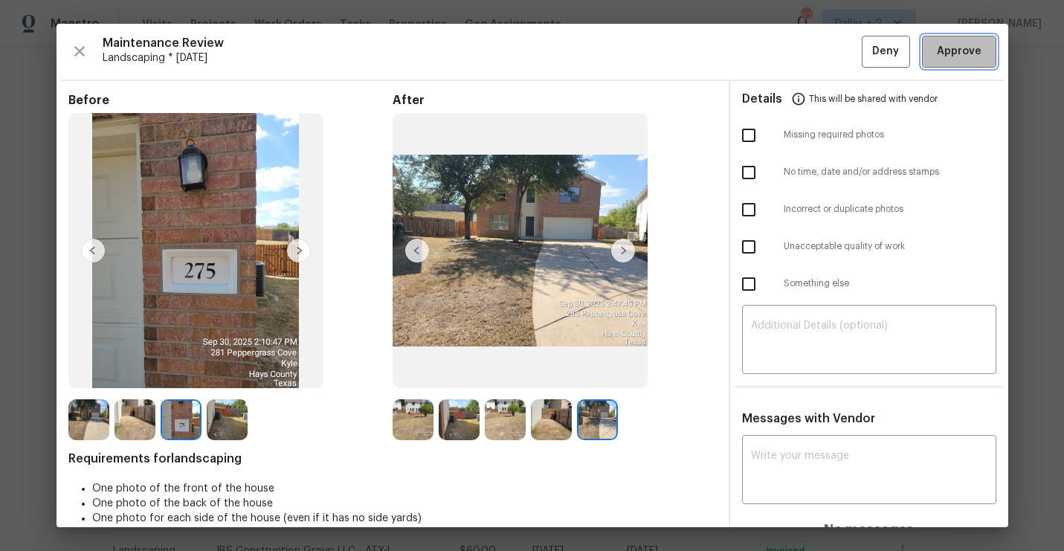
click at [944, 62] on button "Approve" at bounding box center [959, 52] width 74 height 32
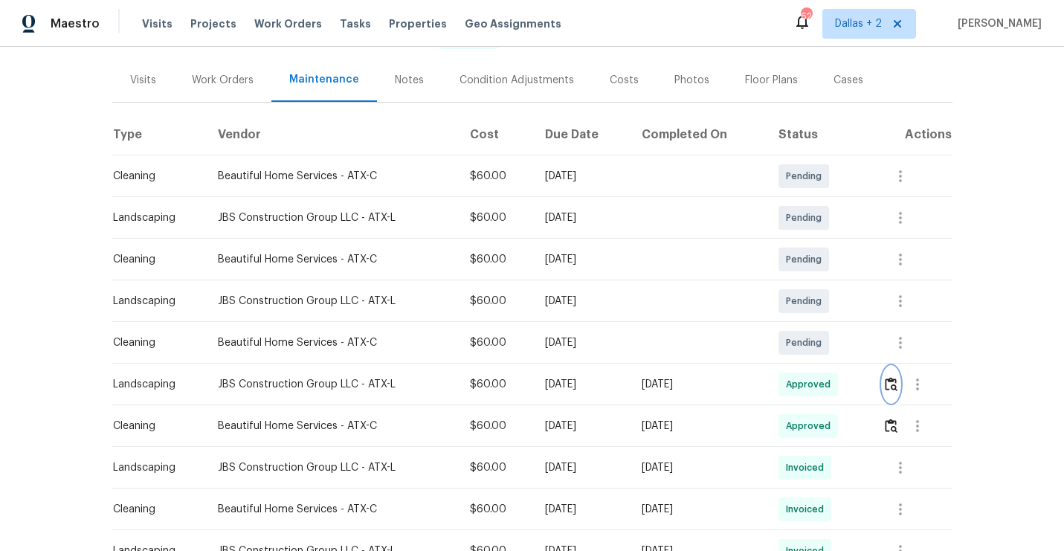
scroll to position [0, 0]
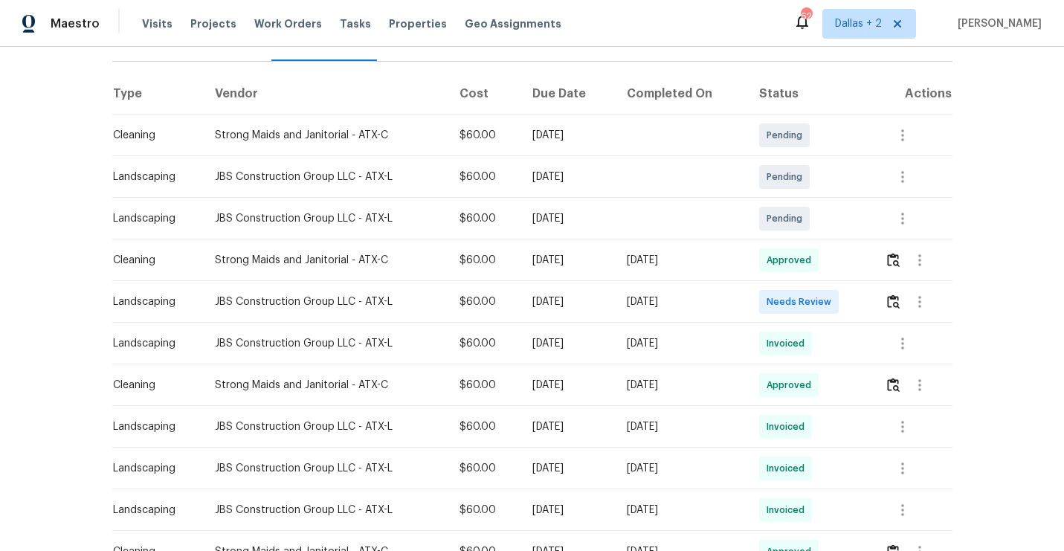
scroll to position [219, 0]
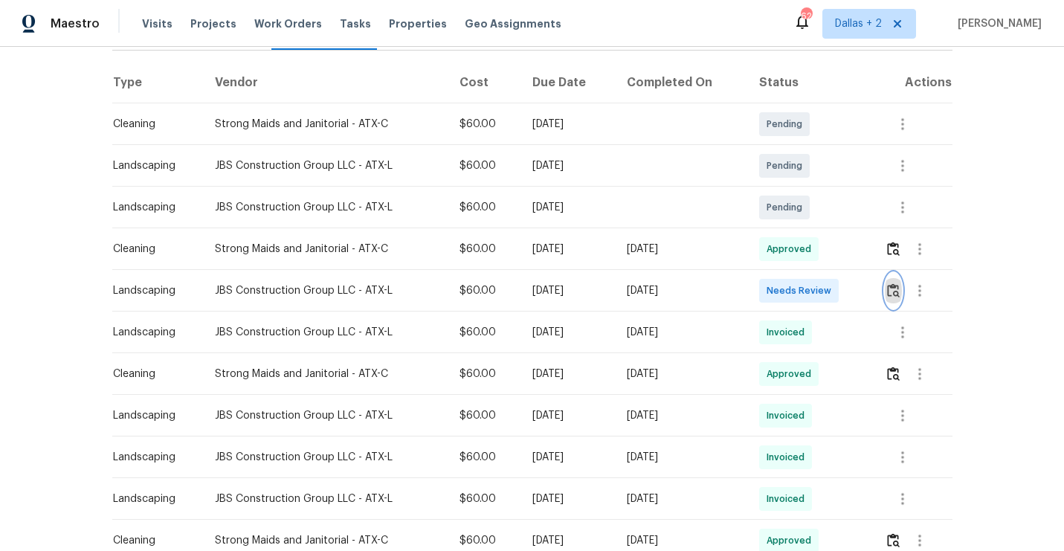
click at [892, 285] on img "button" at bounding box center [893, 290] width 13 height 14
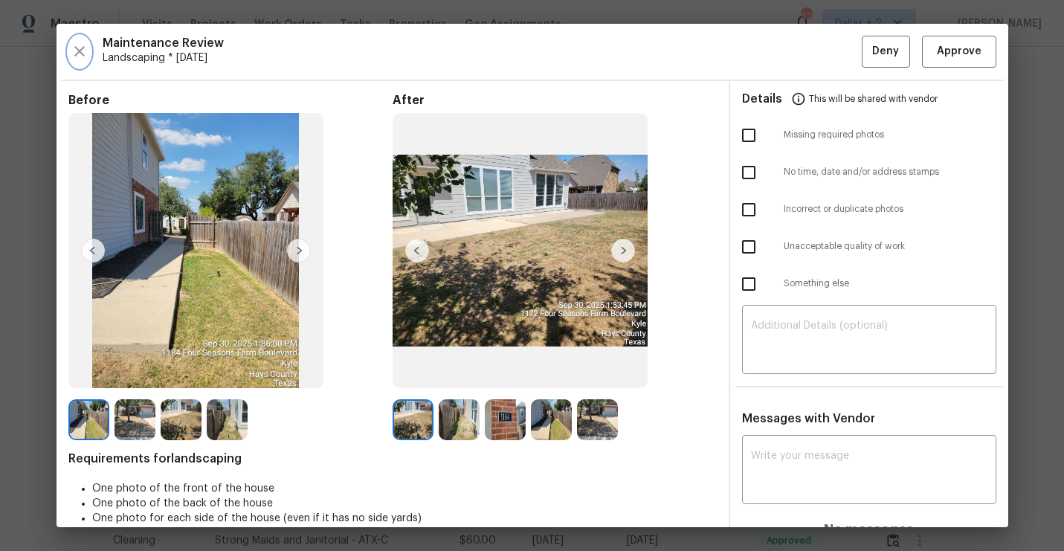
click at [80, 52] on icon "button" at bounding box center [79, 51] width 10 height 10
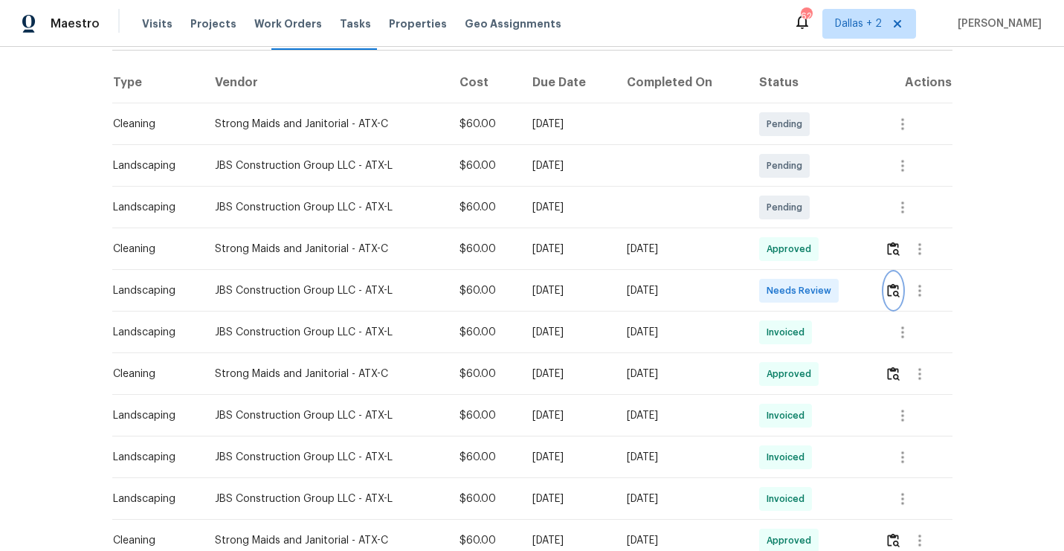
scroll to position [0, 0]
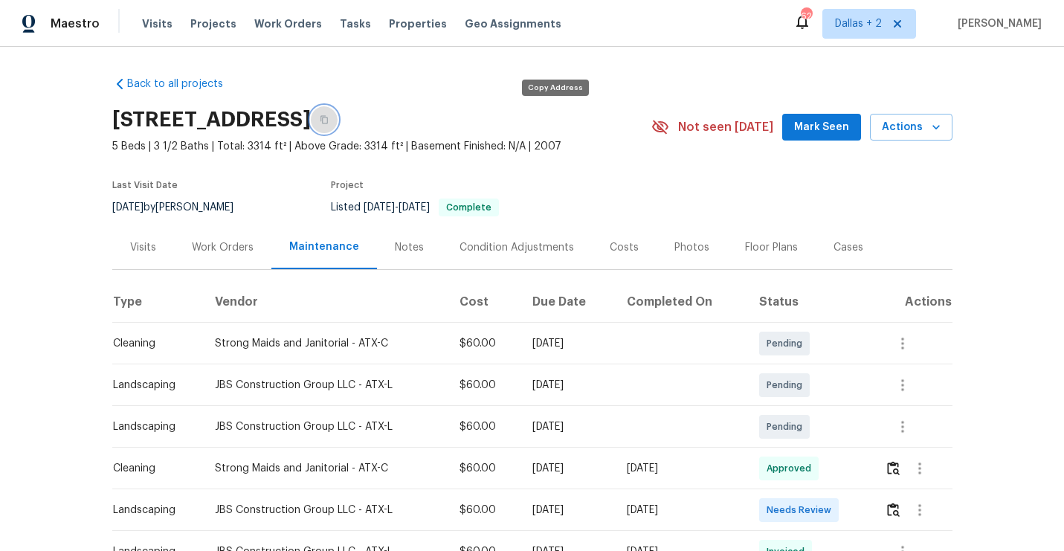
click at [338, 115] on button "button" at bounding box center [324, 119] width 27 height 27
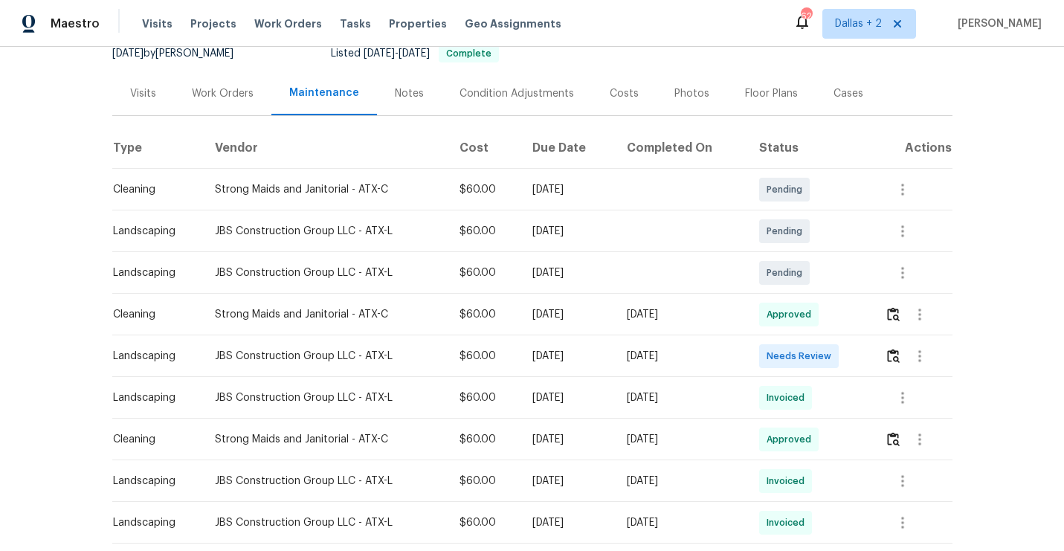
scroll to position [163, 0]
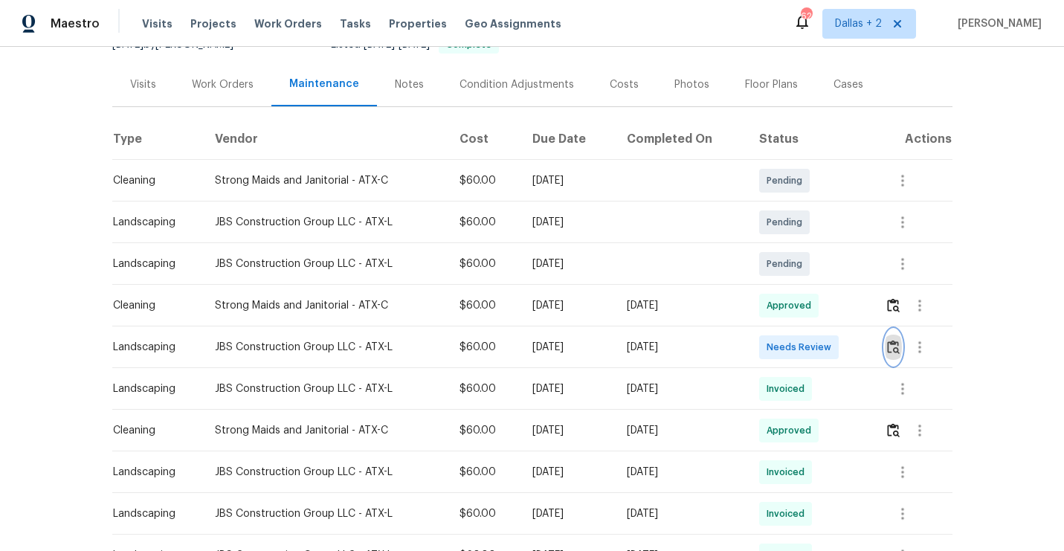
click at [893, 350] on img "button" at bounding box center [893, 347] width 13 height 14
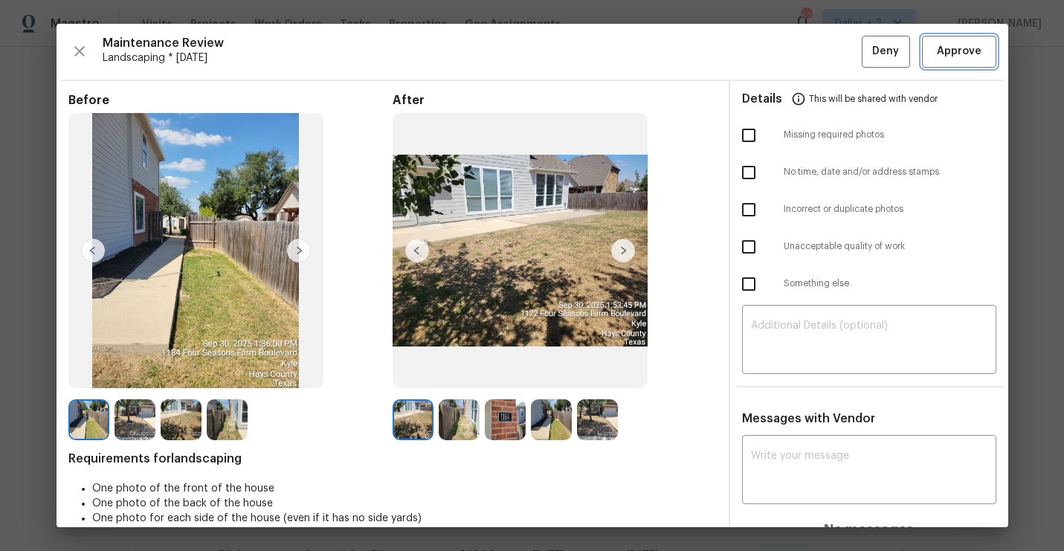
click at [959, 64] on button "Approve" at bounding box center [959, 52] width 74 height 32
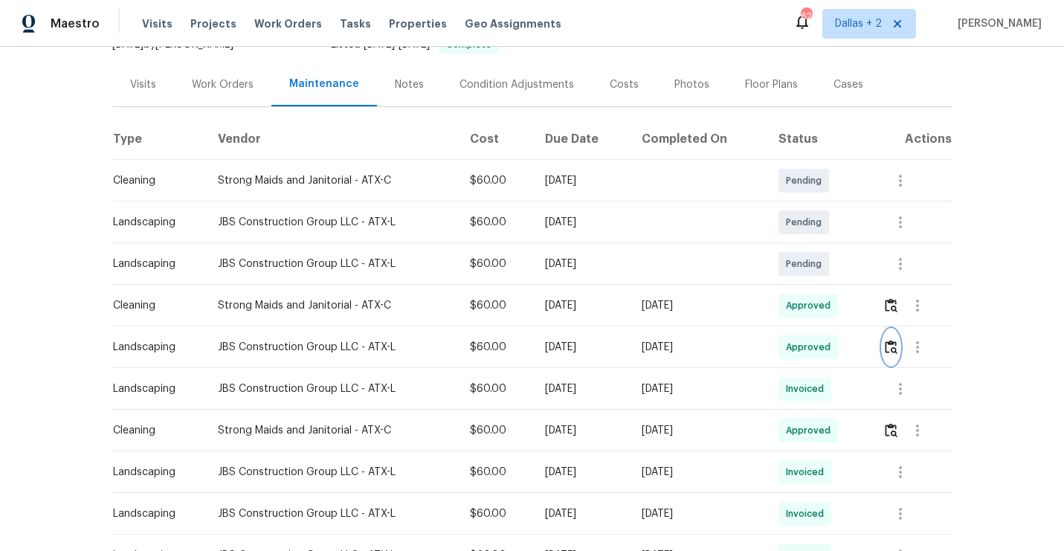
scroll to position [0, 0]
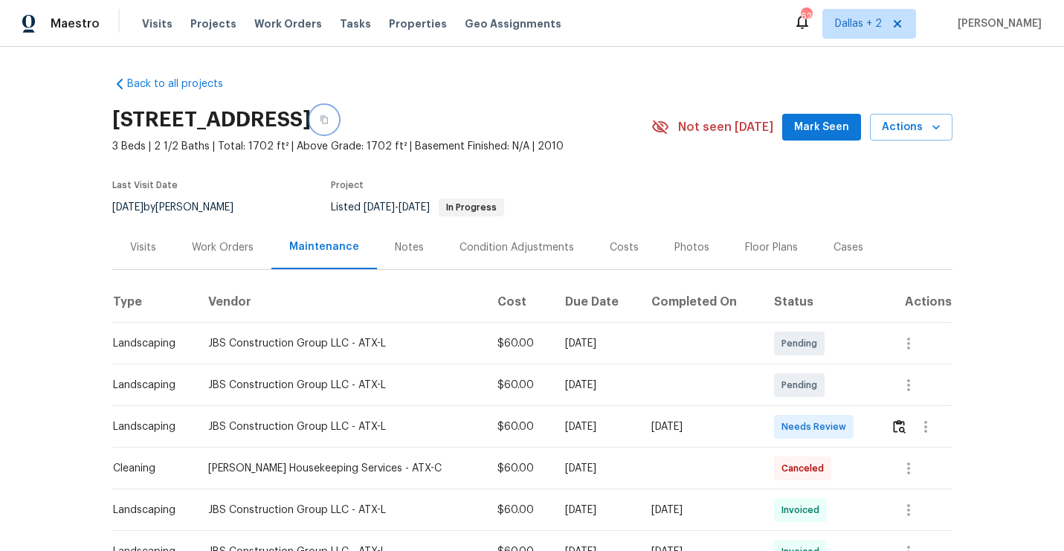
click at [328, 118] on icon "button" at bounding box center [324, 120] width 7 height 8
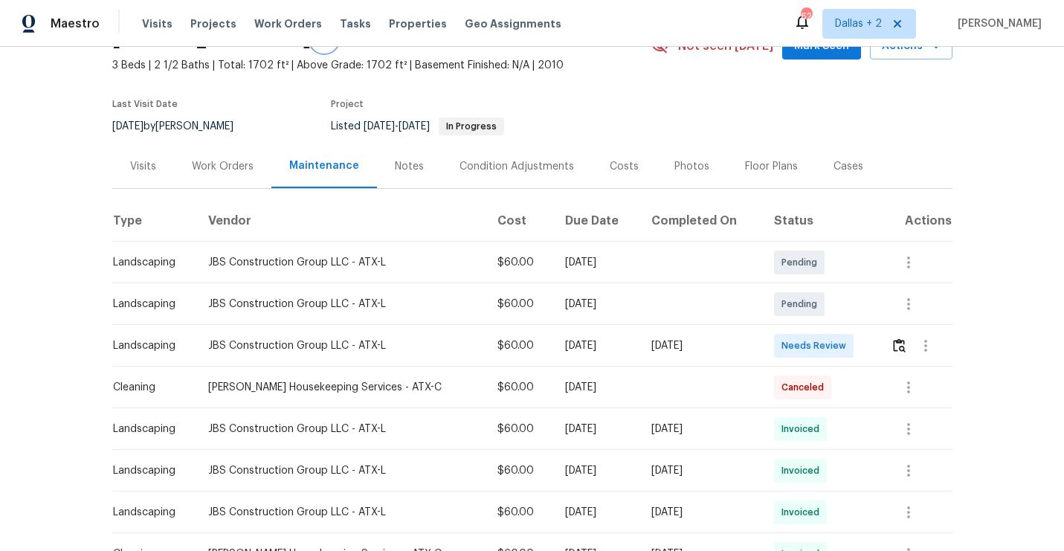
scroll to position [96, 0]
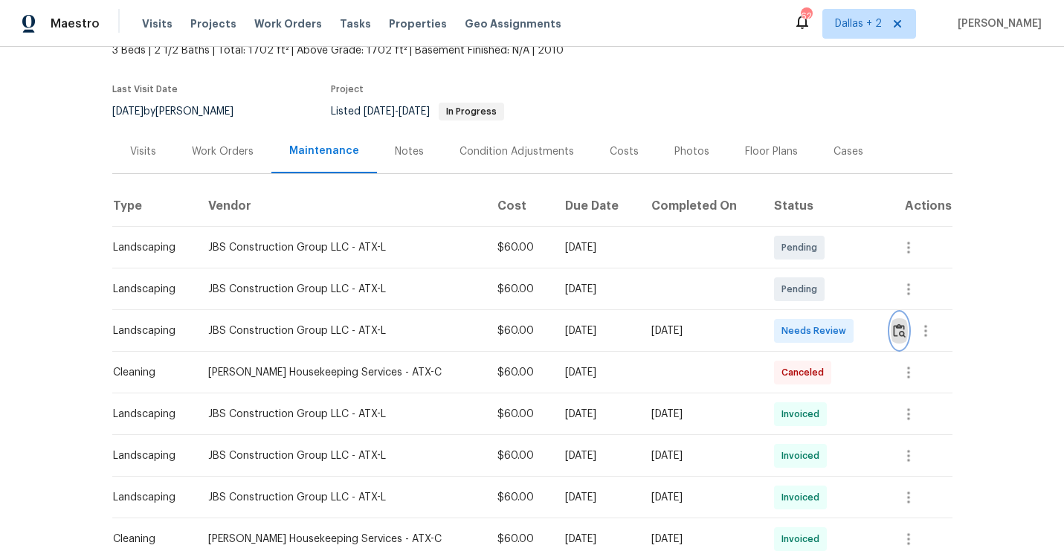
click at [893, 327] on img "button" at bounding box center [899, 331] width 13 height 14
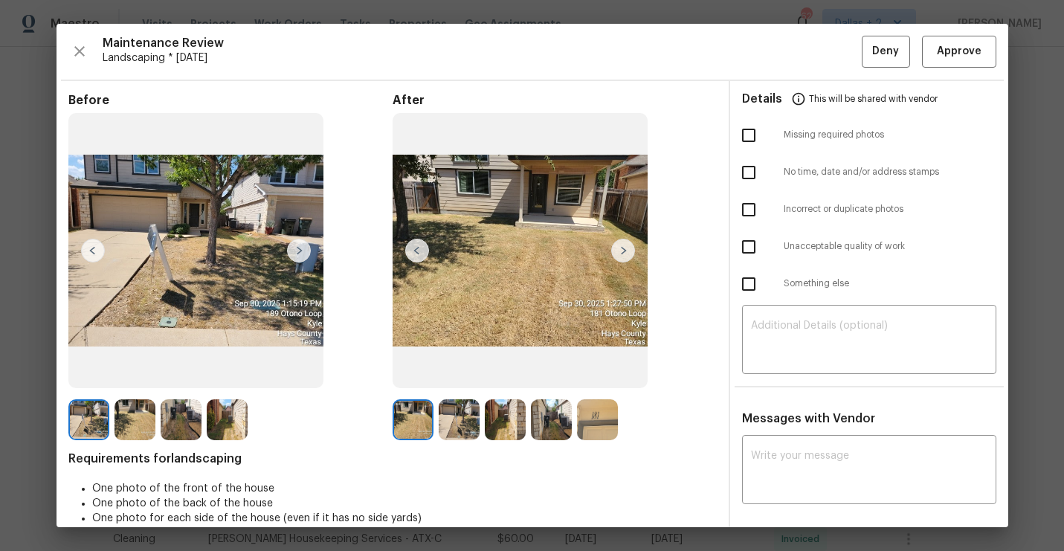
click at [133, 399] on div "Before" at bounding box center [230, 267] width 324 height 348
click at [608, 413] on img at bounding box center [597, 419] width 41 height 41
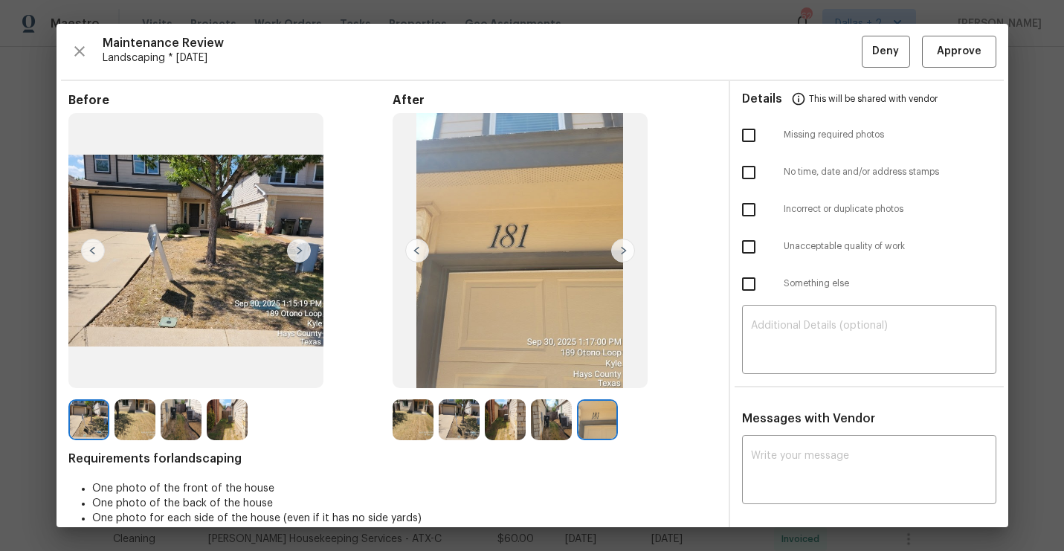
click at [442, 416] on img at bounding box center [459, 419] width 41 height 41
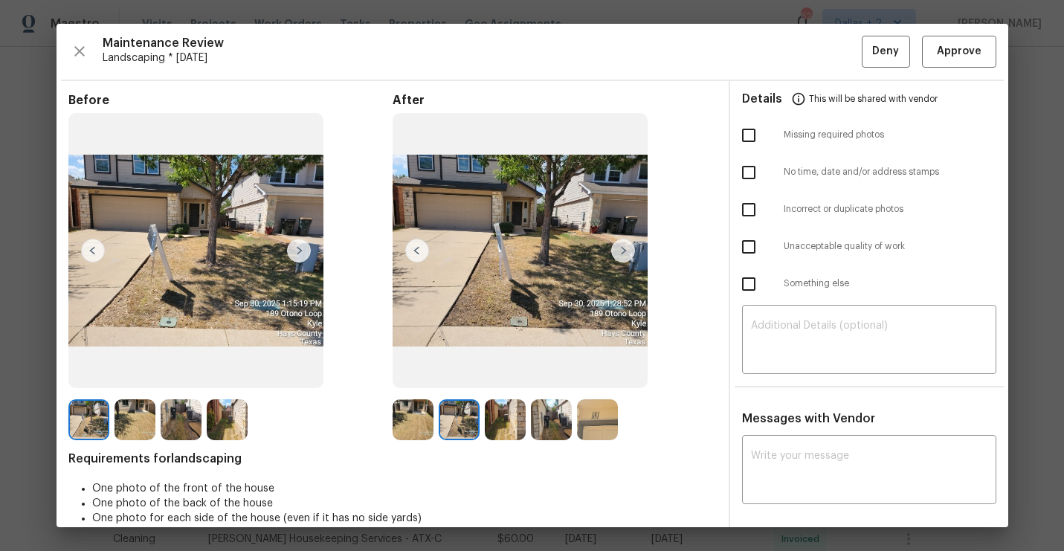
click at [498, 425] on img at bounding box center [505, 419] width 41 height 41
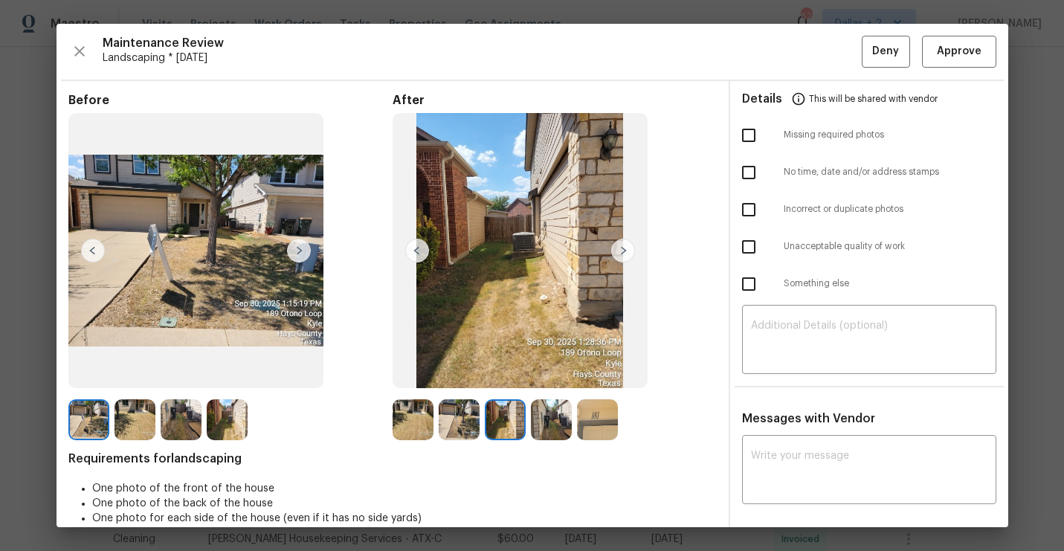
click at [553, 427] on img at bounding box center [551, 419] width 41 height 41
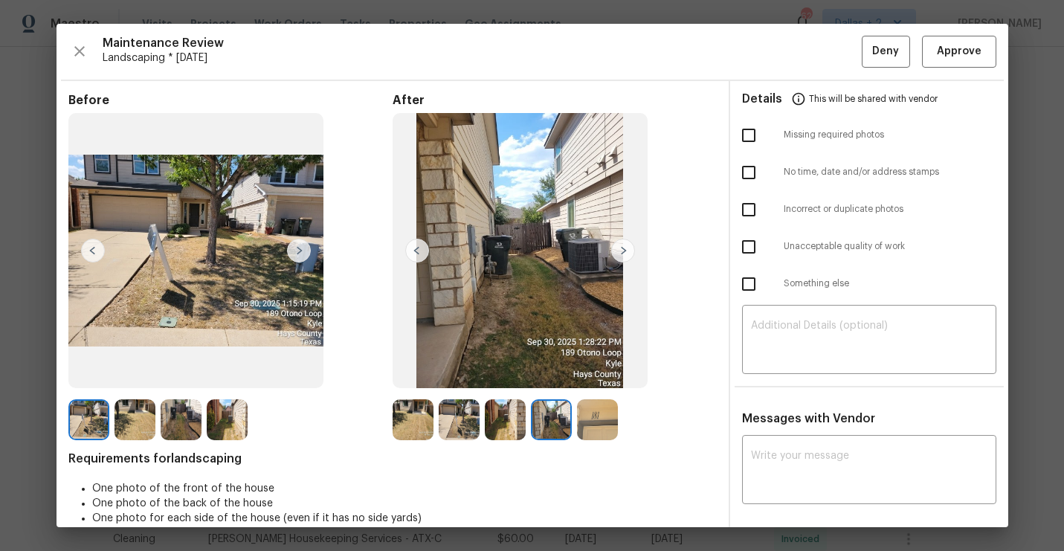
click at [588, 420] on img at bounding box center [597, 419] width 41 height 41
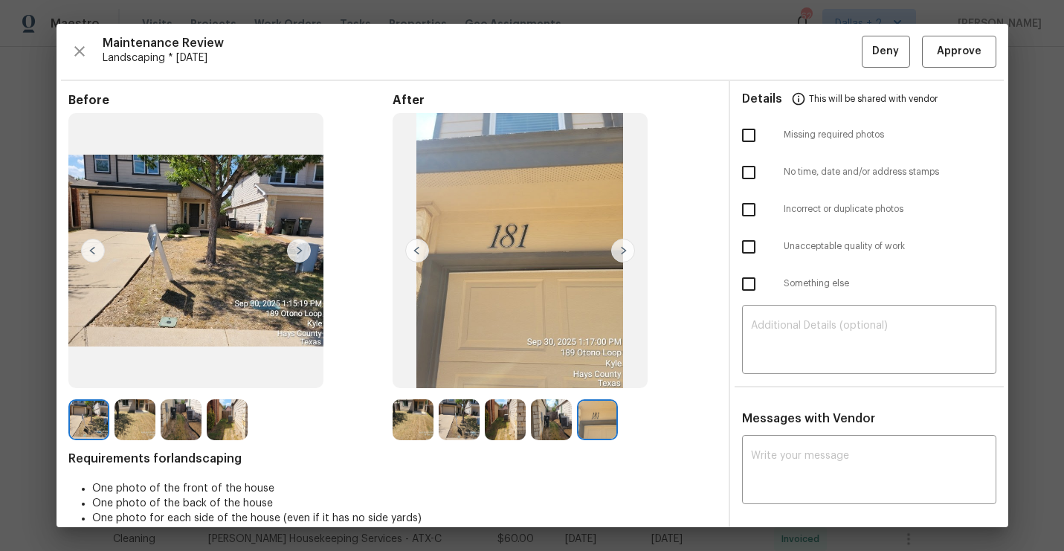
click at [408, 410] on img at bounding box center [413, 419] width 41 height 41
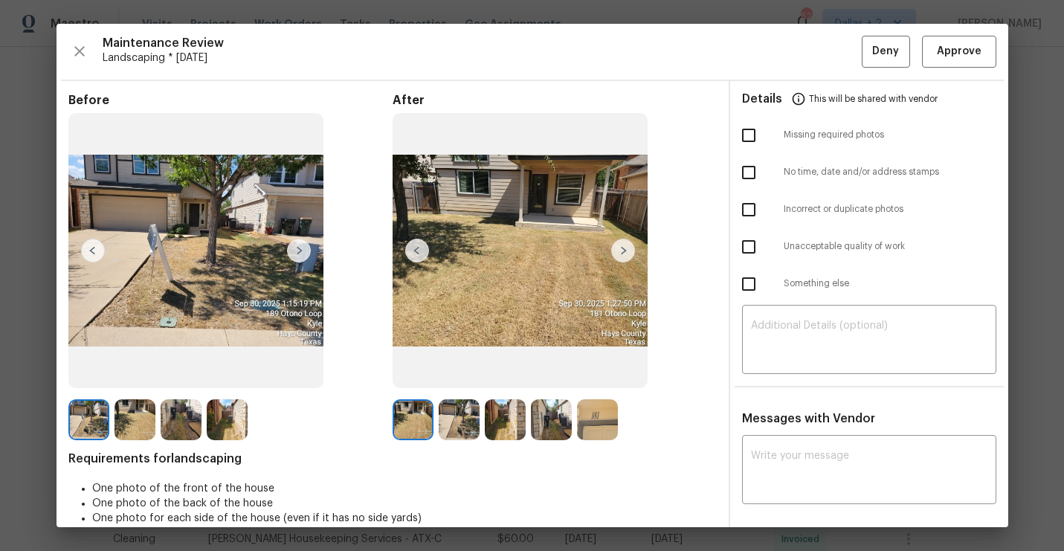
click at [972, 68] on div "Maintenance Review Landscaping * [DATE] Deny Approve Before After Requirements …" at bounding box center [533, 275] width 952 height 503
click at [957, 57] on span "Approve" at bounding box center [959, 51] width 45 height 19
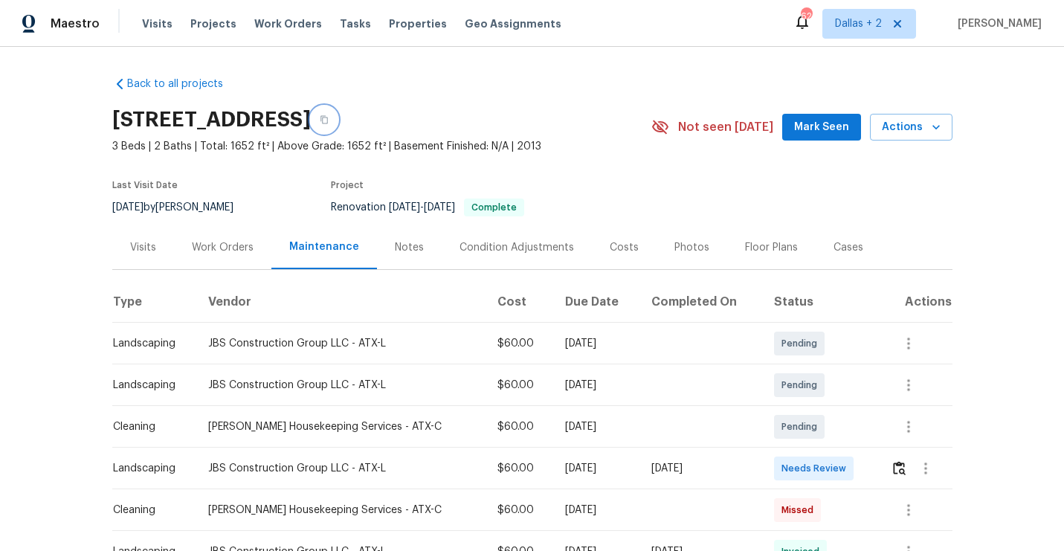
click at [338, 124] on button "button" at bounding box center [324, 119] width 27 height 27
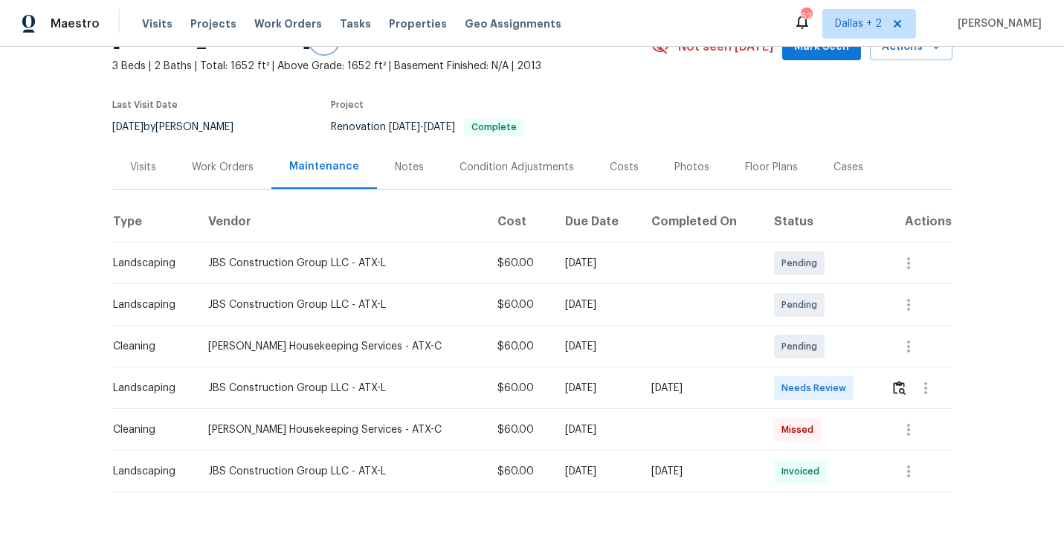
scroll to position [111, 0]
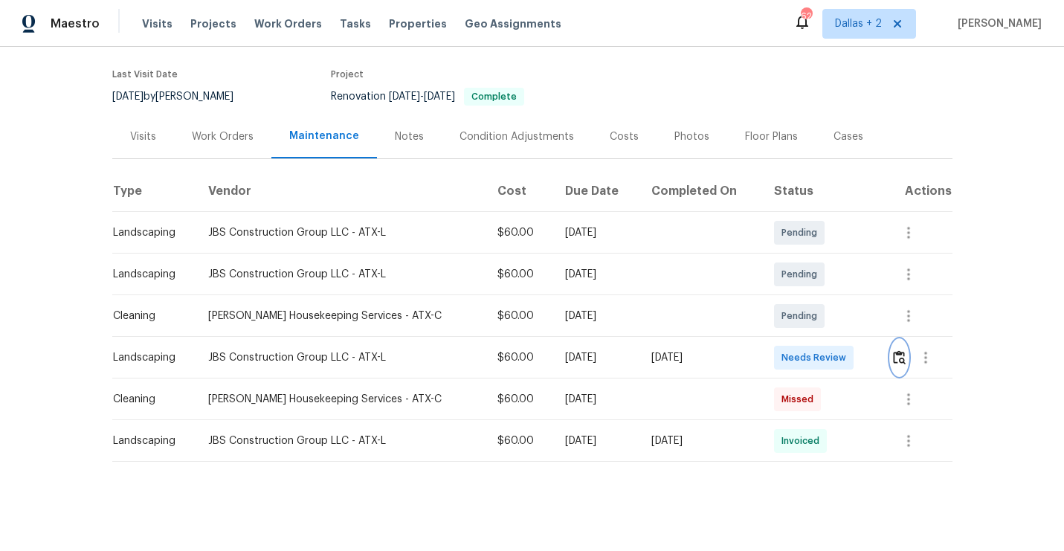
click at [898, 354] on img "button" at bounding box center [899, 357] width 13 height 14
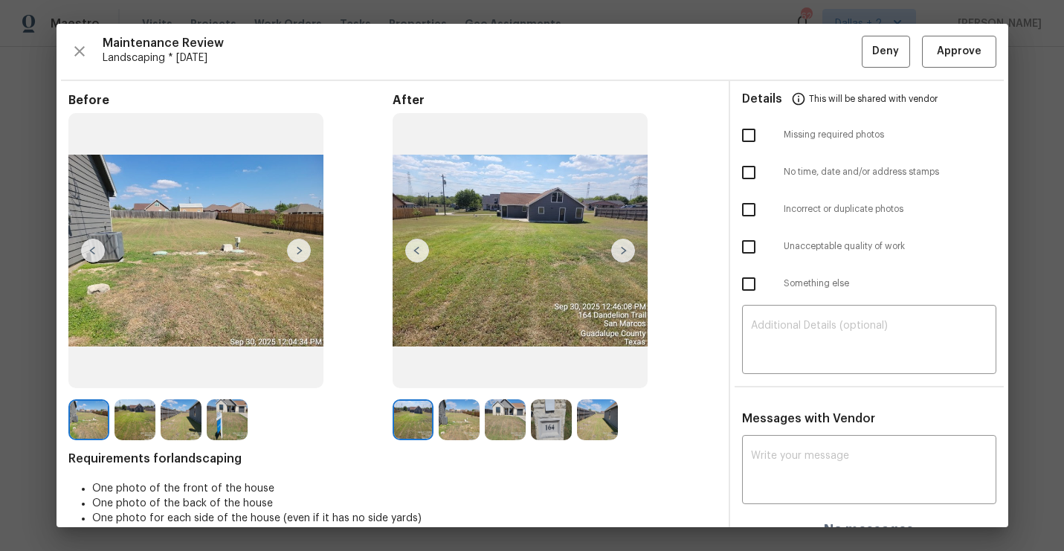
click at [631, 239] on img at bounding box center [623, 251] width 24 height 24
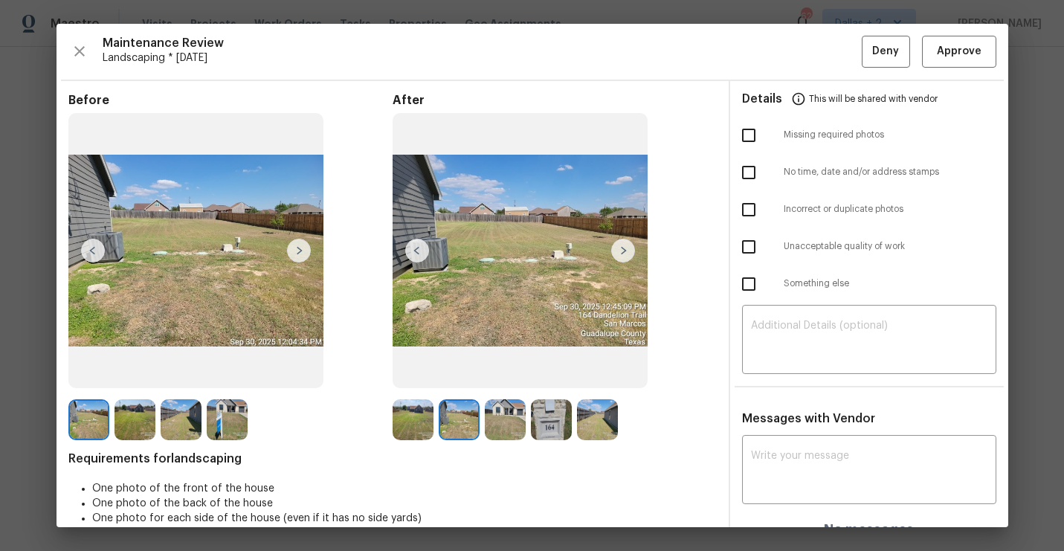
click at [626, 245] on img at bounding box center [623, 251] width 24 height 24
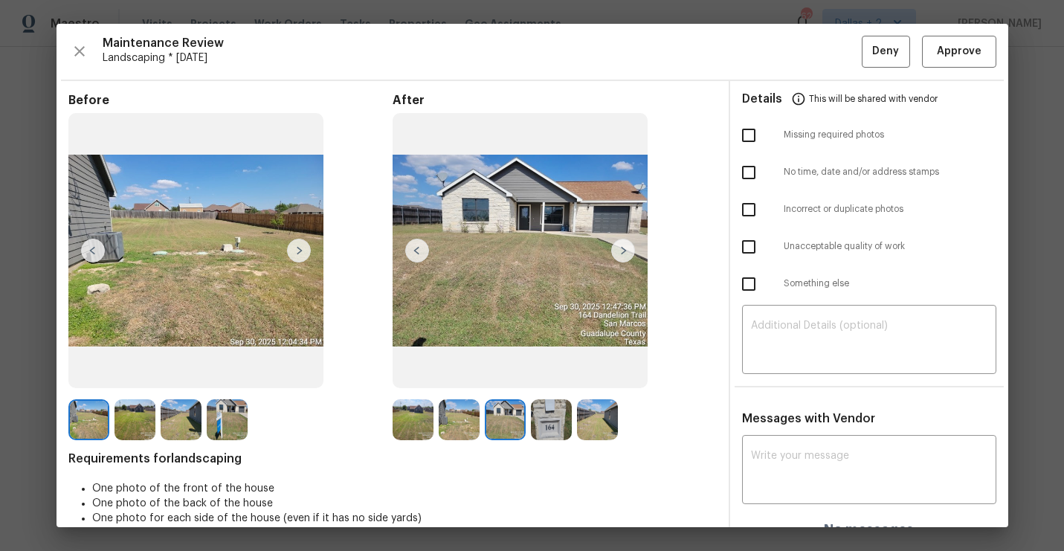
click at [626, 245] on img at bounding box center [623, 251] width 24 height 24
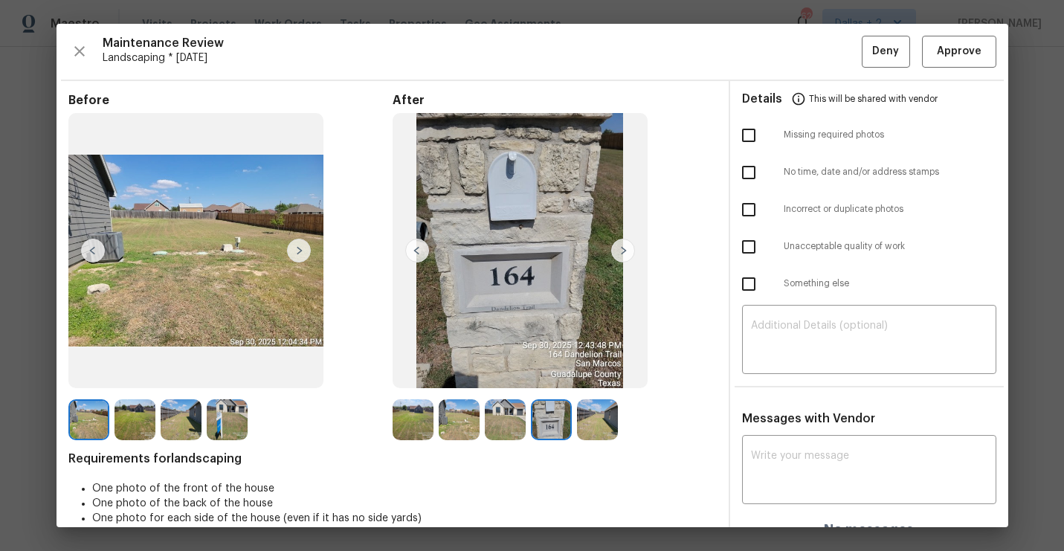
click at [622, 248] on img at bounding box center [623, 251] width 24 height 24
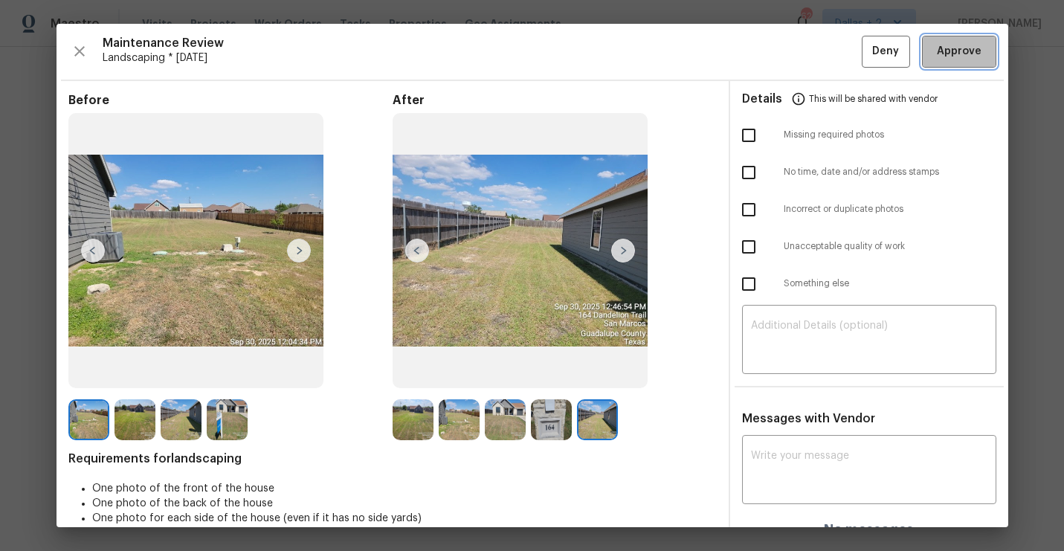
click at [953, 57] on span "Approve" at bounding box center [959, 51] width 45 height 19
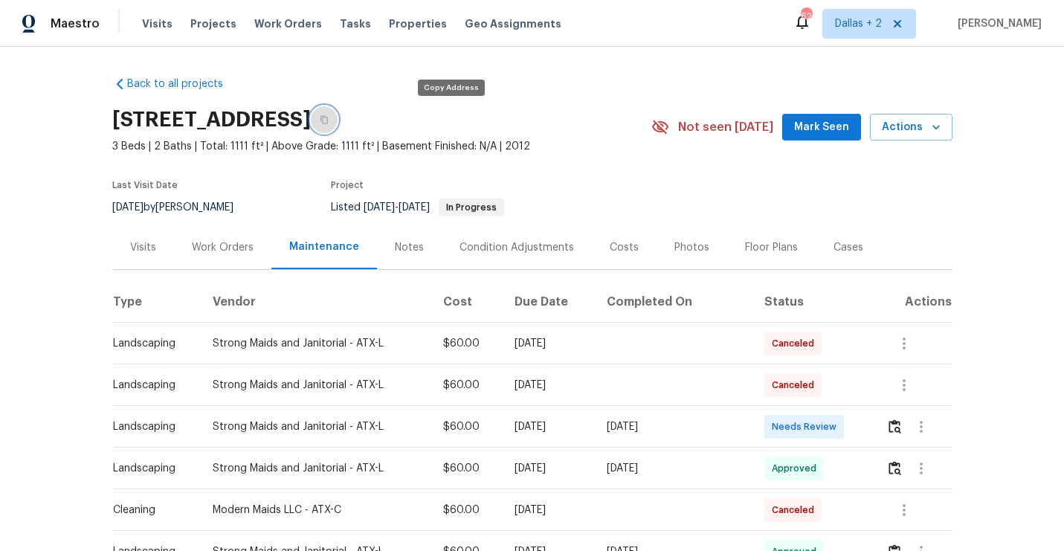
click at [338, 122] on button "button" at bounding box center [324, 119] width 27 height 27
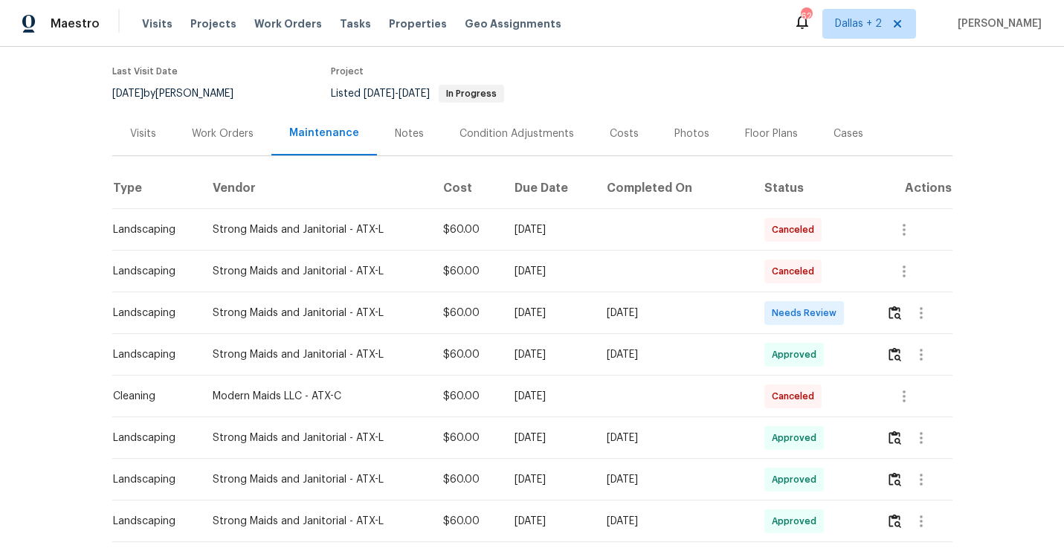
scroll to position [121, 0]
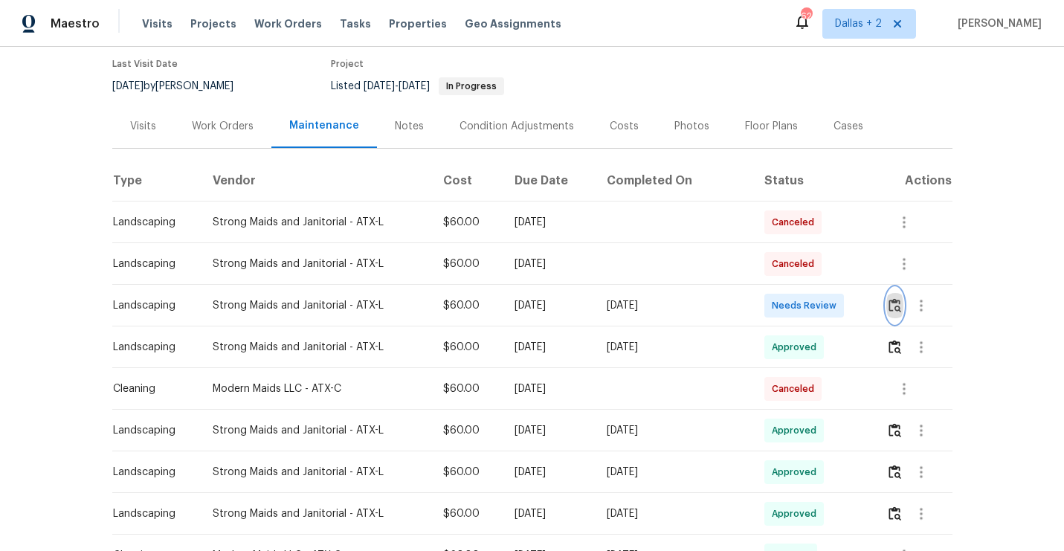
click at [900, 309] on img "button" at bounding box center [895, 305] width 13 height 14
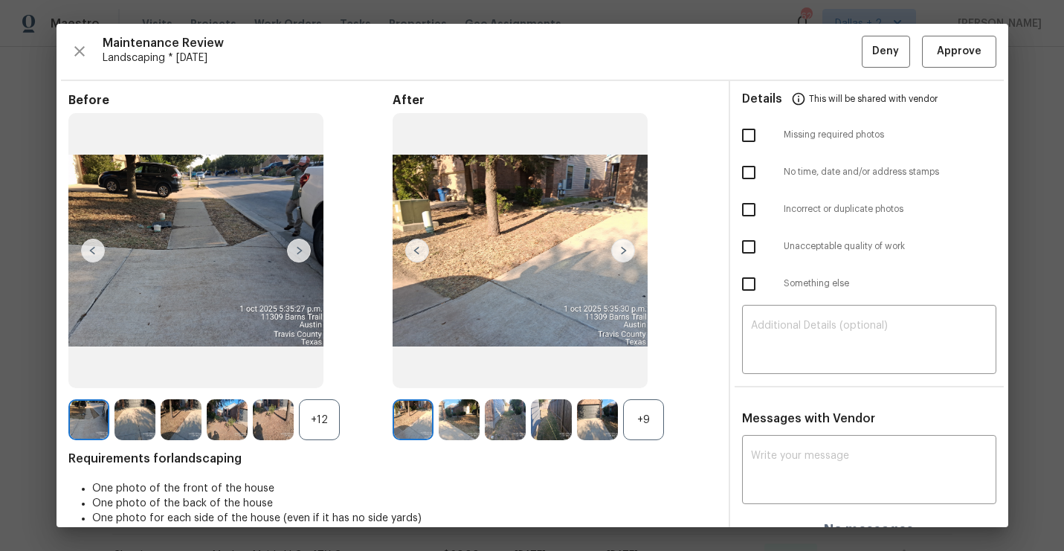
click at [647, 413] on div "+9" at bounding box center [643, 419] width 41 height 41
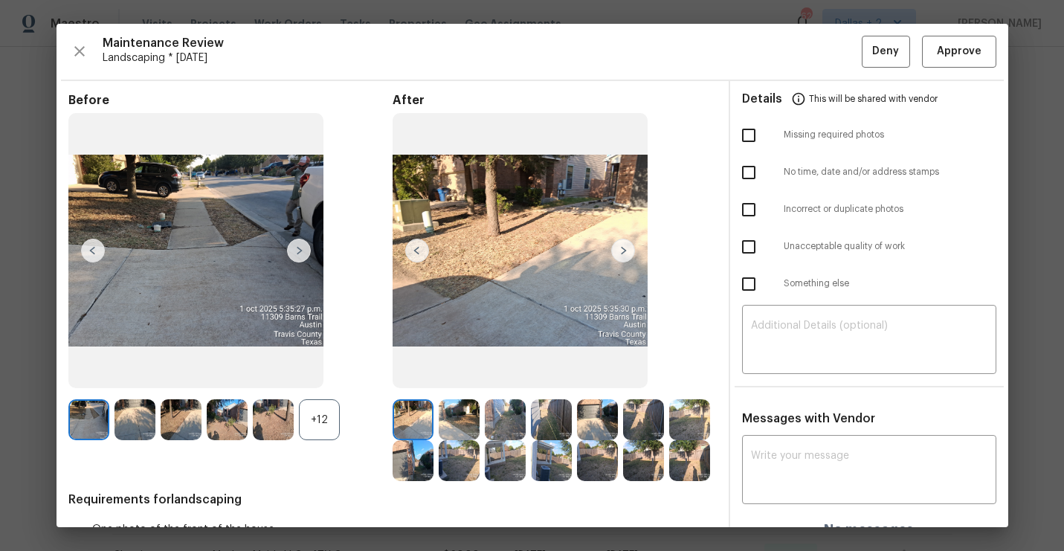
click at [316, 427] on div "+12" at bounding box center [319, 419] width 41 height 41
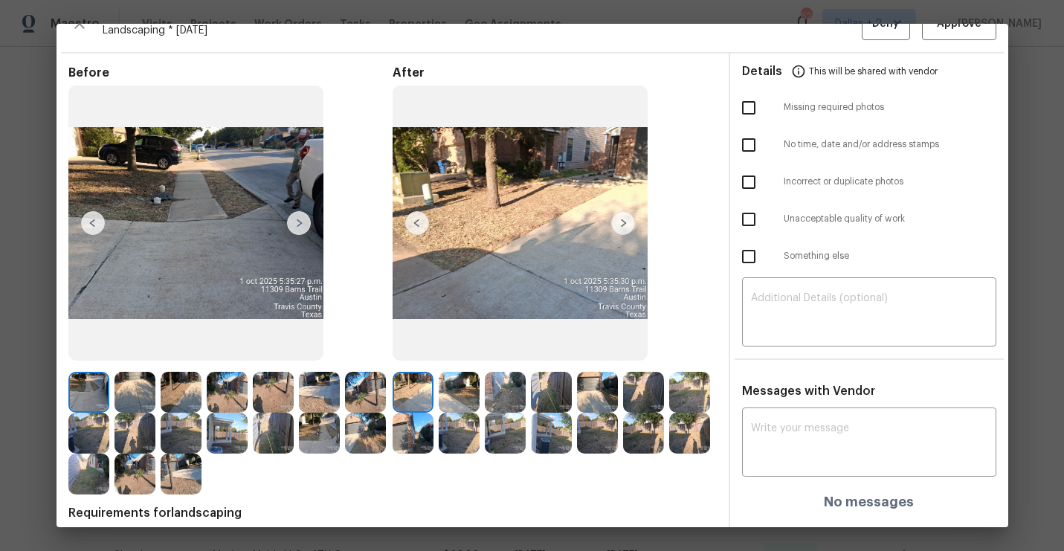
scroll to position [27, 0]
click at [415, 393] on img at bounding box center [413, 393] width 41 height 41
click at [169, 479] on img at bounding box center [181, 474] width 41 height 41
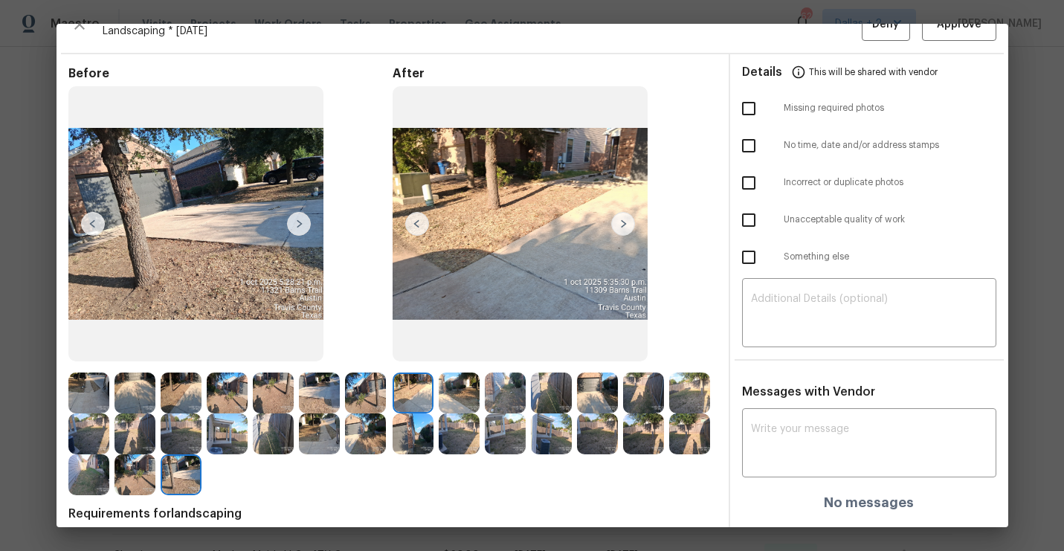
click at [97, 387] on img at bounding box center [88, 393] width 41 height 41
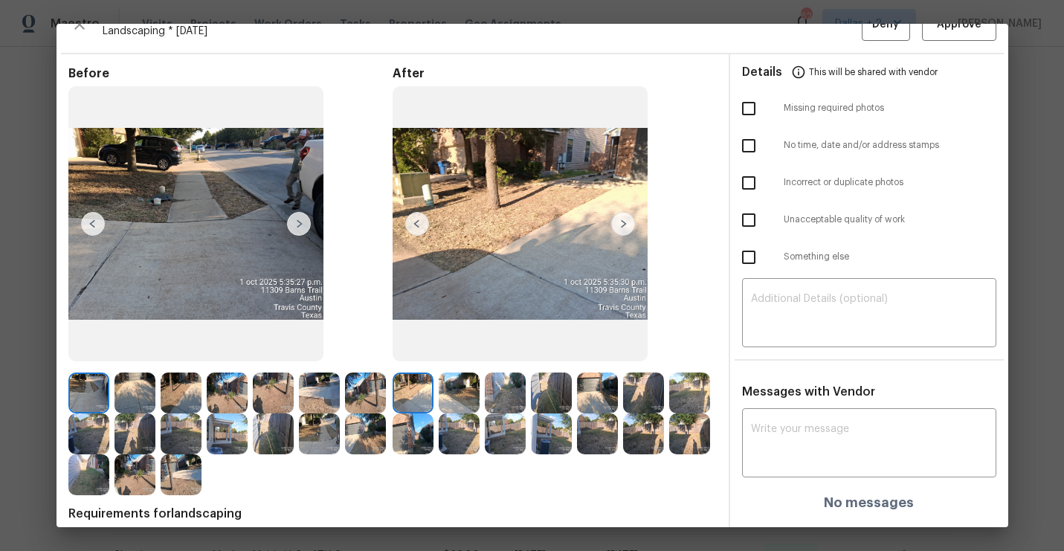
click at [294, 219] on img at bounding box center [299, 224] width 24 height 24
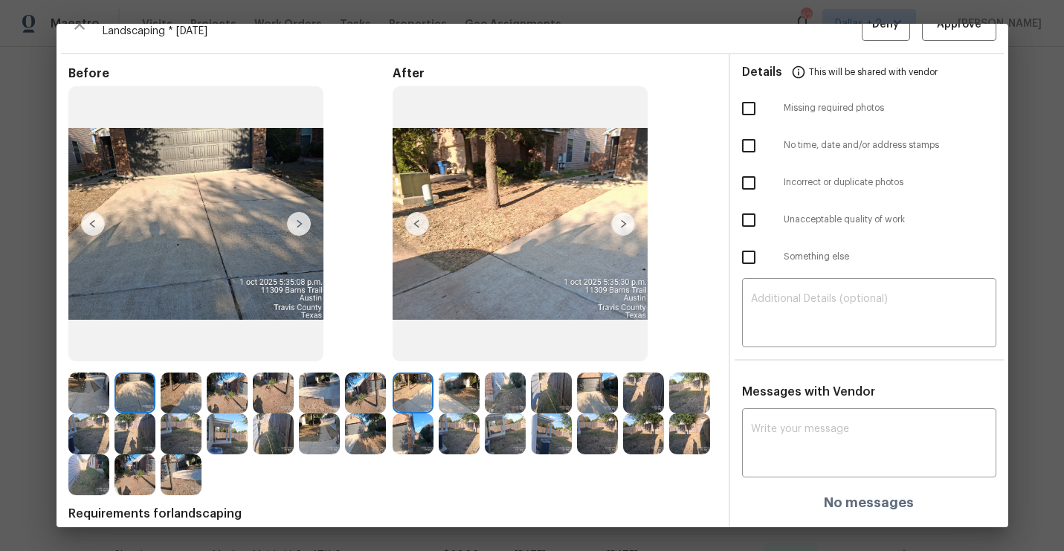
click at [209, 437] on img at bounding box center [227, 433] width 41 height 41
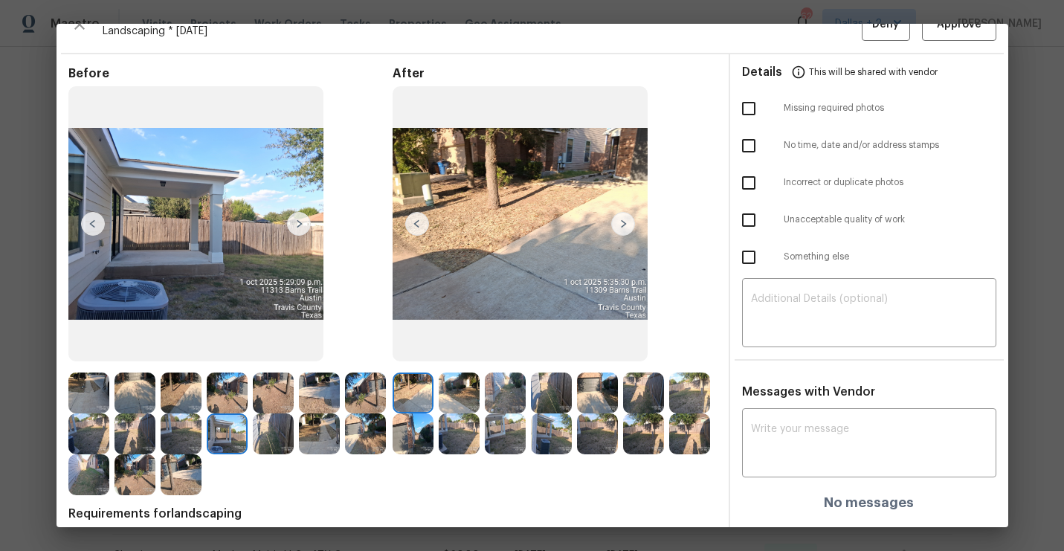
click at [395, 385] on img at bounding box center [413, 393] width 41 height 41
click at [622, 219] on img at bounding box center [623, 224] width 24 height 24
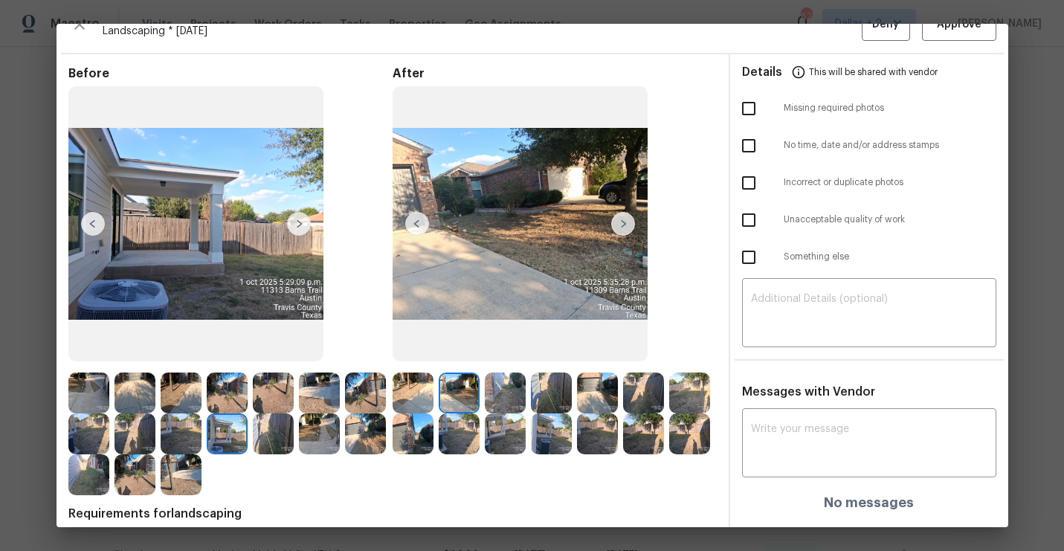
click at [626, 221] on img at bounding box center [623, 224] width 24 height 24
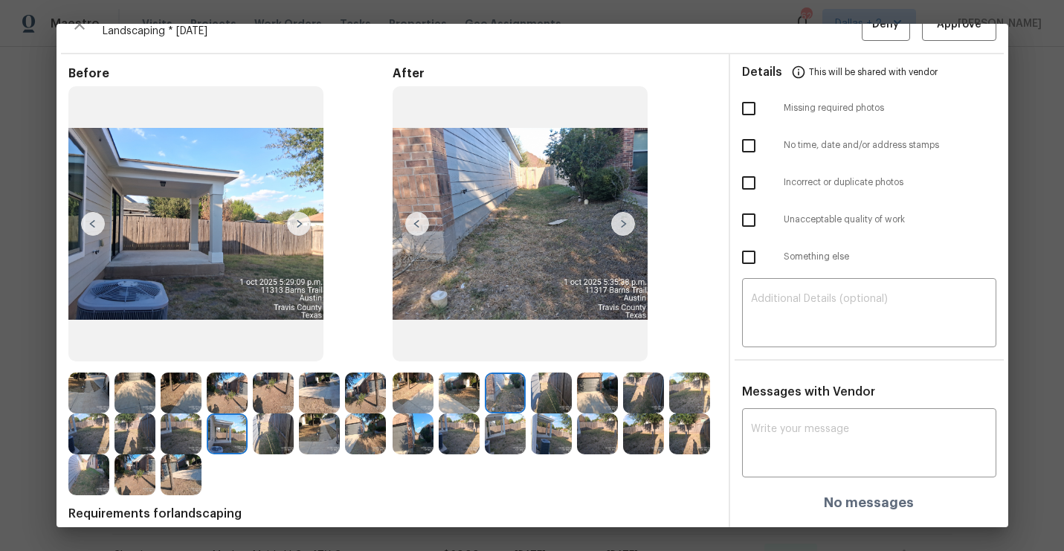
click at [622, 223] on img at bounding box center [623, 224] width 24 height 24
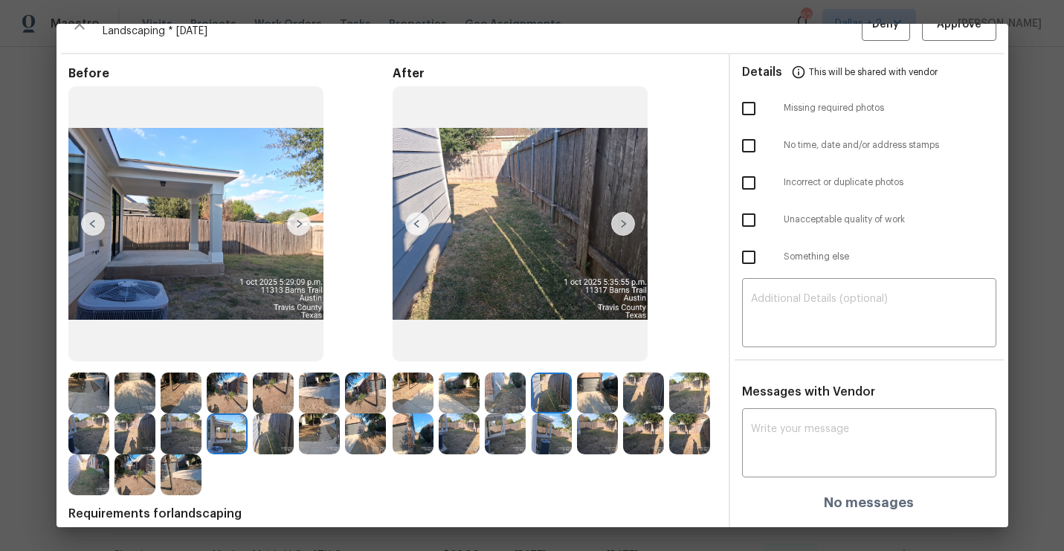
click at [626, 221] on img at bounding box center [623, 224] width 24 height 24
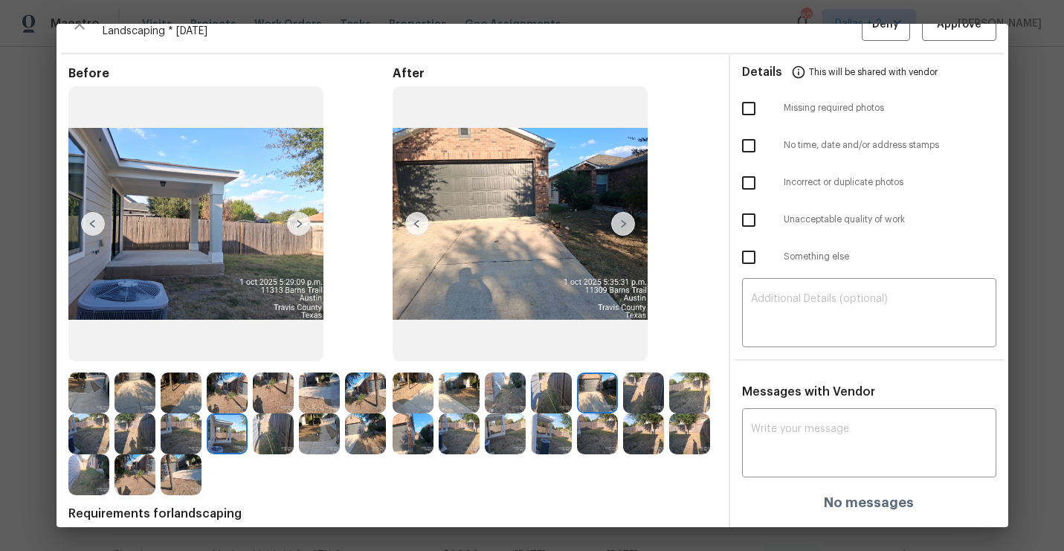
click at [543, 202] on img at bounding box center [520, 224] width 255 height 276
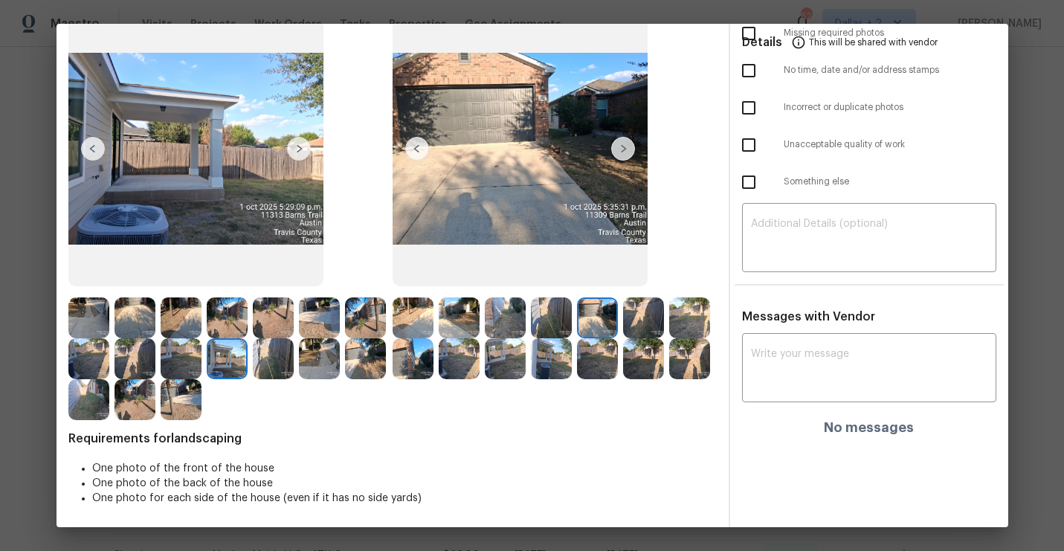
scroll to position [0, 0]
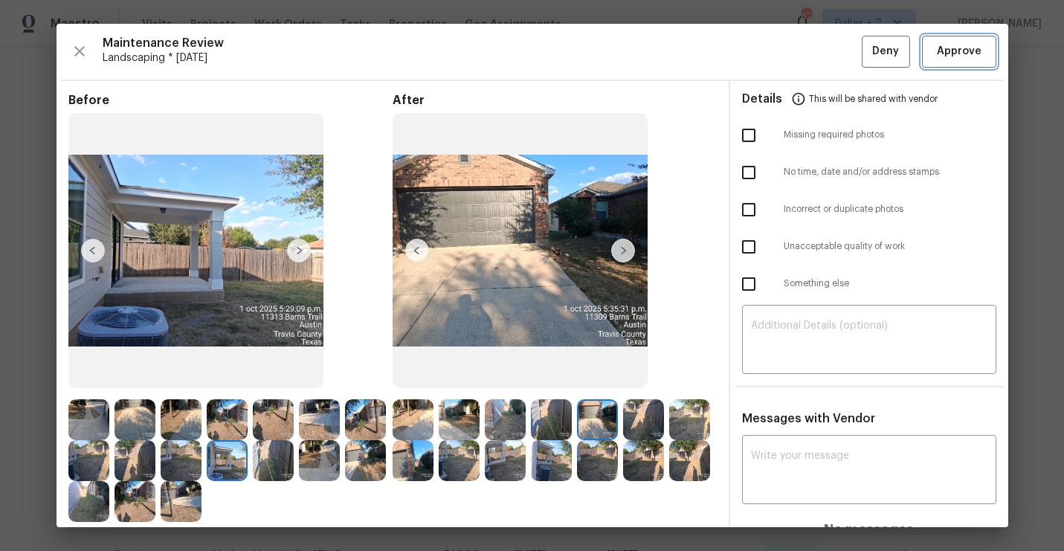
click at [955, 49] on span "Approve" at bounding box center [959, 51] width 45 height 19
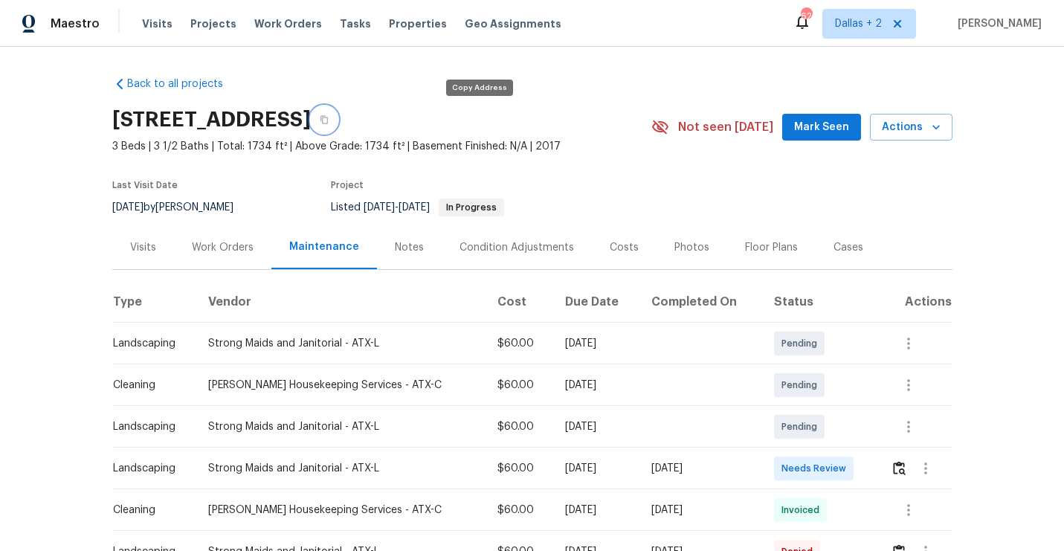
click at [329, 118] on icon "button" at bounding box center [324, 119] width 9 height 9
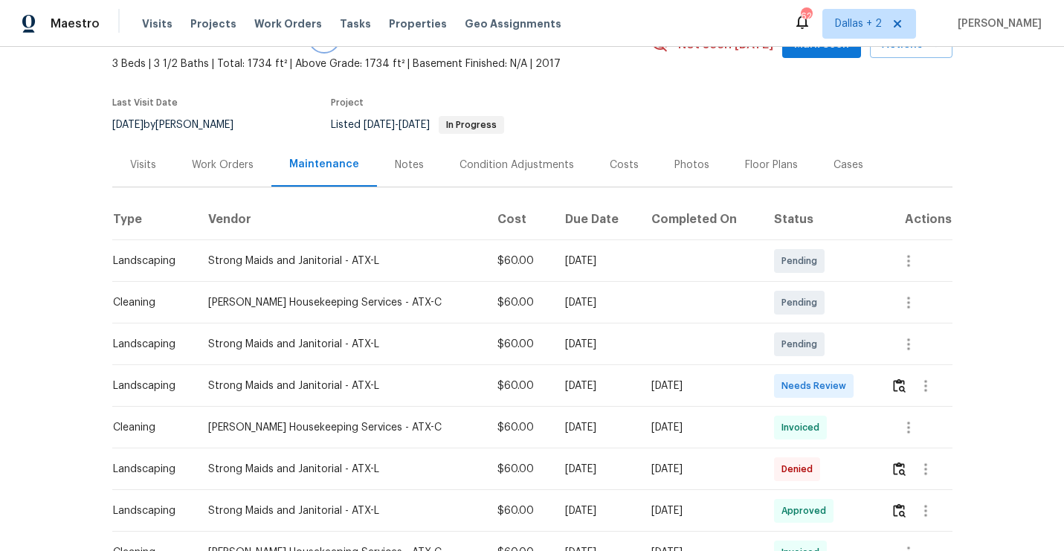
scroll to position [104, 0]
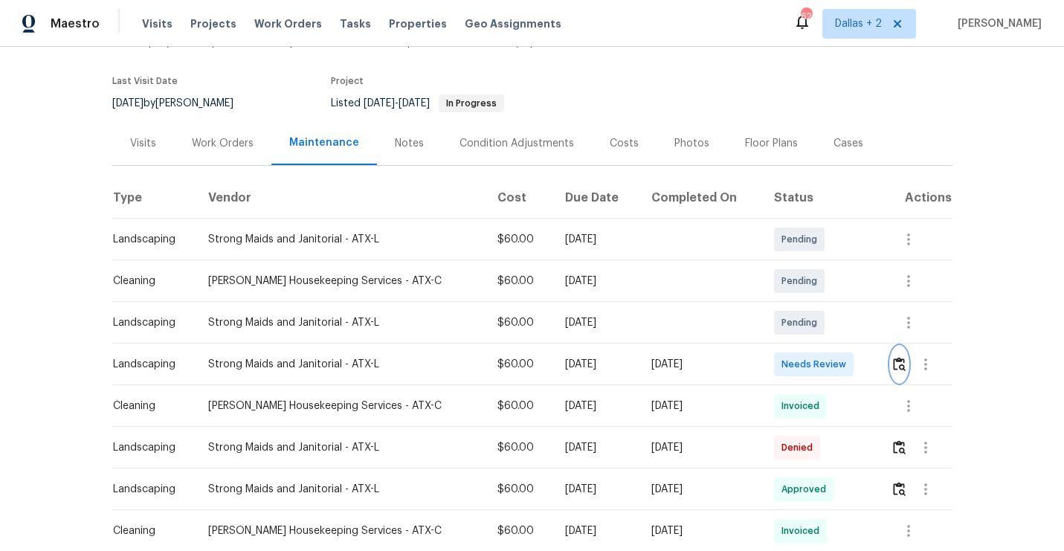
click at [897, 361] on img "button" at bounding box center [899, 364] width 13 height 14
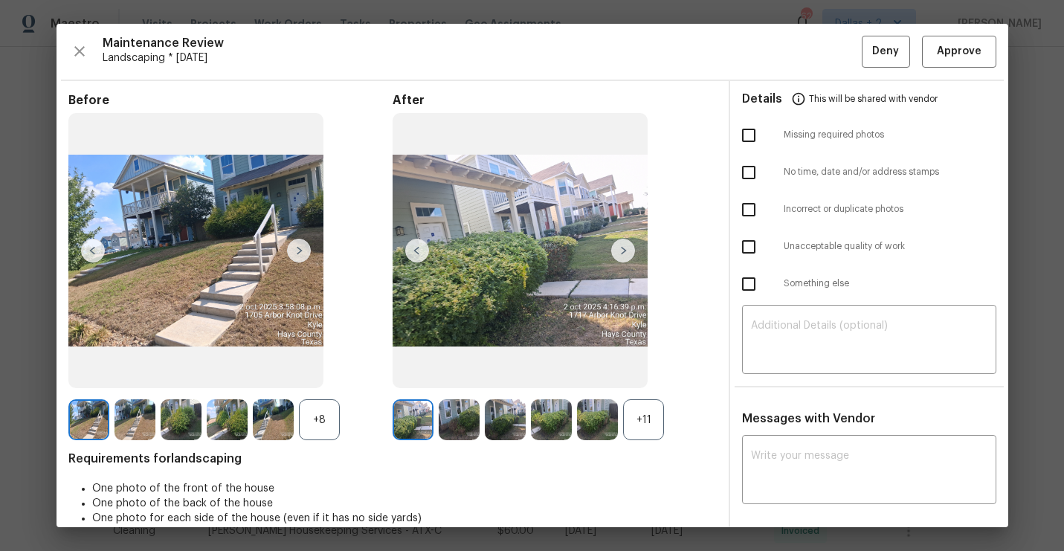
click at [646, 424] on div "+11" at bounding box center [643, 419] width 41 height 41
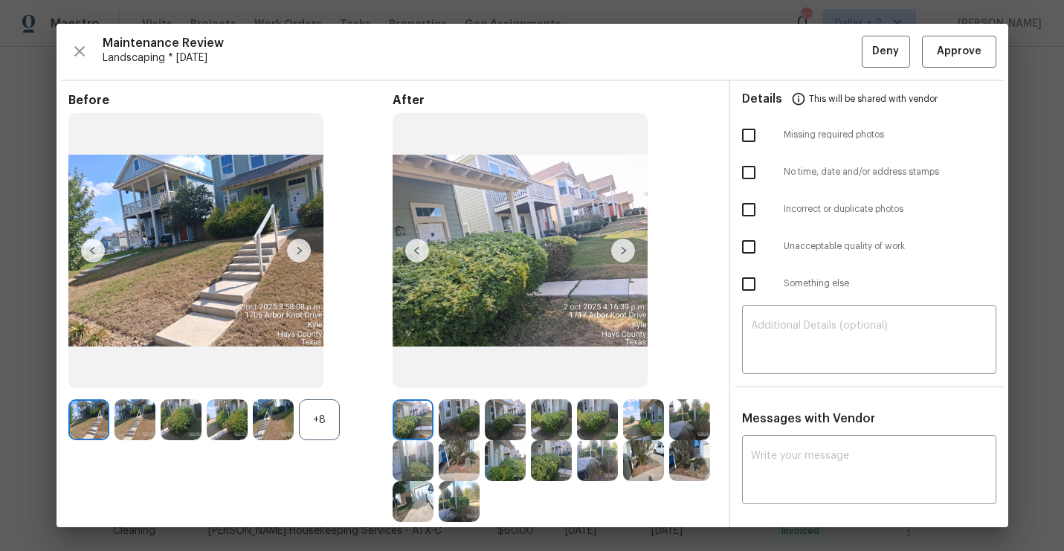
click at [324, 437] on div "+8" at bounding box center [319, 419] width 41 height 41
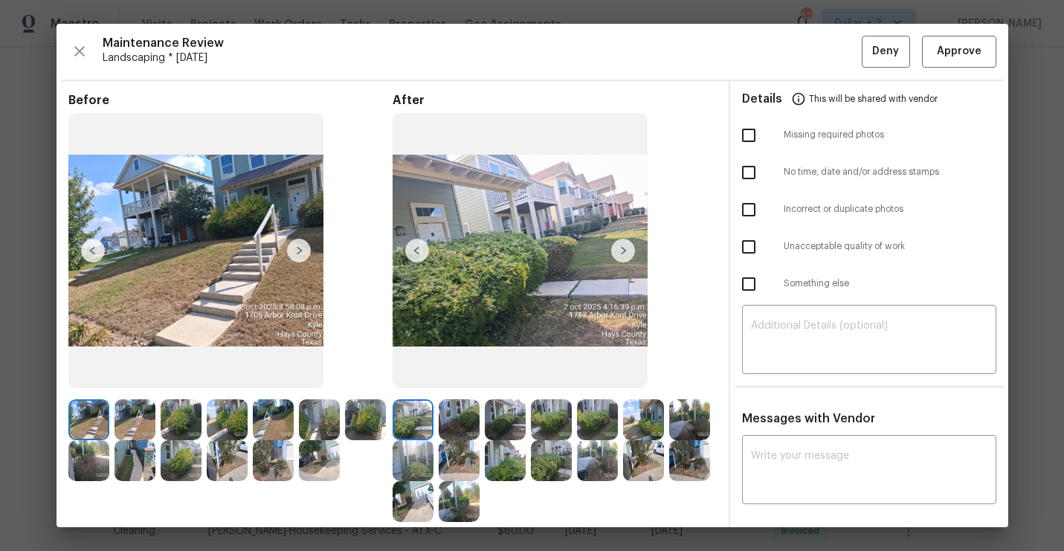
click at [137, 453] on img at bounding box center [135, 460] width 41 height 41
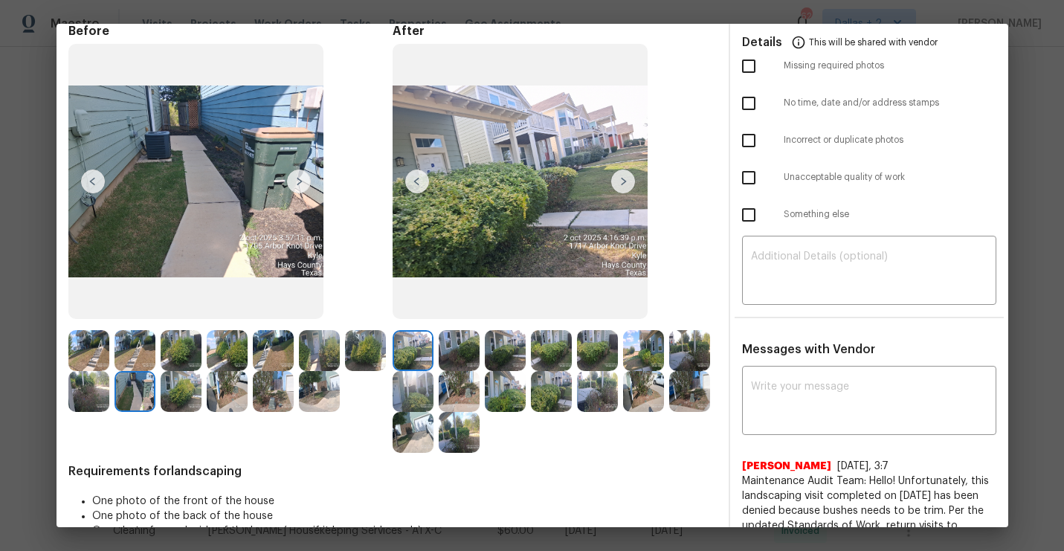
scroll to position [0, 0]
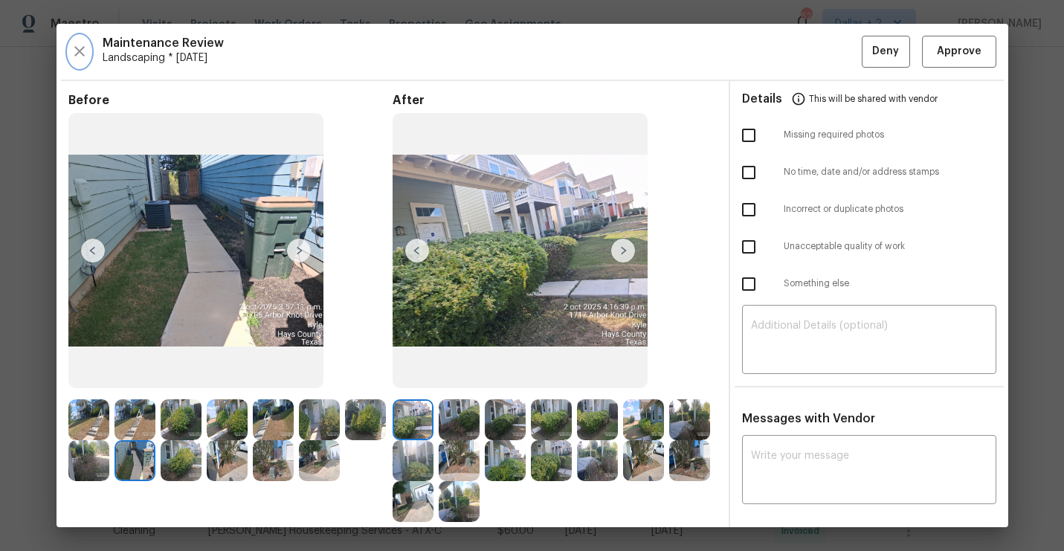
click at [80, 42] on icon "button" at bounding box center [80, 51] width 18 height 18
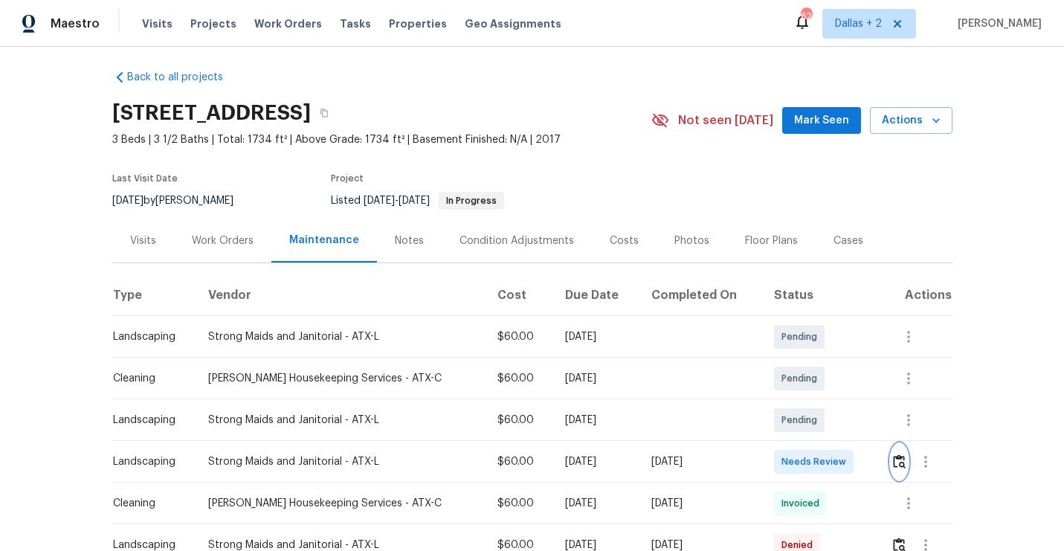
scroll to position [64, 0]
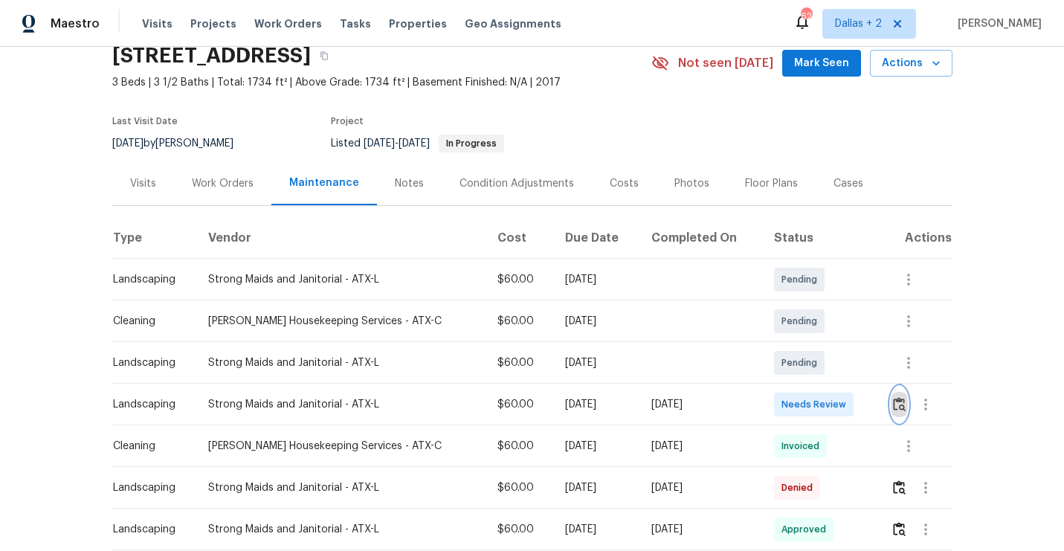
click at [897, 411] on img "button" at bounding box center [899, 404] width 13 height 14
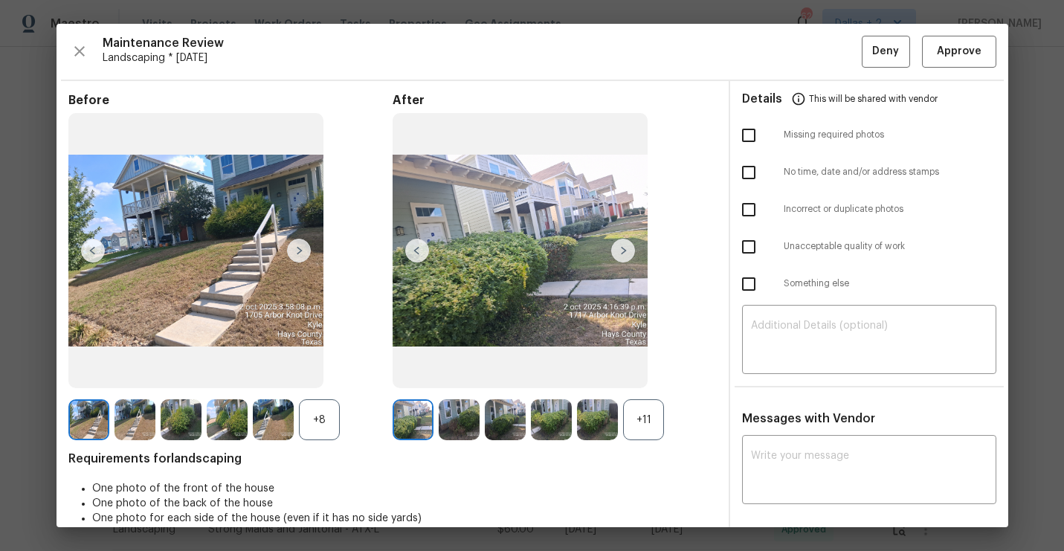
click at [643, 429] on div "+11" at bounding box center [643, 419] width 41 height 41
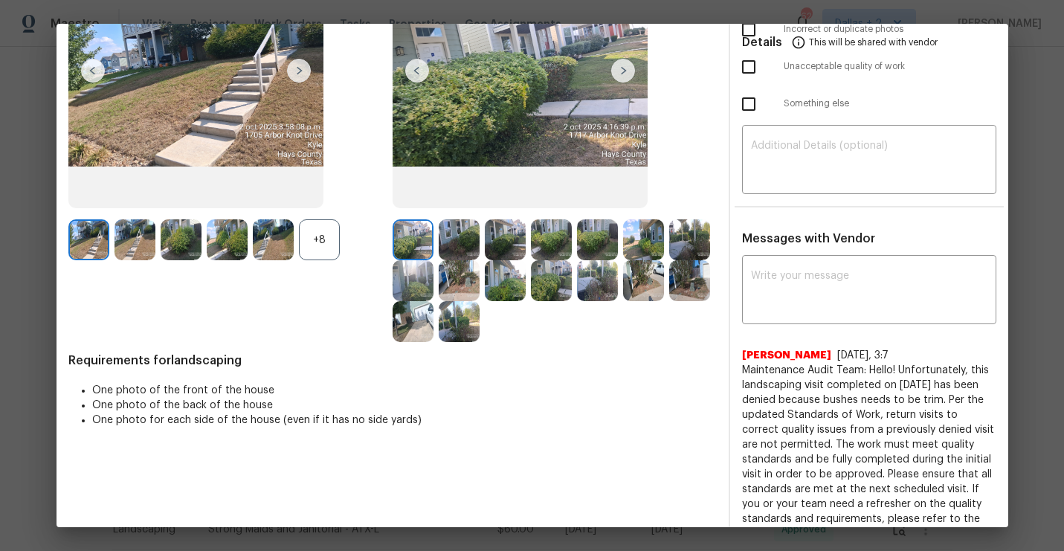
scroll to position [157, 0]
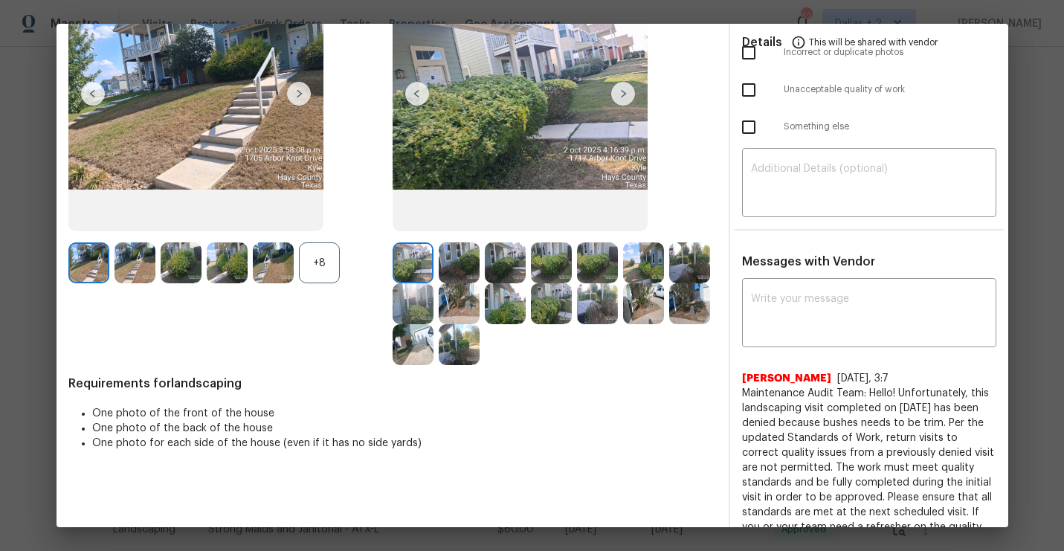
click at [650, 312] on img at bounding box center [643, 303] width 41 height 41
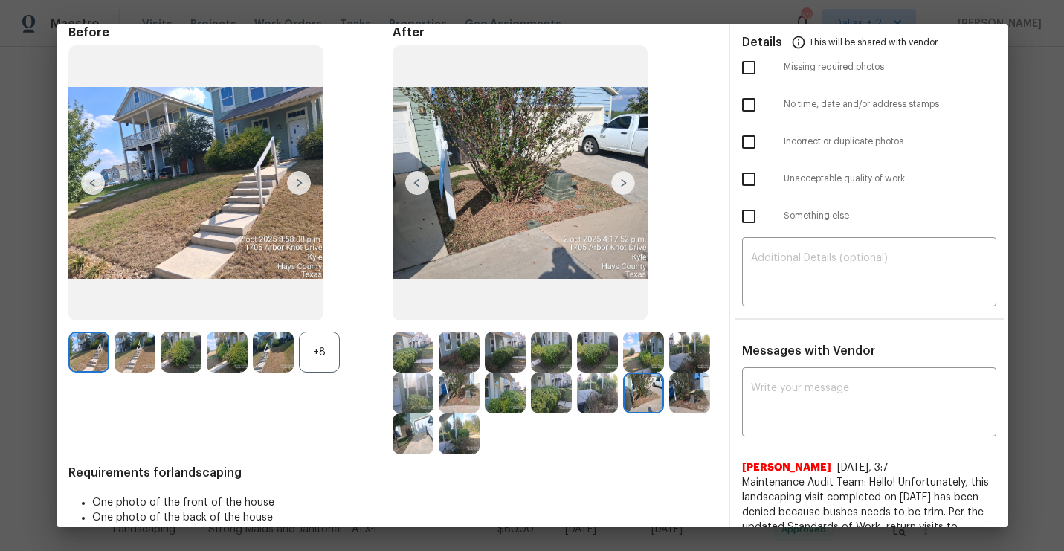
scroll to position [0, 0]
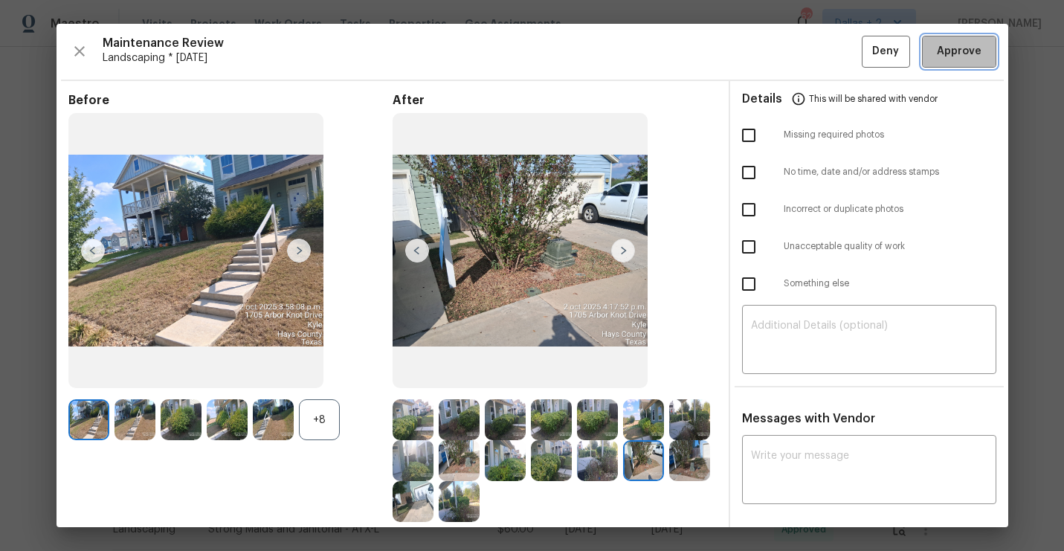
click at [929, 55] on button "Approve" at bounding box center [959, 52] width 74 height 32
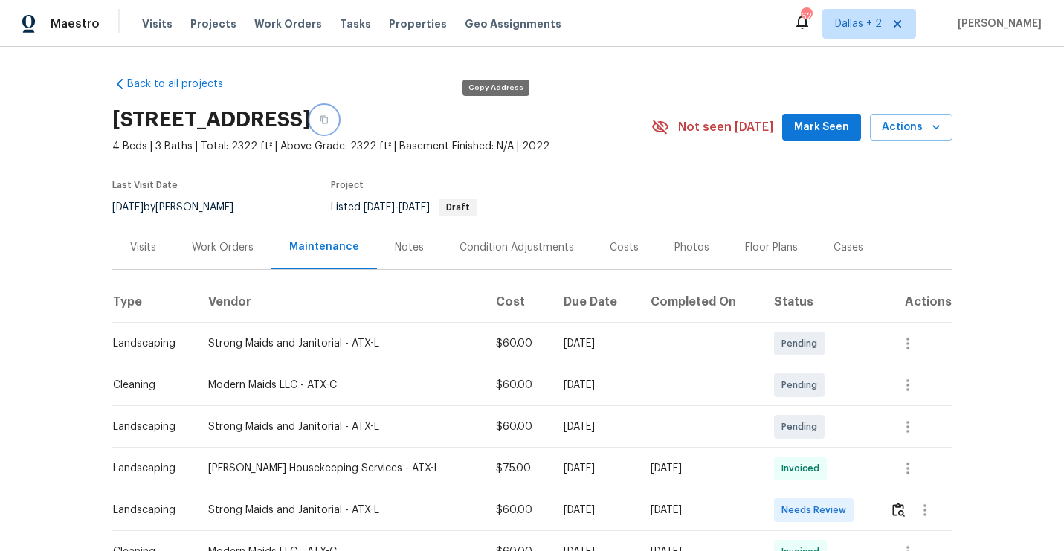
click at [338, 126] on button "button" at bounding box center [324, 119] width 27 height 27
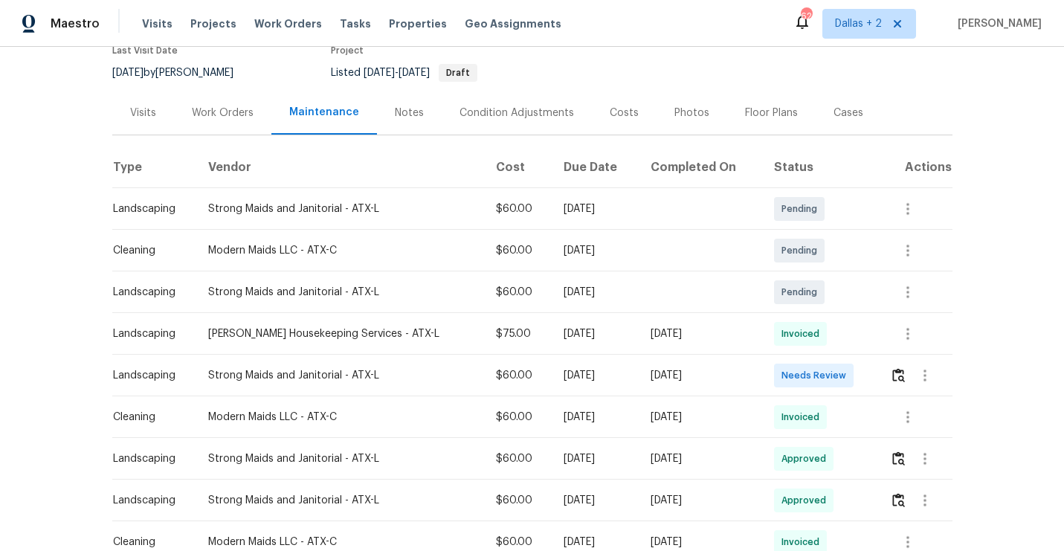
scroll to position [138, 0]
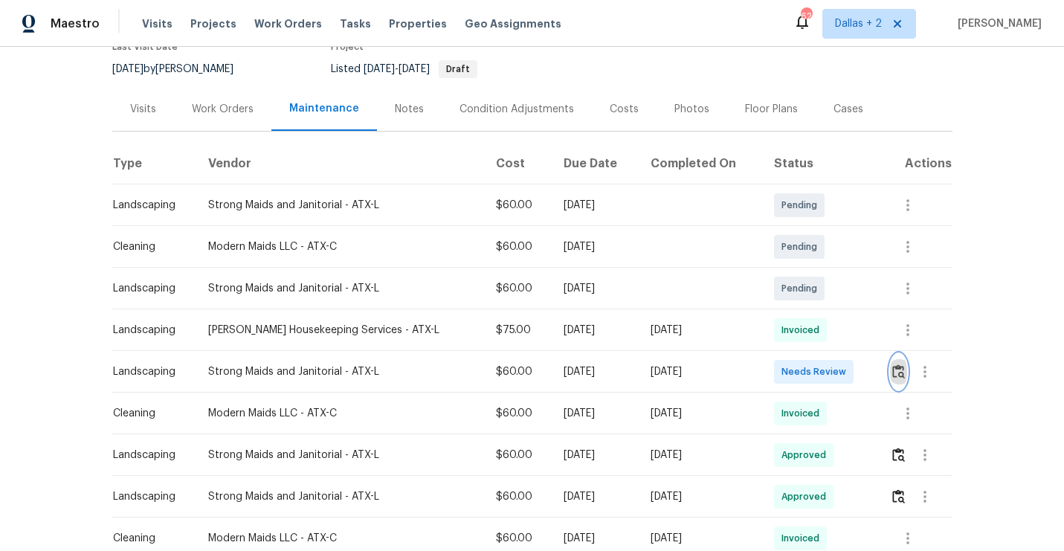
click at [901, 373] on img "button" at bounding box center [898, 371] width 13 height 14
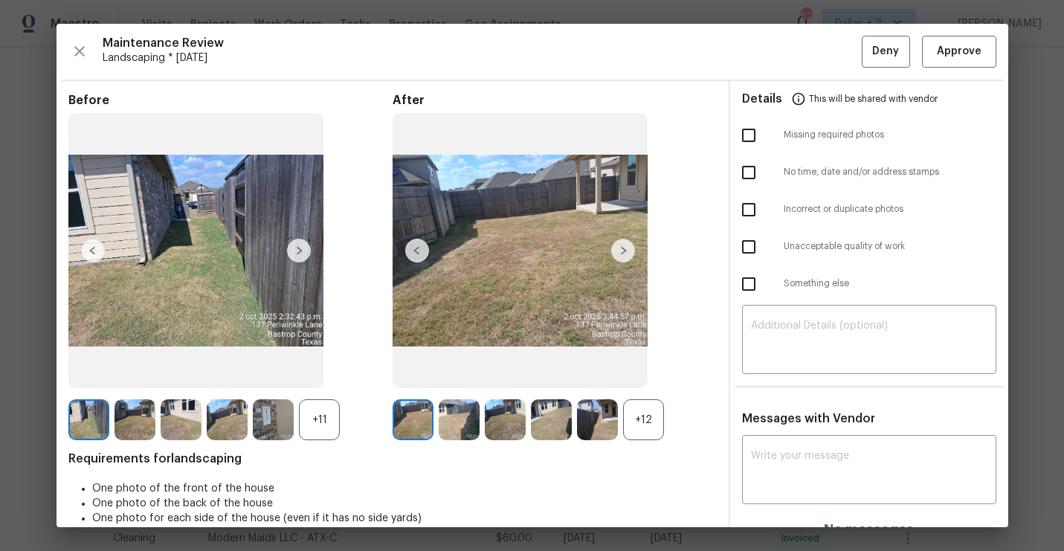
click at [638, 411] on div "+12" at bounding box center [643, 419] width 41 height 41
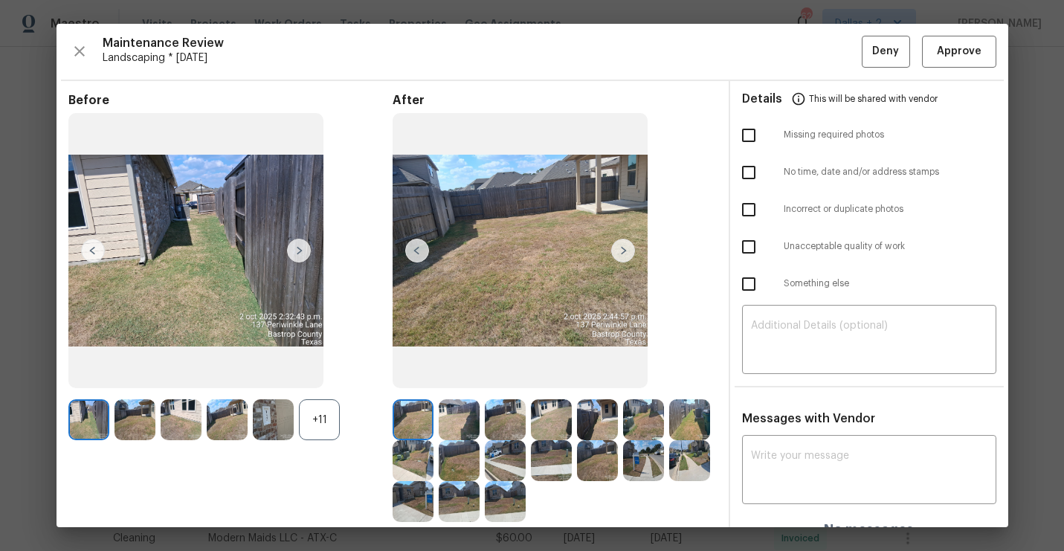
click at [317, 424] on div "+11" at bounding box center [319, 419] width 41 height 41
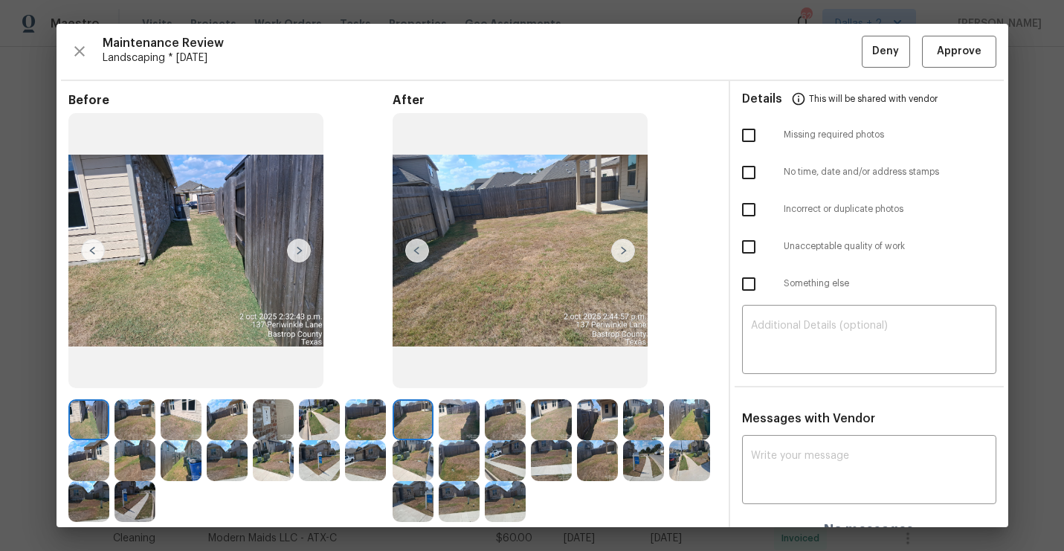
click at [257, 428] on img at bounding box center [273, 419] width 41 height 41
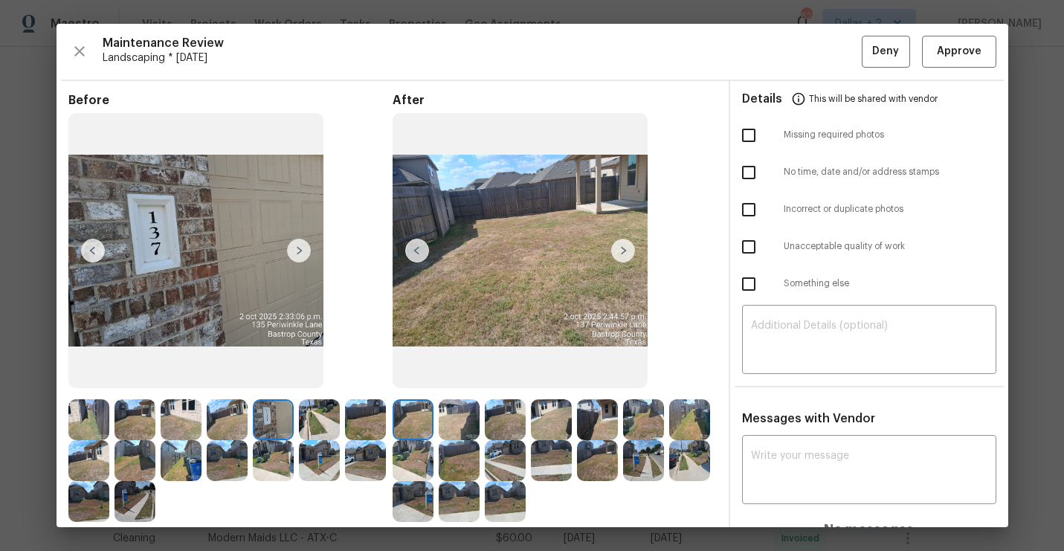
click at [625, 244] on img at bounding box center [623, 251] width 24 height 24
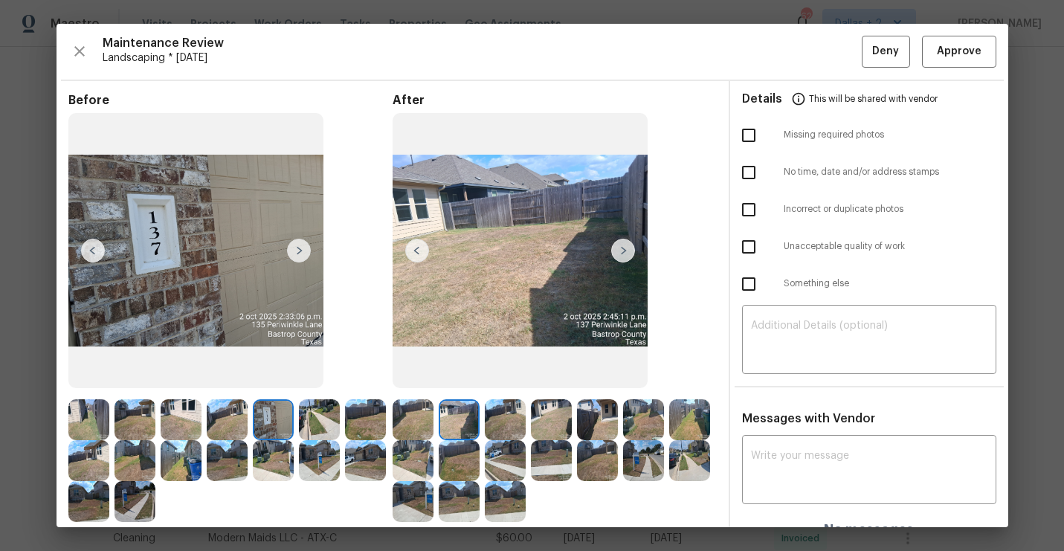
click at [626, 248] on img at bounding box center [623, 251] width 24 height 24
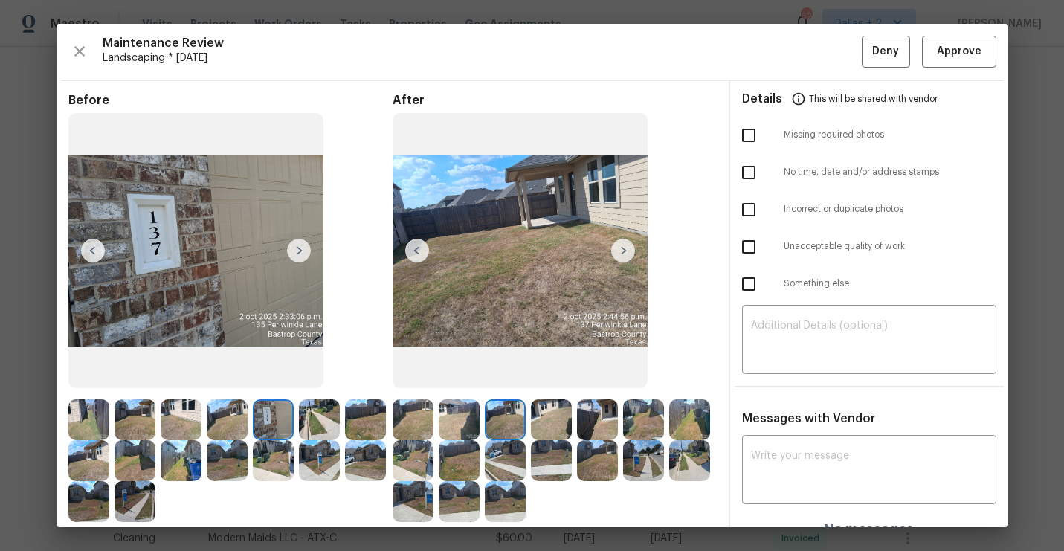
click at [626, 248] on img at bounding box center [623, 251] width 24 height 24
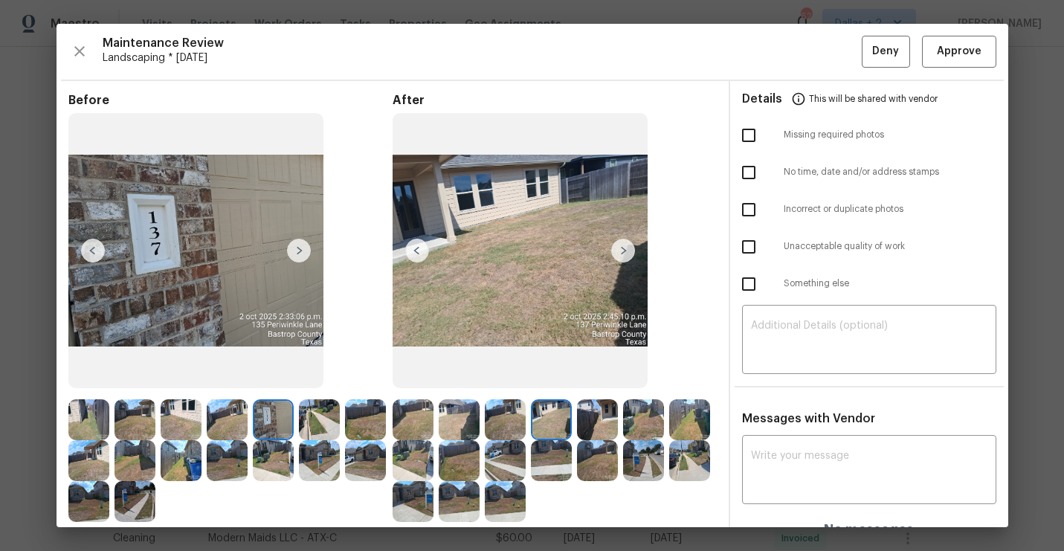
click at [626, 248] on img at bounding box center [623, 251] width 24 height 24
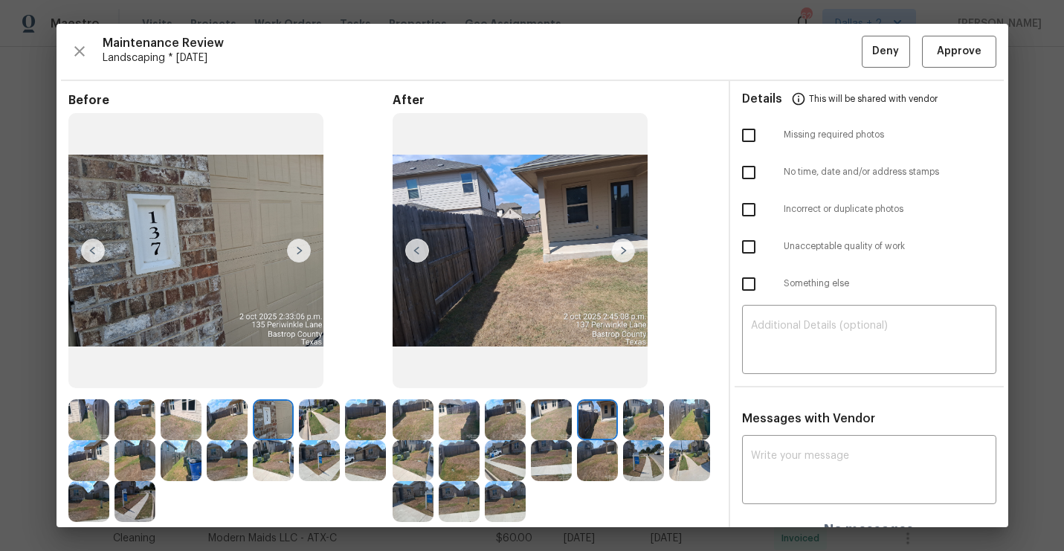
click at [626, 248] on img at bounding box center [623, 251] width 24 height 24
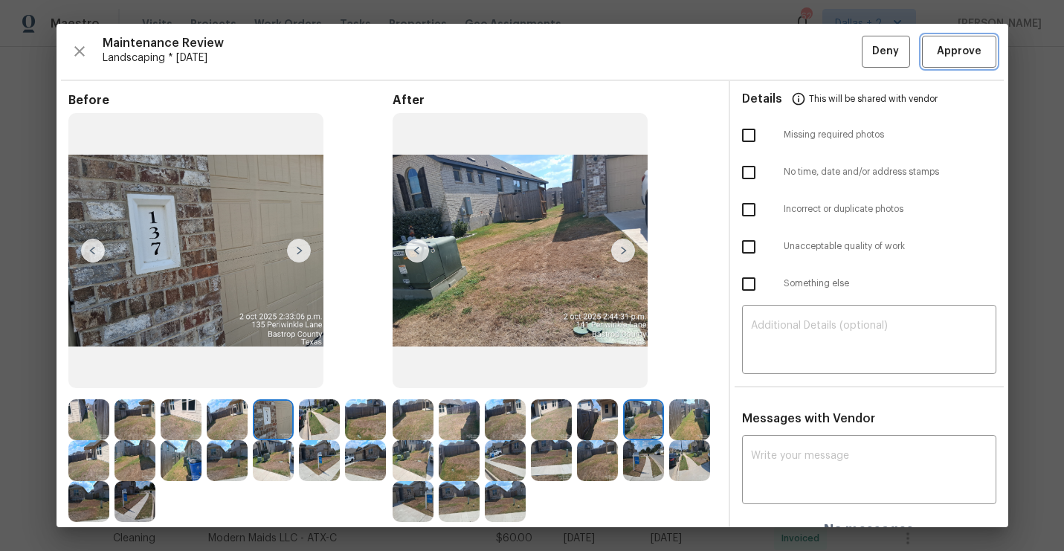
click at [947, 53] on span "Approve" at bounding box center [959, 51] width 45 height 19
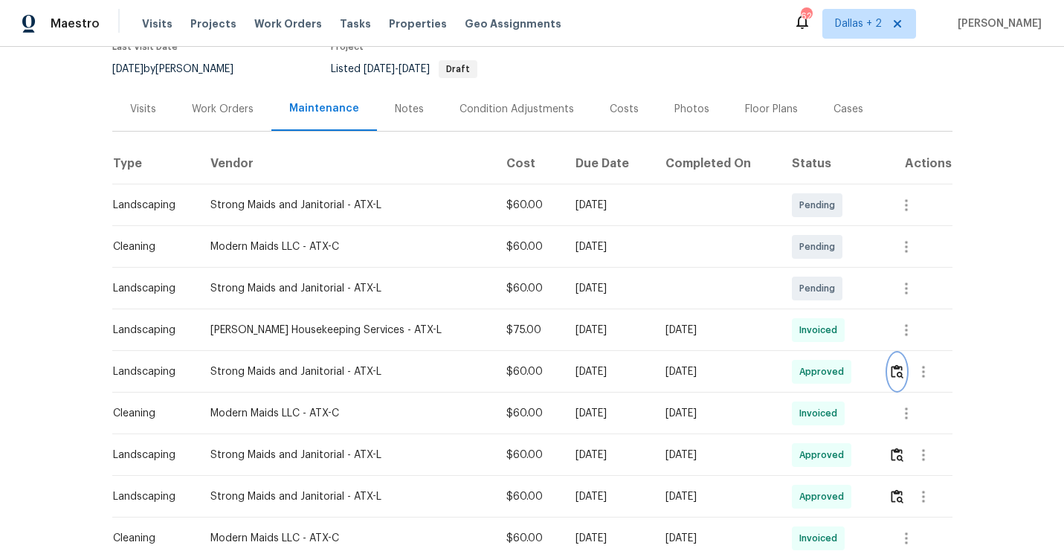
scroll to position [0, 0]
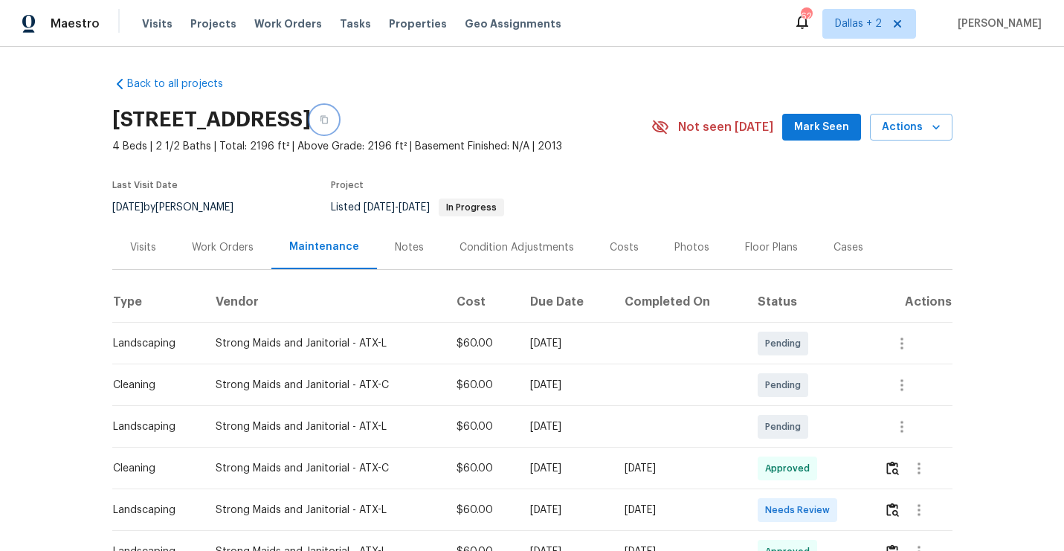
click at [329, 118] on icon "button" at bounding box center [324, 119] width 9 height 9
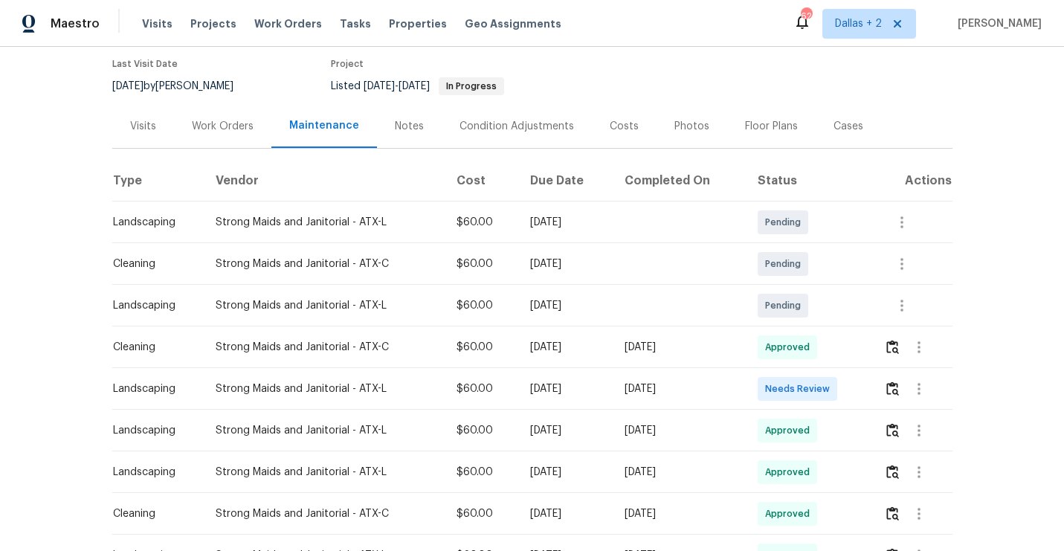
scroll to position [170, 0]
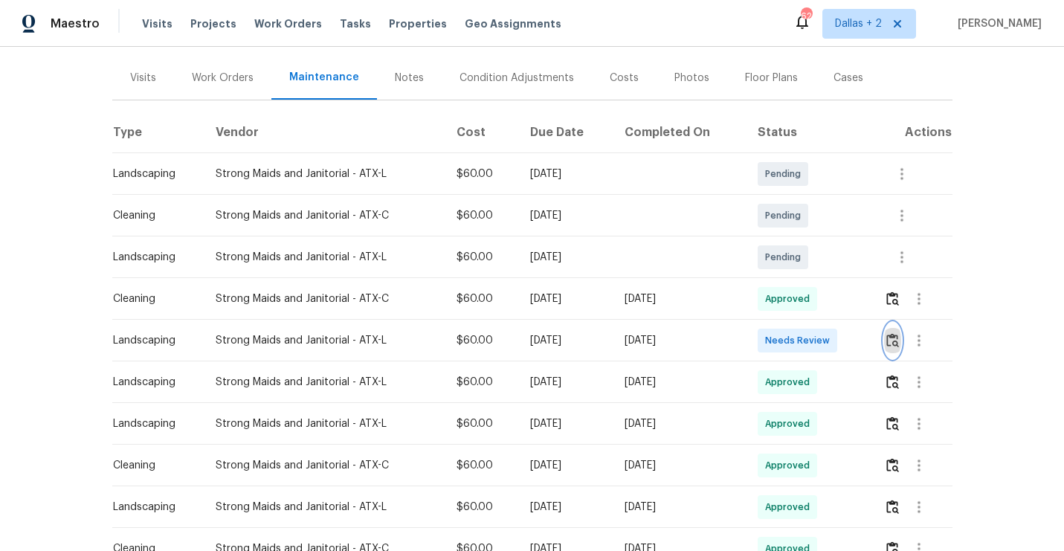
click at [896, 345] on img "button" at bounding box center [892, 340] width 13 height 14
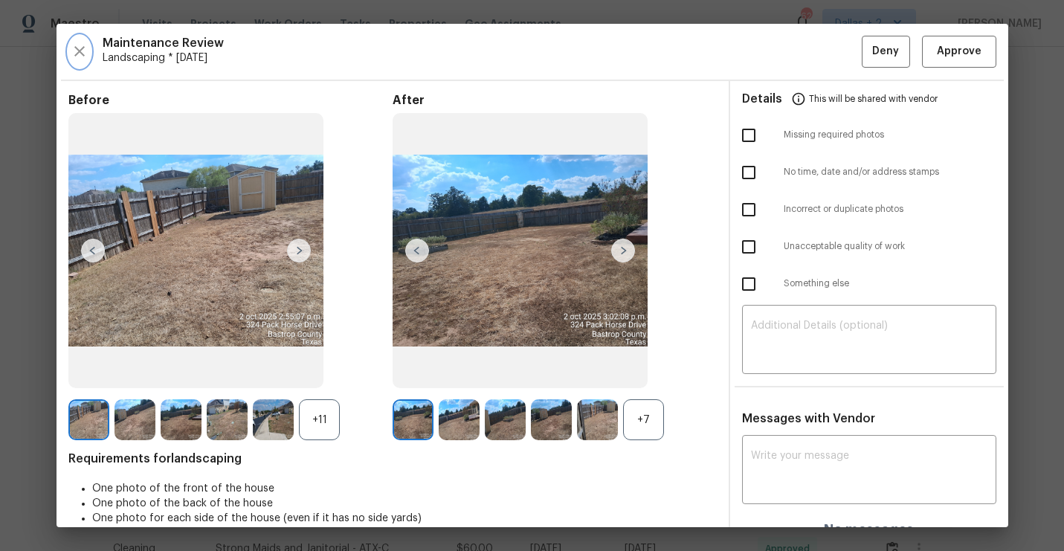
click at [76, 47] on icon "button" at bounding box center [80, 51] width 18 height 18
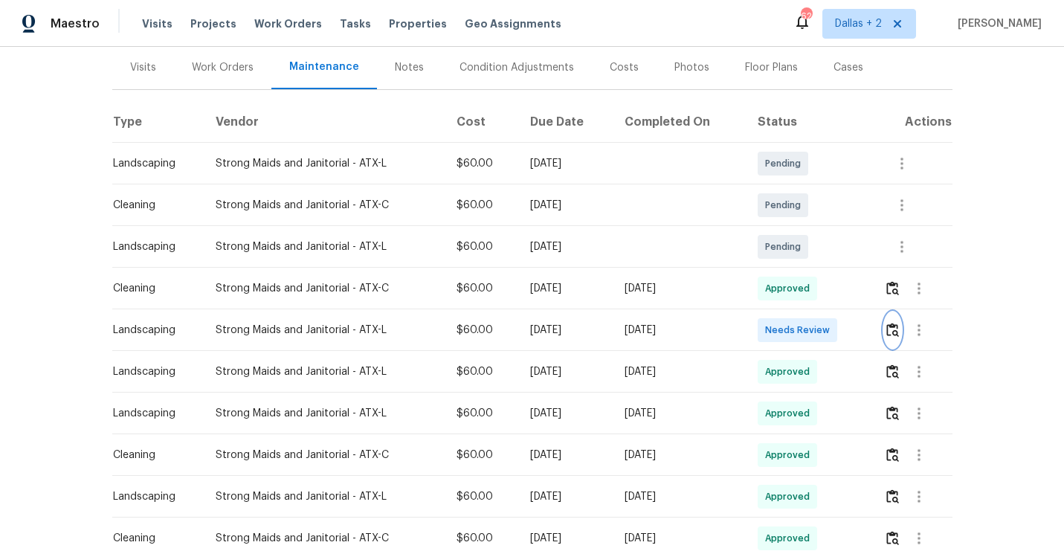
scroll to position [246, 0]
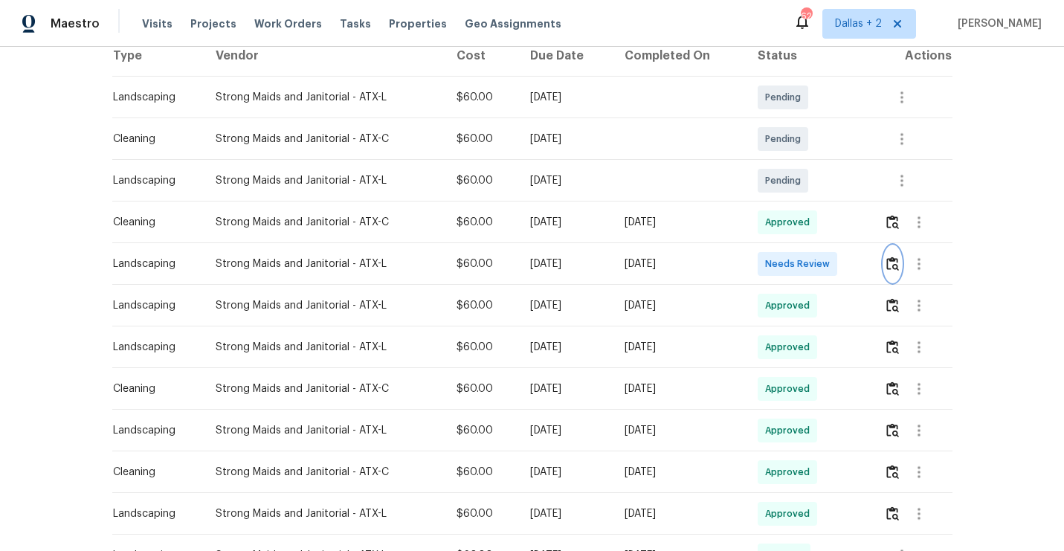
click at [898, 259] on img "button" at bounding box center [892, 264] width 13 height 14
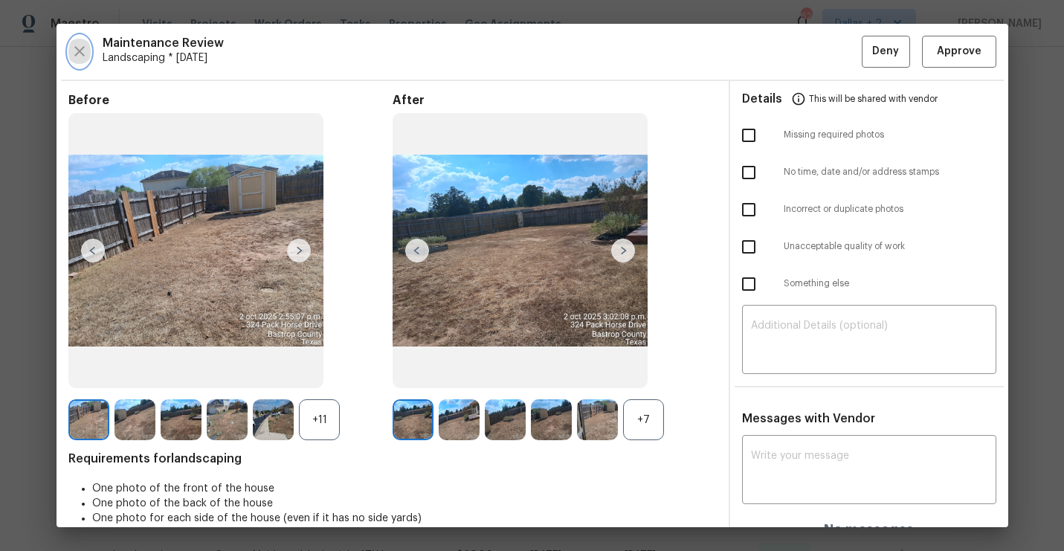
click at [86, 50] on icon "button" at bounding box center [80, 51] width 18 height 18
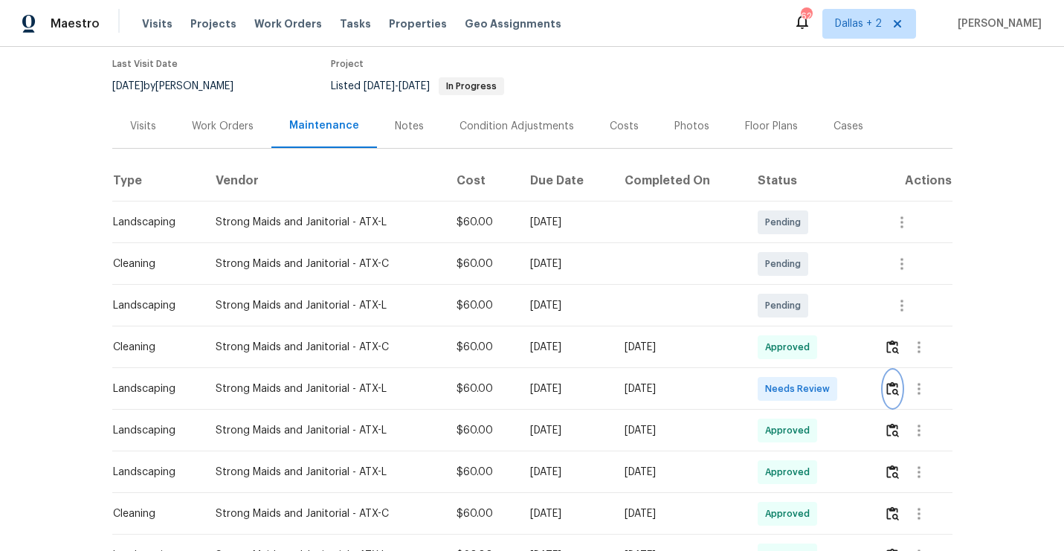
scroll to position [157, 0]
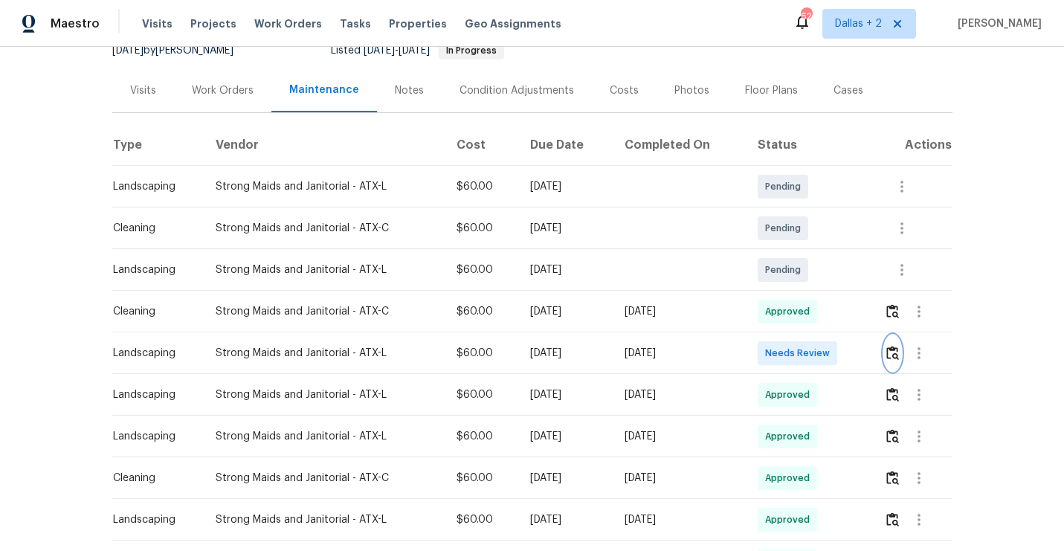
click at [901, 350] on button "button" at bounding box center [892, 353] width 17 height 36
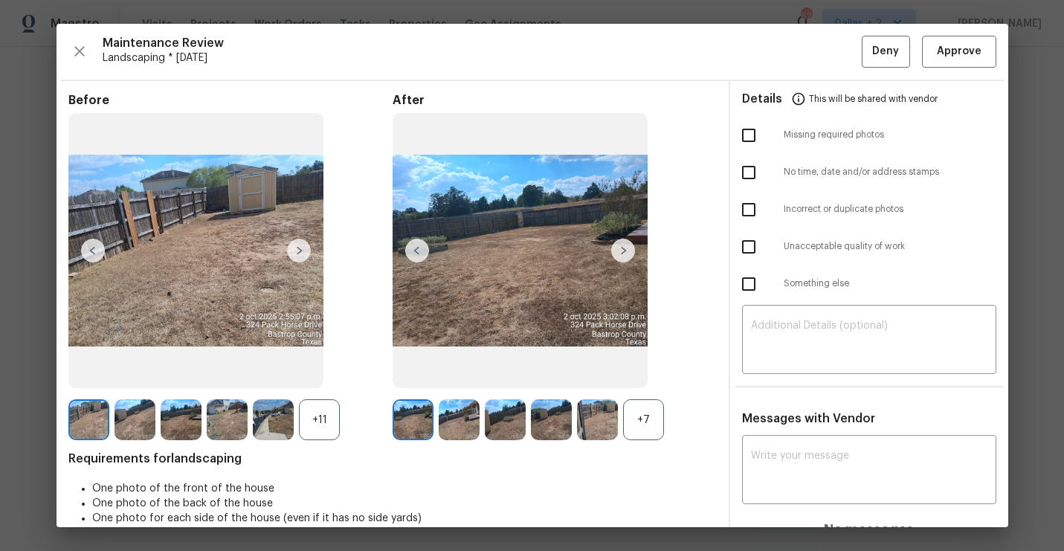
click at [329, 429] on div "+11" at bounding box center [319, 419] width 41 height 41
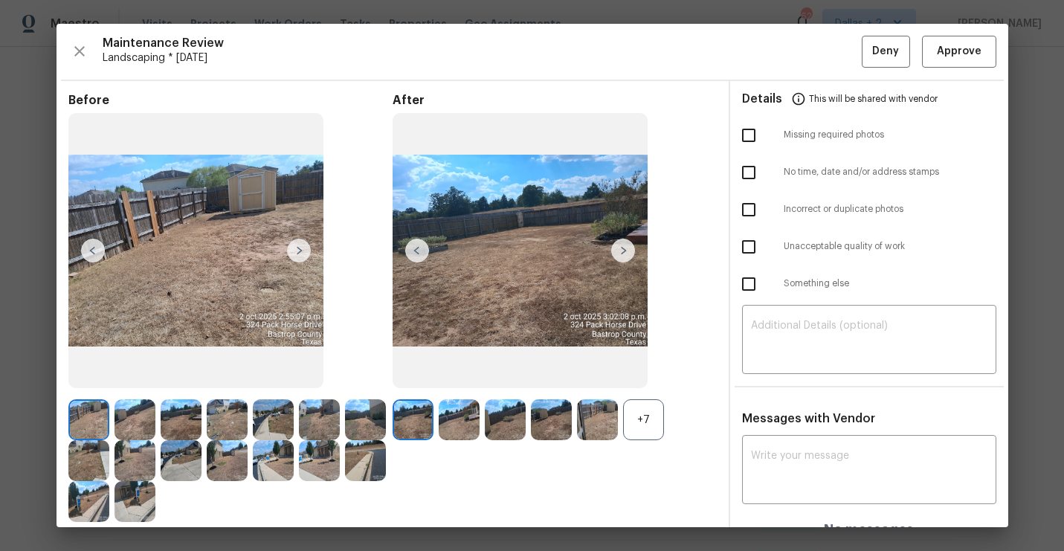
click at [658, 424] on div "+7" at bounding box center [643, 419] width 41 height 41
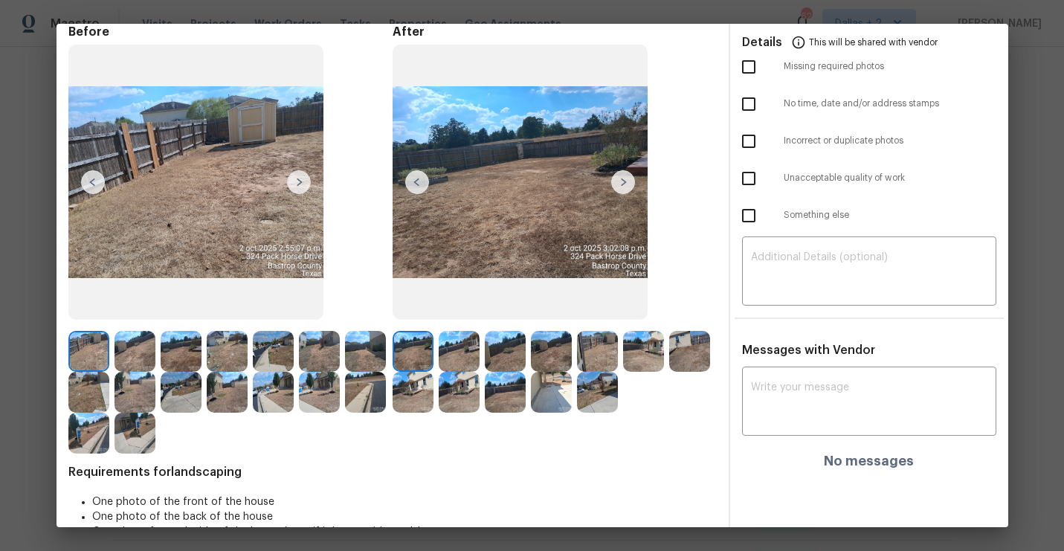
scroll to position [70, 0]
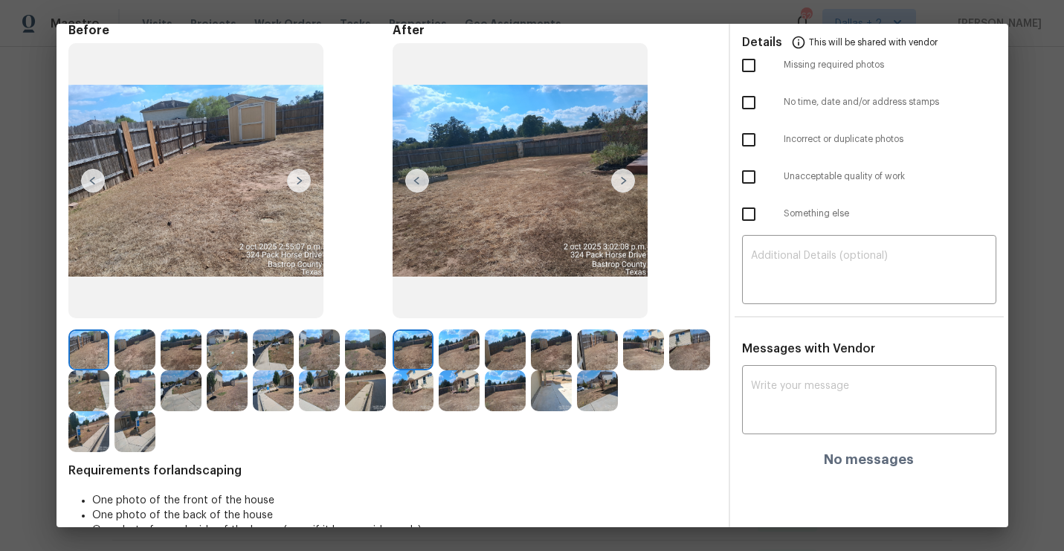
click at [617, 180] on img at bounding box center [623, 181] width 24 height 24
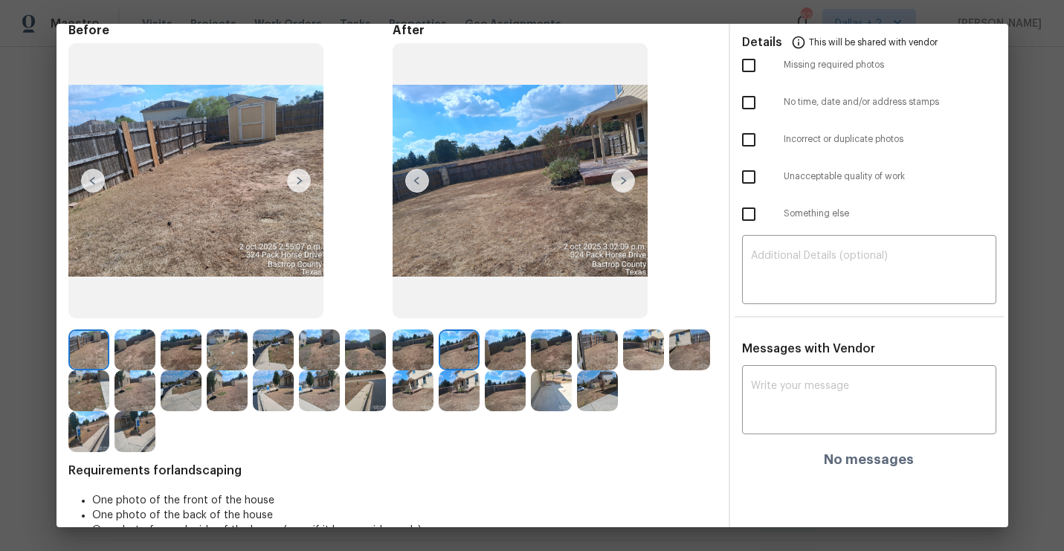
click at [625, 178] on img at bounding box center [623, 181] width 24 height 24
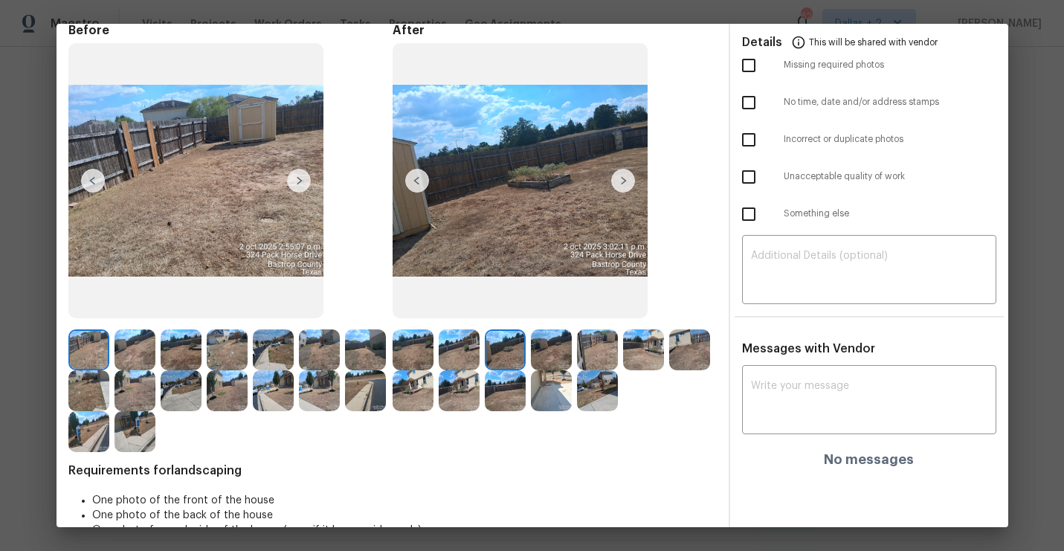
click at [625, 178] on img at bounding box center [623, 181] width 24 height 24
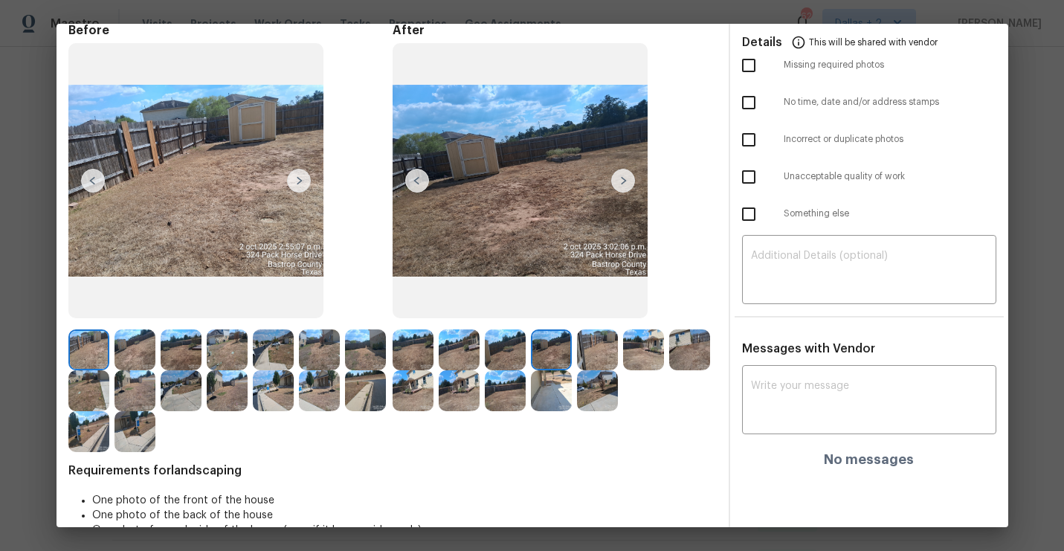
click at [625, 178] on img at bounding box center [623, 181] width 24 height 24
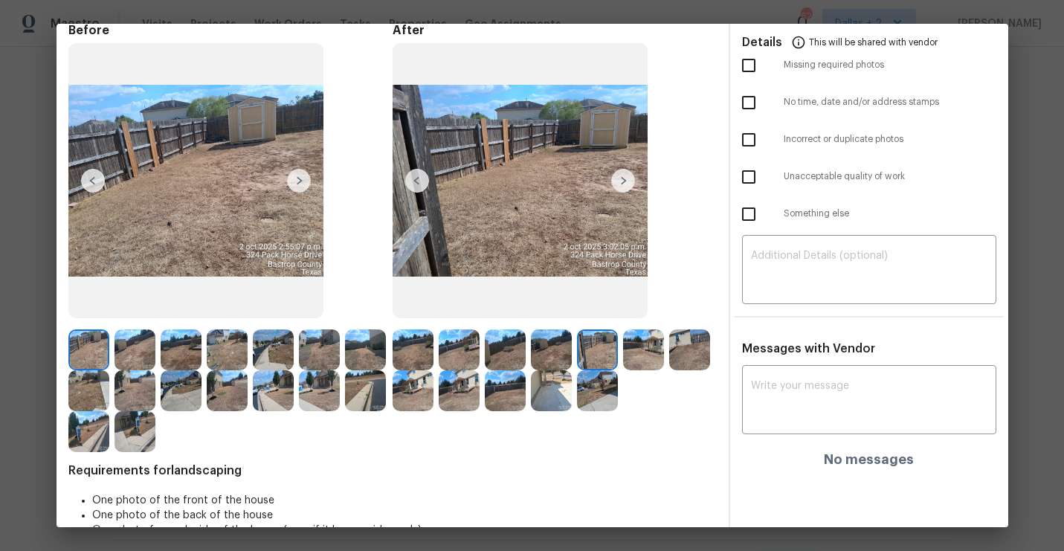
click at [624, 179] on img at bounding box center [623, 181] width 24 height 24
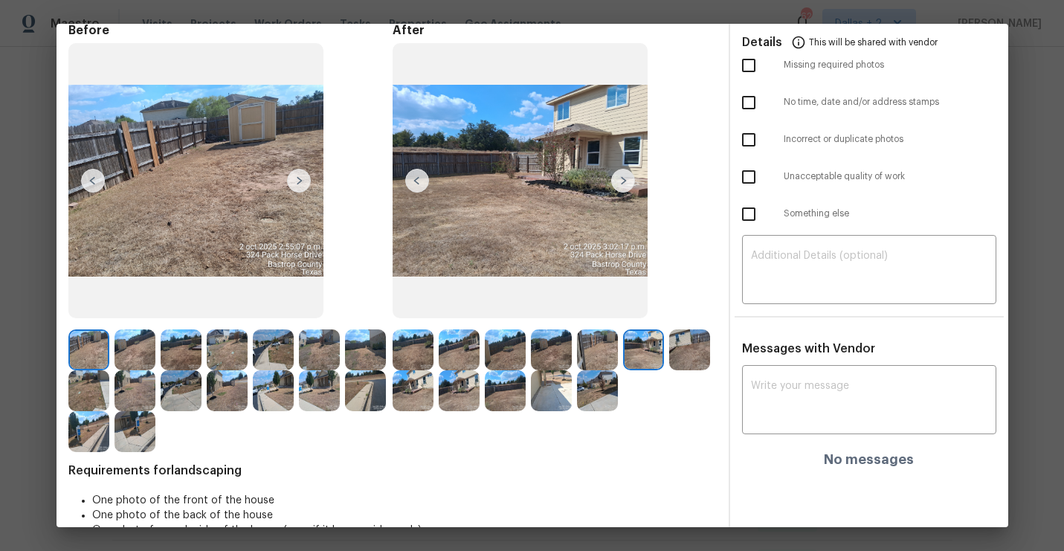
click at [624, 179] on img at bounding box center [623, 181] width 24 height 24
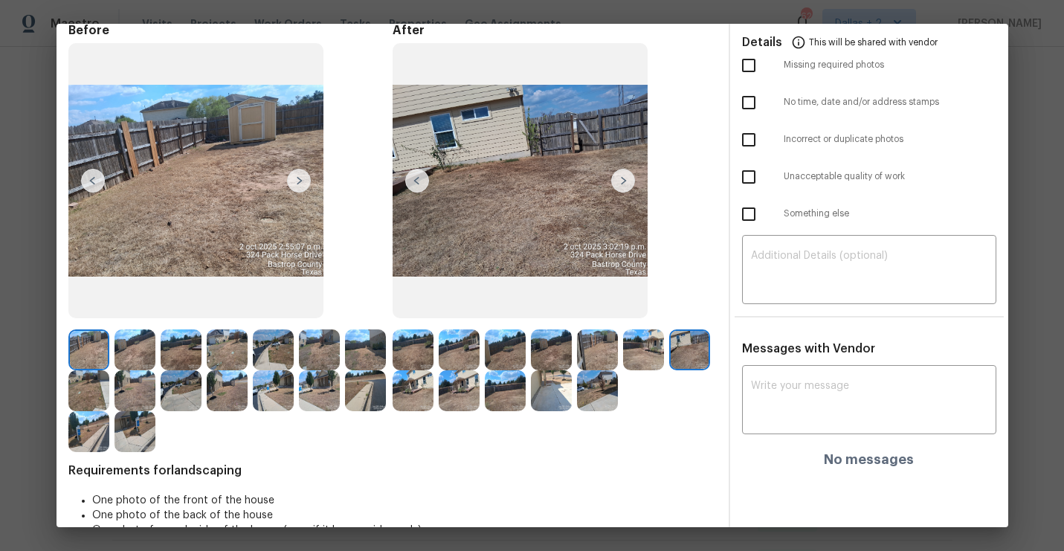
click at [631, 190] on img at bounding box center [623, 181] width 24 height 24
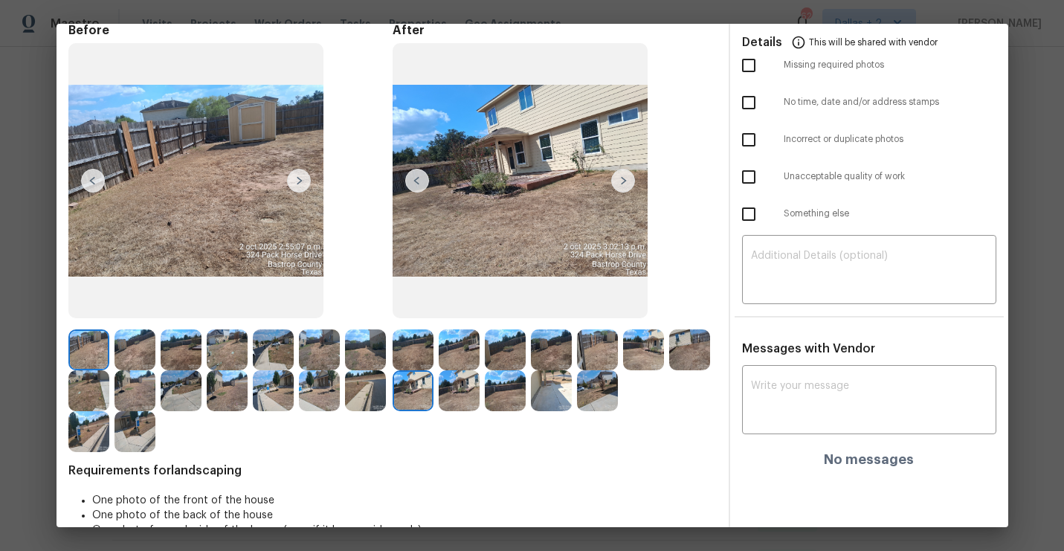
click at [626, 181] on img at bounding box center [623, 181] width 24 height 24
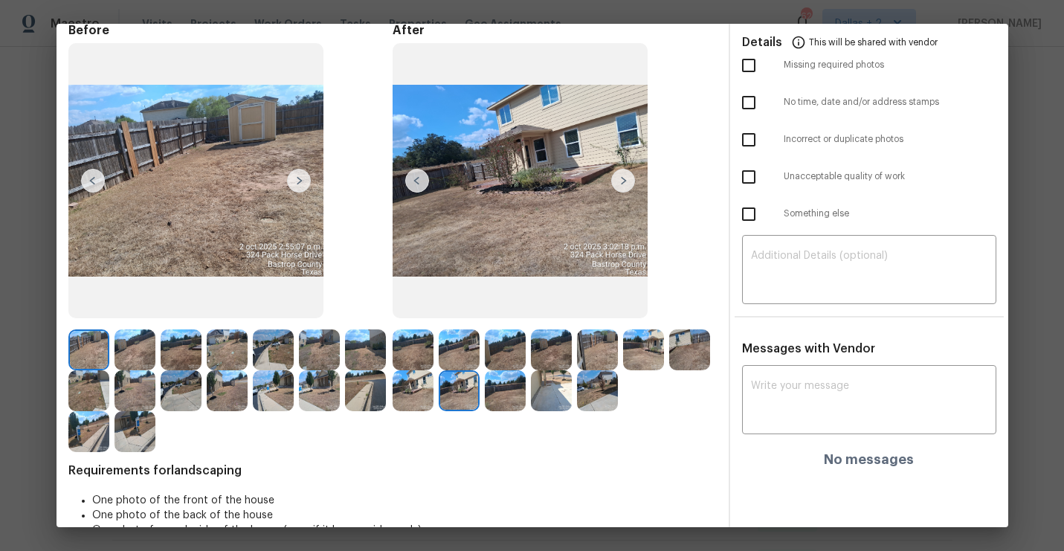
click at [627, 181] on img at bounding box center [623, 181] width 24 height 24
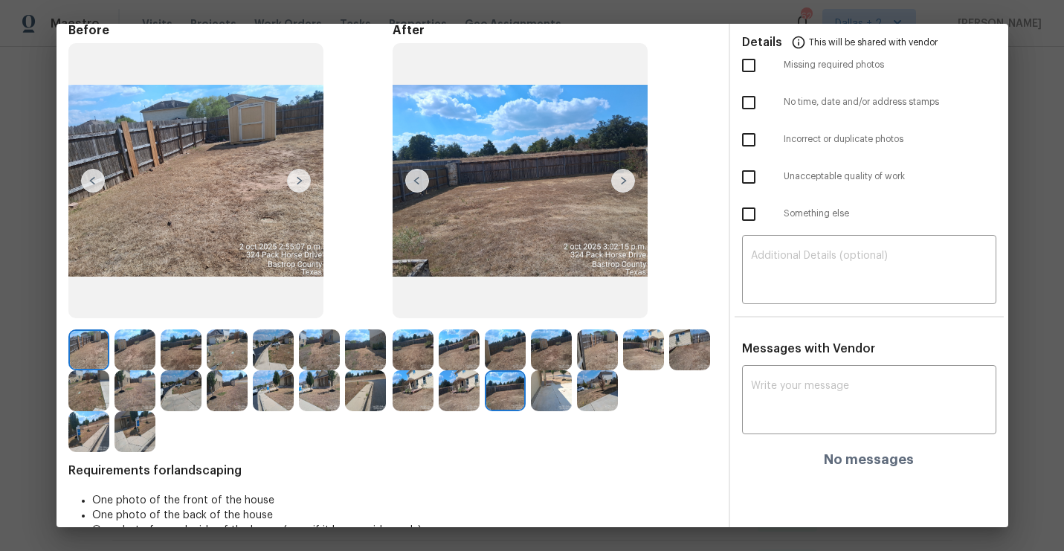
click at [552, 399] on img at bounding box center [551, 390] width 41 height 41
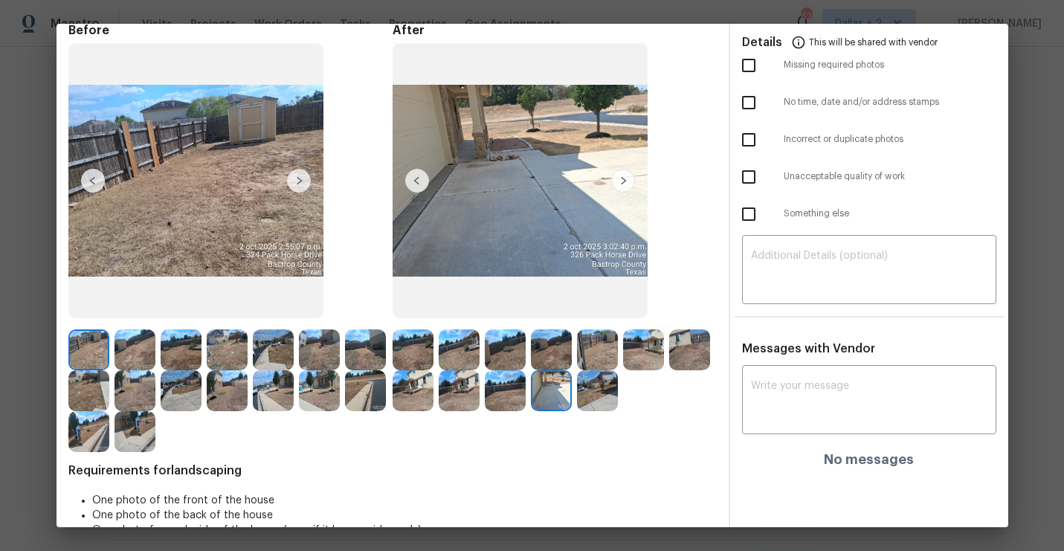
click at [301, 184] on img at bounding box center [299, 181] width 24 height 24
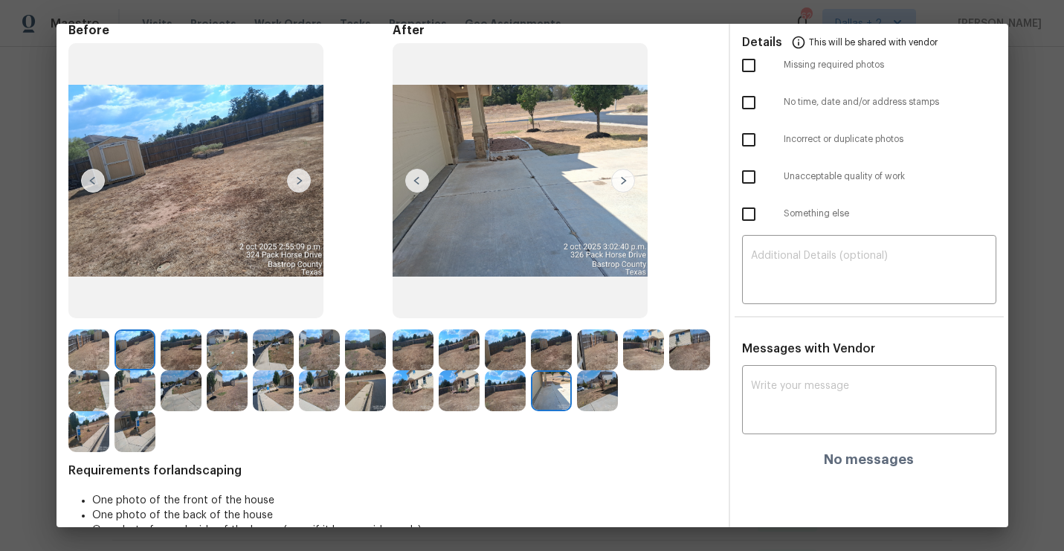
click at [594, 390] on img at bounding box center [597, 390] width 41 height 41
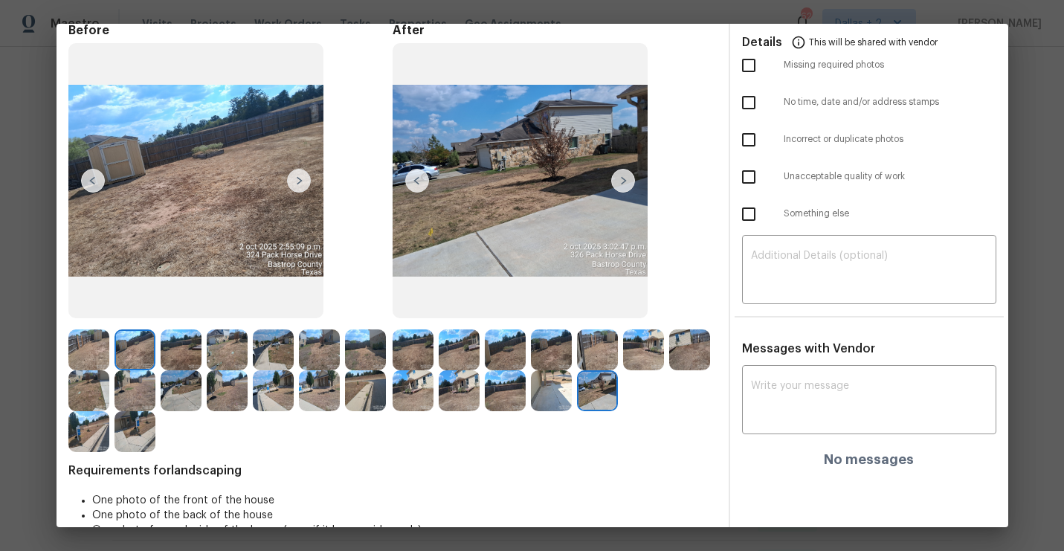
click at [296, 187] on img at bounding box center [299, 181] width 24 height 24
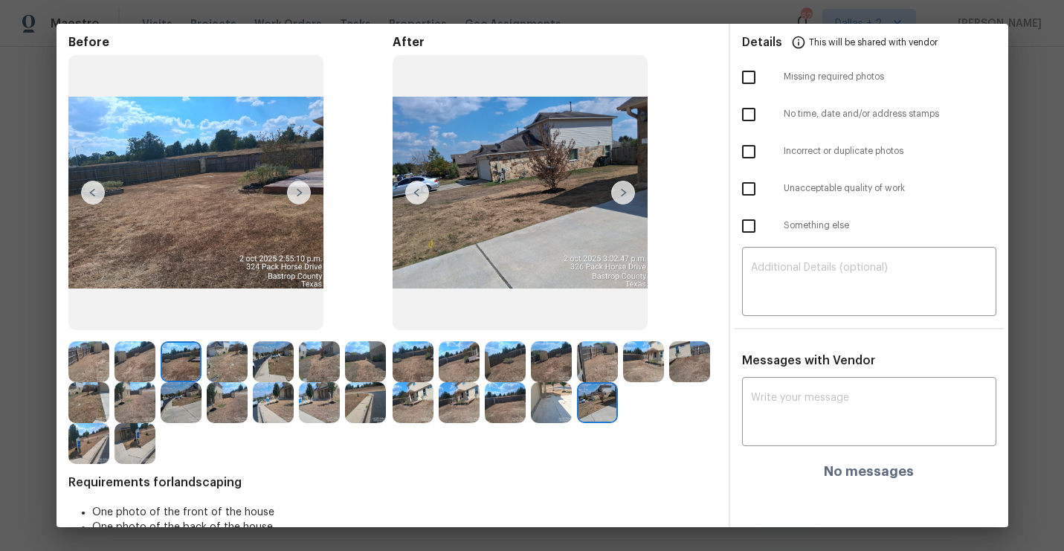
scroll to position [56, 0]
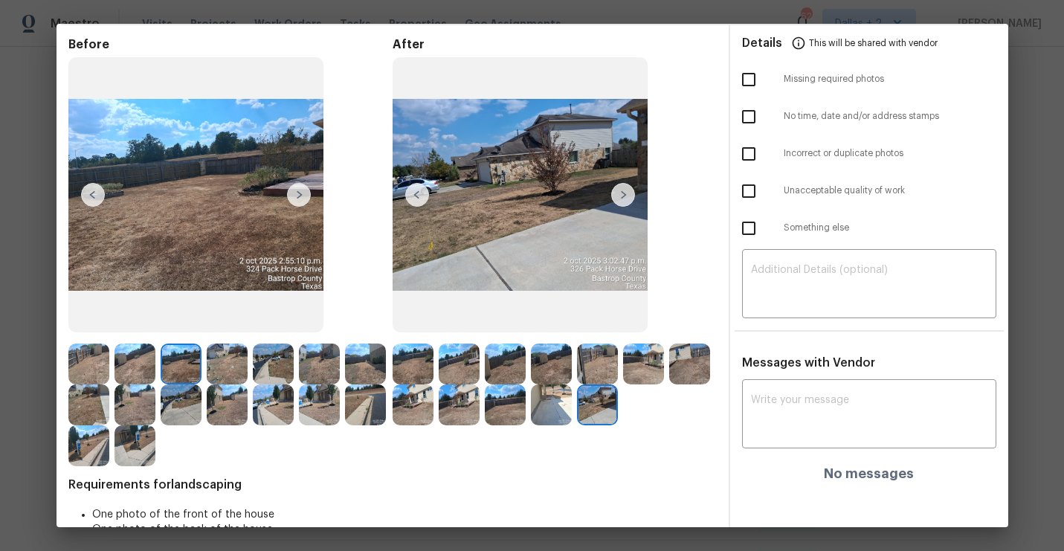
click at [294, 199] on img at bounding box center [299, 195] width 24 height 24
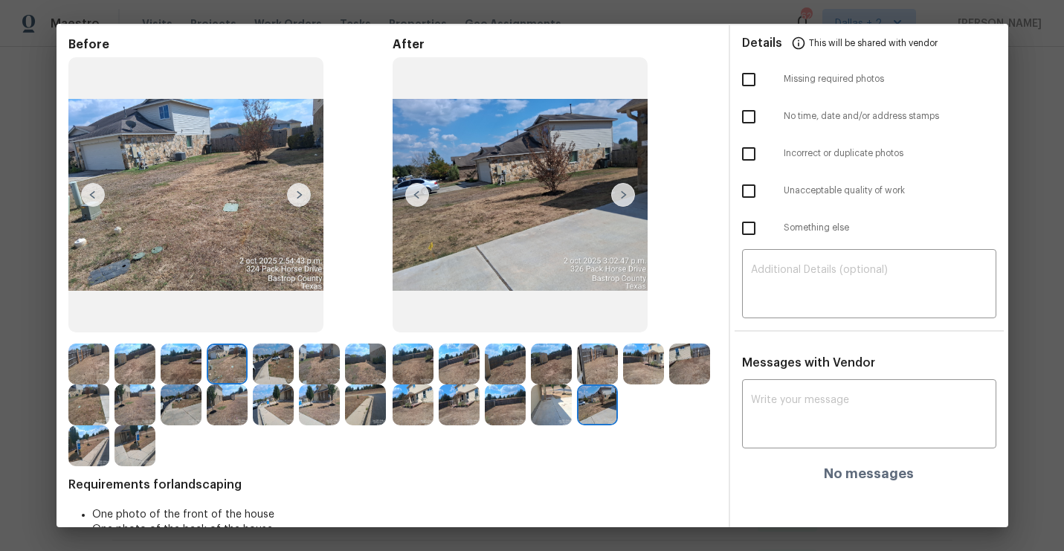
click at [294, 199] on img at bounding box center [299, 195] width 24 height 24
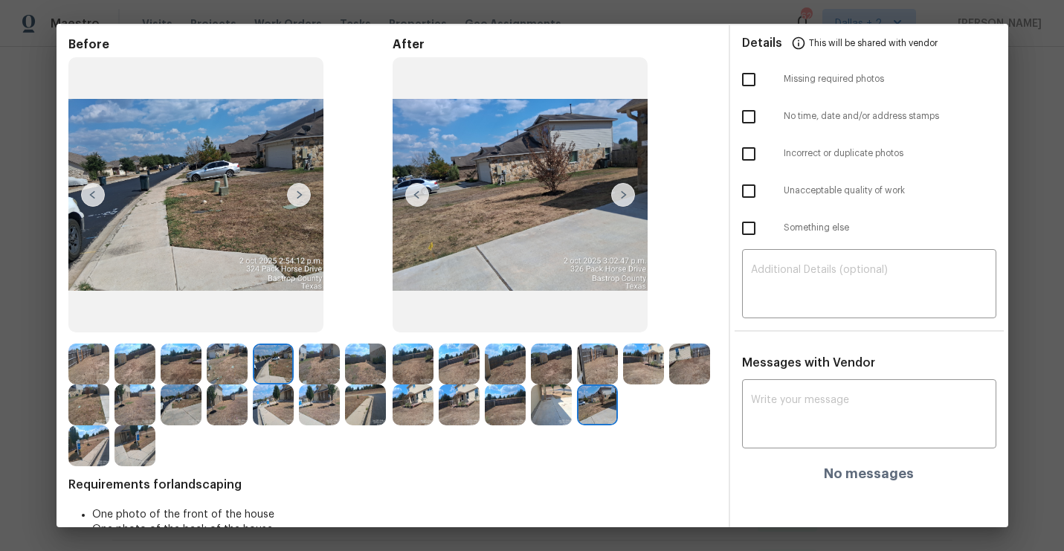
click at [75, 348] on img at bounding box center [88, 364] width 41 height 41
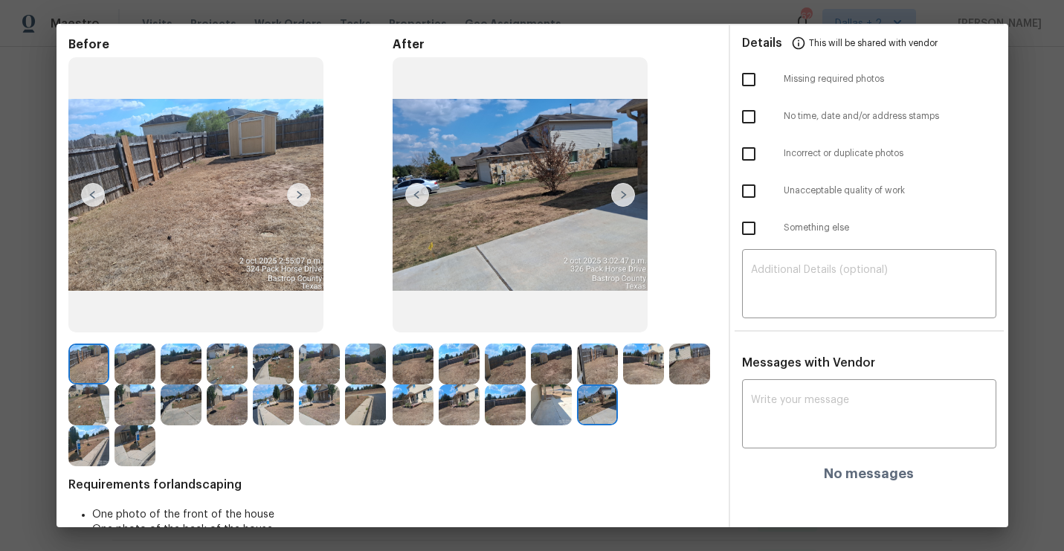
click at [125, 453] on img at bounding box center [135, 445] width 41 height 41
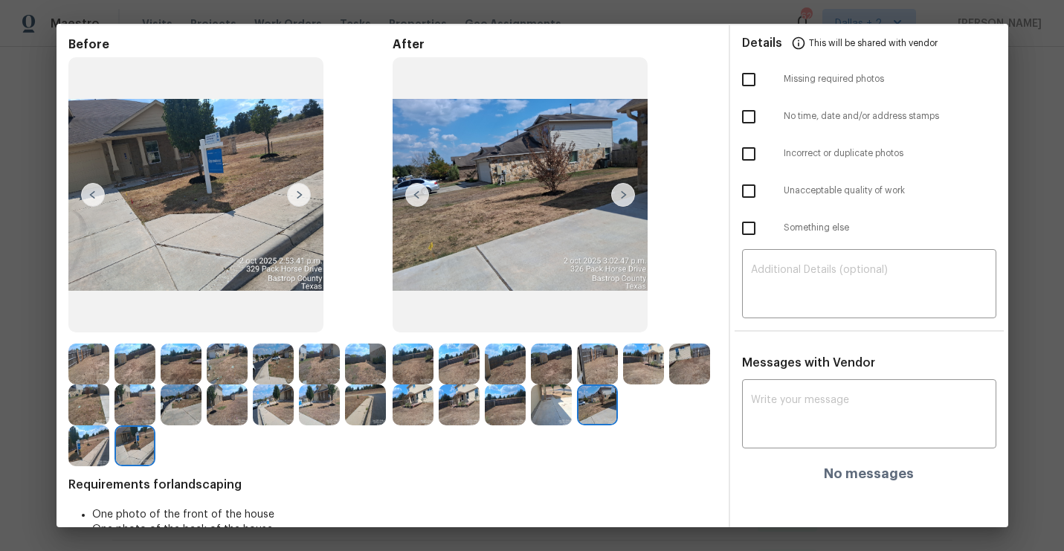
click at [81, 361] on img at bounding box center [88, 364] width 41 height 41
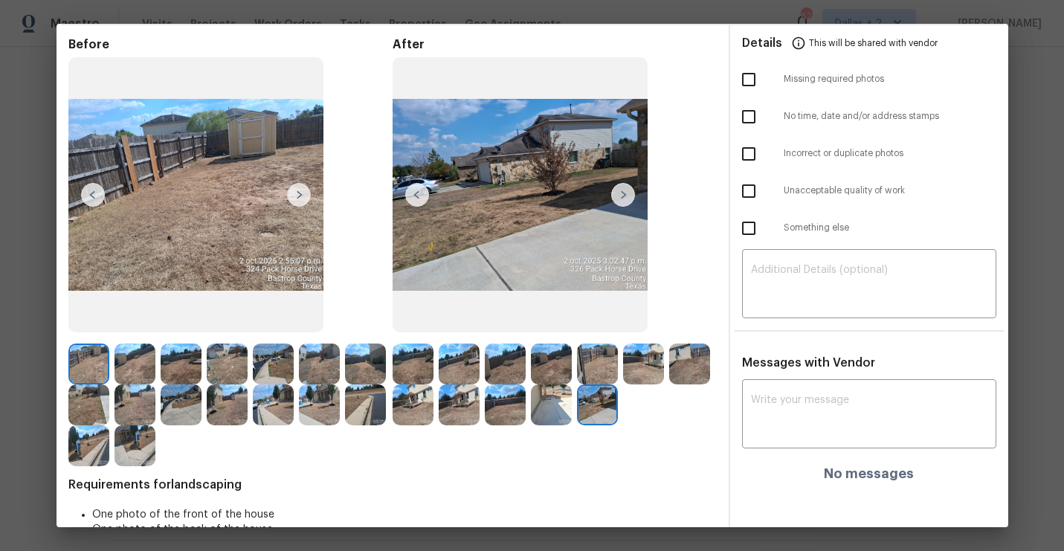
click at [295, 190] on img at bounding box center [299, 195] width 24 height 24
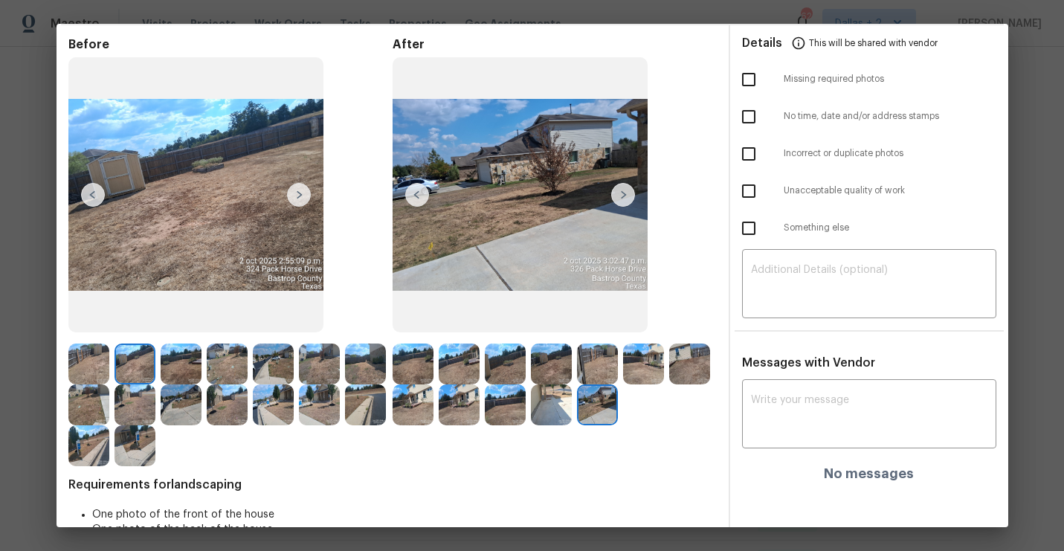
click at [295, 190] on img at bounding box center [299, 195] width 24 height 24
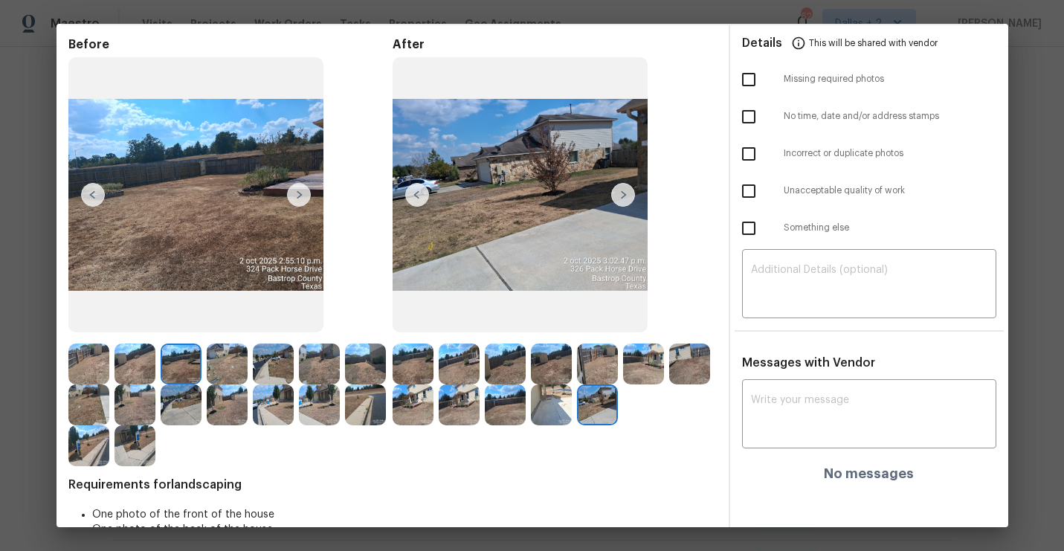
click at [295, 190] on img at bounding box center [299, 195] width 24 height 24
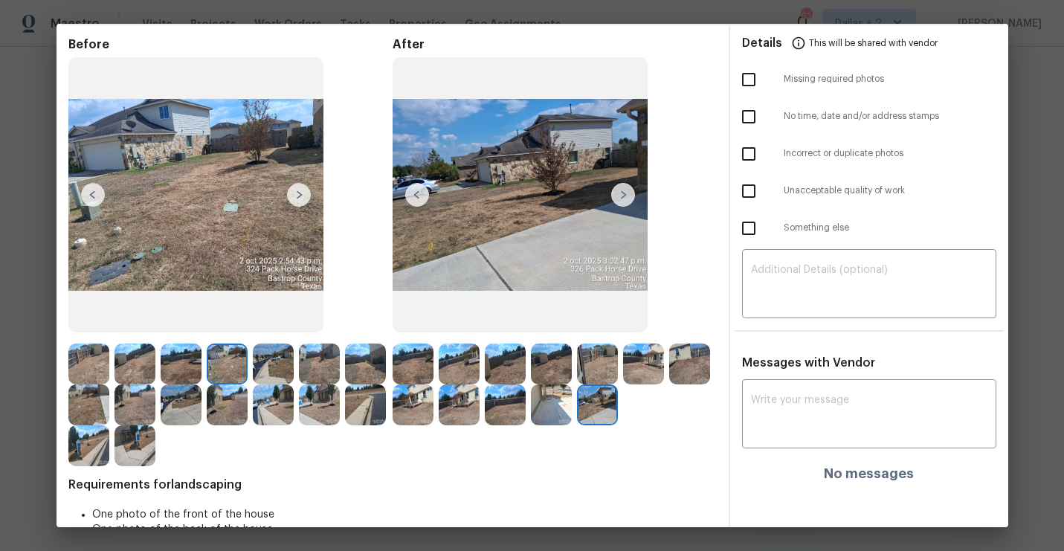
click at [295, 190] on img at bounding box center [299, 195] width 24 height 24
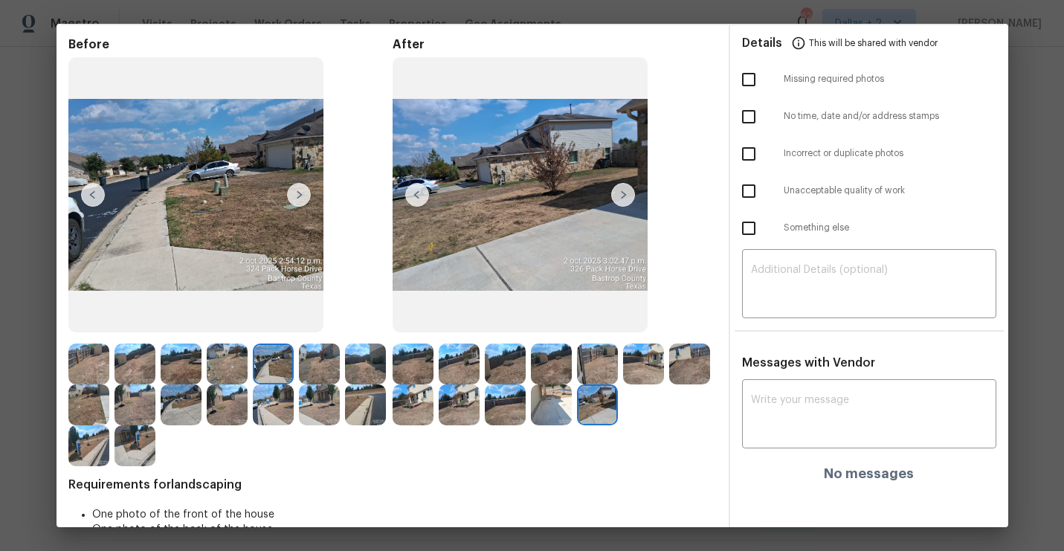
click at [302, 193] on img at bounding box center [299, 195] width 24 height 24
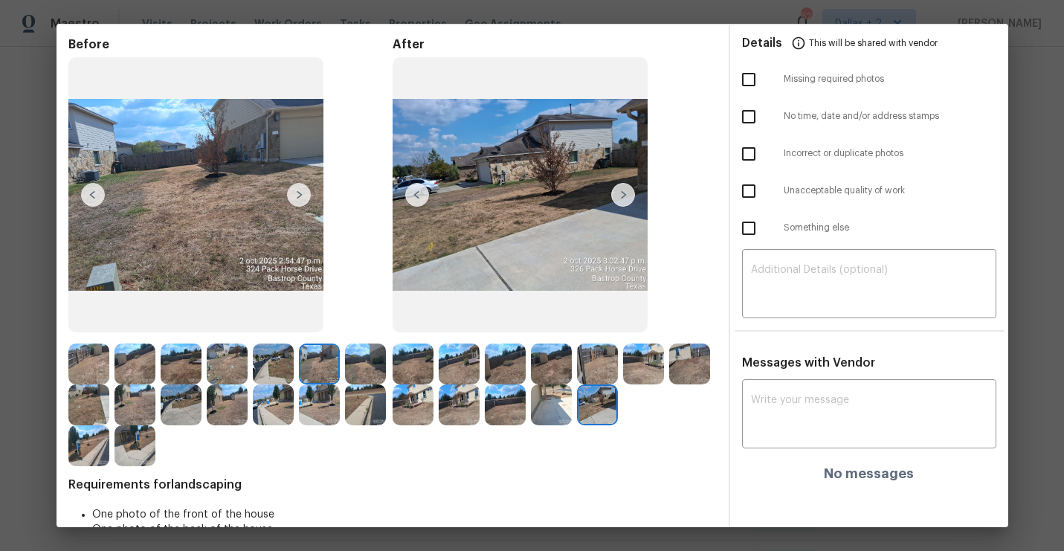
scroll to position [0, 0]
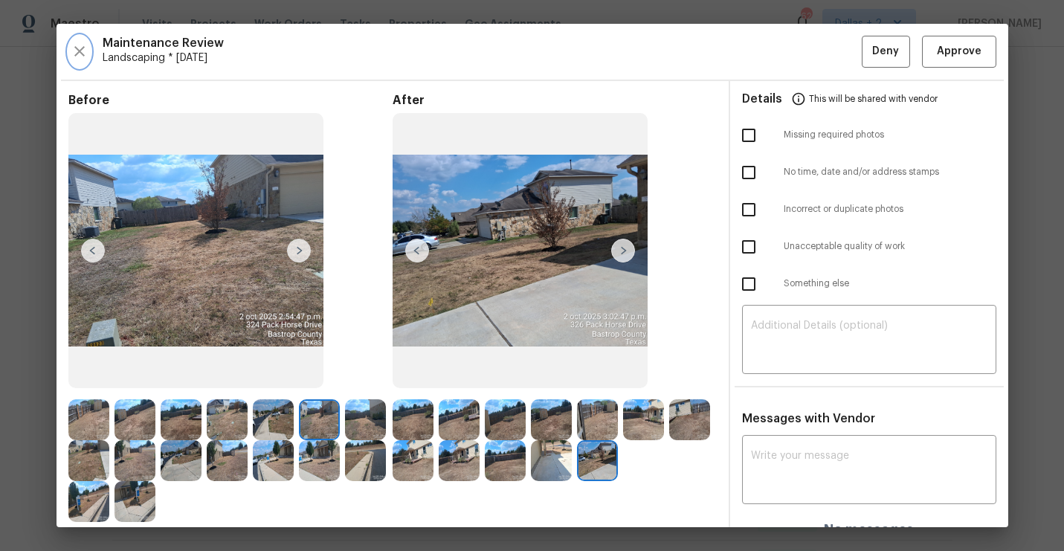
click at [73, 49] on icon "button" at bounding box center [80, 51] width 18 height 18
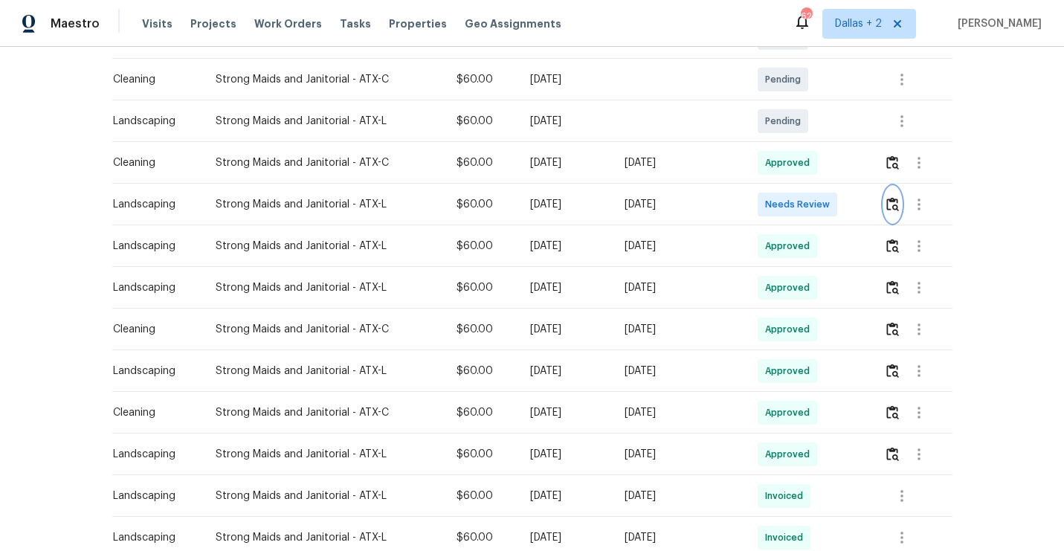
scroll to position [320, 0]
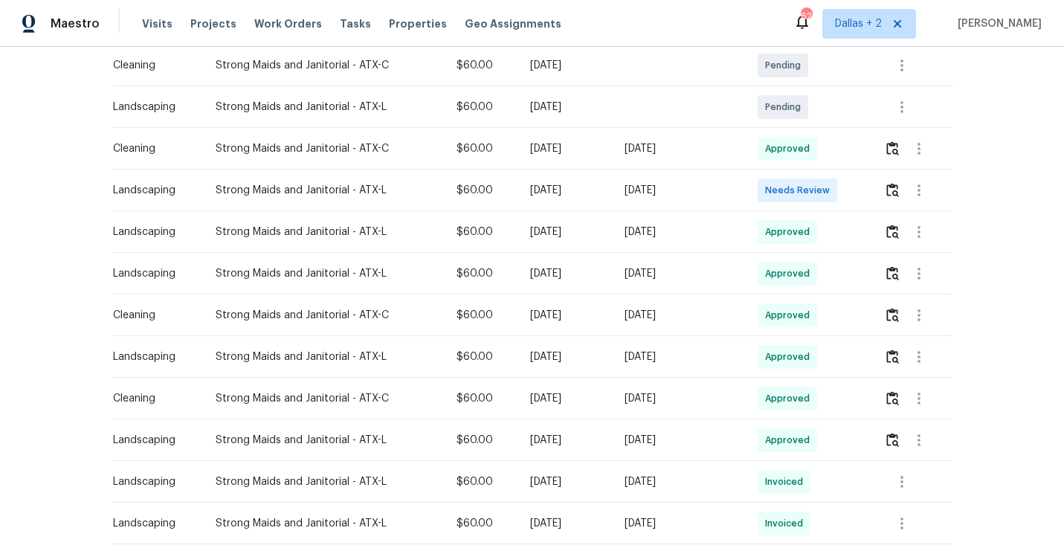
click at [906, 199] on div at bounding box center [919, 191] width 36 height 36
click at [890, 187] on img "button" at bounding box center [892, 190] width 13 height 14
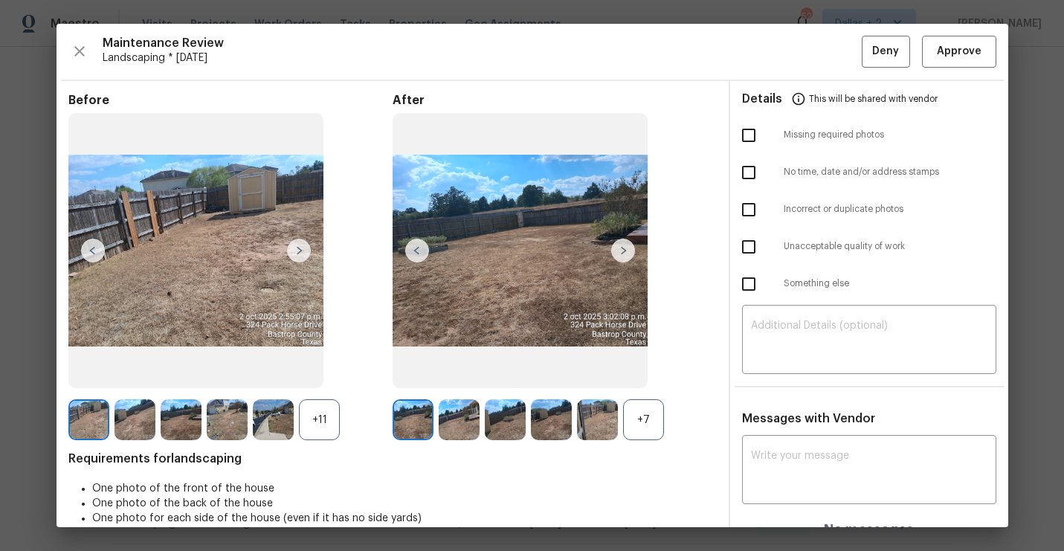
click at [647, 396] on div "After +7" at bounding box center [555, 267] width 324 height 348
click at [634, 433] on div "+7" at bounding box center [643, 419] width 41 height 41
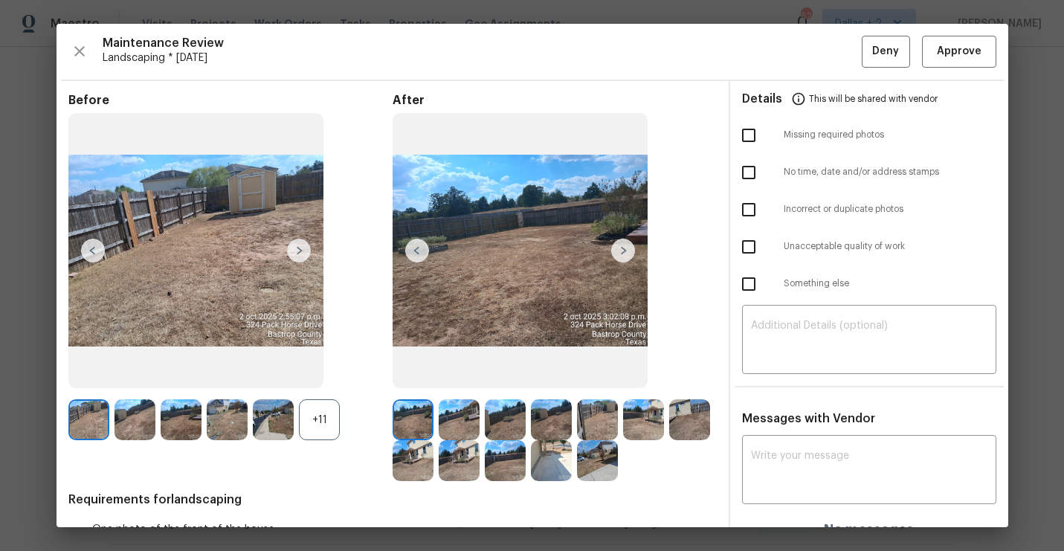
click at [326, 427] on div "+11" at bounding box center [319, 419] width 41 height 41
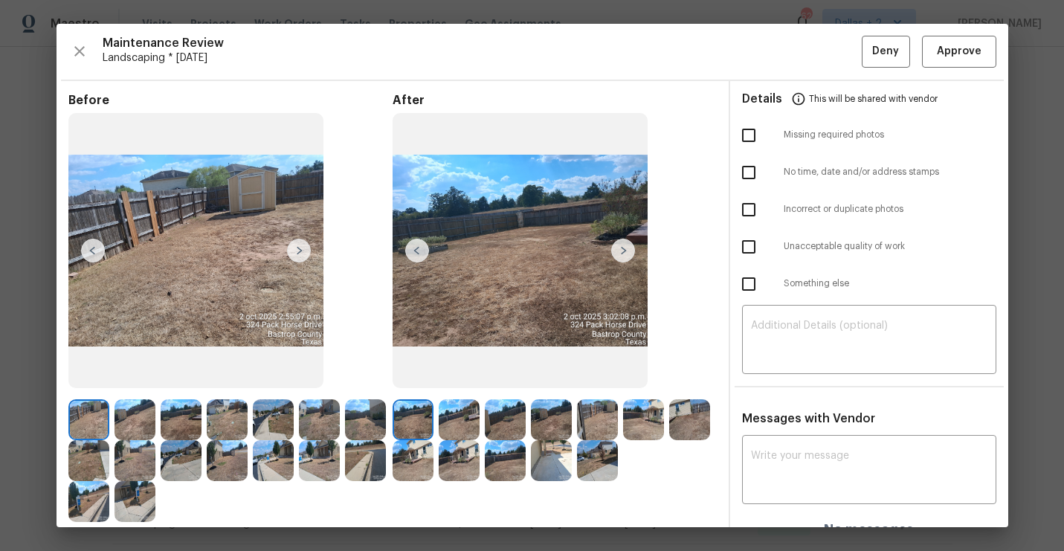
scroll to position [102, 0]
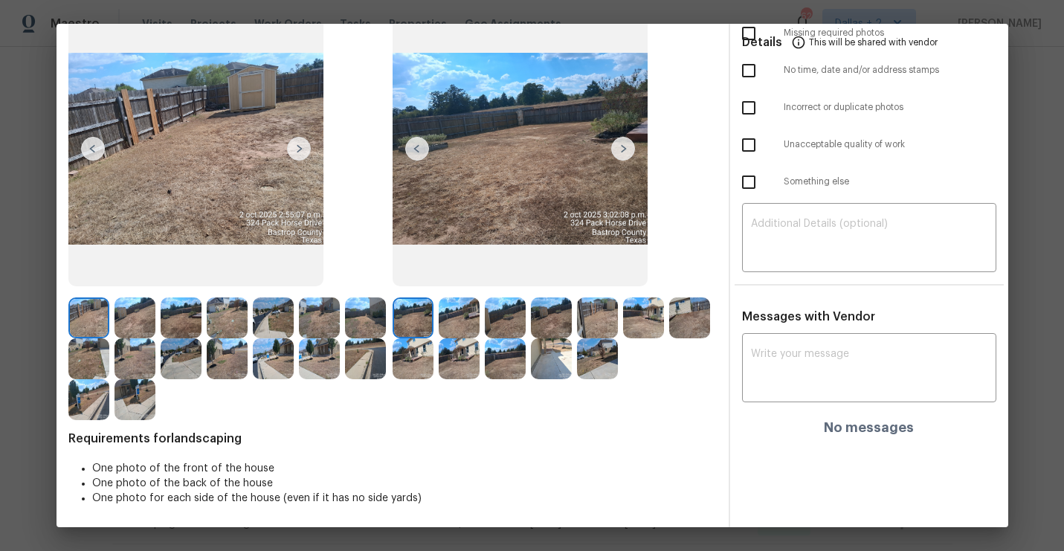
click at [316, 350] on img at bounding box center [319, 358] width 41 height 41
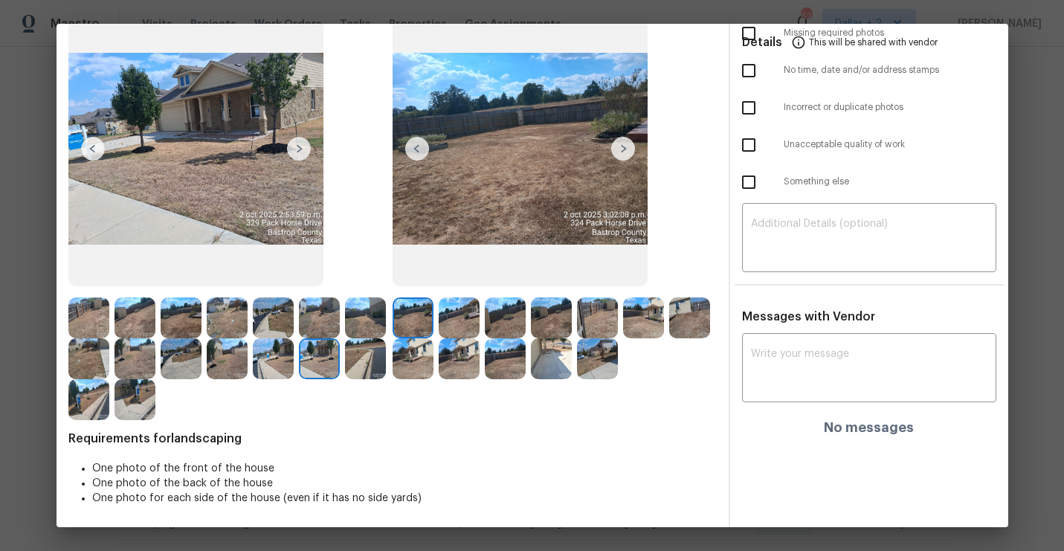
click at [649, 321] on img at bounding box center [643, 317] width 41 height 41
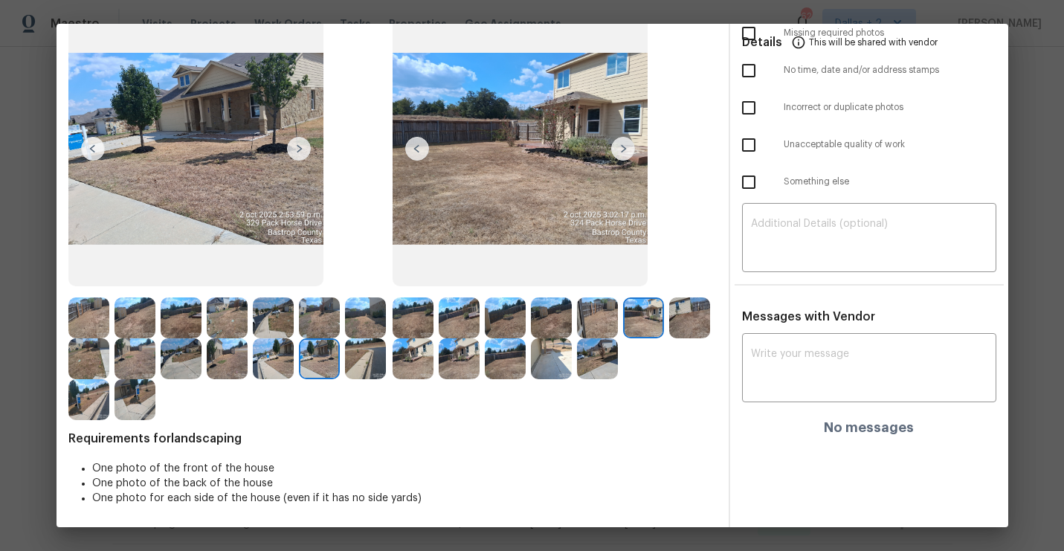
click at [689, 326] on img at bounding box center [689, 317] width 41 height 41
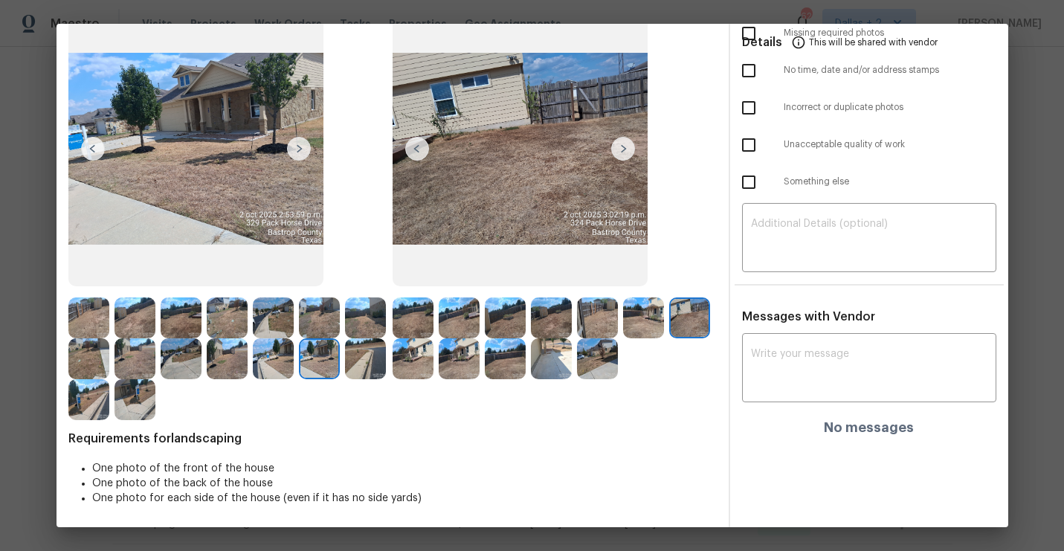
click at [405, 357] on img at bounding box center [413, 358] width 41 height 41
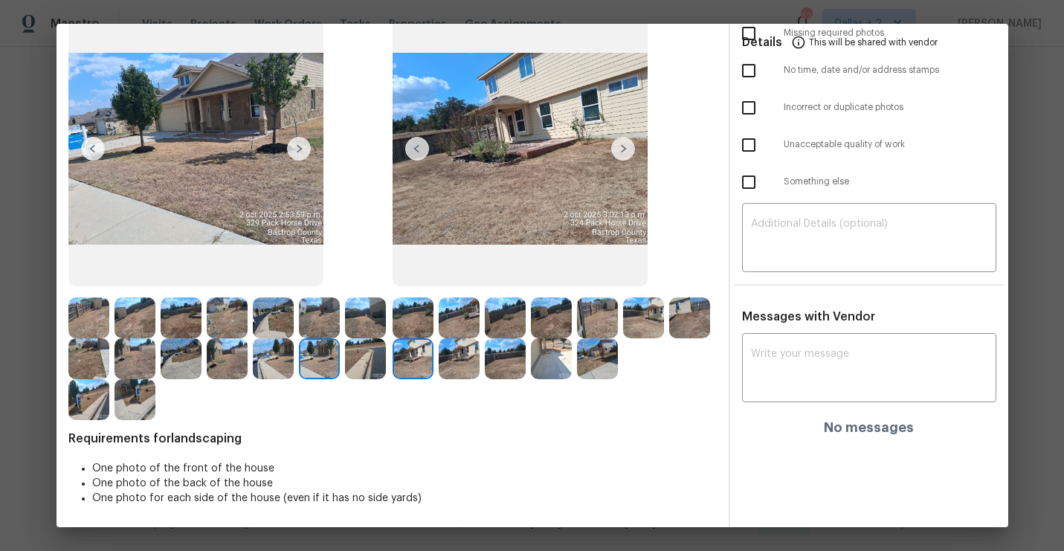
click at [422, 326] on img at bounding box center [413, 317] width 41 height 41
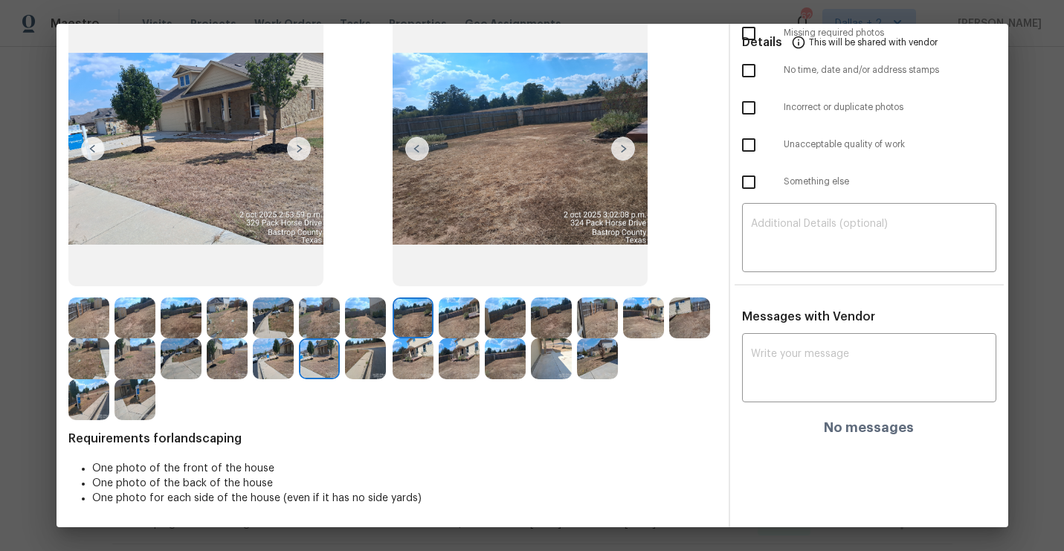
click at [624, 144] on img at bounding box center [623, 149] width 24 height 24
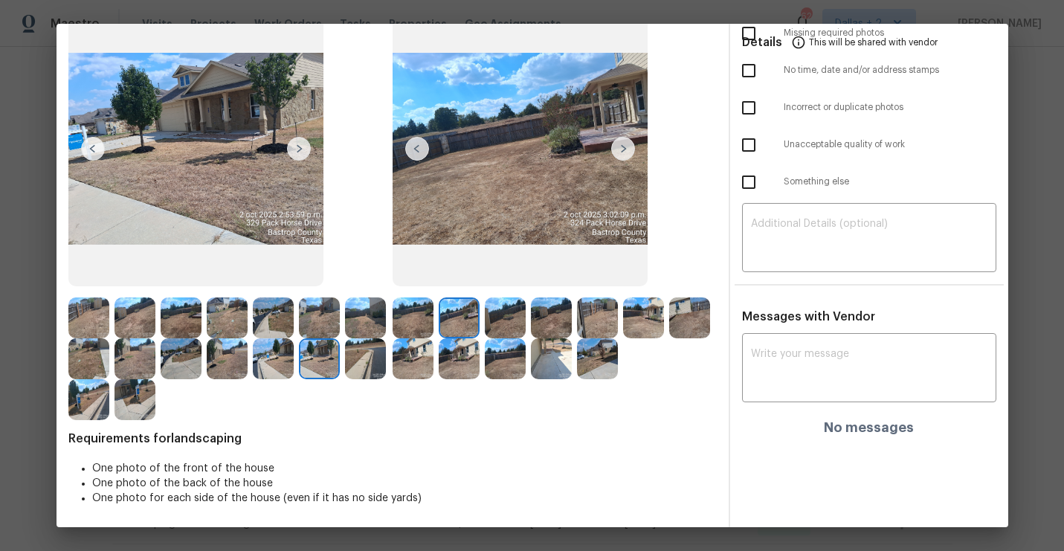
click at [624, 144] on img at bounding box center [623, 149] width 24 height 24
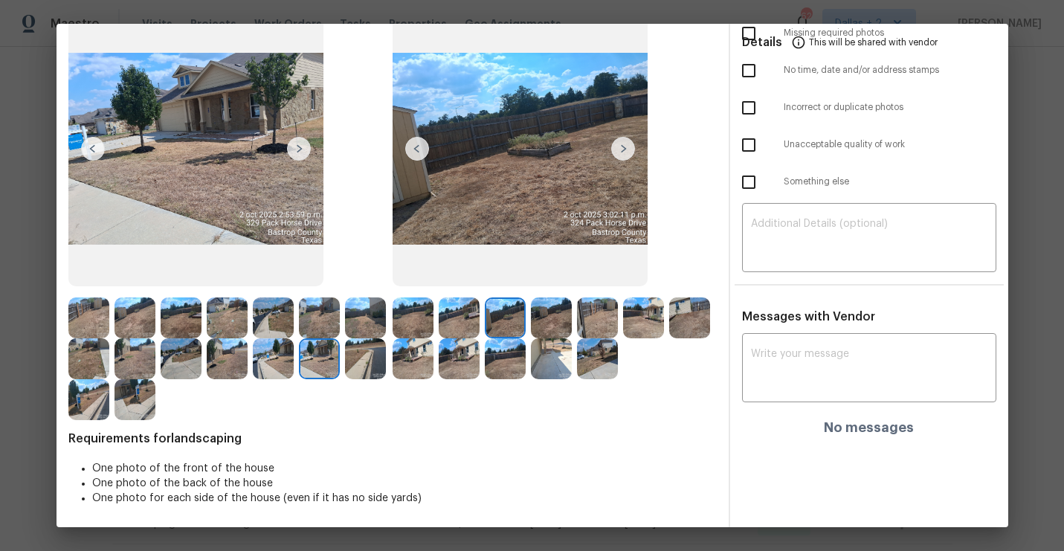
click at [624, 144] on img at bounding box center [623, 149] width 24 height 24
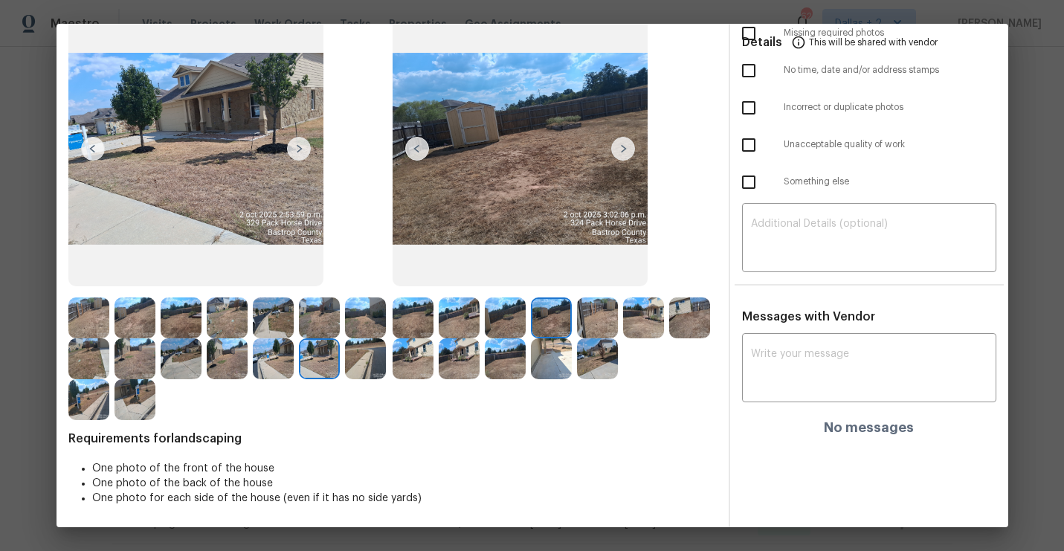
click at [624, 144] on img at bounding box center [623, 149] width 24 height 24
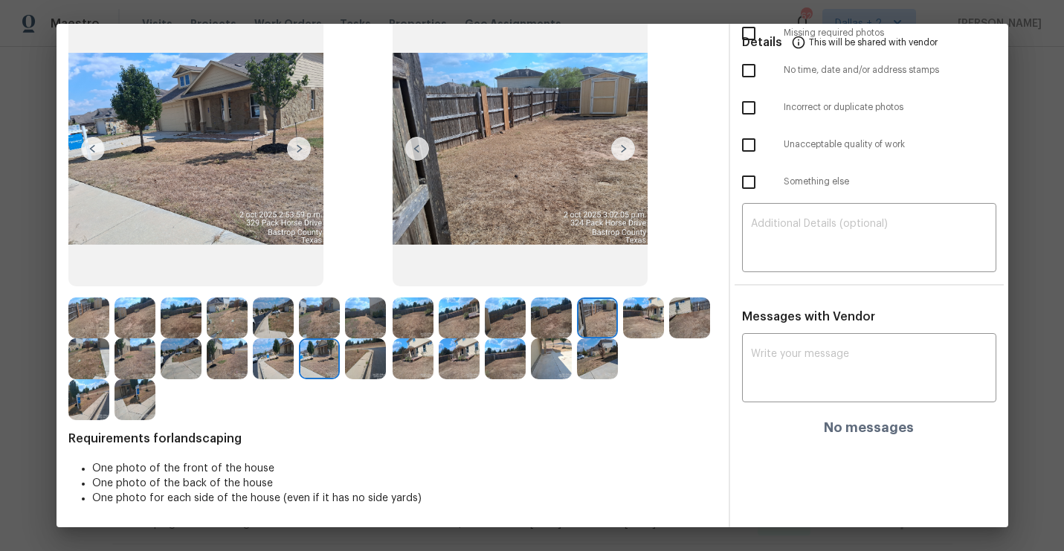
click at [624, 144] on img at bounding box center [623, 149] width 24 height 24
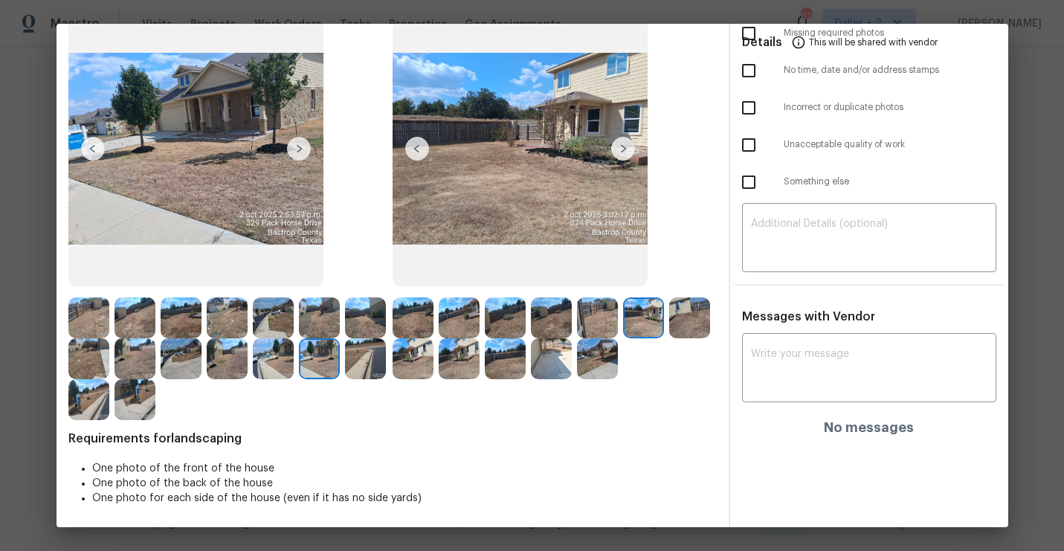
click at [624, 144] on img at bounding box center [623, 149] width 24 height 24
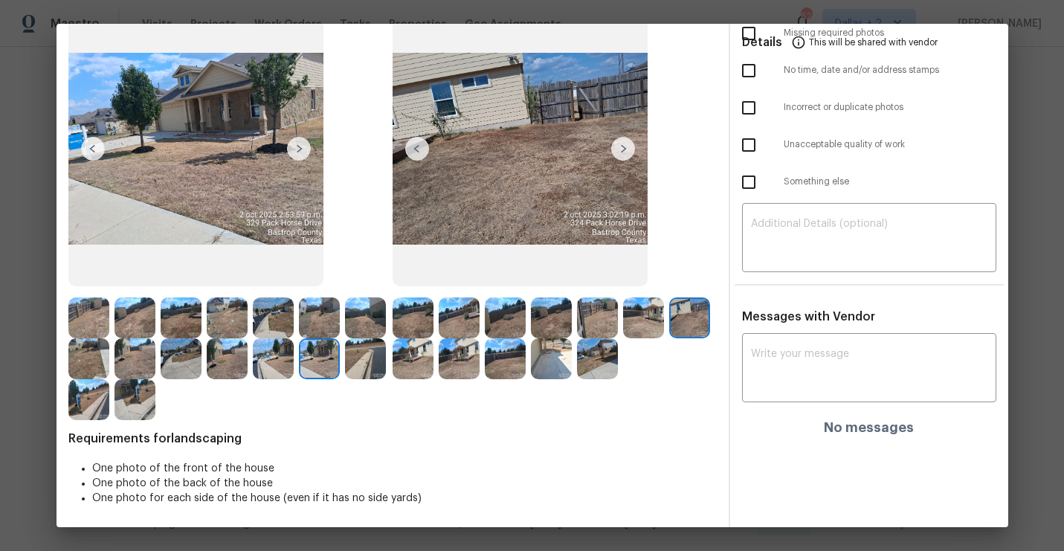
click at [624, 144] on img at bounding box center [623, 149] width 24 height 24
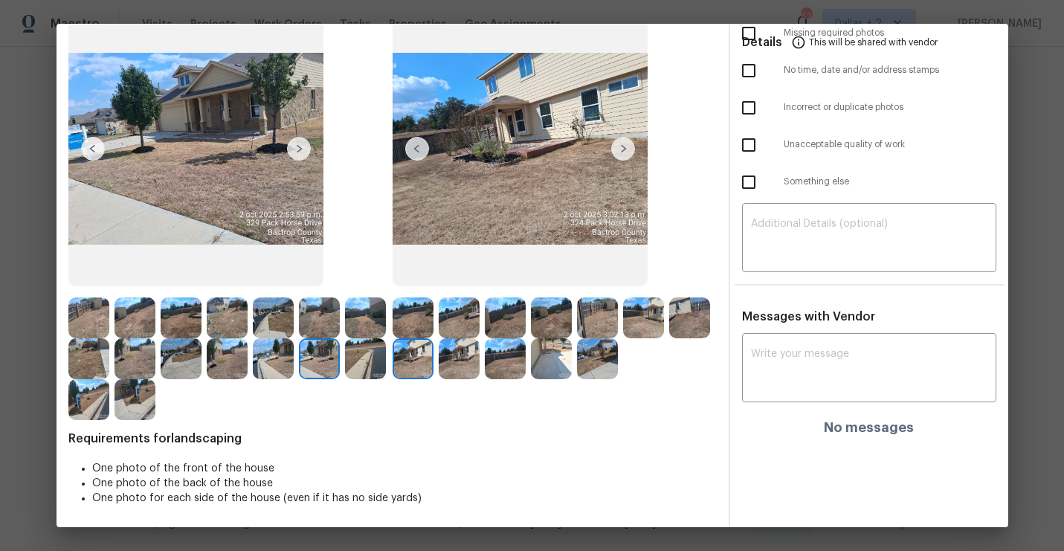
click at [624, 144] on img at bounding box center [623, 149] width 24 height 24
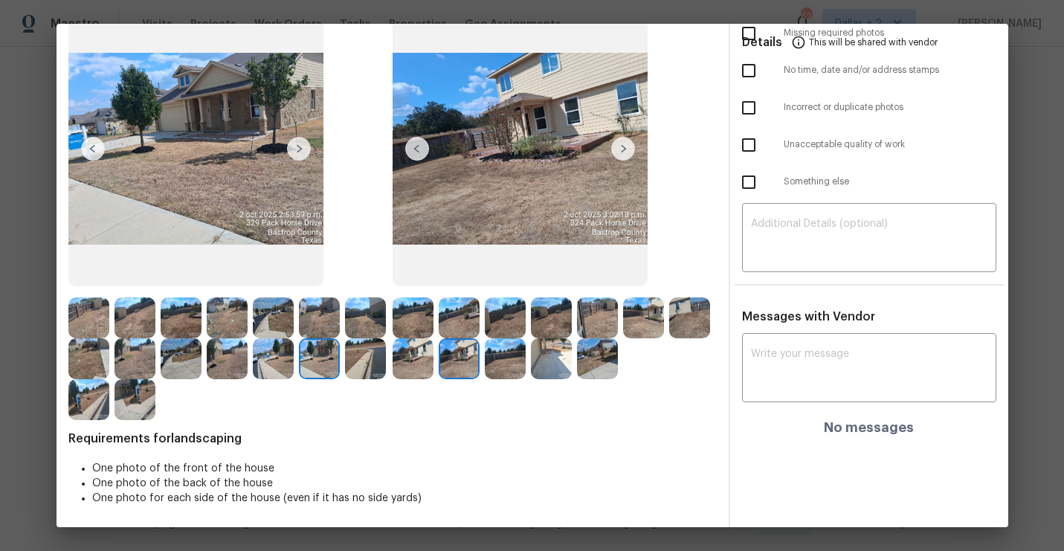
click at [624, 144] on img at bounding box center [623, 149] width 24 height 24
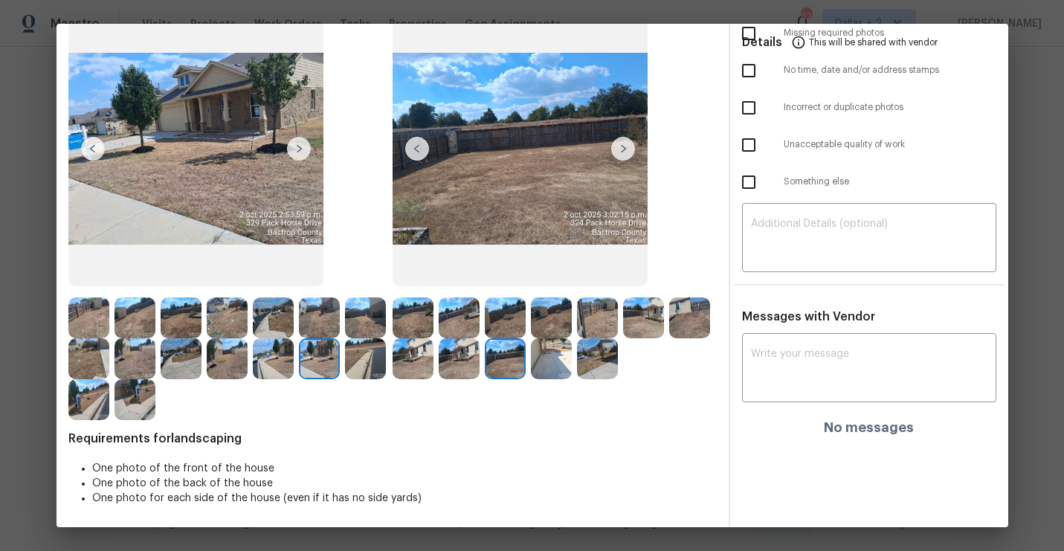
scroll to position [0, 0]
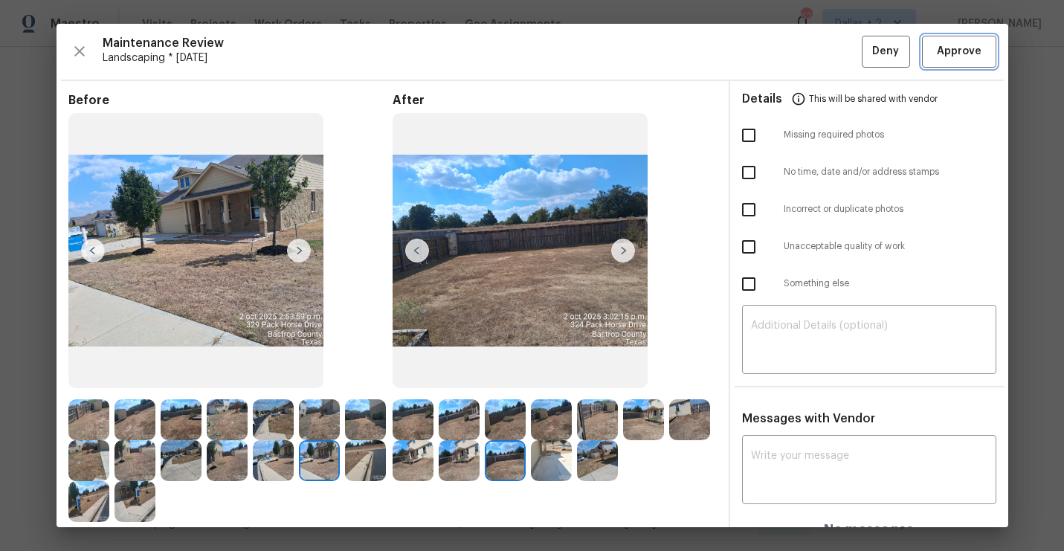
click at [953, 58] on span "Approve" at bounding box center [959, 51] width 45 height 19
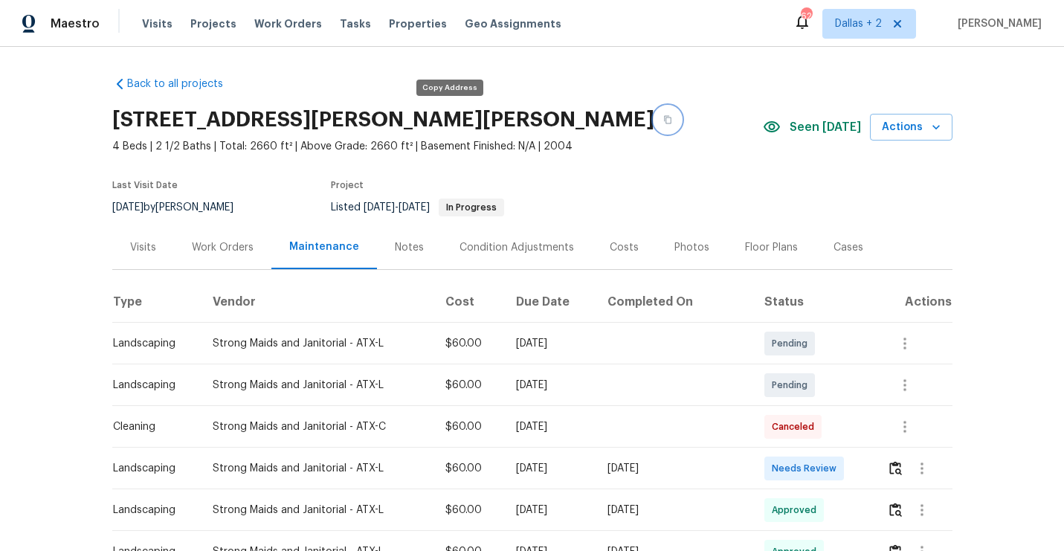
click at [663, 121] on icon "button" at bounding box center [667, 119] width 9 height 9
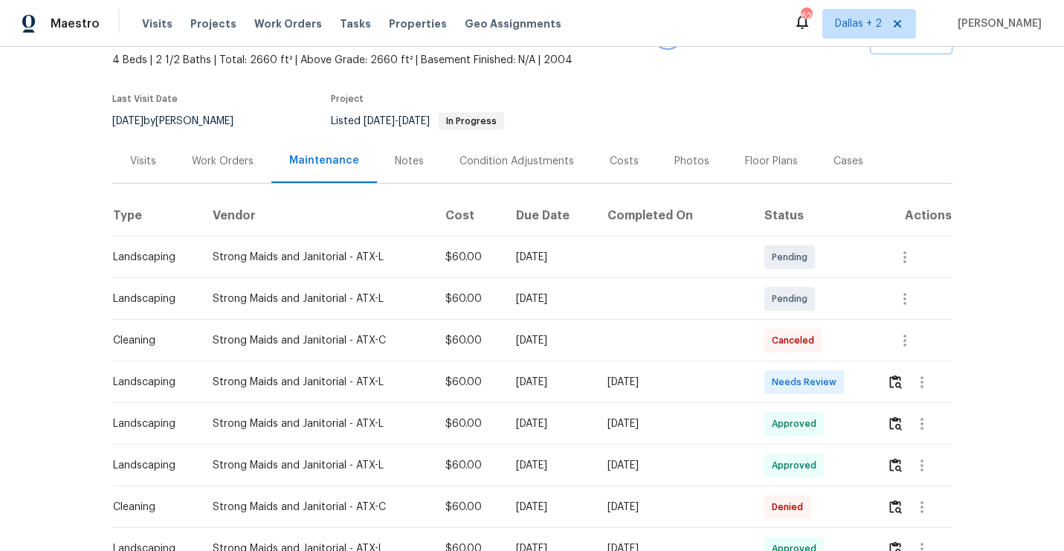
scroll to position [103, 0]
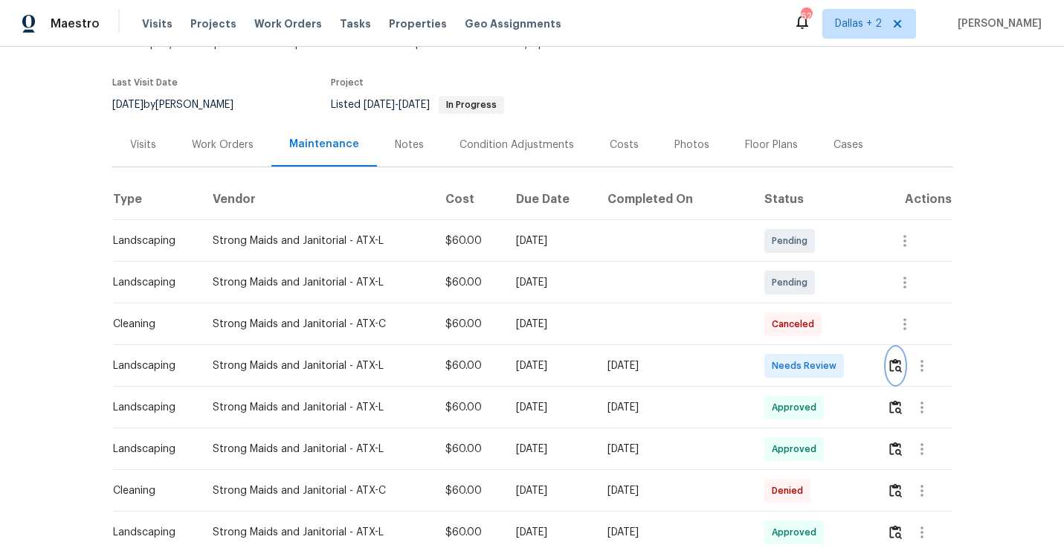
click at [892, 369] on img "button" at bounding box center [895, 365] width 13 height 14
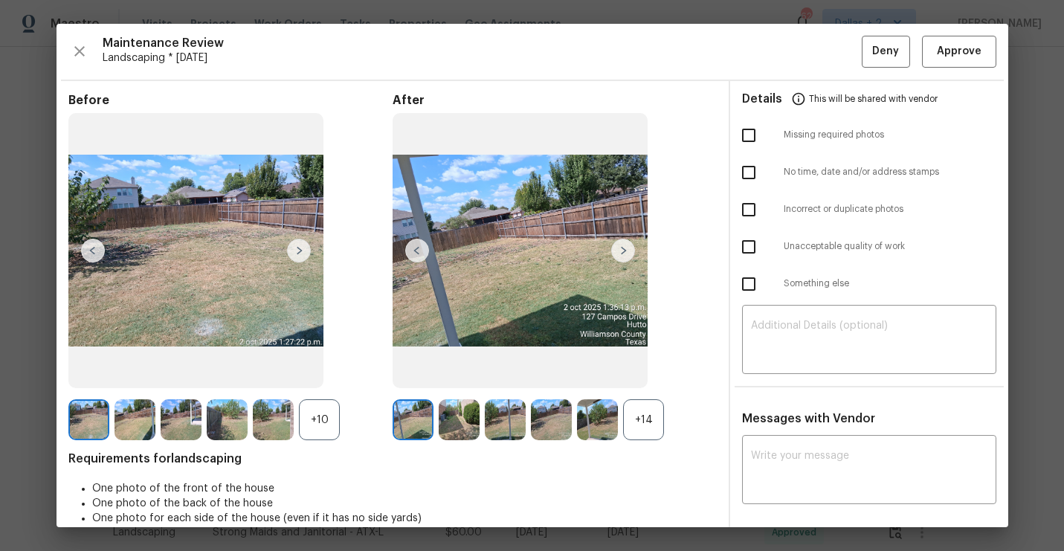
click at [638, 416] on div "+14" at bounding box center [643, 419] width 41 height 41
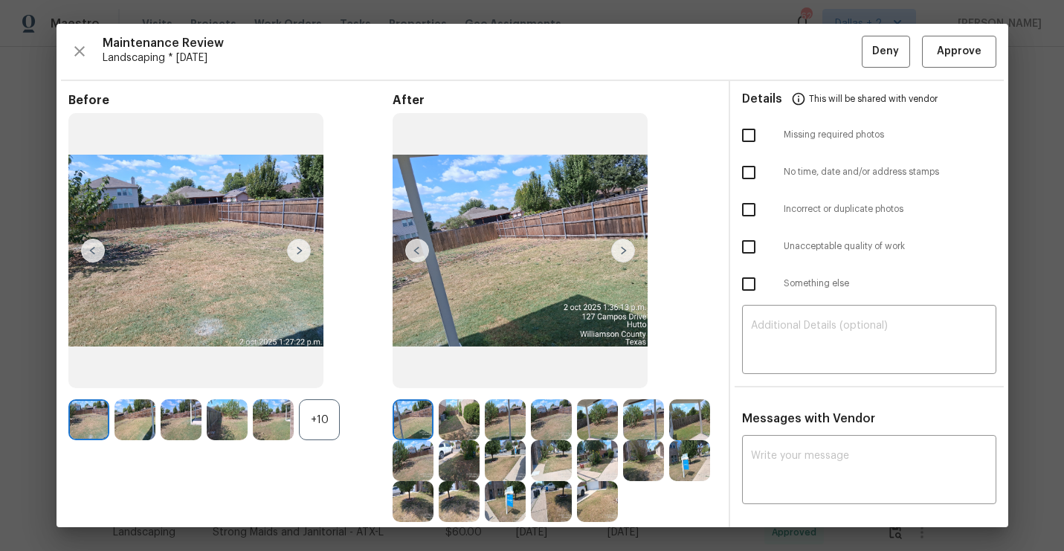
click at [318, 426] on div "+10" at bounding box center [319, 419] width 41 height 41
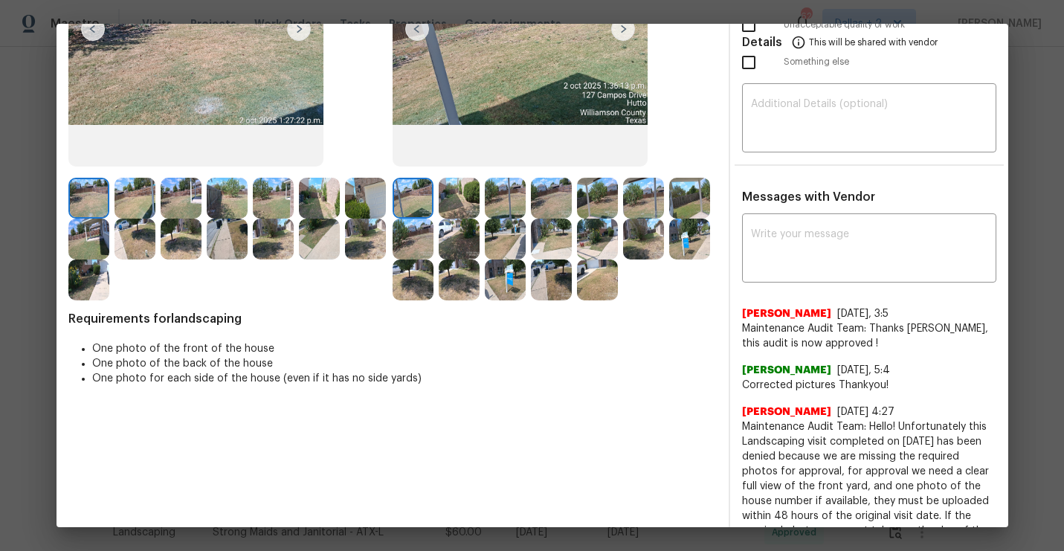
scroll to position [155, 0]
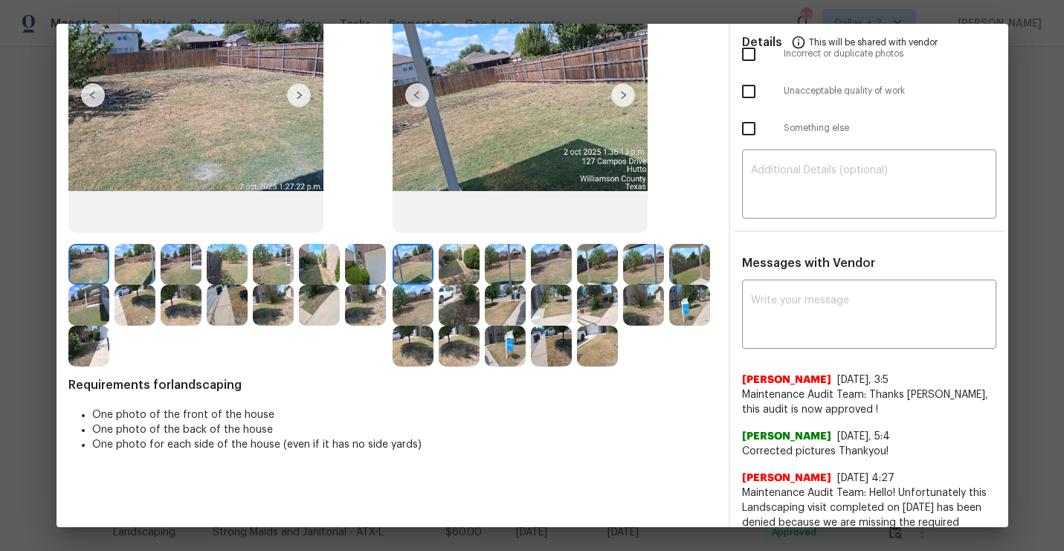
click at [497, 306] on img at bounding box center [505, 305] width 41 height 41
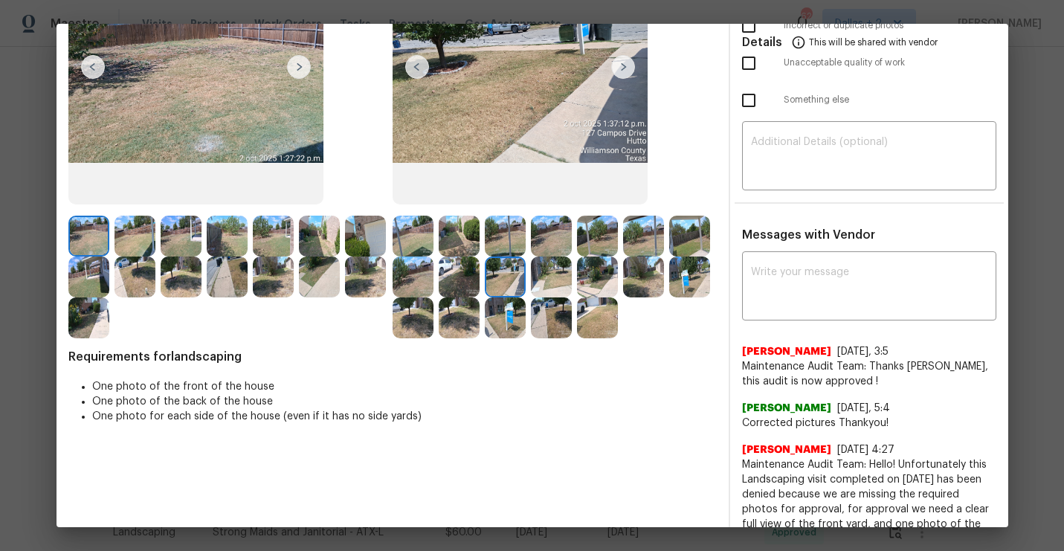
scroll to position [149, 0]
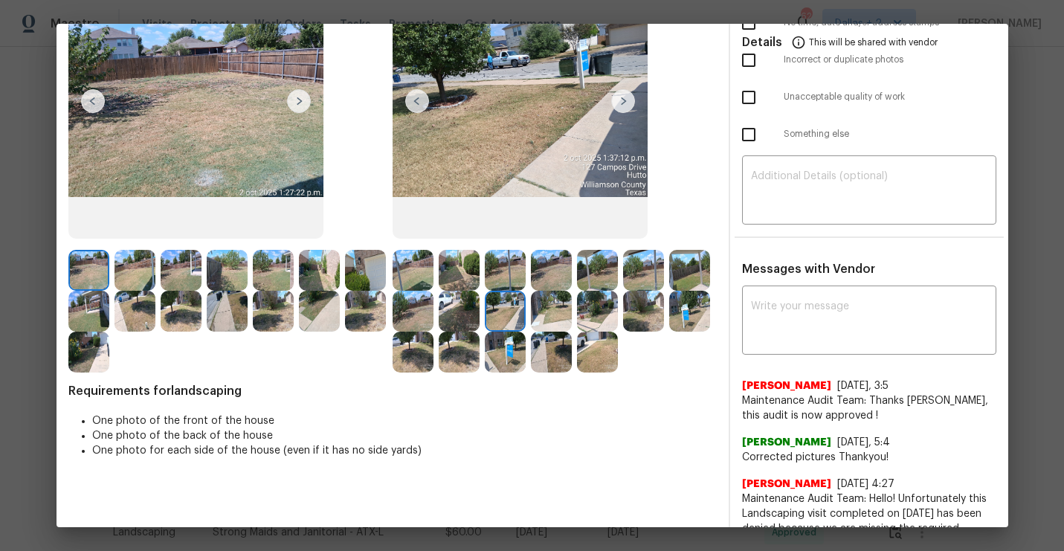
click at [418, 268] on img at bounding box center [413, 270] width 41 height 41
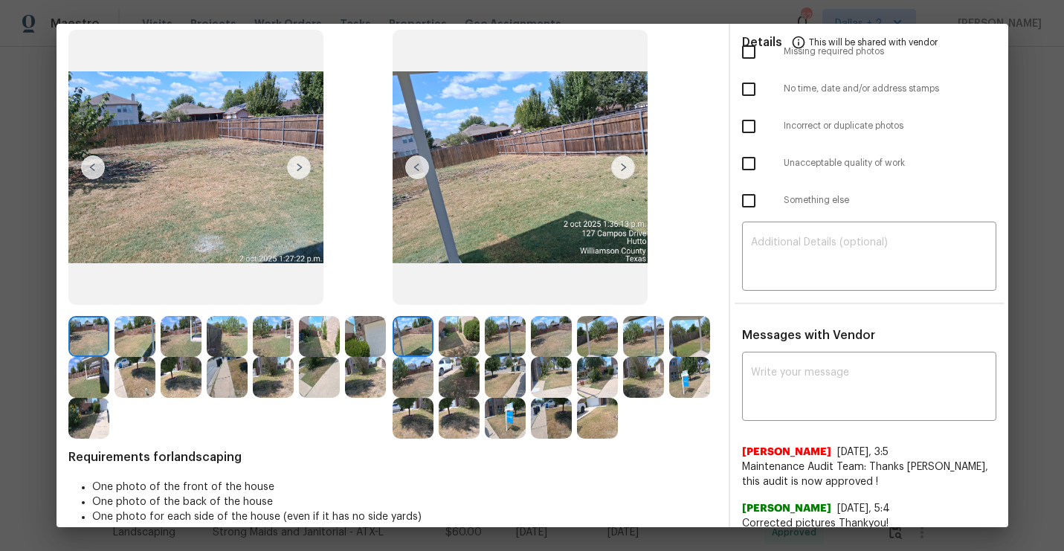
scroll to position [76, 0]
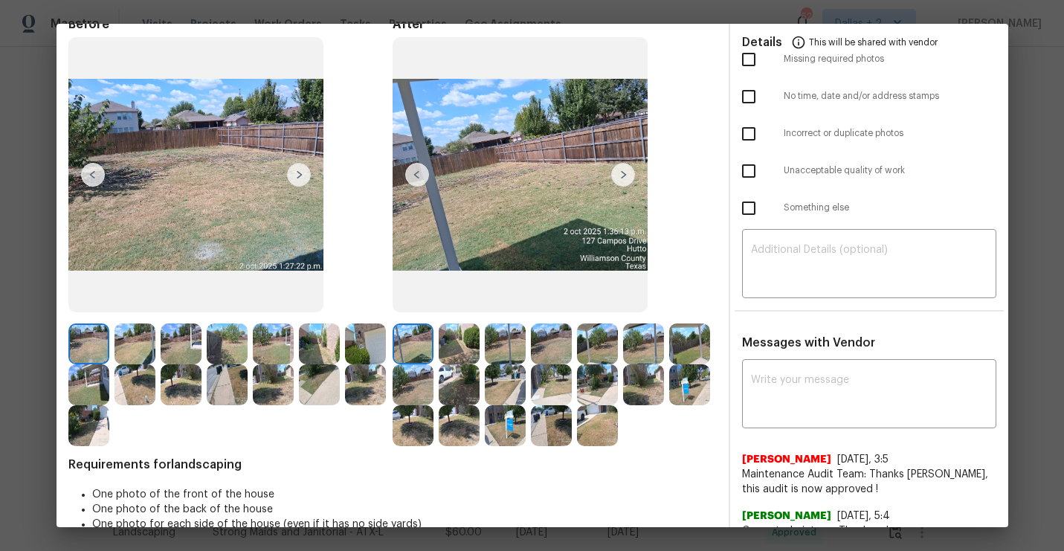
click at [628, 174] on img at bounding box center [623, 175] width 24 height 24
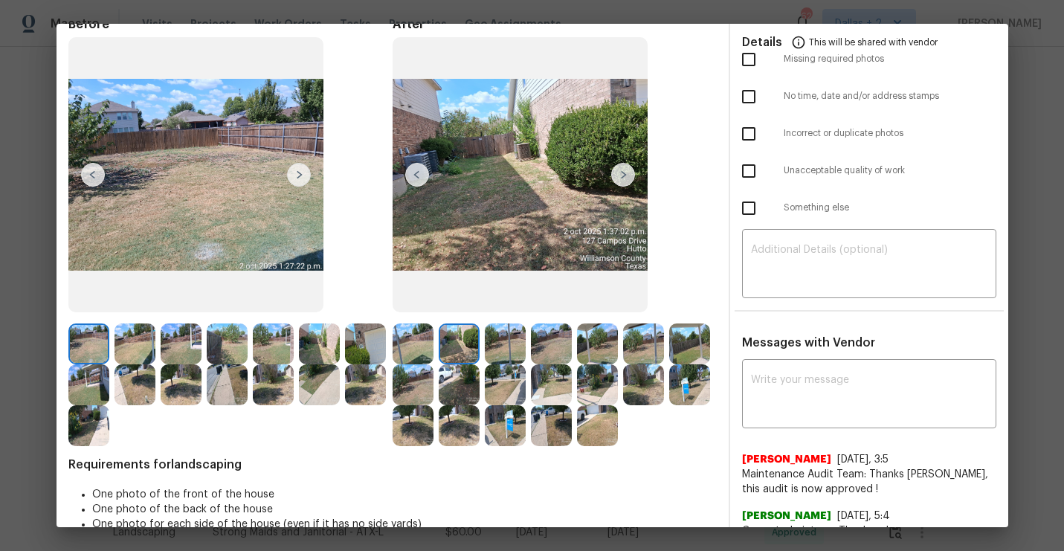
click at [628, 174] on img at bounding box center [623, 175] width 24 height 24
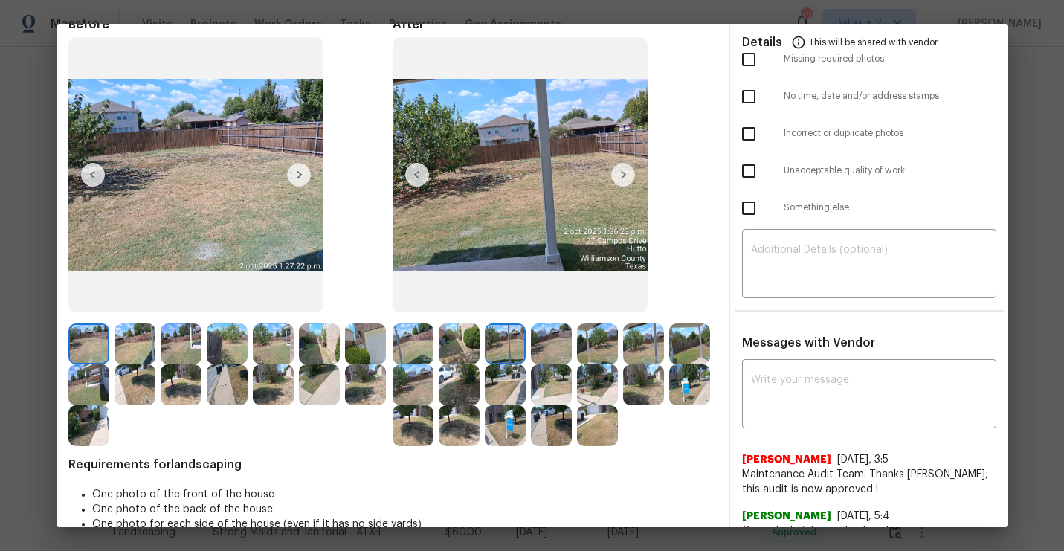
click at [628, 174] on img at bounding box center [623, 175] width 24 height 24
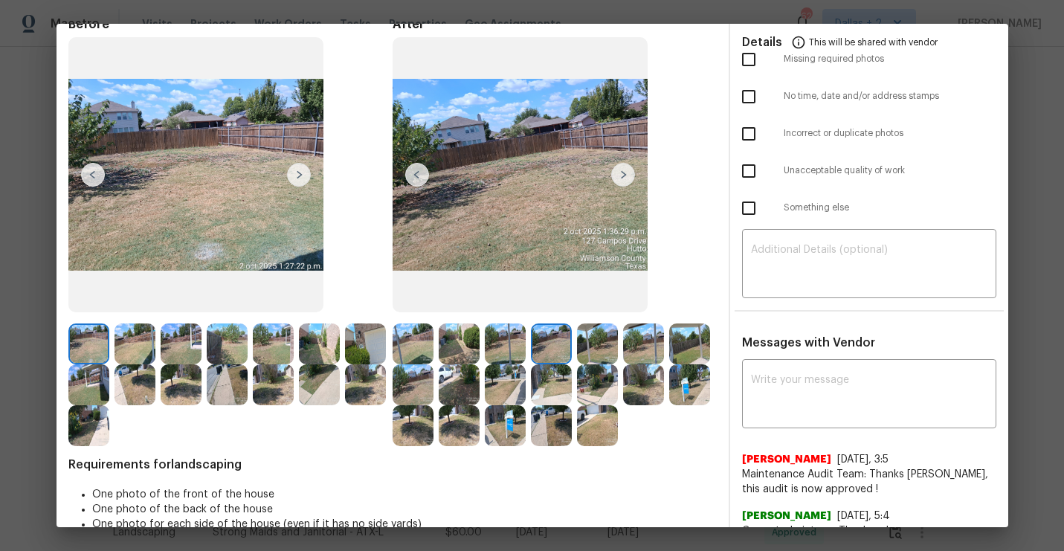
click at [628, 174] on img at bounding box center [623, 175] width 24 height 24
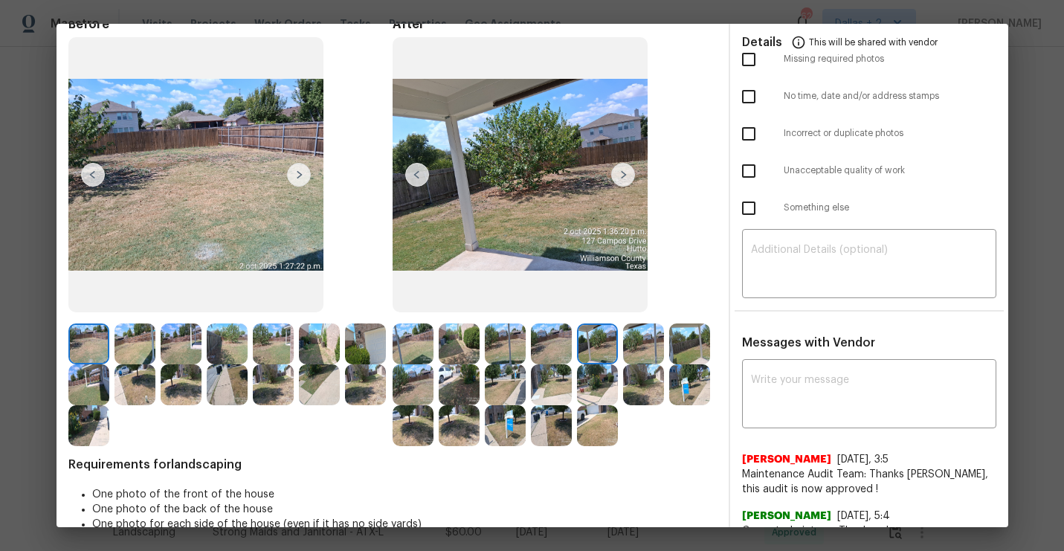
click at [628, 174] on img at bounding box center [623, 175] width 24 height 24
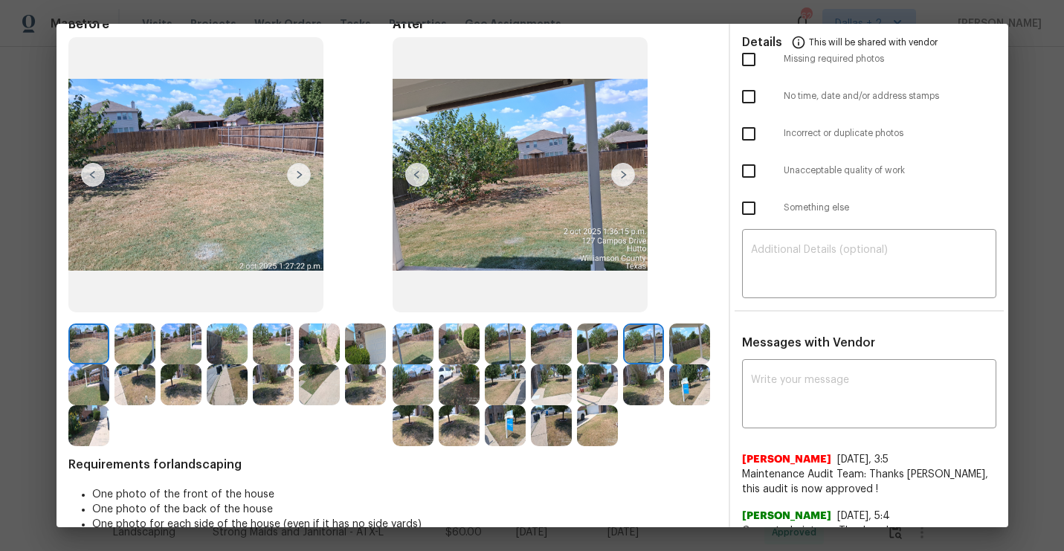
click at [622, 183] on img at bounding box center [623, 175] width 24 height 24
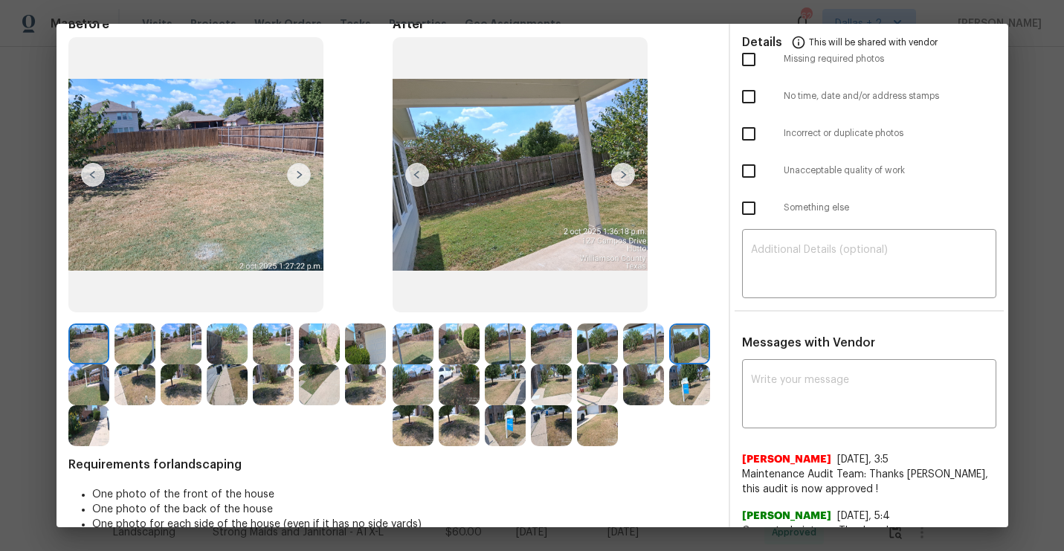
click at [621, 174] on img at bounding box center [623, 175] width 24 height 24
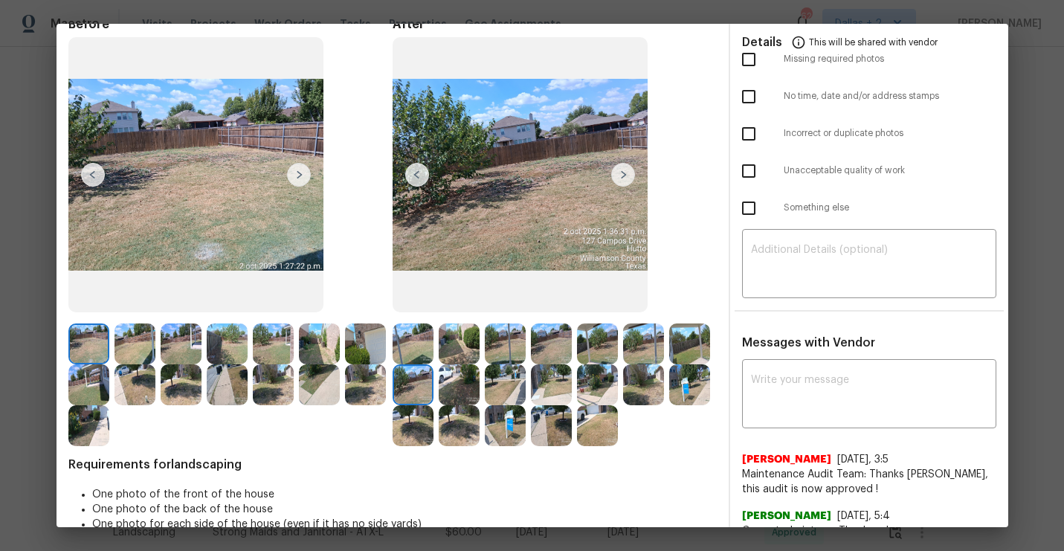
click at [621, 174] on img at bounding box center [623, 175] width 24 height 24
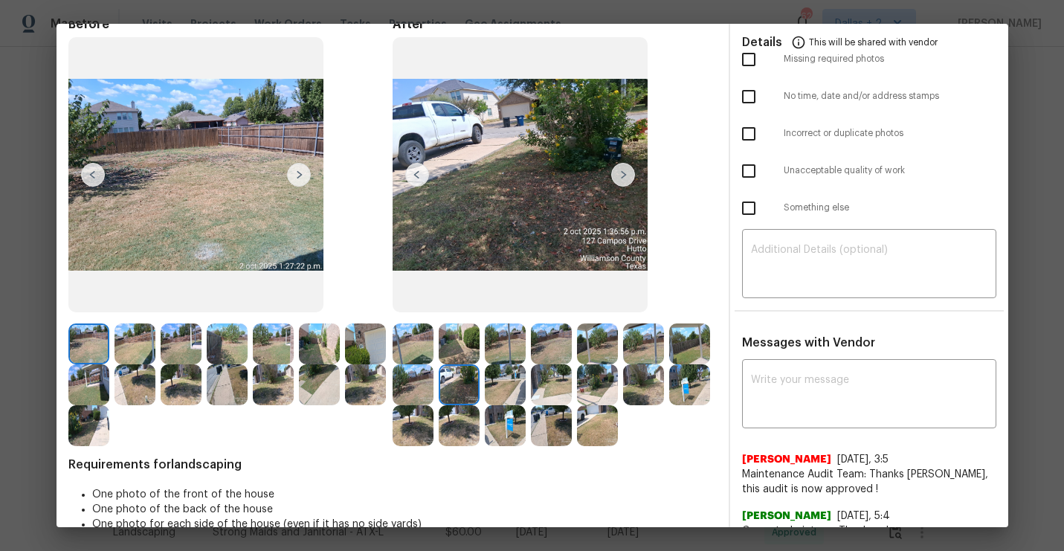
click at [621, 174] on img at bounding box center [623, 175] width 24 height 24
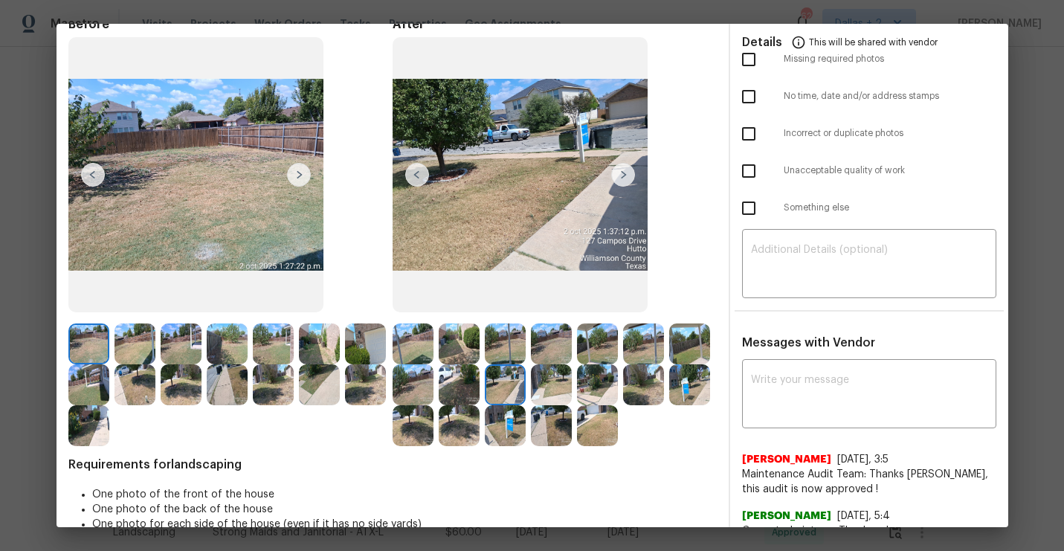
click at [621, 174] on img at bounding box center [623, 175] width 24 height 24
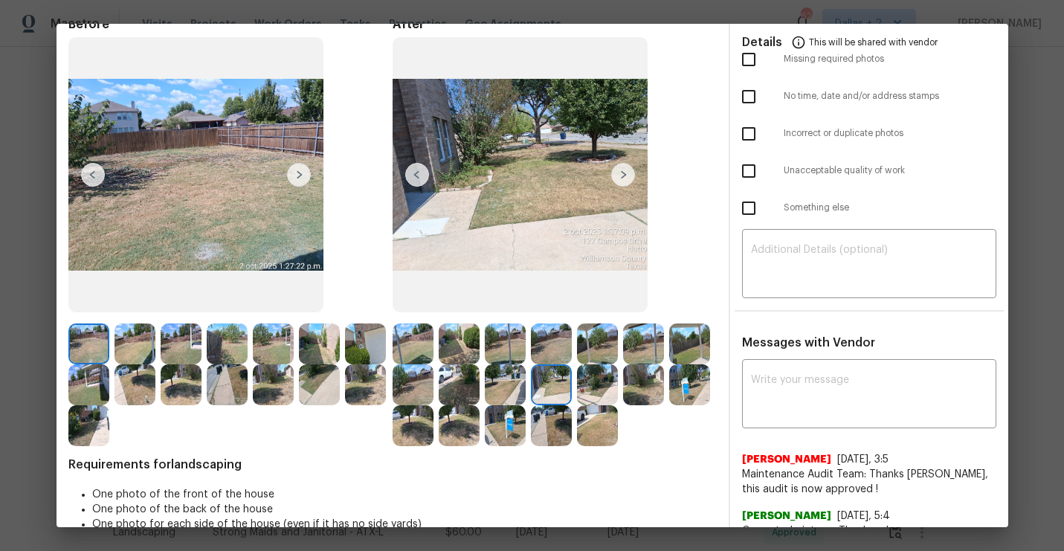
click at [621, 174] on img at bounding box center [623, 175] width 24 height 24
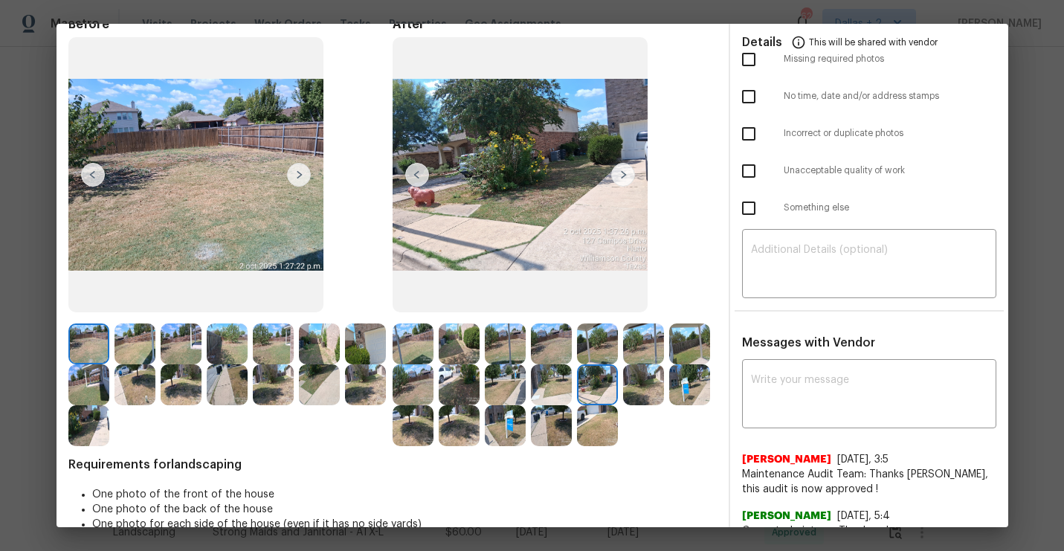
click at [617, 183] on img at bounding box center [623, 175] width 24 height 24
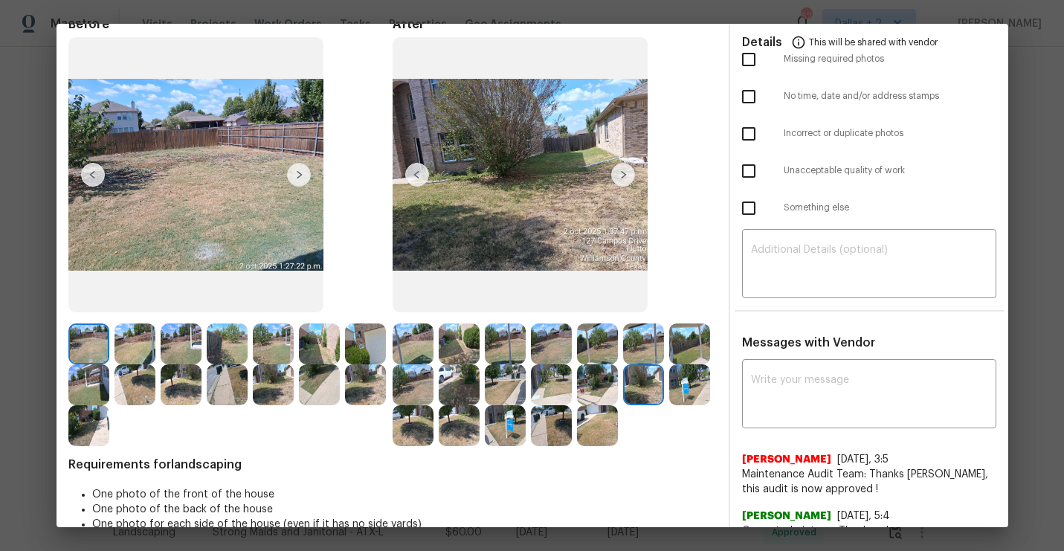
click at [629, 171] on img at bounding box center [623, 175] width 24 height 24
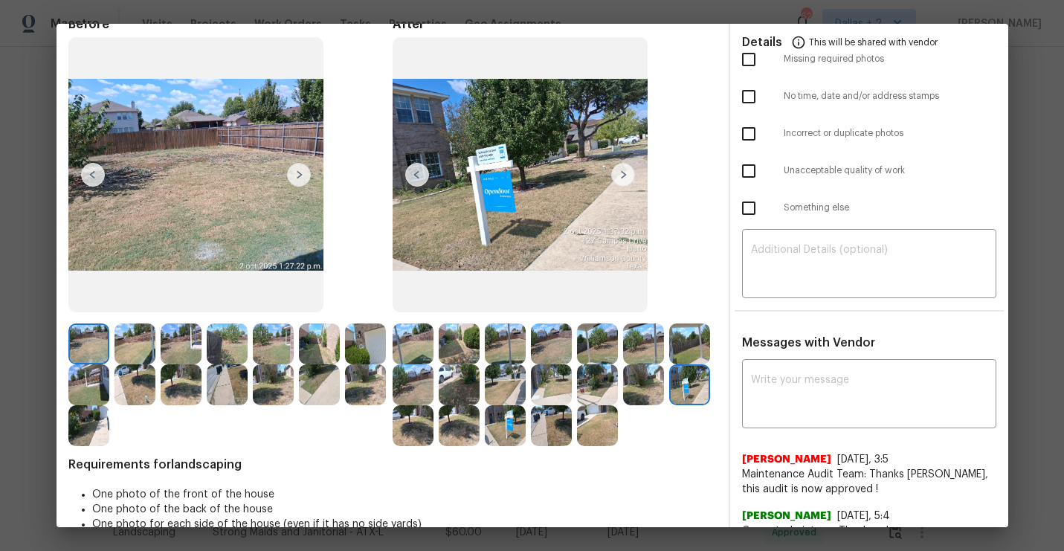
scroll to position [77, 0]
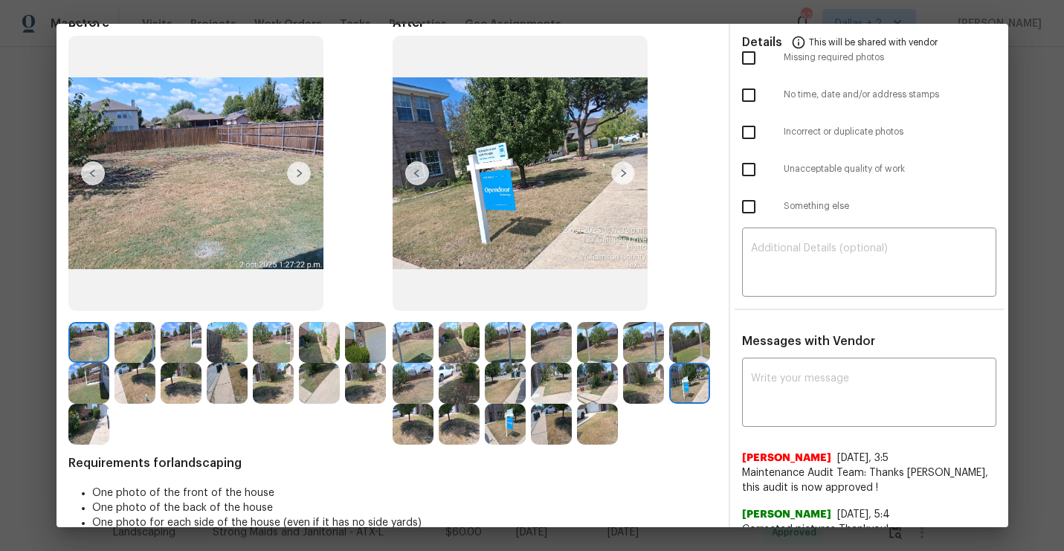
click at [412, 337] on img at bounding box center [413, 342] width 41 height 41
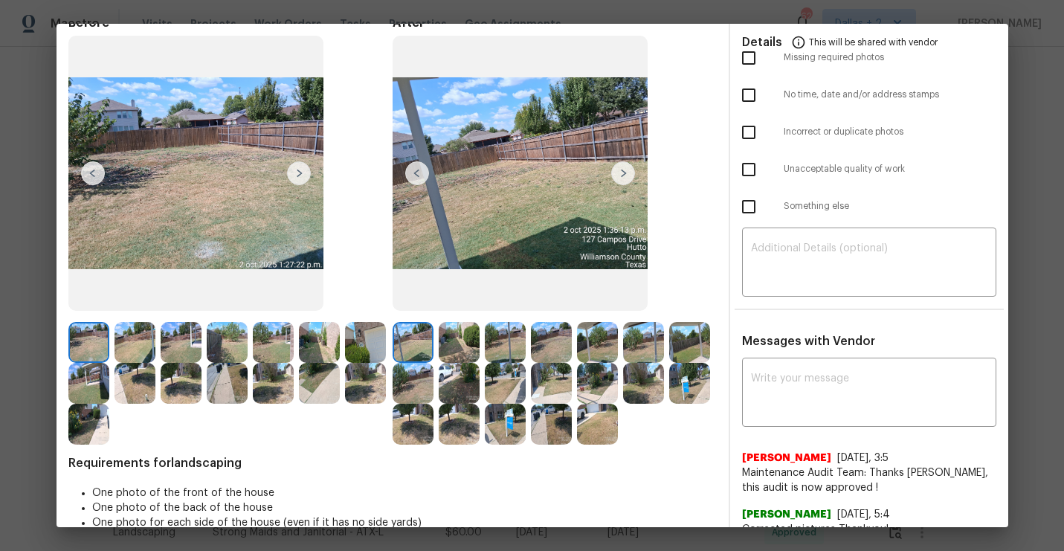
click at [450, 351] on img at bounding box center [459, 342] width 41 height 41
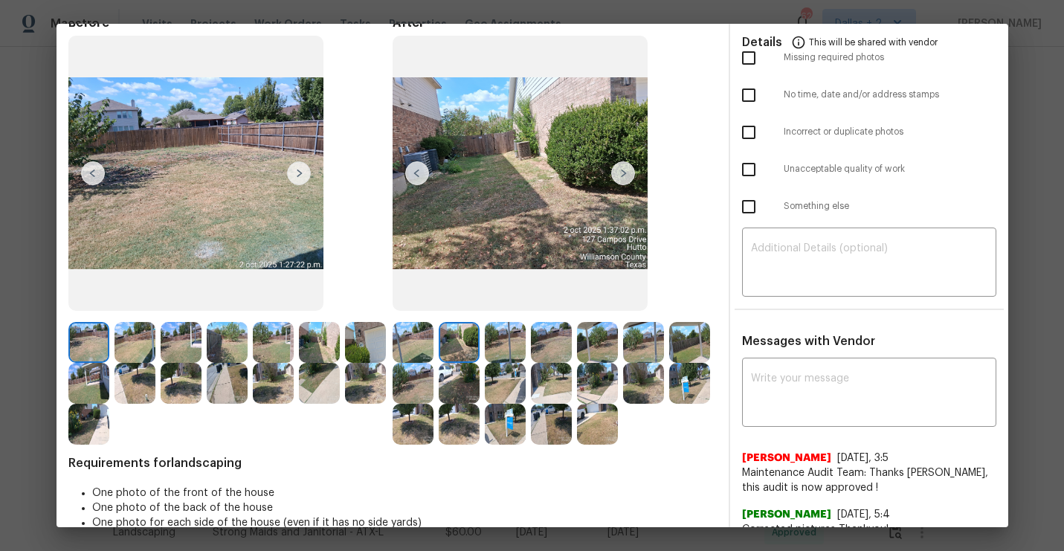
click at [481, 355] on div at bounding box center [462, 342] width 46 height 41
click at [537, 362] on img at bounding box center [551, 342] width 41 height 41
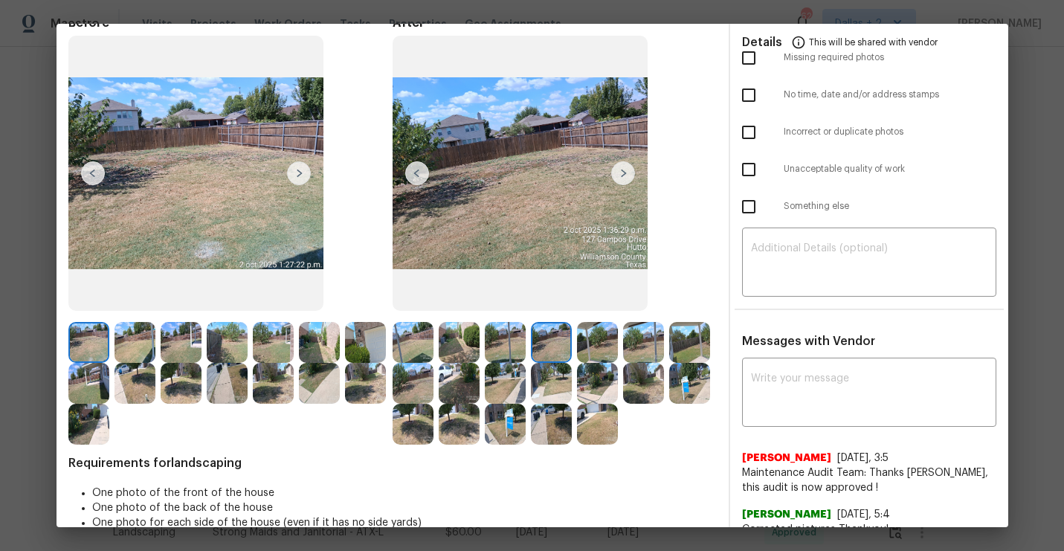
click at [708, 373] on img at bounding box center [689, 383] width 41 height 41
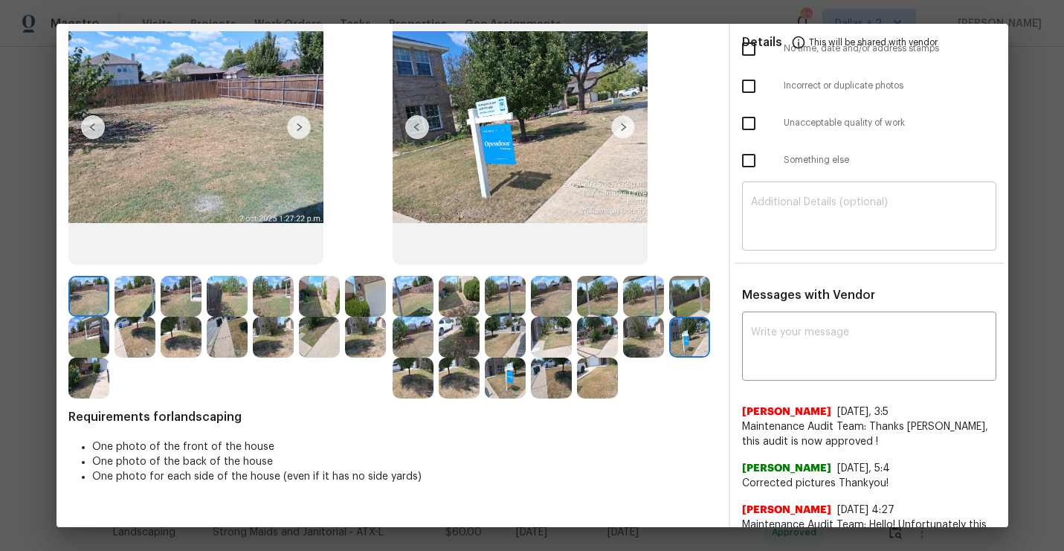
scroll to position [0, 0]
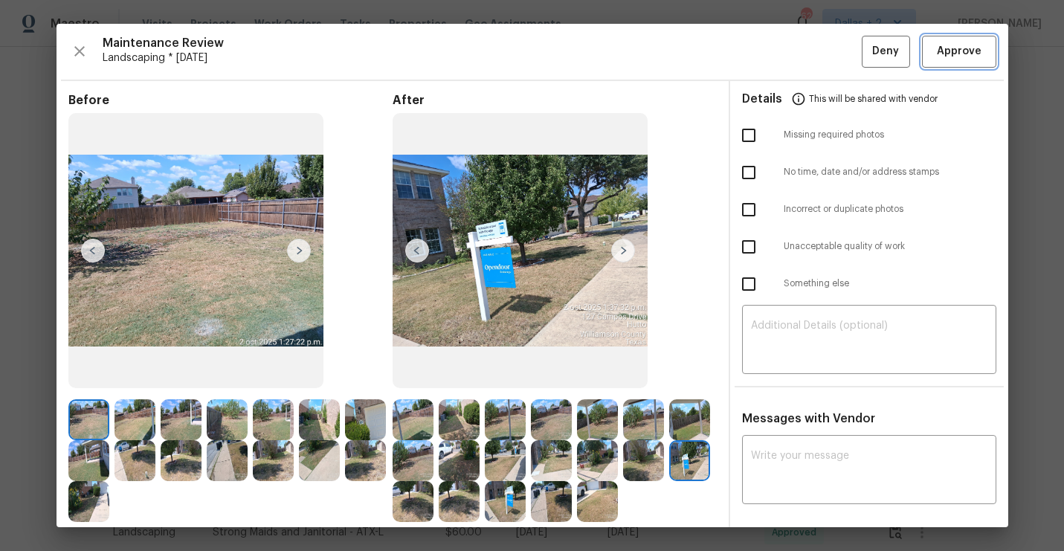
click at [957, 59] on span "Approve" at bounding box center [959, 51] width 45 height 19
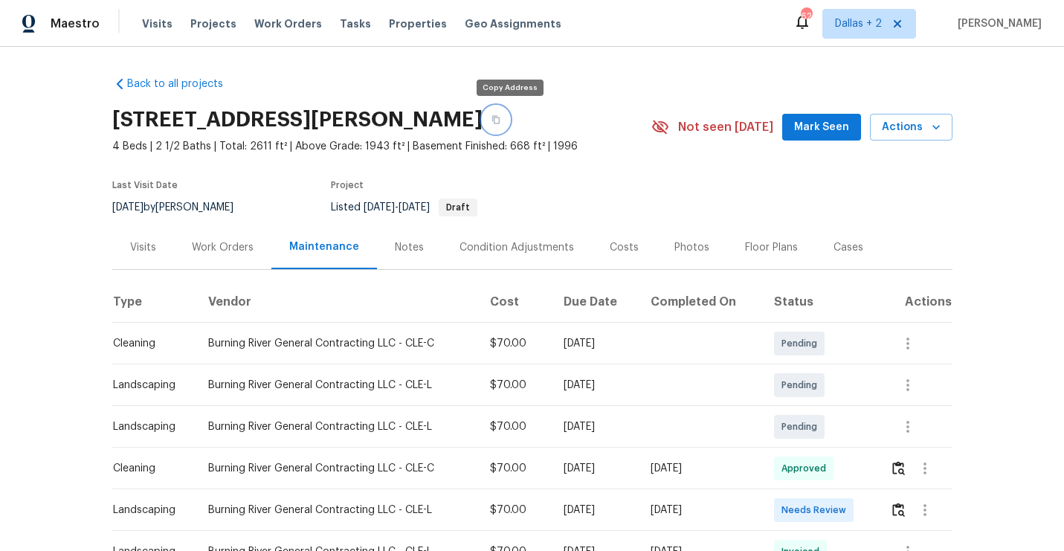
click at [500, 116] on icon "button" at bounding box center [495, 120] width 7 height 8
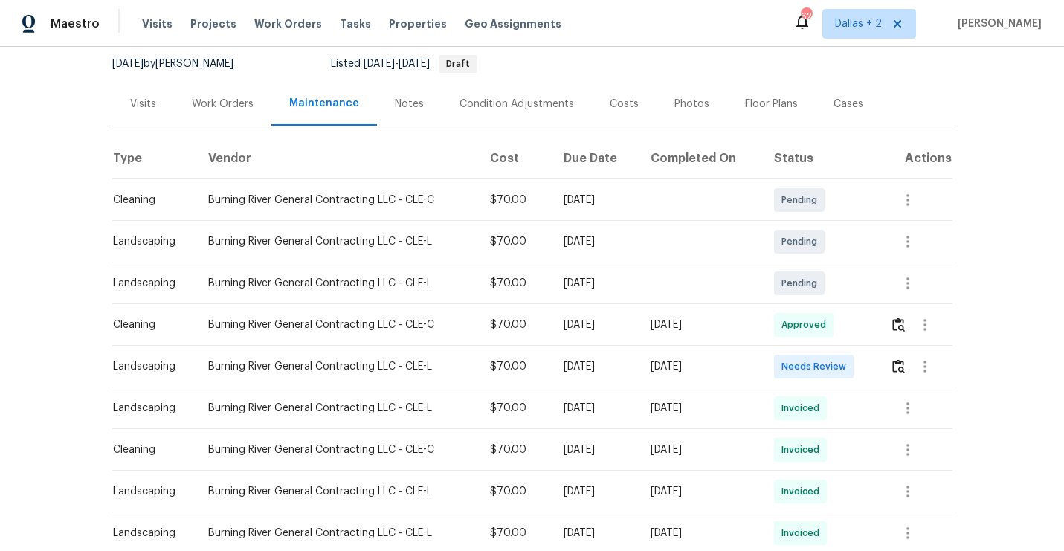
scroll to position [186, 0]
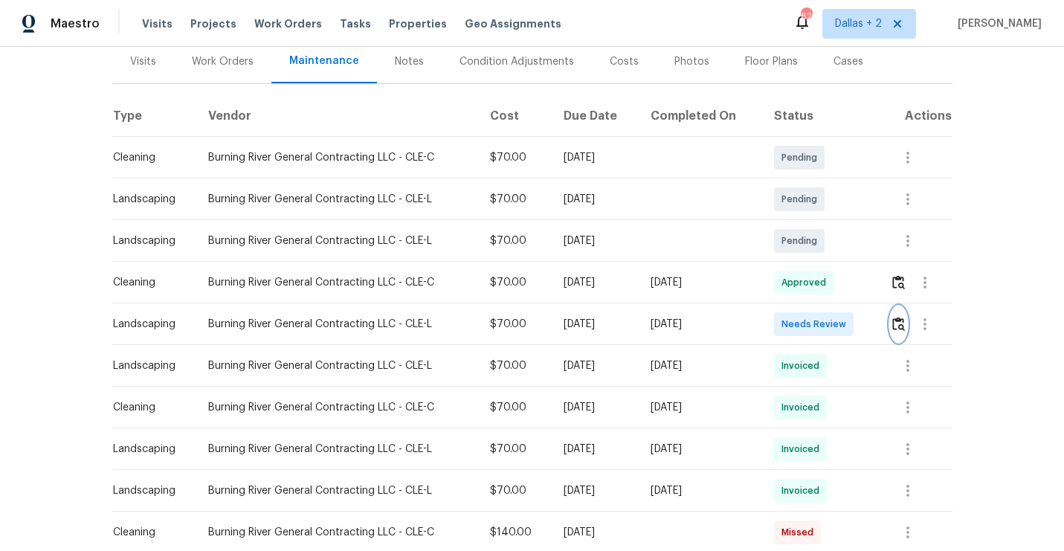
click at [901, 330] on img "button" at bounding box center [898, 324] width 13 height 14
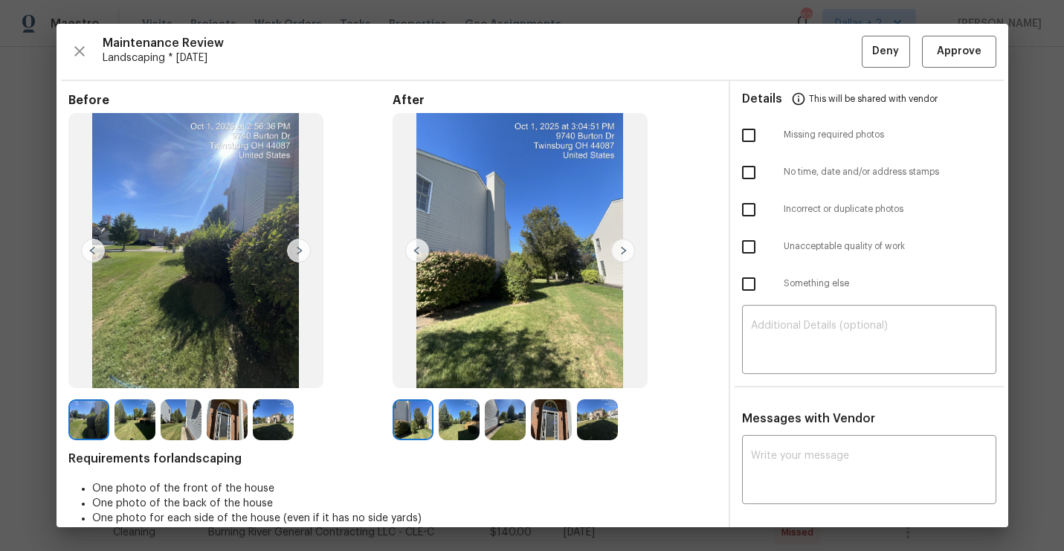
click at [627, 250] on img at bounding box center [623, 251] width 24 height 24
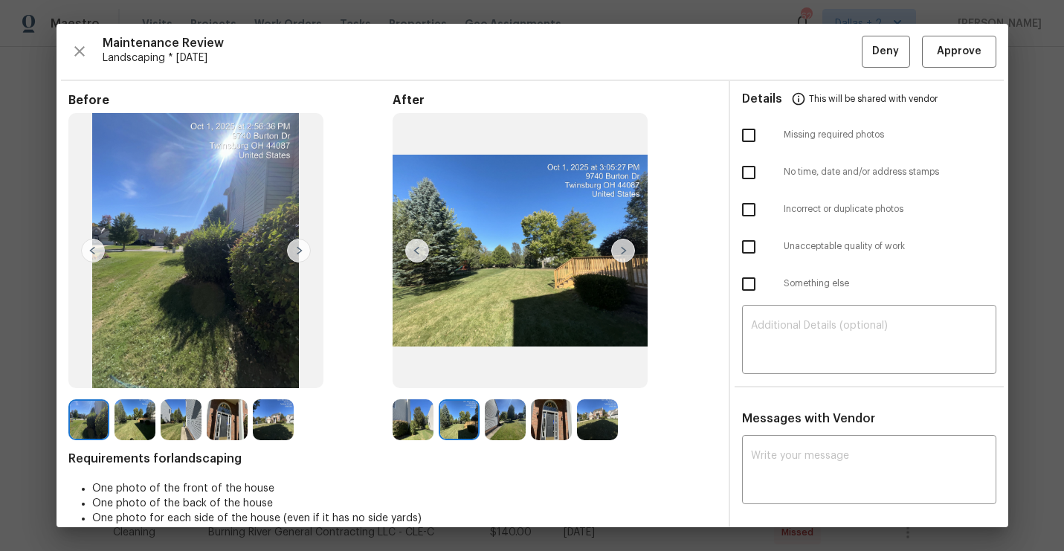
click at [627, 250] on img at bounding box center [623, 251] width 24 height 24
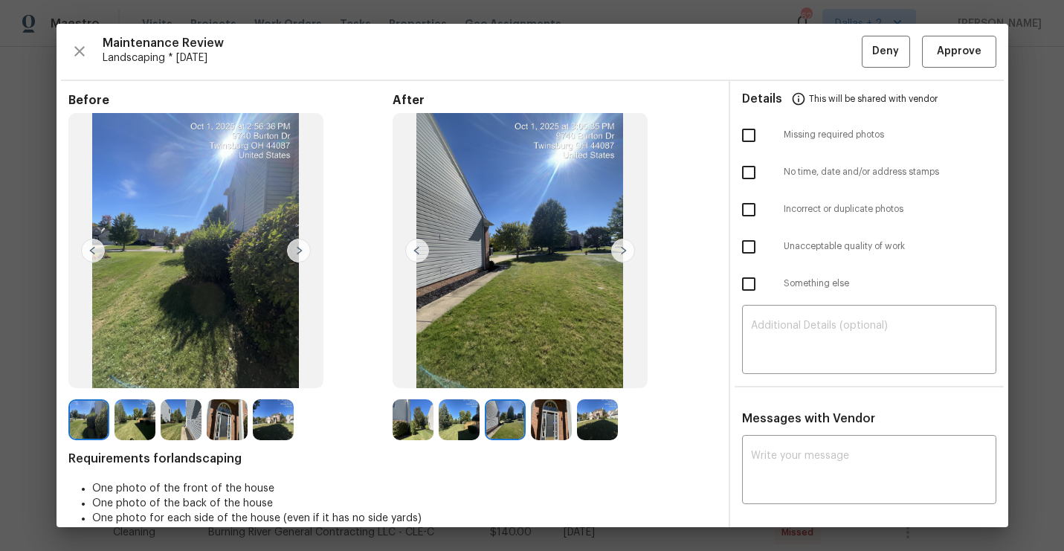
click at [627, 250] on img at bounding box center [623, 251] width 24 height 24
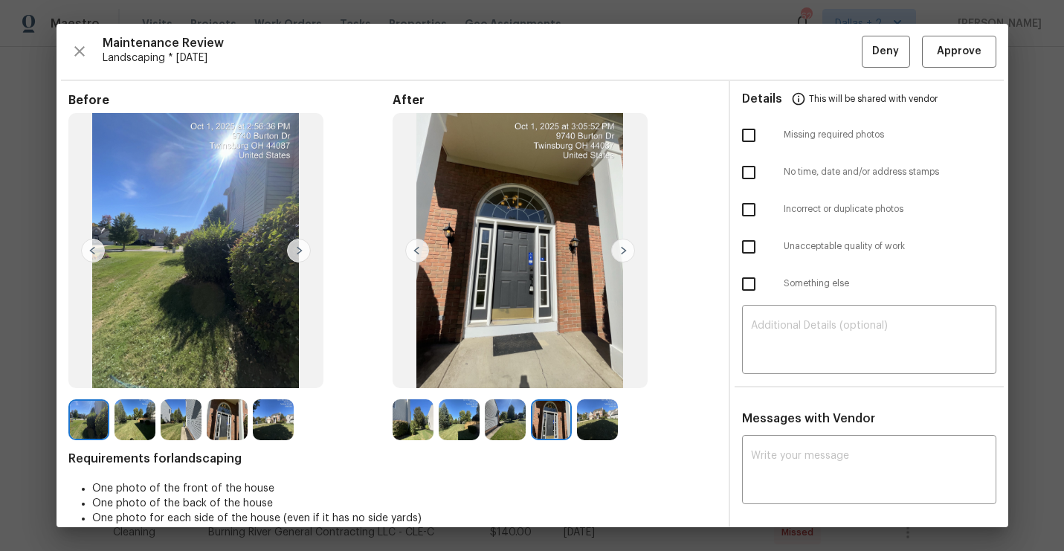
click at [627, 250] on img at bounding box center [623, 251] width 24 height 24
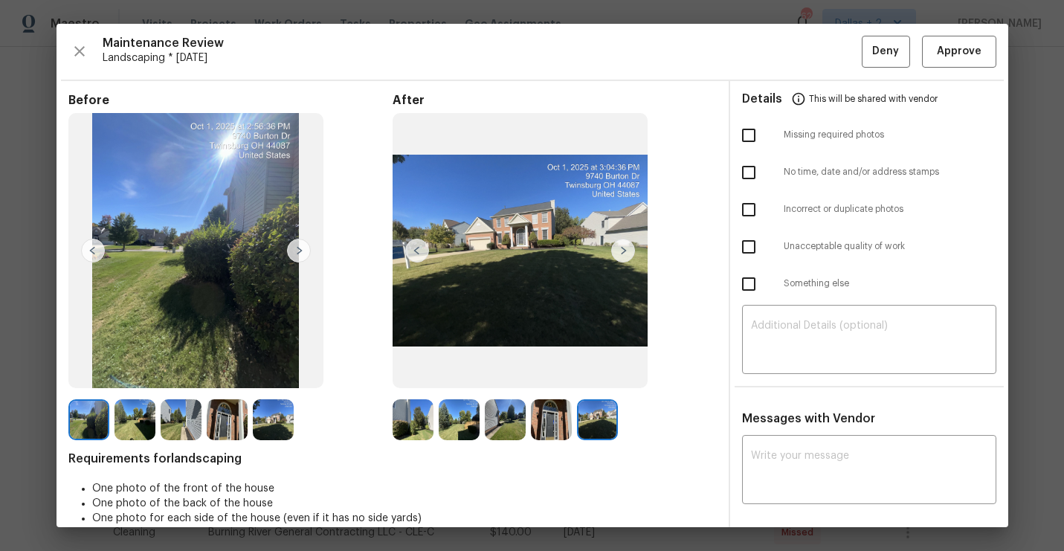
click at [408, 415] on img at bounding box center [413, 419] width 41 height 41
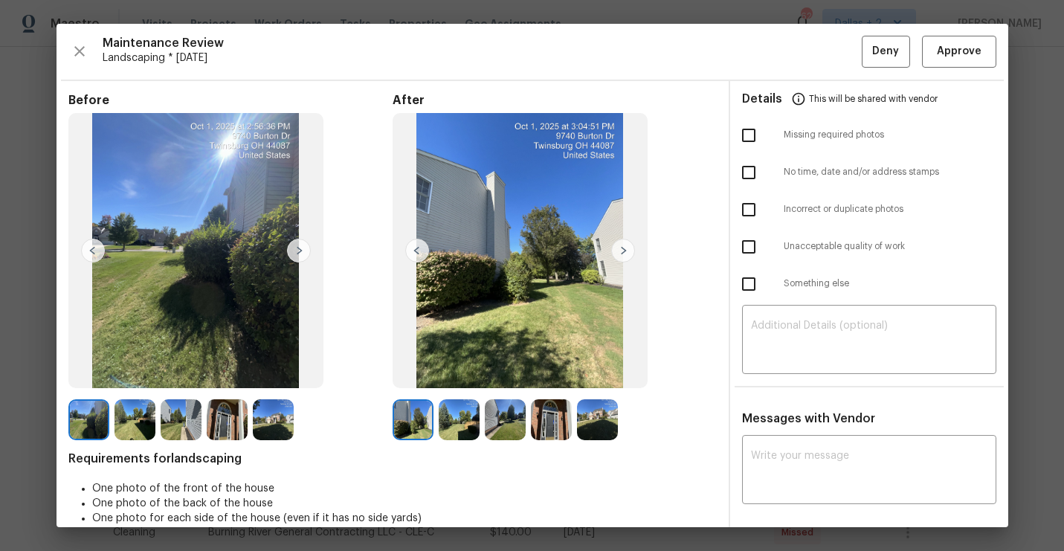
click at [617, 250] on img at bounding box center [623, 251] width 24 height 24
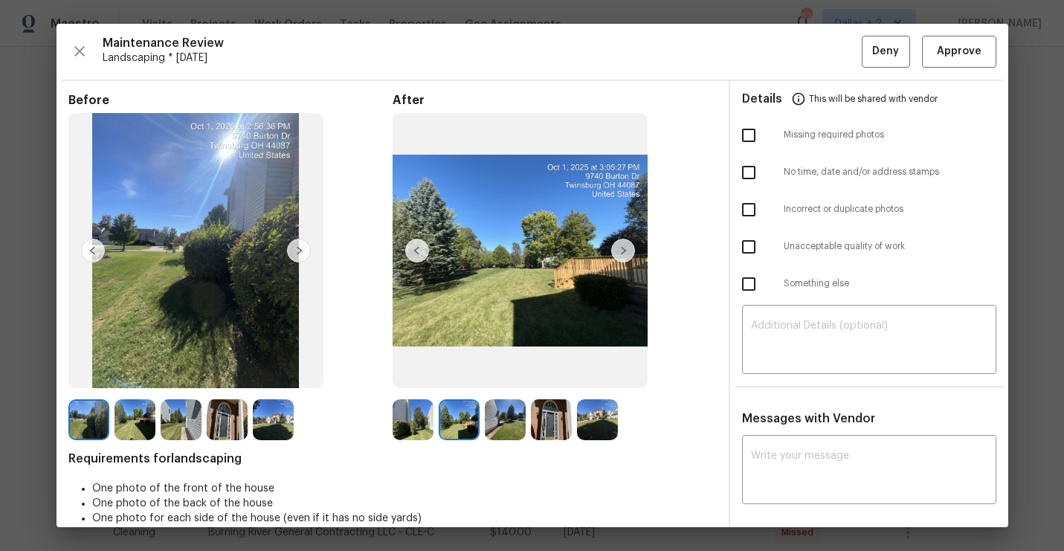
click at [627, 251] on img at bounding box center [623, 251] width 24 height 24
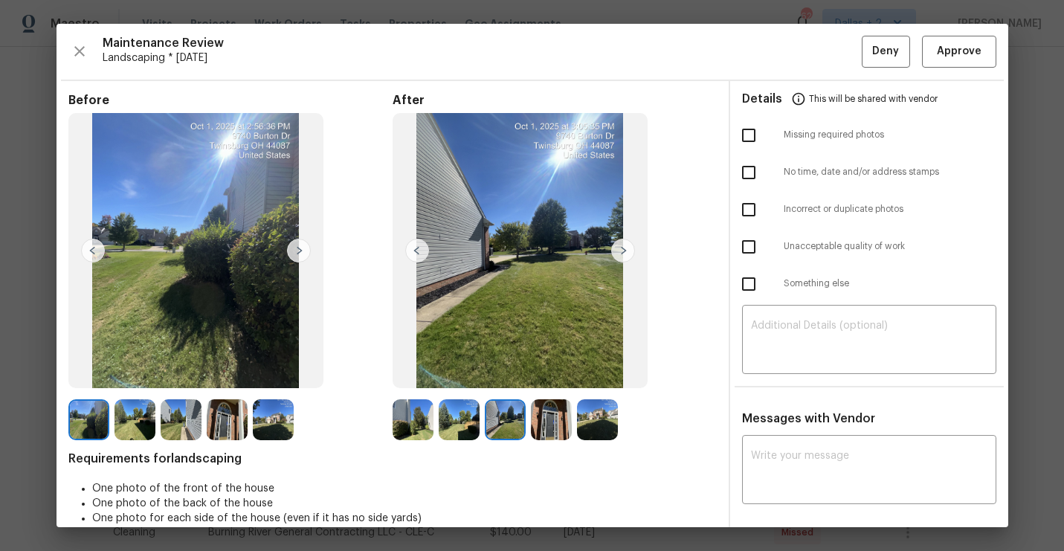
click at [627, 251] on img at bounding box center [623, 251] width 24 height 24
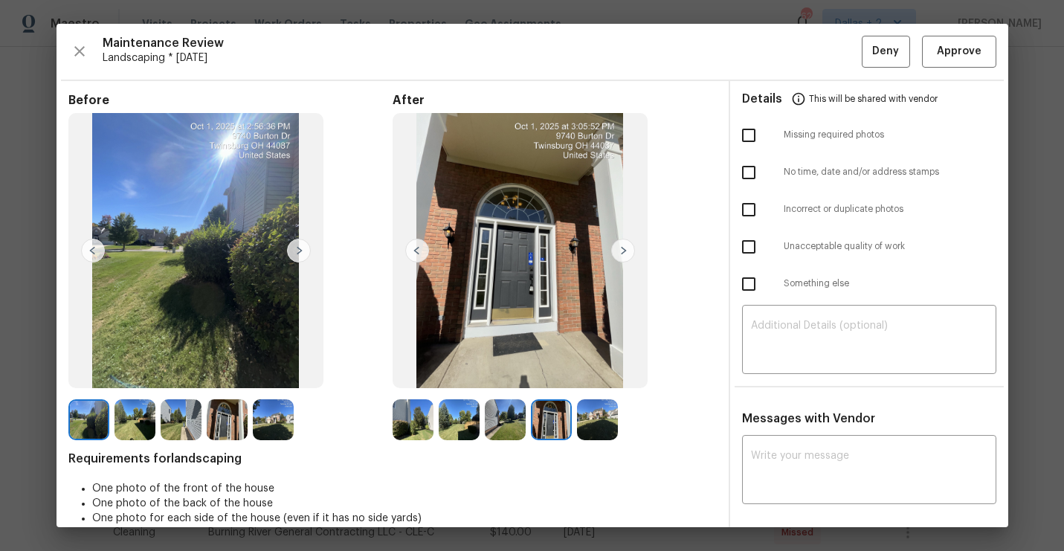
click at [617, 253] on img at bounding box center [623, 251] width 24 height 24
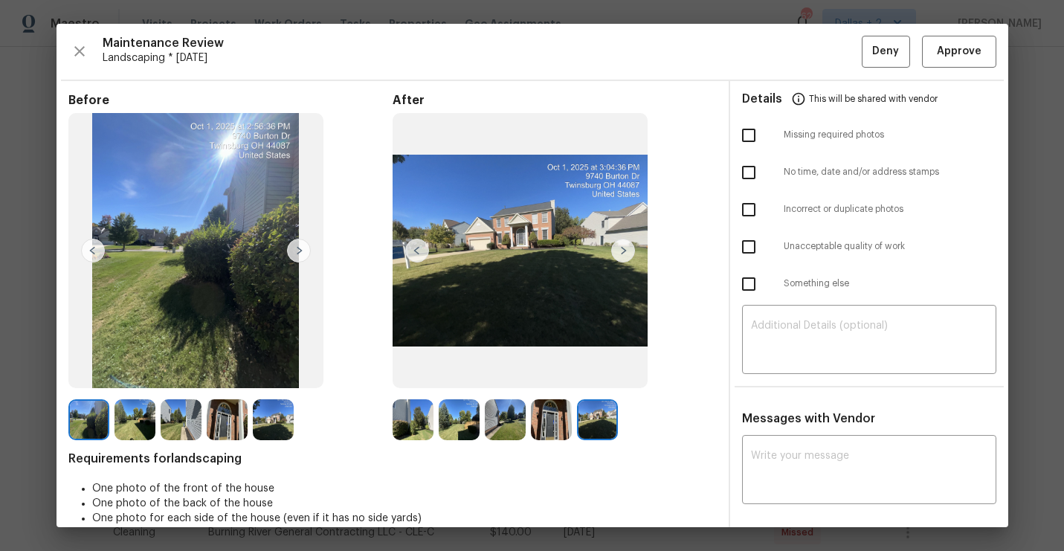
click at [617, 253] on img at bounding box center [623, 251] width 24 height 24
click at [100, 426] on img at bounding box center [88, 419] width 41 height 41
click at [296, 245] on img at bounding box center [299, 251] width 24 height 24
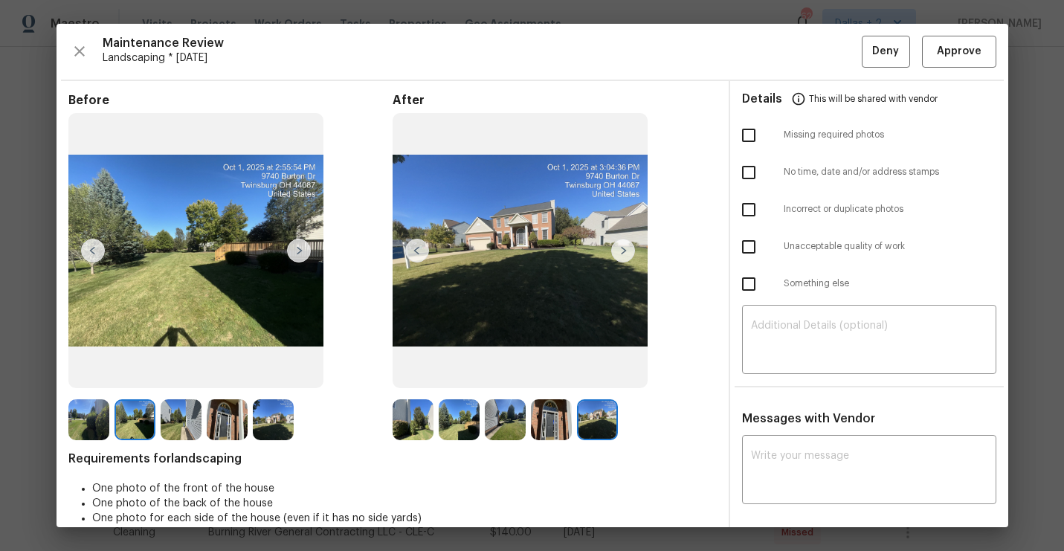
click at [141, 413] on img at bounding box center [135, 419] width 41 height 41
click at [179, 426] on img at bounding box center [181, 419] width 41 height 41
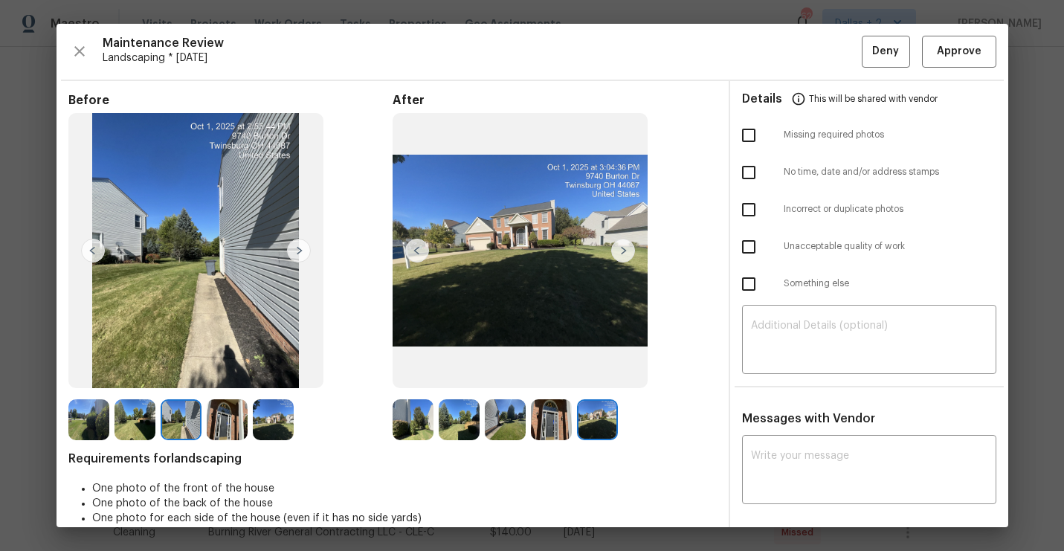
click at [220, 423] on img at bounding box center [227, 419] width 41 height 41
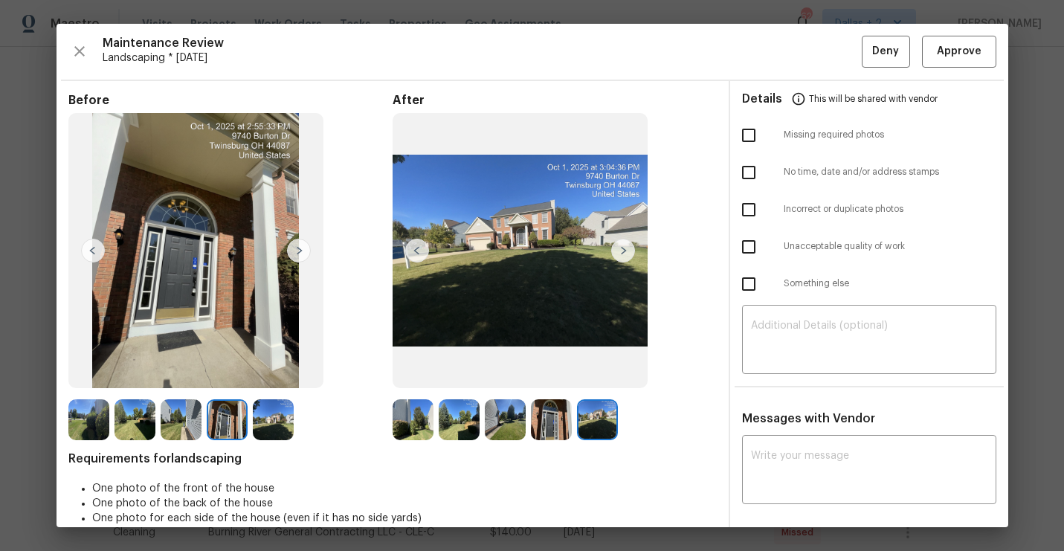
click at [260, 422] on img at bounding box center [273, 419] width 41 height 41
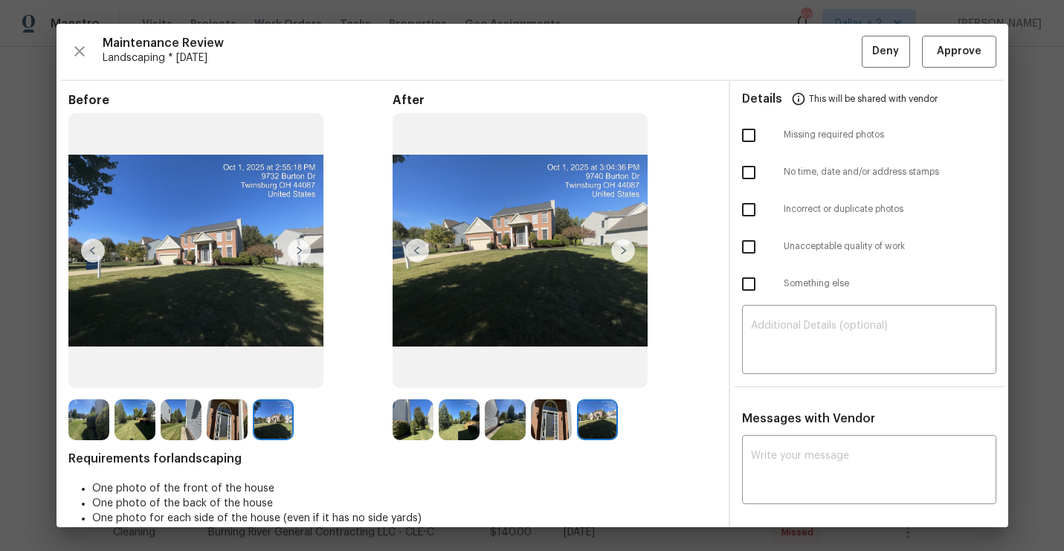
click at [83, 419] on img at bounding box center [88, 419] width 41 height 41
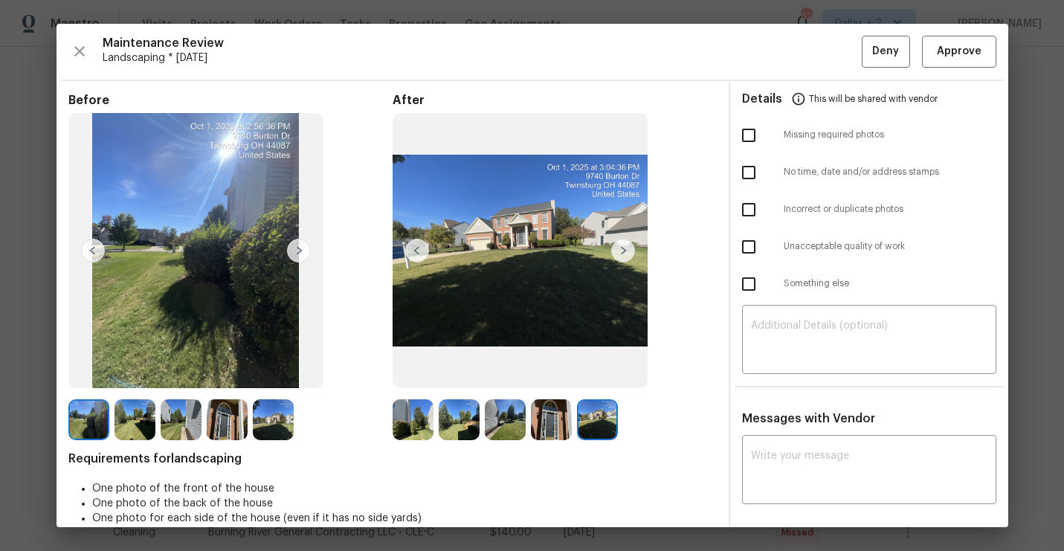
click at [295, 247] on img at bounding box center [299, 251] width 24 height 24
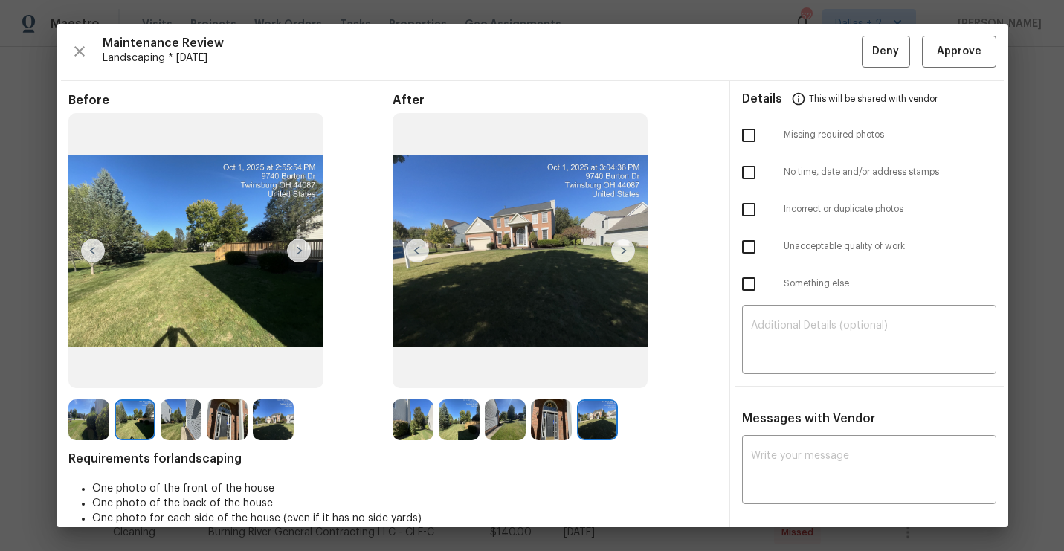
click at [295, 247] on img at bounding box center [299, 251] width 24 height 24
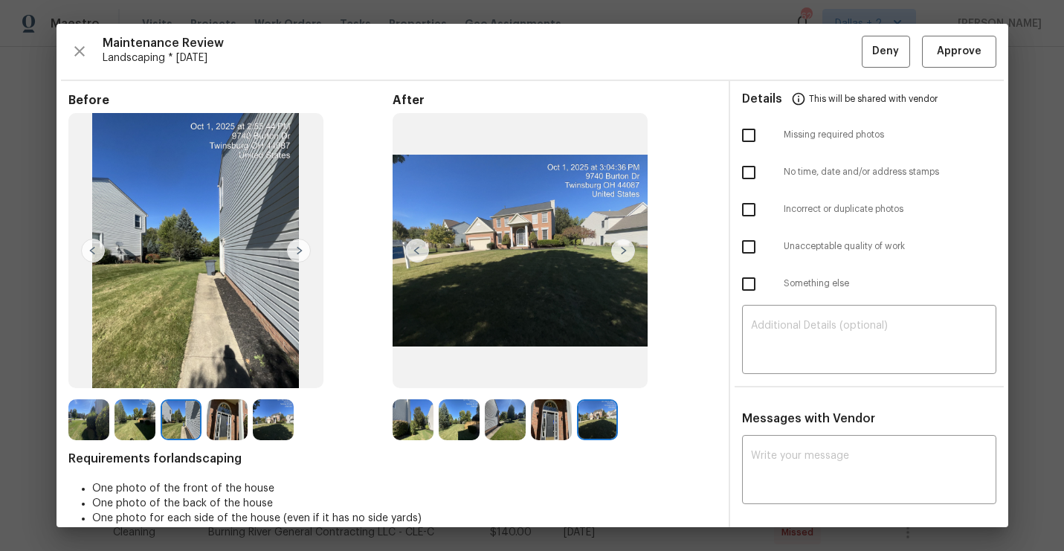
click at [295, 247] on img at bounding box center [299, 251] width 24 height 24
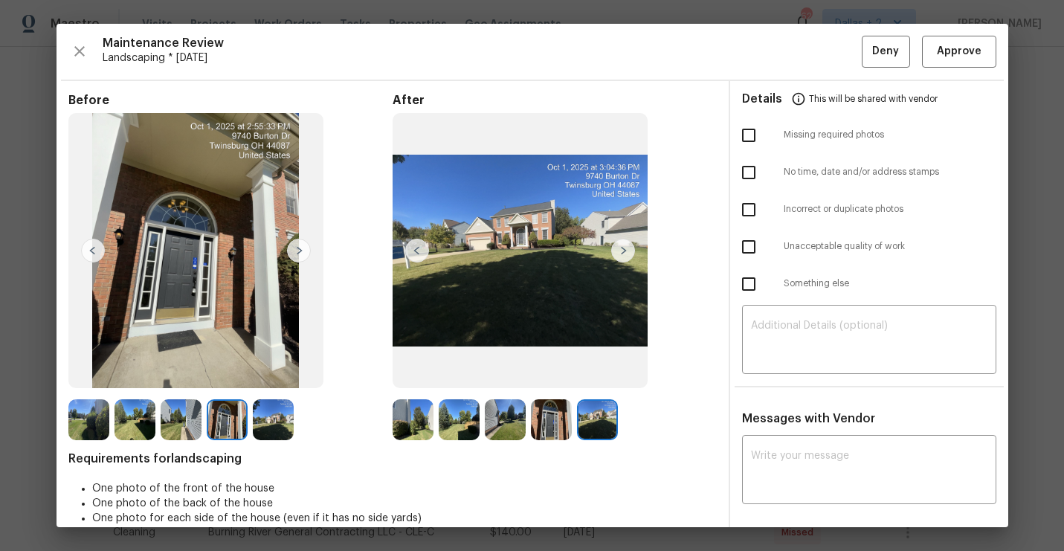
click at [295, 247] on img at bounding box center [299, 251] width 24 height 24
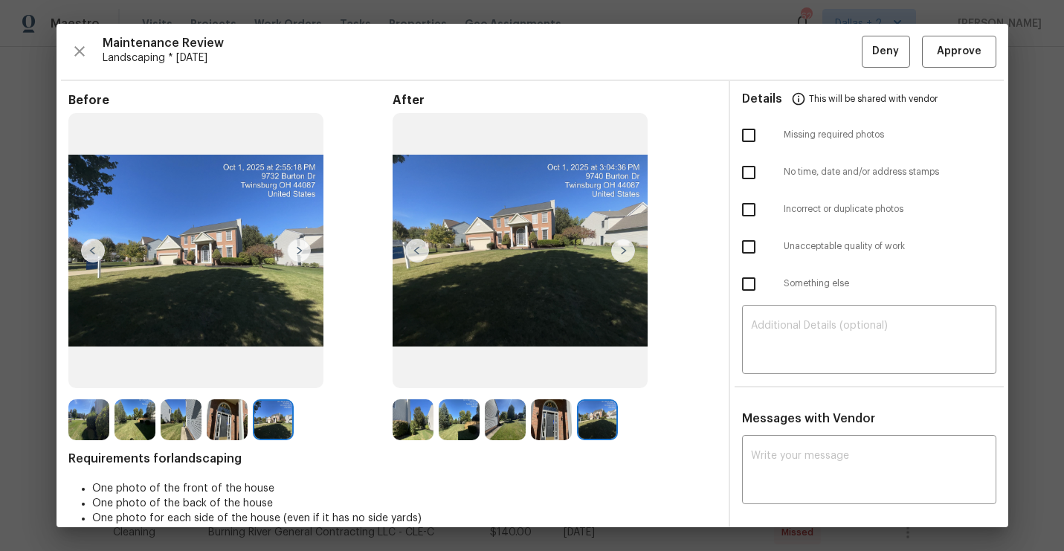
click at [295, 247] on img at bounding box center [299, 251] width 24 height 24
click at [408, 418] on img at bounding box center [413, 419] width 41 height 41
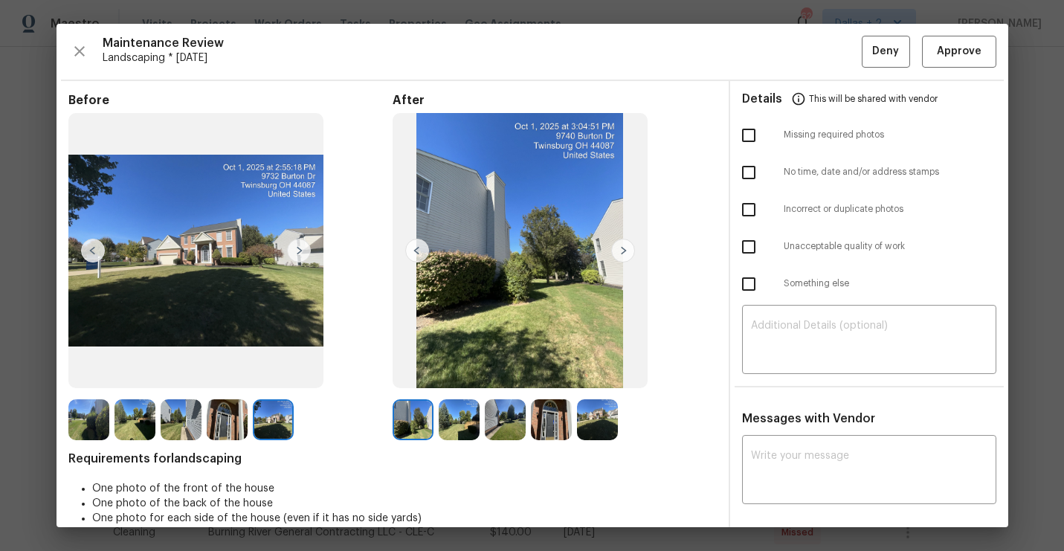
click at [622, 249] on img at bounding box center [623, 251] width 24 height 24
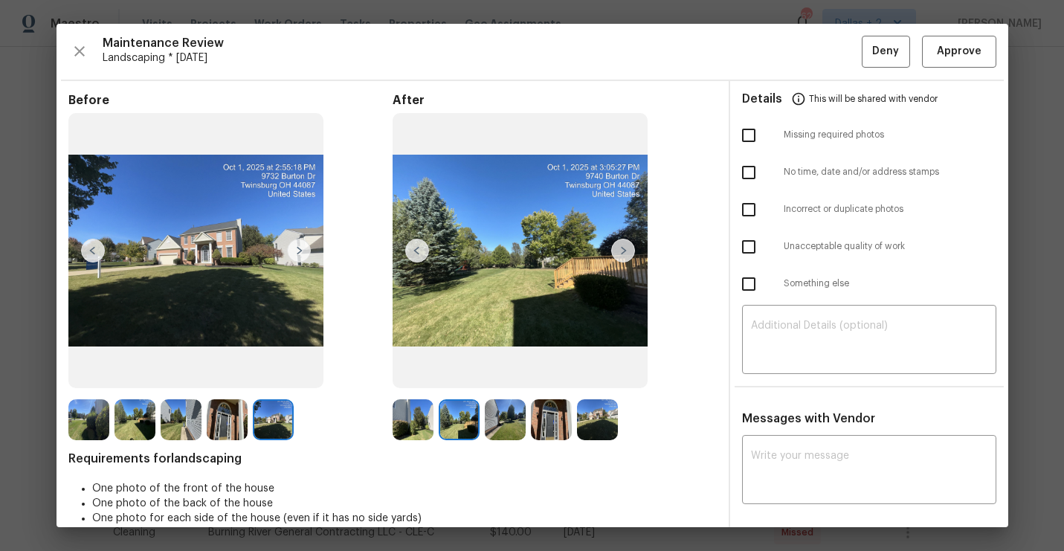
click at [622, 249] on img at bounding box center [623, 251] width 24 height 24
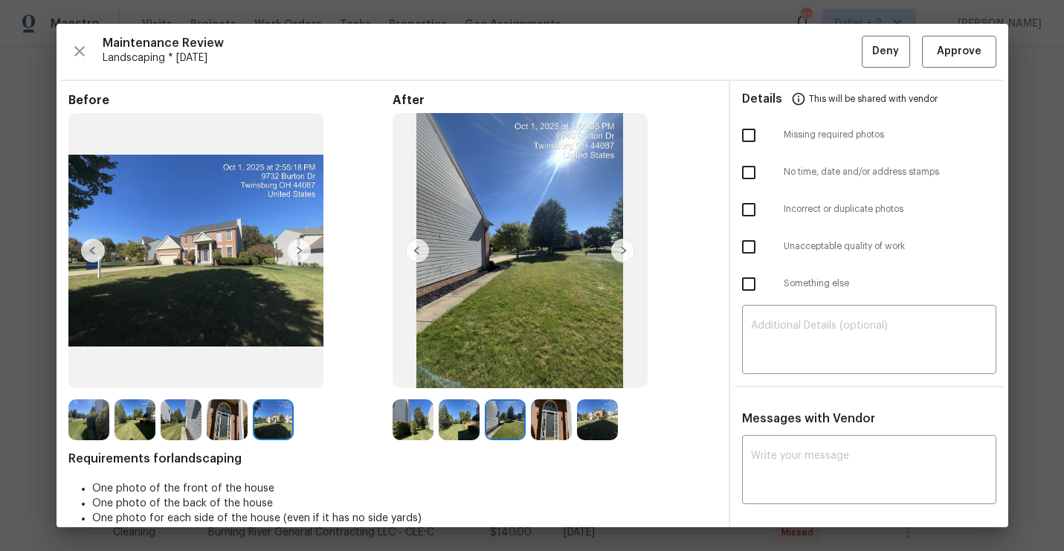
click at [622, 249] on img at bounding box center [623, 251] width 24 height 24
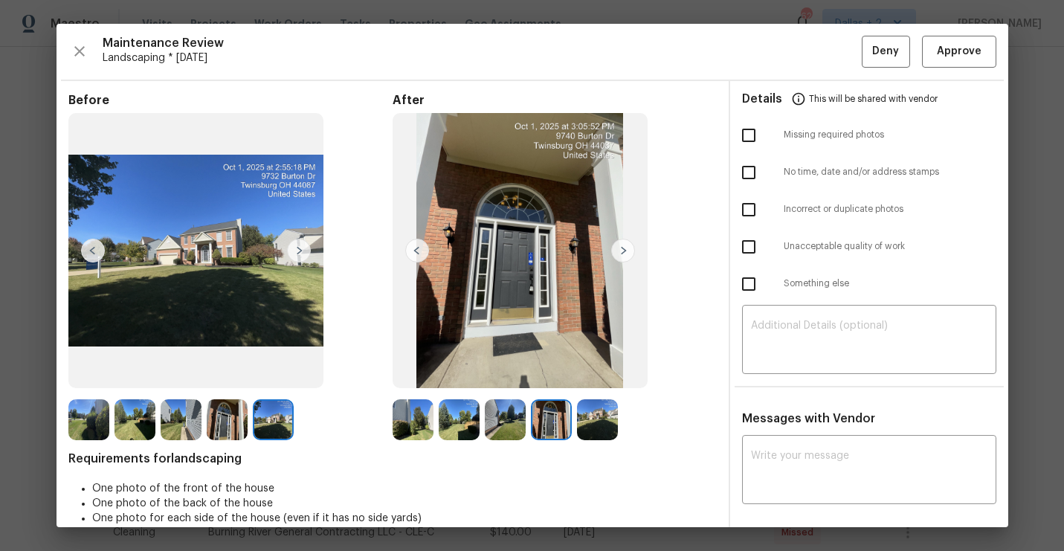
click at [622, 249] on img at bounding box center [623, 251] width 24 height 24
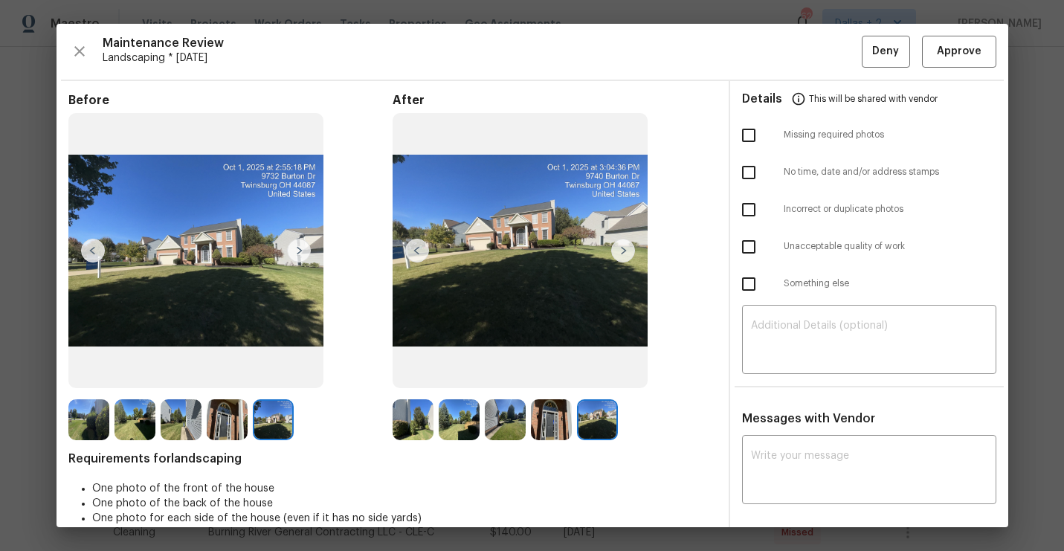
click at [622, 249] on img at bounding box center [623, 251] width 24 height 24
click at [93, 416] on img at bounding box center [88, 419] width 41 height 41
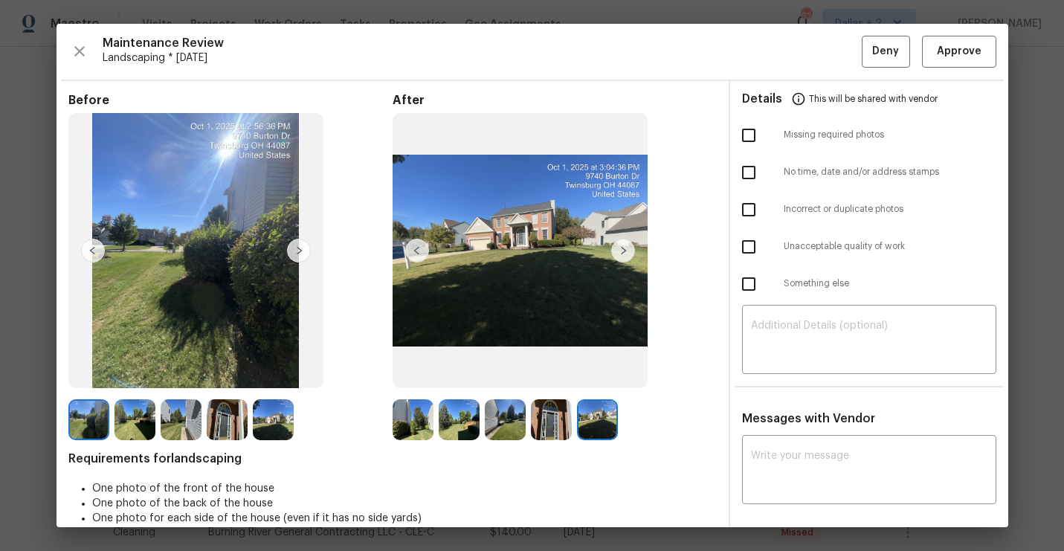
click at [280, 255] on img at bounding box center [195, 251] width 255 height 276
click at [299, 246] on img at bounding box center [299, 251] width 24 height 24
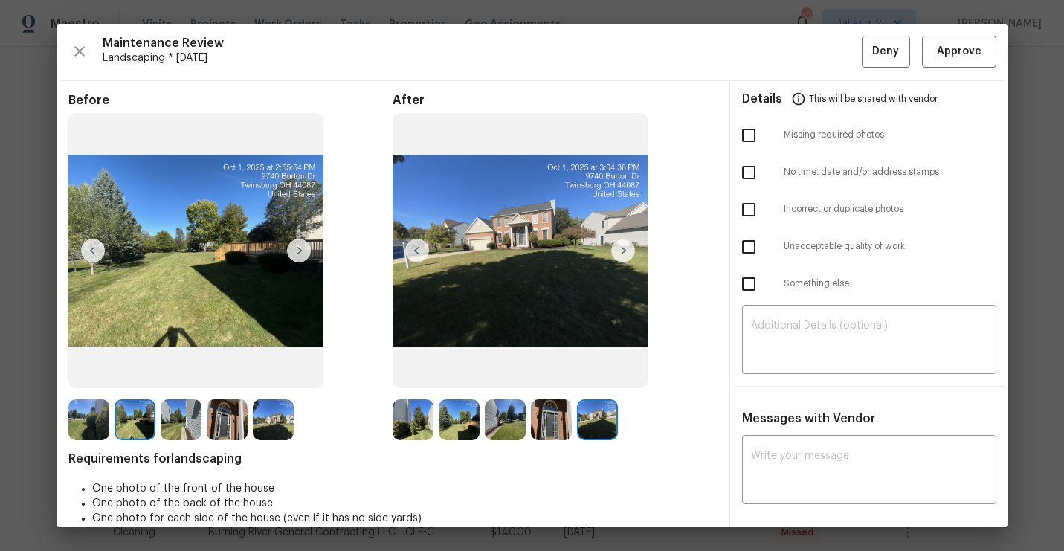
click at [299, 246] on img at bounding box center [299, 251] width 24 height 24
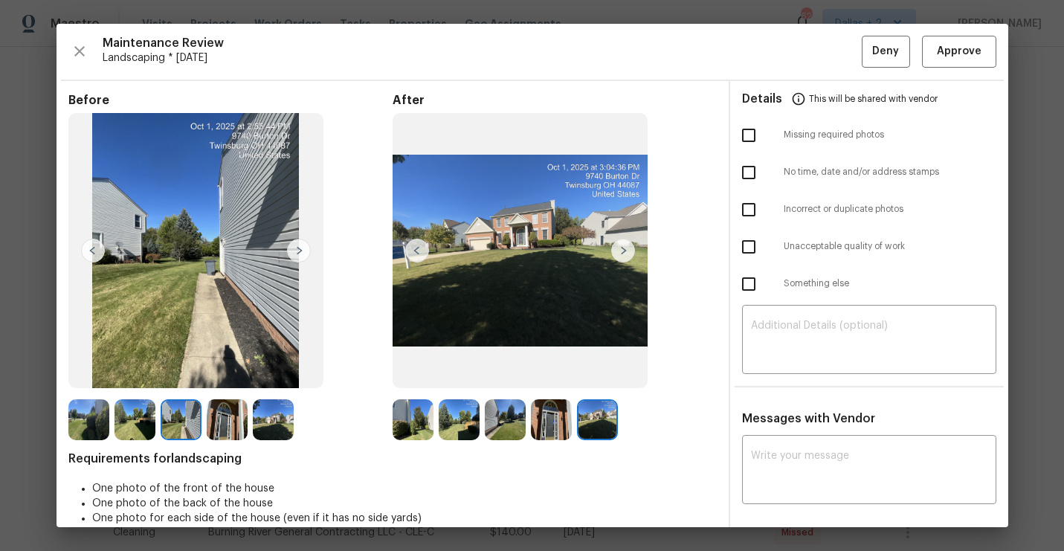
click at [299, 246] on img at bounding box center [299, 251] width 24 height 24
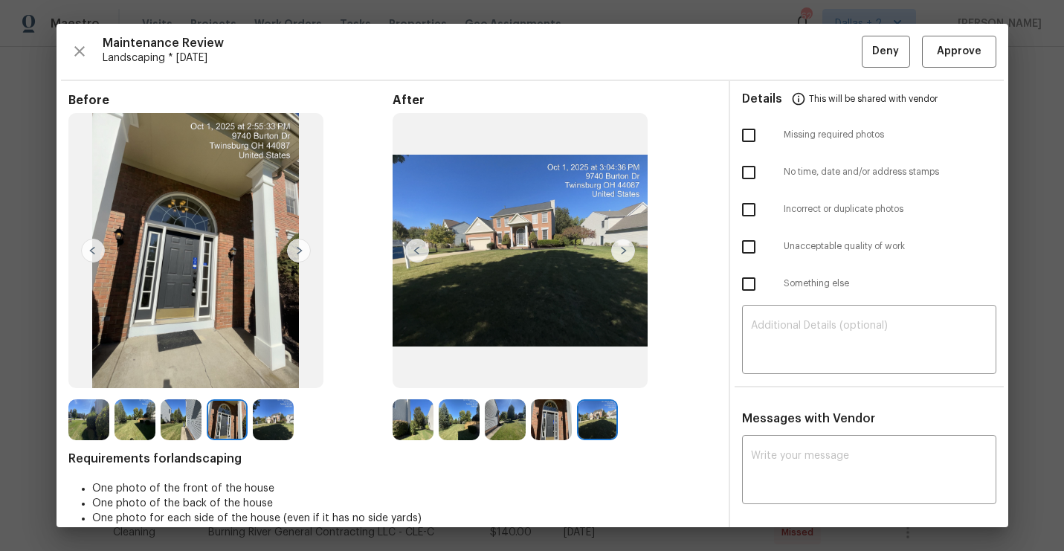
click at [299, 246] on img at bounding box center [299, 251] width 24 height 24
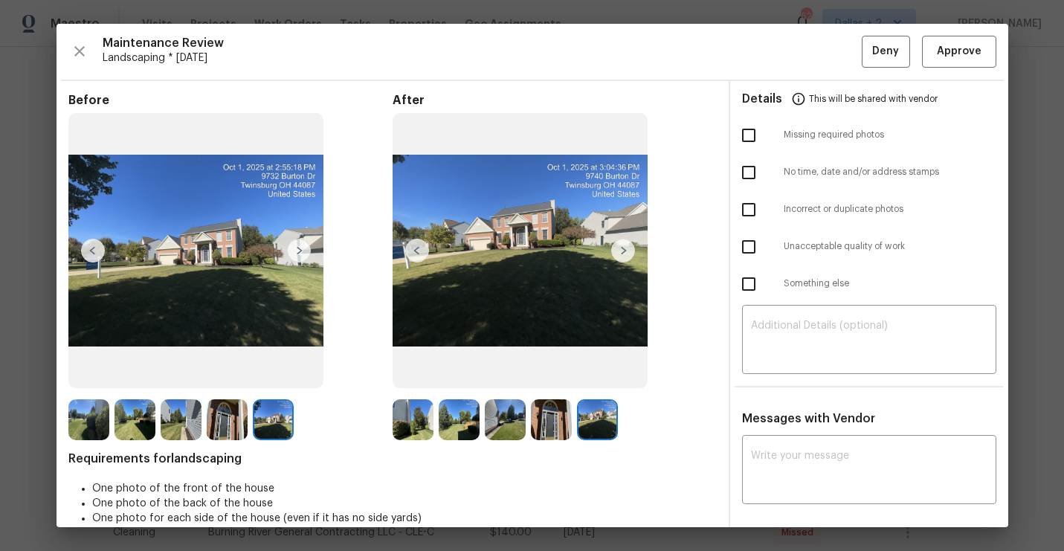
click at [87, 251] on img at bounding box center [93, 251] width 24 height 24
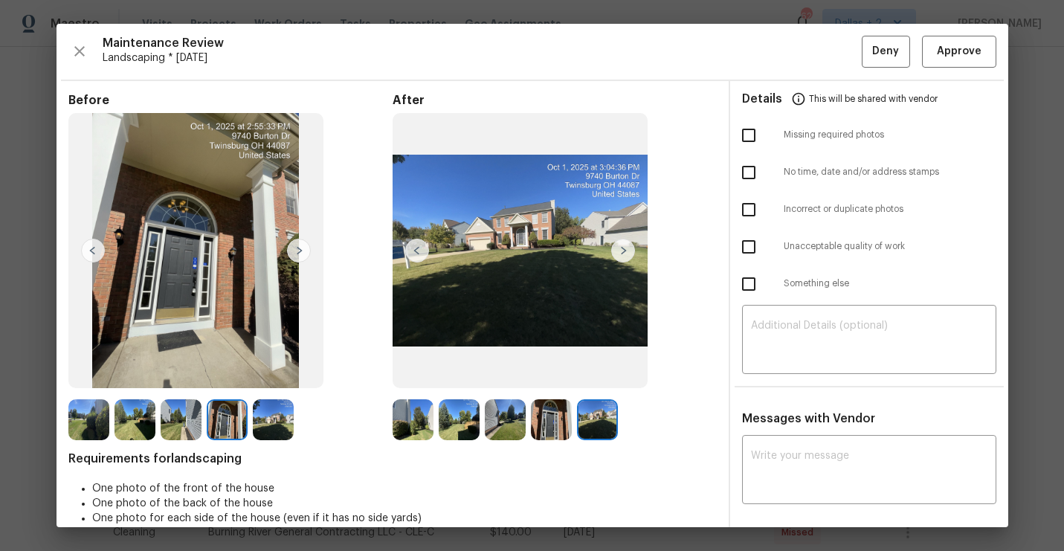
click at [297, 254] on img at bounding box center [299, 251] width 24 height 24
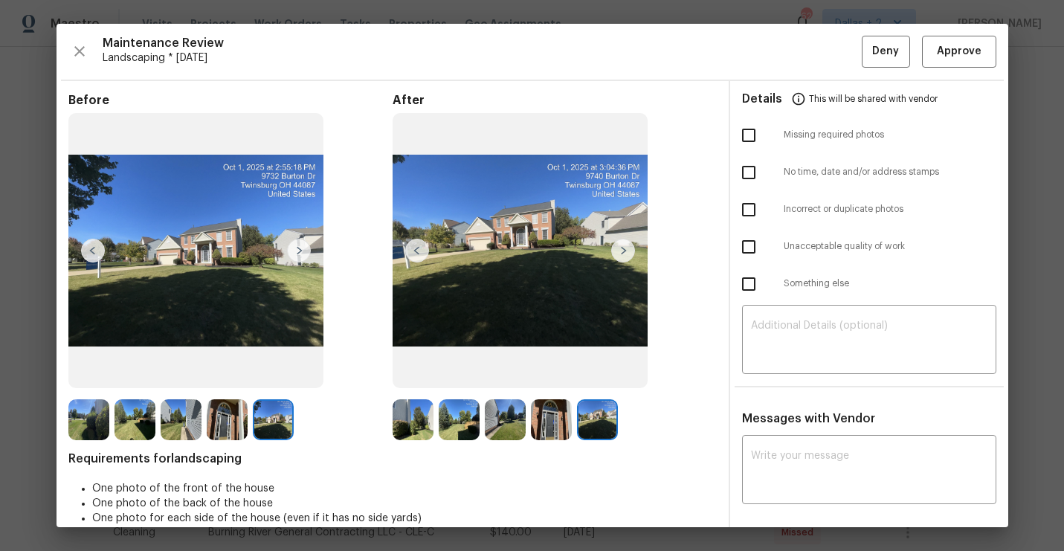
click at [297, 254] on img at bounding box center [299, 251] width 24 height 24
click at [401, 428] on img at bounding box center [413, 419] width 41 height 41
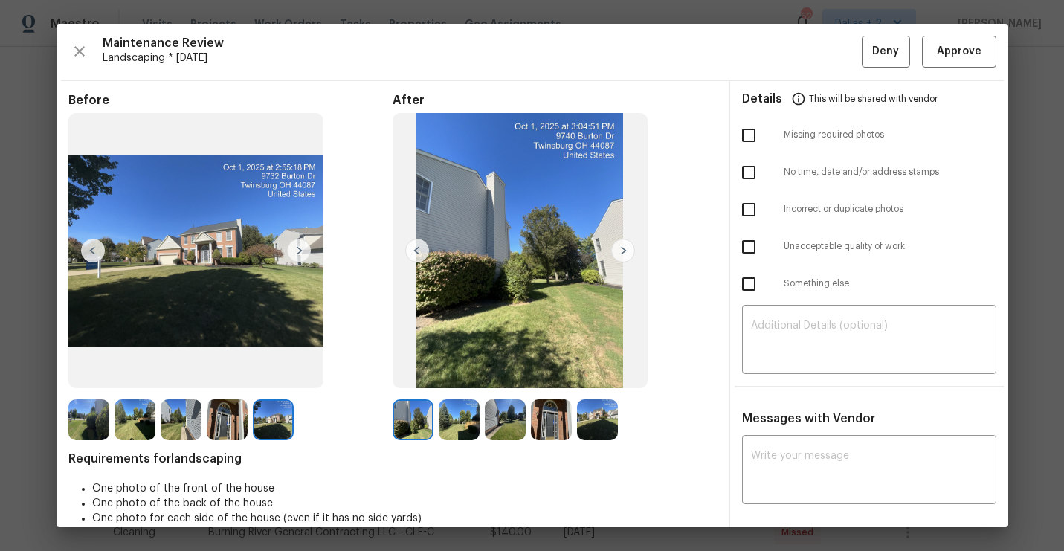
click at [446, 430] on img at bounding box center [459, 419] width 41 height 41
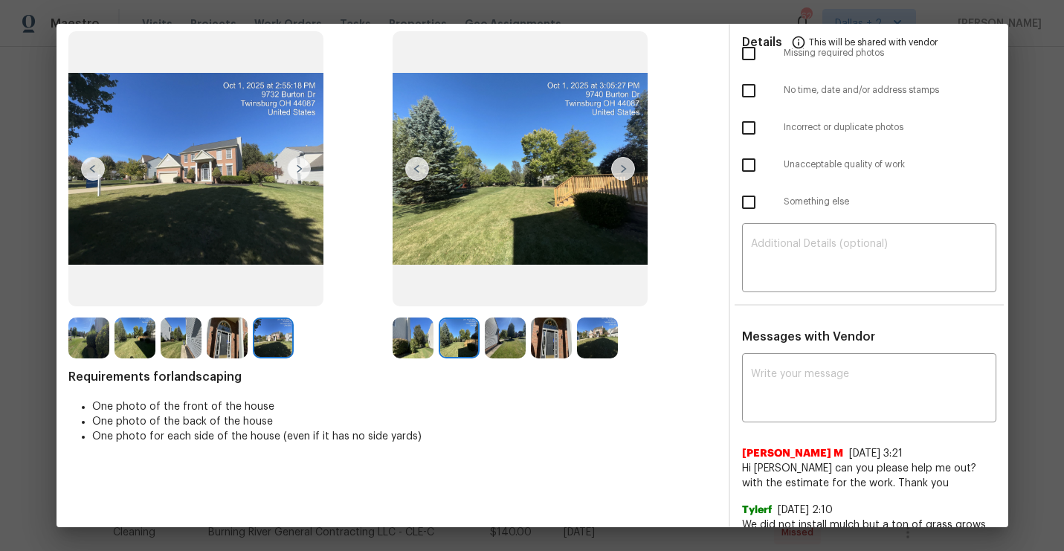
scroll to position [59, 0]
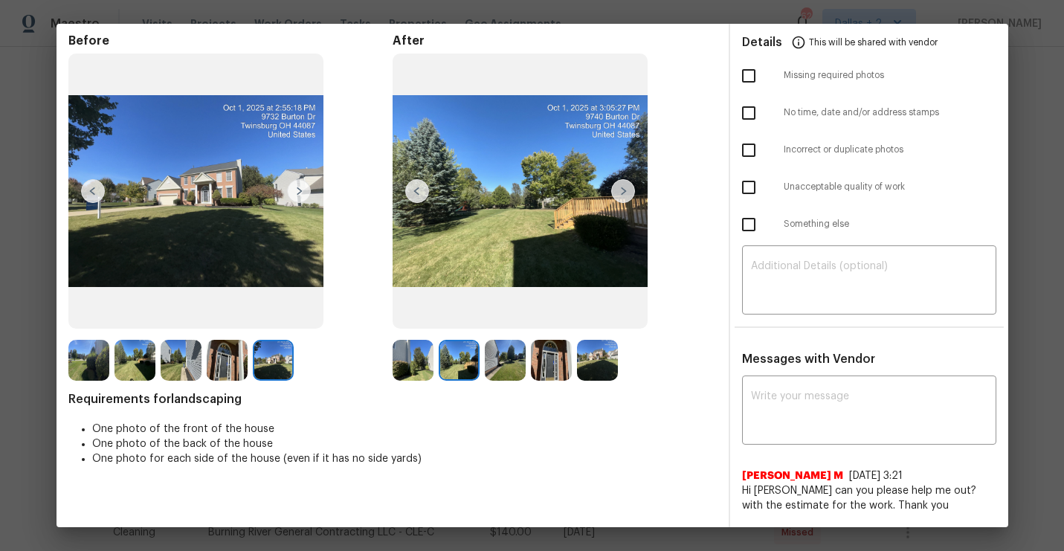
click at [408, 351] on img at bounding box center [413, 360] width 41 height 41
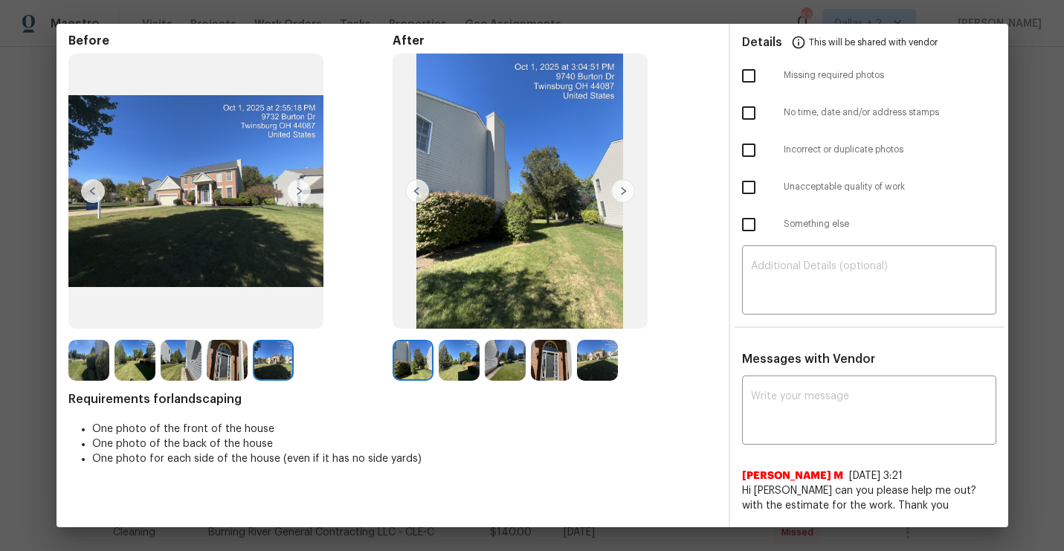
click at [628, 187] on img at bounding box center [623, 191] width 24 height 24
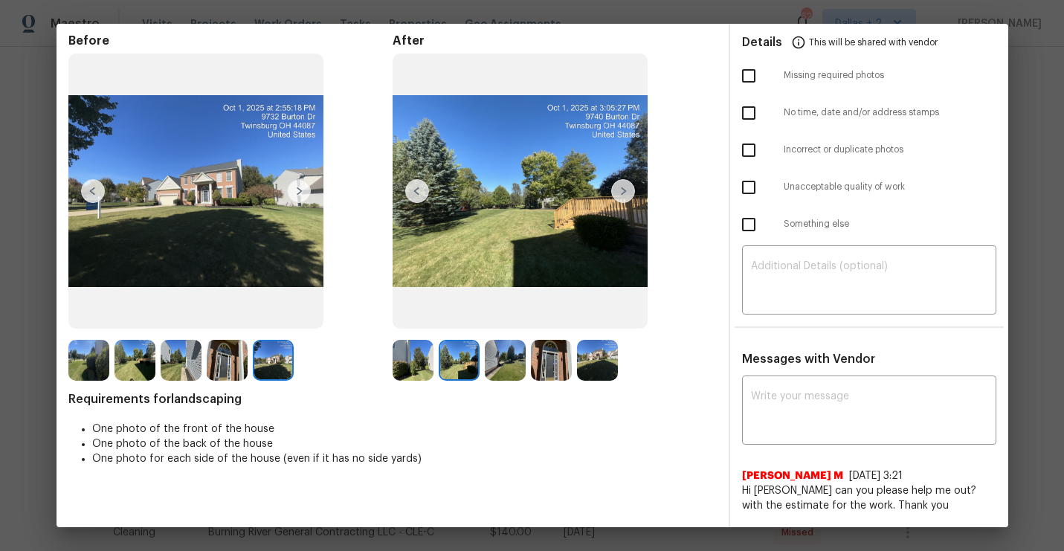
click at [631, 172] on img at bounding box center [520, 192] width 255 height 276
click at [623, 189] on img at bounding box center [623, 191] width 24 height 24
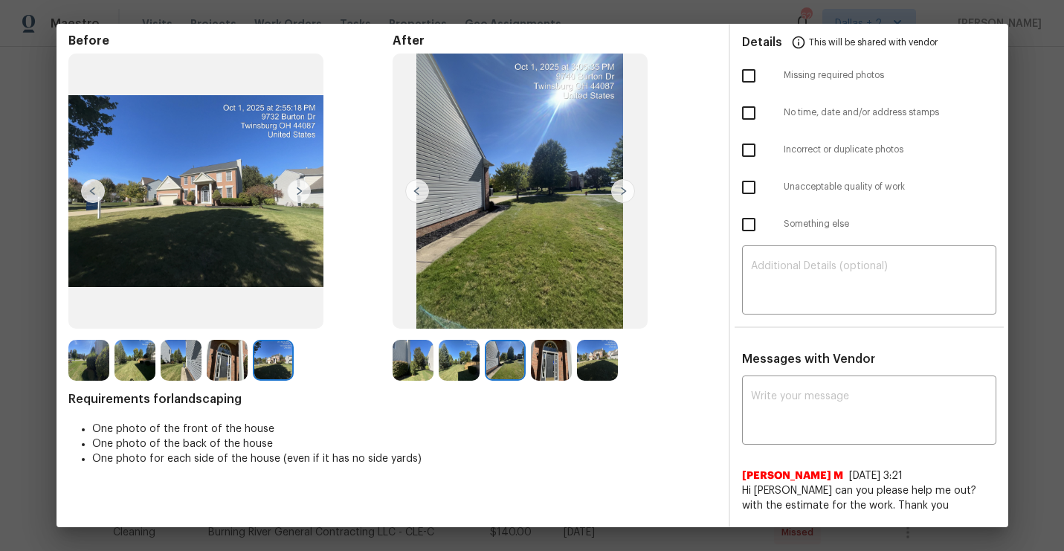
click at [623, 189] on img at bounding box center [623, 191] width 24 height 24
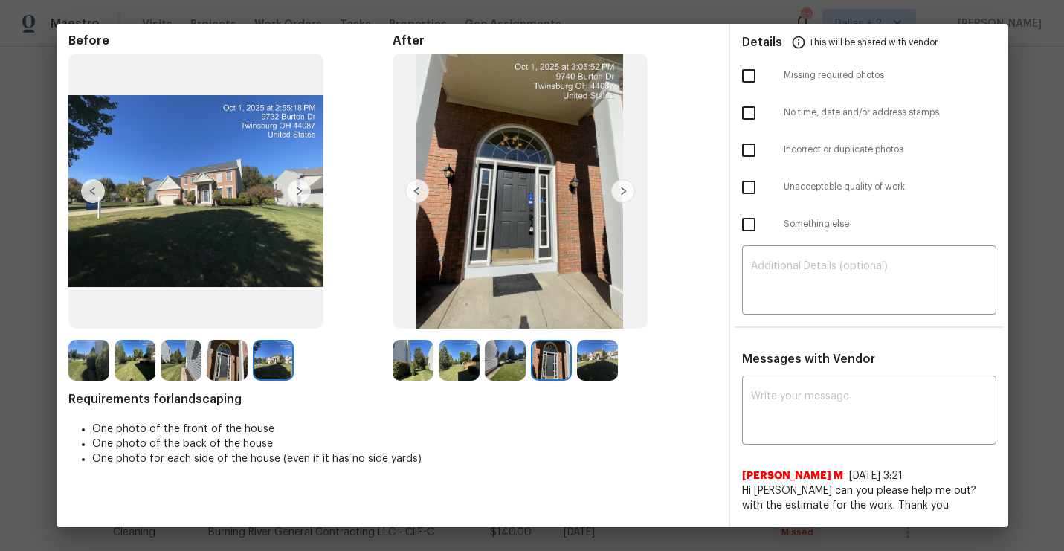
click at [614, 190] on img at bounding box center [623, 191] width 24 height 24
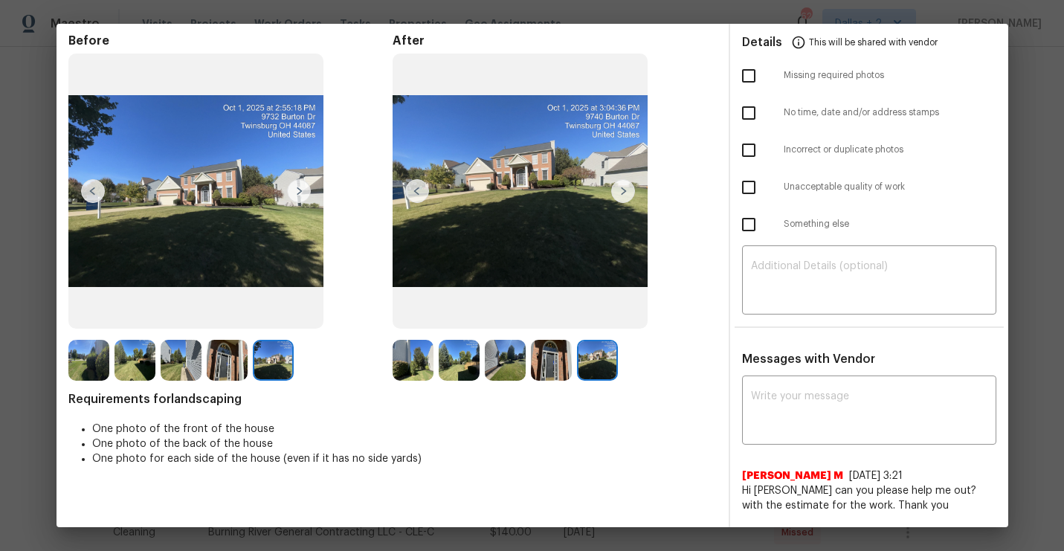
click at [614, 190] on img at bounding box center [623, 191] width 24 height 24
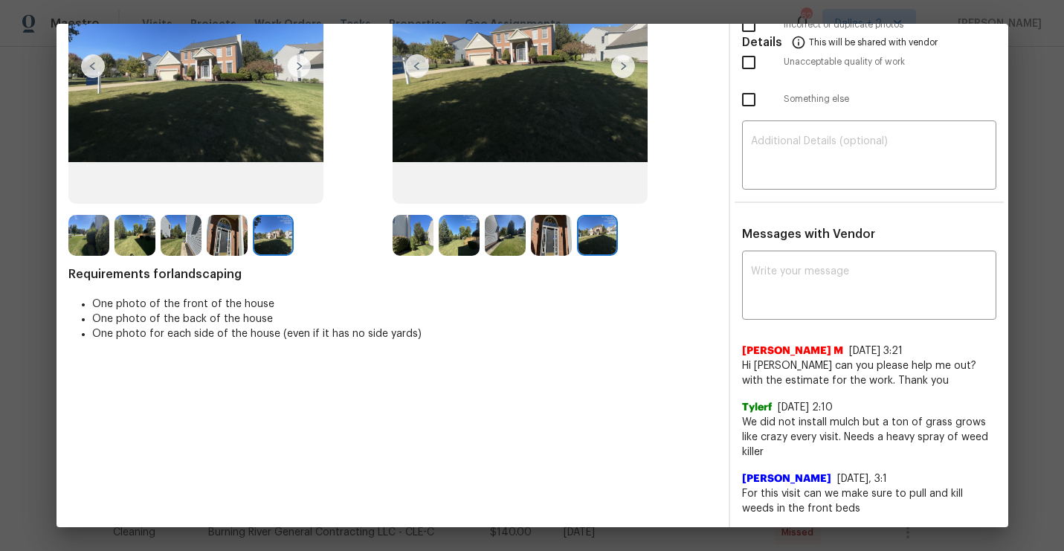
scroll to position [0, 0]
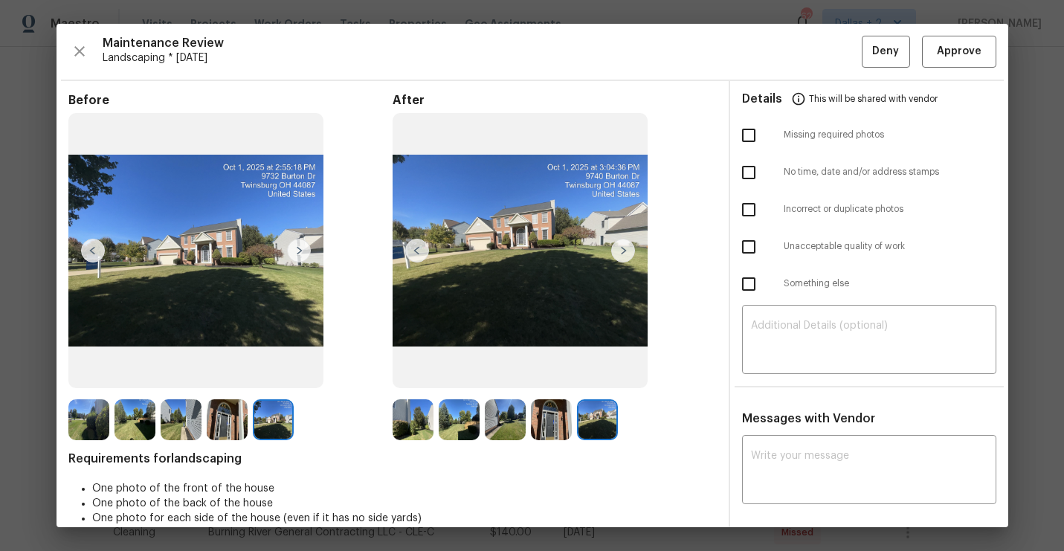
click at [434, 409] on div at bounding box center [416, 419] width 46 height 41
click at [421, 411] on img at bounding box center [413, 419] width 41 height 41
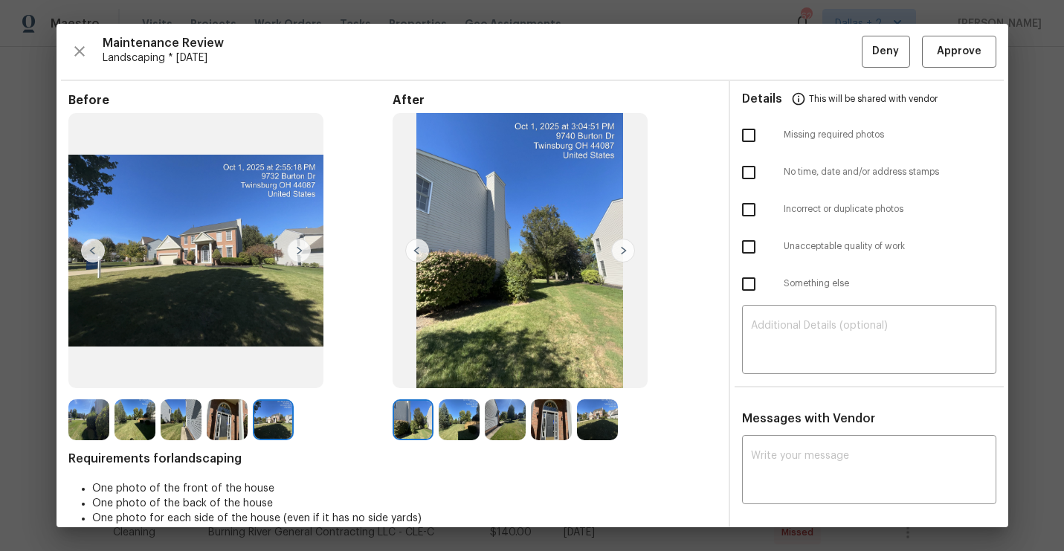
click at [625, 254] on img at bounding box center [623, 251] width 24 height 24
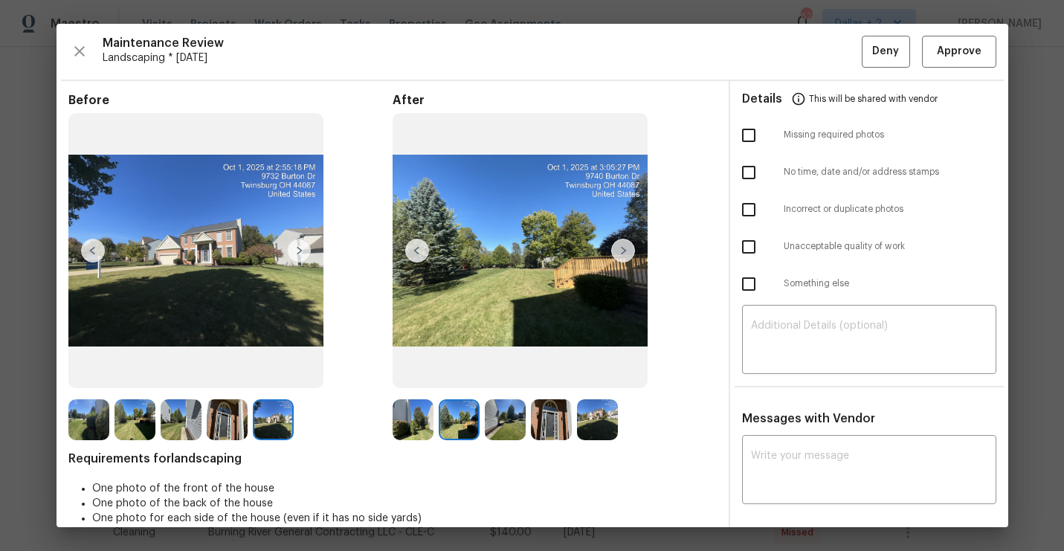
click at [625, 254] on img at bounding box center [623, 251] width 24 height 24
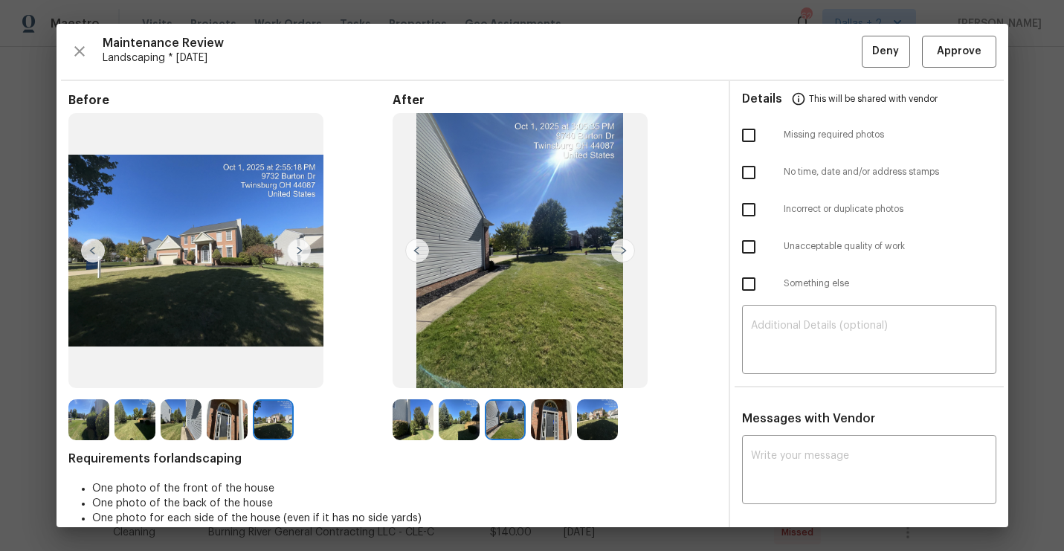
click at [625, 254] on img at bounding box center [623, 251] width 24 height 24
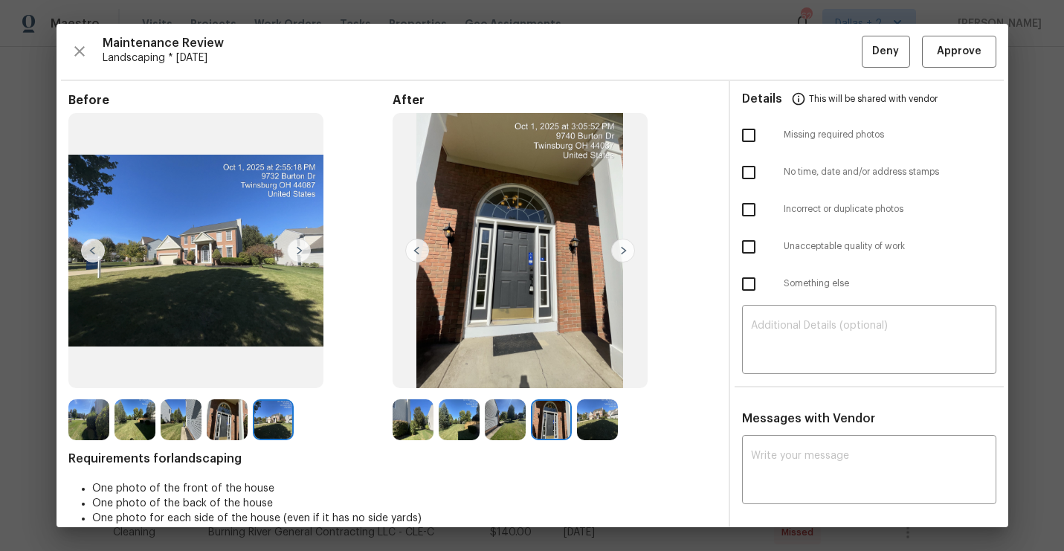
click at [625, 254] on img at bounding box center [623, 251] width 24 height 24
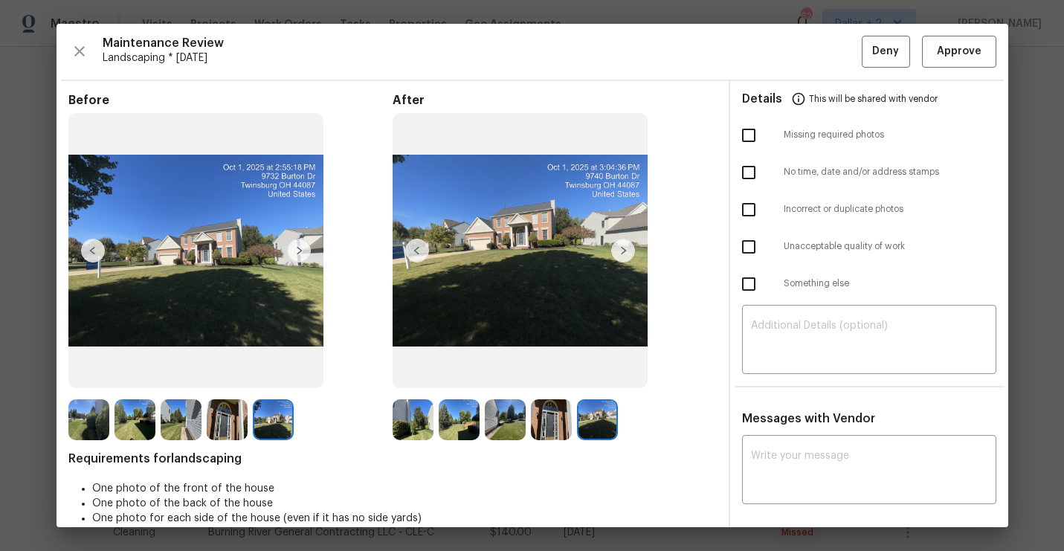
click at [411, 242] on img at bounding box center [417, 251] width 24 height 24
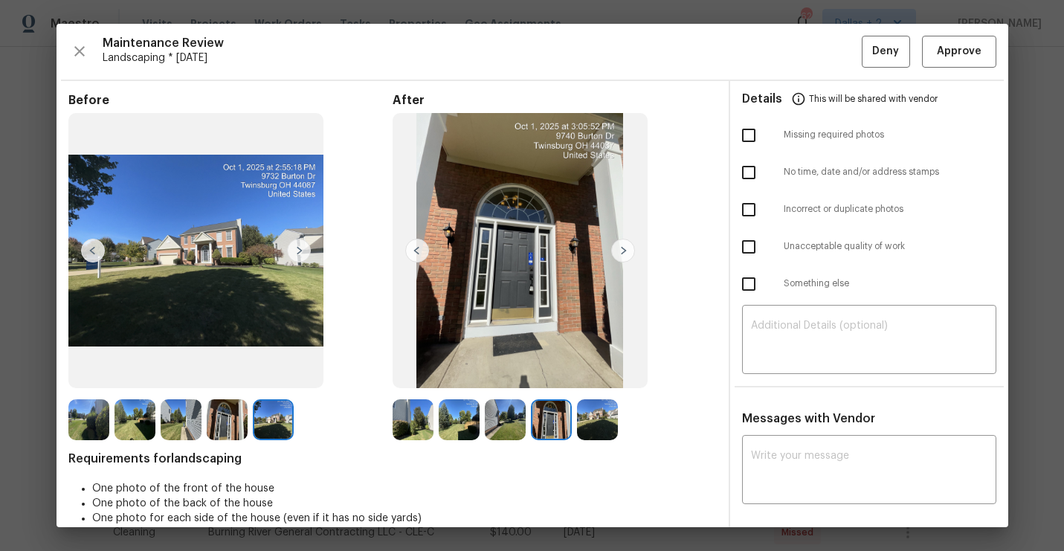
click at [222, 411] on img at bounding box center [227, 419] width 41 height 41
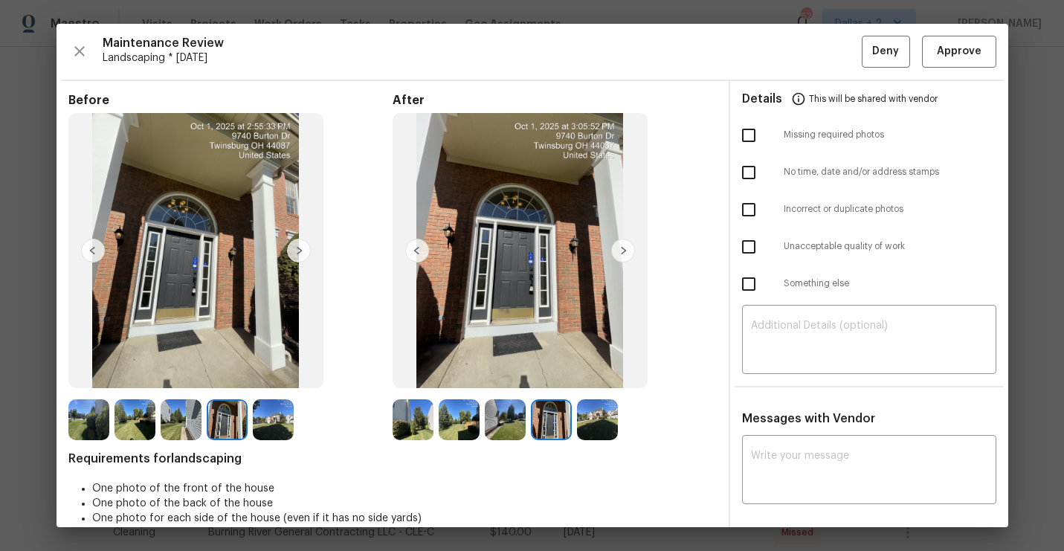
click at [187, 404] on img at bounding box center [181, 419] width 41 height 41
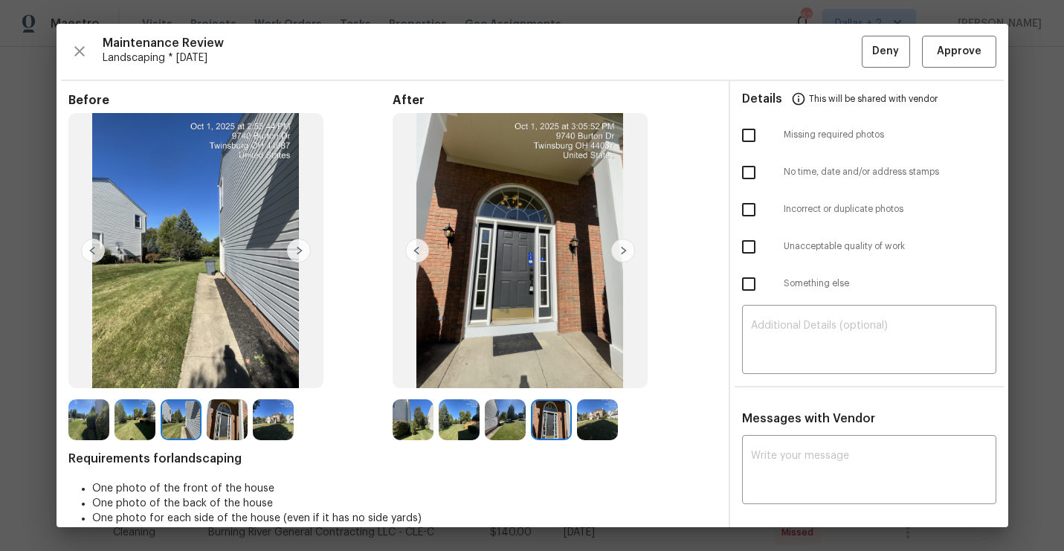
click at [128, 409] on img at bounding box center [135, 419] width 41 height 41
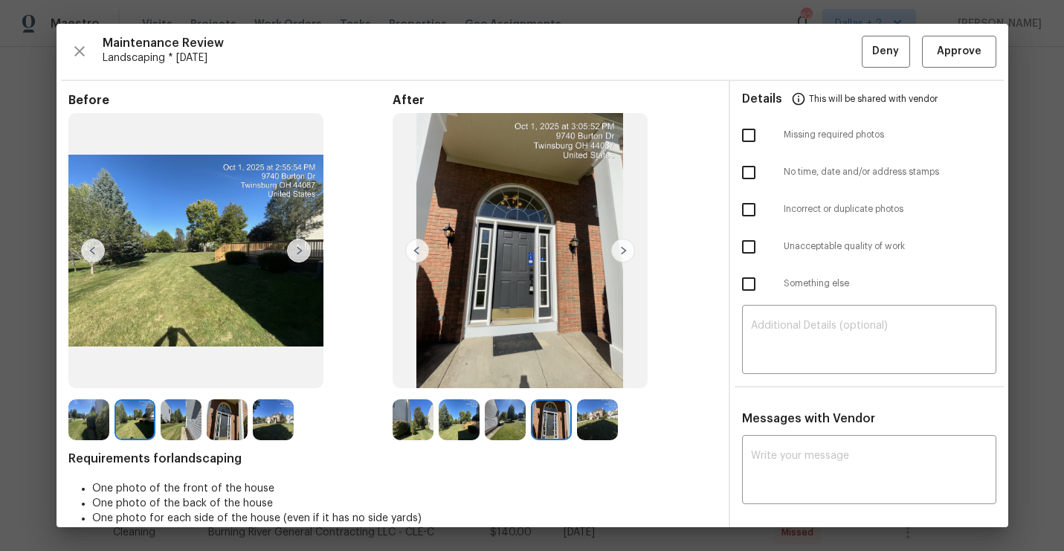
click at [80, 411] on img at bounding box center [88, 419] width 41 height 41
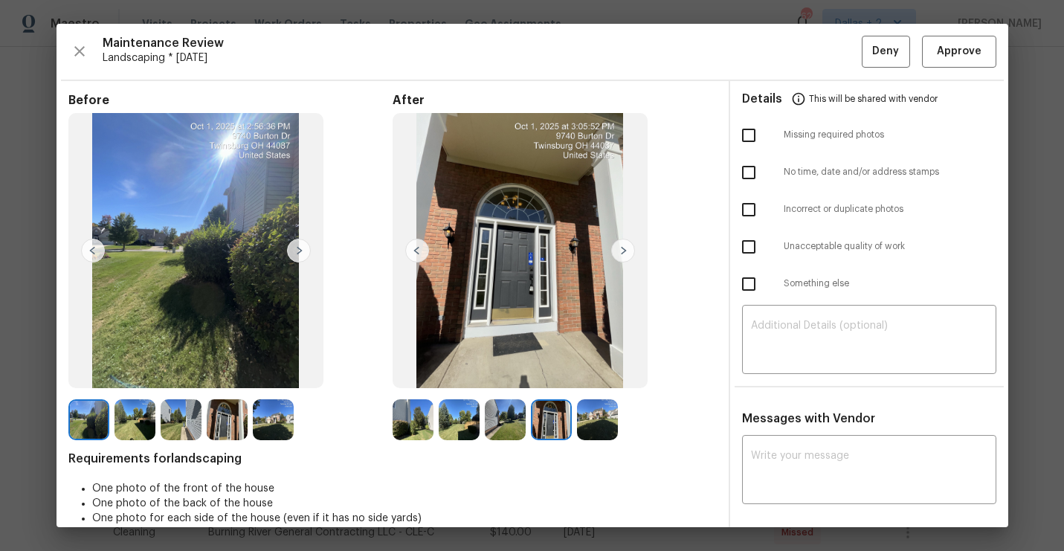
click at [280, 425] on img at bounding box center [273, 419] width 41 height 41
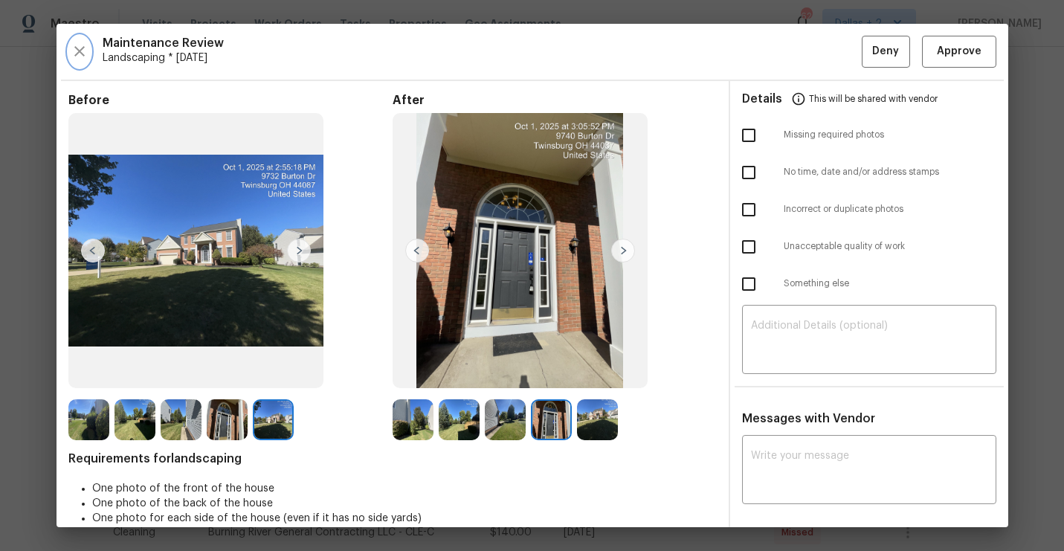
click at [79, 45] on icon "button" at bounding box center [80, 51] width 18 height 18
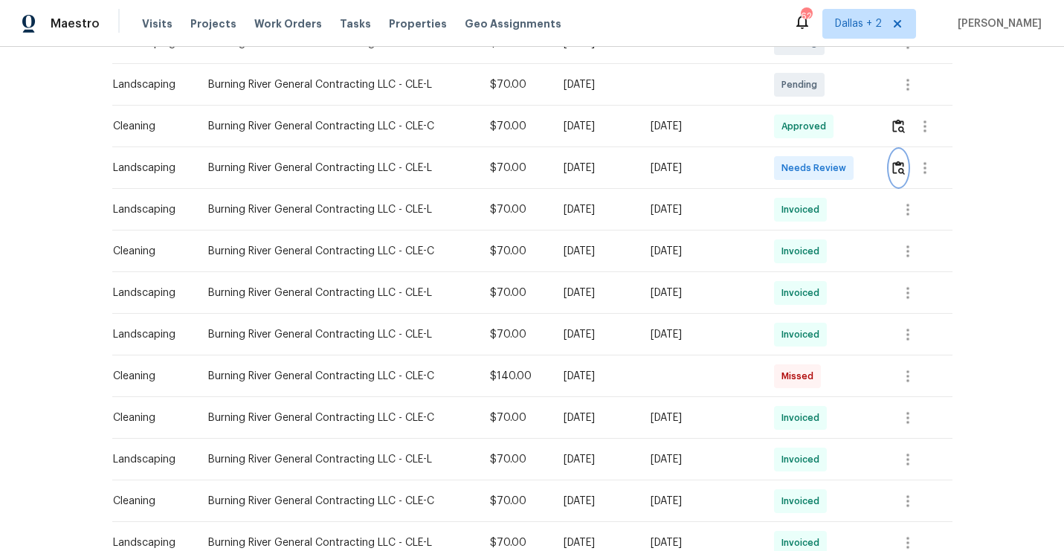
scroll to position [343, 0]
click at [917, 292] on icon "button" at bounding box center [908, 292] width 18 height 18
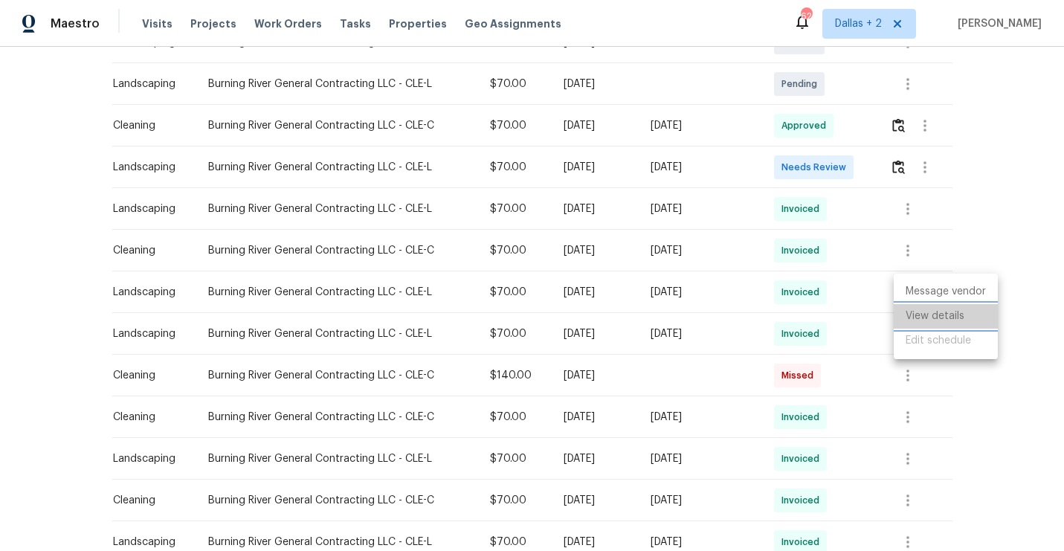
click at [901, 315] on li "View details" at bounding box center [946, 316] width 104 height 25
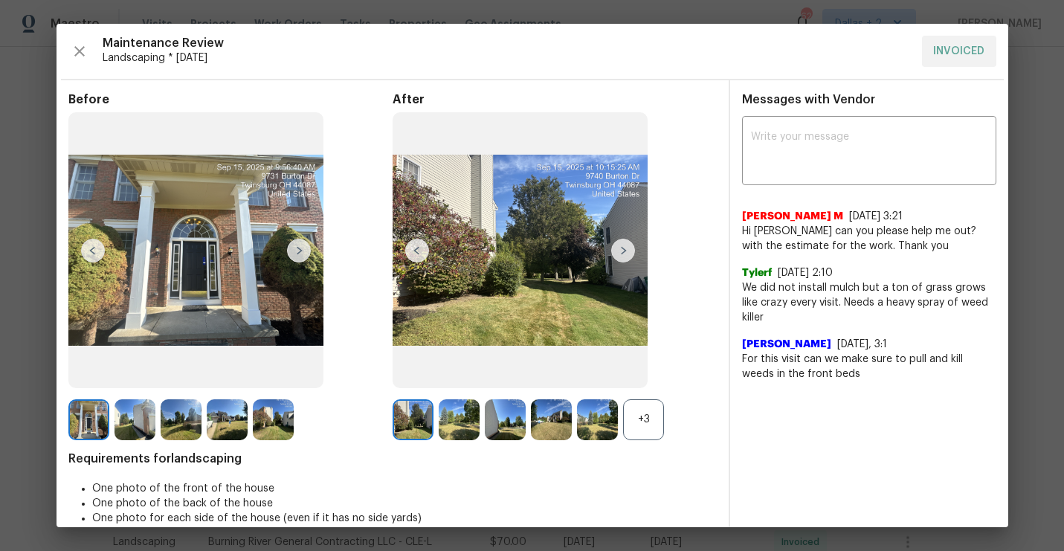
click at [637, 421] on div "+3" at bounding box center [643, 419] width 41 height 41
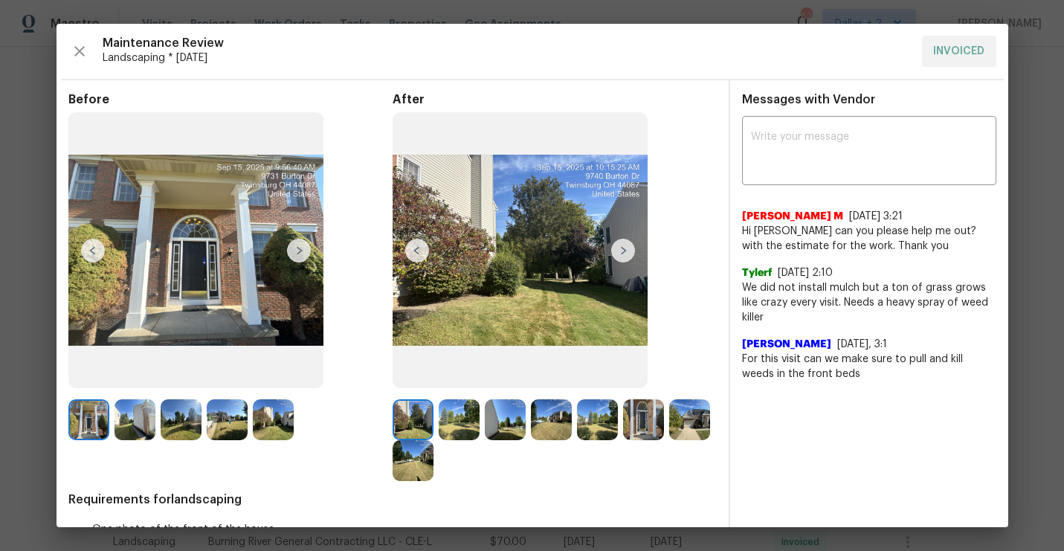
click at [294, 251] on img at bounding box center [299, 251] width 24 height 24
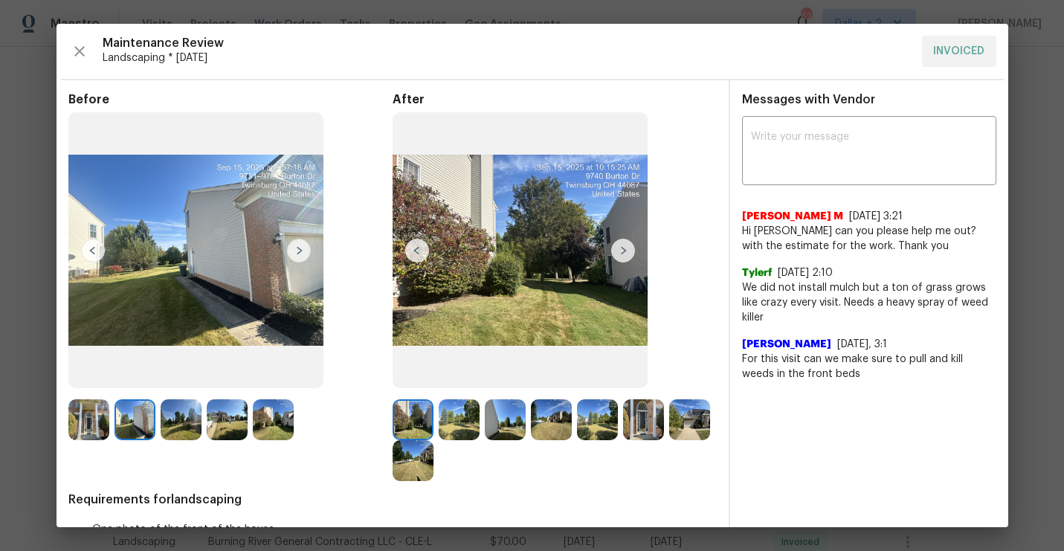
click at [298, 251] on img at bounding box center [299, 251] width 24 height 24
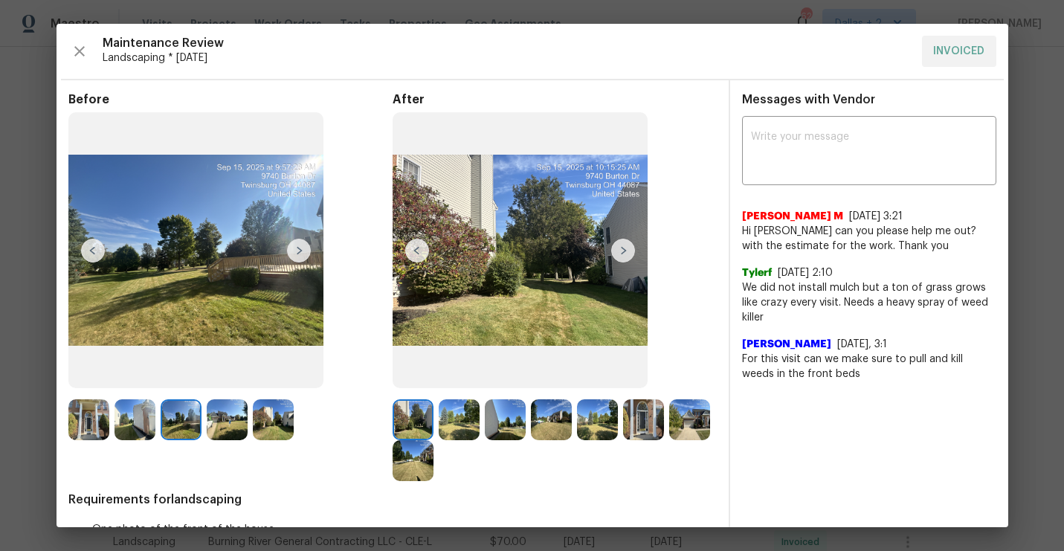
click at [96, 248] on img at bounding box center [93, 251] width 24 height 24
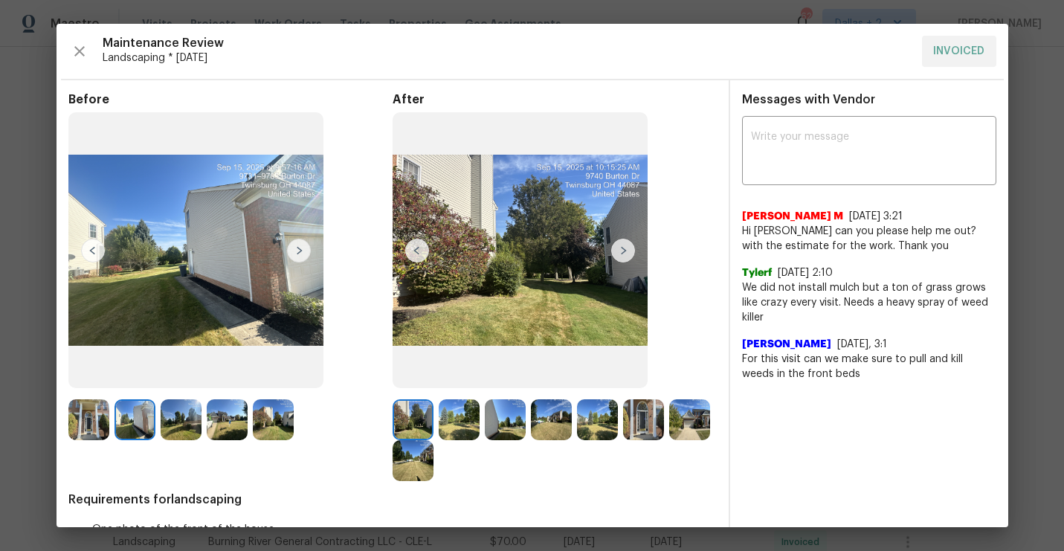
click at [295, 247] on img at bounding box center [299, 251] width 24 height 24
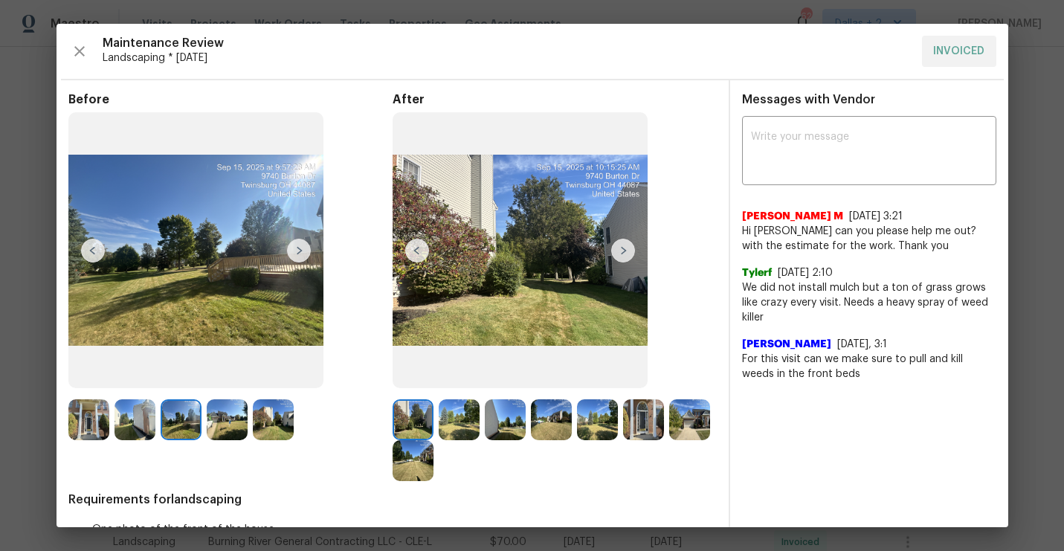
click at [296, 247] on img at bounding box center [299, 251] width 24 height 24
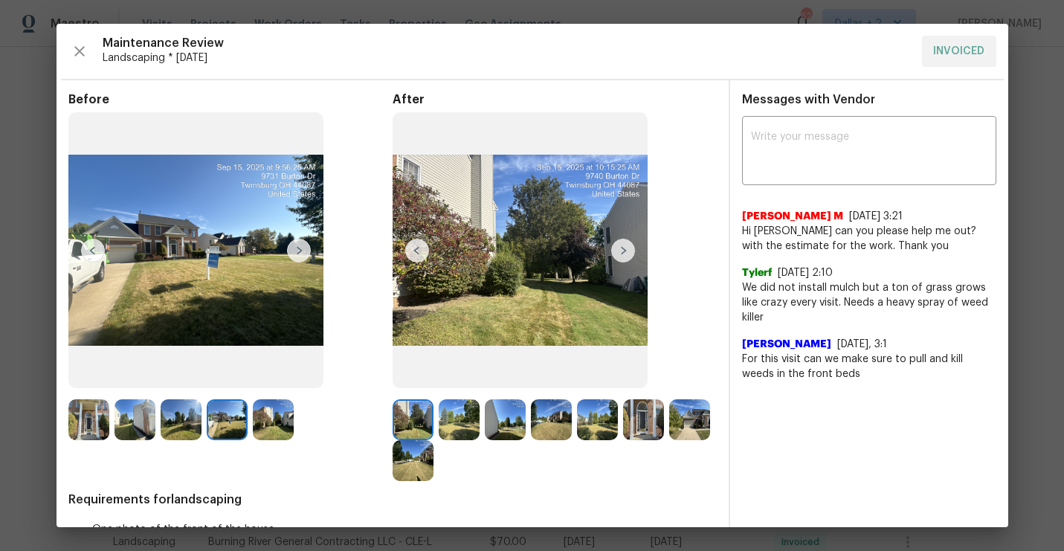
click at [300, 253] on img at bounding box center [299, 251] width 24 height 24
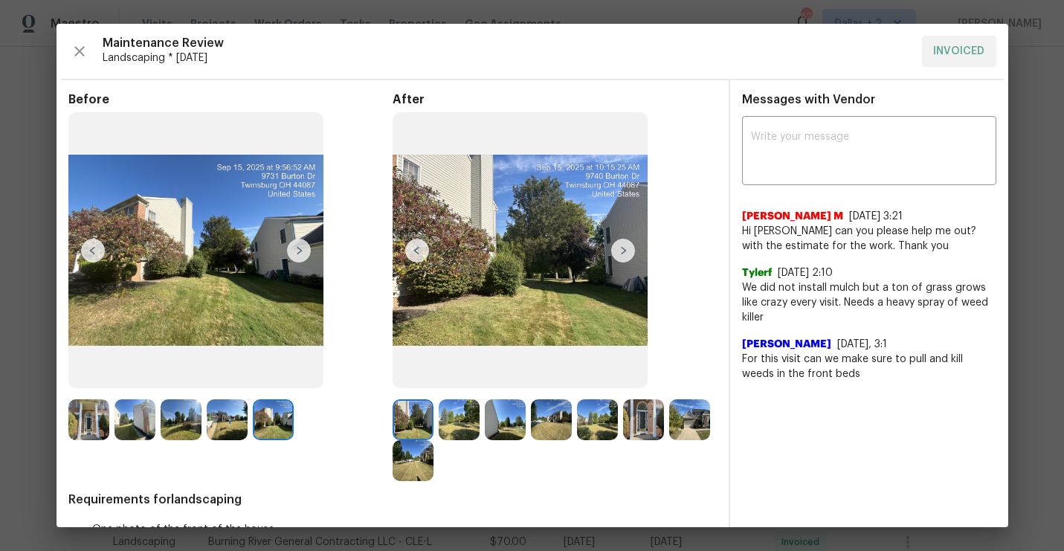
click at [415, 420] on img at bounding box center [413, 419] width 41 height 41
click at [615, 242] on img at bounding box center [623, 251] width 24 height 24
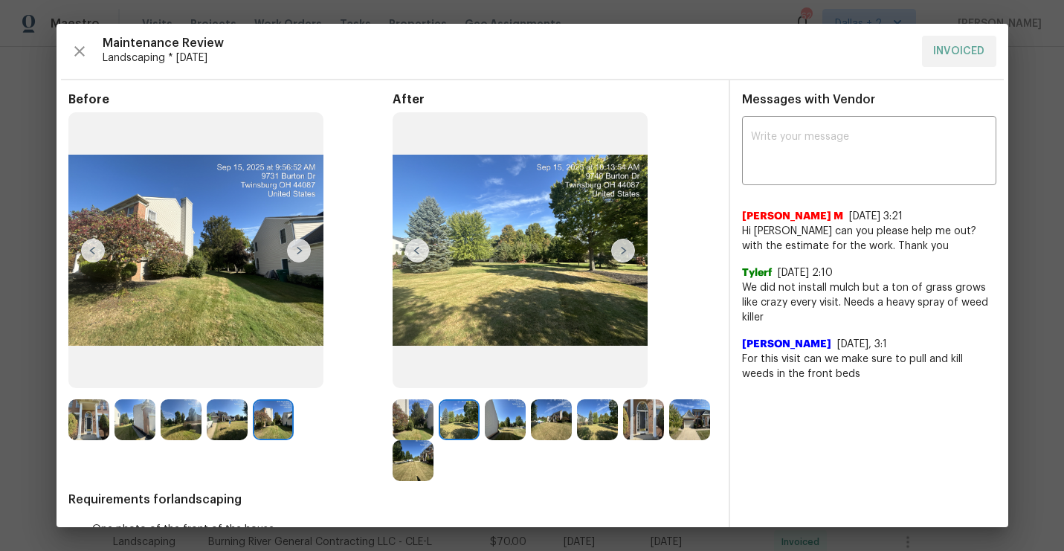
click at [399, 423] on img at bounding box center [413, 419] width 41 height 41
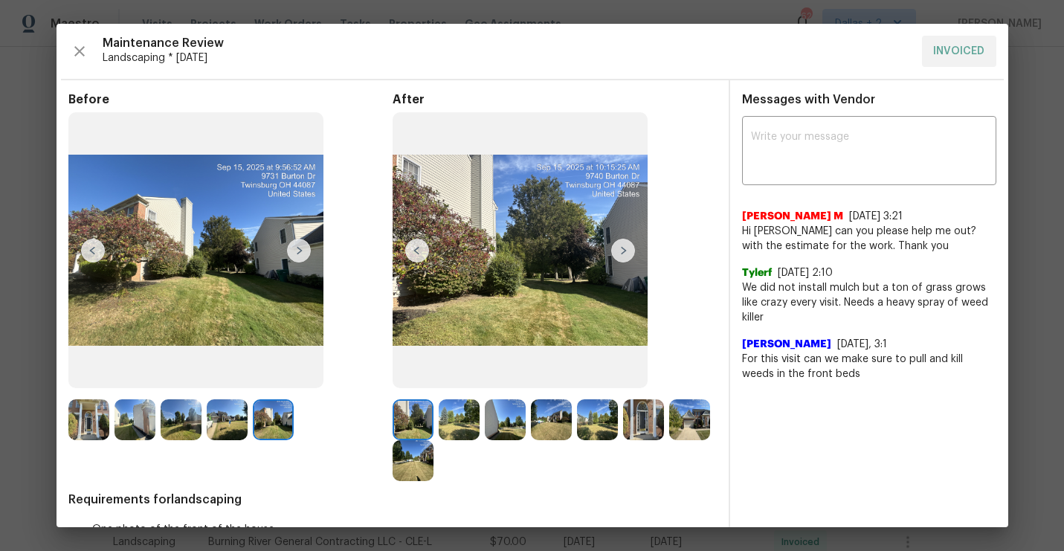
click at [631, 252] on img at bounding box center [623, 251] width 24 height 24
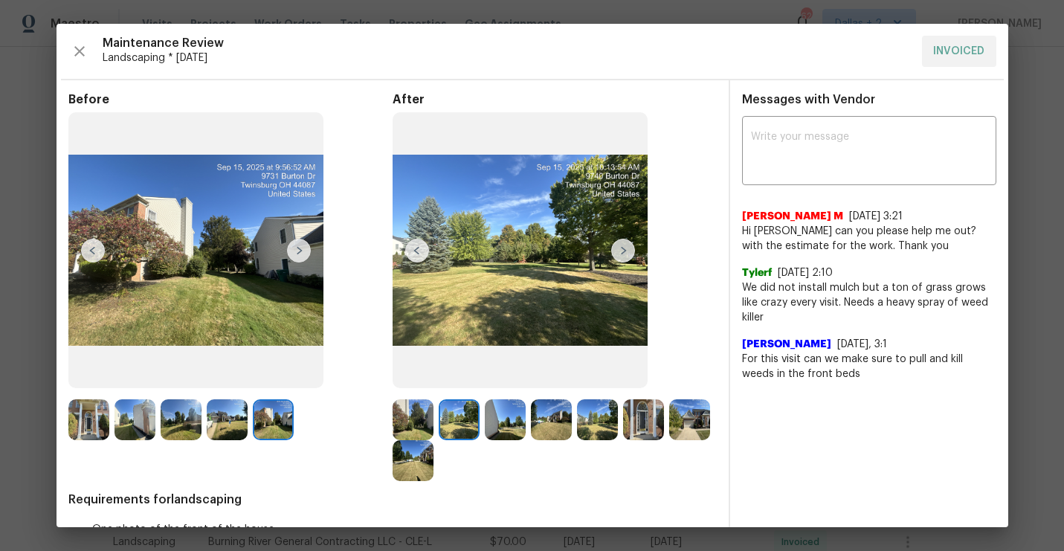
click at [631, 252] on img at bounding box center [623, 251] width 24 height 24
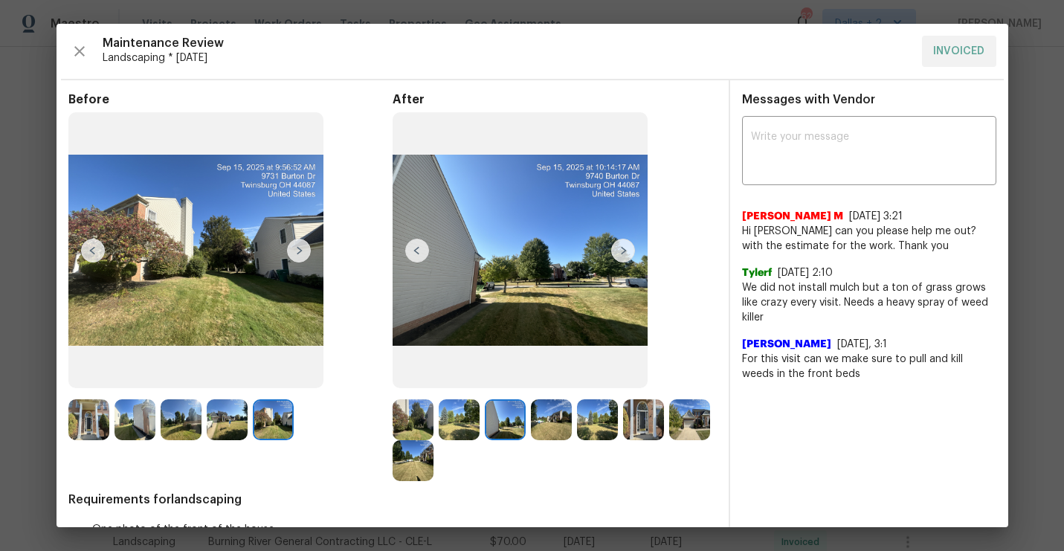
click at [71, 421] on img at bounding box center [88, 419] width 41 height 41
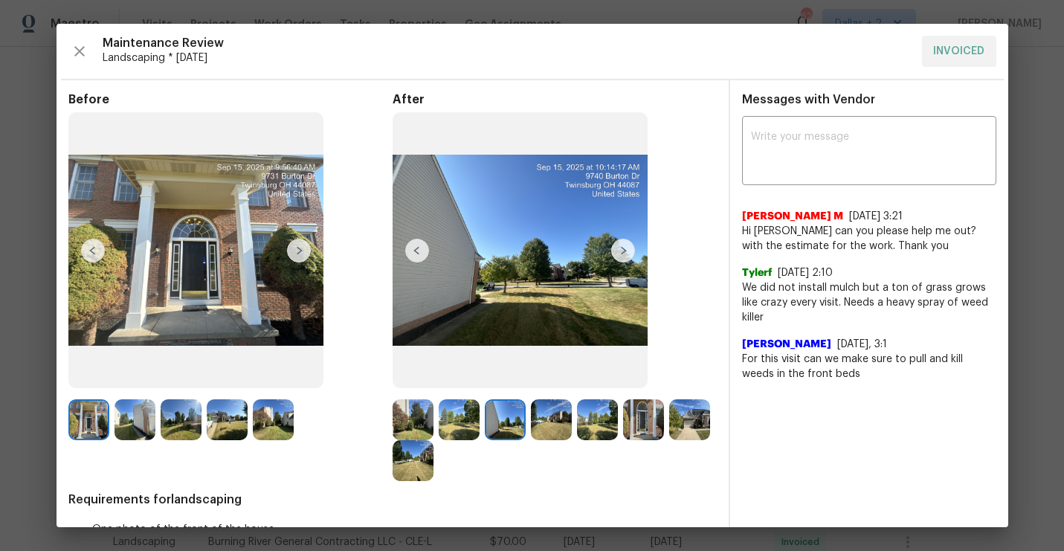
click at [295, 247] on img at bounding box center [299, 251] width 24 height 24
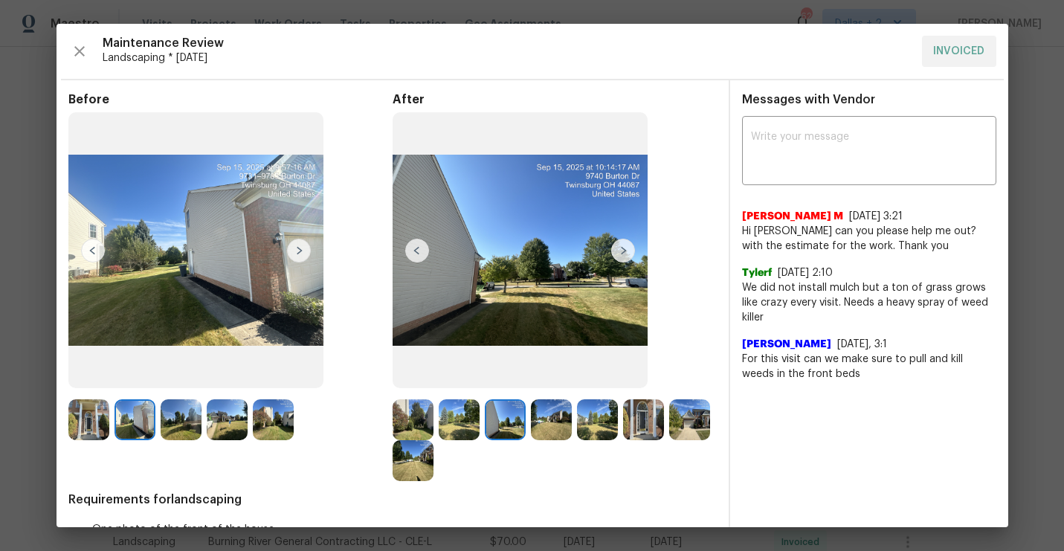
click at [296, 248] on img at bounding box center [299, 251] width 24 height 24
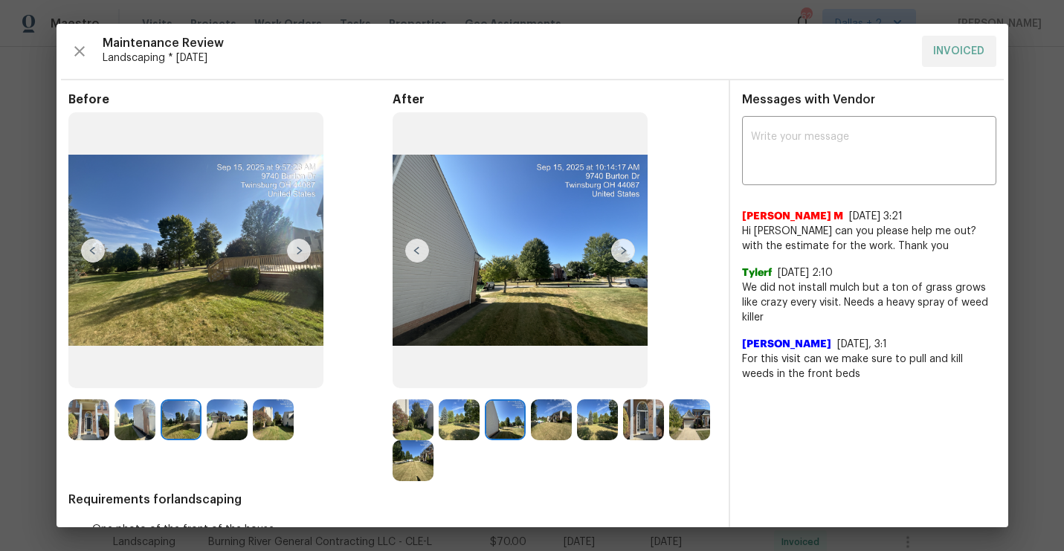
click at [296, 248] on img at bounding box center [299, 251] width 24 height 24
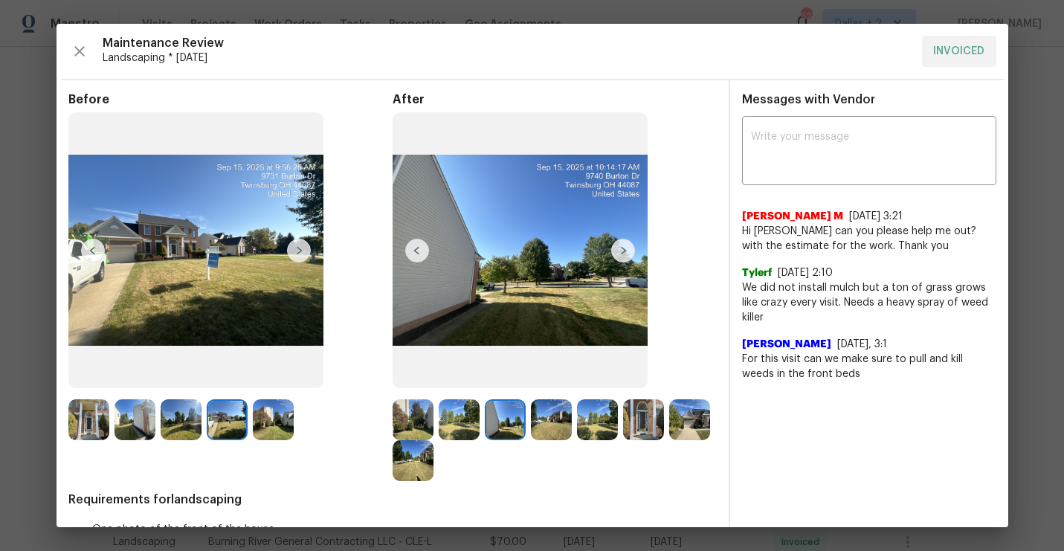
click at [296, 248] on img at bounding box center [299, 251] width 24 height 24
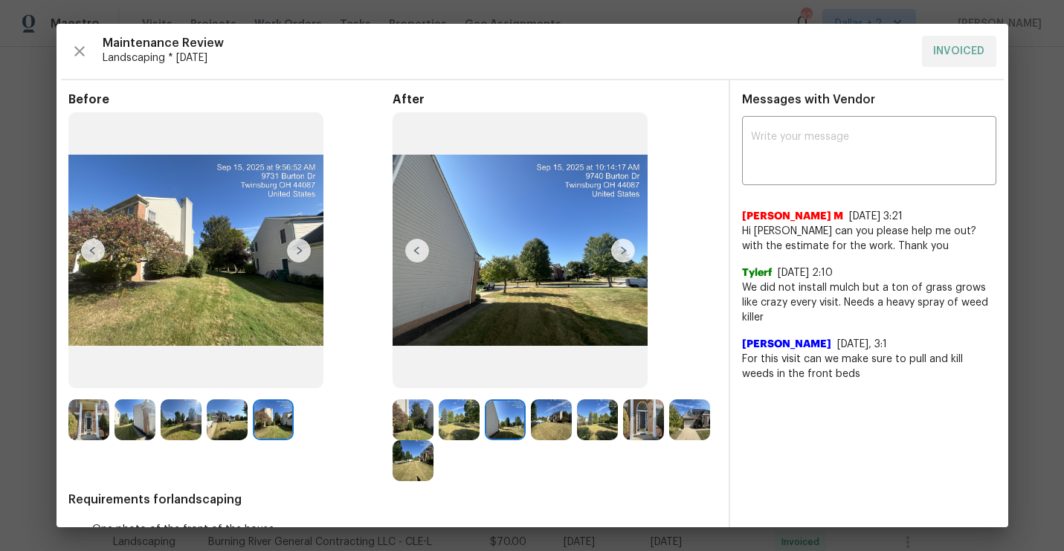
click at [296, 248] on img at bounding box center [299, 251] width 24 height 24
click at [399, 418] on img at bounding box center [413, 419] width 41 height 41
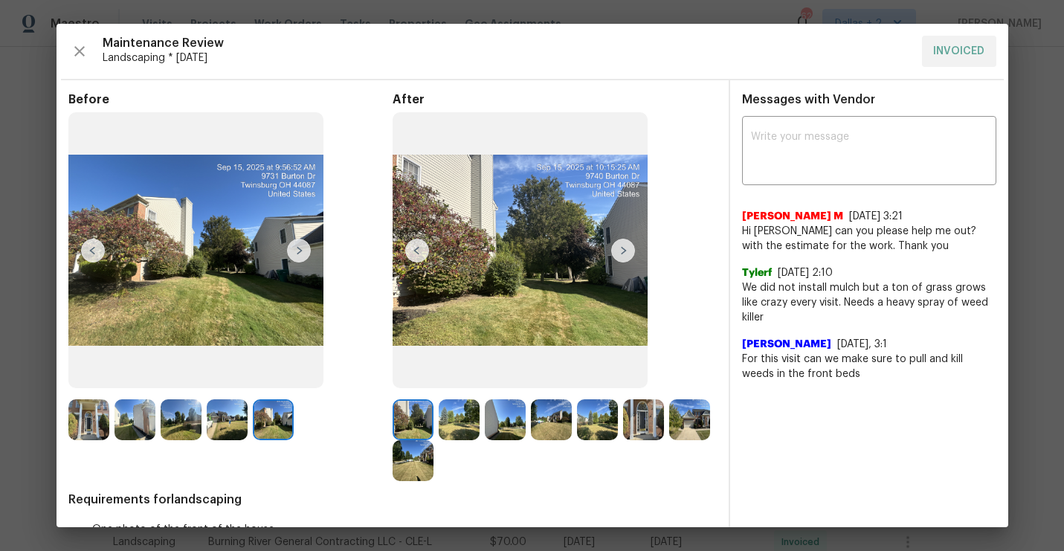
click at [627, 256] on img at bounding box center [623, 251] width 24 height 24
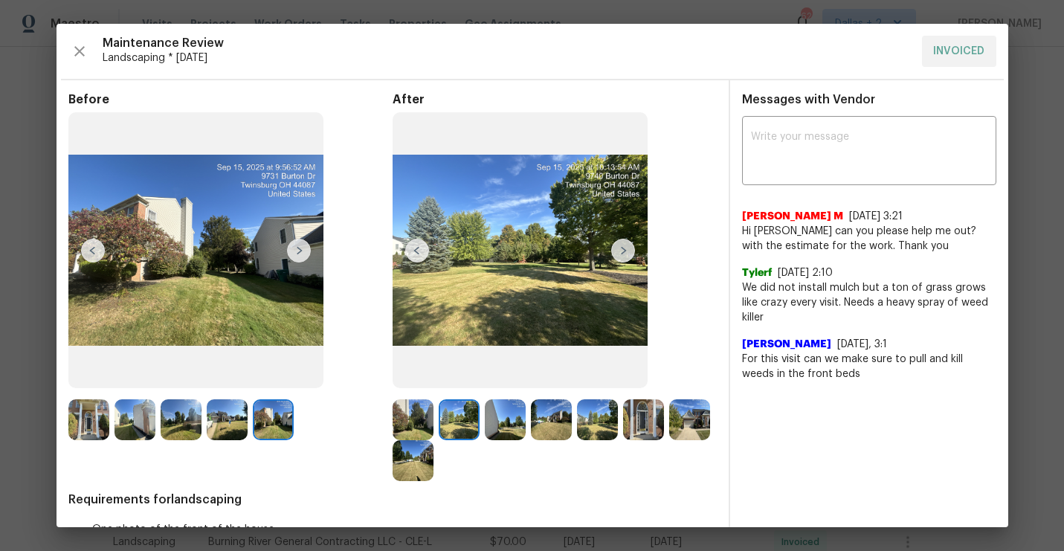
click at [625, 251] on img at bounding box center [623, 251] width 24 height 24
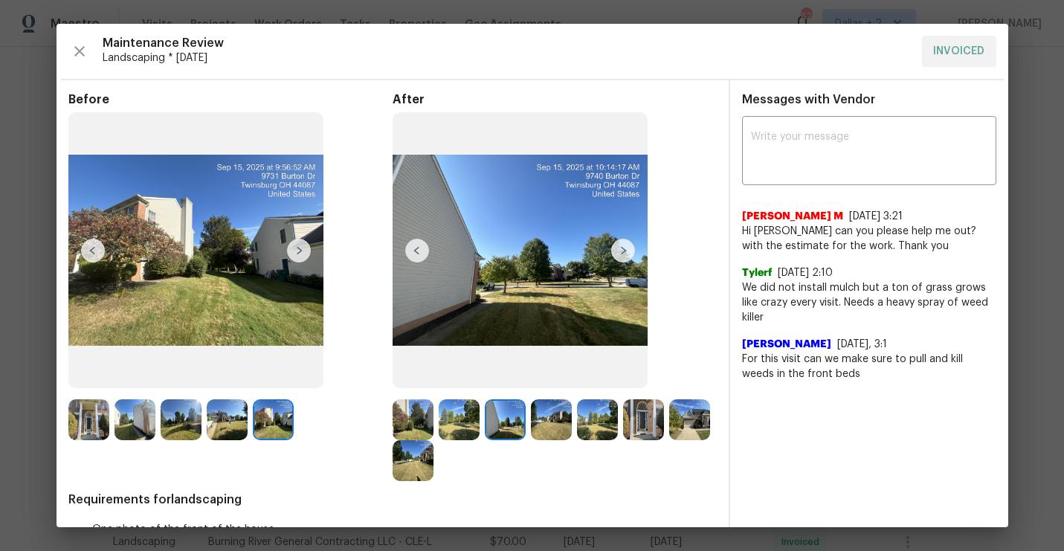
click at [625, 251] on img at bounding box center [623, 251] width 24 height 24
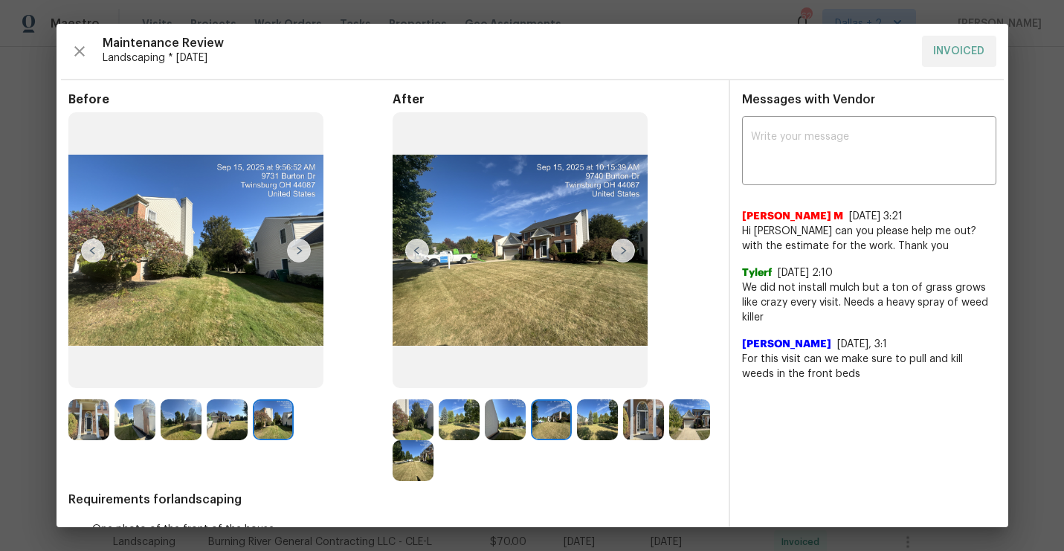
click at [625, 254] on img at bounding box center [623, 251] width 24 height 24
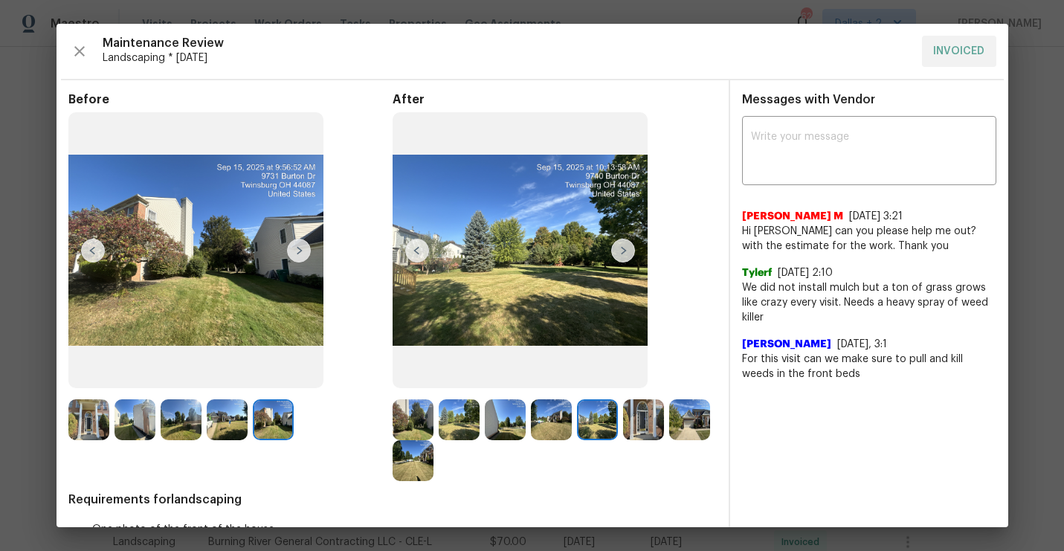
click at [408, 474] on img at bounding box center [413, 460] width 41 height 41
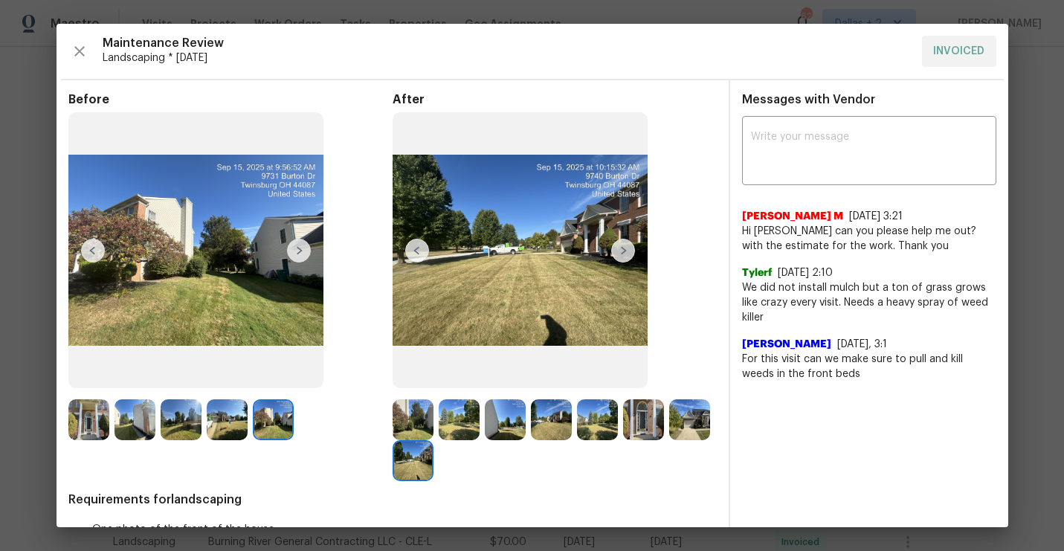
click at [415, 250] on img at bounding box center [417, 251] width 24 height 24
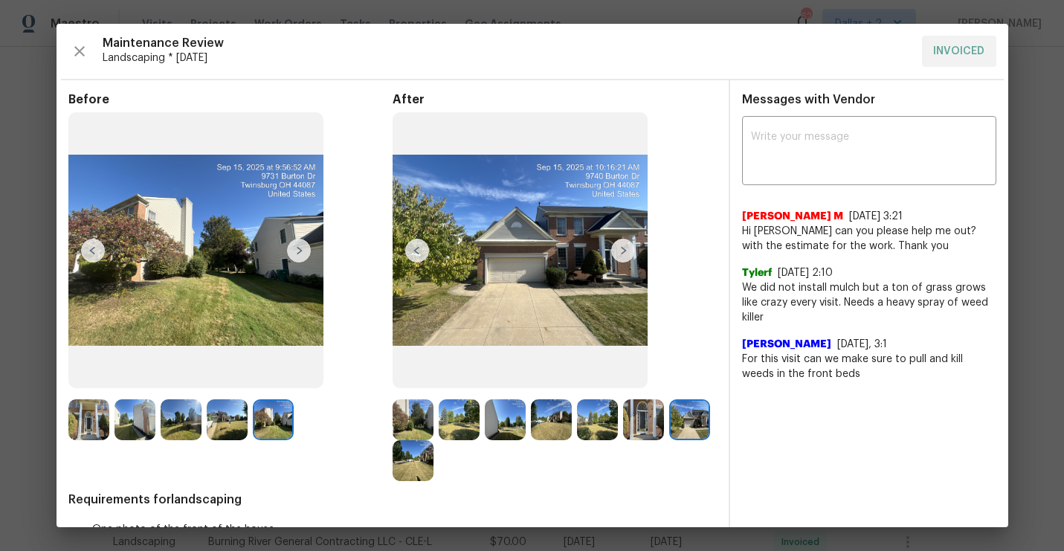
click at [416, 248] on img at bounding box center [417, 251] width 24 height 24
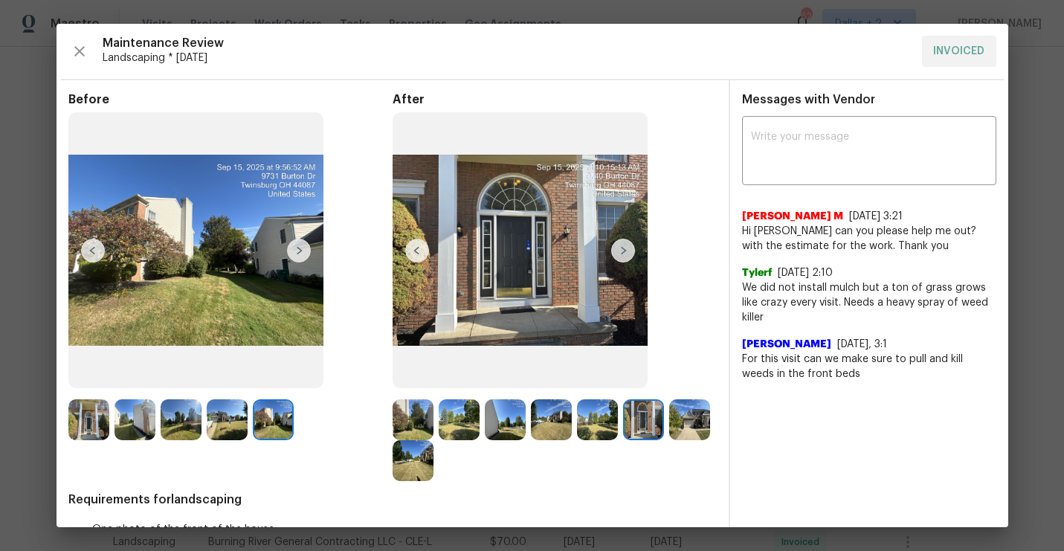
click at [621, 253] on img at bounding box center [623, 251] width 24 height 24
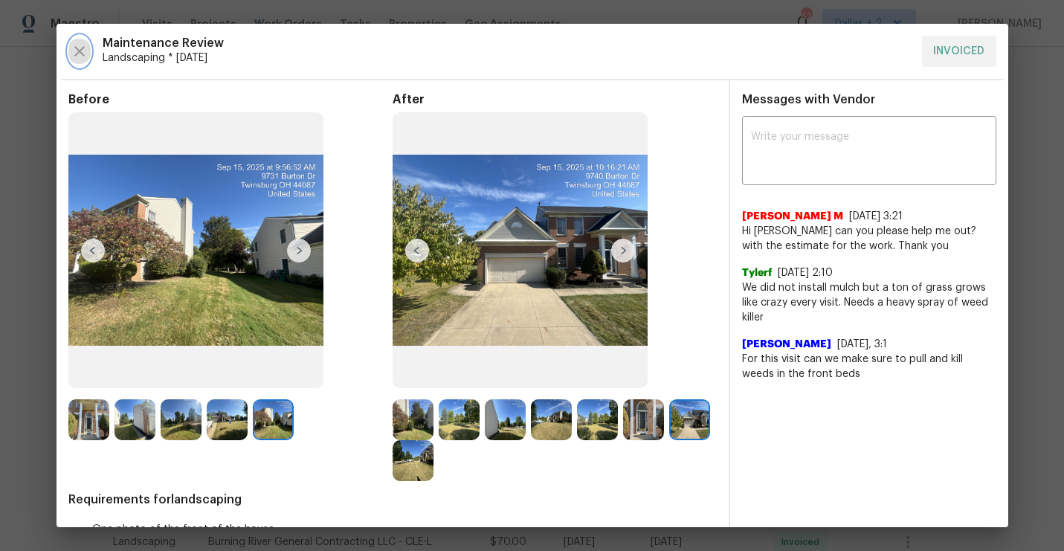
click at [77, 49] on icon "button" at bounding box center [79, 51] width 10 height 10
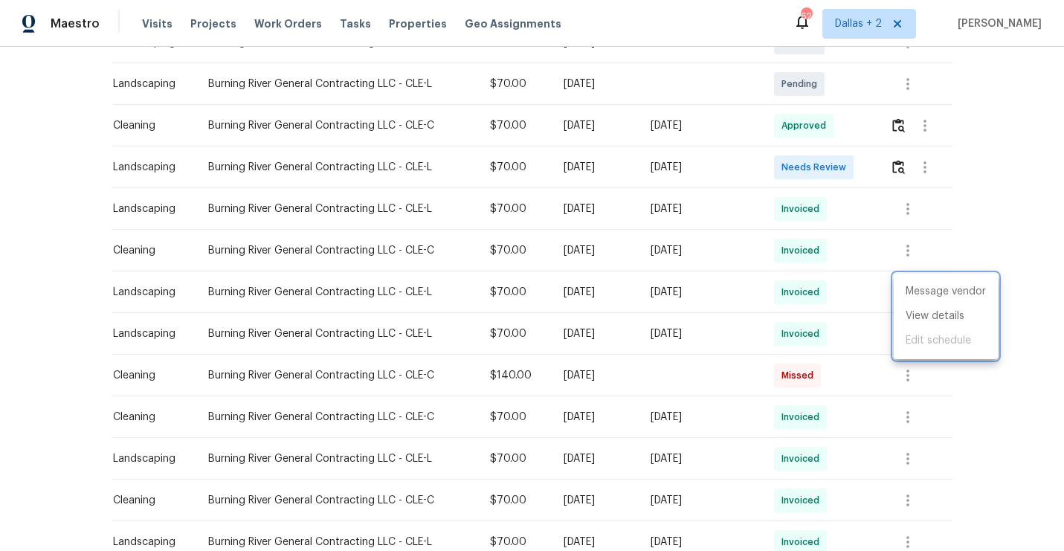
click at [897, 169] on div at bounding box center [532, 275] width 1064 height 551
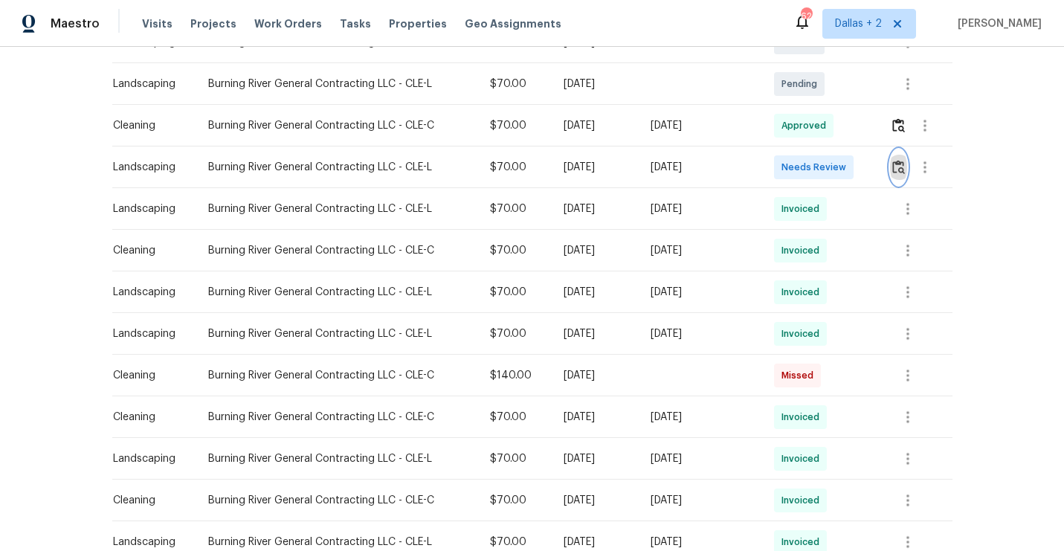
click at [897, 169] on img "button" at bounding box center [898, 167] width 13 height 14
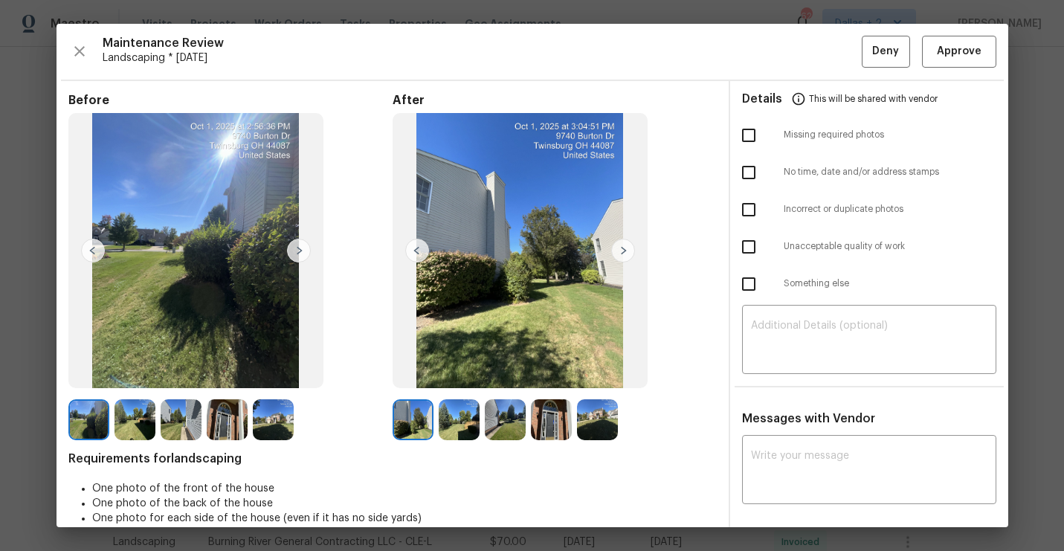
click at [91, 425] on img at bounding box center [88, 419] width 41 height 41
click at [295, 252] on img at bounding box center [299, 251] width 24 height 24
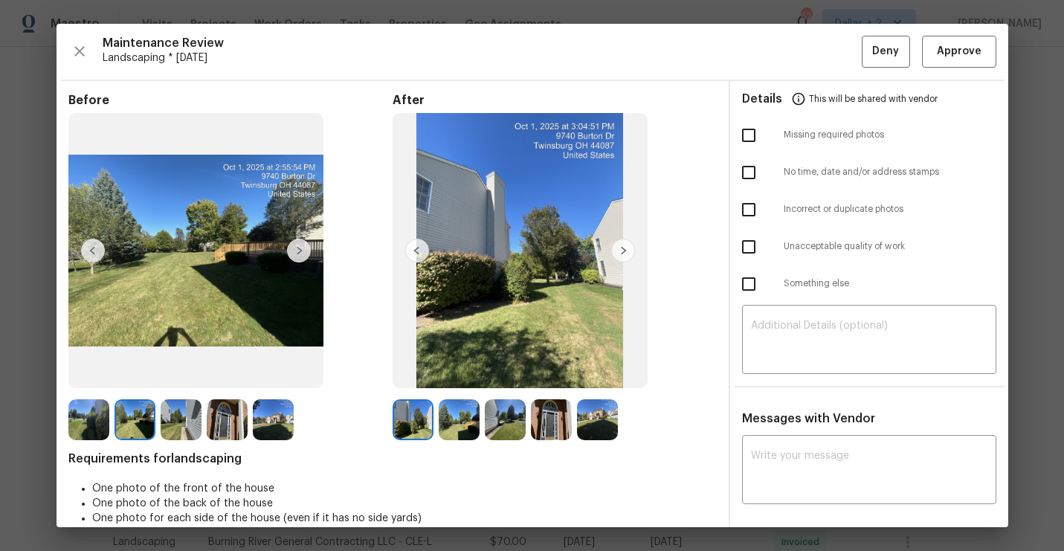
click at [300, 251] on img at bounding box center [299, 251] width 24 height 24
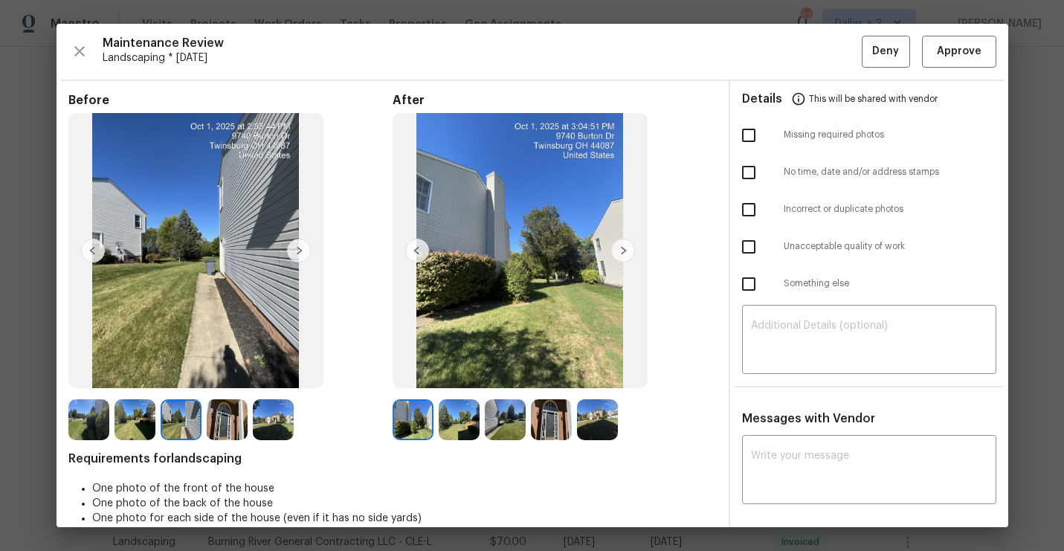
click at [300, 251] on img at bounding box center [299, 251] width 24 height 24
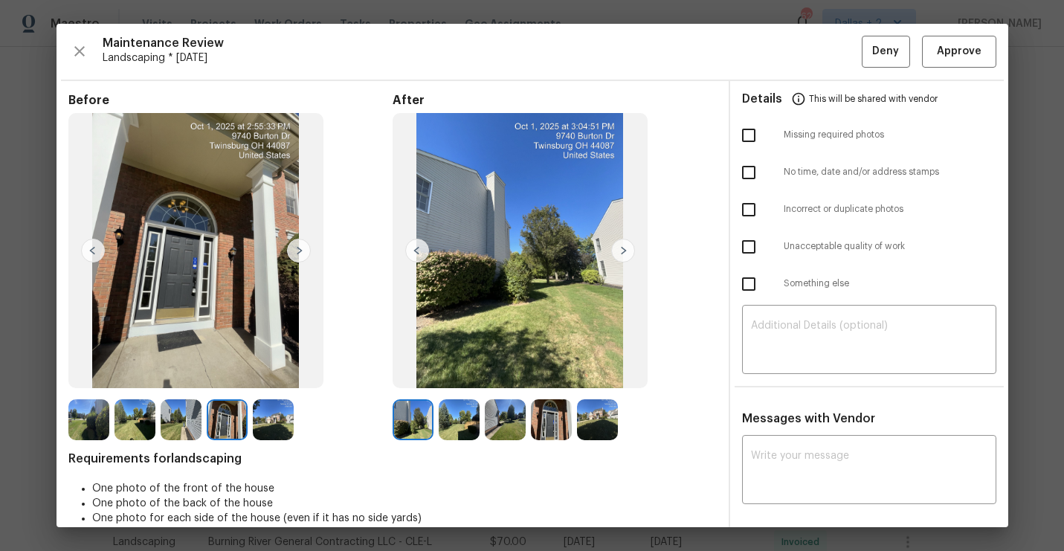
click at [300, 251] on img at bounding box center [299, 251] width 24 height 24
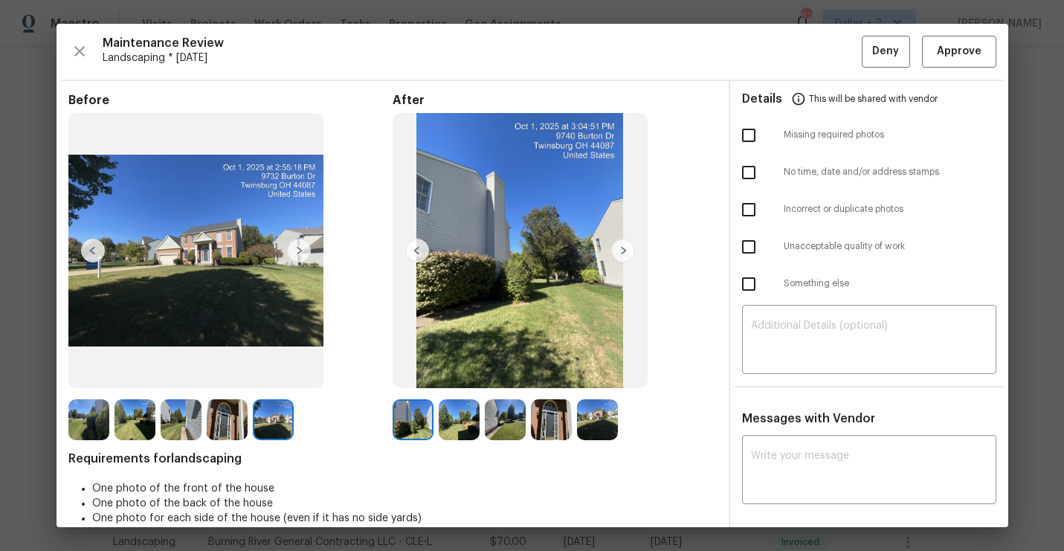
click at [620, 249] on img at bounding box center [623, 251] width 24 height 24
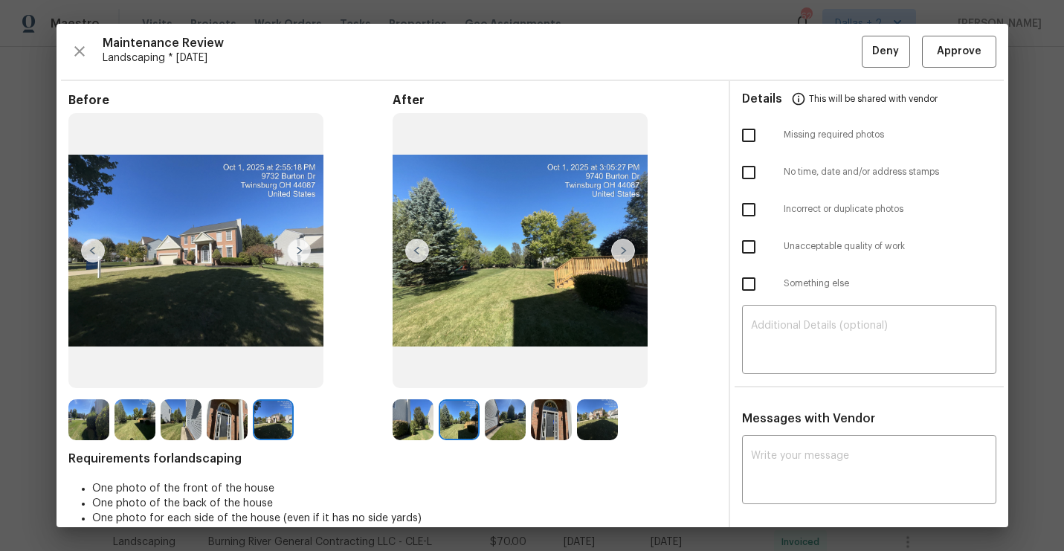
click at [620, 249] on img at bounding box center [623, 251] width 24 height 24
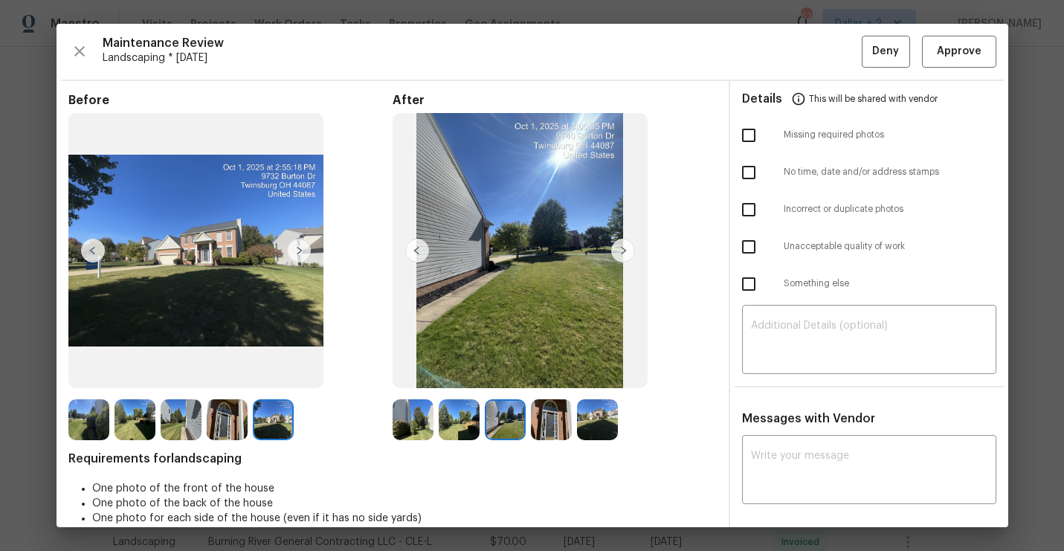
click at [620, 249] on img at bounding box center [623, 251] width 24 height 24
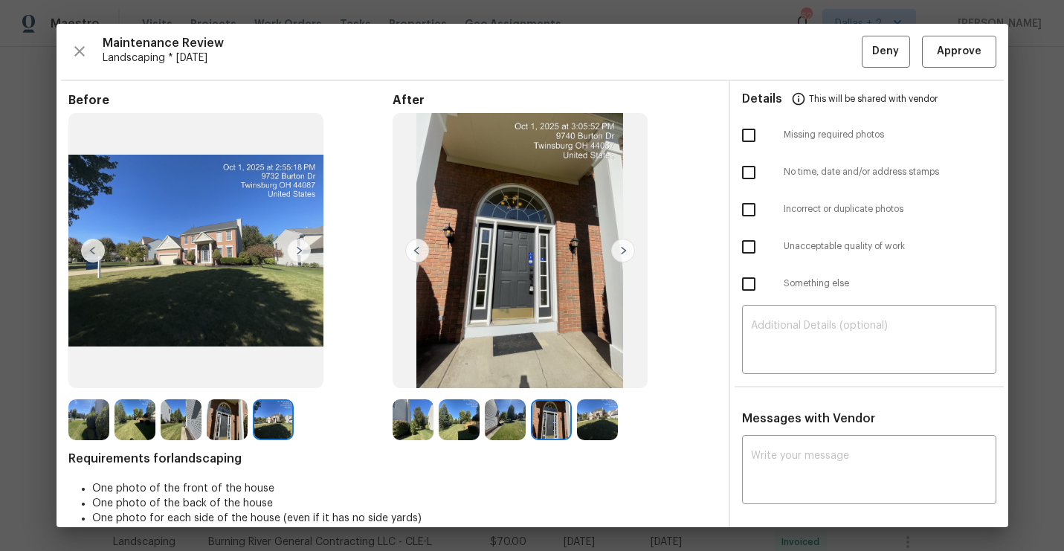
click at [620, 249] on img at bounding box center [623, 251] width 24 height 24
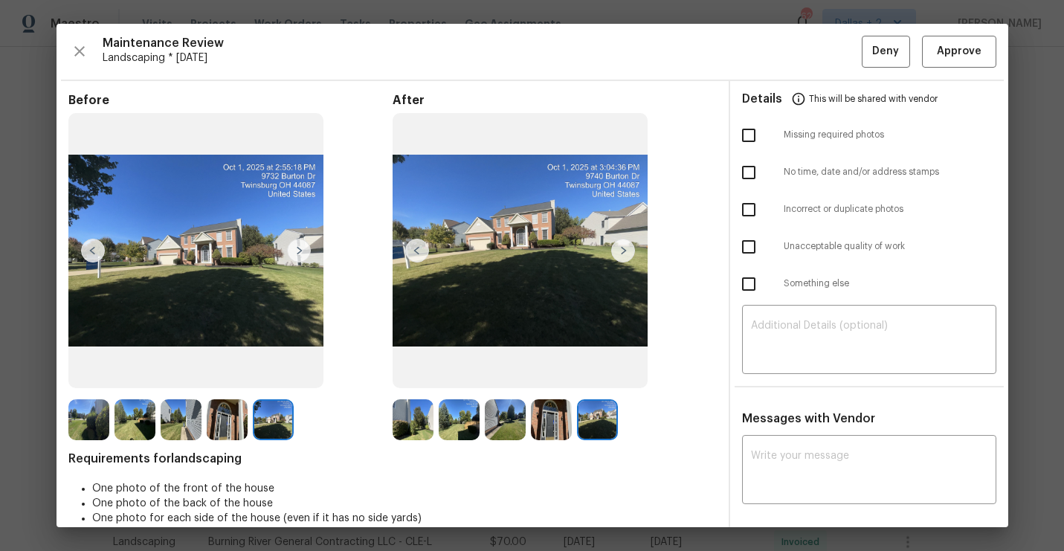
click at [620, 249] on img at bounding box center [623, 251] width 24 height 24
click at [950, 55] on span "Approve" at bounding box center [959, 51] width 45 height 19
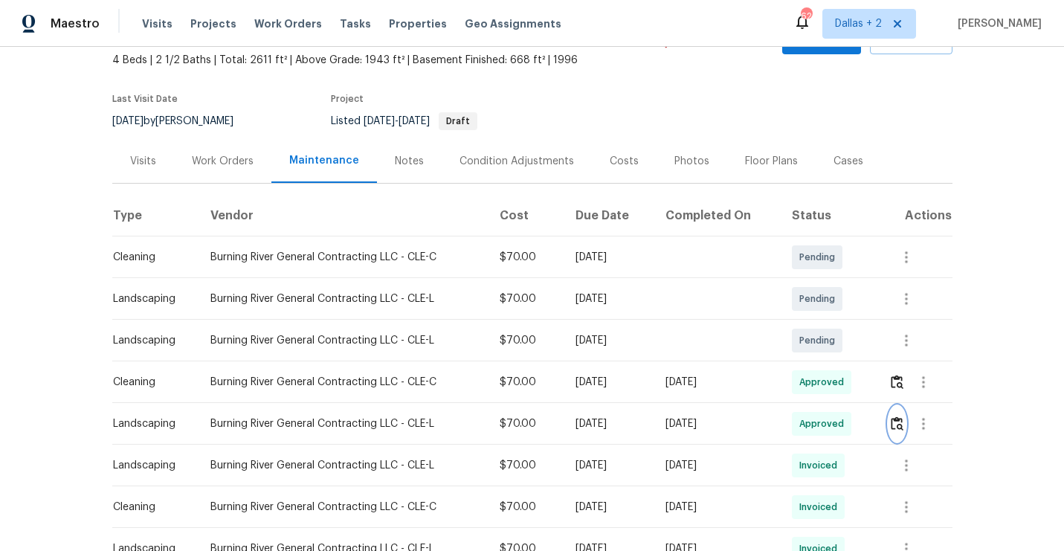
scroll to position [0, 0]
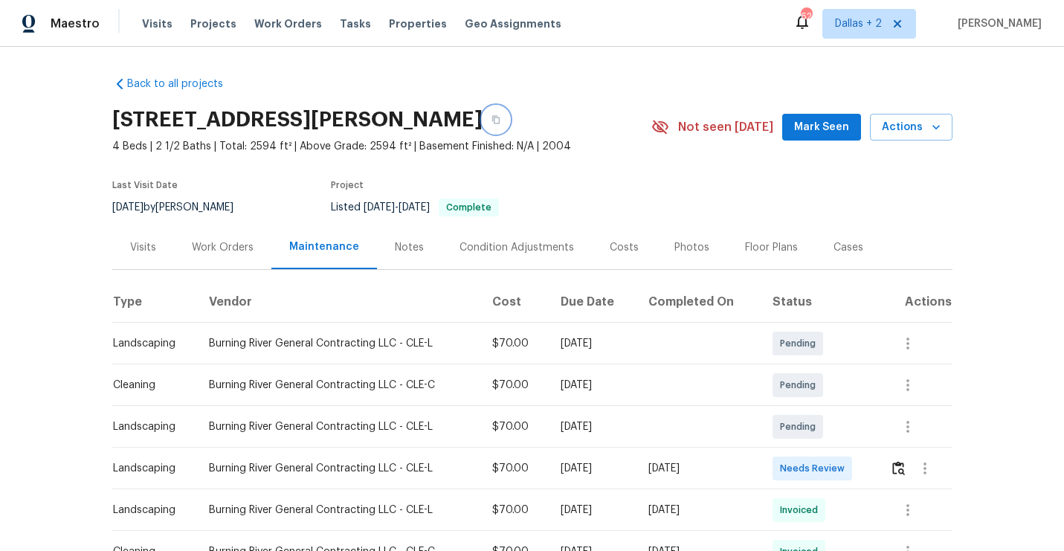
click at [509, 130] on button "button" at bounding box center [496, 119] width 27 height 27
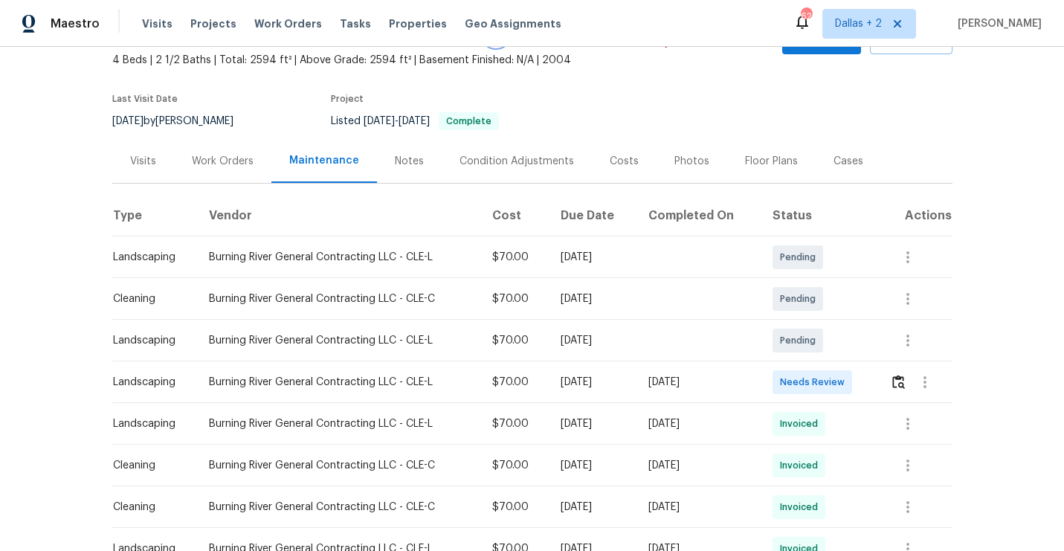
scroll to position [114, 0]
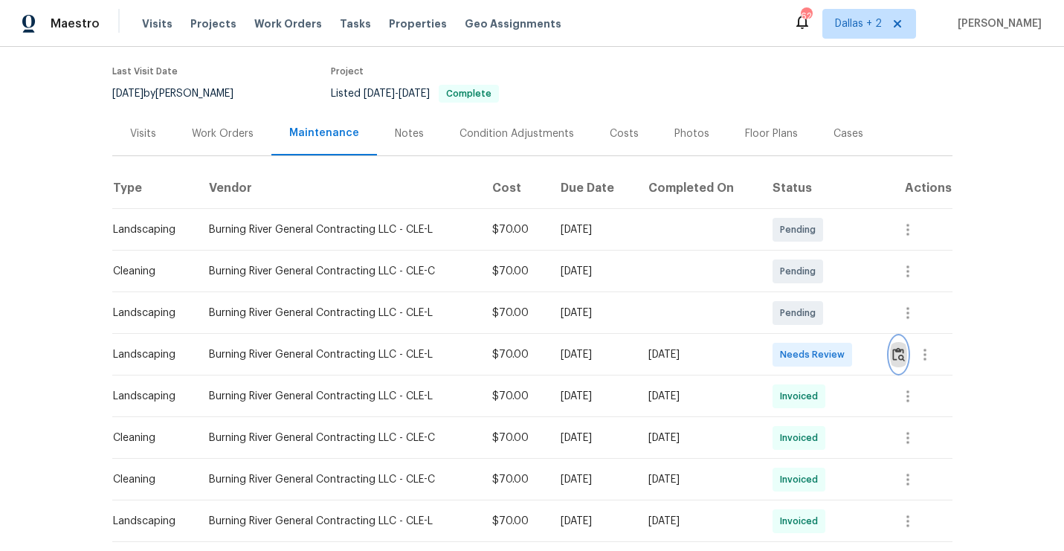
click at [903, 353] on img "button" at bounding box center [898, 354] width 13 height 14
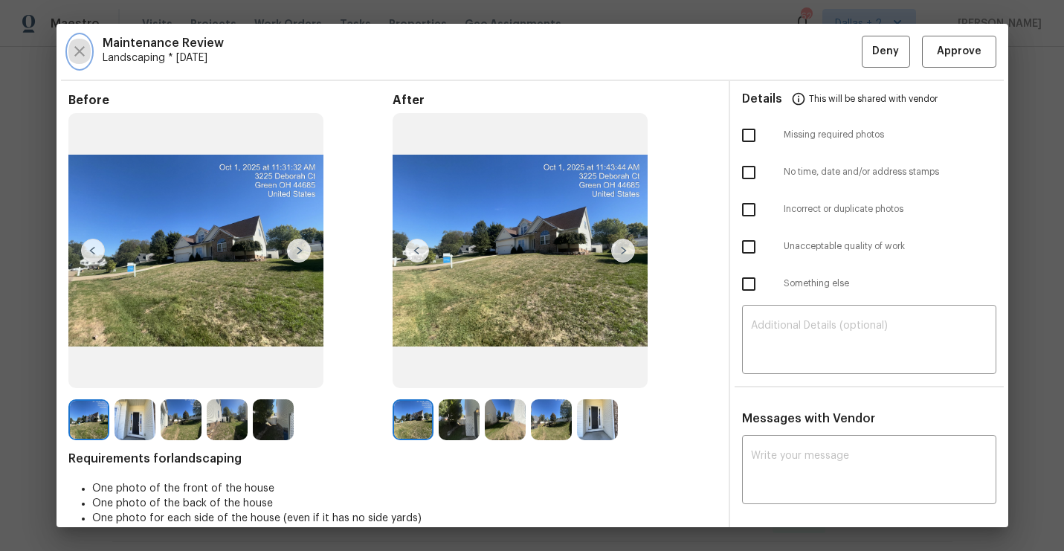
click at [77, 42] on icon "button" at bounding box center [80, 51] width 18 height 18
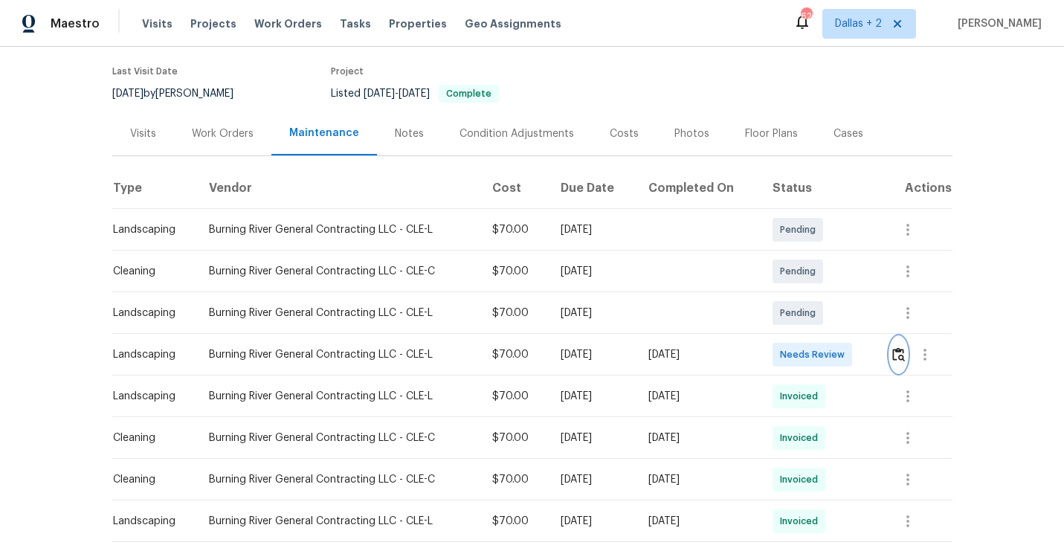
scroll to position [0, 0]
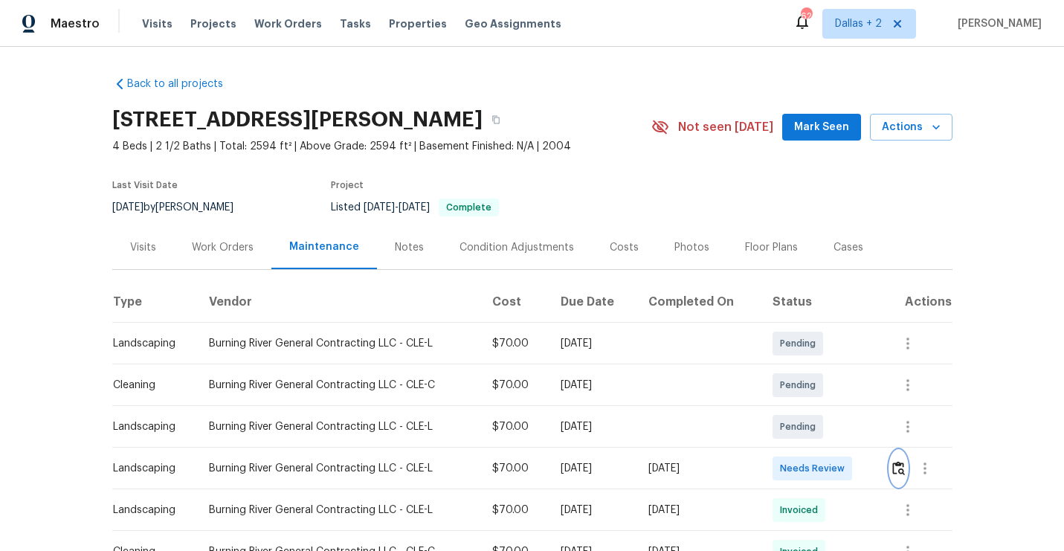
click at [898, 469] on img "button" at bounding box center [898, 468] width 13 height 14
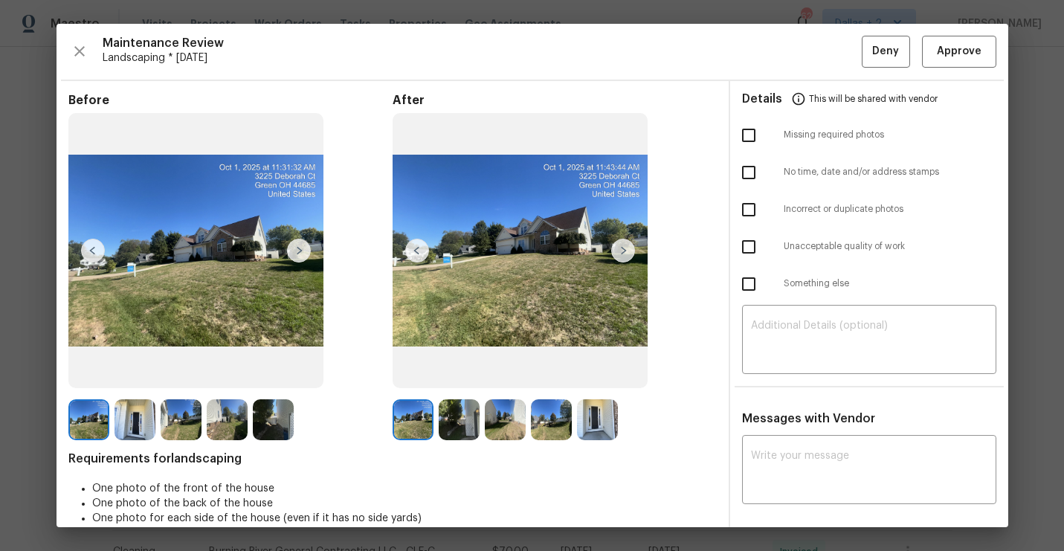
click at [125, 427] on img at bounding box center [135, 419] width 41 height 41
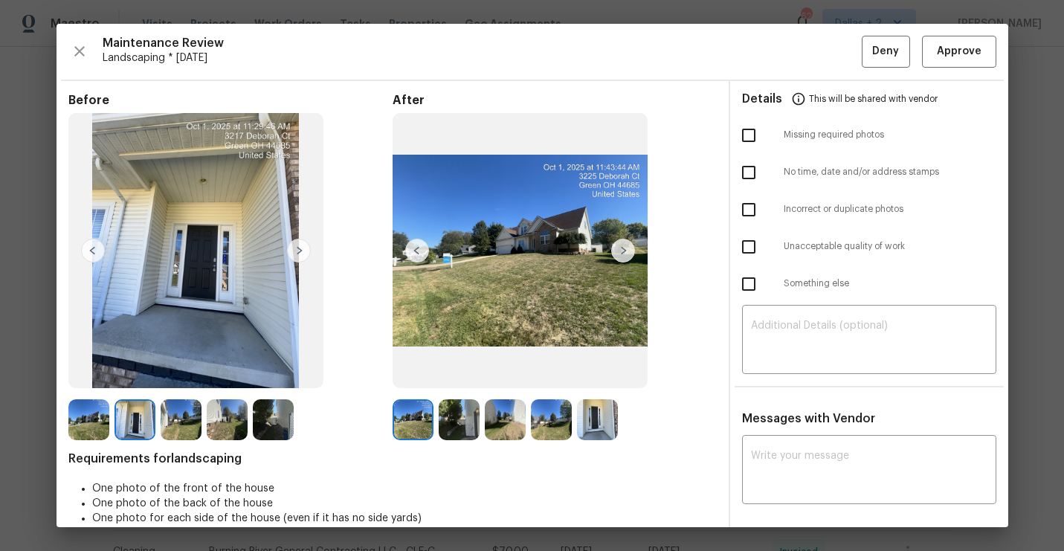
click at [296, 250] on img at bounding box center [299, 251] width 24 height 24
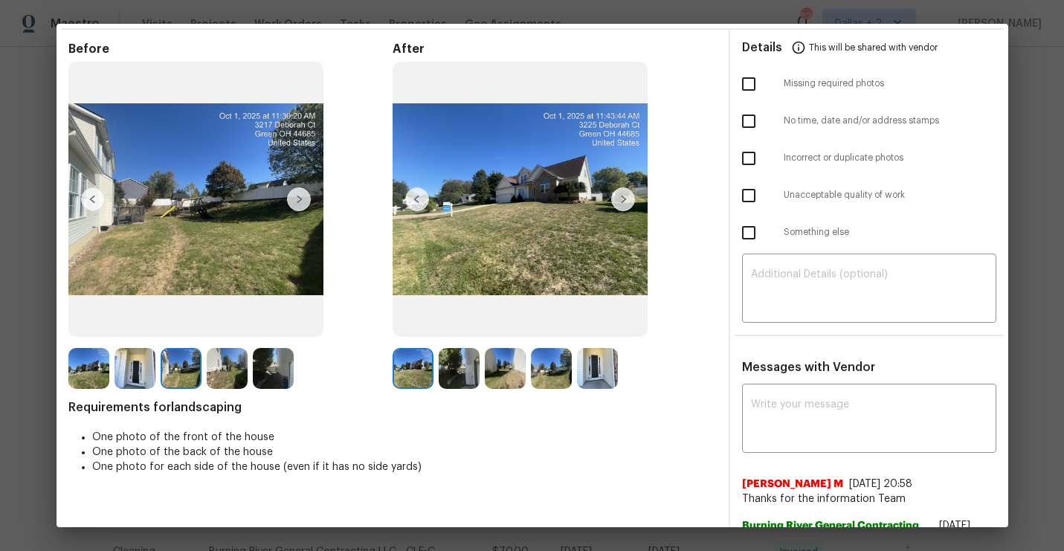
scroll to position [7, 0]
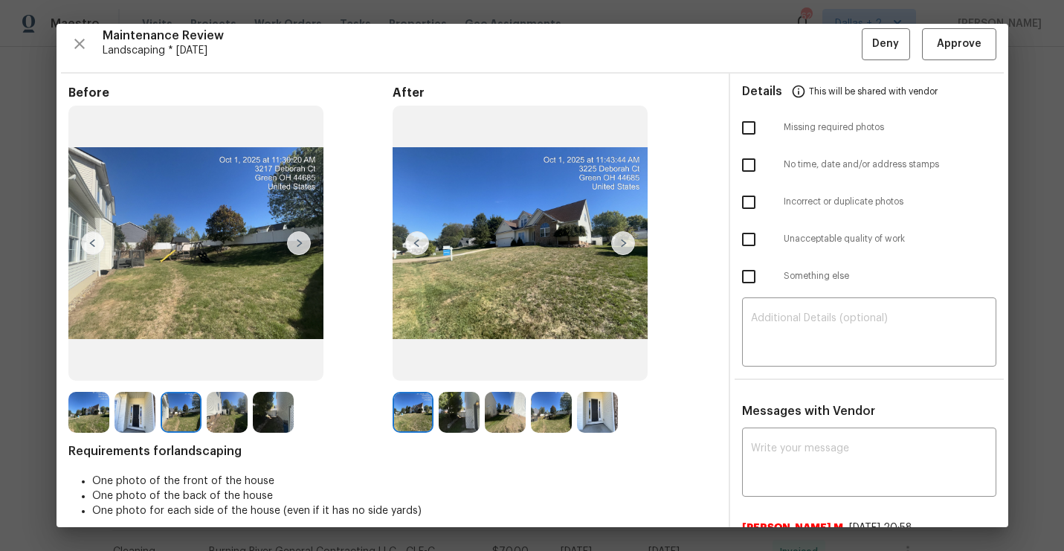
click at [616, 242] on img at bounding box center [623, 243] width 24 height 24
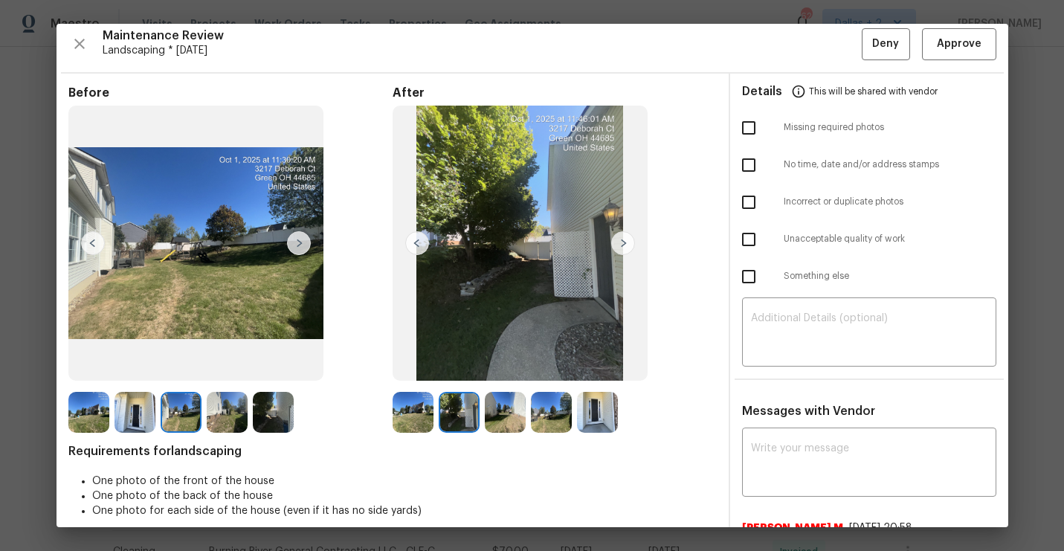
click at [412, 414] on img at bounding box center [413, 412] width 41 height 41
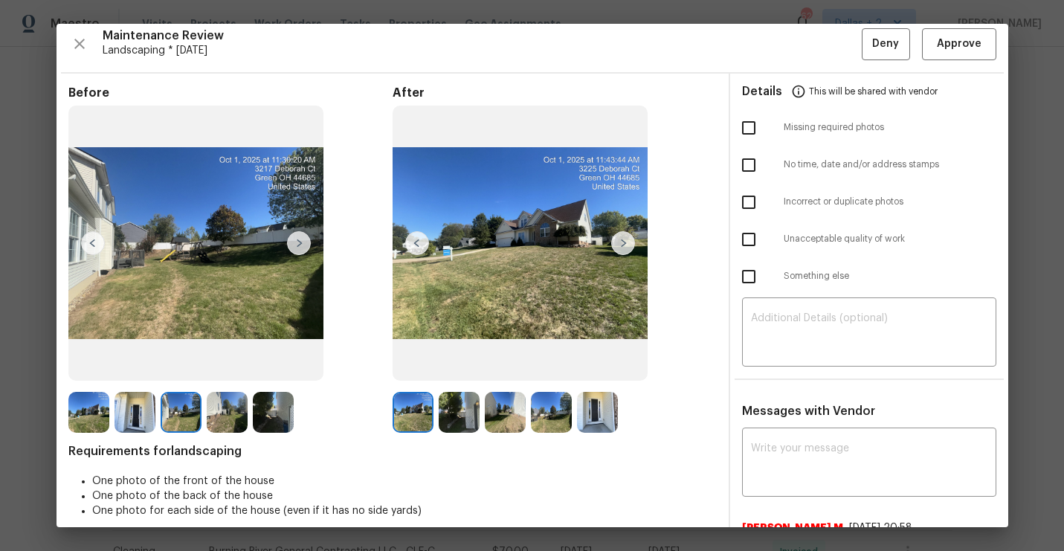
click at [622, 238] on img at bounding box center [623, 243] width 24 height 24
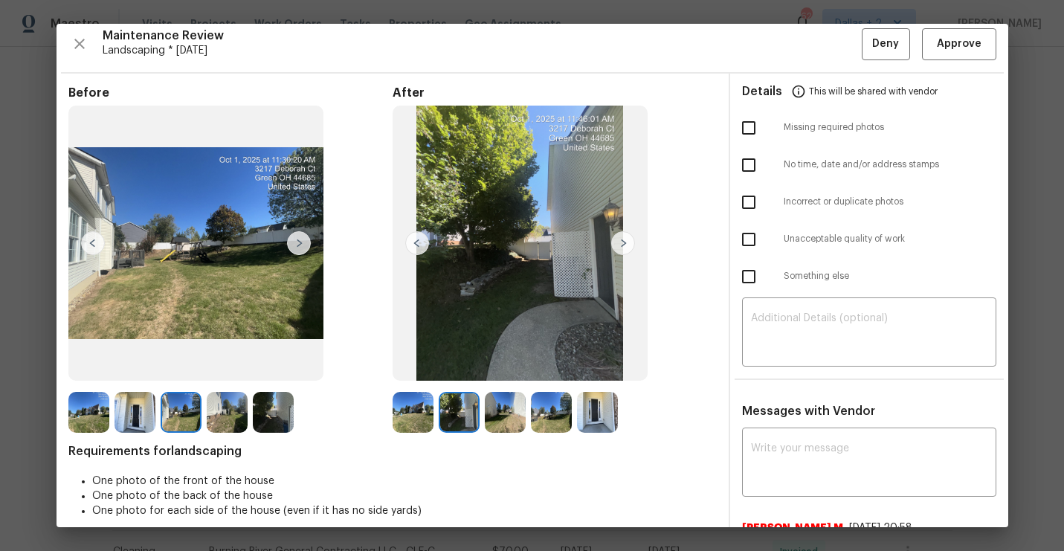
click at [622, 238] on img at bounding box center [623, 243] width 24 height 24
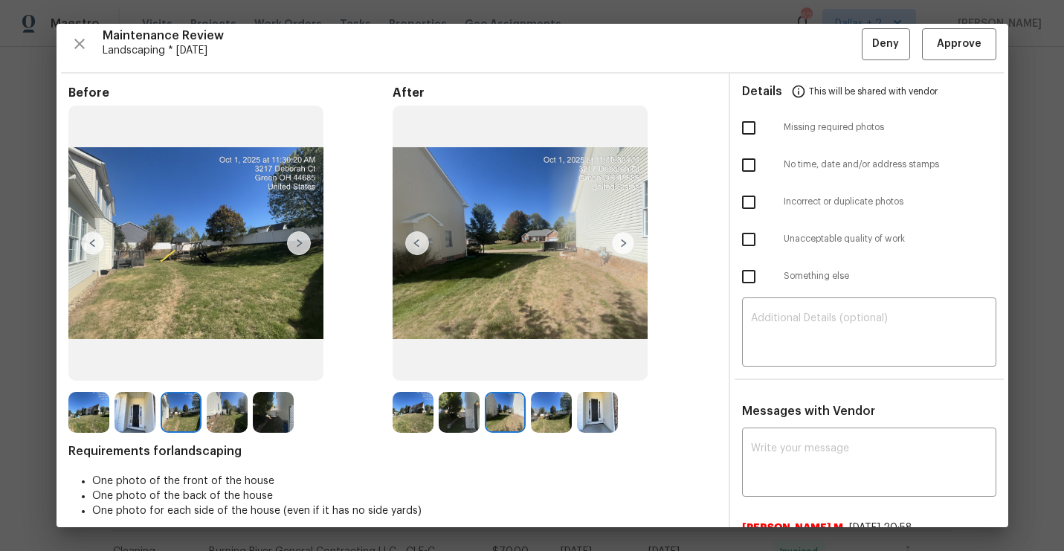
click at [622, 238] on img at bounding box center [623, 243] width 24 height 24
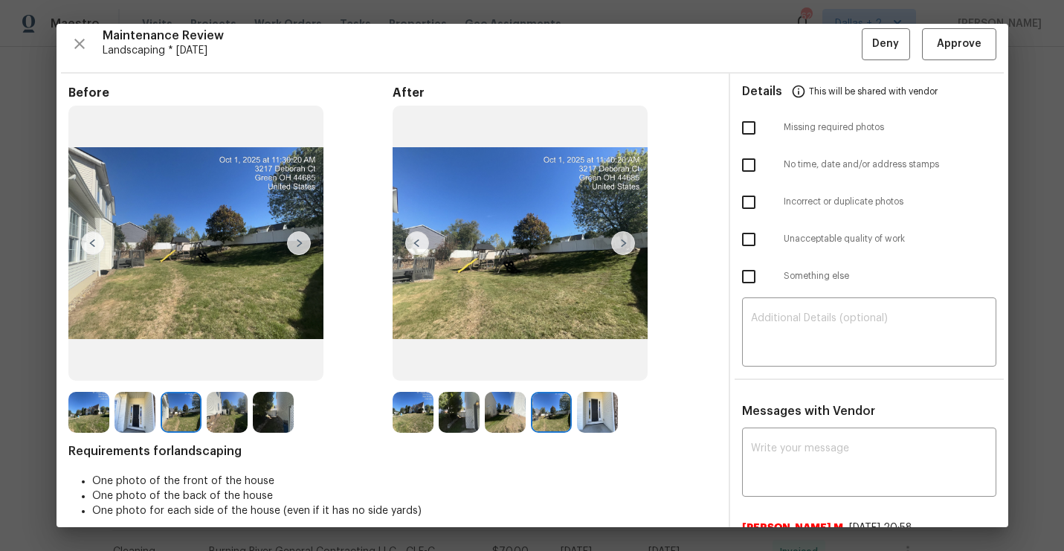
click at [622, 238] on img at bounding box center [623, 243] width 24 height 24
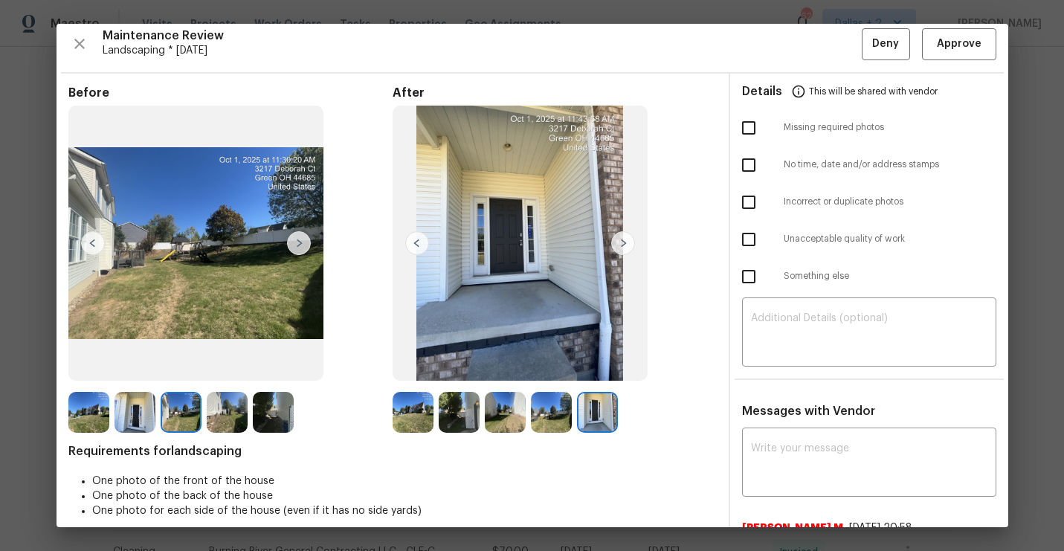
click at [618, 245] on img at bounding box center [623, 243] width 24 height 24
click at [77, 410] on img at bounding box center [88, 412] width 41 height 41
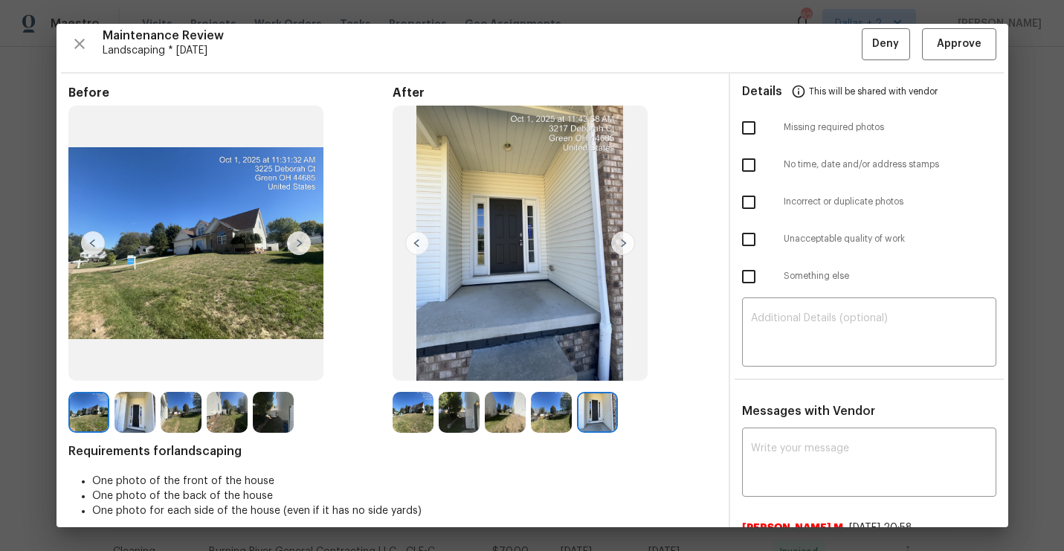
click at [294, 238] on img at bounding box center [299, 243] width 24 height 24
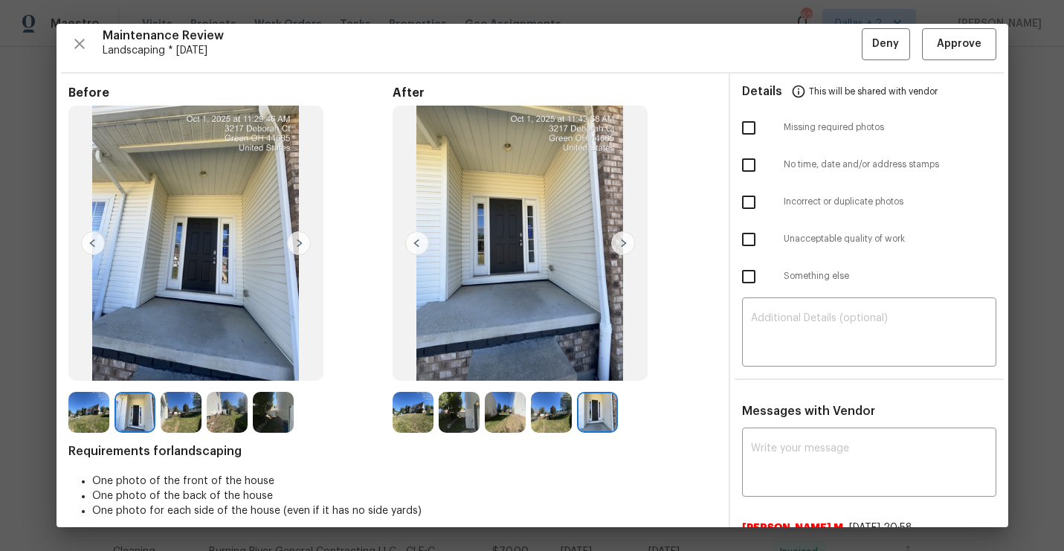
click at [294, 238] on img at bounding box center [299, 243] width 24 height 24
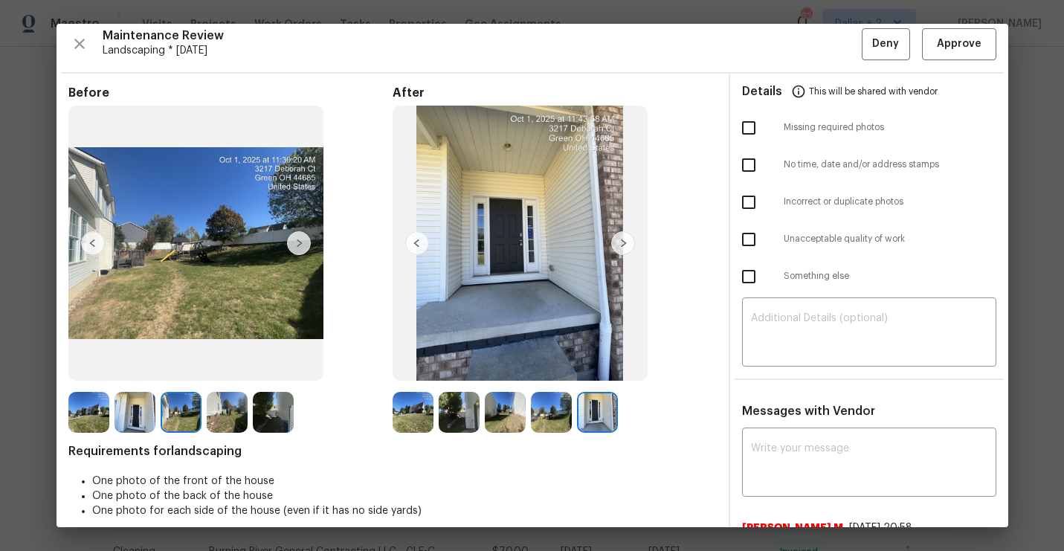
click at [294, 238] on img at bounding box center [299, 243] width 24 height 24
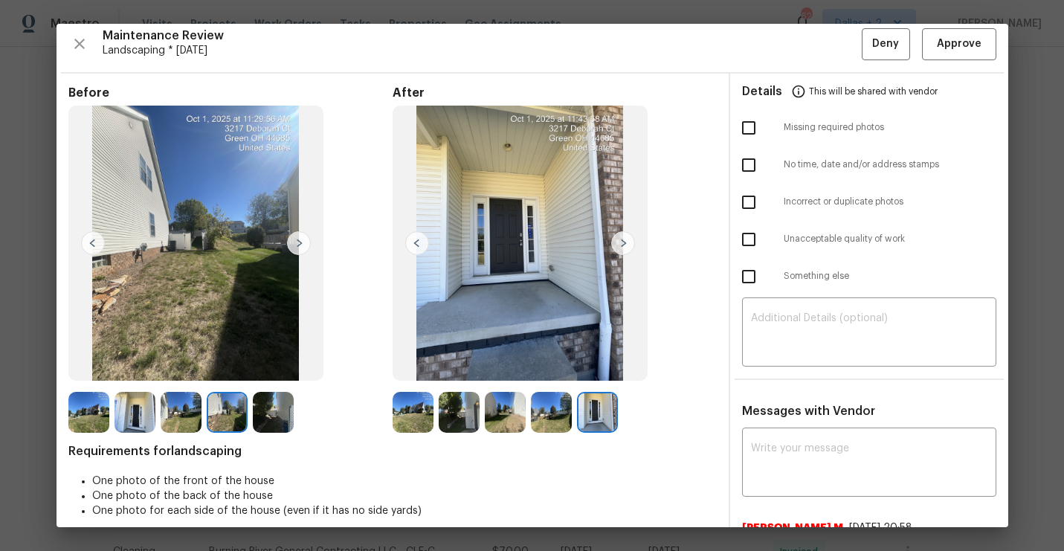
click at [294, 238] on img at bounding box center [299, 243] width 24 height 24
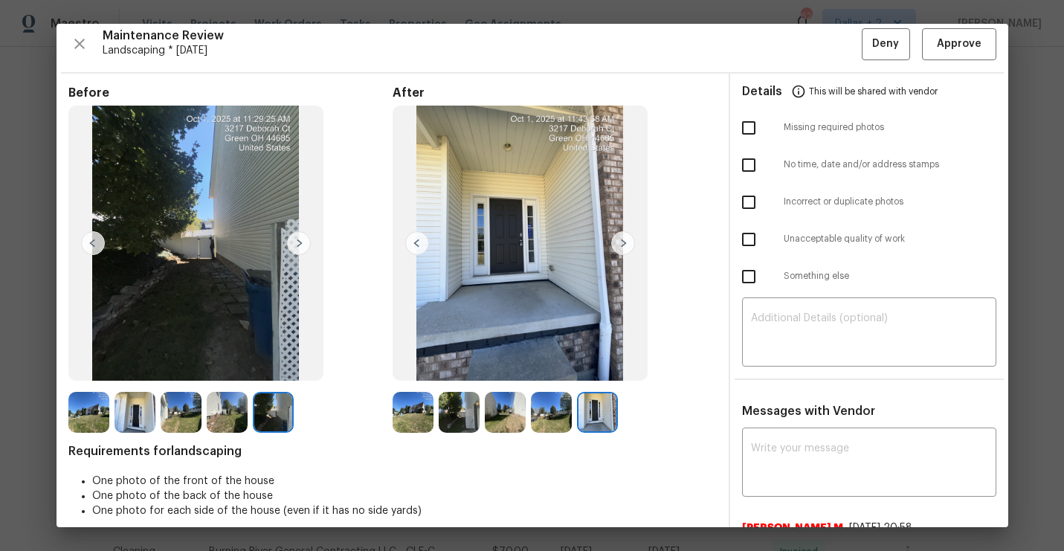
click at [294, 238] on img at bounding box center [299, 243] width 24 height 24
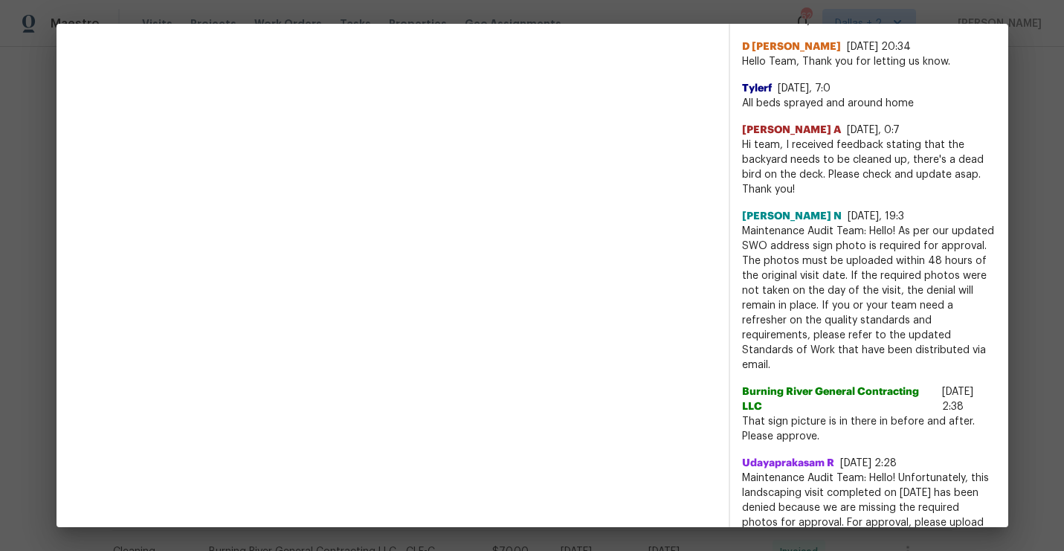
scroll to position [995, 0]
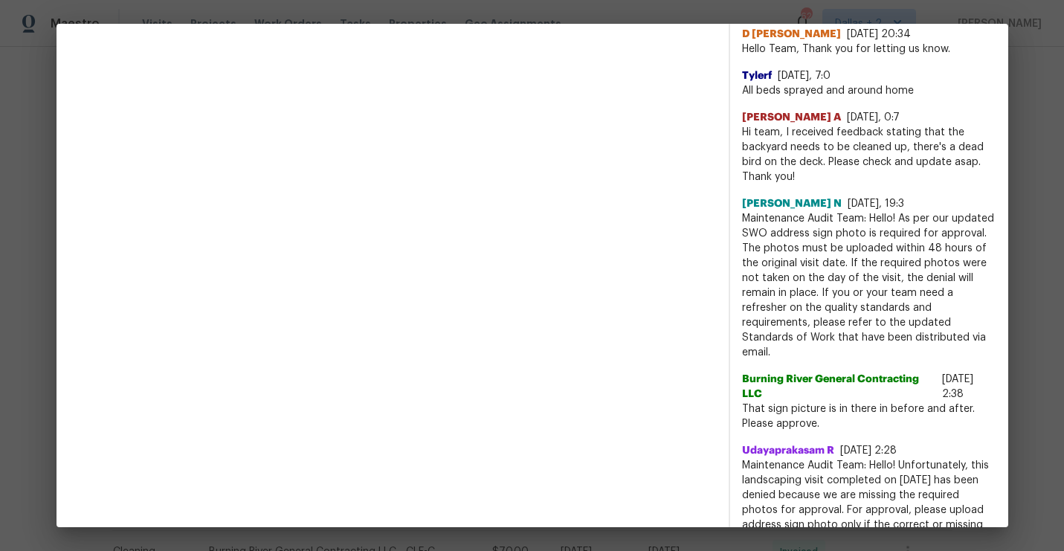
click at [788, 360] on span "Maintenance Audit Team: Hello! As per our updated SWO address sign photo is req…" at bounding box center [869, 285] width 254 height 149
click at [776, 360] on span "Maintenance Audit Team: Hello! As per our updated SWO address sign photo is req…" at bounding box center [869, 285] width 254 height 149
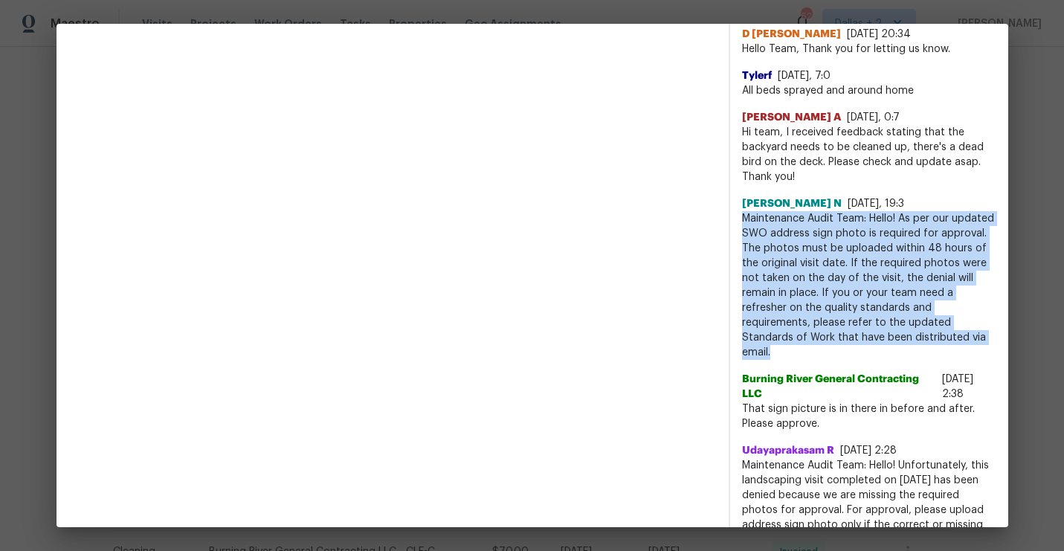
drag, startPoint x: 782, startPoint y: 364, endPoint x: 742, endPoint y: 233, distance: 137.4
click at [742, 233] on span "Maintenance Audit Team: Hello! As per our updated SWO address sign photo is req…" at bounding box center [869, 285] width 254 height 149
copy span "Maintenance Audit Team: Hello! As per our updated SWO address sign photo is req…"
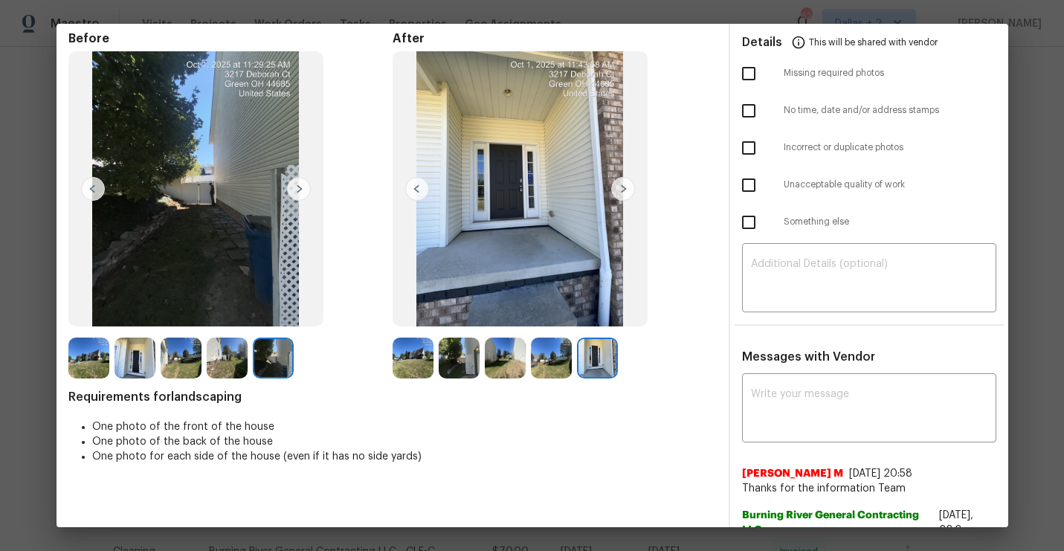
scroll to position [0, 0]
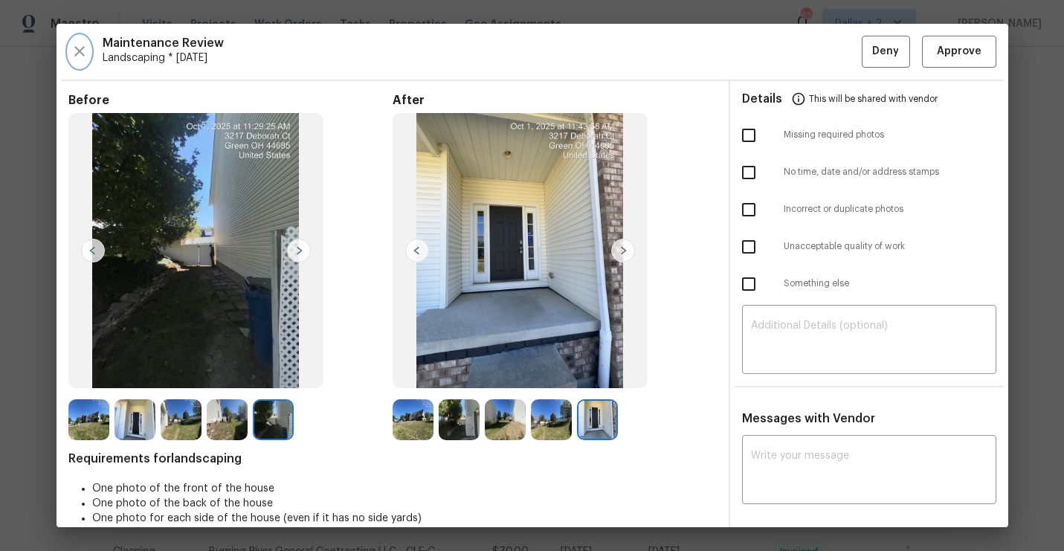
click at [86, 44] on icon "button" at bounding box center [80, 51] width 18 height 18
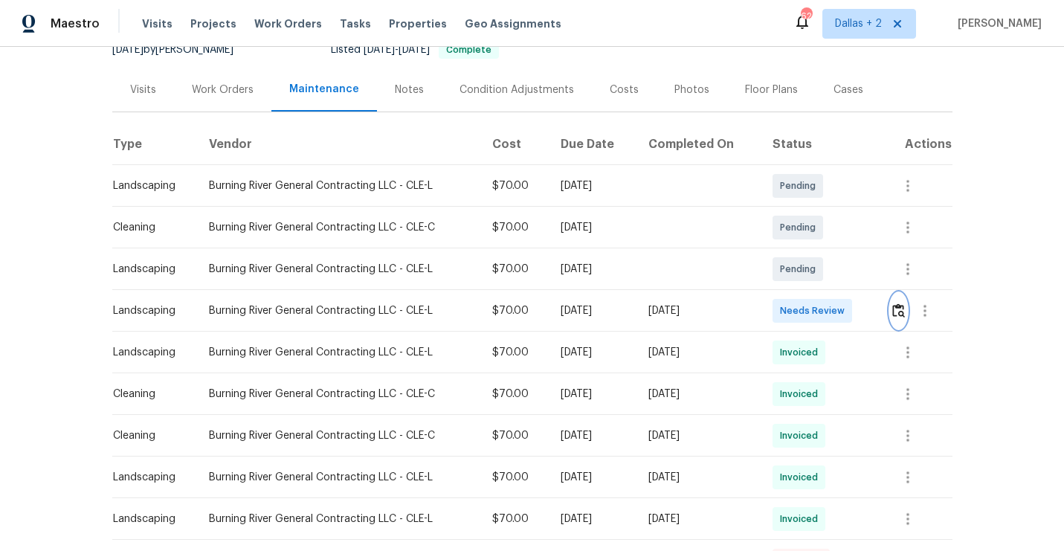
scroll to position [249, 0]
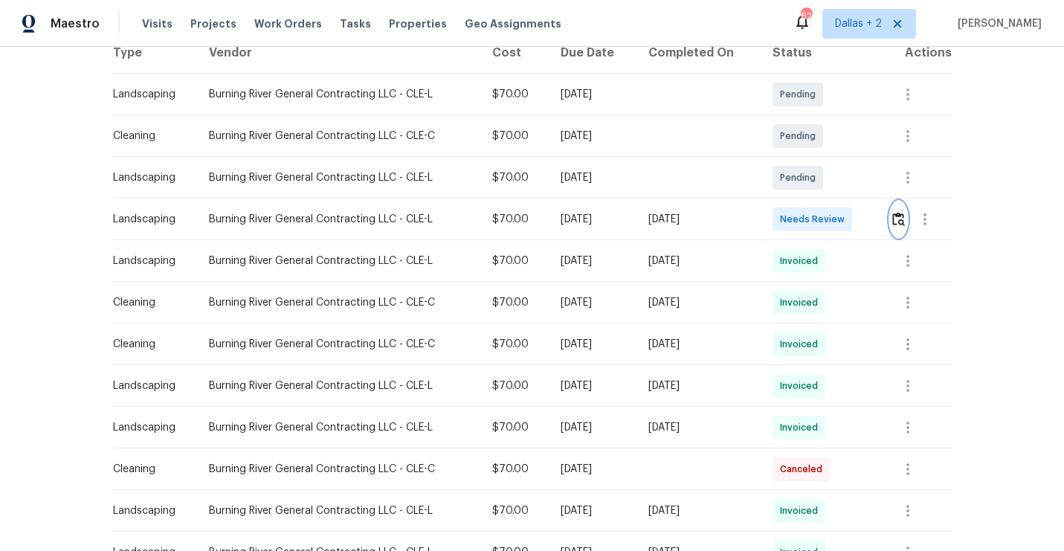
click at [902, 220] on img "button" at bounding box center [898, 219] width 13 height 14
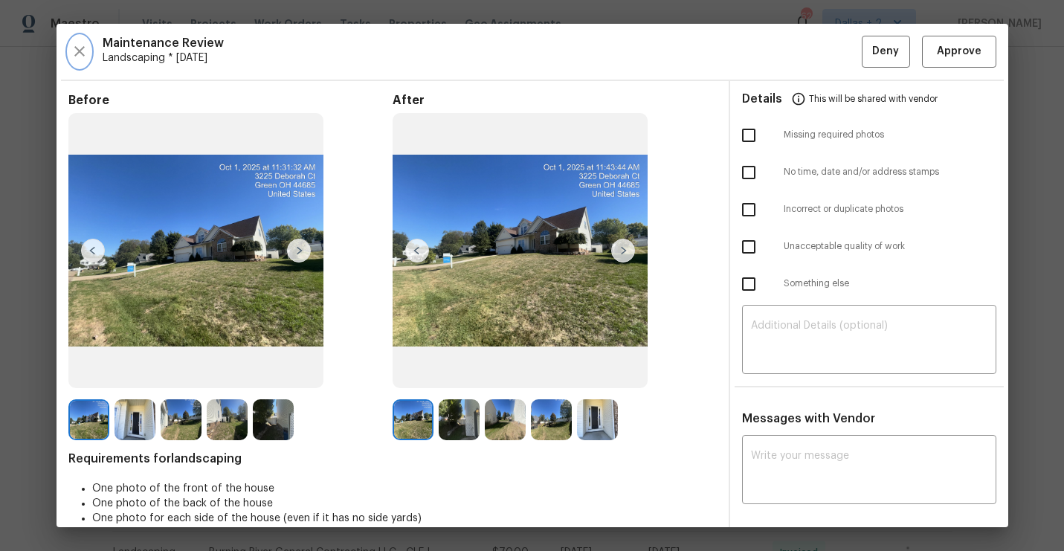
click at [83, 46] on icon "button" at bounding box center [80, 51] width 18 height 18
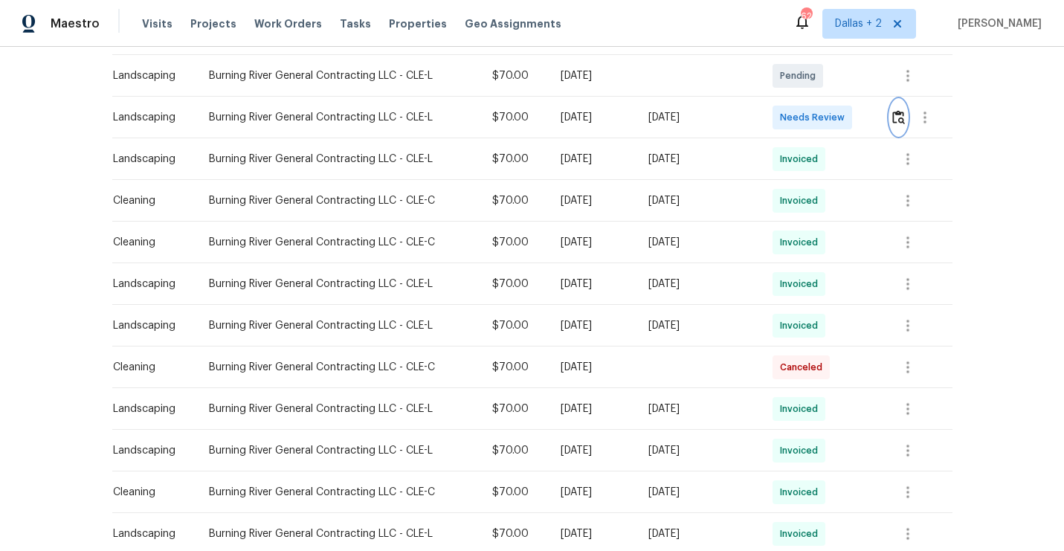
scroll to position [381, 0]
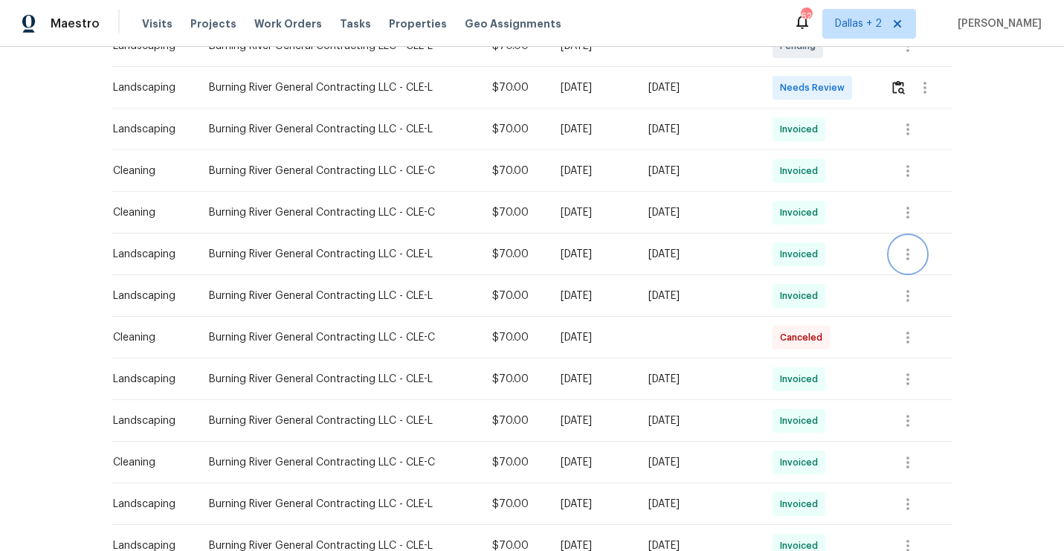
click at [912, 262] on icon "button" at bounding box center [908, 254] width 18 height 18
click at [915, 279] on li "View details" at bounding box center [945, 278] width 104 height 25
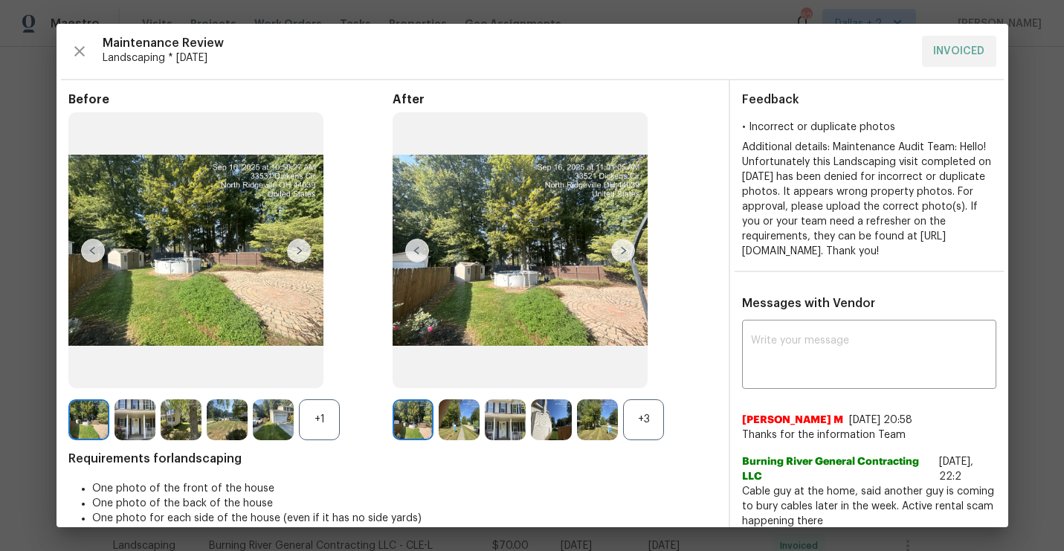
click at [640, 419] on div "+3" at bounding box center [643, 419] width 41 height 41
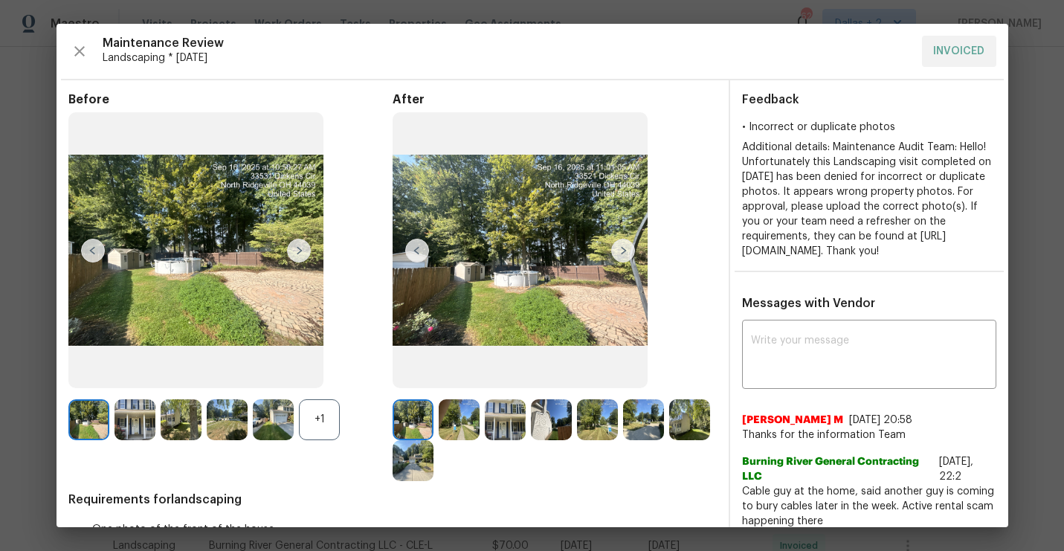
click at [320, 415] on div "+1" at bounding box center [319, 419] width 41 height 41
click at [299, 244] on img at bounding box center [299, 251] width 24 height 24
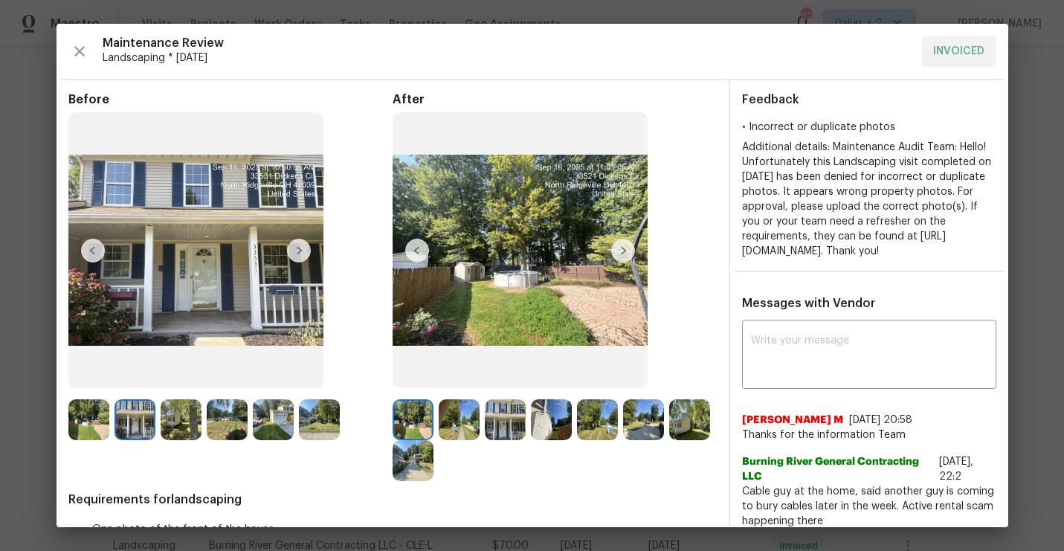
click at [625, 248] on img at bounding box center [623, 251] width 24 height 24
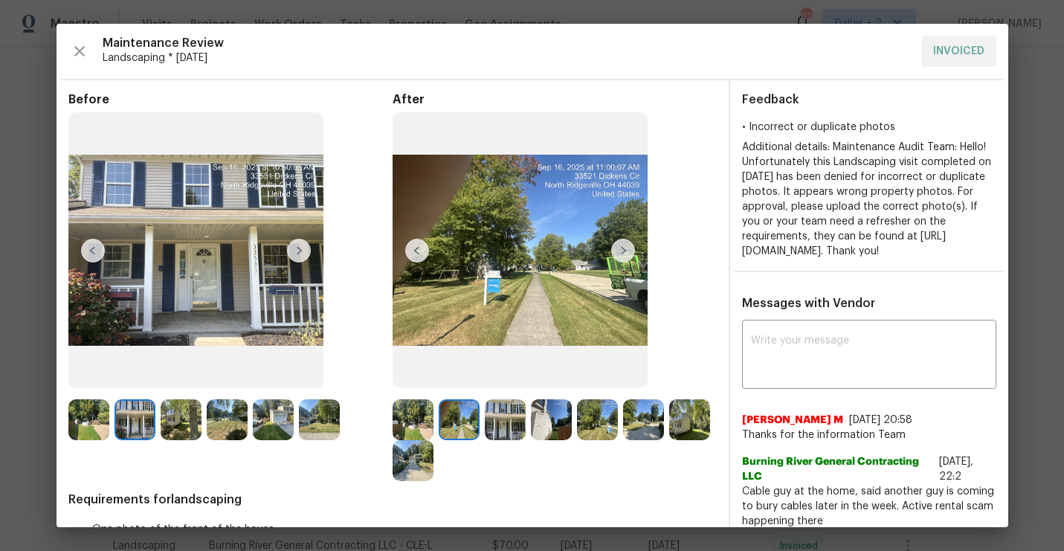
click at [622, 252] on img at bounding box center [623, 251] width 24 height 24
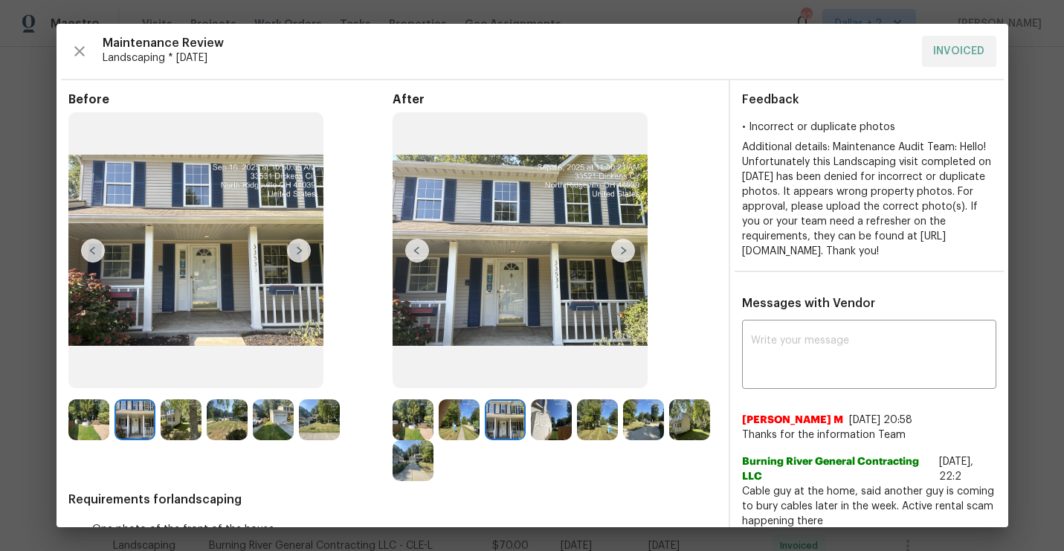
click at [622, 252] on img at bounding box center [623, 251] width 24 height 24
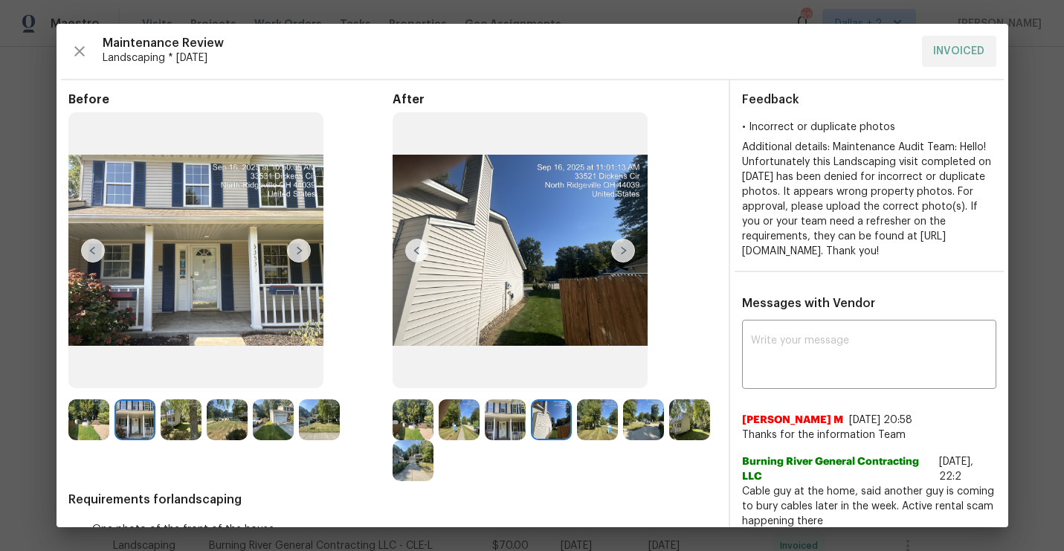
click at [420, 413] on img at bounding box center [413, 419] width 41 height 41
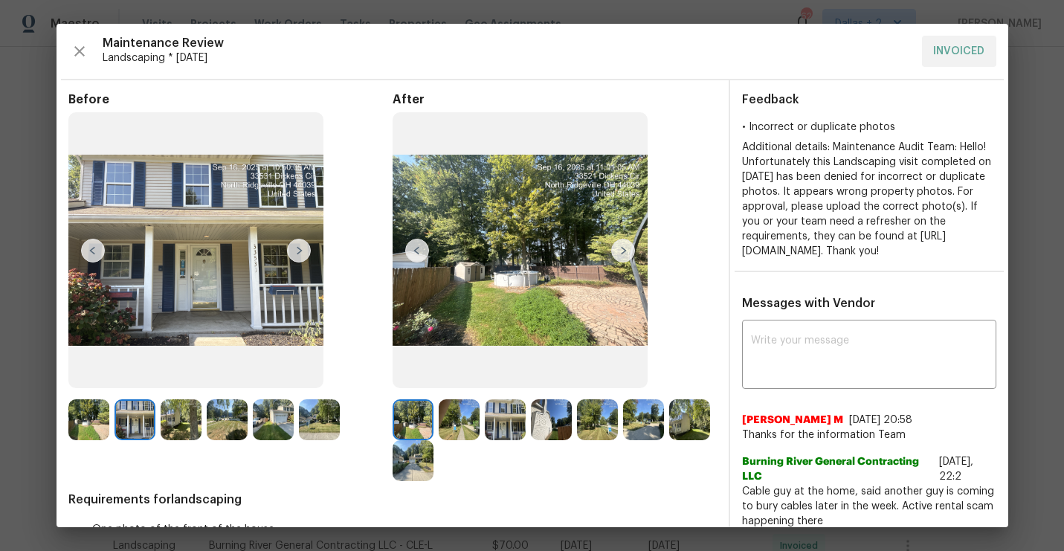
click at [618, 248] on img at bounding box center [623, 251] width 24 height 24
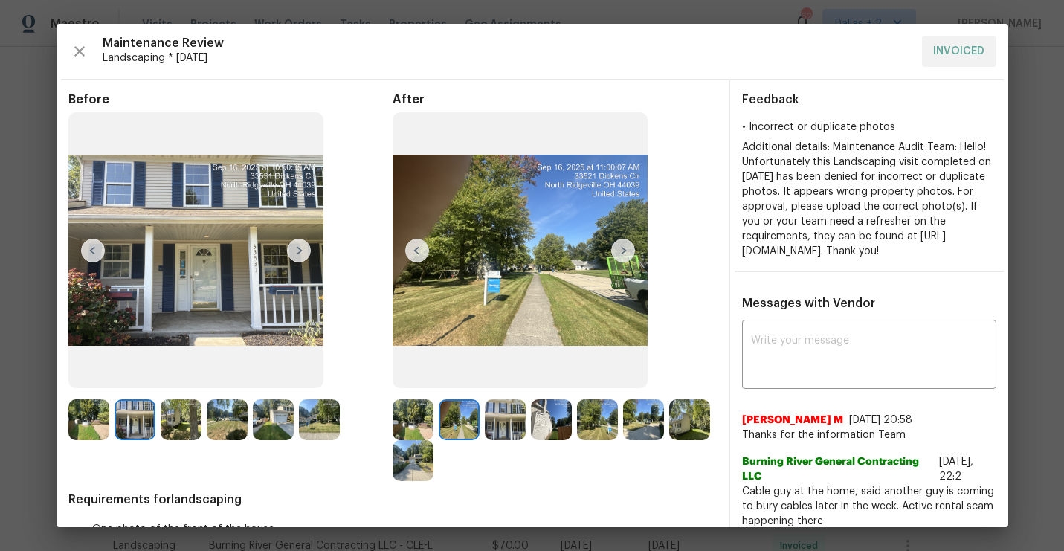
click at [618, 248] on img at bounding box center [623, 251] width 24 height 24
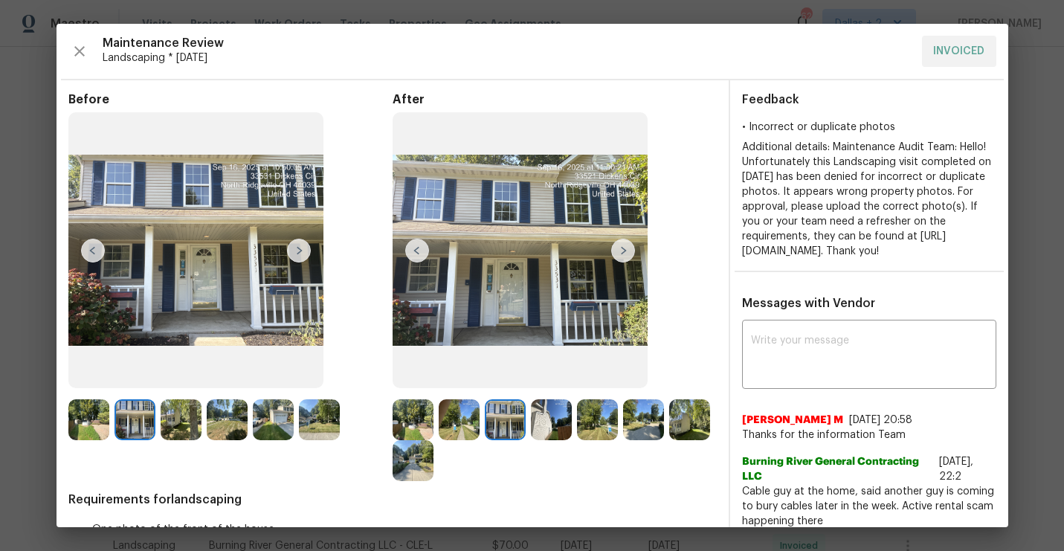
click at [552, 415] on img at bounding box center [551, 419] width 41 height 41
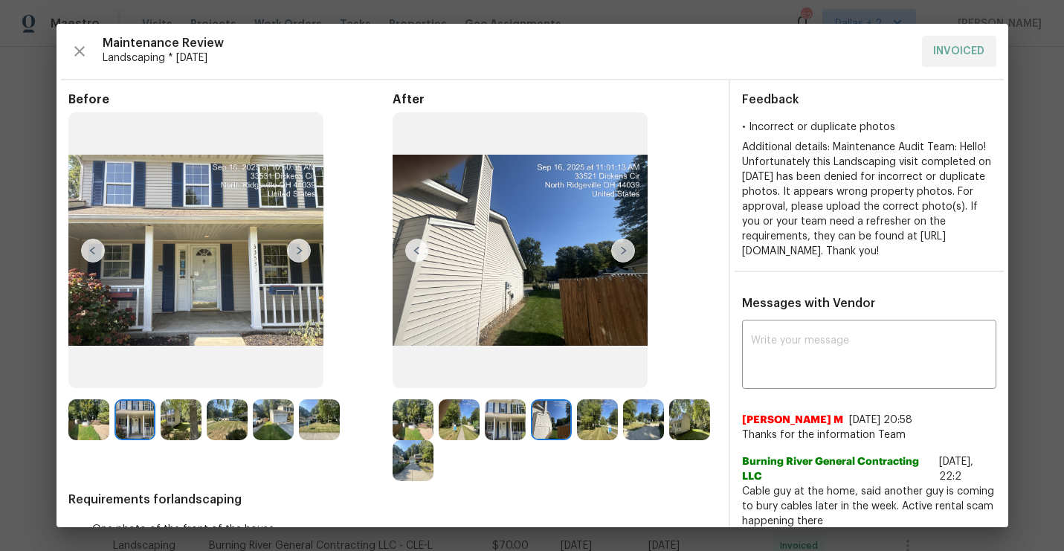
click at [597, 421] on img at bounding box center [597, 419] width 41 height 41
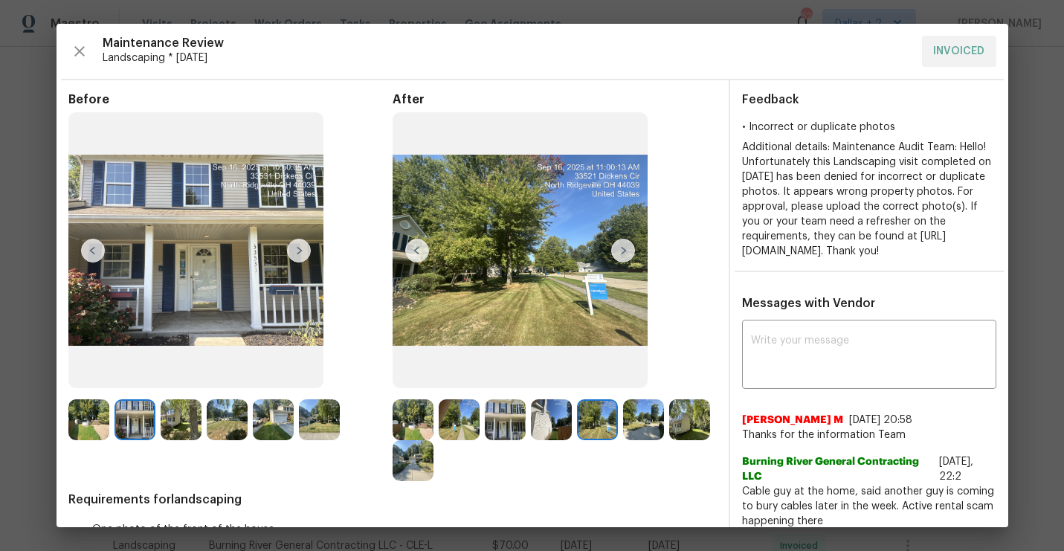
click at [625, 246] on img at bounding box center [623, 251] width 24 height 24
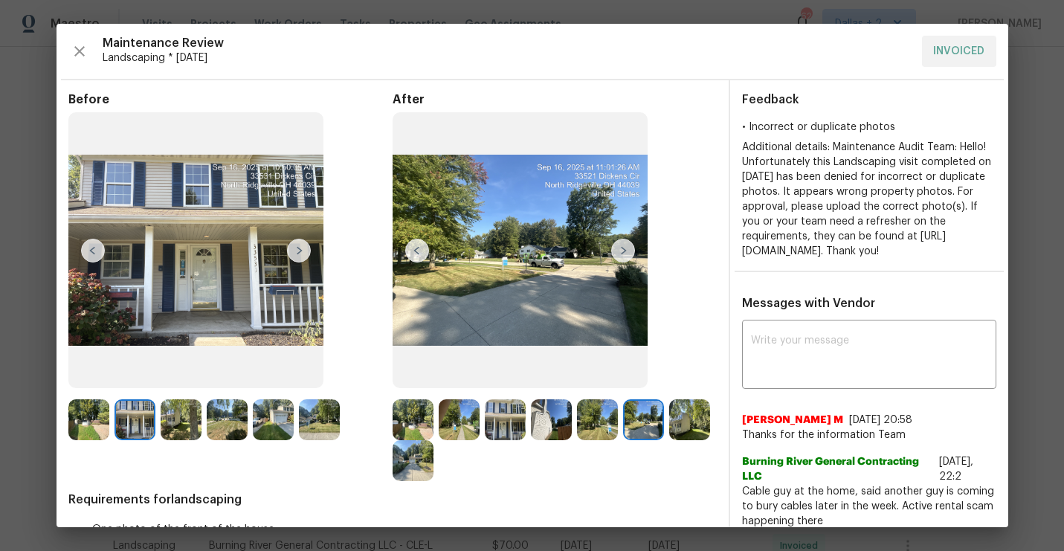
click at [625, 245] on img at bounding box center [623, 251] width 24 height 24
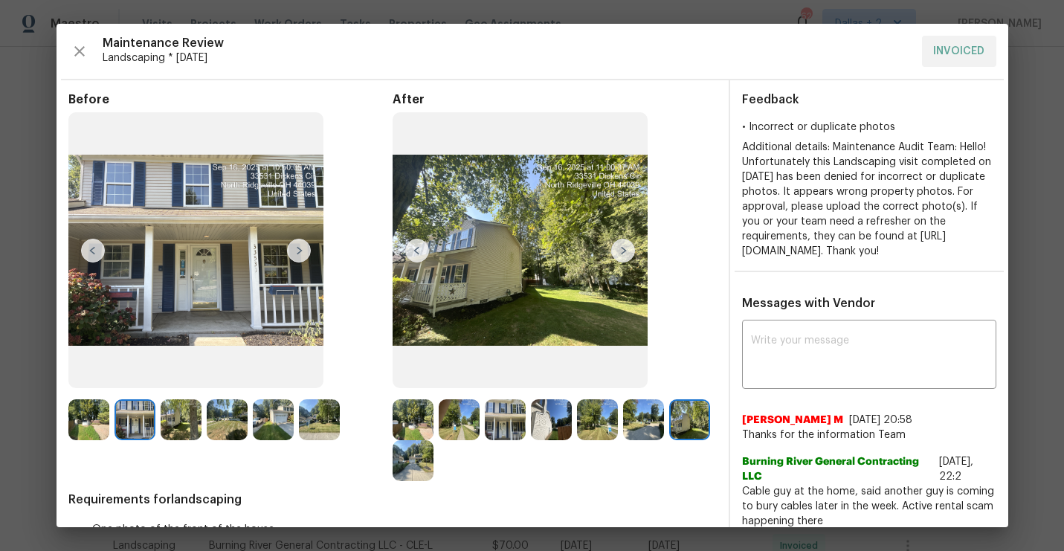
click at [625, 245] on img at bounding box center [623, 251] width 24 height 24
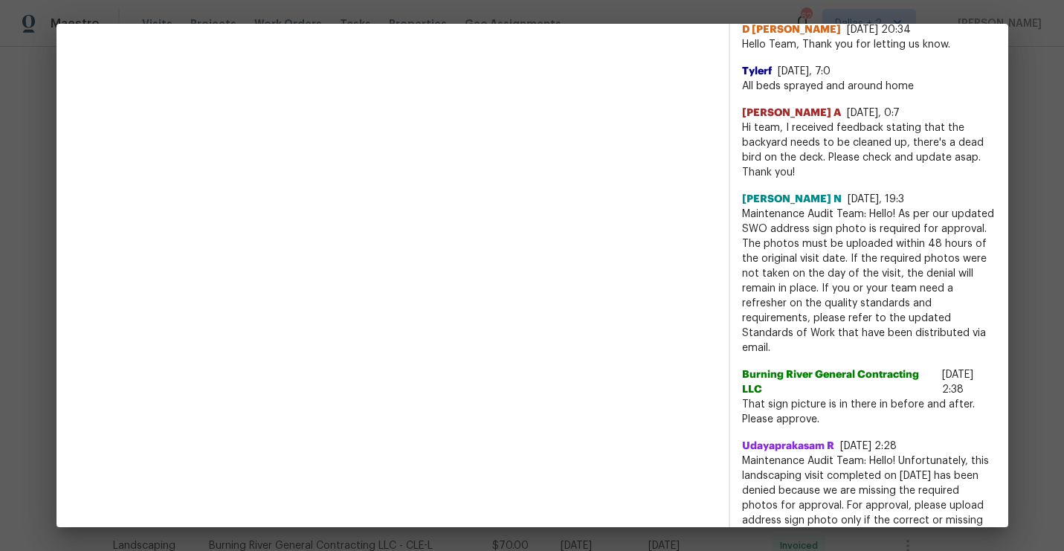
scroll to position [892, 0]
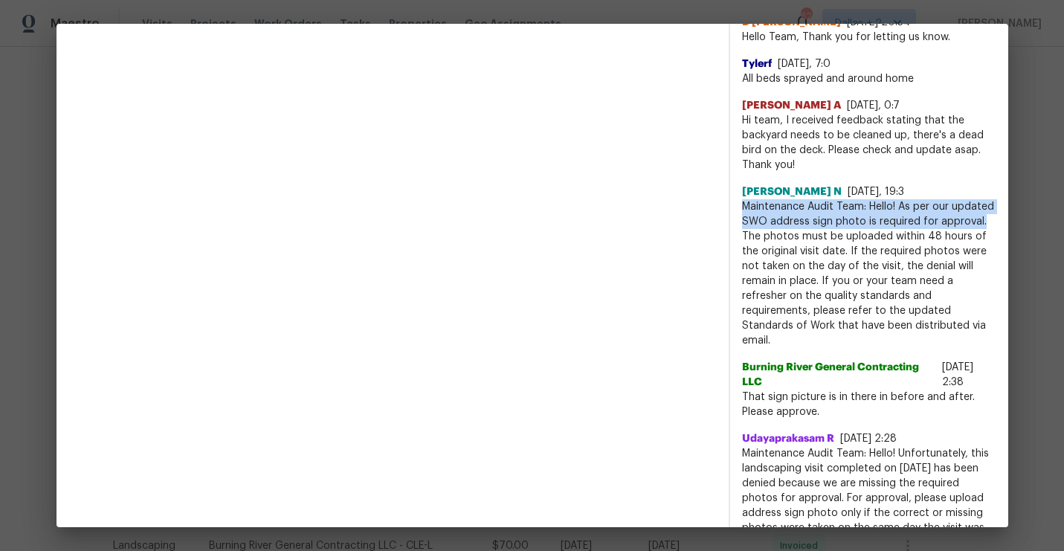
drag, startPoint x: 988, startPoint y: 248, endPoint x: 746, endPoint y: 234, distance: 242.1
click at [746, 234] on span "Maintenance Audit Team: Hello! As per our updated SWO address sign photo is req…" at bounding box center [869, 273] width 254 height 149
copy span "Maintenance Audit Team: Hello! As per our updated SWO address sign photo is req…"
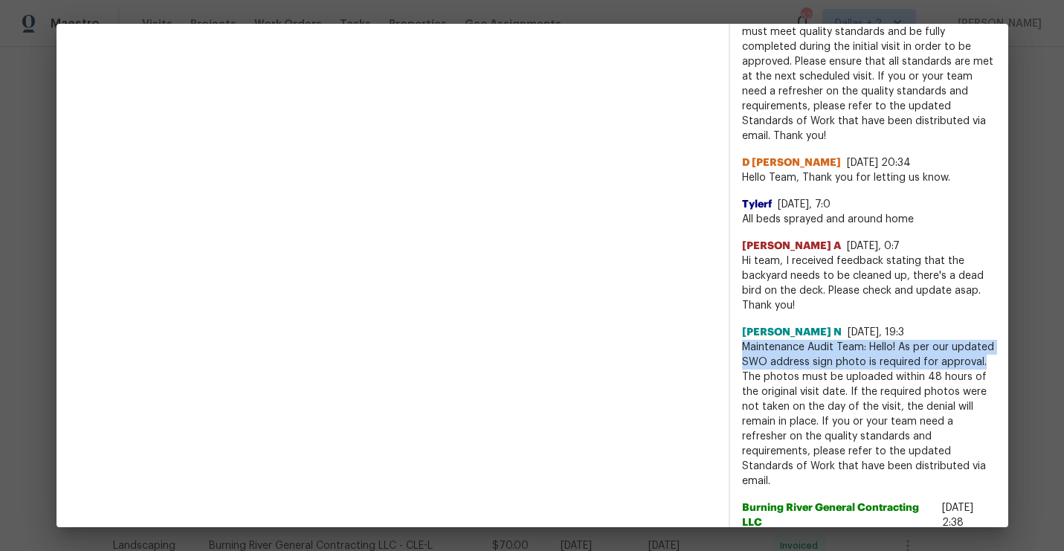
scroll to position [0, 0]
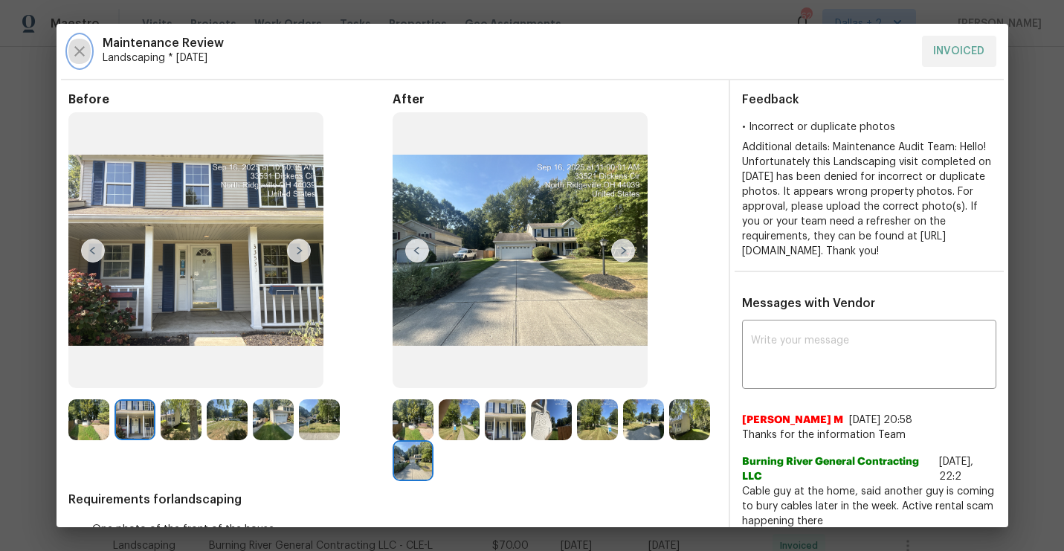
click at [83, 55] on icon "button" at bounding box center [79, 51] width 10 height 10
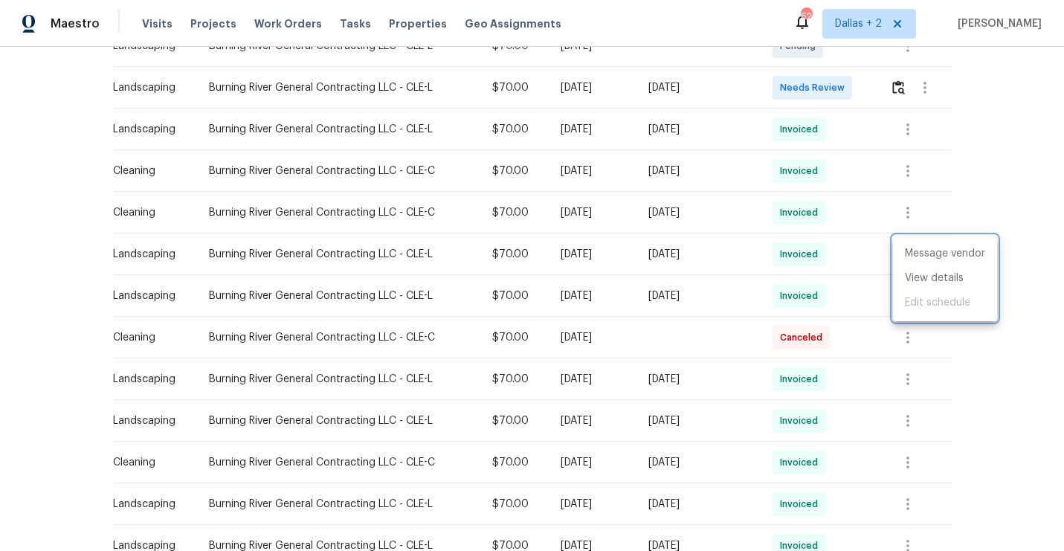
click at [905, 84] on div at bounding box center [532, 275] width 1064 height 551
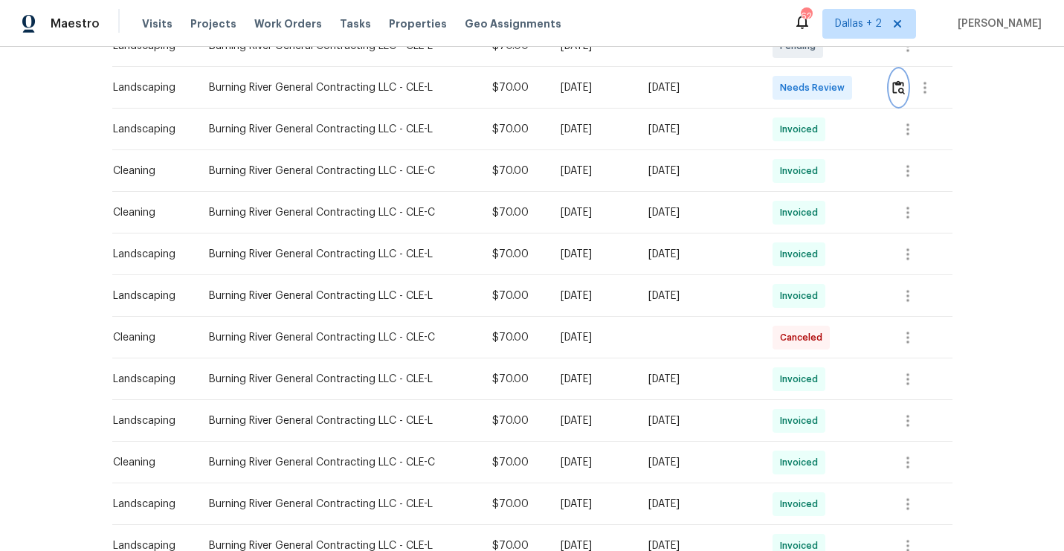
click at [905, 84] on img "button" at bounding box center [898, 87] width 13 height 14
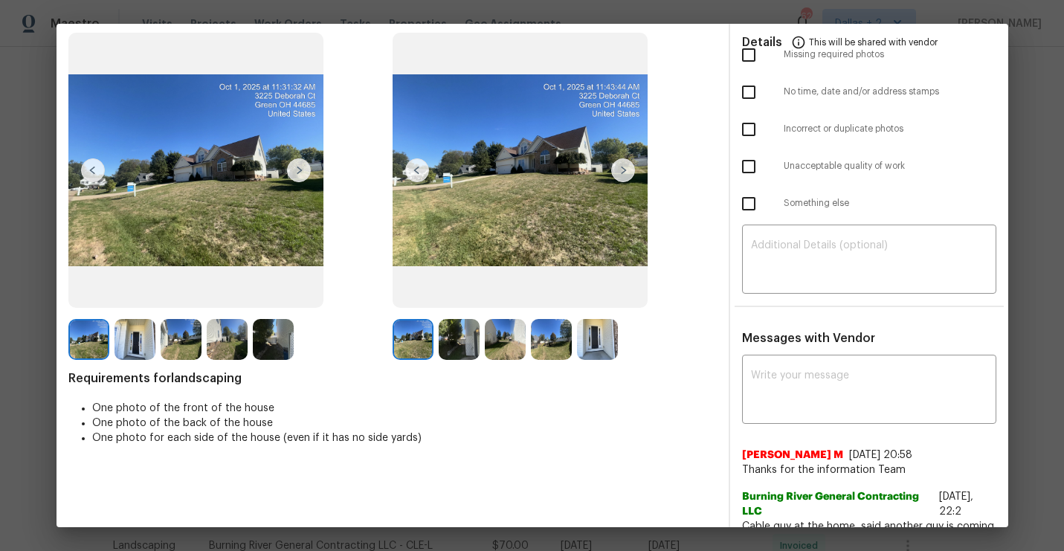
scroll to position [100, 0]
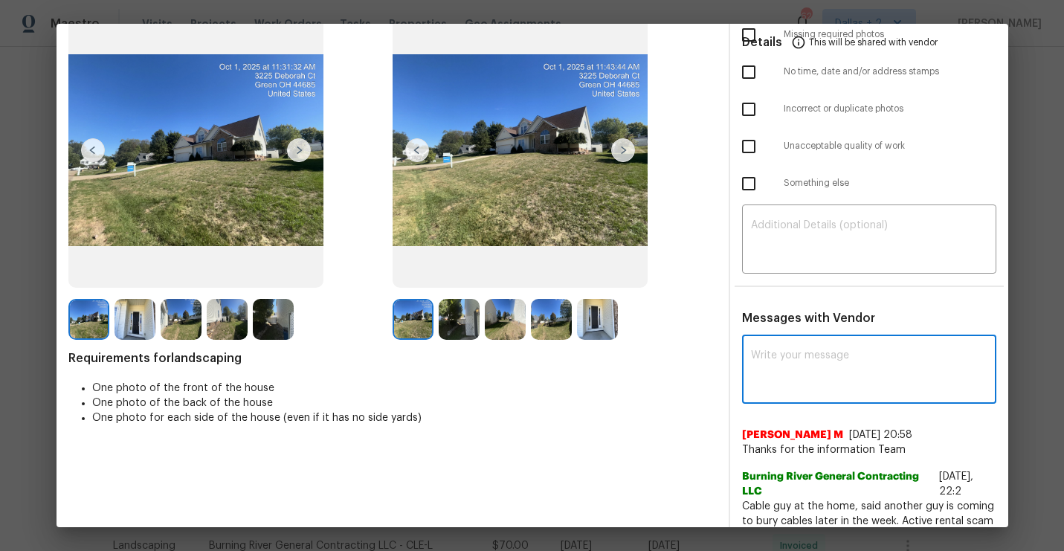
click at [823, 369] on textarea at bounding box center [869, 371] width 236 height 42
paste textarea "Maintenance Audit Team: Hello! As per our updated SWO address sign photo is req…"
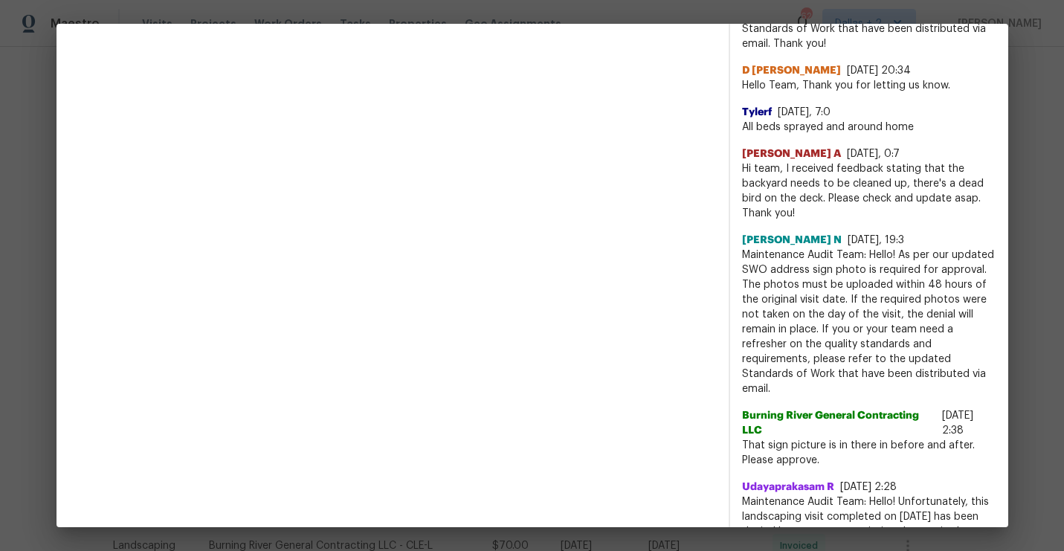
scroll to position [1077, 0]
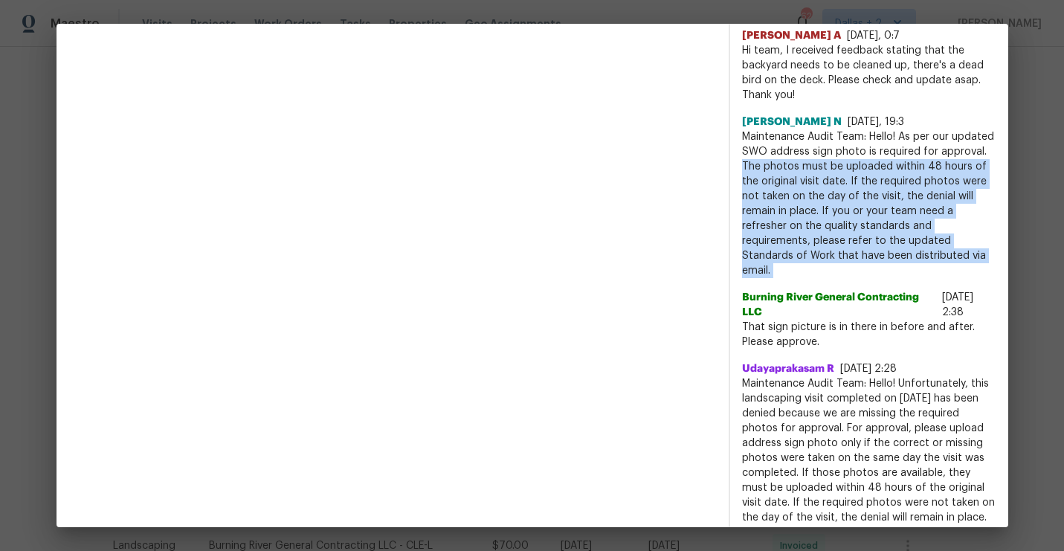
drag, startPoint x: 744, startPoint y: 178, endPoint x: 777, endPoint y: 294, distance: 120.0
click at [777, 294] on div "Manikandan M 9/24/25, 20:58 Thanks for the information Team Burning River Gener…" at bounding box center [869, 11] width 254 height 1145
copy span "The photos must be uploaded within 48 hours of the original visit date. If the …"
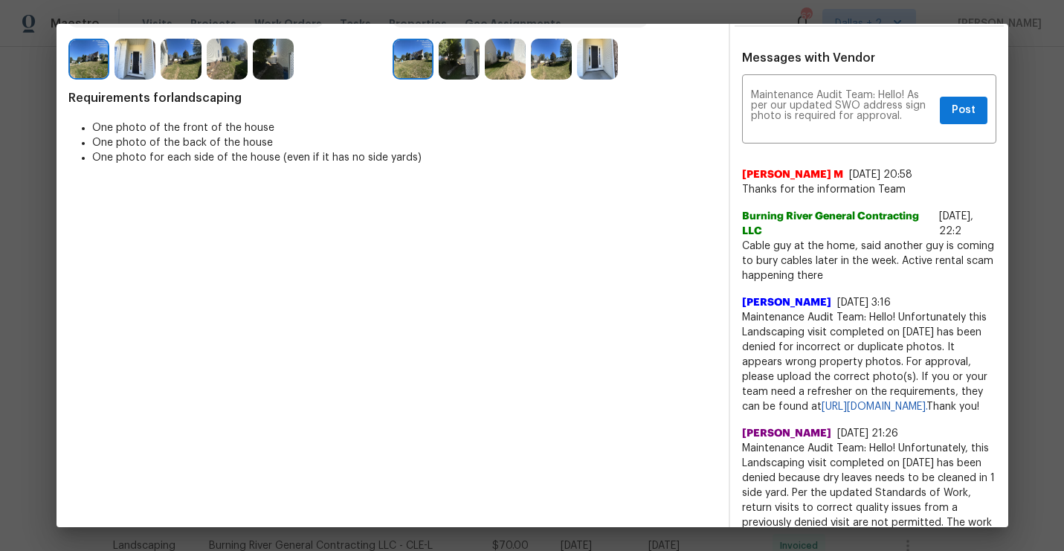
scroll to position [344, 0]
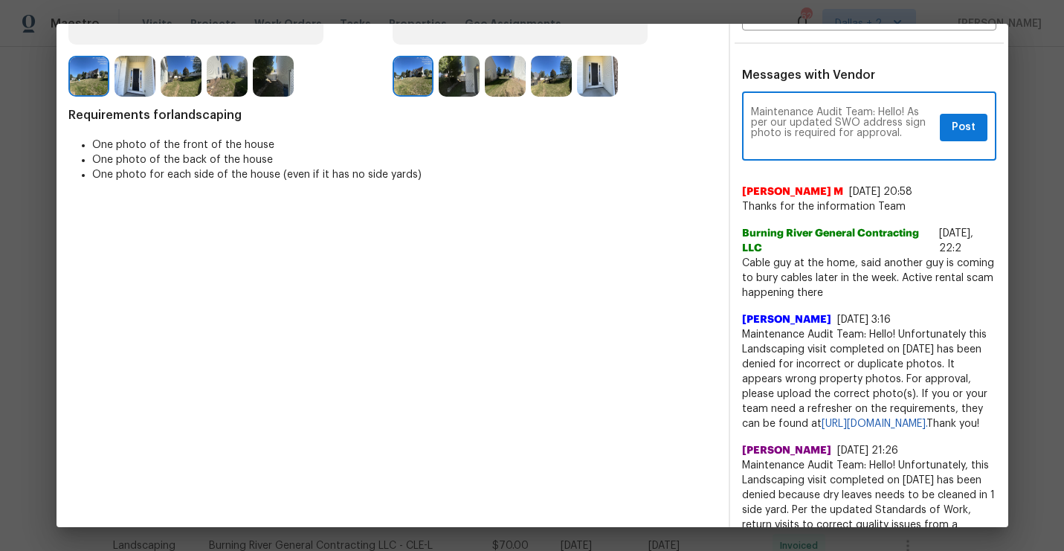
click at [911, 133] on textarea "Maintenance Audit Team: Hello! As per our updated SWO address sign photo is req…" at bounding box center [842, 128] width 183 height 42
paste textarea "The photos must be uploaded within 48 hours of the original visit date. If the …"
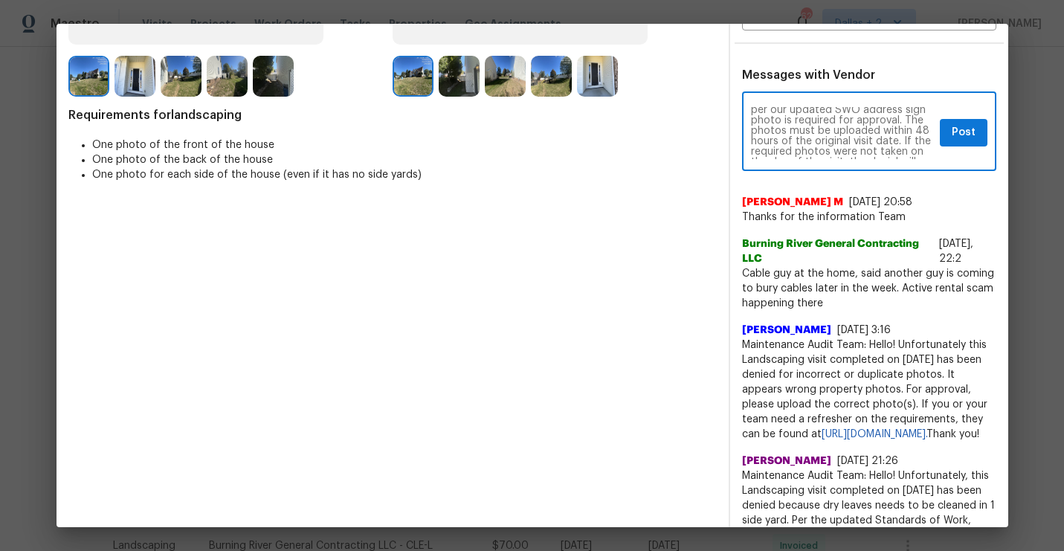
scroll to position [0, 0]
type textarea "Maintenance Audit Team: Hello! As per our updated SWO address sign photo is req…"
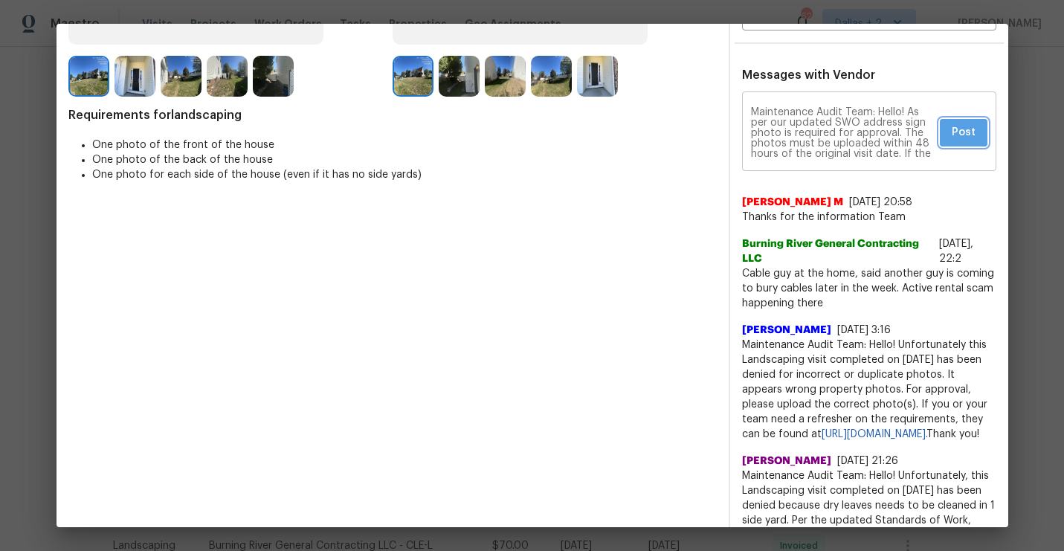
click at [955, 138] on span "Post" at bounding box center [964, 132] width 24 height 19
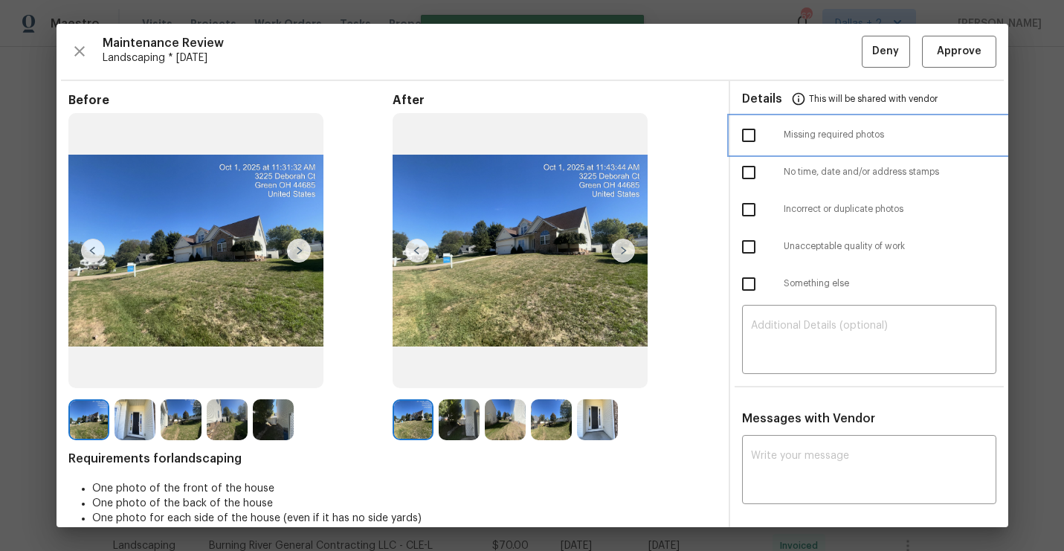
click at [772, 135] on div at bounding box center [763, 135] width 42 height 31
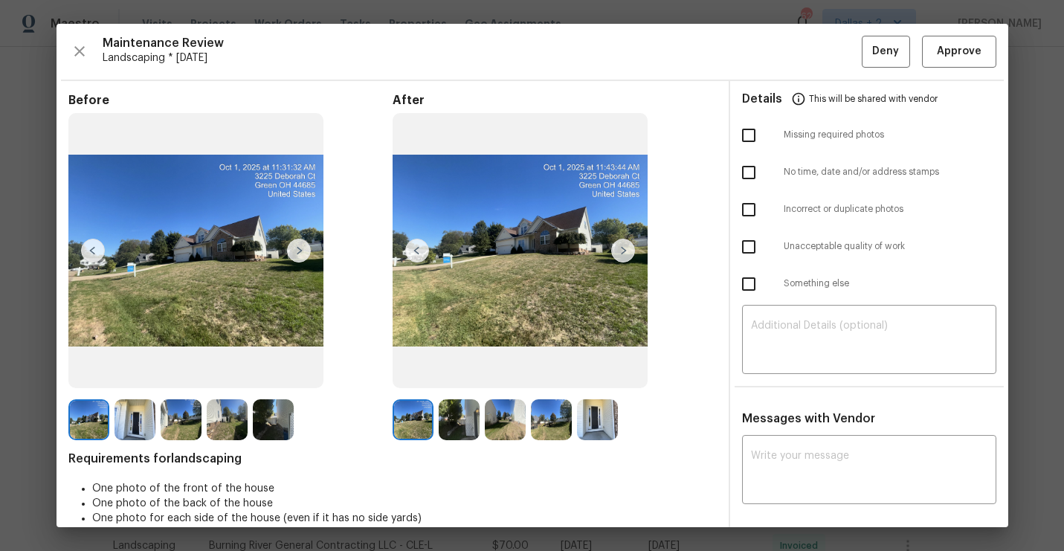
click at [754, 120] on input "checkbox" at bounding box center [748, 135] width 31 height 31
click at [747, 136] on input "checkbox" at bounding box center [748, 135] width 31 height 31
click at [832, 141] on div "Missing required photos" at bounding box center [869, 135] width 278 height 37
click at [750, 139] on input "checkbox" at bounding box center [748, 135] width 31 height 31
checkbox input "true"
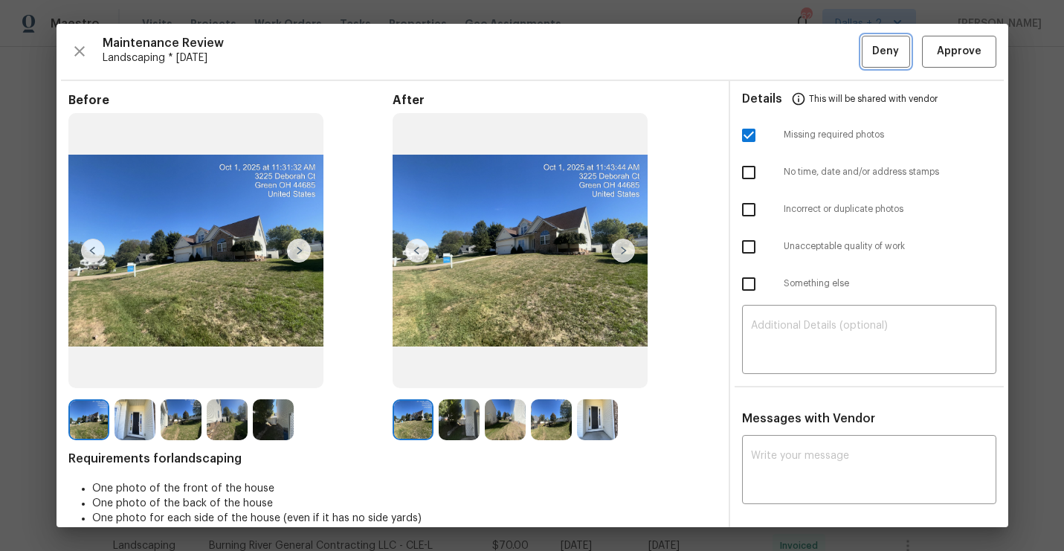
click at [877, 55] on span "Deny" at bounding box center [885, 51] width 27 height 19
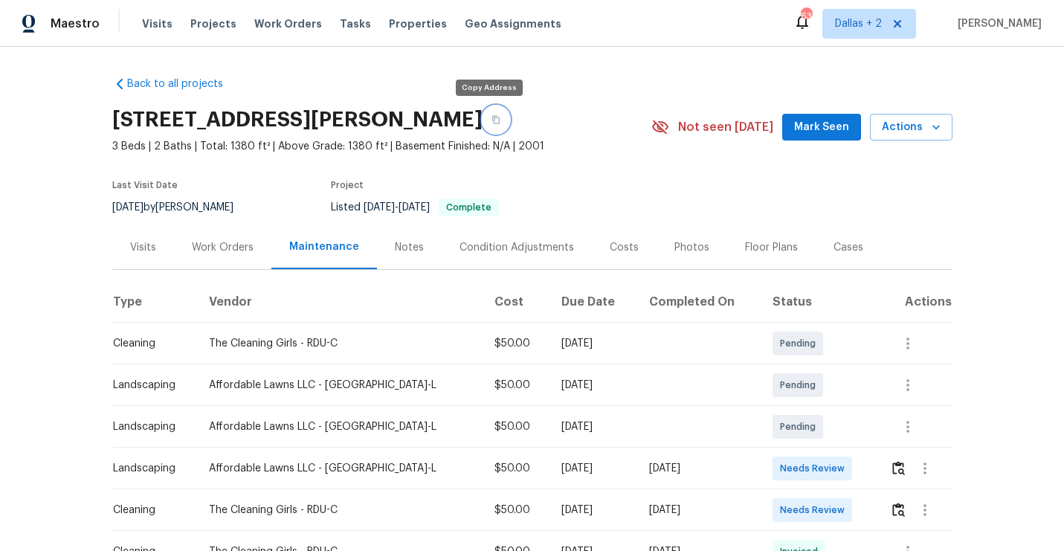
click at [492, 123] on icon "button" at bounding box center [495, 120] width 7 height 8
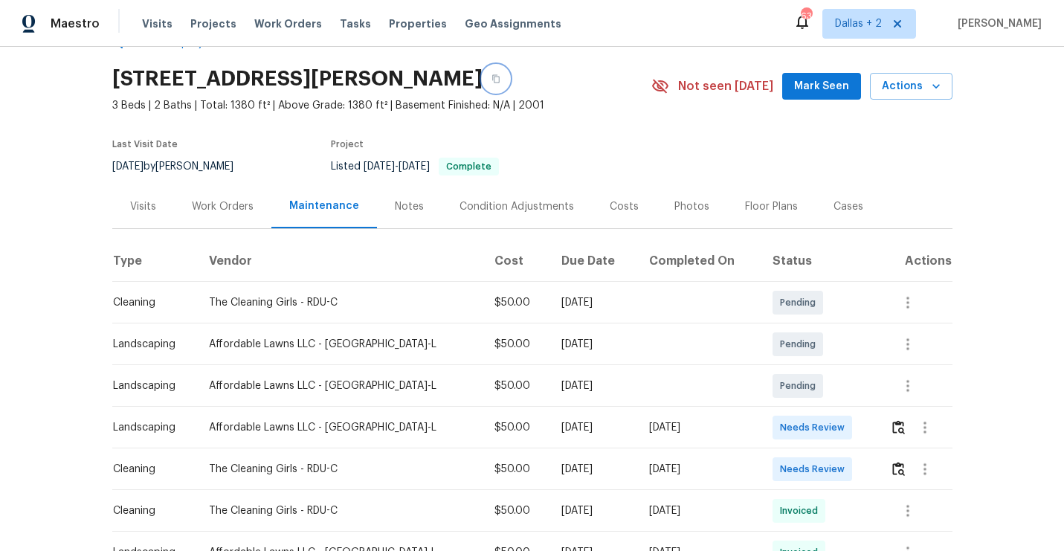
scroll to position [57, 0]
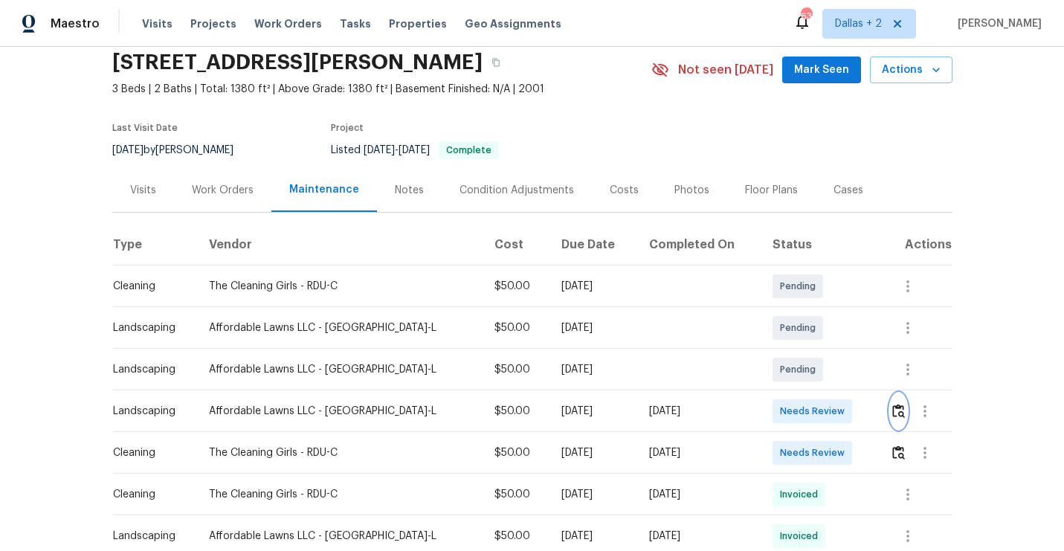
click at [895, 413] on img "button" at bounding box center [898, 411] width 13 height 14
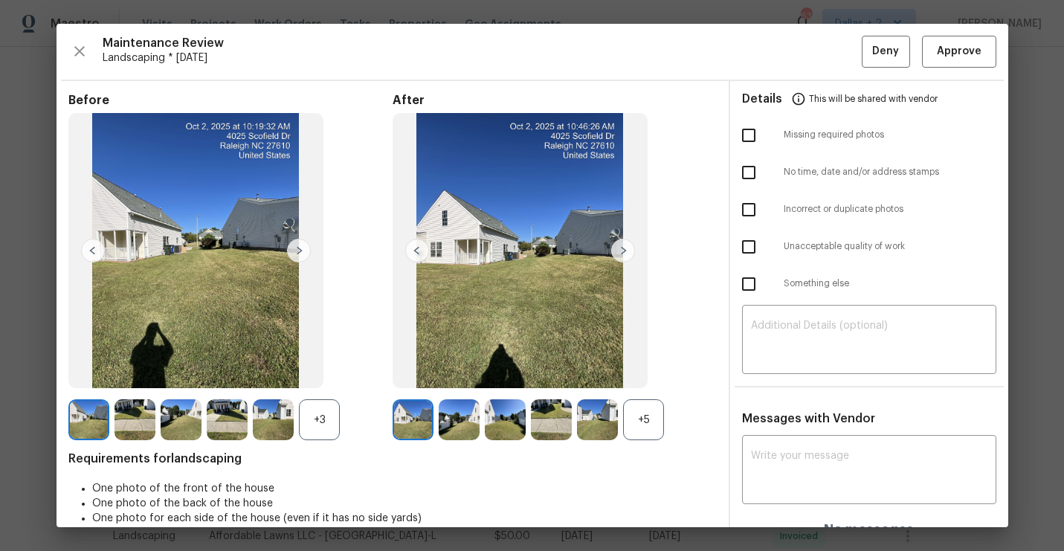
click at [655, 429] on div "+5" at bounding box center [643, 419] width 41 height 41
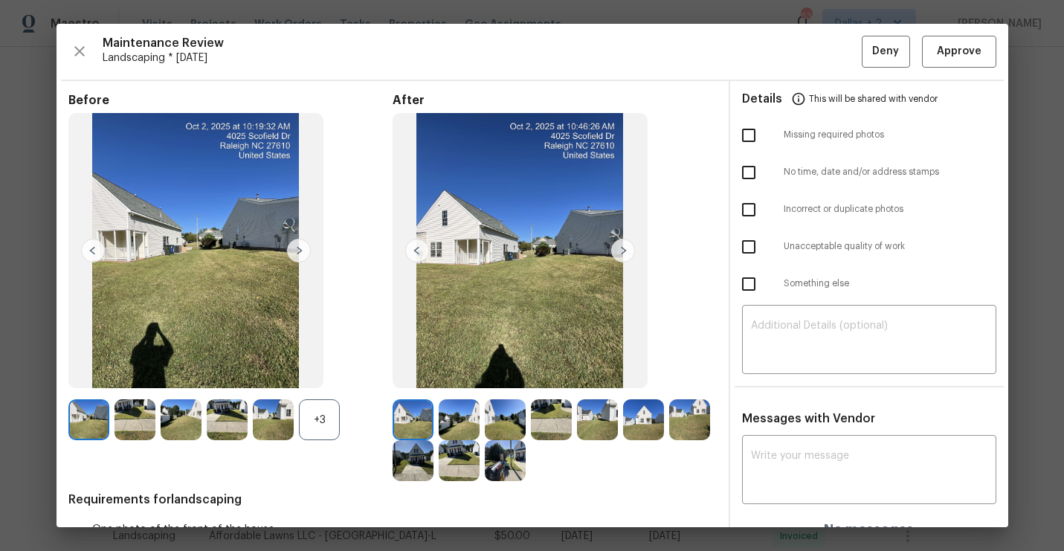
click at [324, 414] on div "+3" at bounding box center [319, 419] width 41 height 41
click at [495, 451] on img at bounding box center [505, 460] width 41 height 41
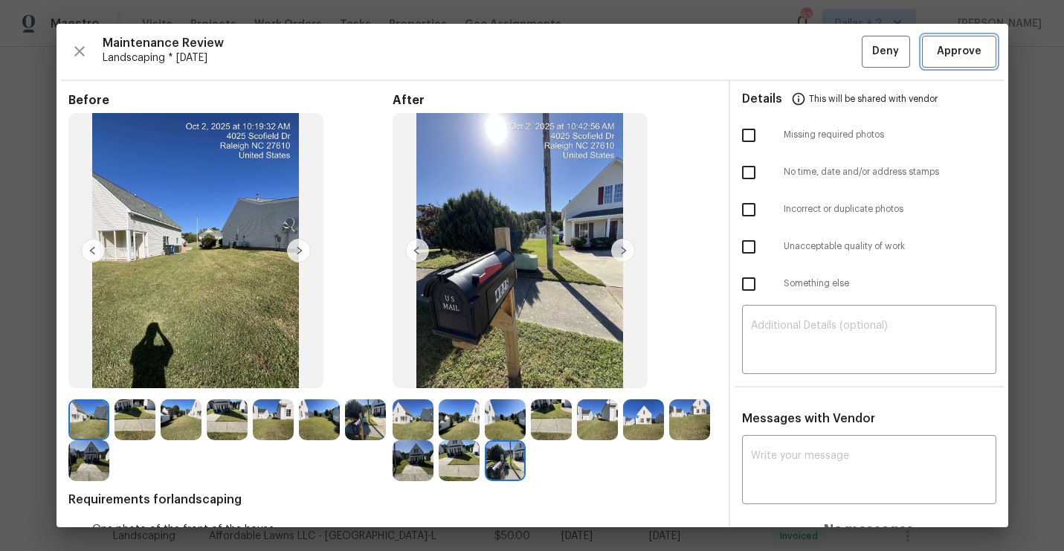
click at [969, 65] on button "Approve" at bounding box center [959, 52] width 74 height 32
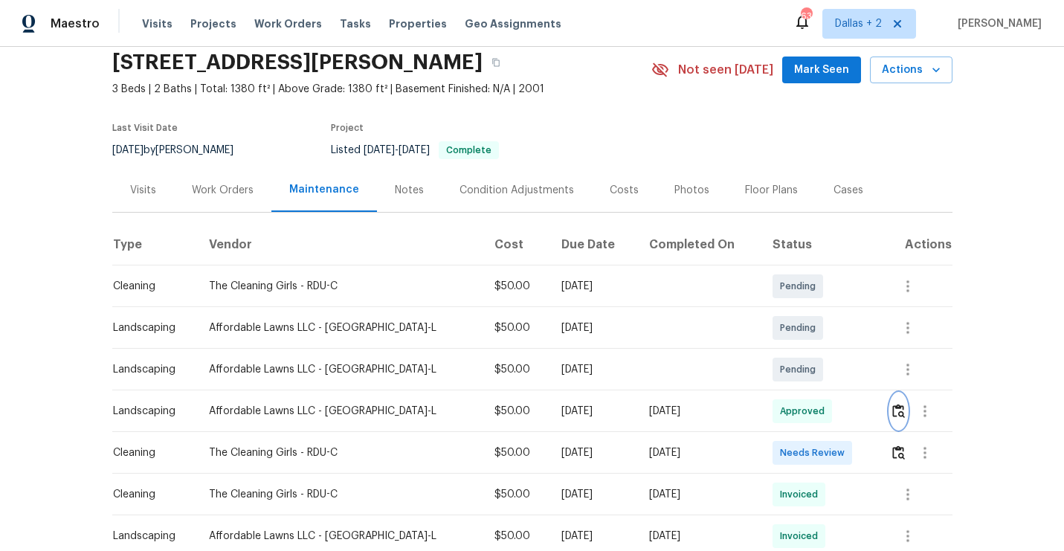
scroll to position [0, 0]
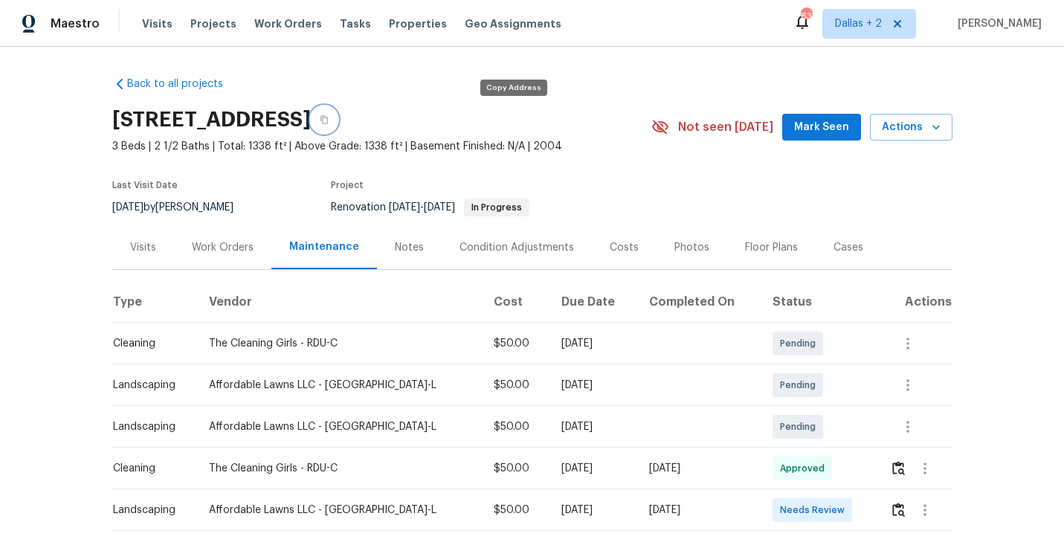
click at [329, 119] on icon "button" at bounding box center [324, 119] width 9 height 9
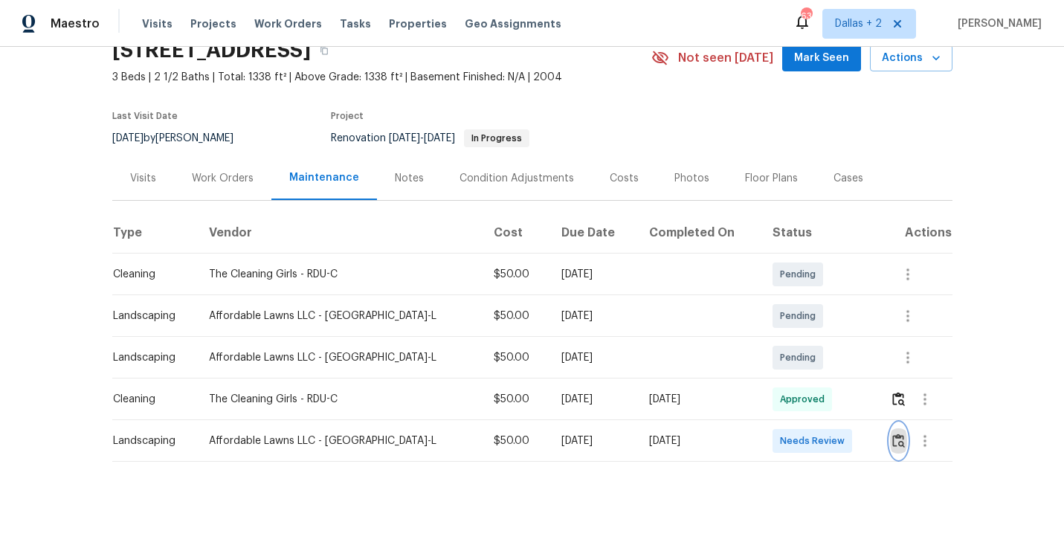
click at [894, 440] on img "button" at bounding box center [898, 441] width 13 height 14
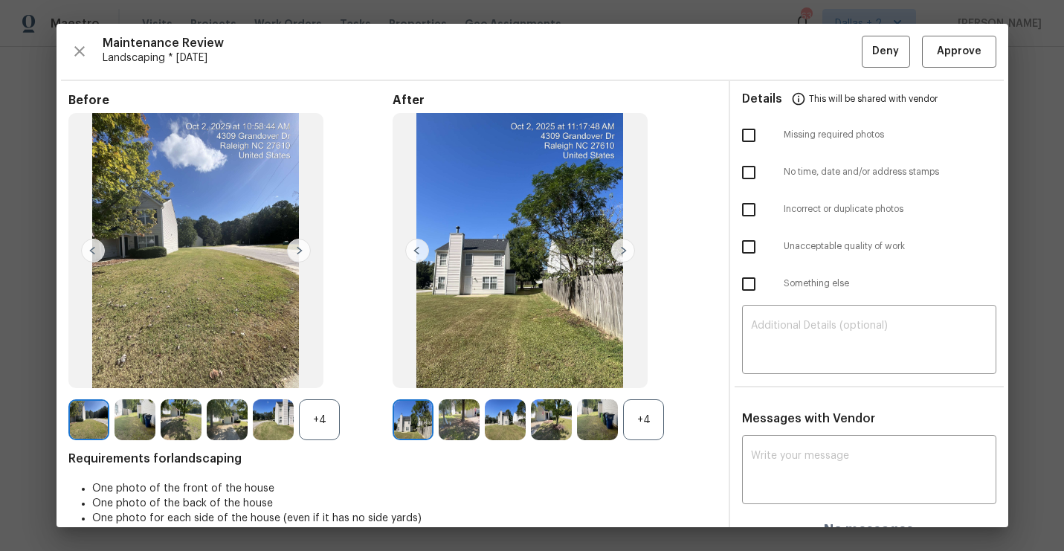
click at [646, 405] on div "+4" at bounding box center [643, 419] width 41 height 41
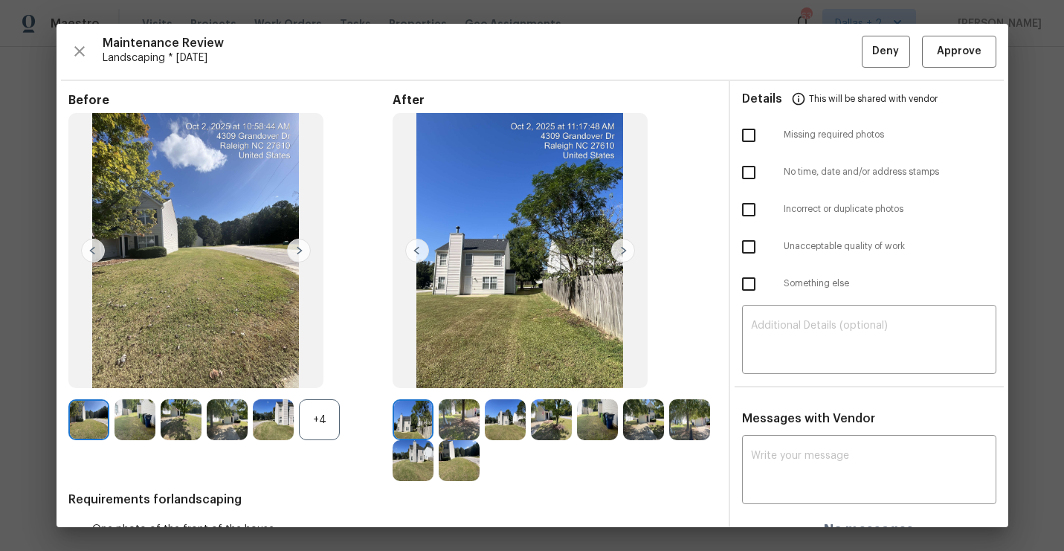
click at [306, 428] on div "+4" at bounding box center [319, 419] width 41 height 41
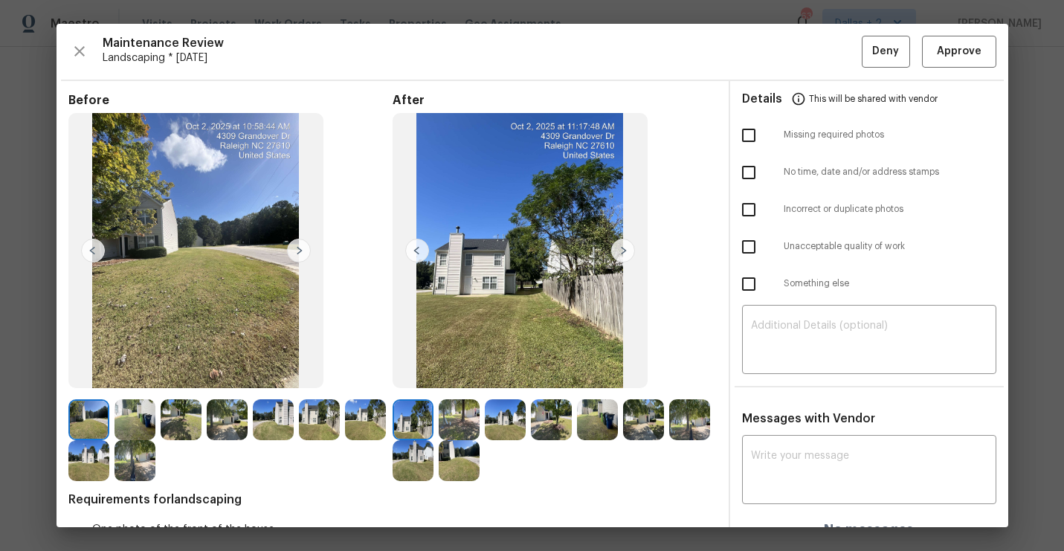
click at [272, 431] on img at bounding box center [273, 419] width 41 height 41
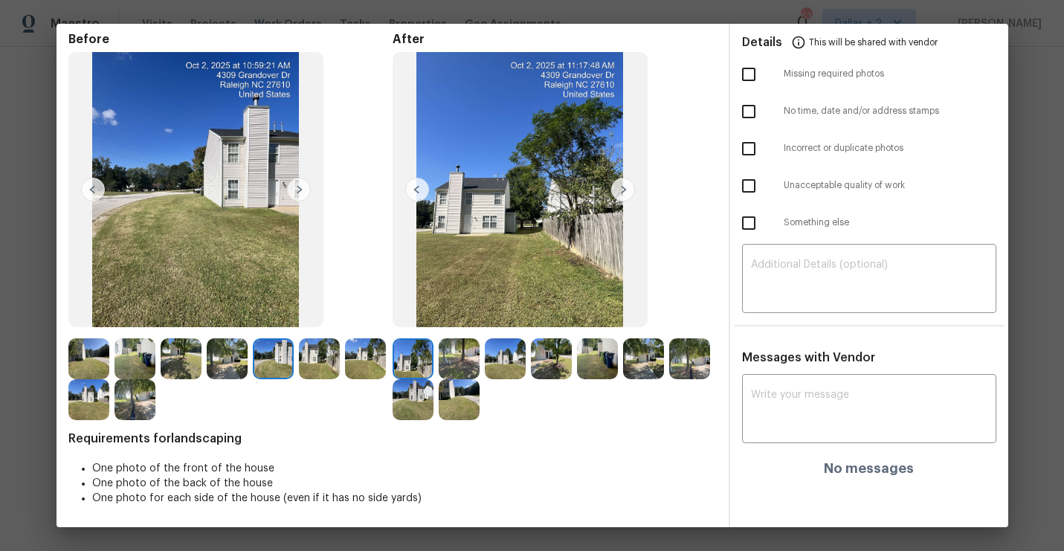
scroll to position [0, 0]
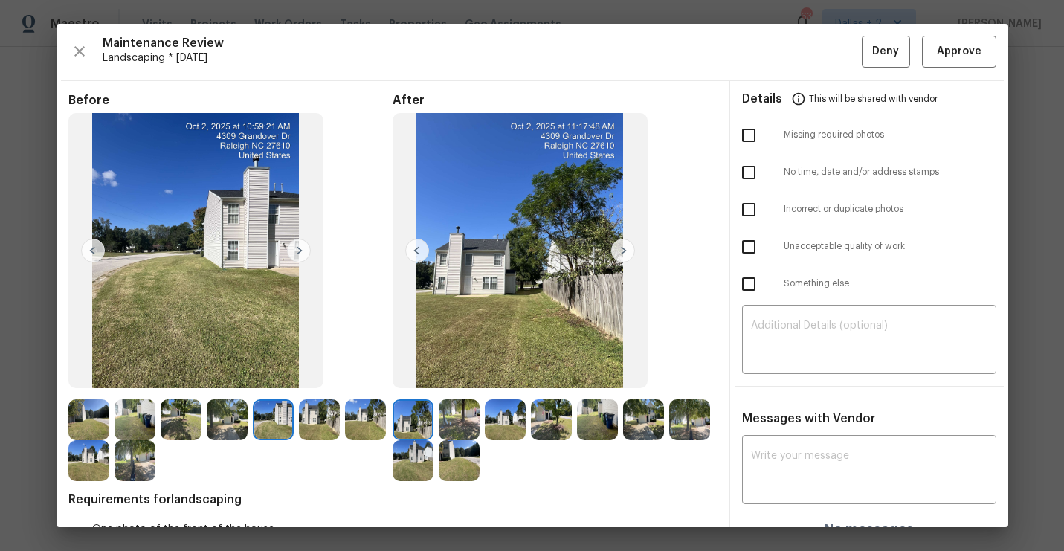
click at [421, 409] on img at bounding box center [413, 419] width 41 height 41
click at [617, 249] on img at bounding box center [623, 251] width 24 height 24
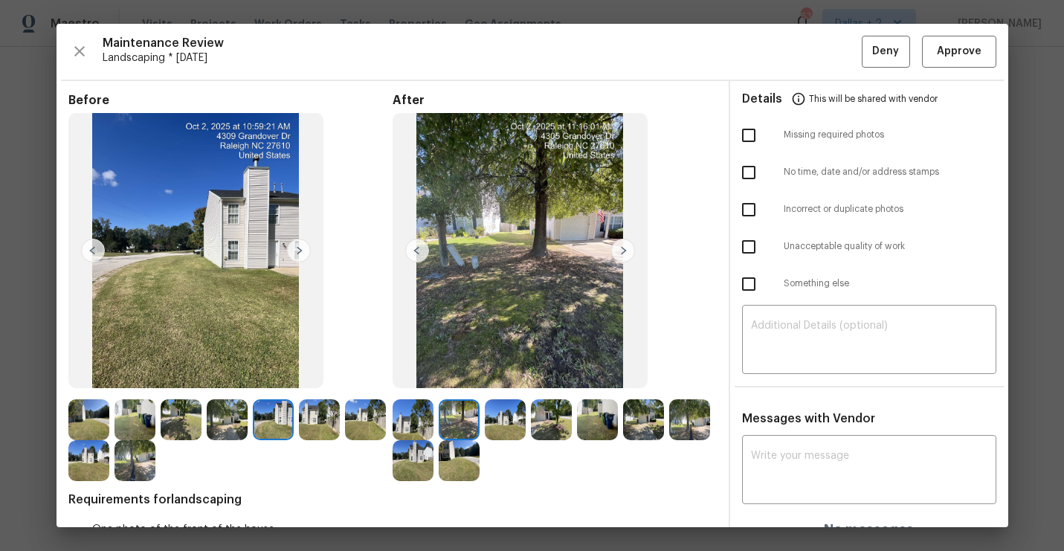
click at [618, 248] on img at bounding box center [623, 251] width 24 height 24
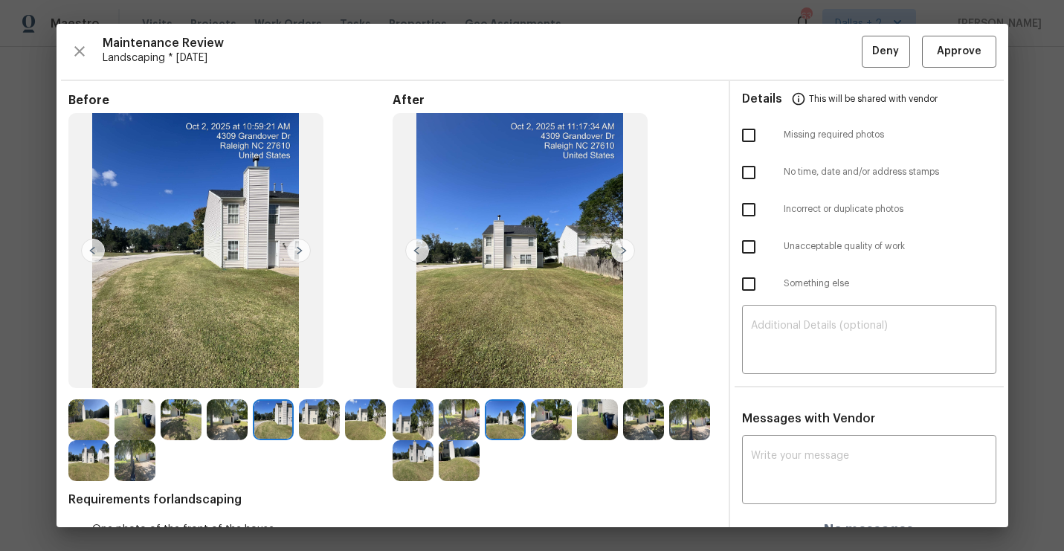
click at [617, 248] on img at bounding box center [623, 251] width 24 height 24
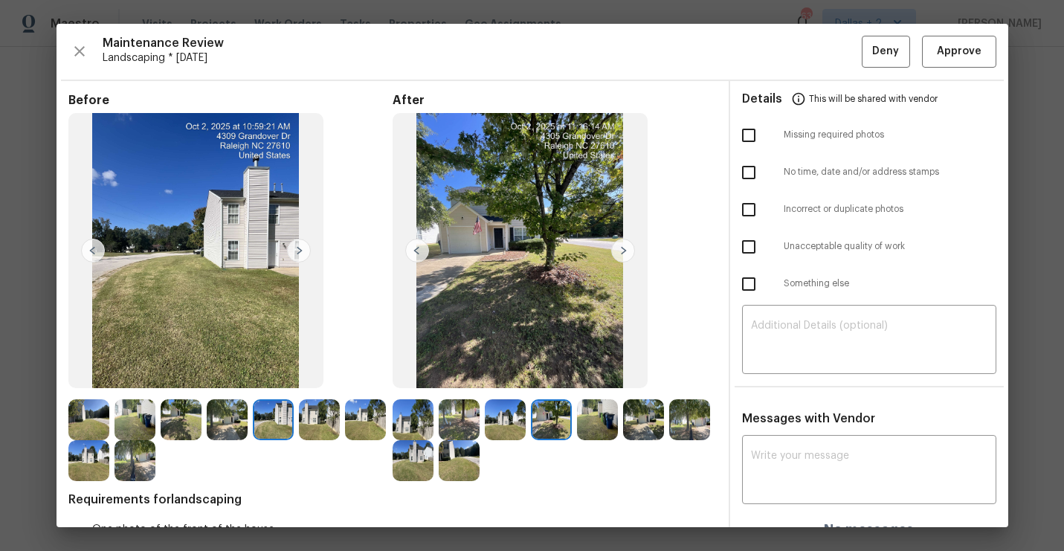
click at [617, 248] on img at bounding box center [623, 251] width 24 height 24
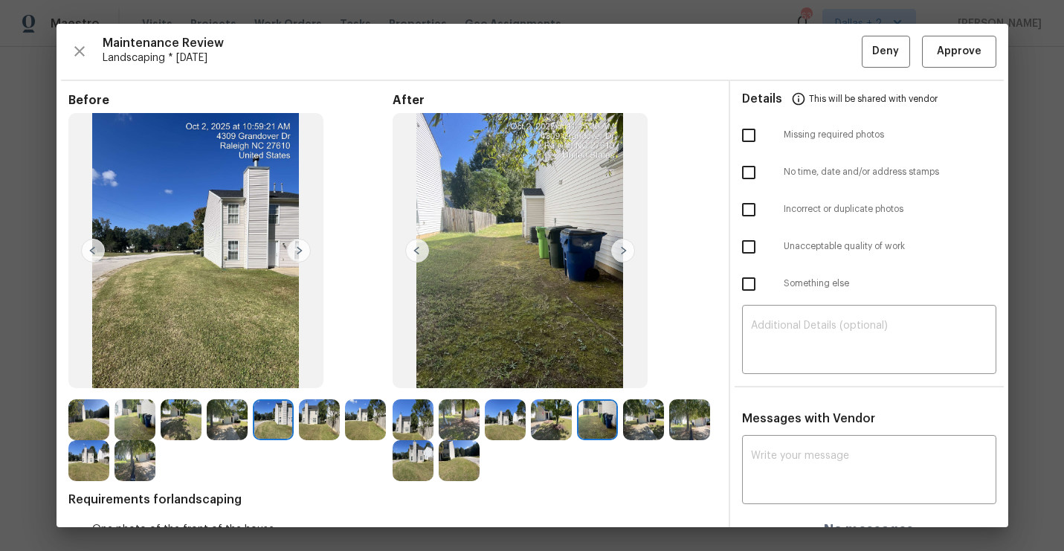
click at [617, 248] on img at bounding box center [623, 251] width 24 height 24
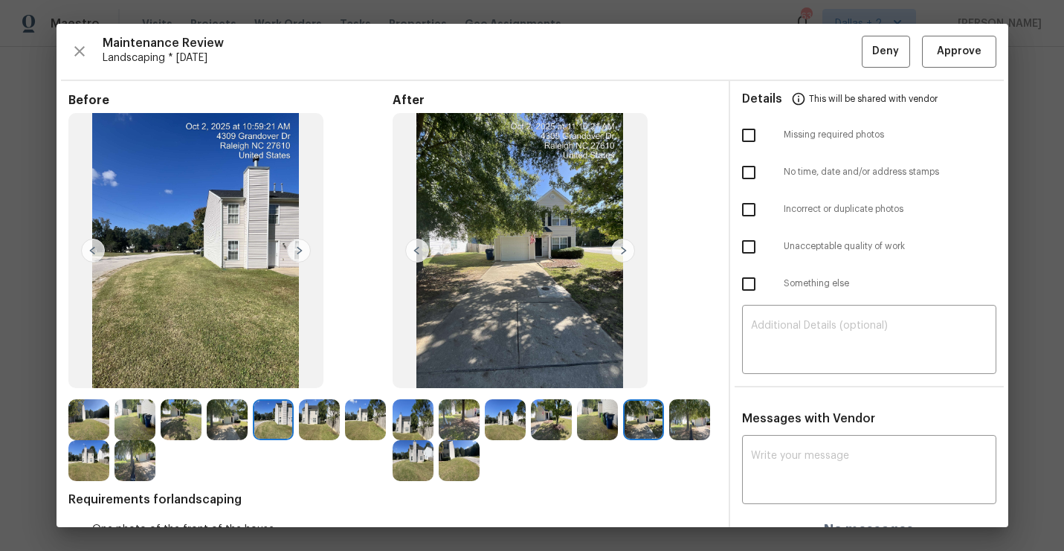
click at [617, 248] on img at bounding box center [623, 251] width 24 height 24
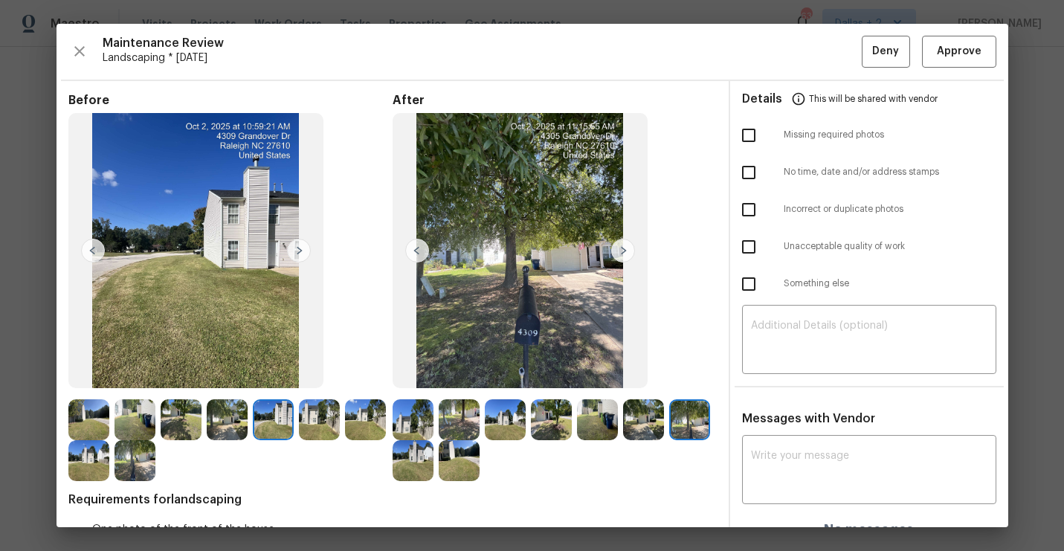
click at [618, 248] on img at bounding box center [623, 251] width 24 height 24
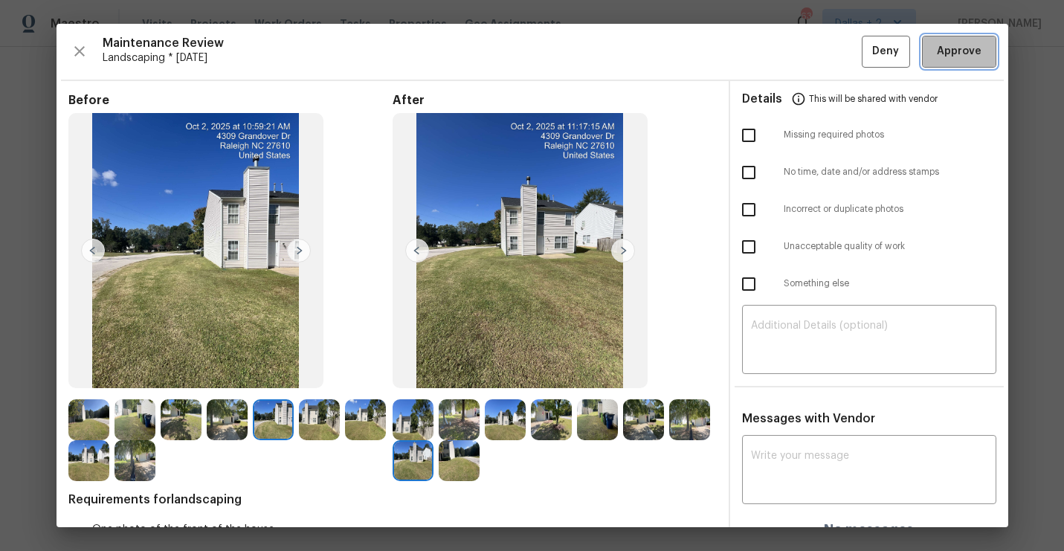
click at [967, 48] on span "Approve" at bounding box center [959, 51] width 45 height 19
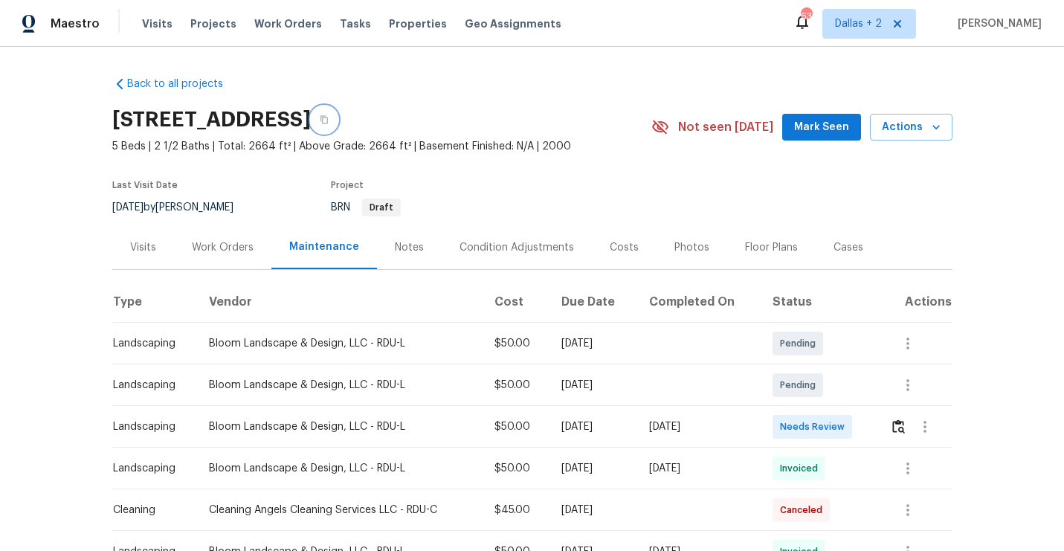
click at [338, 114] on button "button" at bounding box center [324, 119] width 27 height 27
click at [904, 429] on img "button" at bounding box center [898, 426] width 13 height 14
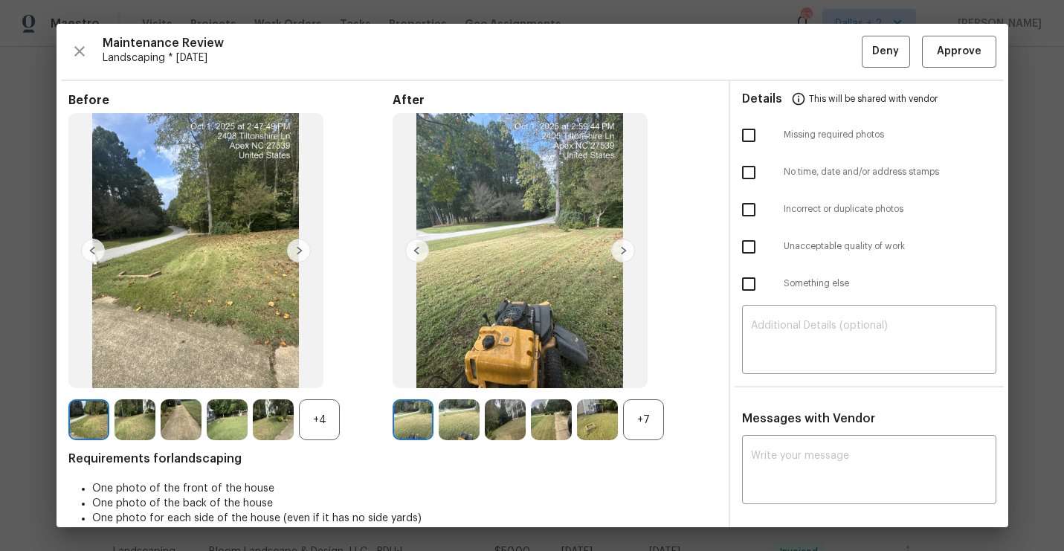
click at [650, 413] on div "+7" at bounding box center [643, 419] width 41 height 41
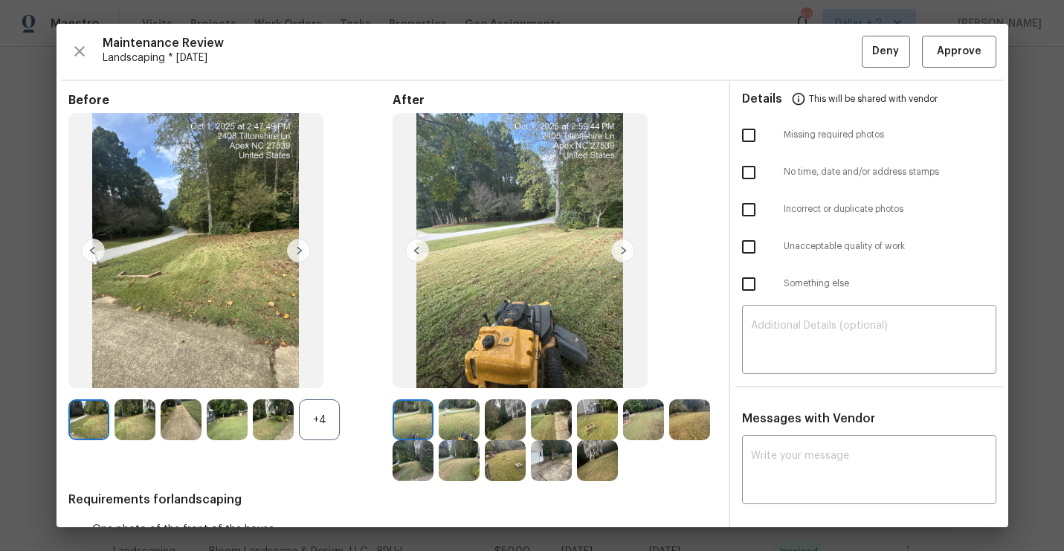
click at [317, 413] on div "+4" at bounding box center [319, 419] width 41 height 41
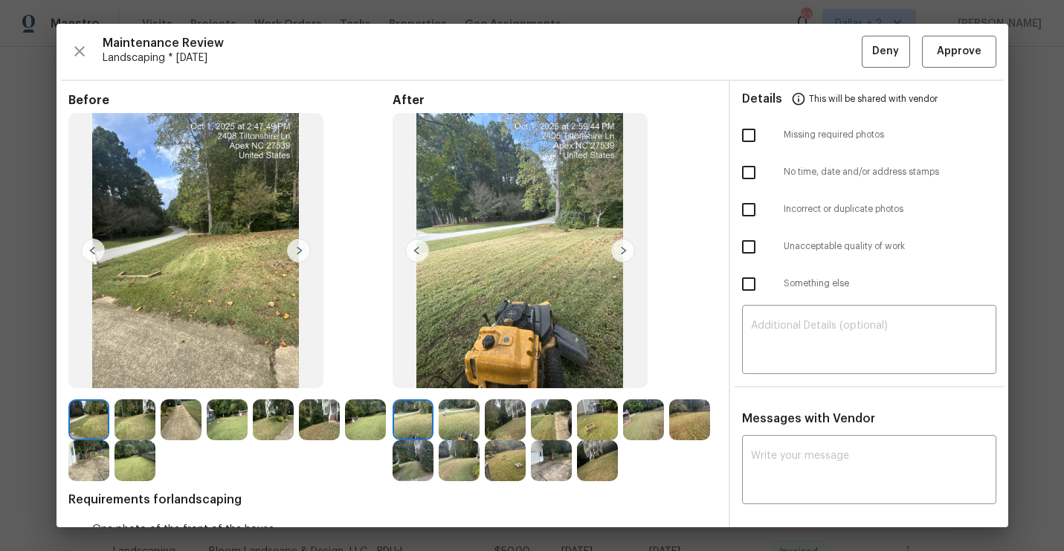
click at [413, 425] on img at bounding box center [413, 419] width 41 height 41
click at [627, 253] on img at bounding box center [623, 251] width 24 height 24
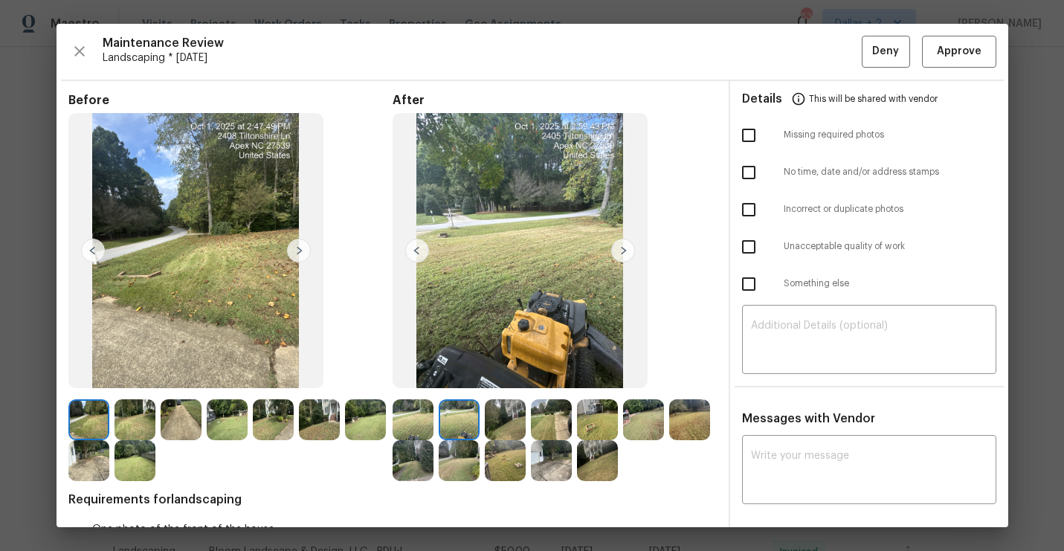
click at [321, 431] on img at bounding box center [319, 419] width 41 height 41
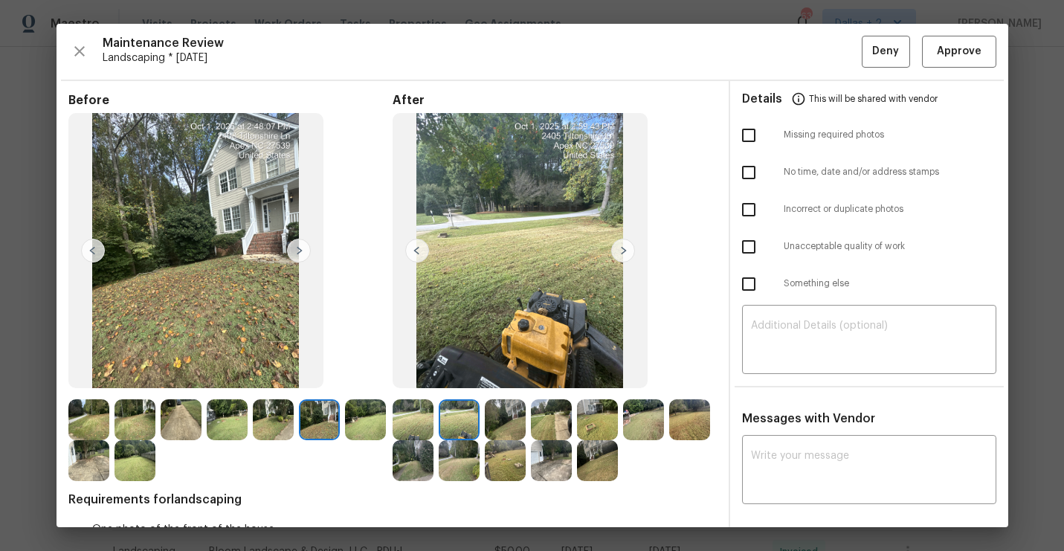
click at [495, 411] on img at bounding box center [505, 419] width 41 height 41
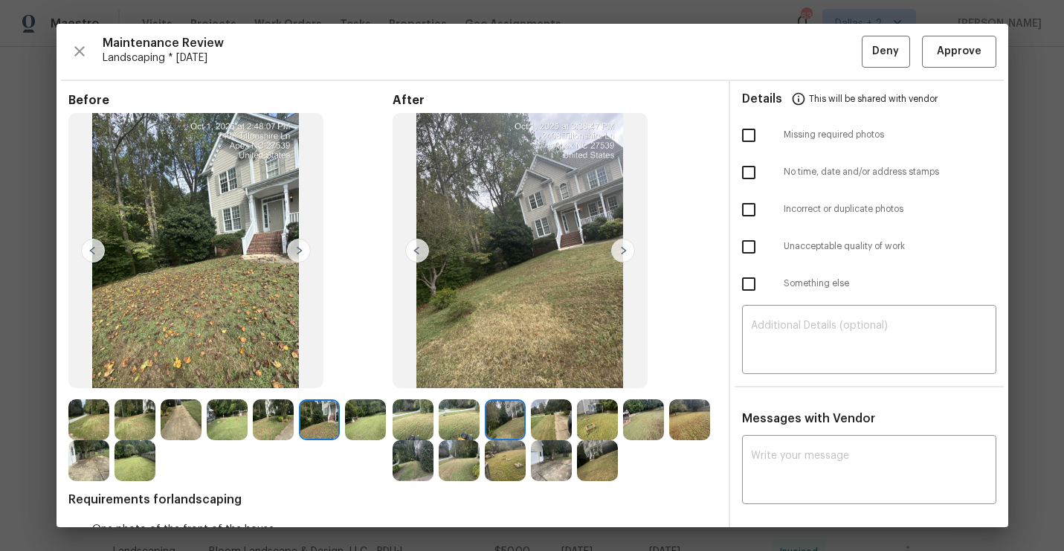
click at [624, 247] on img at bounding box center [623, 251] width 24 height 24
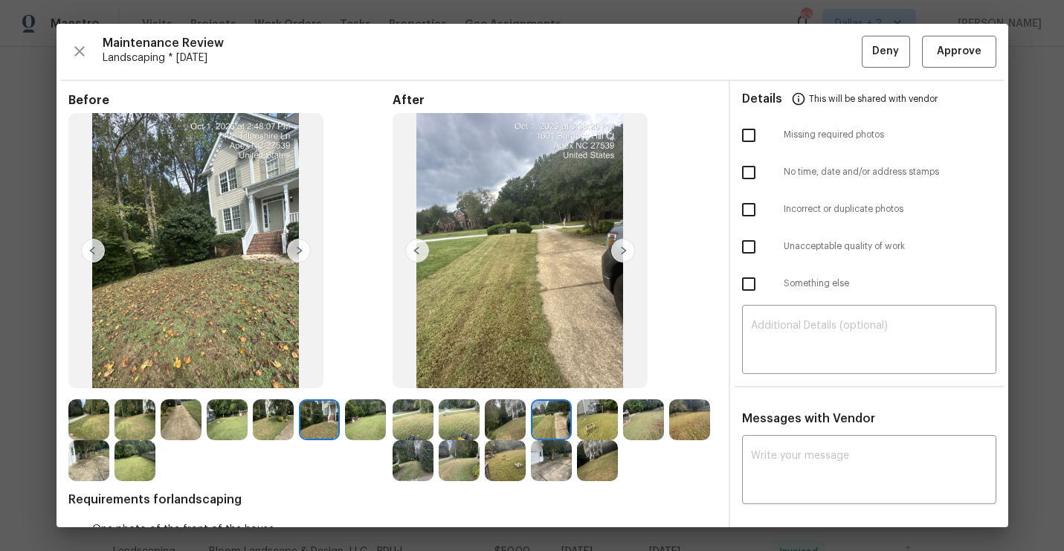
click at [624, 248] on img at bounding box center [623, 251] width 24 height 24
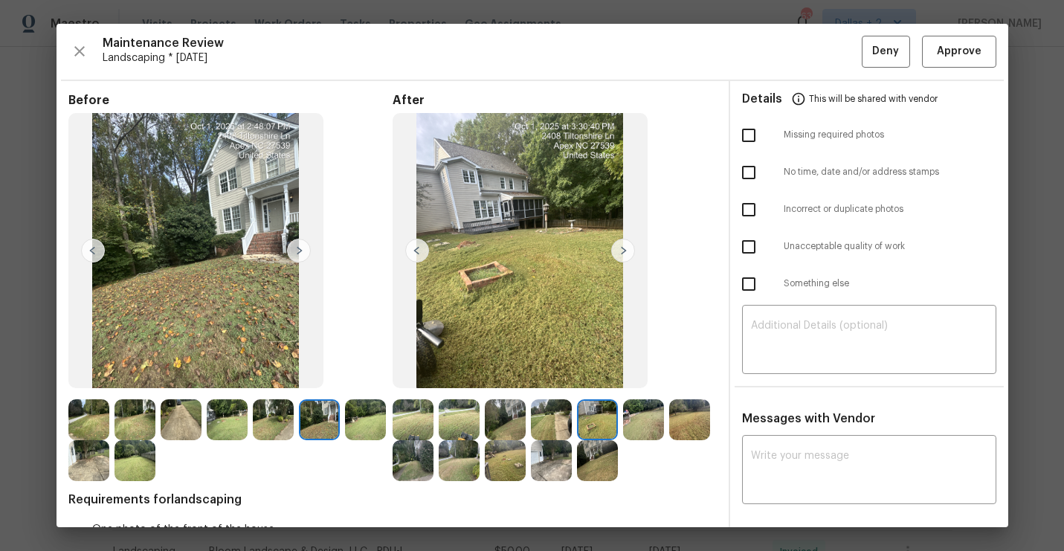
click at [620, 252] on img at bounding box center [623, 251] width 24 height 24
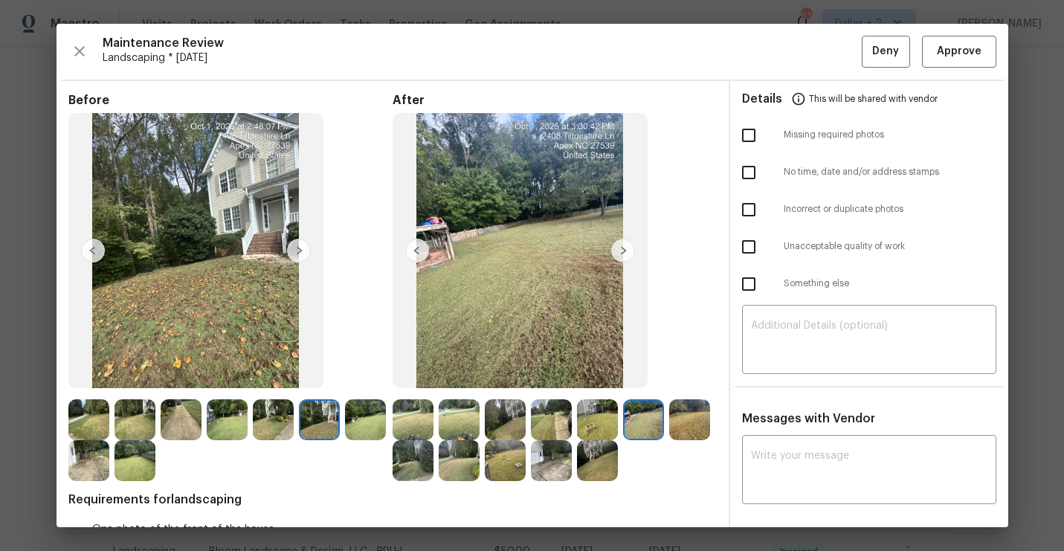
click at [553, 466] on img at bounding box center [551, 460] width 41 height 41
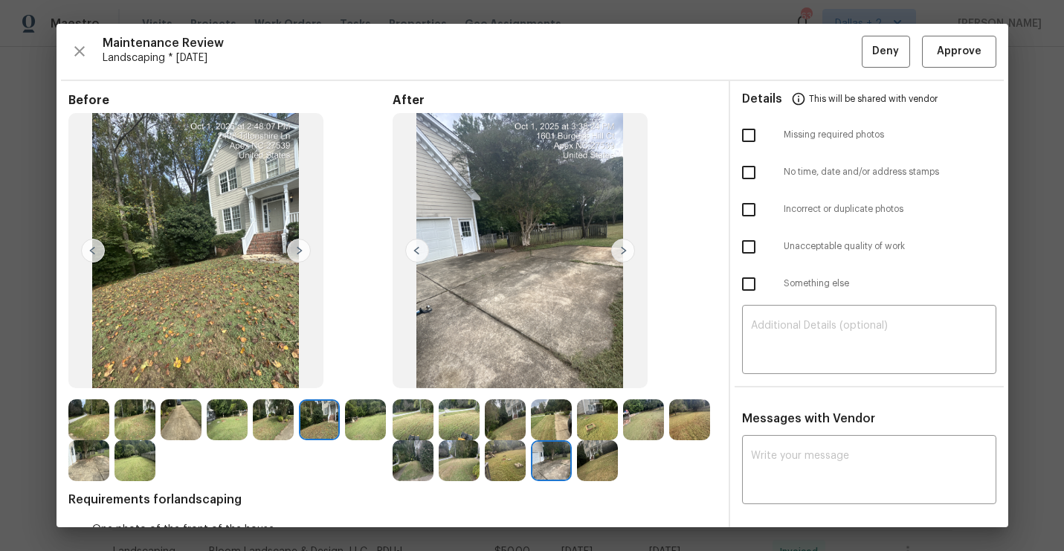
click at [596, 462] on img at bounding box center [597, 460] width 41 height 41
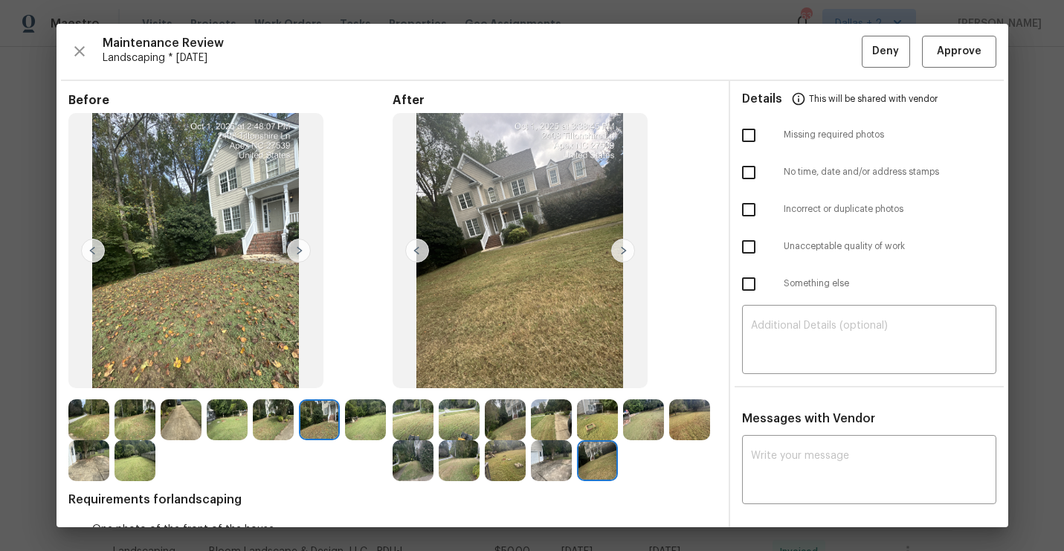
click at [823, 447] on div "x ​" at bounding box center [869, 471] width 254 height 65
paste textarea "Maintenance Audit Team: Hello! As per our updated SWO address sign photo is req…"
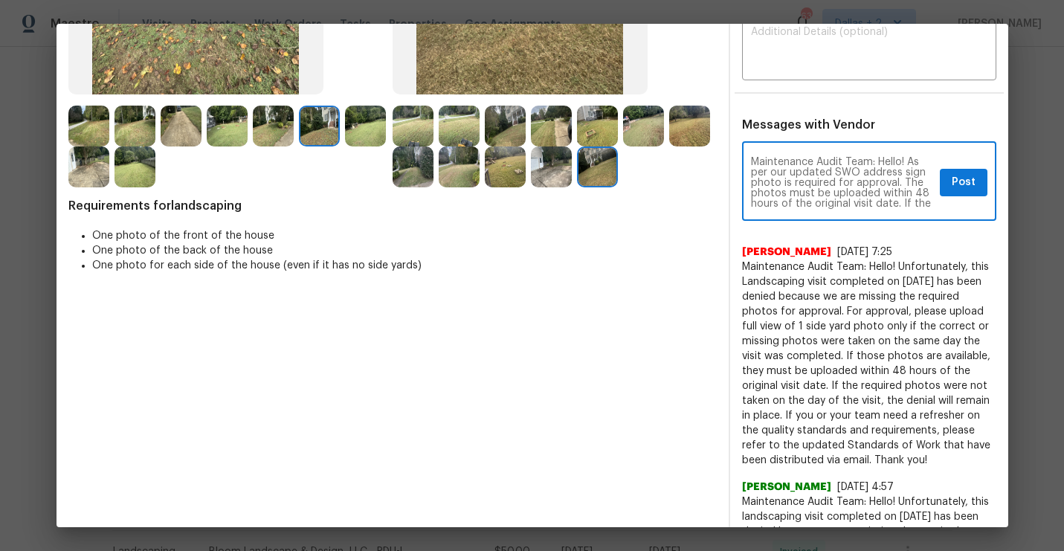
scroll to position [335, 0]
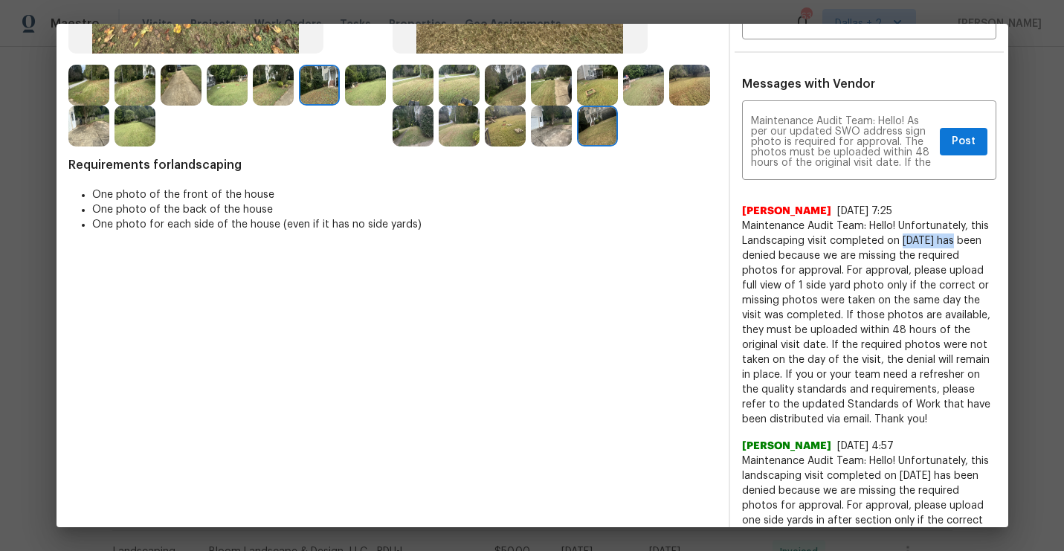
drag, startPoint x: 956, startPoint y: 239, endPoint x: 902, endPoint y: 241, distance: 54.3
click at [902, 241] on span "Maintenance Audit Team: Hello! Unfortunately, this Landscaping visit completed …" at bounding box center [869, 323] width 254 height 208
copy span "[DATE]"
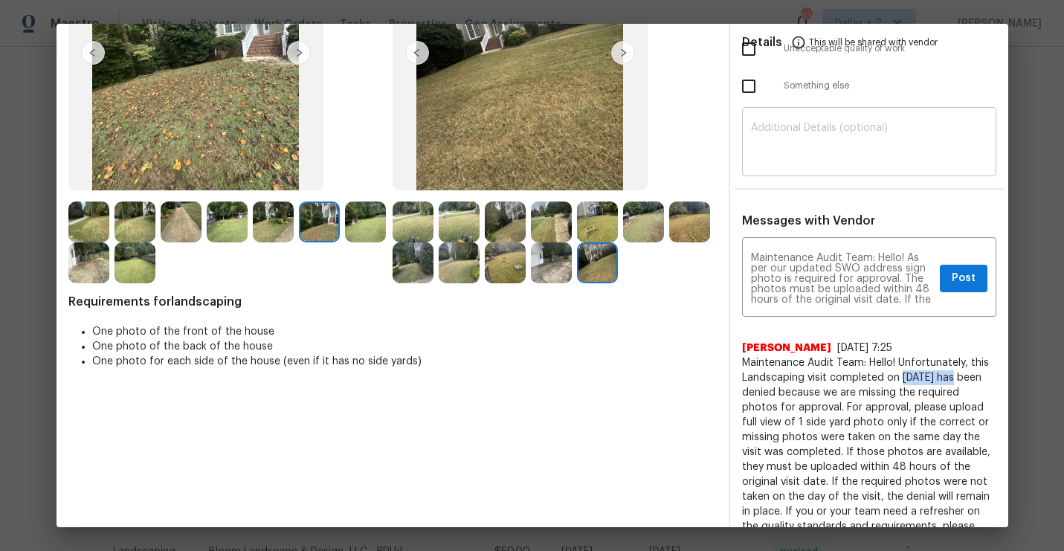
scroll to position [141, 0]
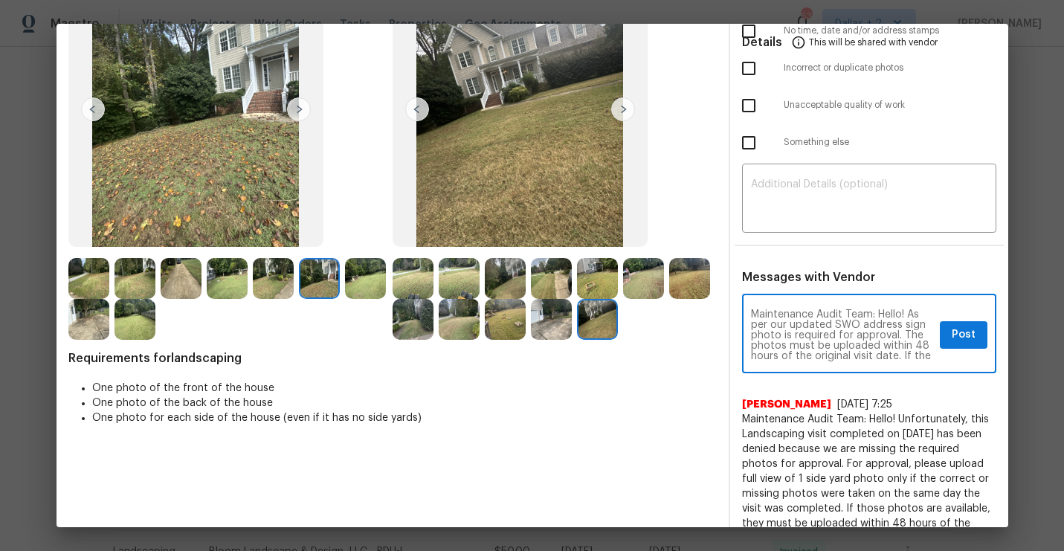
click at [909, 312] on textarea "Maintenance Audit Team: Hello! As per our updated SWO address sign photo is req…" at bounding box center [842, 335] width 183 height 52
paste textarea "[DATE]"
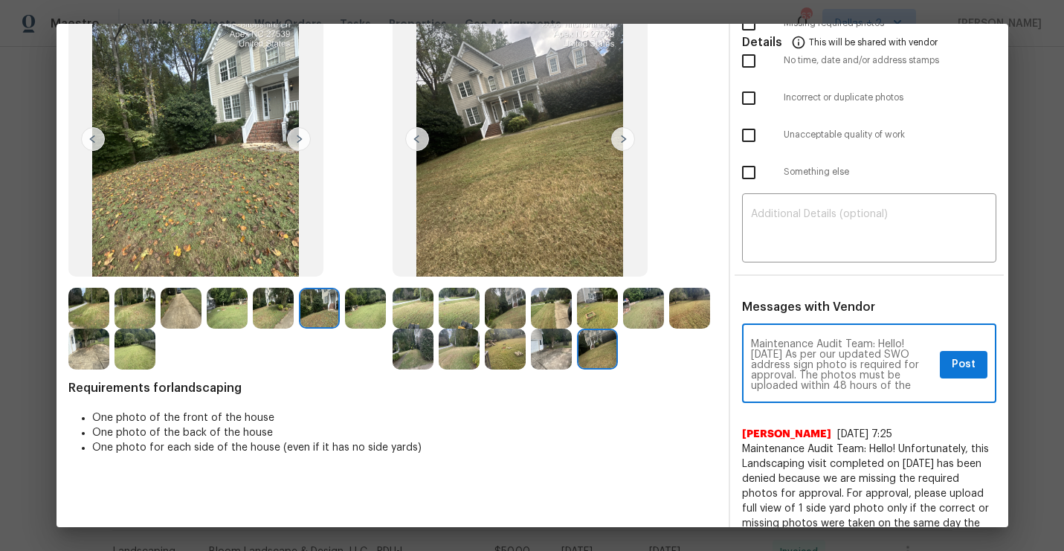
scroll to position [112, 0]
click at [776, 354] on textarea "Maintenance Audit Team: Hello! [DATE] As per our updated SWO address sign photo…" at bounding box center [842, 364] width 183 height 52
click at [762, 355] on textarea "Maintenance Audit Team: Hello! [DATE] As per our updated SWO address sign photo…" at bounding box center [842, 364] width 183 height 52
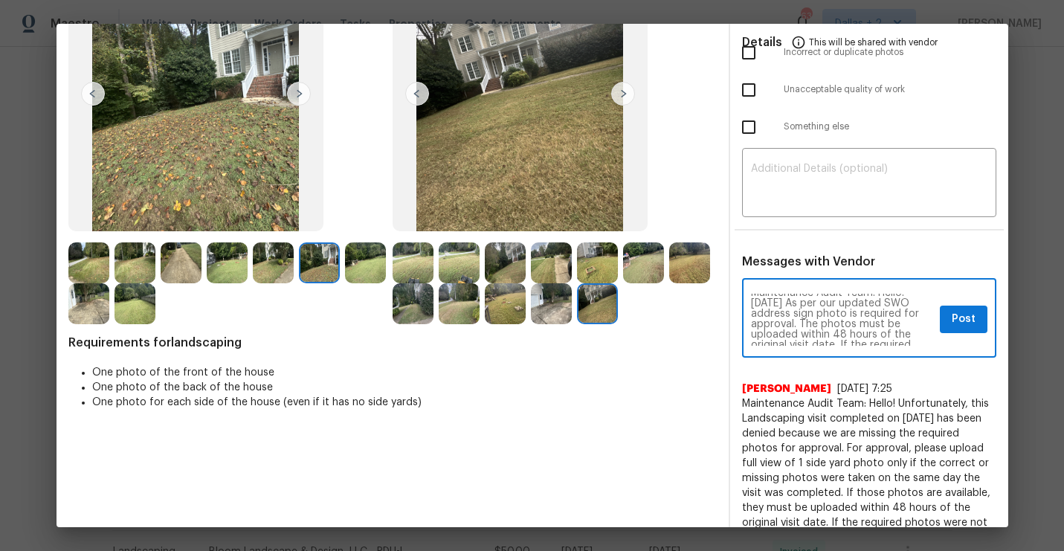
scroll to position [0, 0]
type textarea "Maintenance Audit Team: Hello! [DATE] As per our updated SWO address sign photo…"
click at [955, 325] on span "Post" at bounding box center [964, 319] width 24 height 19
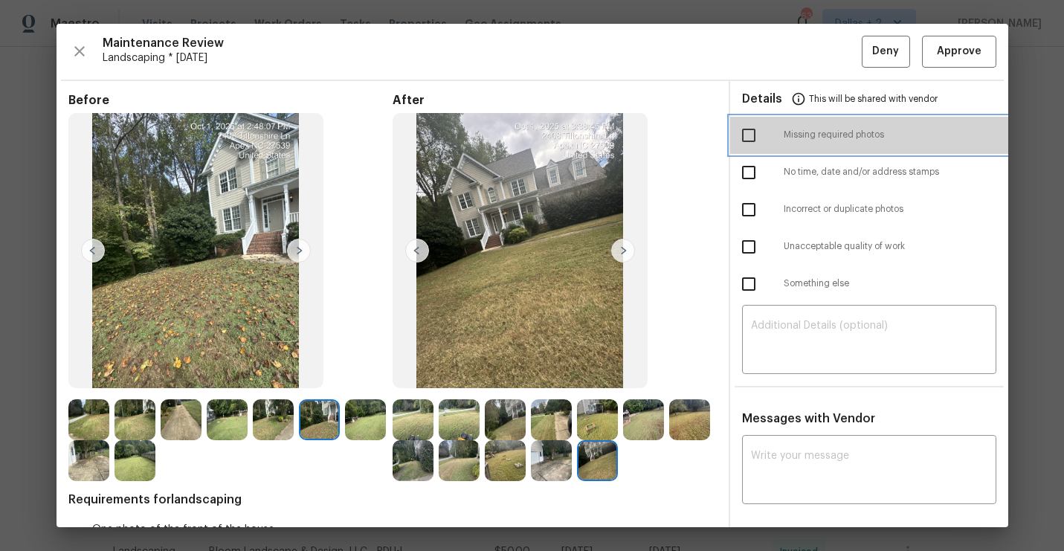
click at [767, 141] on div at bounding box center [763, 135] width 42 height 31
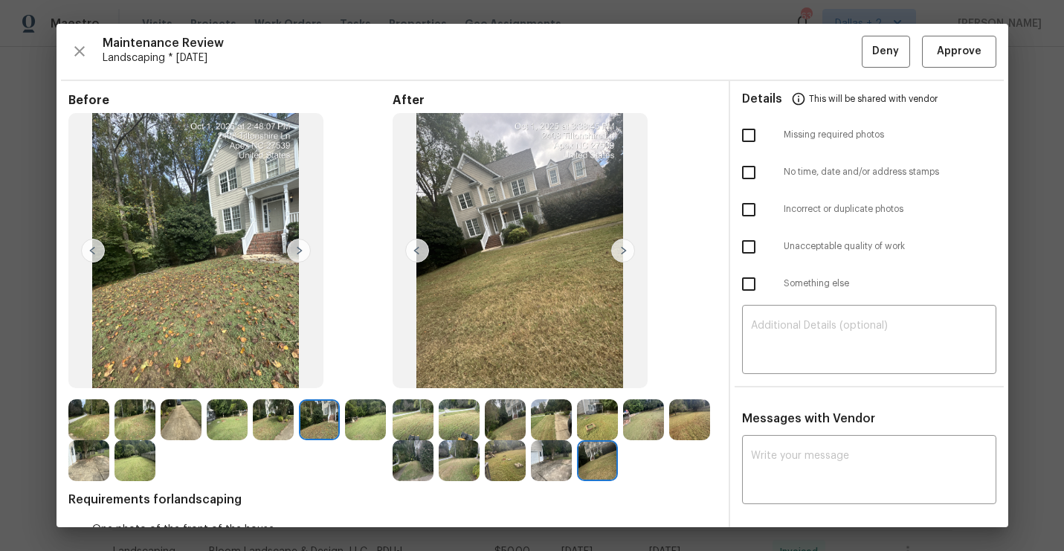
click at [759, 138] on input "checkbox" at bounding box center [748, 135] width 31 height 31
checkbox input "true"
click at [878, 51] on span "Deny" at bounding box center [885, 51] width 27 height 19
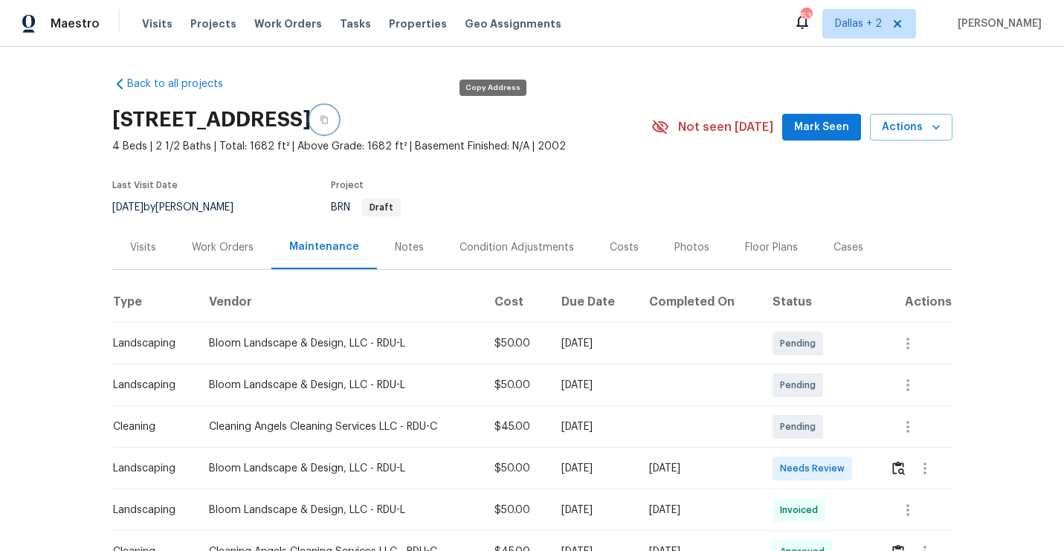
click at [329, 120] on icon "button" at bounding box center [324, 119] width 9 height 9
click at [903, 469] on img "button" at bounding box center [898, 468] width 13 height 14
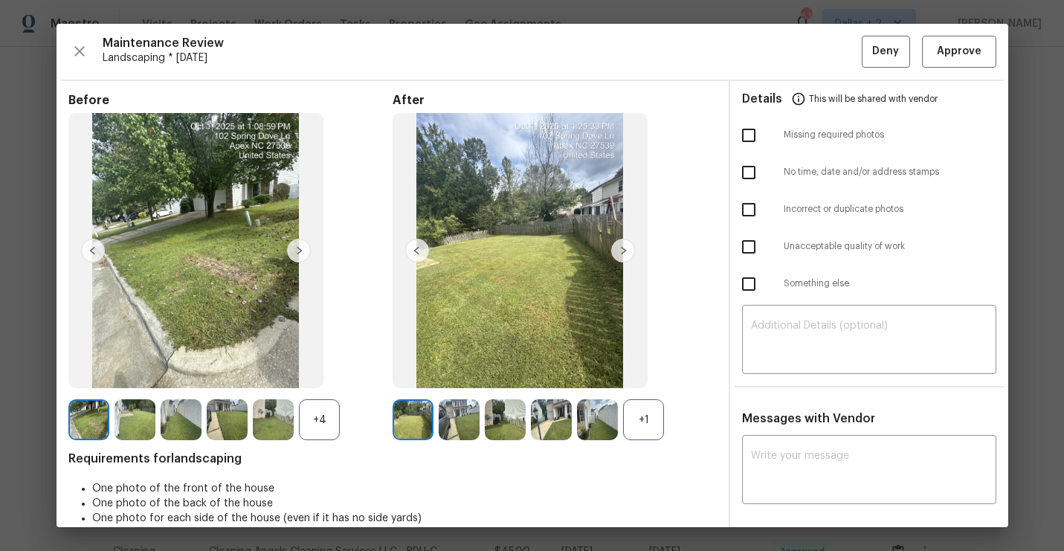
click at [635, 431] on div "+1" at bounding box center [643, 419] width 41 height 41
click at [326, 416] on div "+4" at bounding box center [319, 419] width 41 height 41
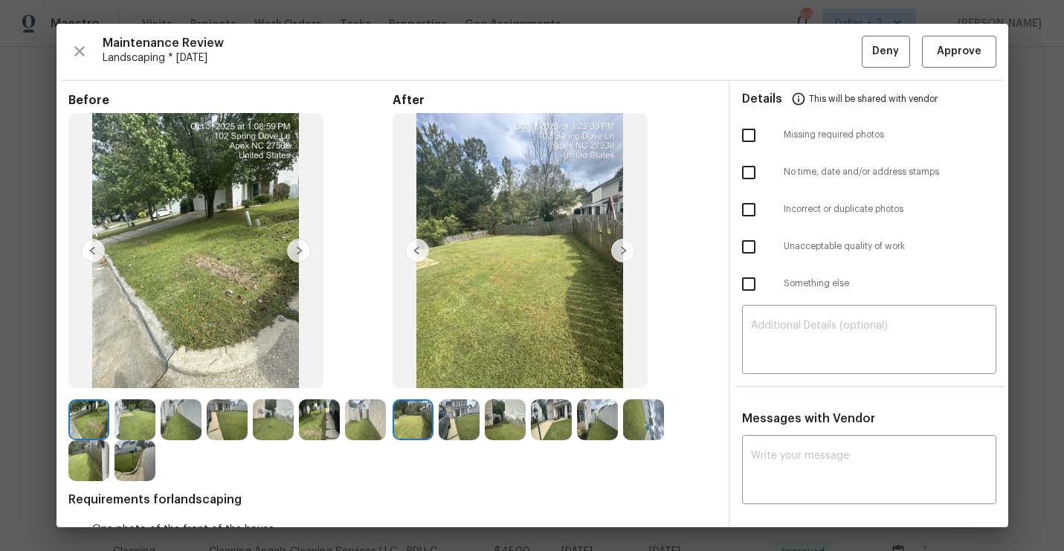
click at [294, 250] on img at bounding box center [299, 251] width 24 height 24
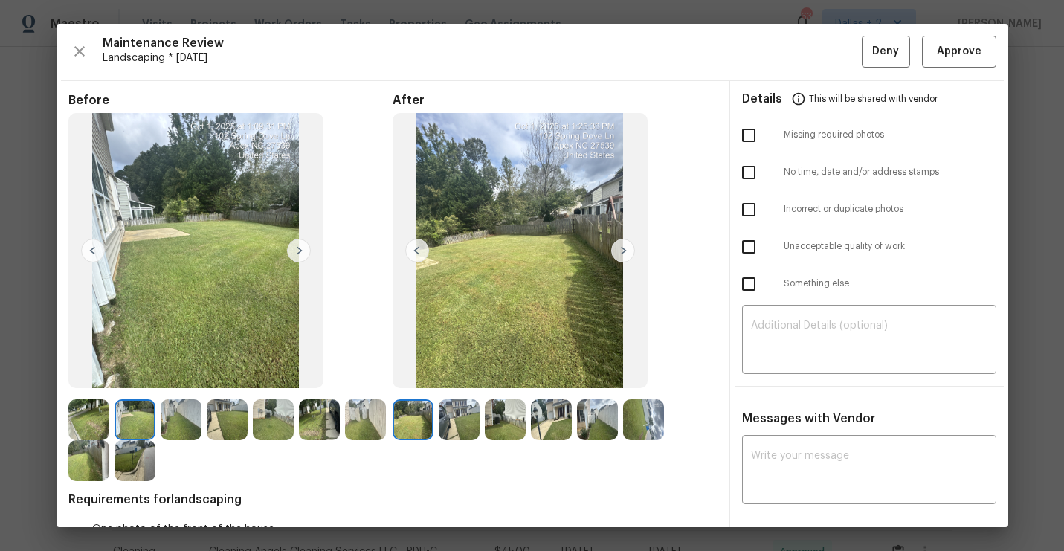
click at [135, 464] on img at bounding box center [135, 460] width 41 height 41
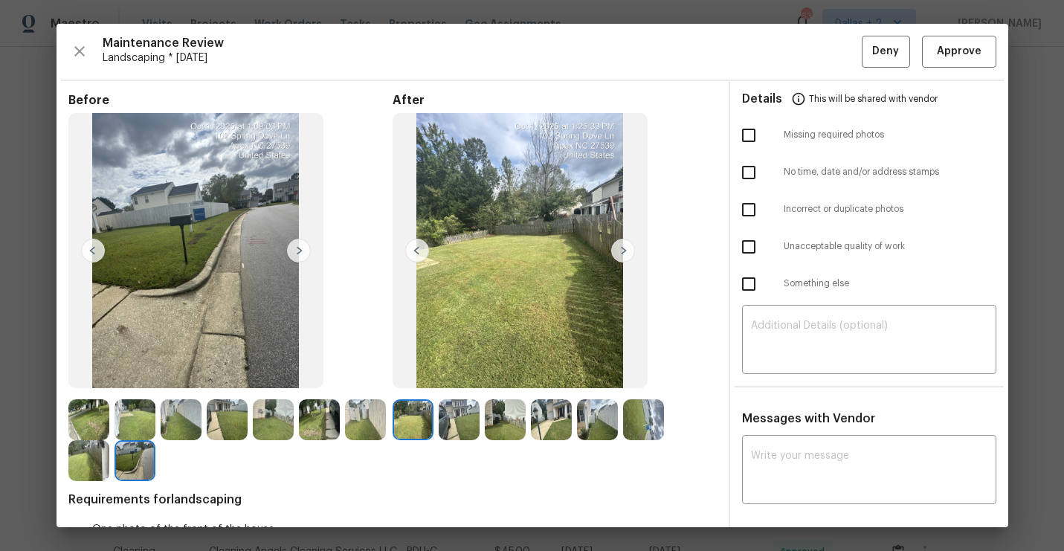
click at [623, 242] on img at bounding box center [623, 251] width 24 height 24
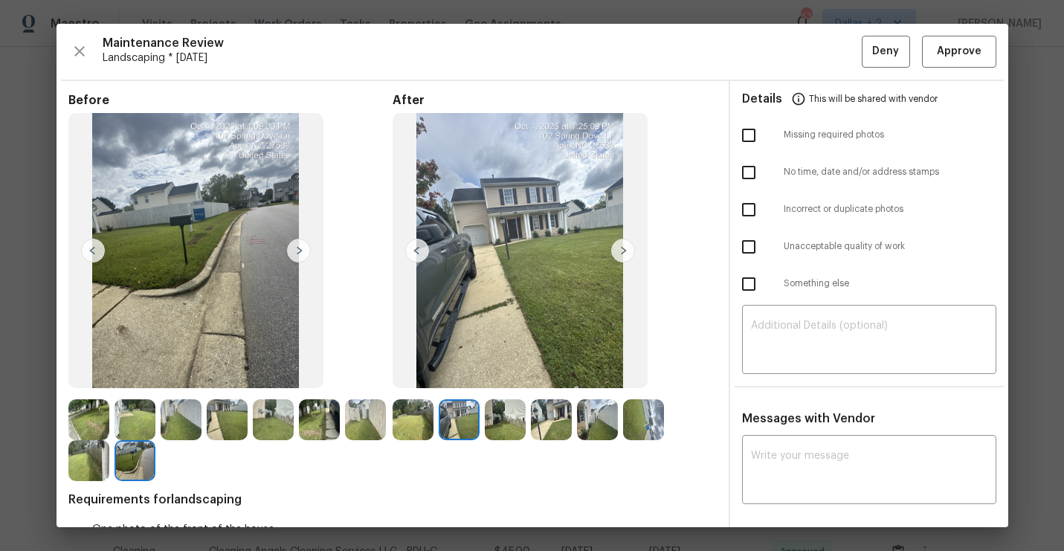
click at [546, 419] on img at bounding box center [551, 419] width 41 height 41
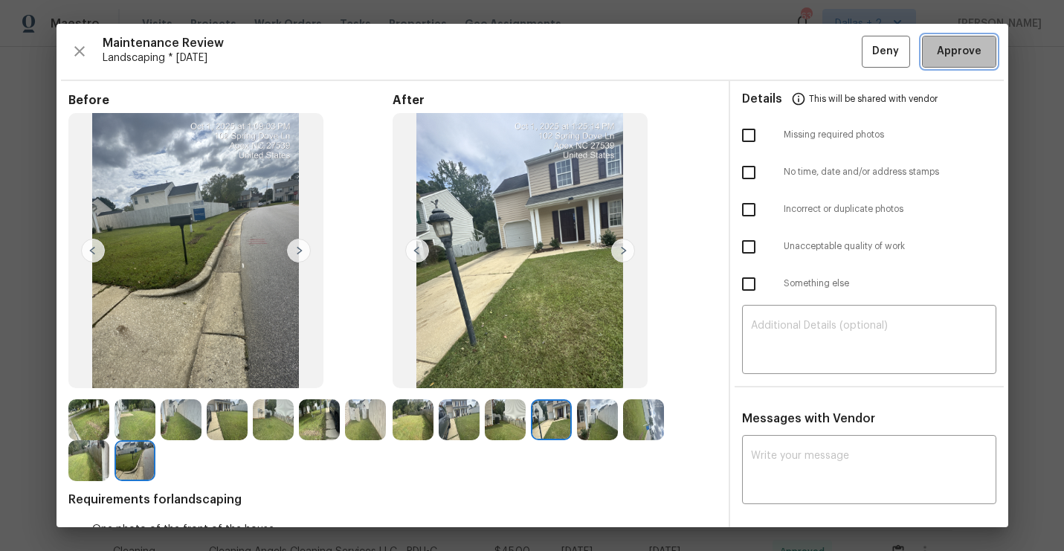
click at [947, 59] on span "Approve" at bounding box center [959, 51] width 45 height 19
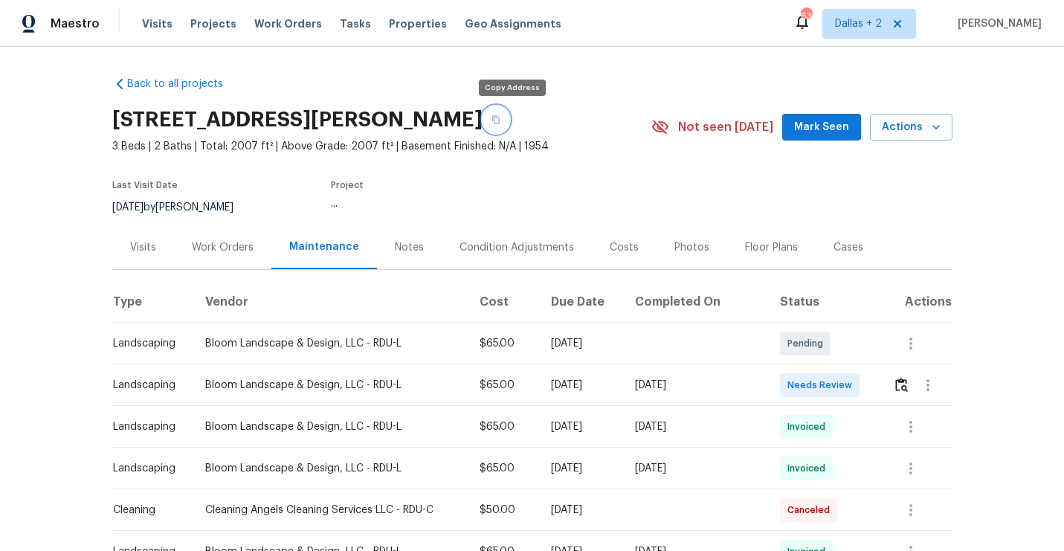
click at [500, 118] on icon "button" at bounding box center [496, 119] width 9 height 9
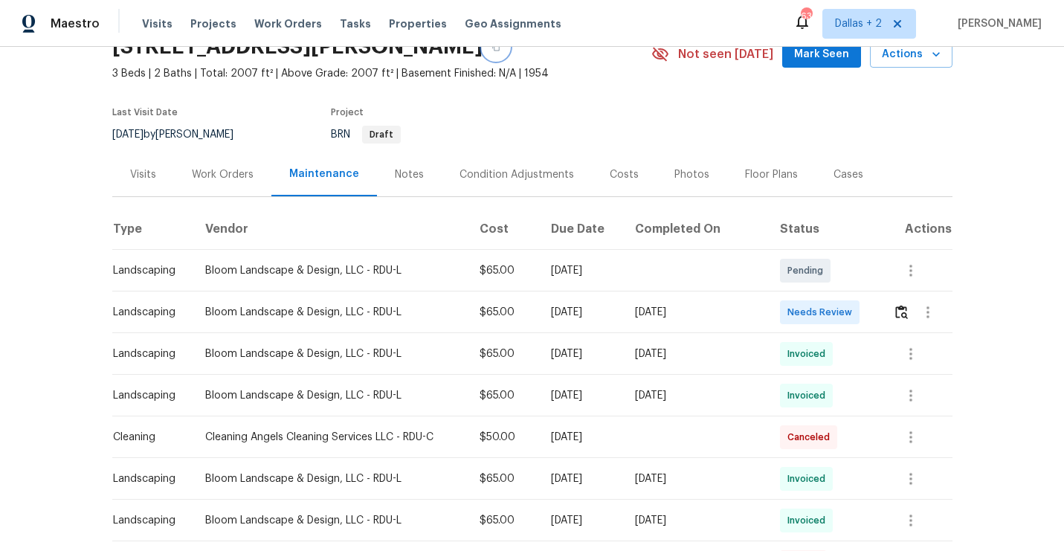
scroll to position [98, 0]
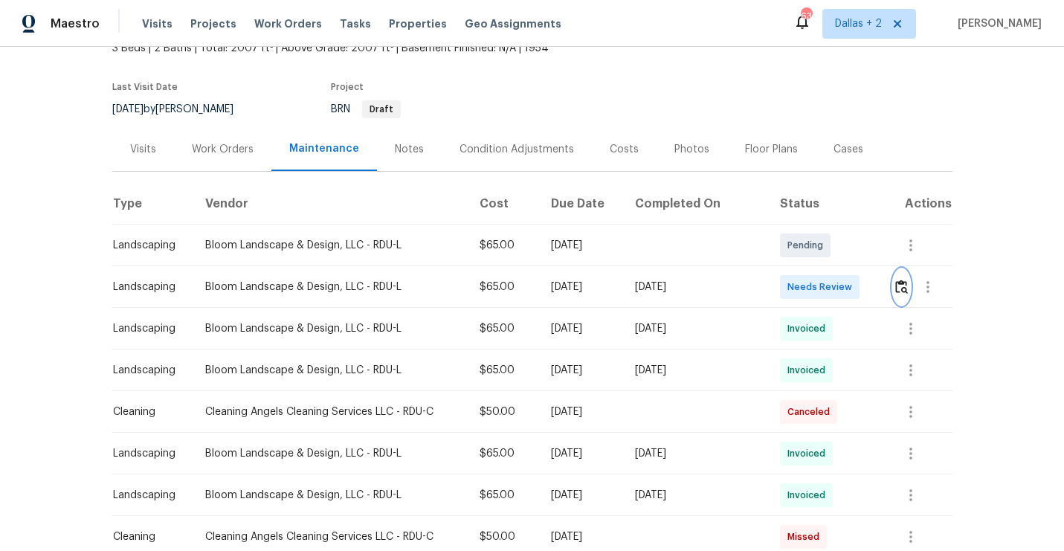
click at [904, 289] on img "button" at bounding box center [901, 287] width 13 height 14
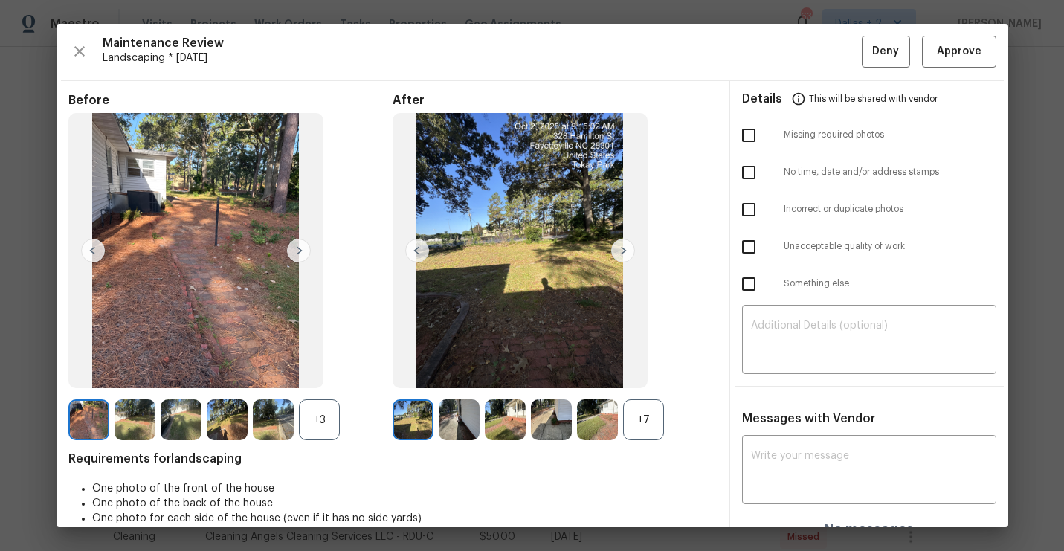
click at [646, 421] on div "+7" at bounding box center [643, 419] width 41 height 41
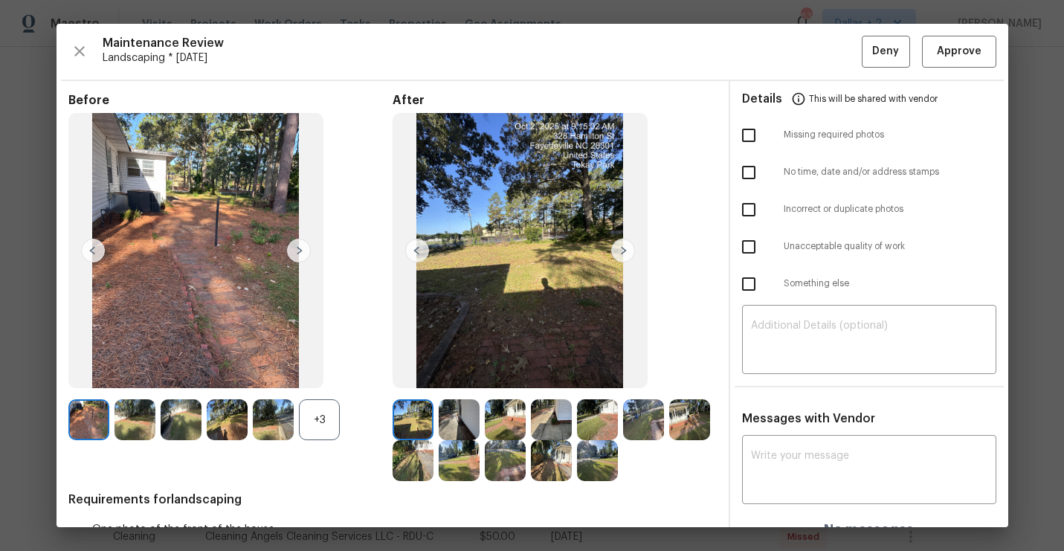
click at [313, 421] on div "+3" at bounding box center [319, 419] width 41 height 41
click at [80, 463] on img at bounding box center [88, 460] width 41 height 41
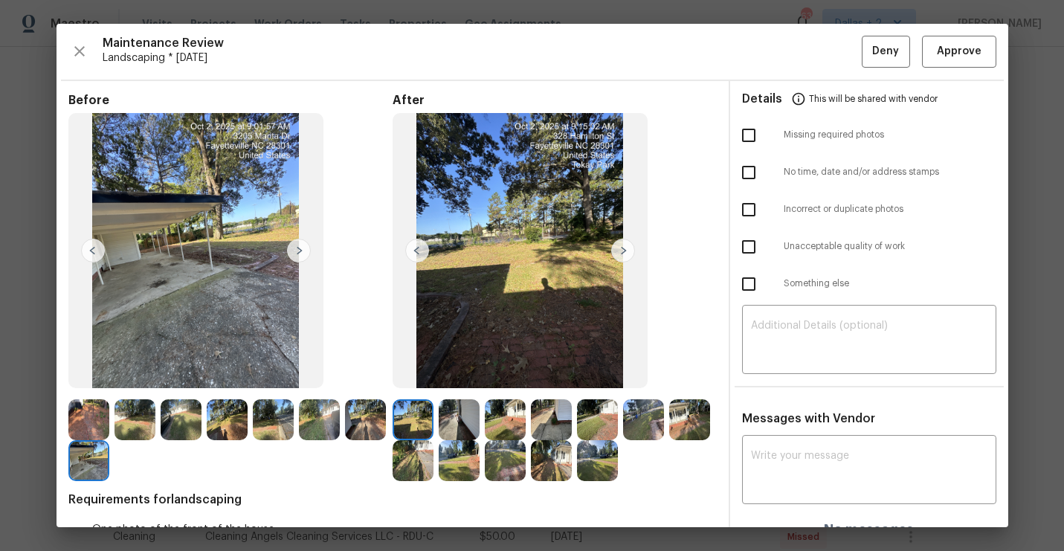
click at [619, 250] on img at bounding box center [623, 251] width 24 height 24
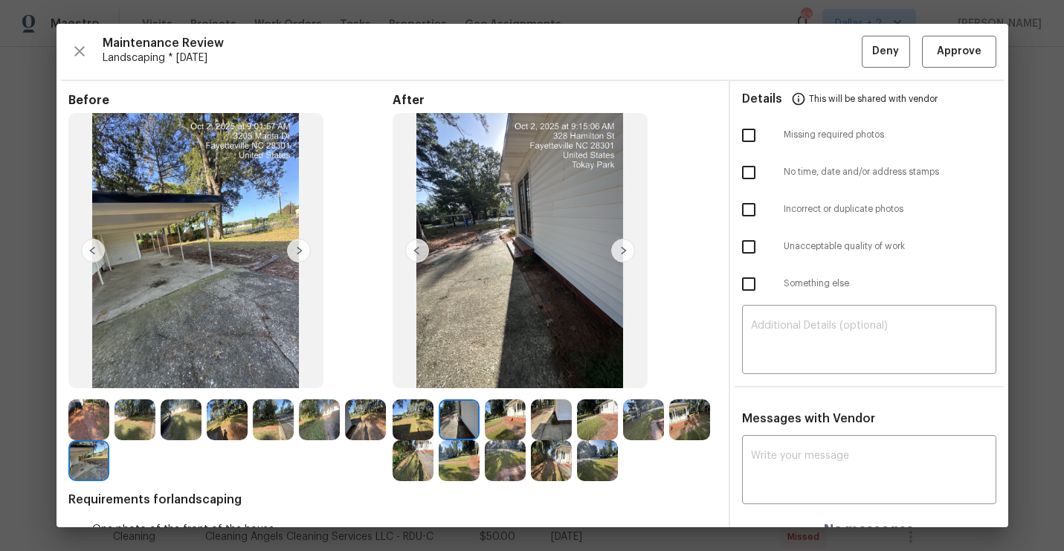
click at [619, 254] on img at bounding box center [623, 251] width 24 height 24
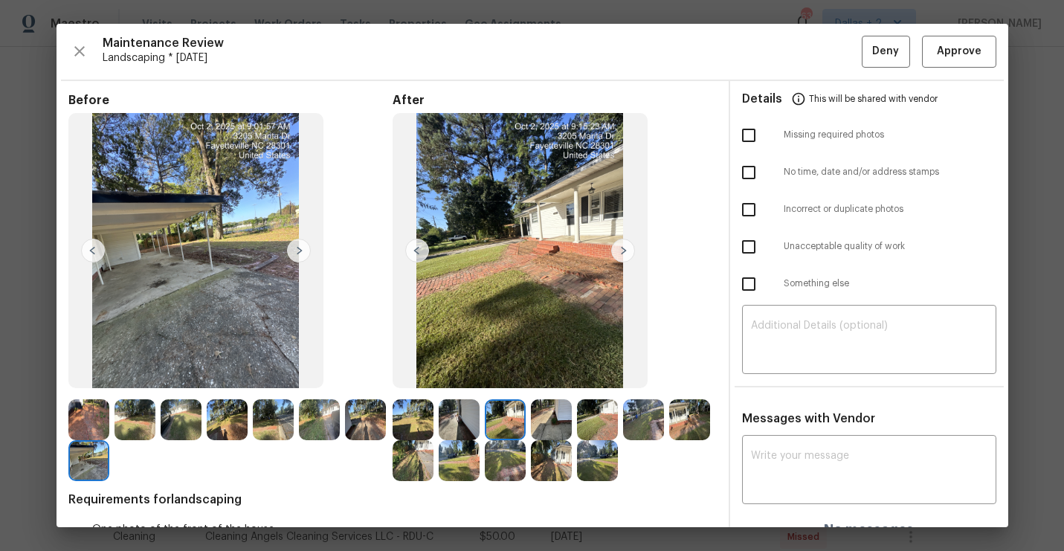
click at [620, 254] on img at bounding box center [623, 251] width 24 height 24
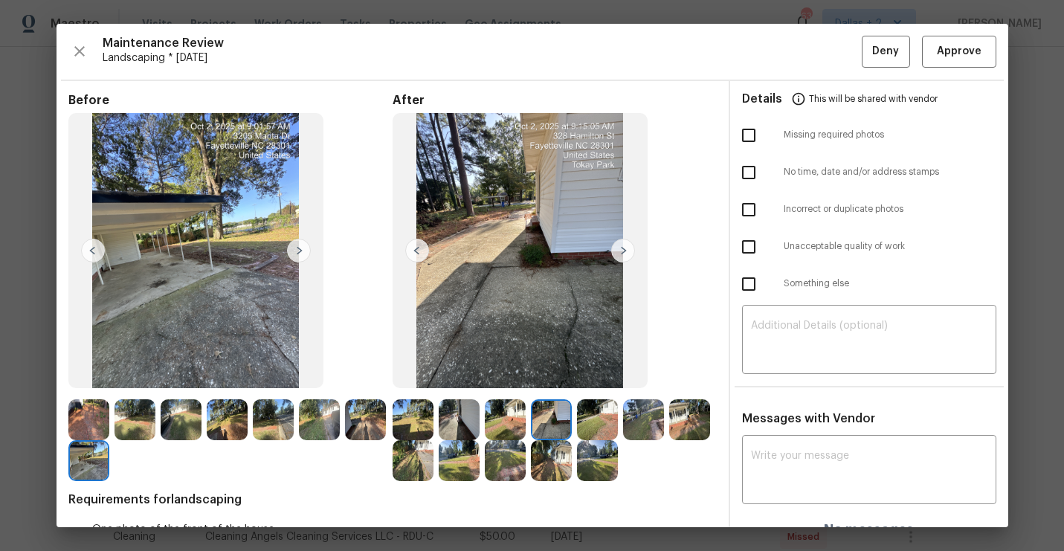
click at [620, 254] on img at bounding box center [623, 251] width 24 height 24
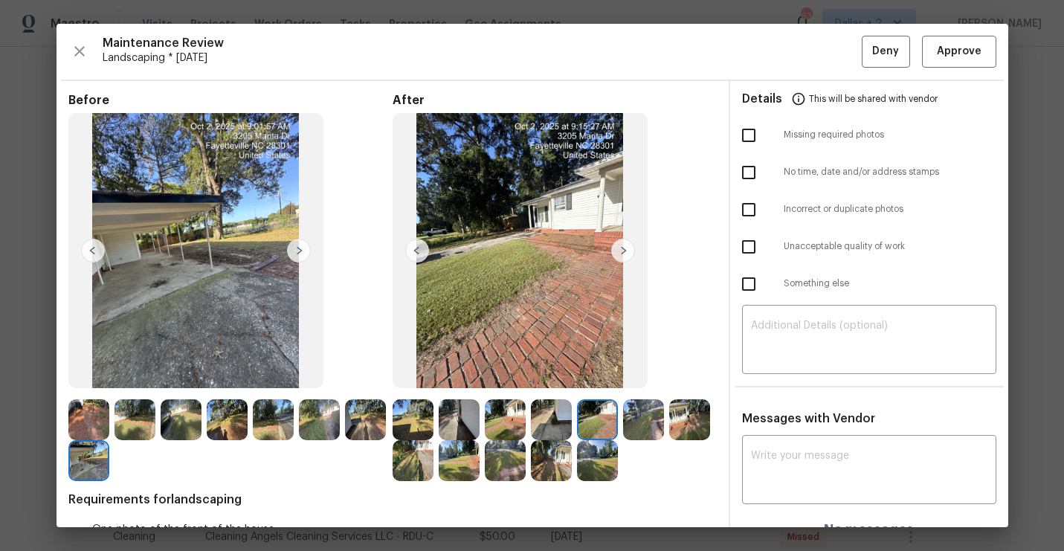
click at [620, 254] on img at bounding box center [623, 251] width 24 height 24
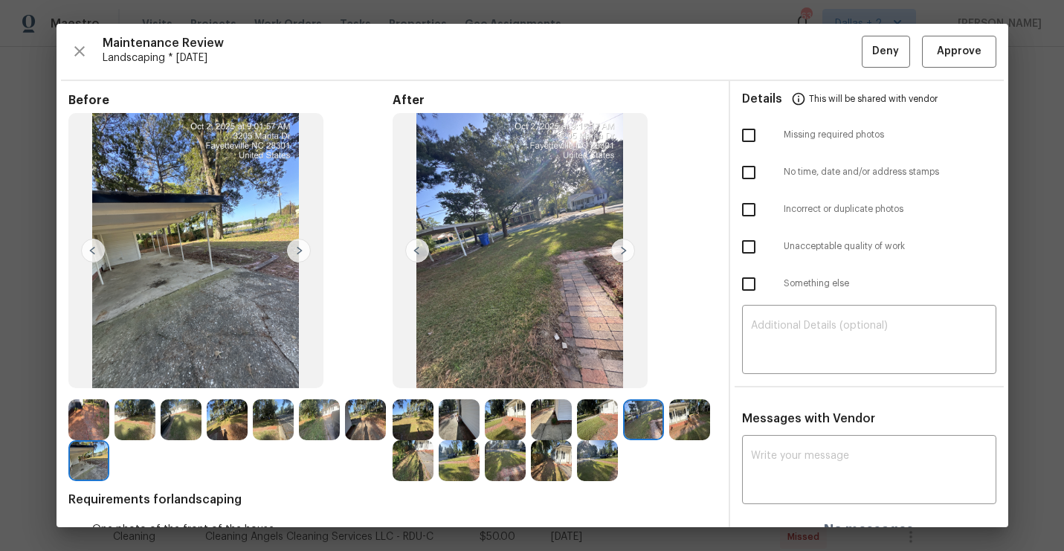
click at [620, 254] on img at bounding box center [623, 251] width 24 height 24
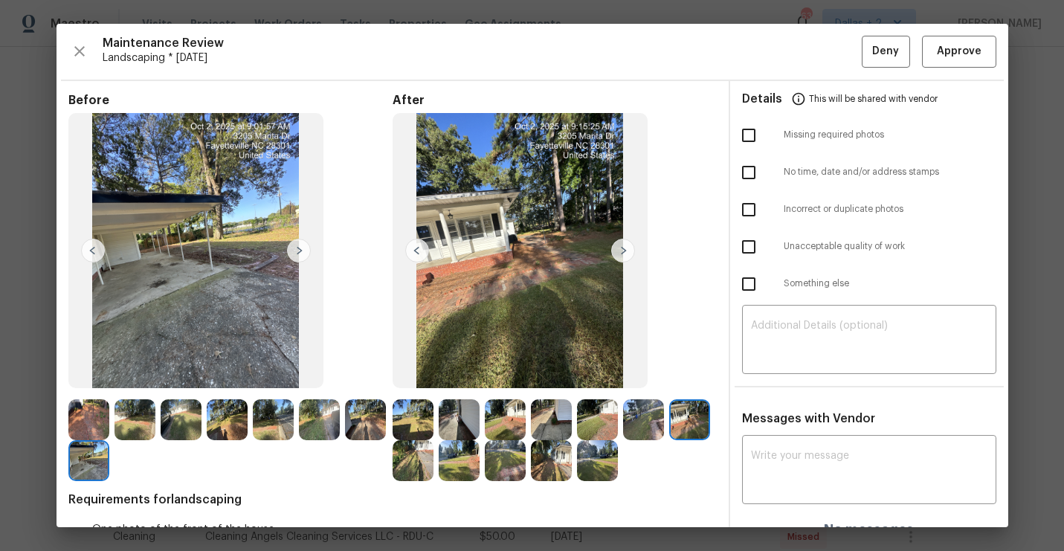
click at [620, 254] on img at bounding box center [623, 251] width 24 height 24
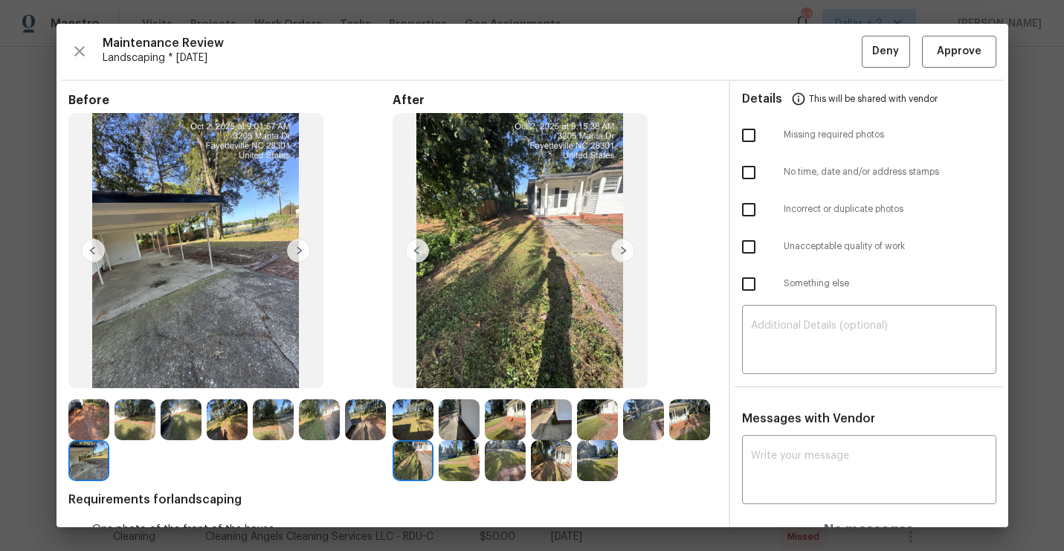
click at [72, 418] on img at bounding box center [88, 419] width 41 height 41
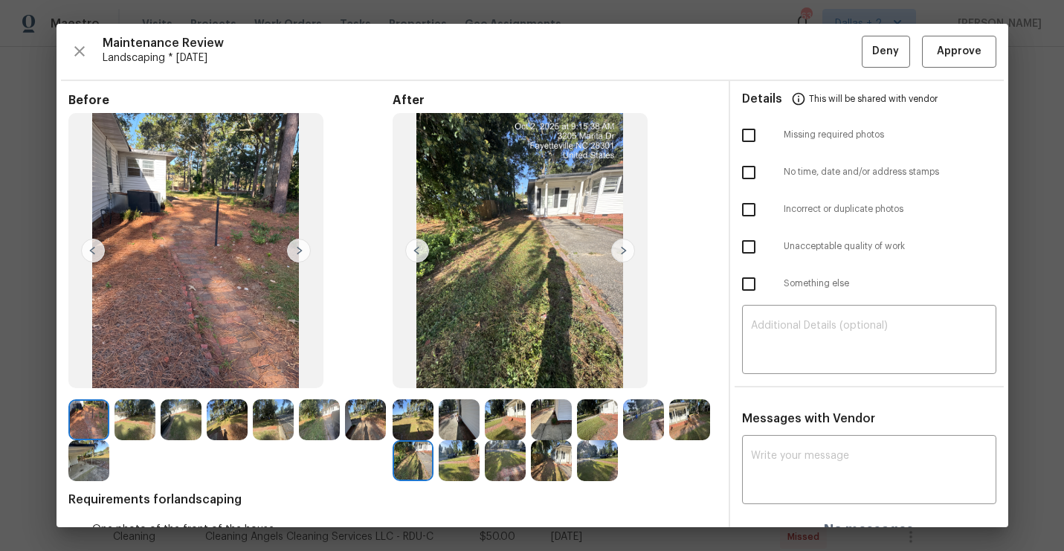
click at [300, 256] on img at bounding box center [299, 251] width 24 height 24
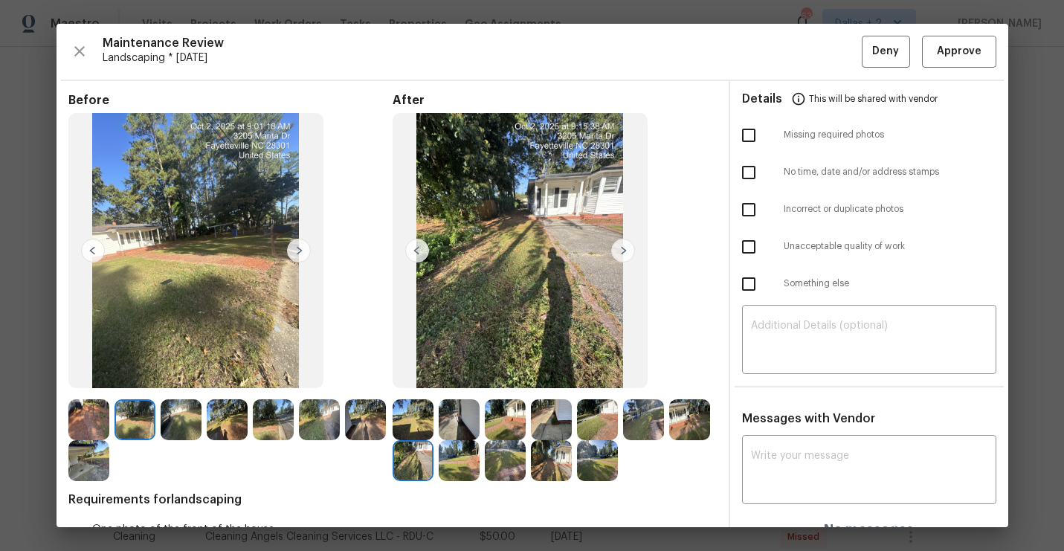
click at [300, 254] on img at bounding box center [299, 251] width 24 height 24
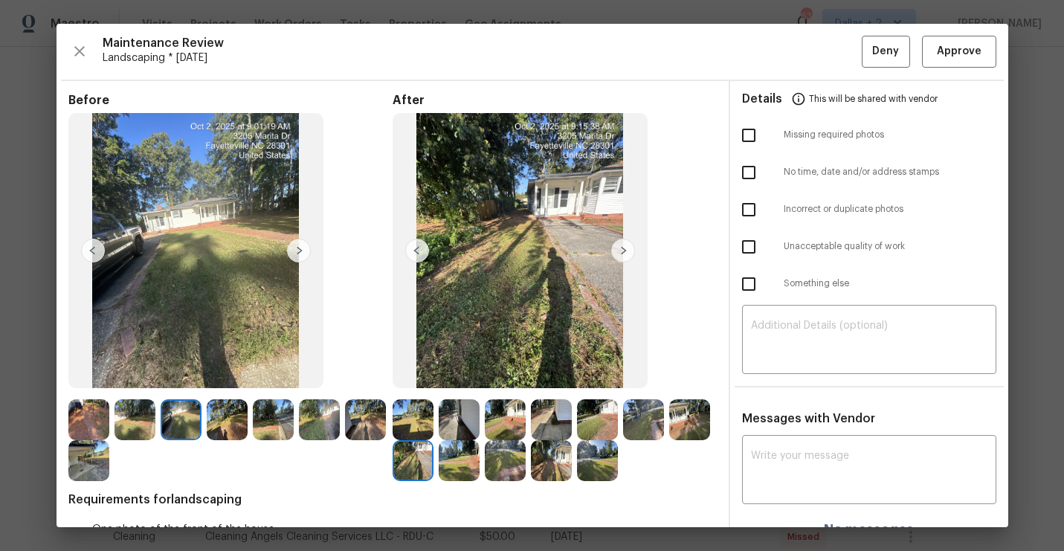
click at [300, 254] on img at bounding box center [299, 251] width 24 height 24
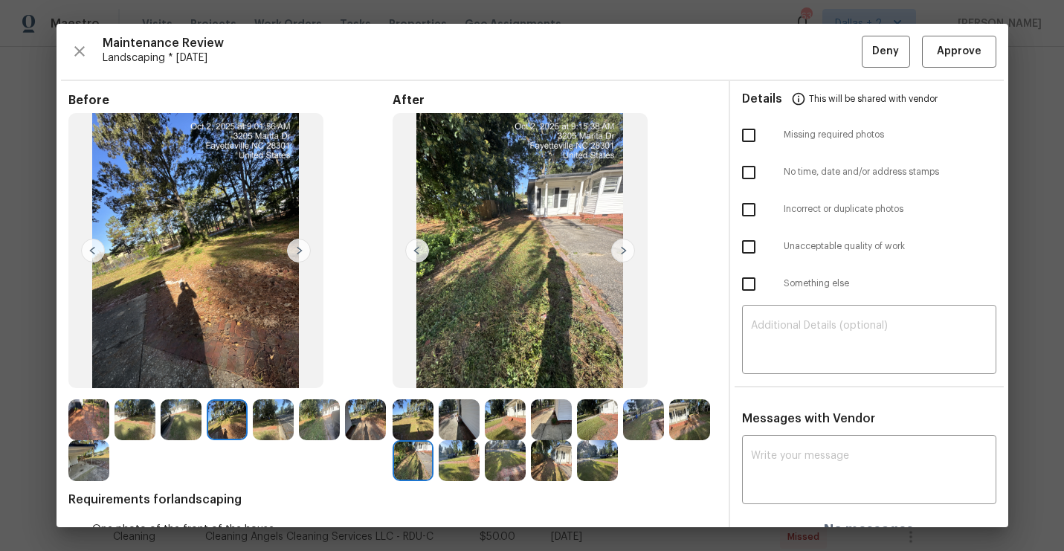
click at [135, 427] on img at bounding box center [135, 419] width 41 height 41
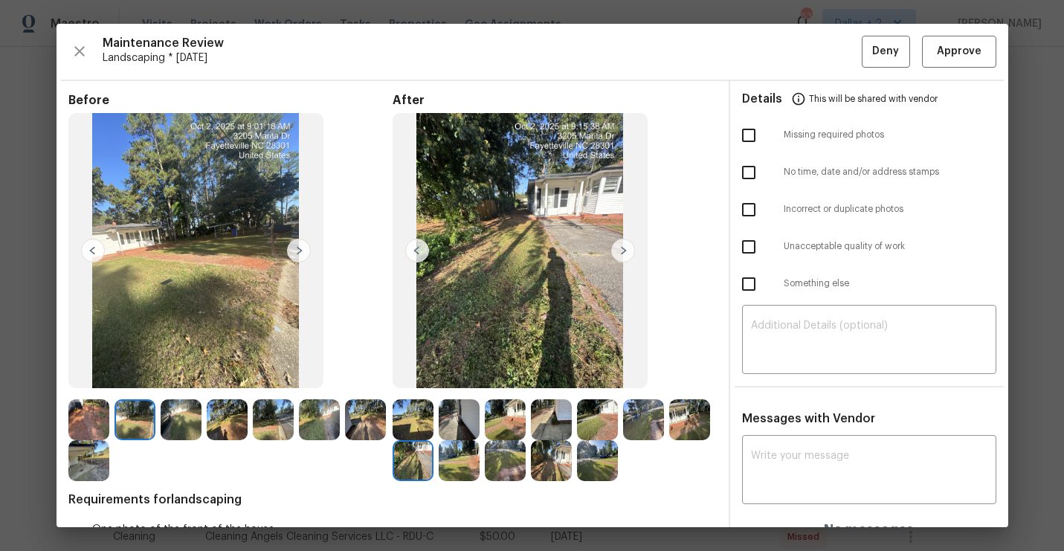
click at [564, 460] on img at bounding box center [551, 460] width 41 height 41
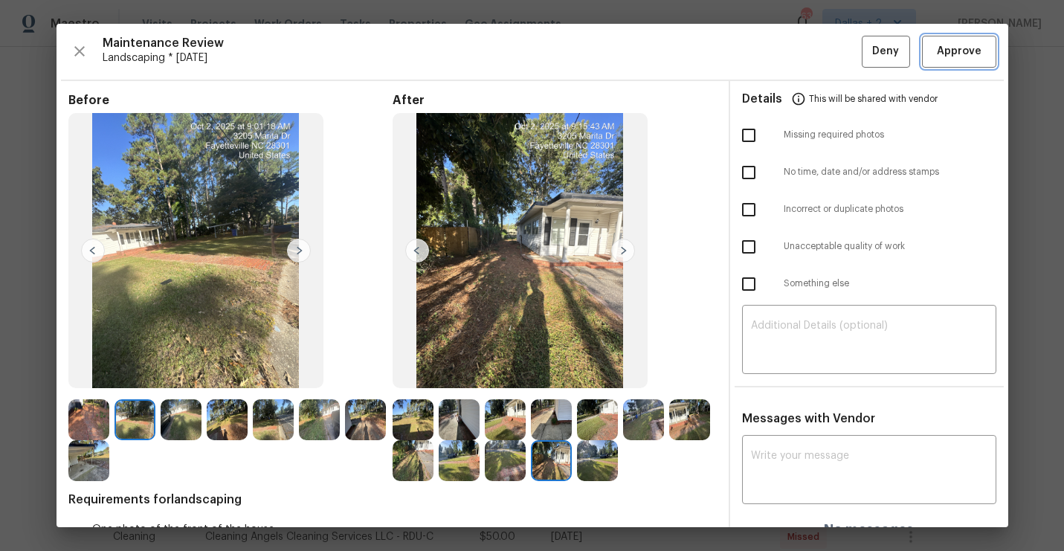
click at [962, 48] on span "Approve" at bounding box center [959, 51] width 45 height 19
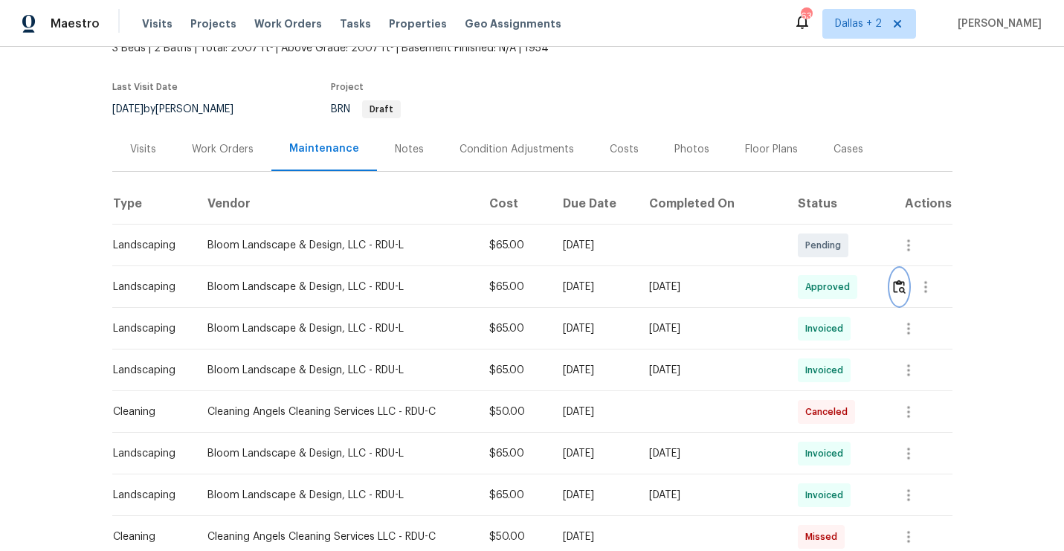
scroll to position [0, 0]
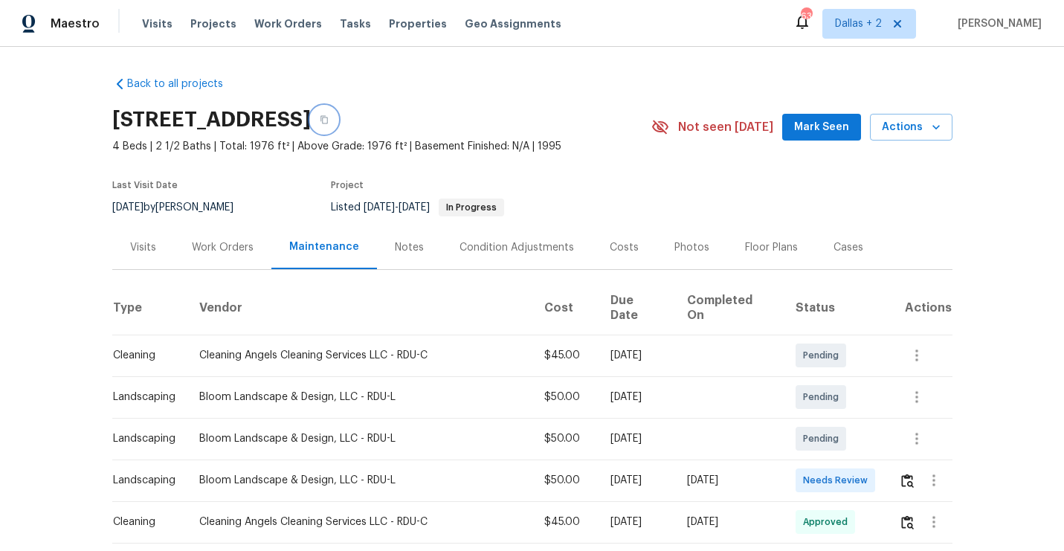
click at [329, 120] on icon "button" at bounding box center [324, 119] width 9 height 9
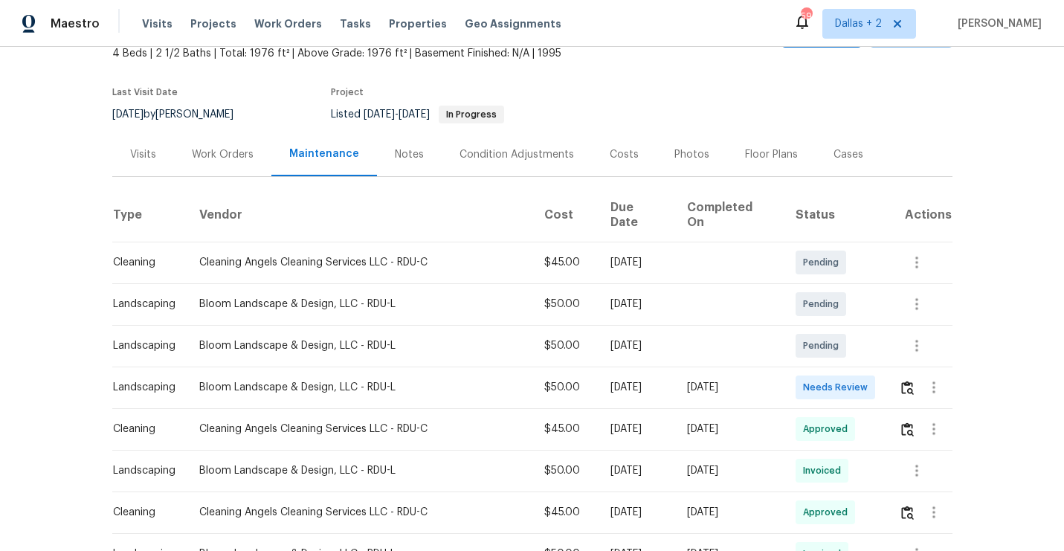
scroll to position [91, 0]
click at [904, 384] on button "button" at bounding box center [907, 389] width 17 height 36
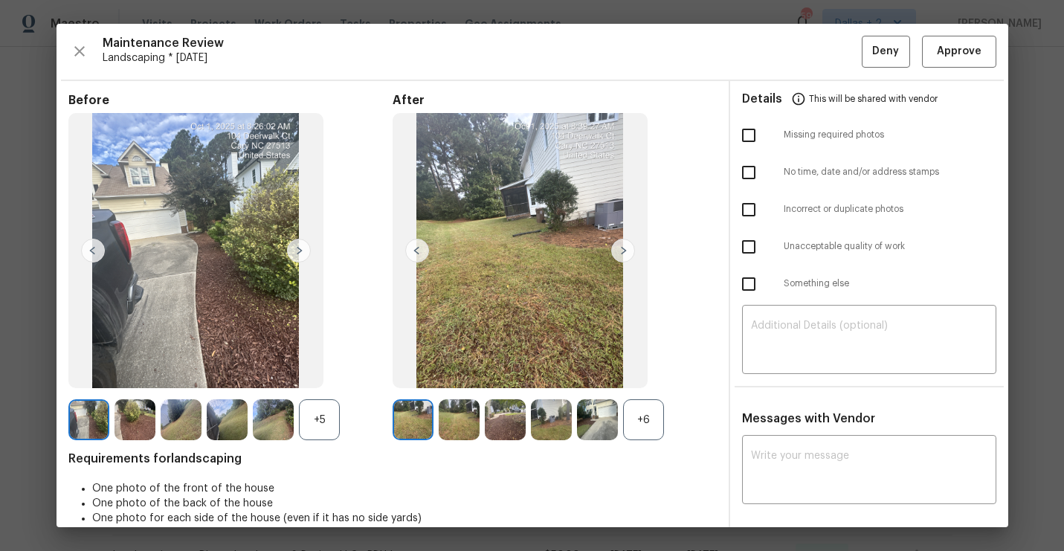
click at [308, 427] on div "+5" at bounding box center [319, 419] width 41 height 41
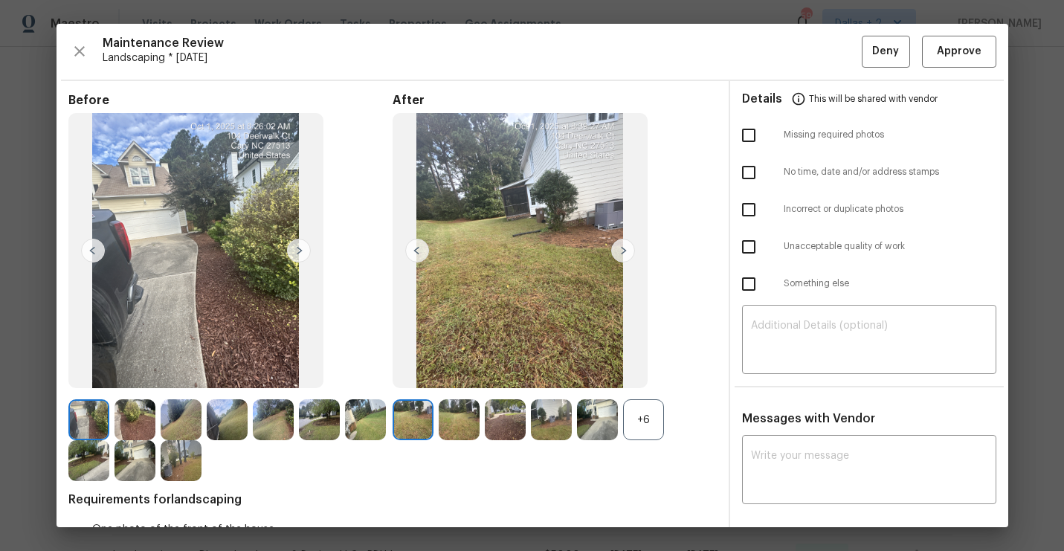
click at [643, 419] on div "+6" at bounding box center [643, 419] width 41 height 41
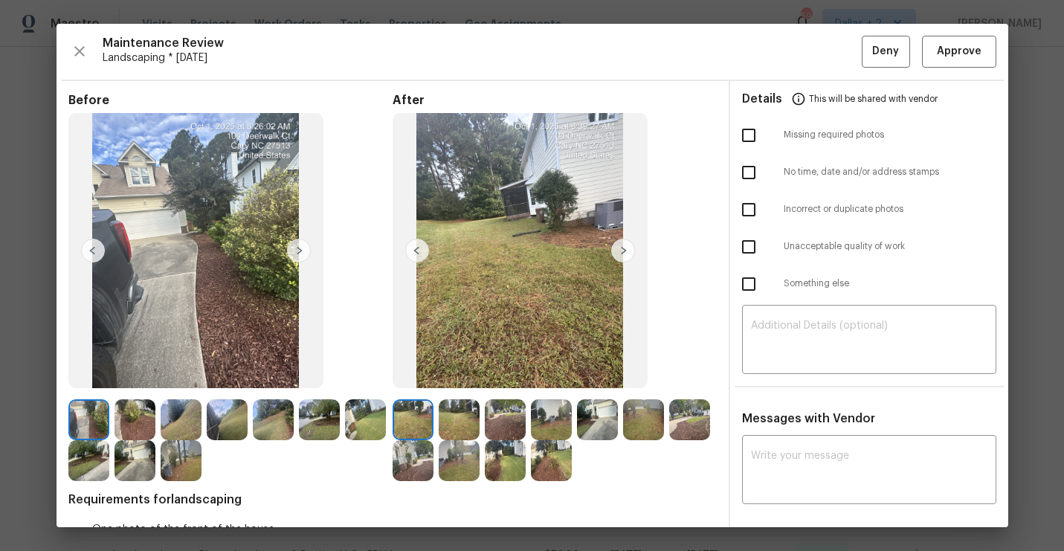
click at [172, 446] on img at bounding box center [181, 460] width 41 height 41
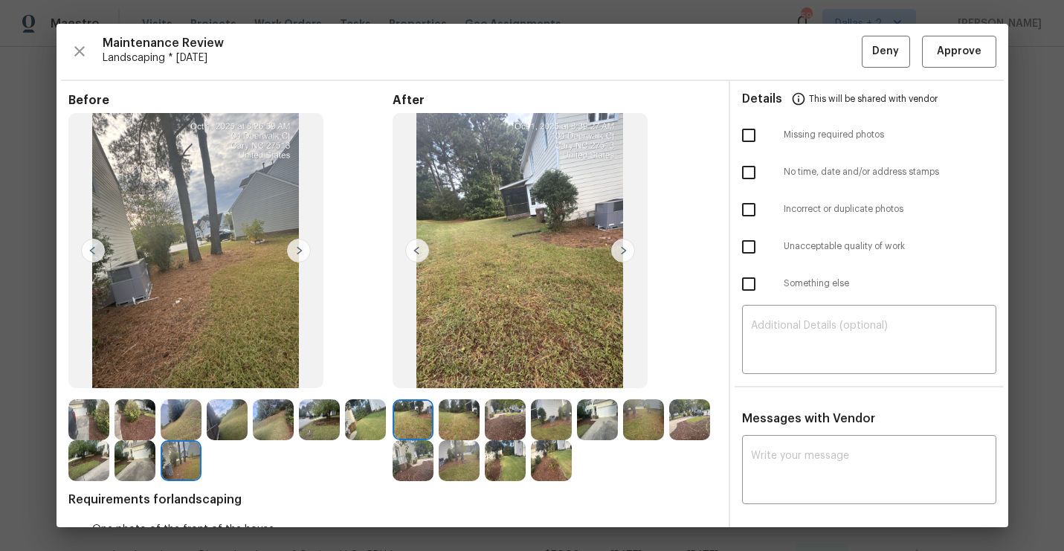
click at [138, 455] on img at bounding box center [135, 460] width 41 height 41
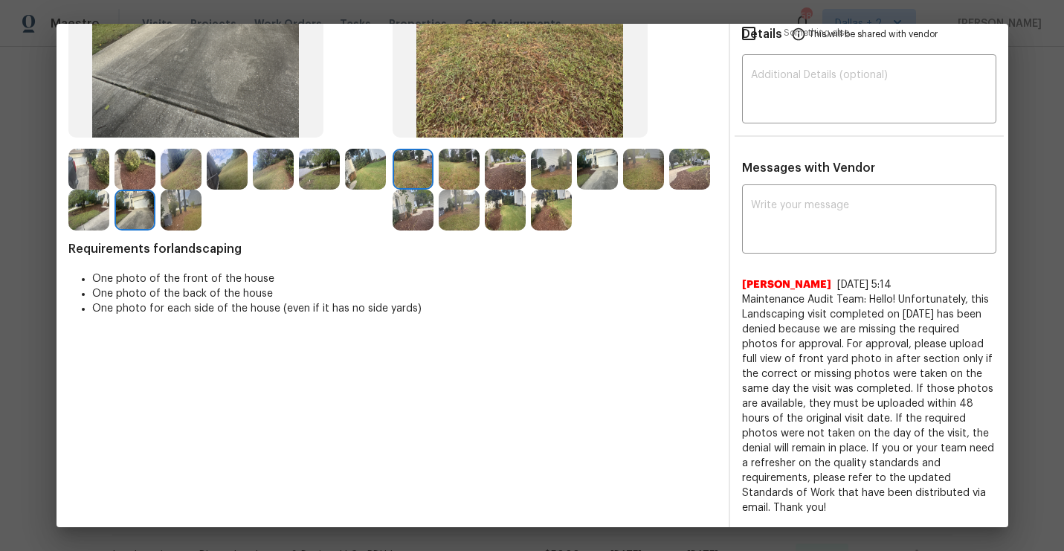
scroll to position [0, 0]
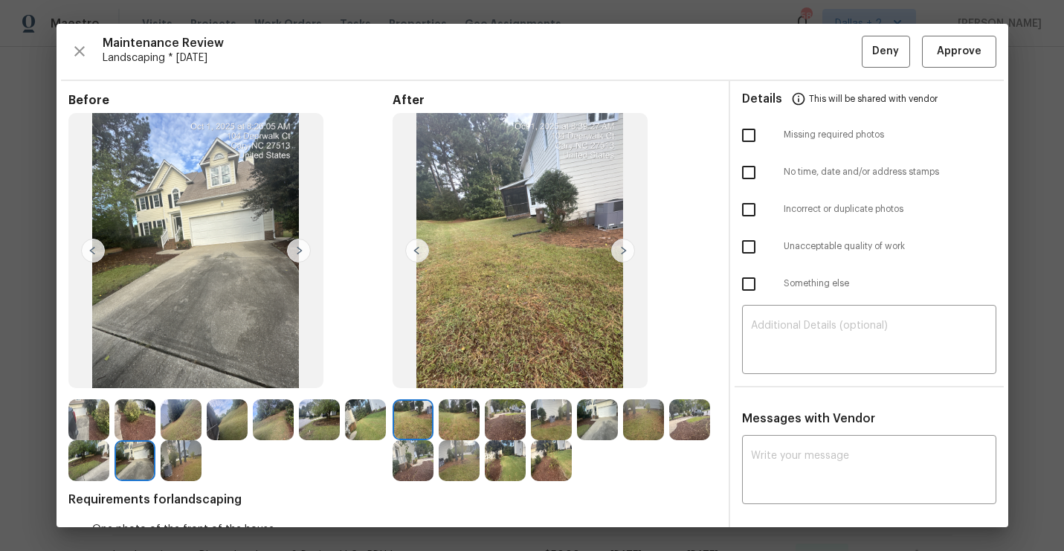
click at [74, 417] on img at bounding box center [88, 419] width 41 height 41
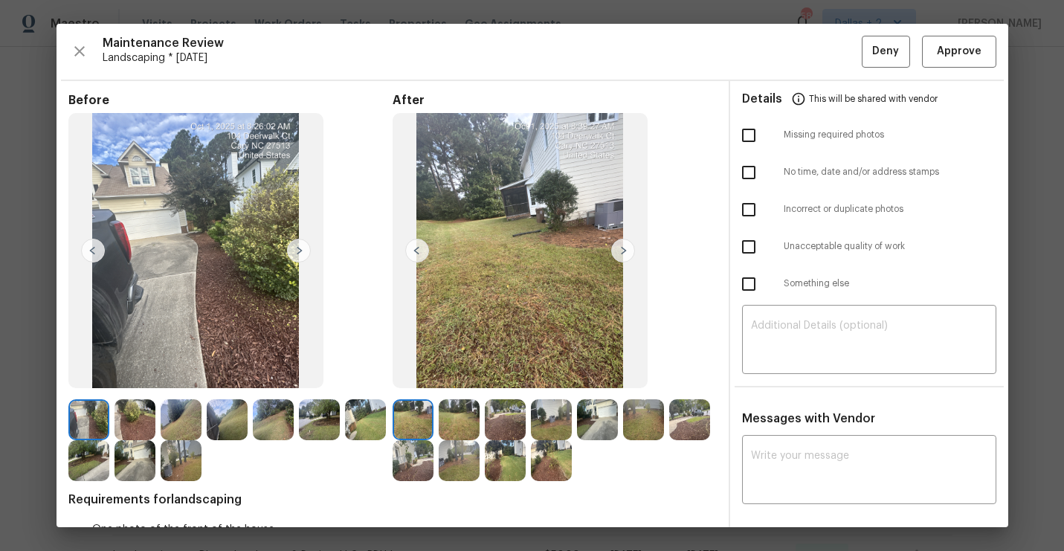
click at [125, 408] on img at bounding box center [135, 419] width 41 height 41
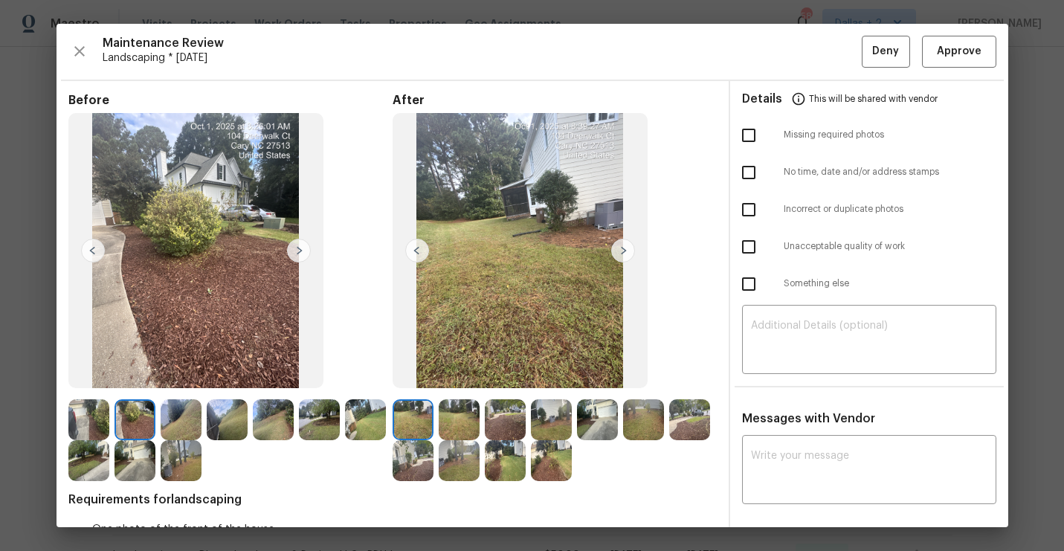
click at [164, 417] on img at bounding box center [181, 419] width 41 height 41
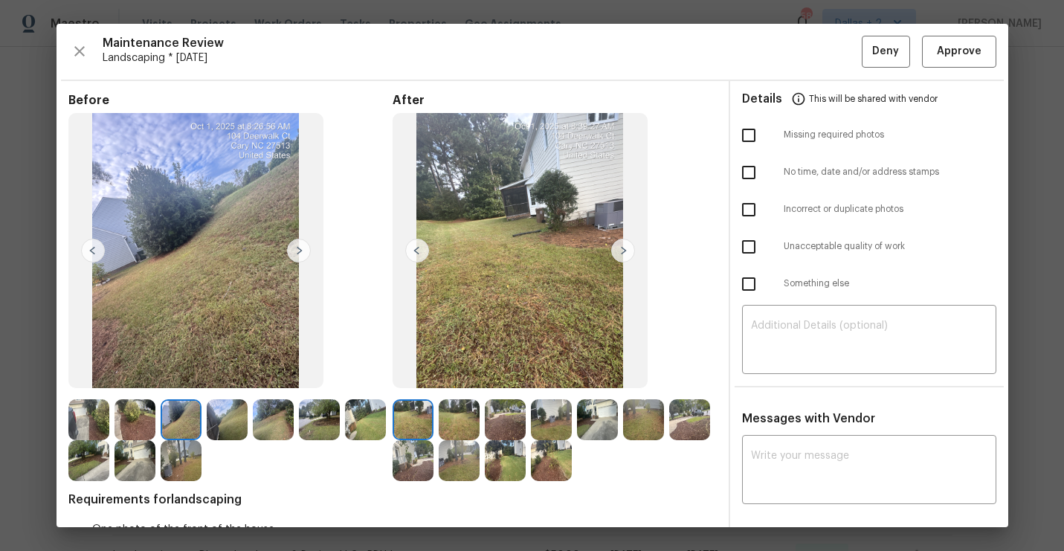
click at [217, 421] on img at bounding box center [227, 419] width 41 height 41
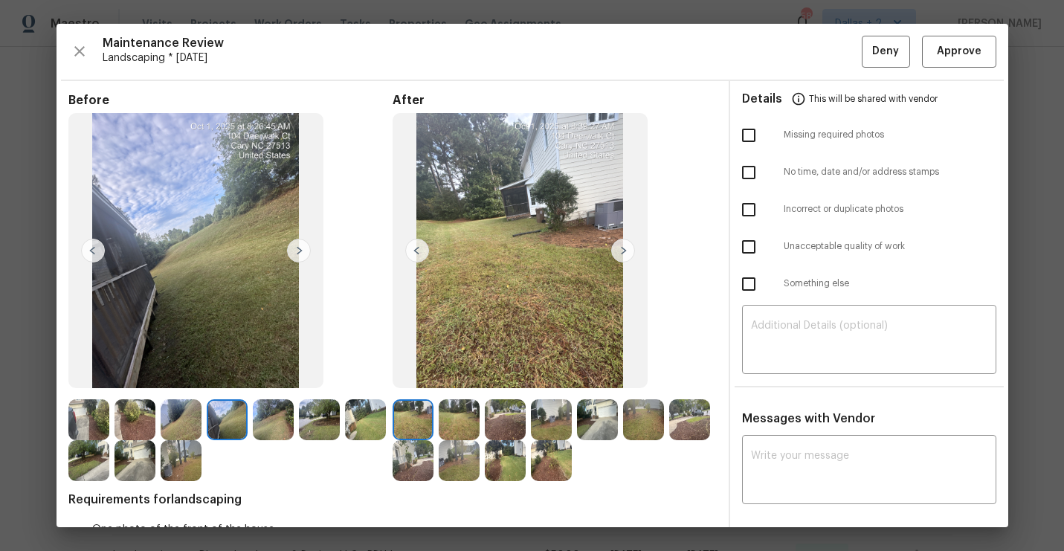
click at [282, 418] on img at bounding box center [273, 419] width 41 height 41
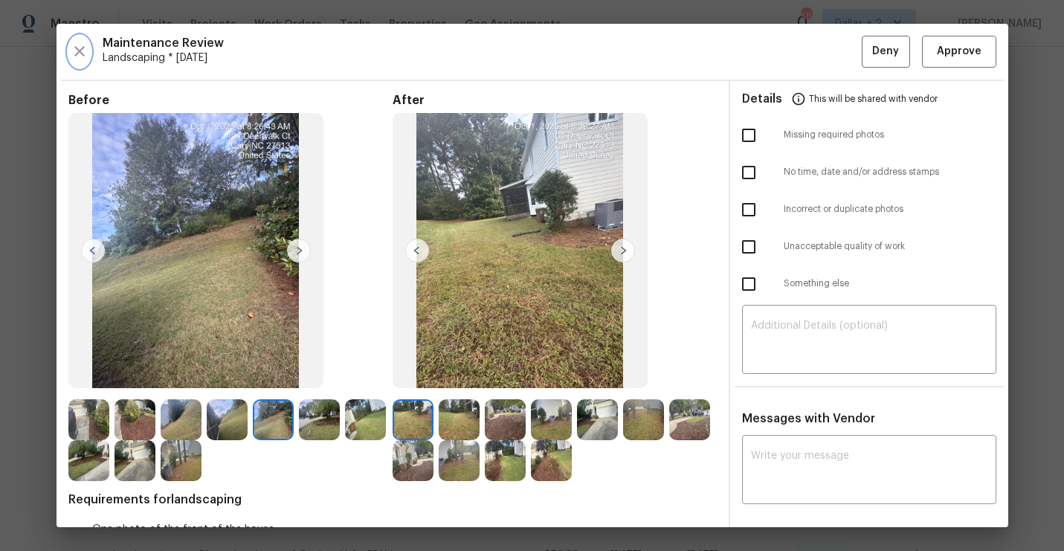
click at [75, 55] on icon "button" at bounding box center [79, 51] width 10 height 10
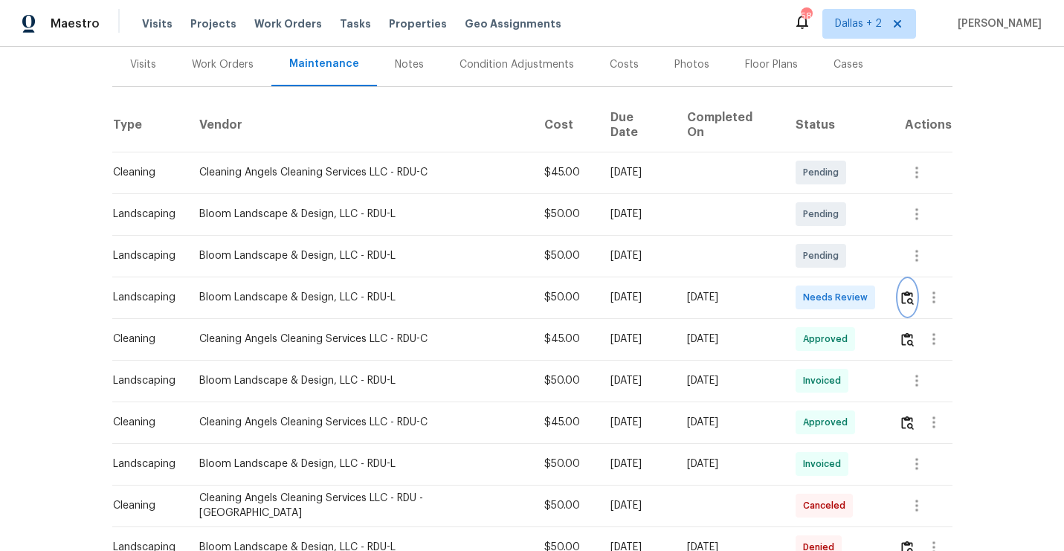
scroll to position [181, 0]
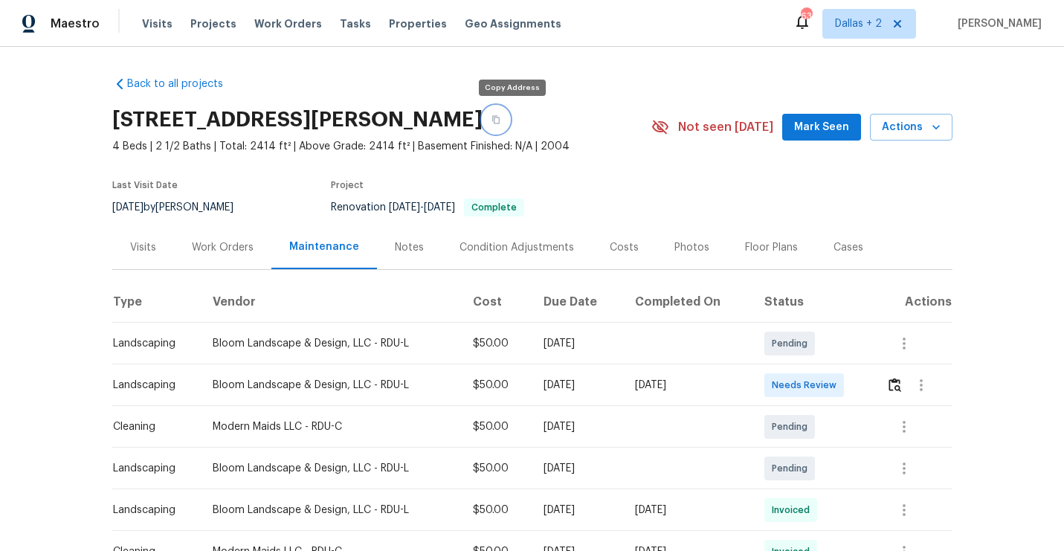
click at [500, 120] on icon "button" at bounding box center [496, 119] width 9 height 9
click at [890, 385] on button "button" at bounding box center [894, 385] width 17 height 36
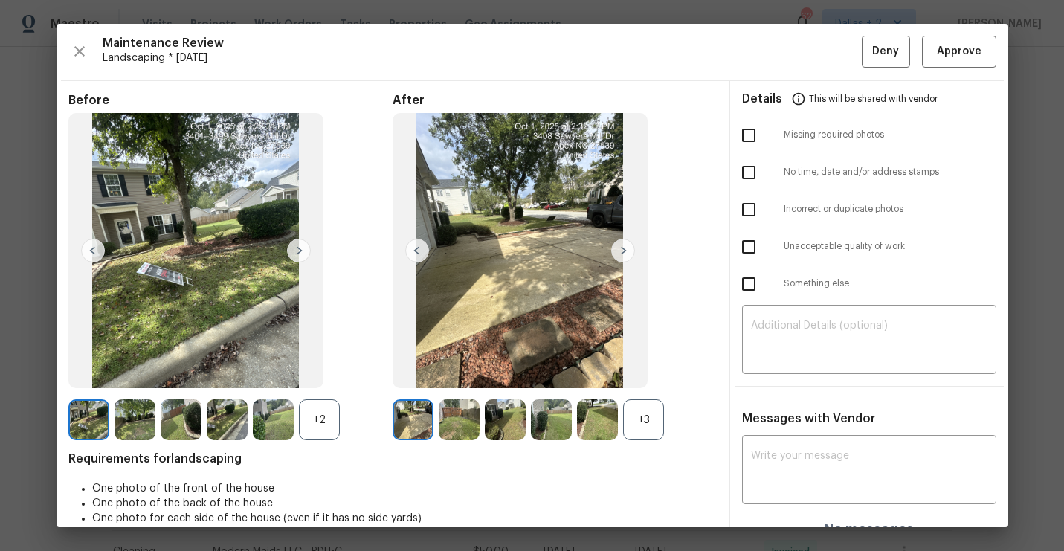
click at [320, 404] on div "+2" at bounding box center [319, 419] width 41 height 41
click at [648, 419] on div "+3" at bounding box center [643, 419] width 41 height 41
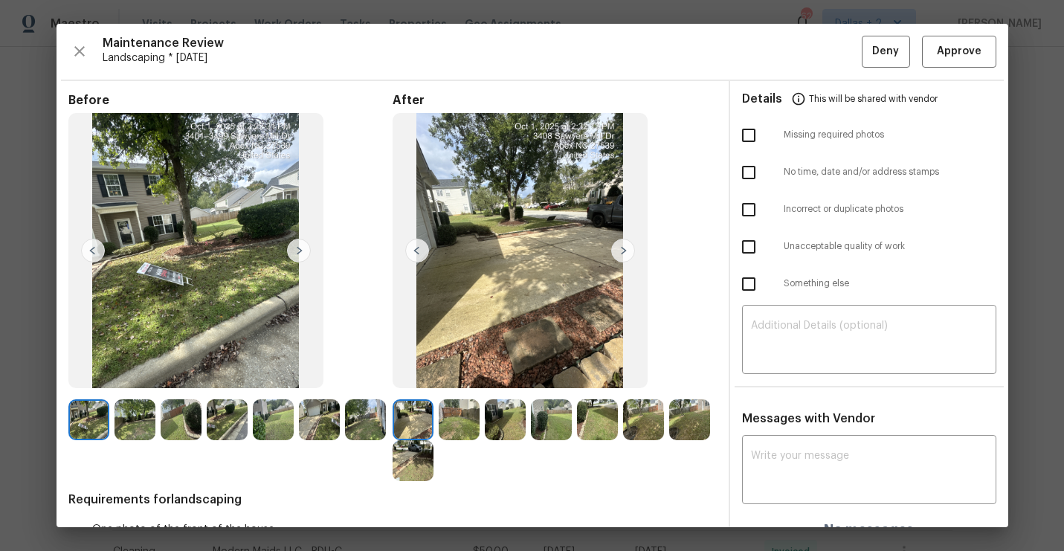
click at [416, 431] on img at bounding box center [413, 419] width 41 height 41
click at [93, 415] on img at bounding box center [88, 419] width 41 height 41
click at [301, 243] on img at bounding box center [299, 251] width 24 height 24
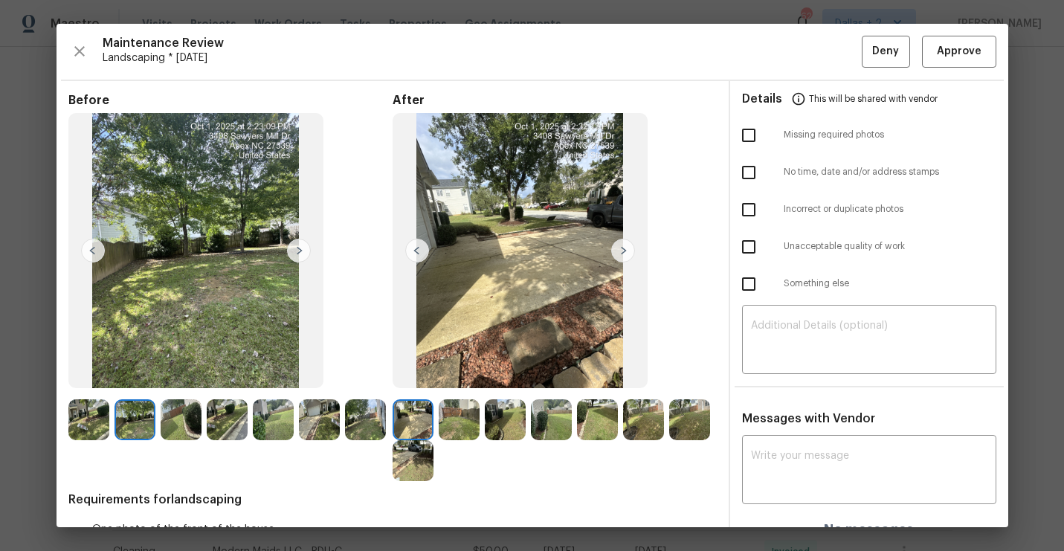
click at [297, 252] on img at bounding box center [299, 251] width 24 height 24
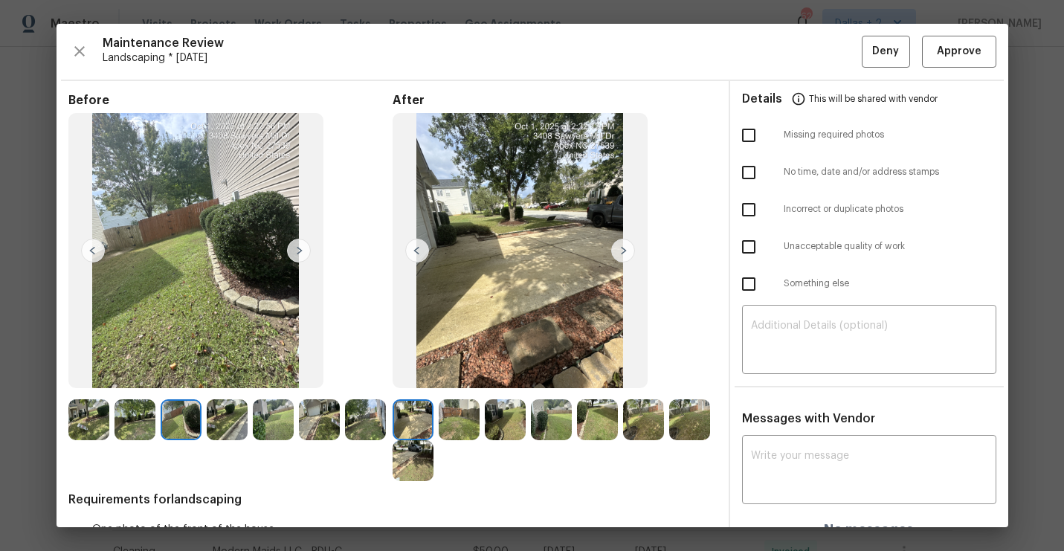
click at [297, 252] on img at bounding box center [299, 251] width 24 height 24
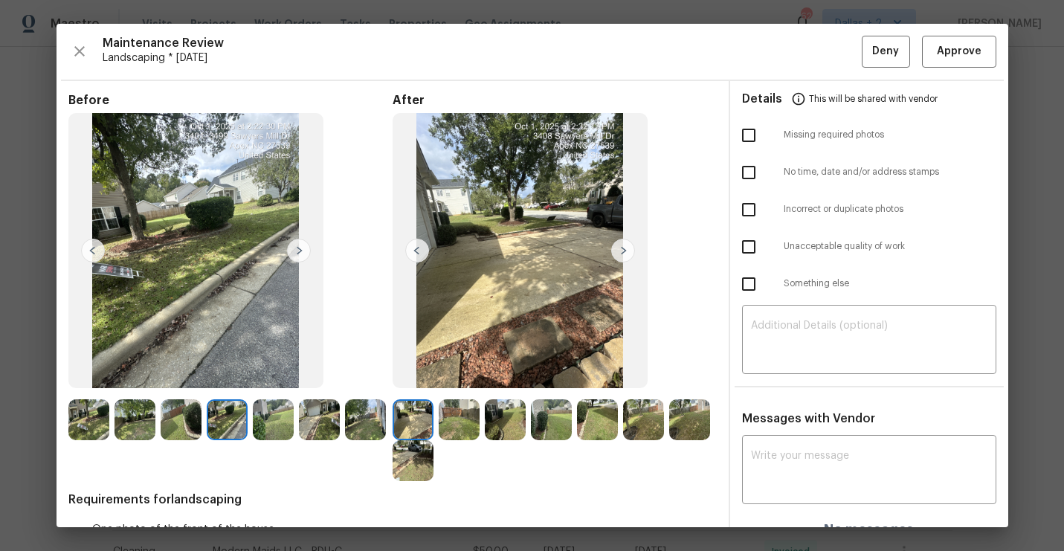
click at [297, 252] on img at bounding box center [299, 251] width 24 height 24
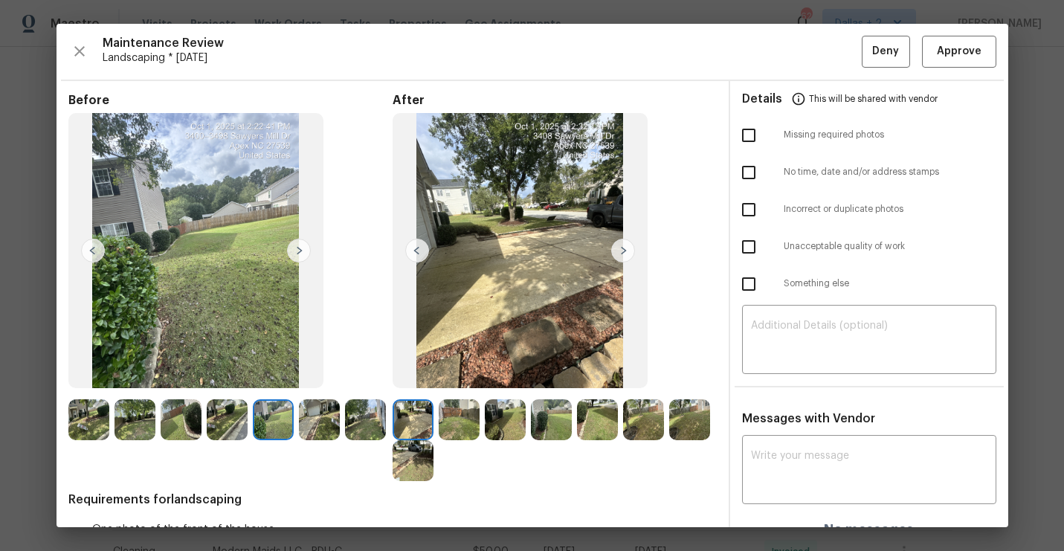
click at [297, 252] on img at bounding box center [299, 251] width 24 height 24
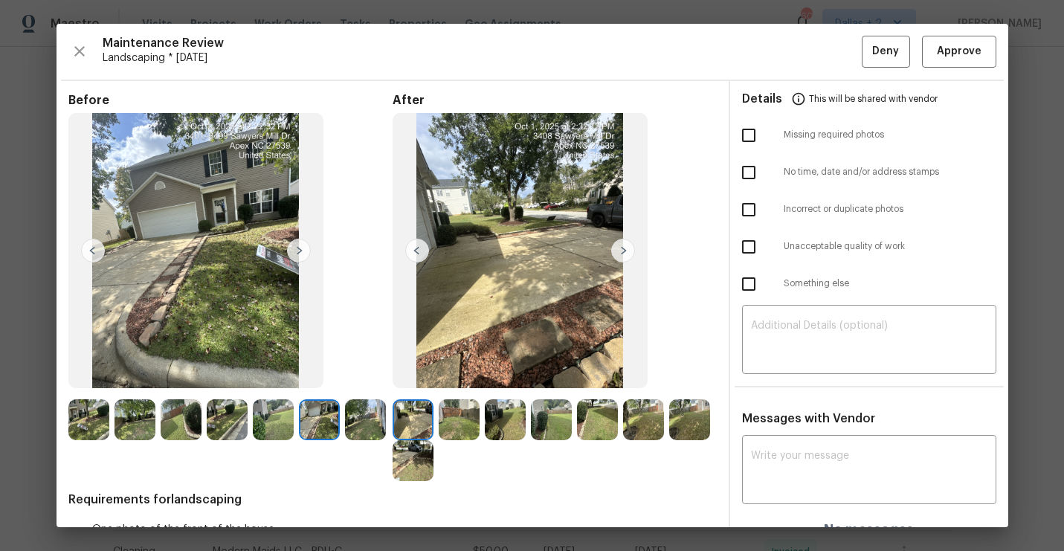
click at [619, 253] on img at bounding box center [623, 251] width 24 height 24
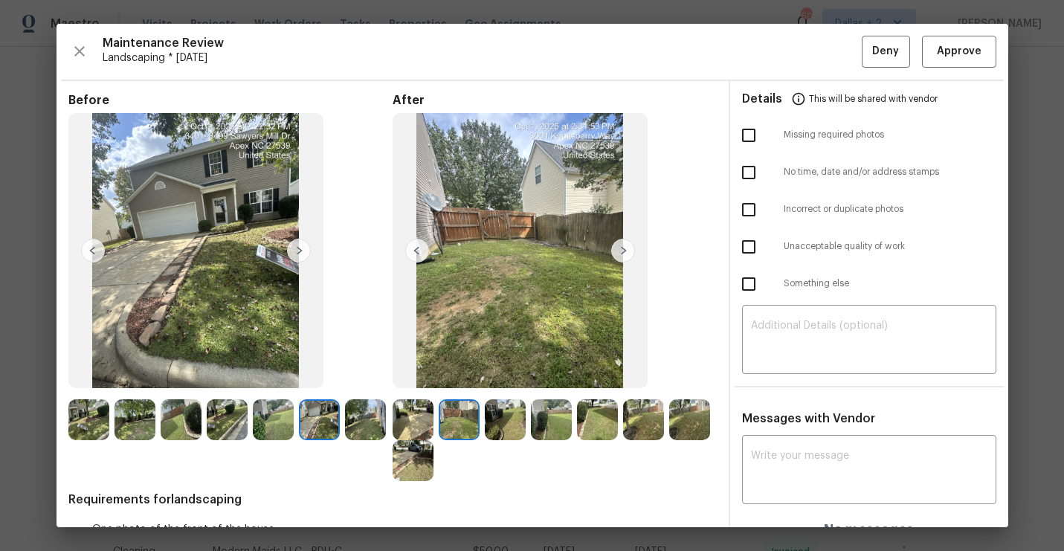
click at [619, 253] on img at bounding box center [623, 251] width 24 height 24
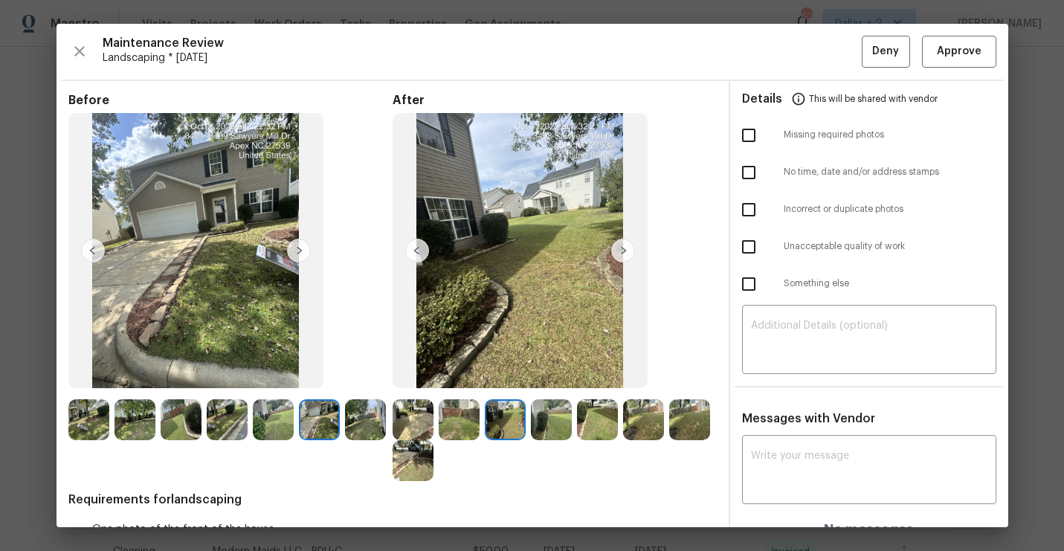
click at [619, 253] on img at bounding box center [623, 251] width 24 height 24
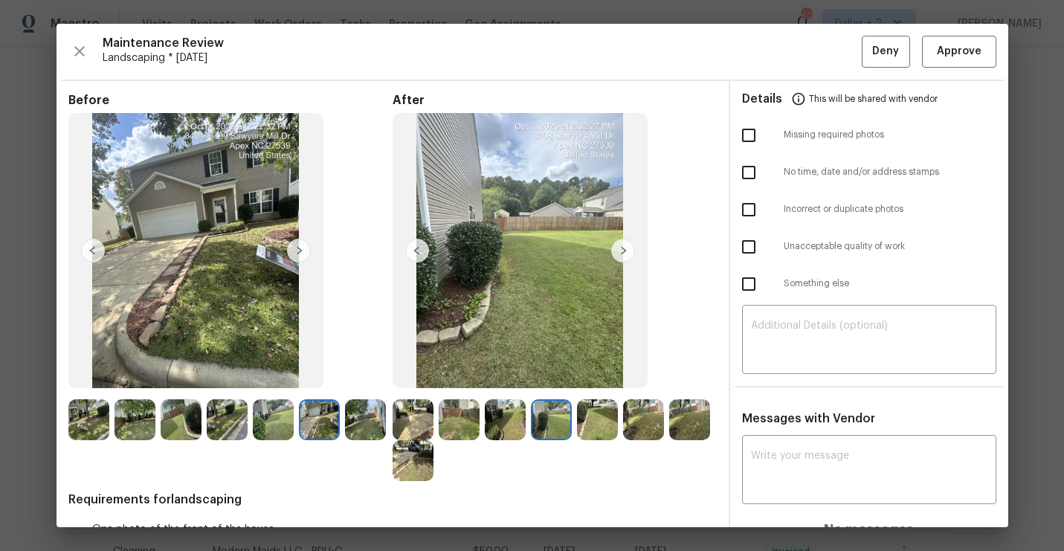
click at [619, 253] on img at bounding box center [623, 251] width 24 height 24
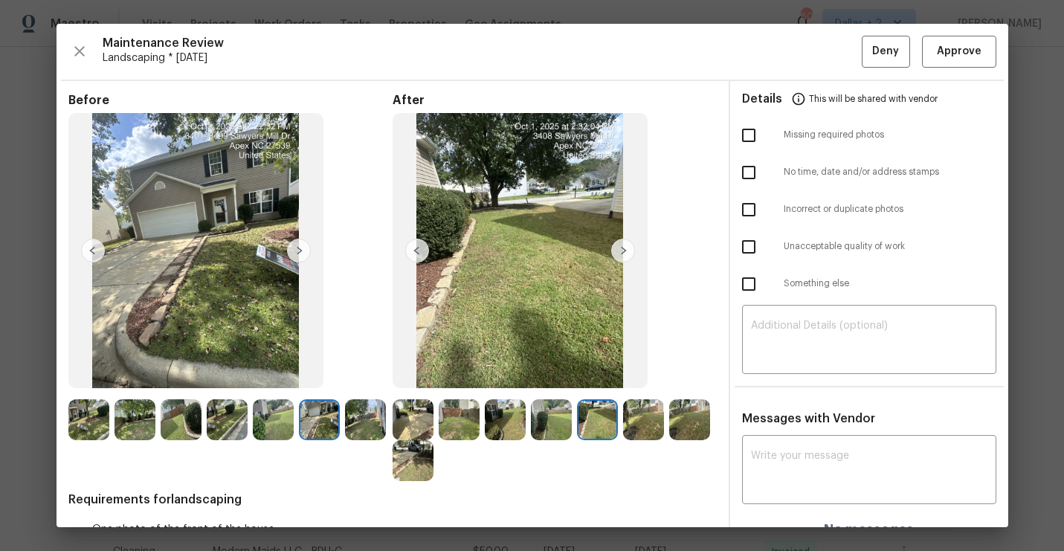
click at [418, 478] on img at bounding box center [413, 460] width 41 height 41
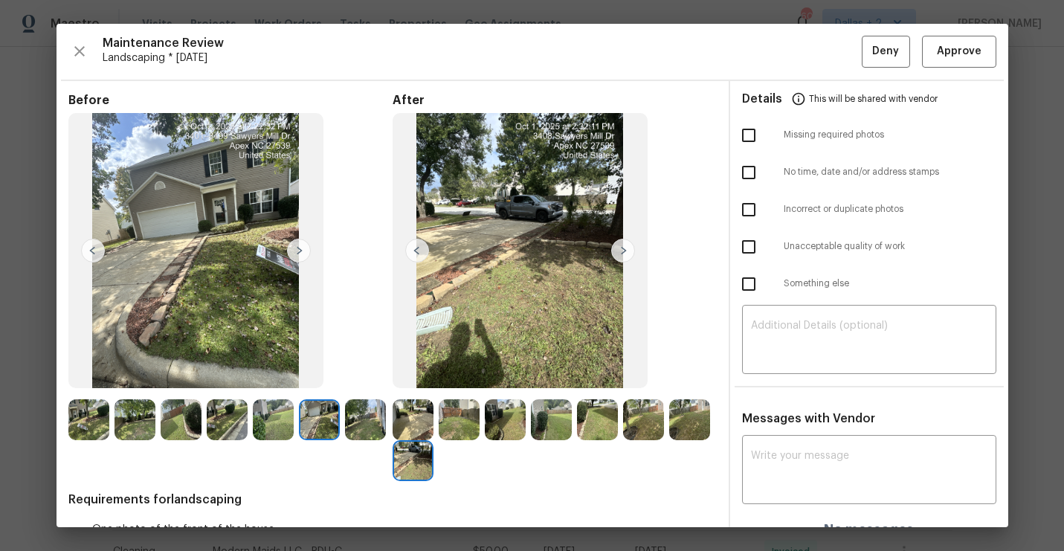
click at [91, 416] on img at bounding box center [88, 419] width 41 height 41
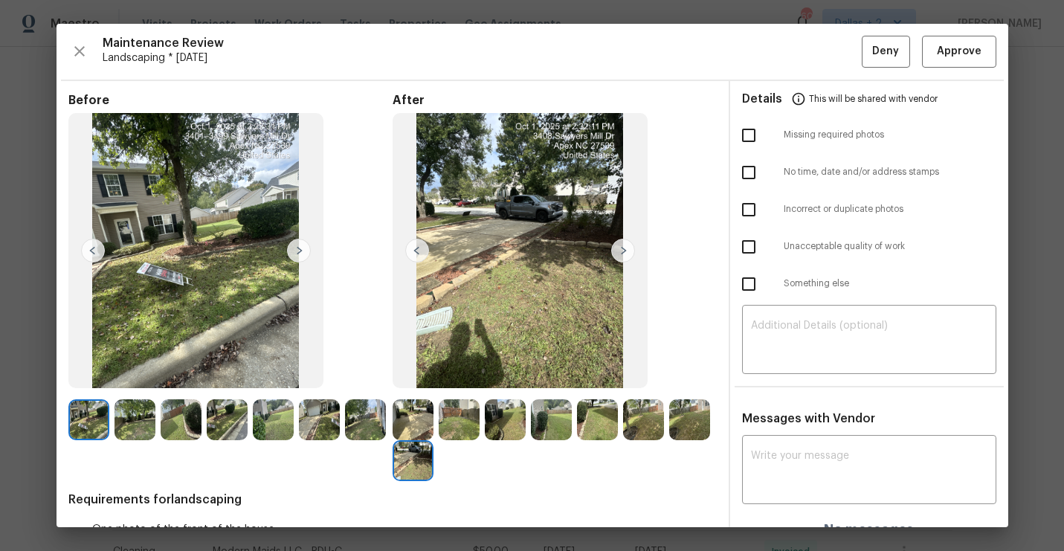
click at [299, 254] on img at bounding box center [299, 251] width 24 height 24
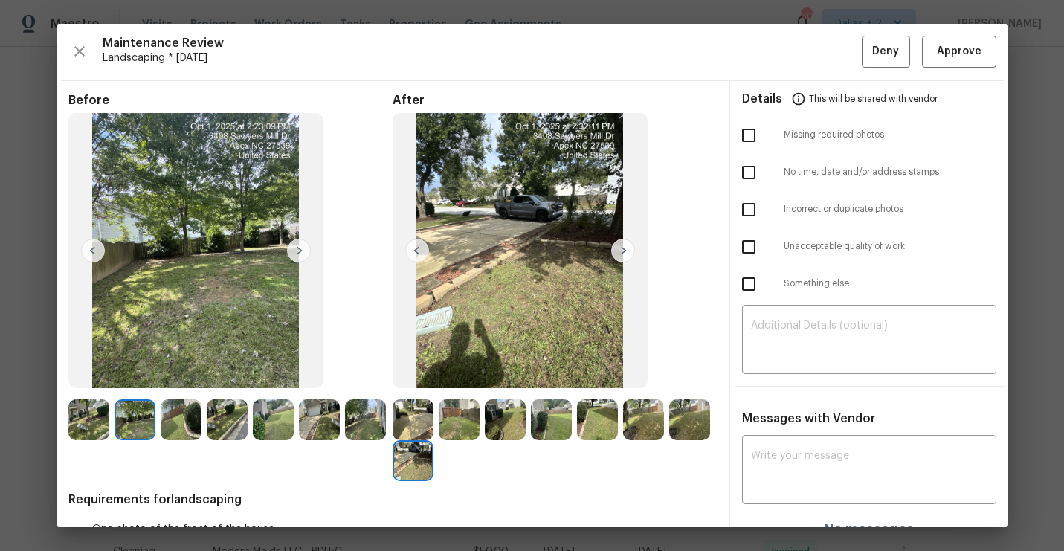
click at [297, 253] on img at bounding box center [299, 251] width 24 height 24
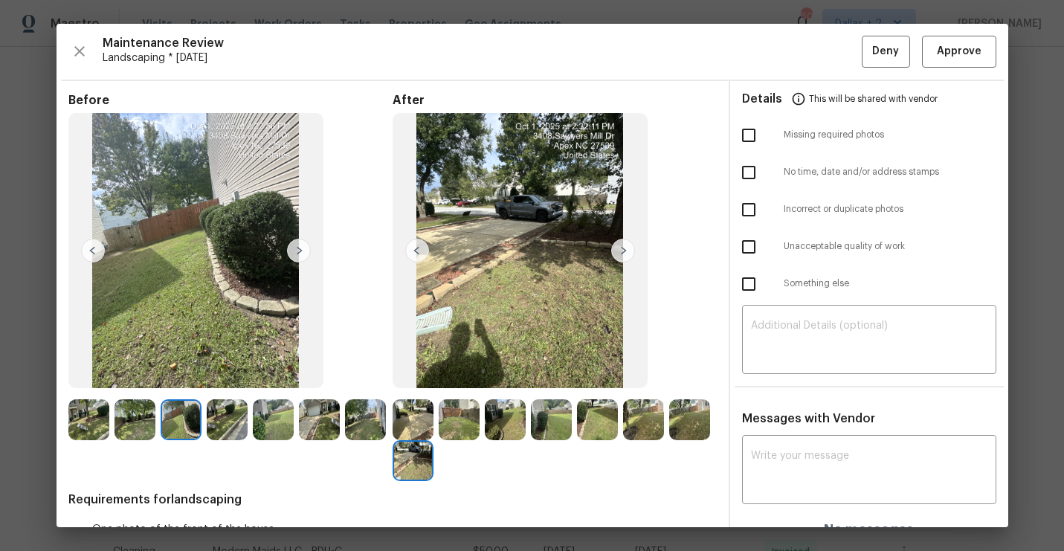
click at [297, 253] on img at bounding box center [299, 251] width 24 height 24
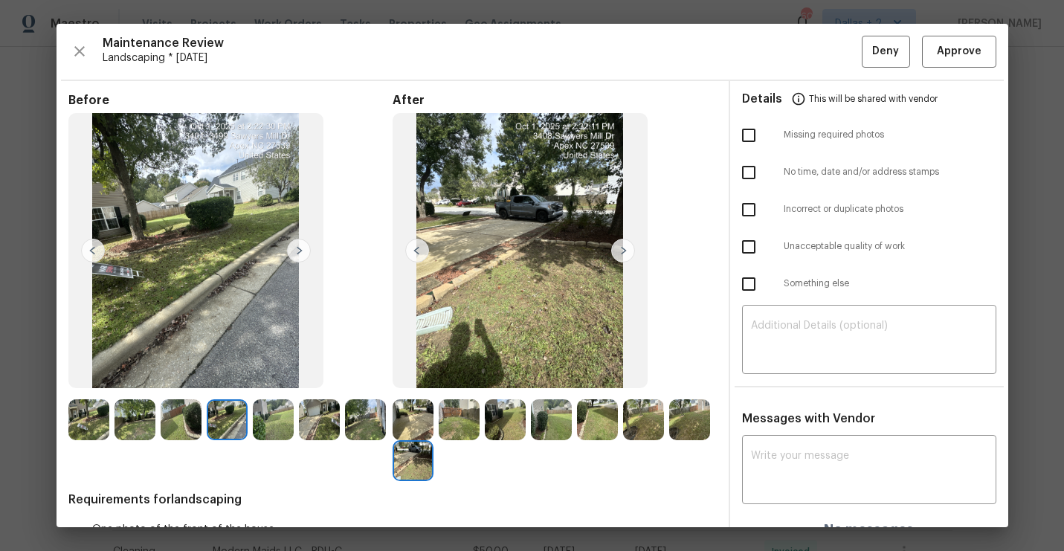
click at [297, 253] on img at bounding box center [299, 251] width 24 height 24
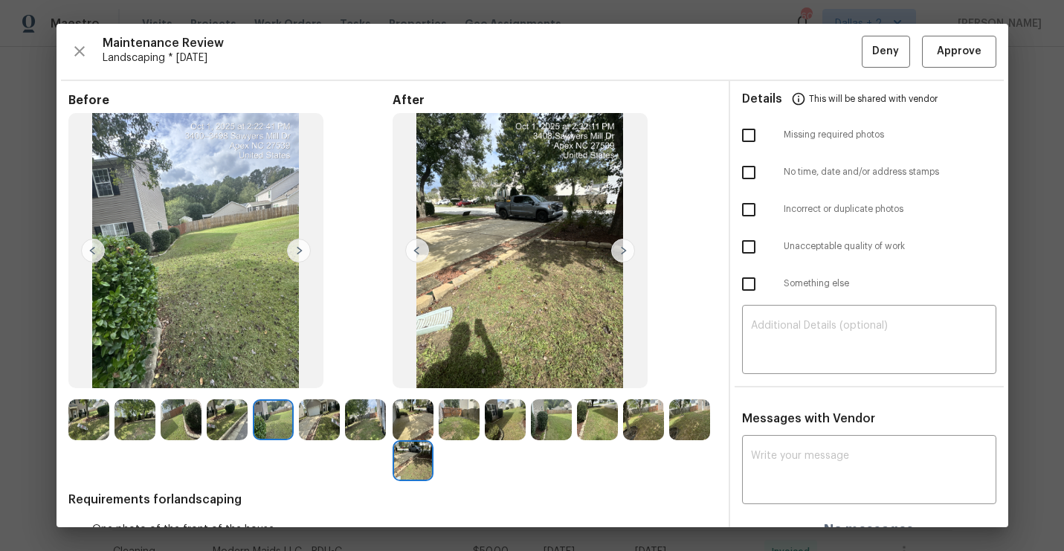
click at [297, 253] on img at bounding box center [299, 251] width 24 height 24
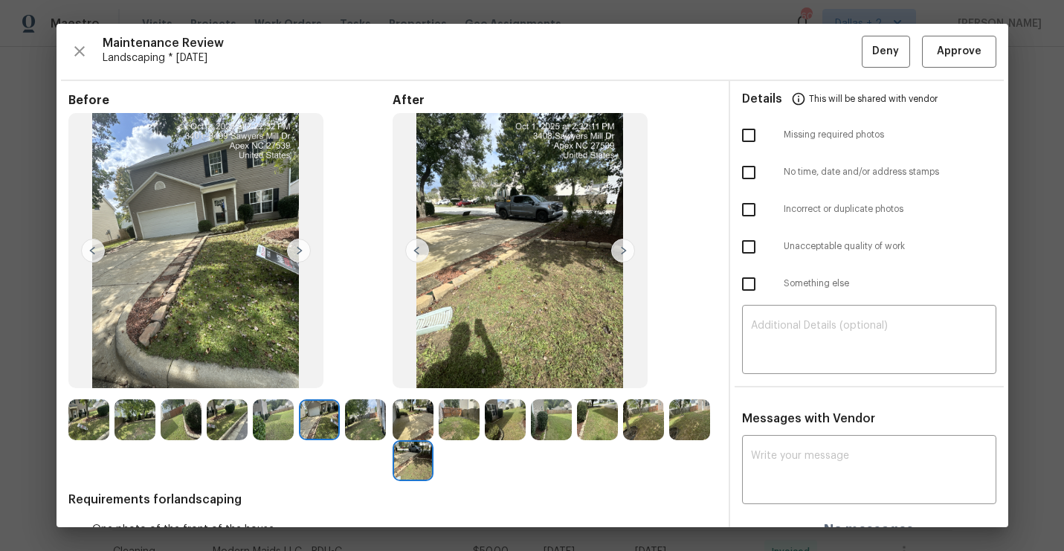
click at [297, 253] on img at bounding box center [299, 251] width 24 height 24
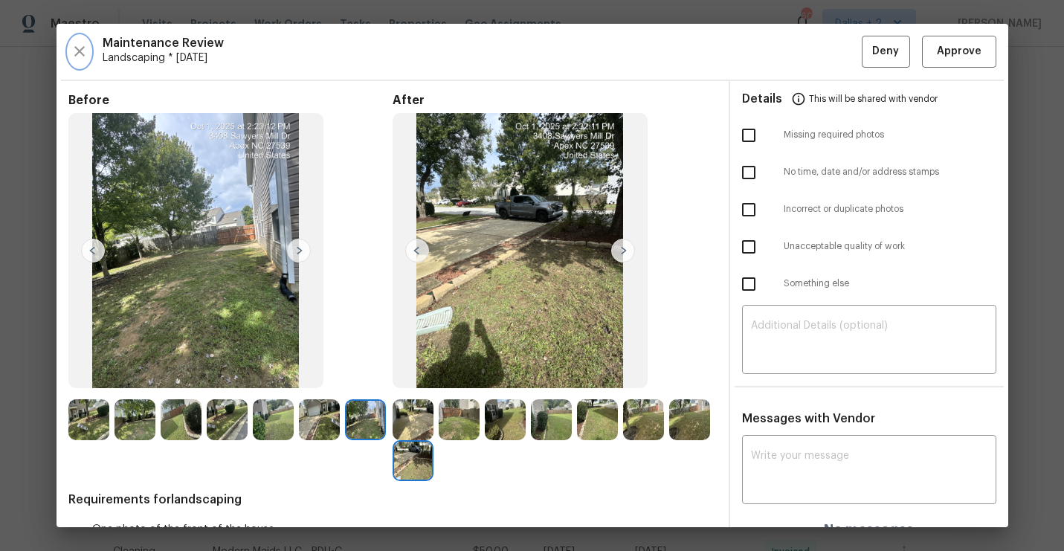
click at [79, 52] on icon "button" at bounding box center [79, 51] width 10 height 10
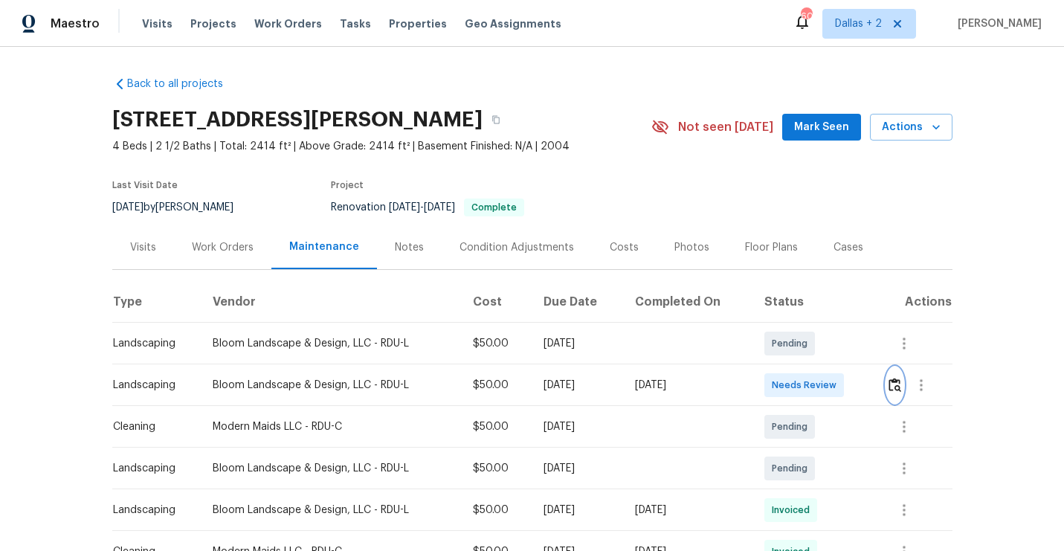
scroll to position [111, 0]
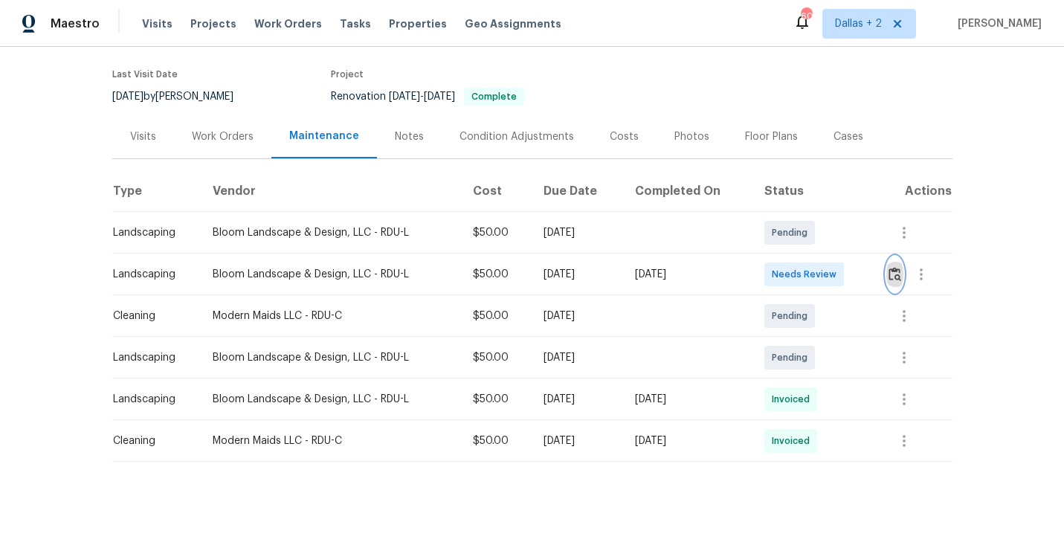
click at [893, 280] on img "button" at bounding box center [895, 274] width 13 height 14
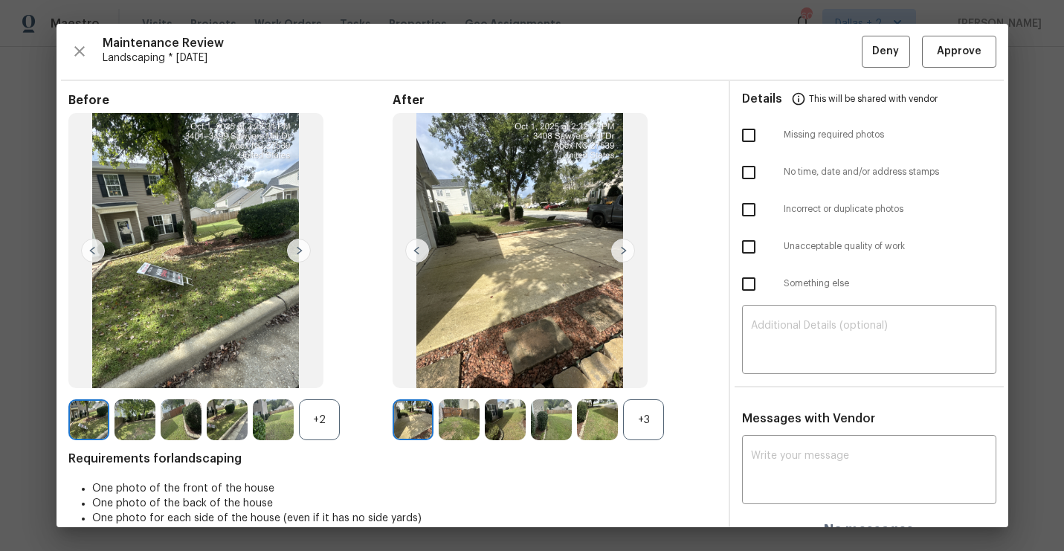
scroll to position [21, 0]
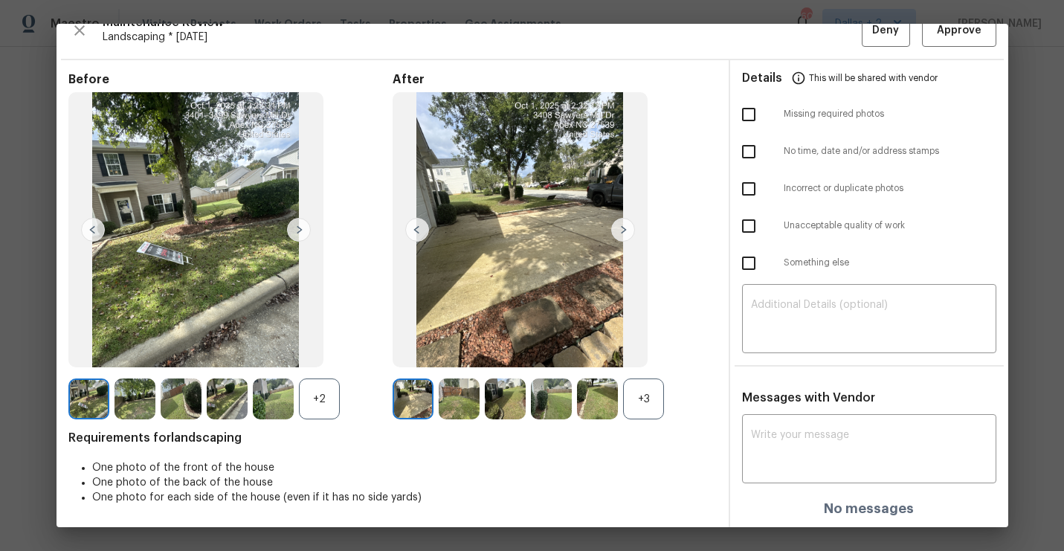
click at [805, 415] on div "Messages with Vendor x ​ No messages" at bounding box center [869, 459] width 278 height 138
click at [805, 424] on div "x ​" at bounding box center [869, 450] width 254 height 65
paste textarea "Maintenance Audit Team: Hello! As per our updated SWO address sign photo is req…"
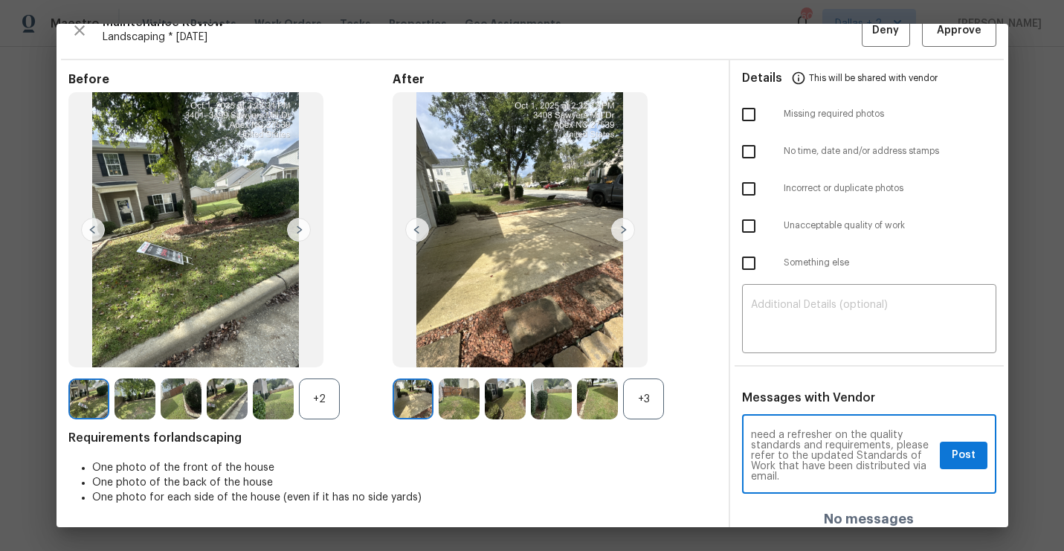
scroll to position [0, 0]
click at [908, 434] on textarea "Maintenance Audit Team: Hello! As per our updated SWO address sign photo is req…" at bounding box center [842, 456] width 183 height 52
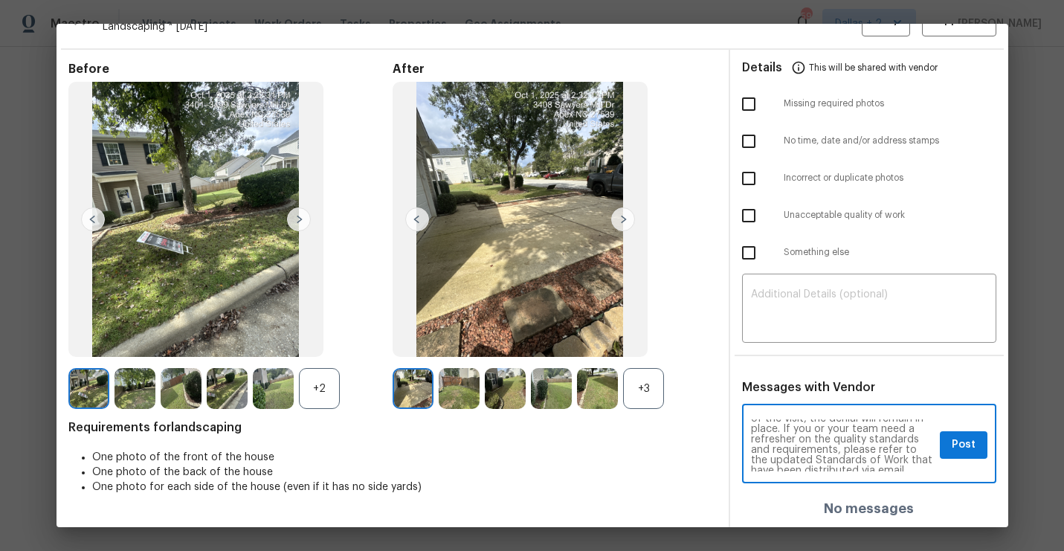
scroll to position [68, 0]
type textarea "Maintenance Audit Team: Hello! [DATE] As per our updated SWO address sign photo…"
click at [959, 440] on span "Post" at bounding box center [964, 445] width 24 height 19
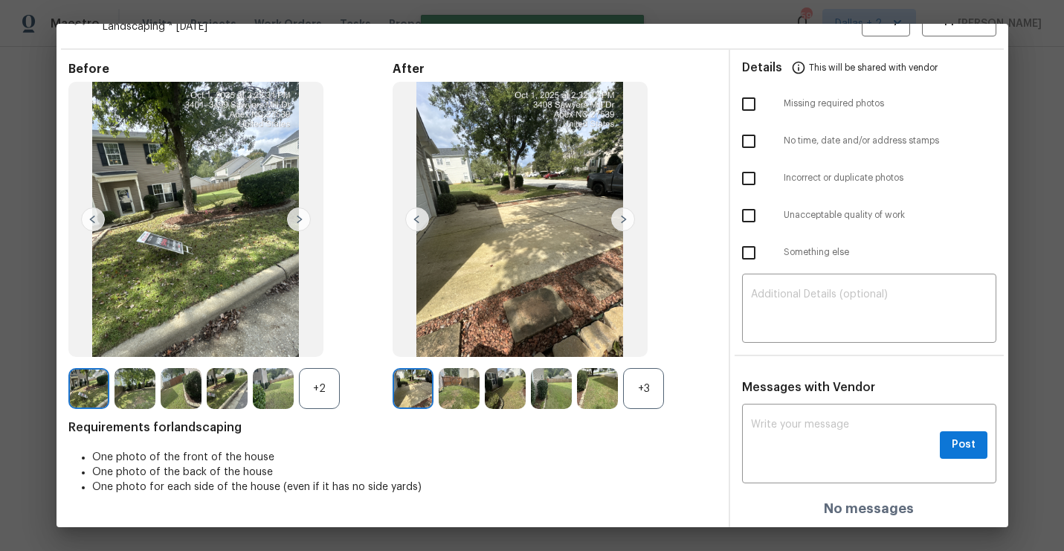
scroll to position [0, 0]
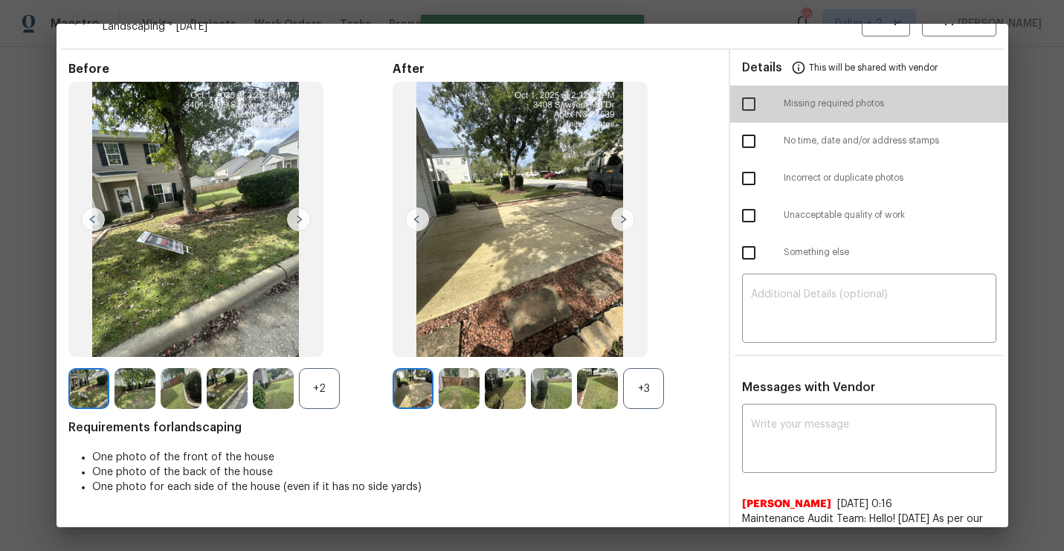
click at [744, 104] on input "checkbox" at bounding box center [748, 103] width 31 height 31
checkbox input "true"
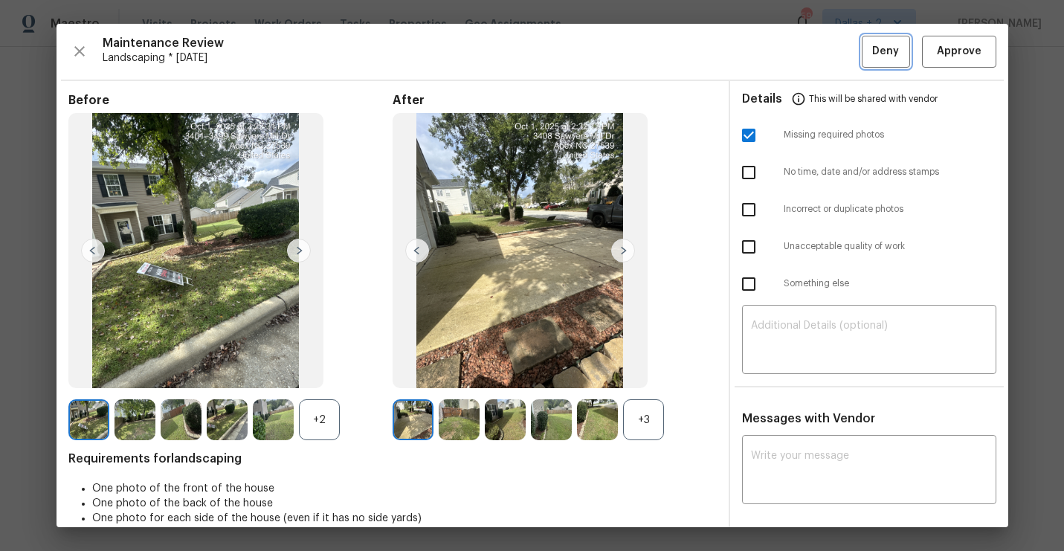
click at [879, 42] on span "Deny" at bounding box center [885, 51] width 27 height 19
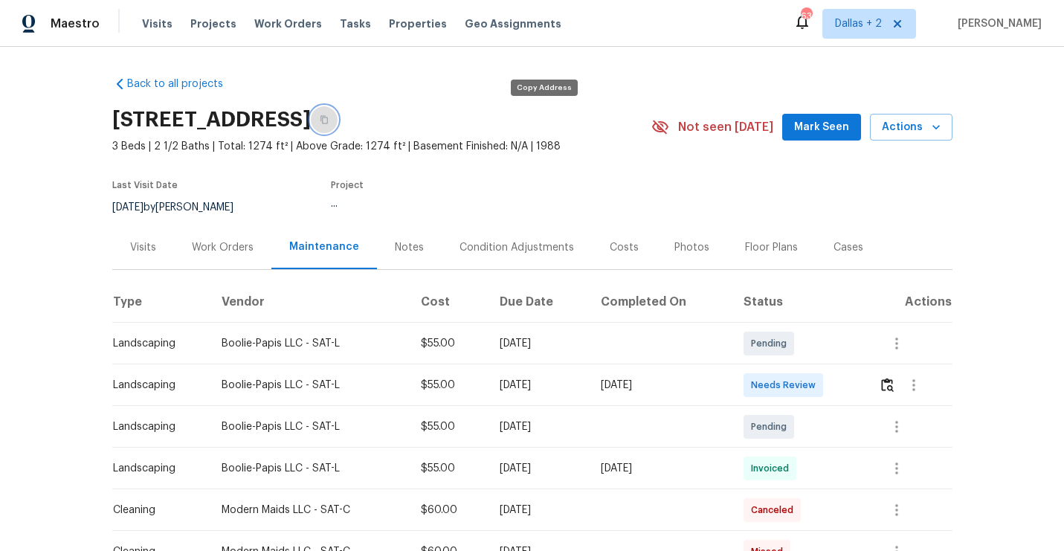
click at [329, 121] on icon "button" at bounding box center [324, 119] width 9 height 9
click at [891, 381] on img "button" at bounding box center [887, 385] width 13 height 14
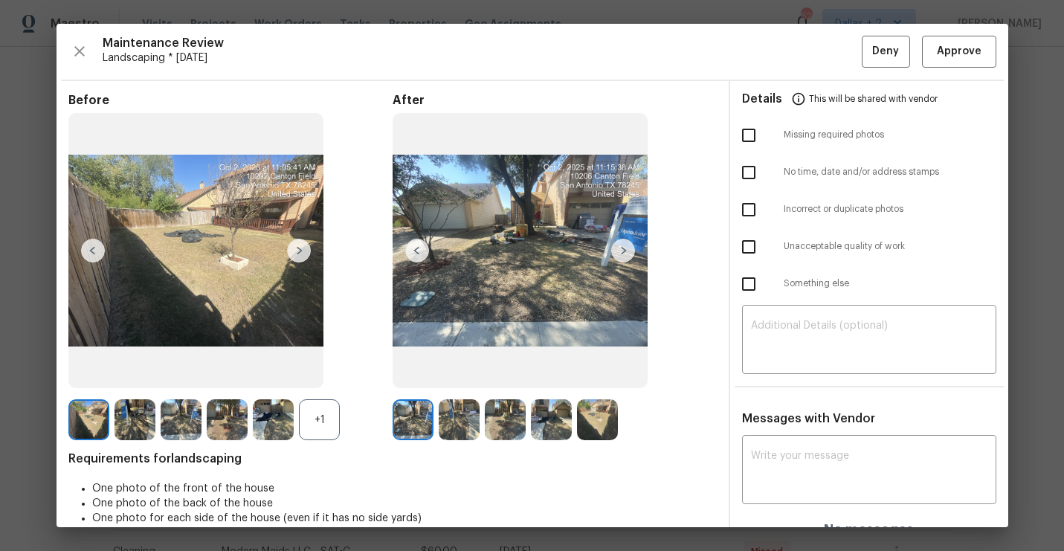
click at [306, 423] on div "+1" at bounding box center [319, 419] width 41 height 41
click at [315, 430] on img at bounding box center [319, 419] width 41 height 41
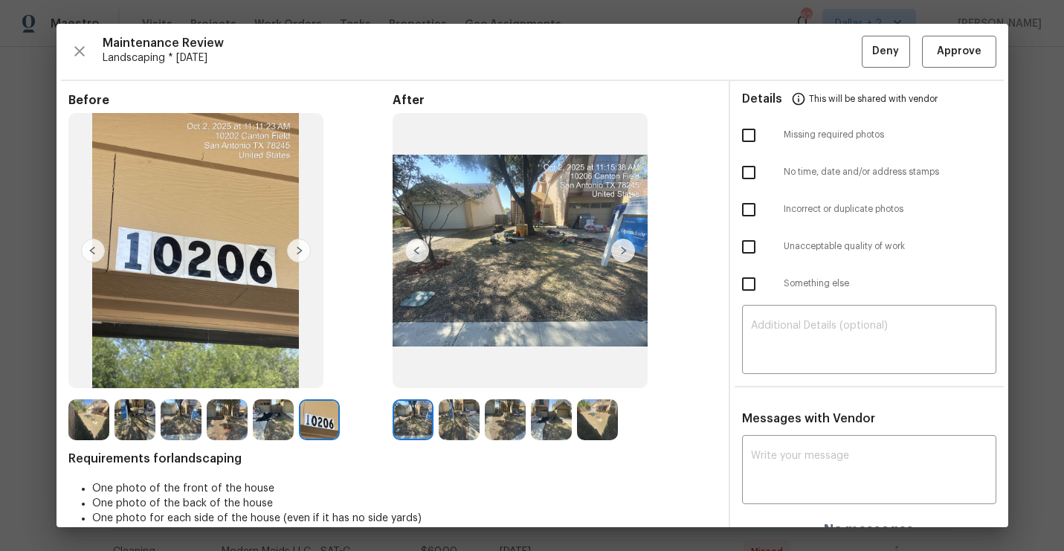
click at [617, 252] on img at bounding box center [623, 251] width 24 height 24
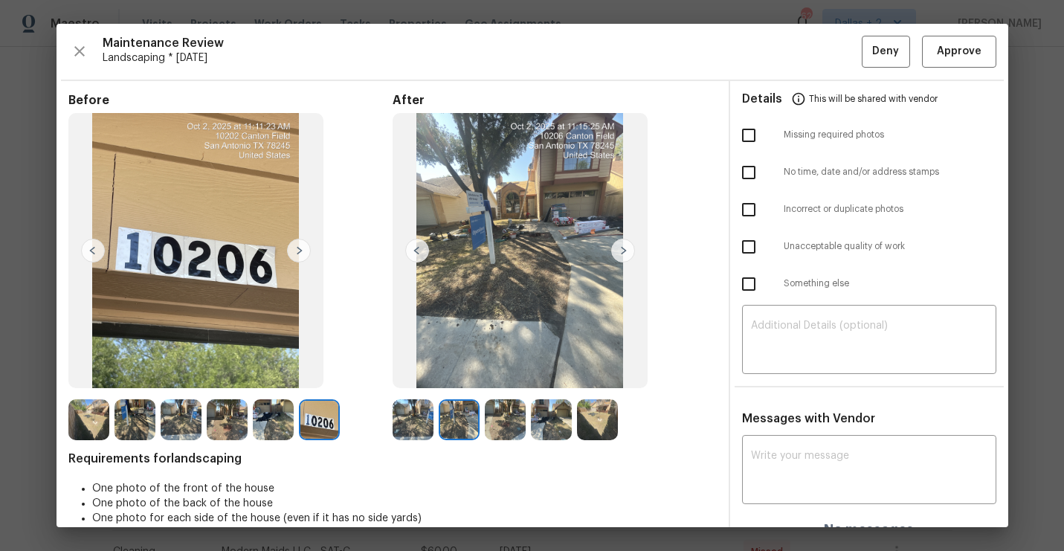
click at [619, 253] on img at bounding box center [623, 251] width 24 height 24
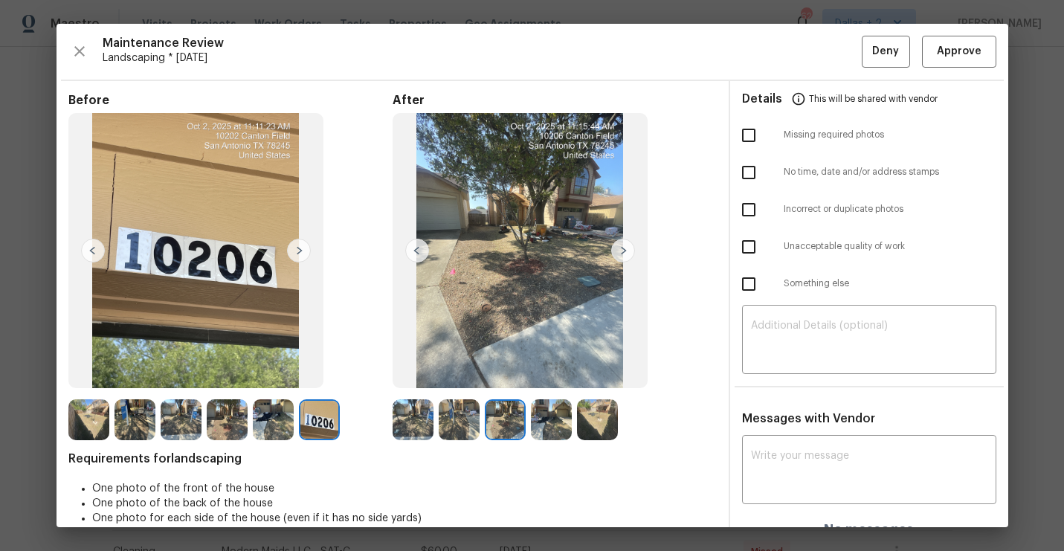
click at [619, 253] on img at bounding box center [623, 251] width 24 height 24
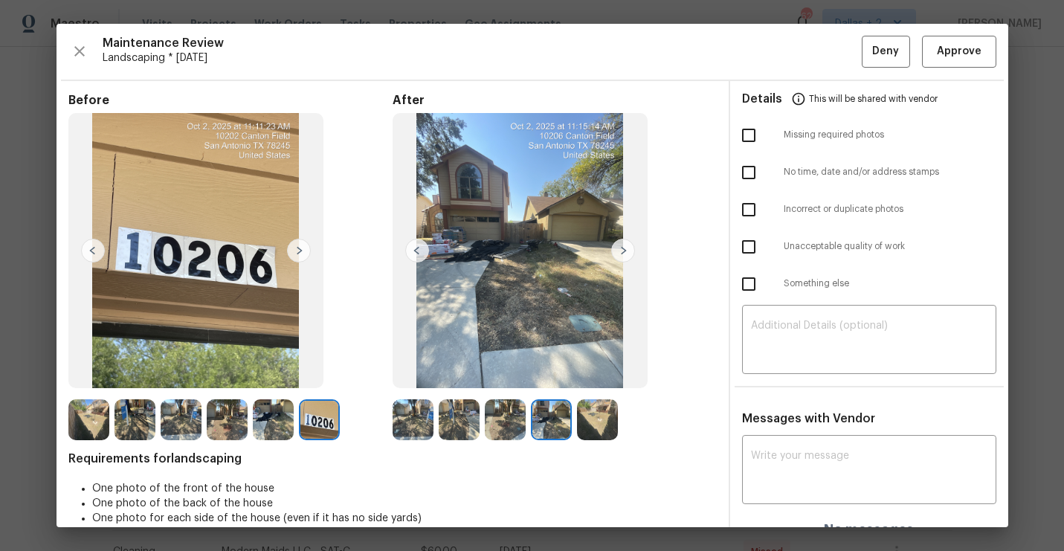
click at [619, 253] on img at bounding box center [623, 251] width 24 height 24
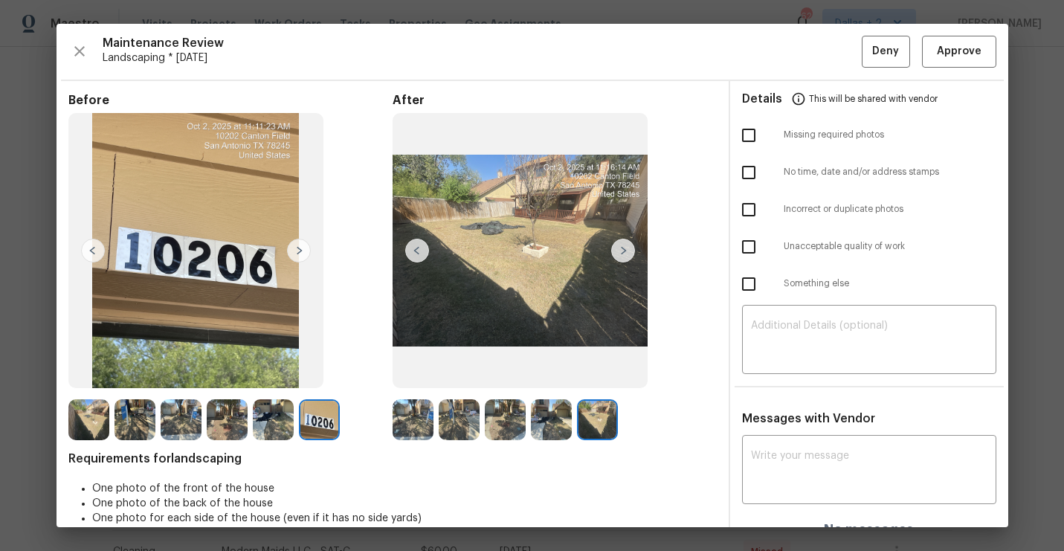
click at [619, 253] on img at bounding box center [623, 251] width 24 height 24
click at [936, 51] on span "Approve" at bounding box center [959, 51] width 51 height 19
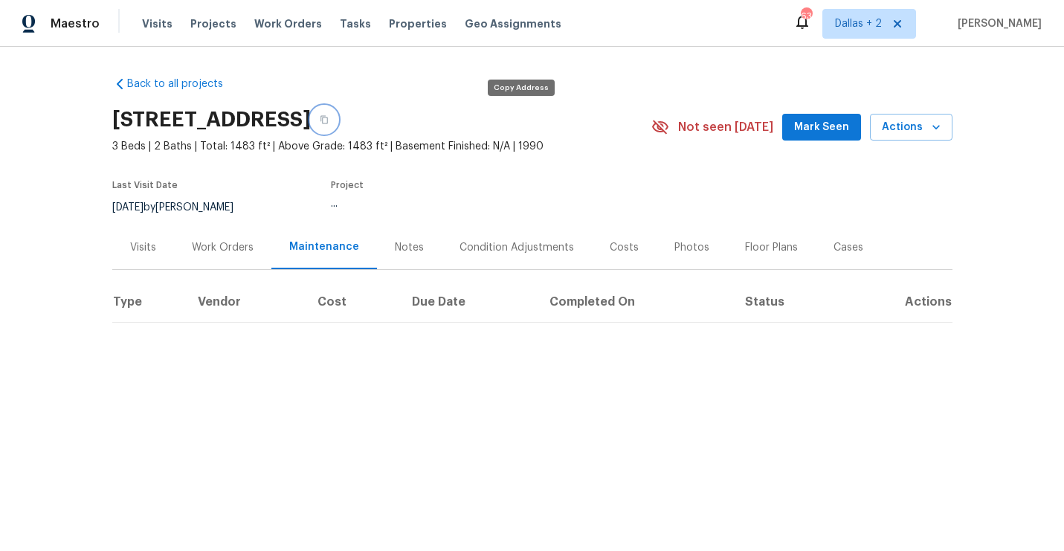
click at [338, 112] on button "button" at bounding box center [324, 119] width 27 height 27
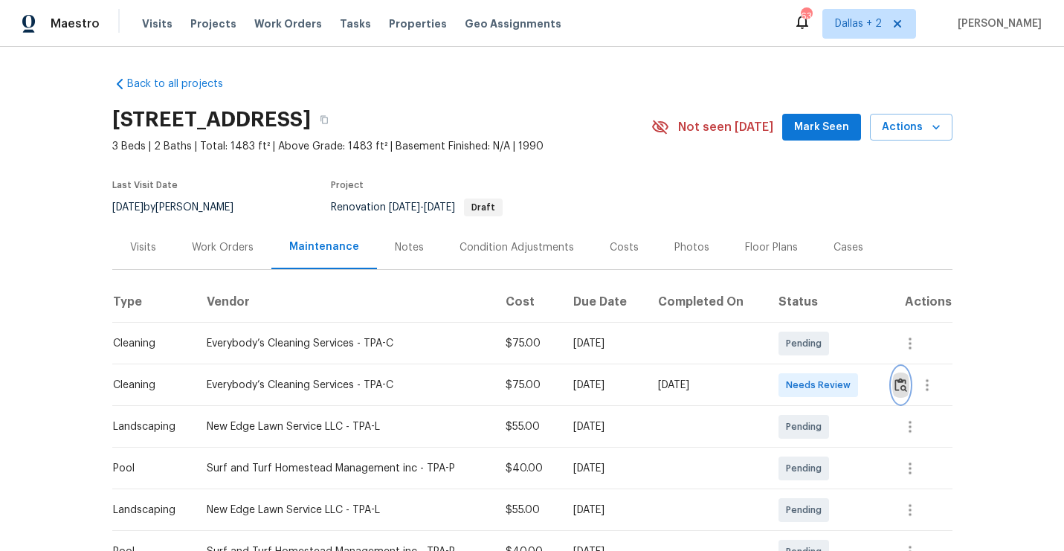
click at [904, 387] on img "button" at bounding box center [901, 385] width 13 height 14
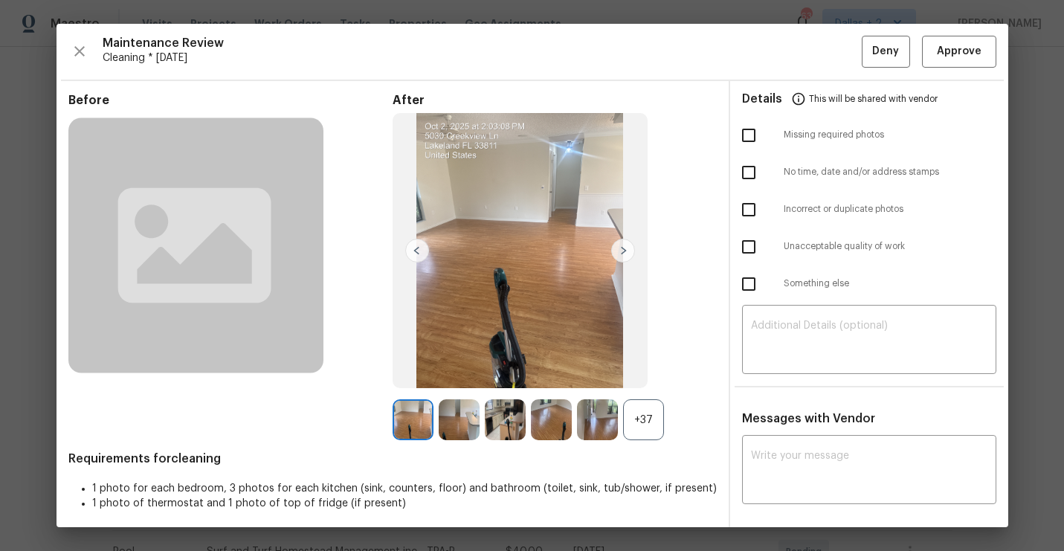
click at [651, 424] on div "+37" at bounding box center [643, 419] width 41 height 41
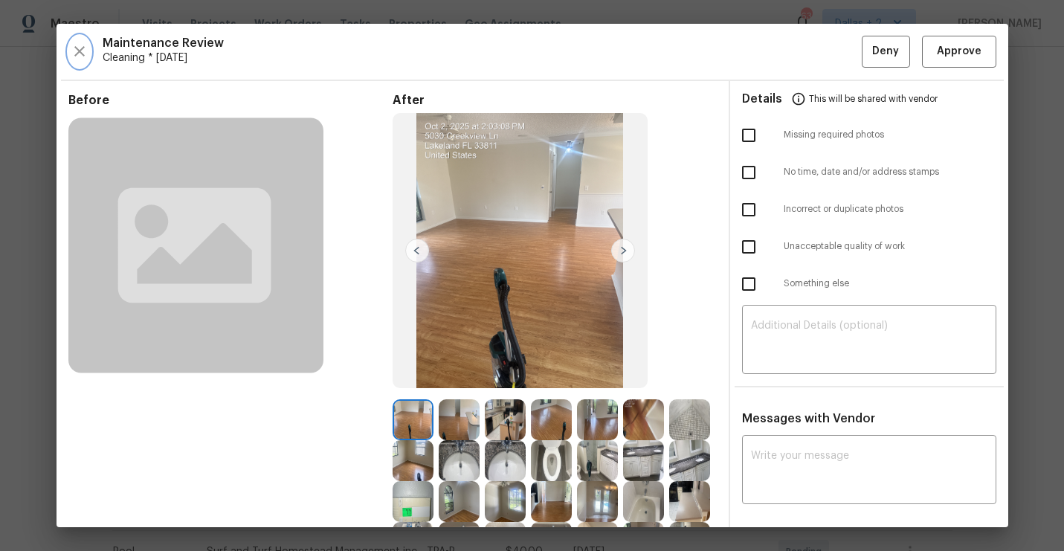
click at [77, 48] on icon "button" at bounding box center [79, 51] width 10 height 10
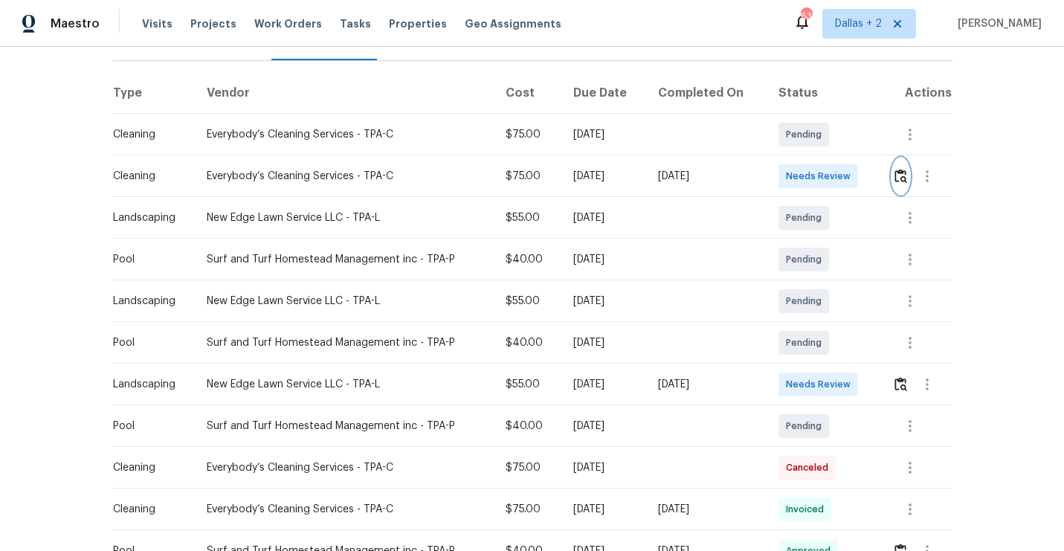
scroll to position [213, 0]
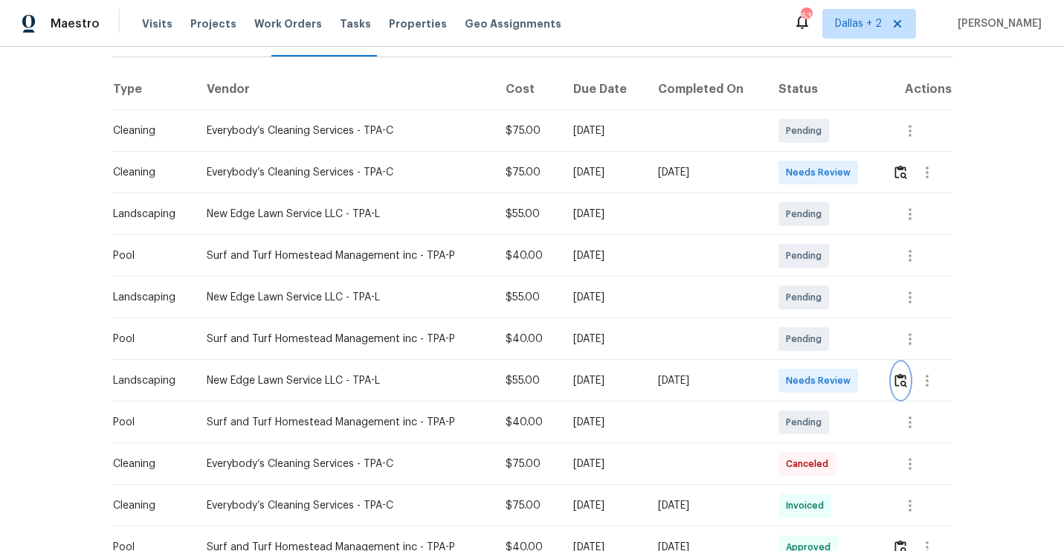
click at [903, 378] on img "button" at bounding box center [901, 380] width 13 height 14
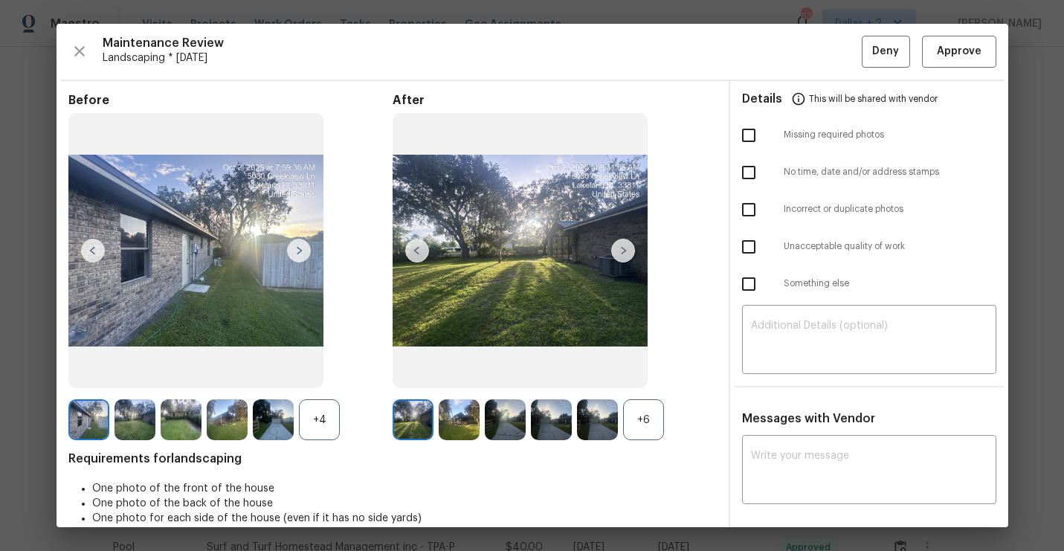
click at [661, 406] on div "+6" at bounding box center [643, 419] width 41 height 41
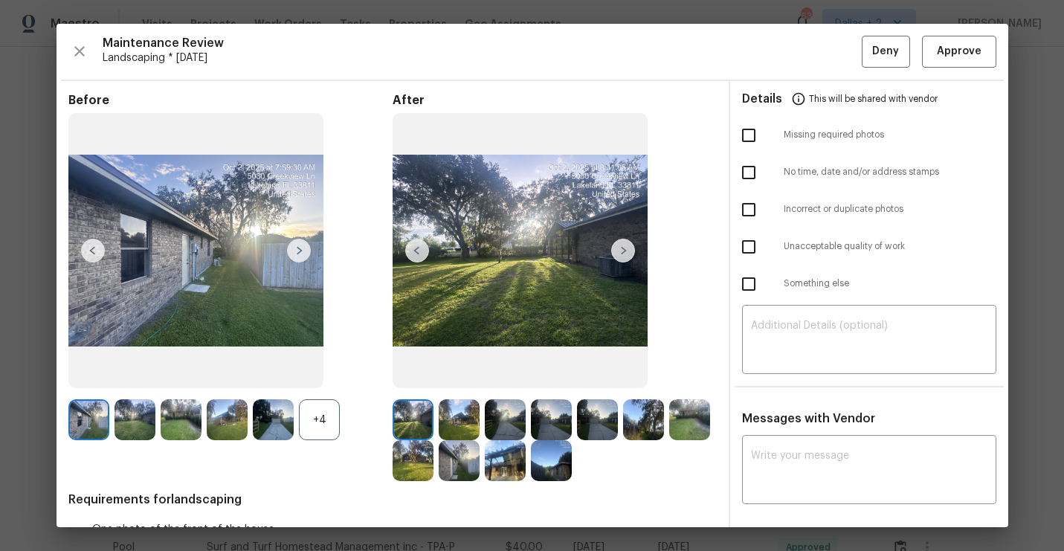
click at [318, 421] on div "+4" at bounding box center [319, 419] width 41 height 41
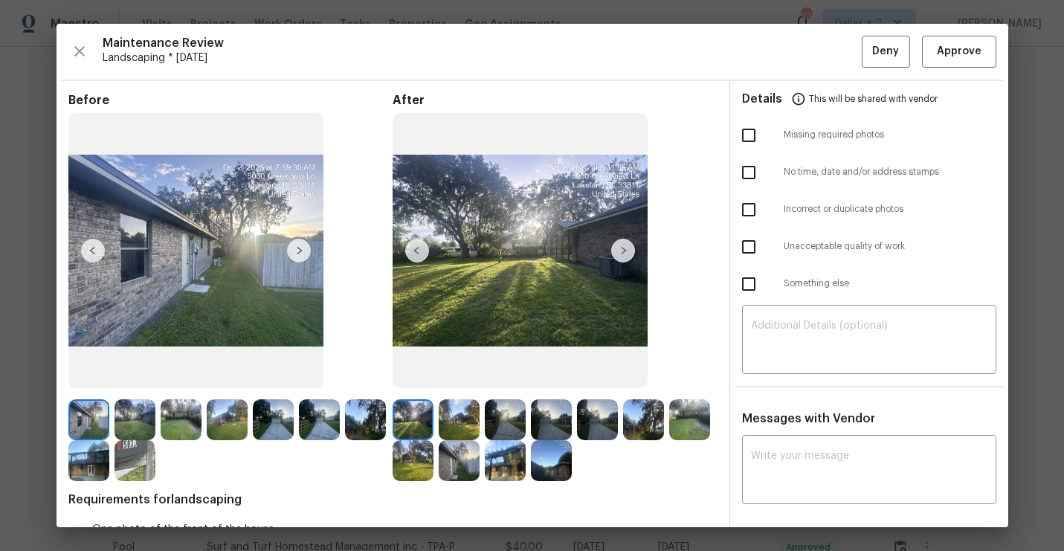
click at [122, 462] on img at bounding box center [135, 460] width 41 height 41
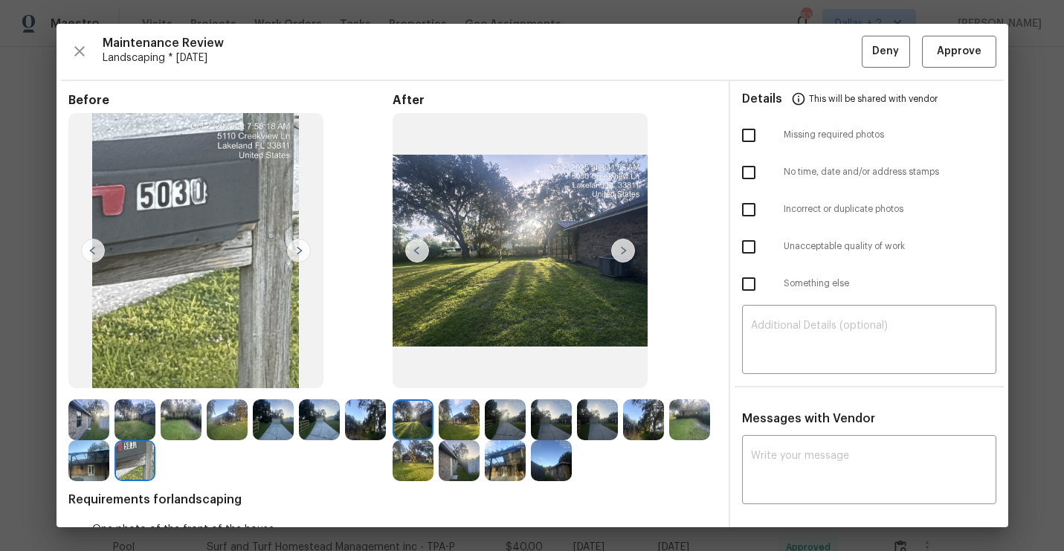
click at [523, 419] on img at bounding box center [505, 419] width 41 height 41
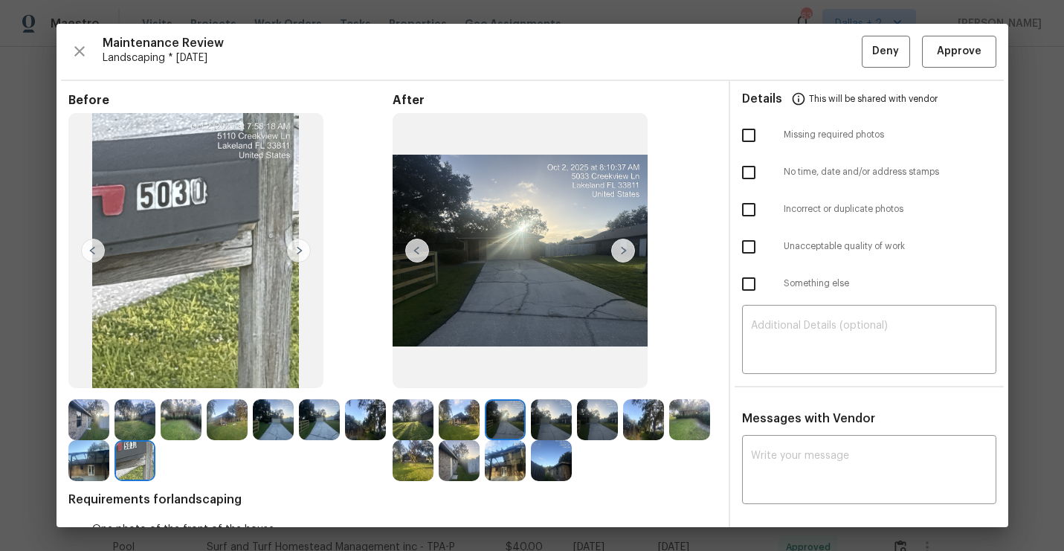
click at [944, 33] on div "Maintenance Review Landscaping * Mon, Sep 29 Deny Approve Before After Requirem…" at bounding box center [533, 275] width 952 height 503
click at [942, 48] on span "Approve" at bounding box center [959, 51] width 45 height 19
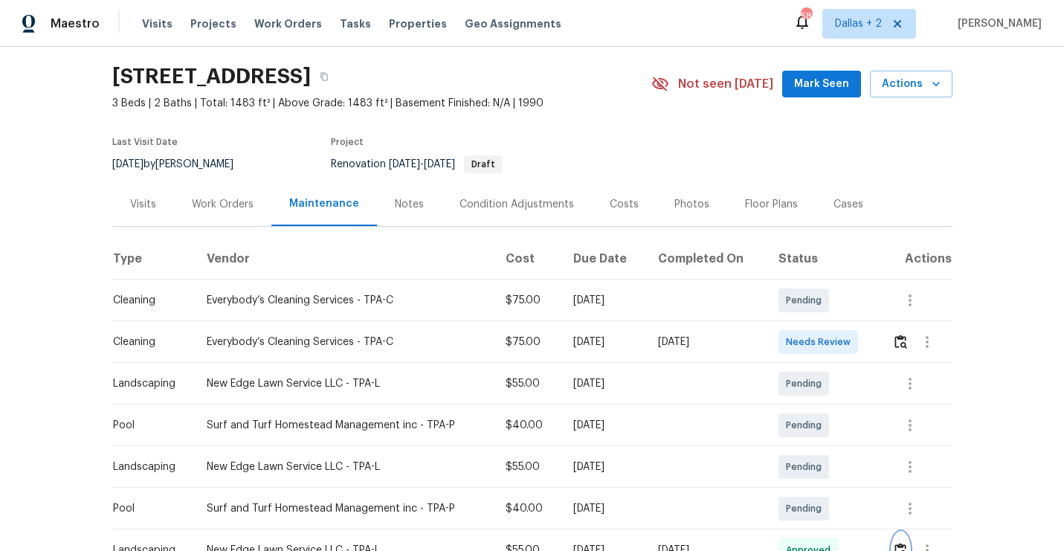
scroll to position [0, 0]
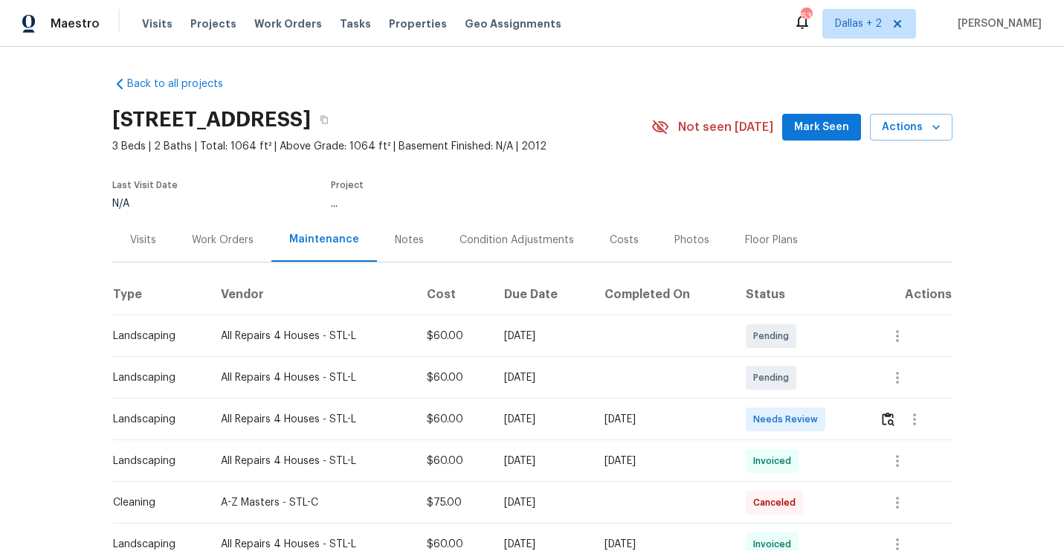
click at [311, 117] on h2 "[STREET_ADDRESS]" at bounding box center [211, 119] width 199 height 15
click at [328, 123] on icon "button" at bounding box center [324, 120] width 7 height 8
click at [895, 417] on img "button" at bounding box center [888, 419] width 13 height 14
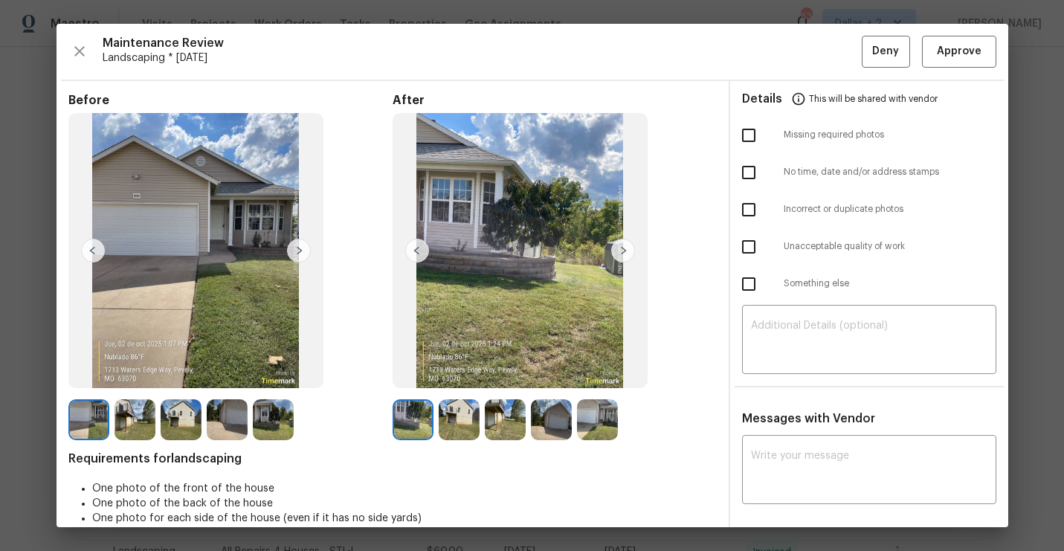
click at [80, 425] on img at bounding box center [88, 419] width 41 height 41
click at [140, 417] on img at bounding box center [135, 419] width 41 height 41
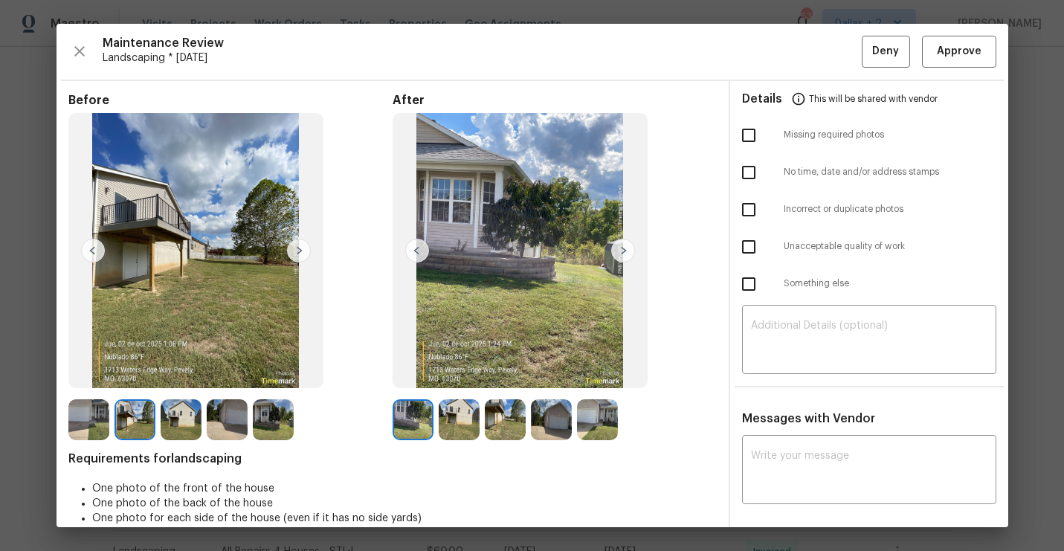
click at [184, 425] on img at bounding box center [181, 419] width 41 height 41
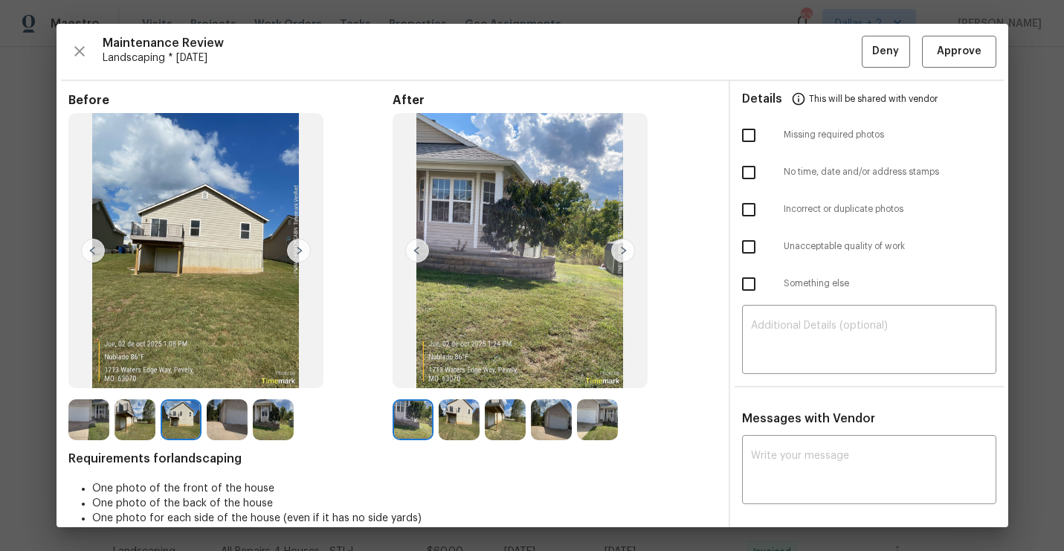
click at [234, 428] on img at bounding box center [227, 419] width 41 height 41
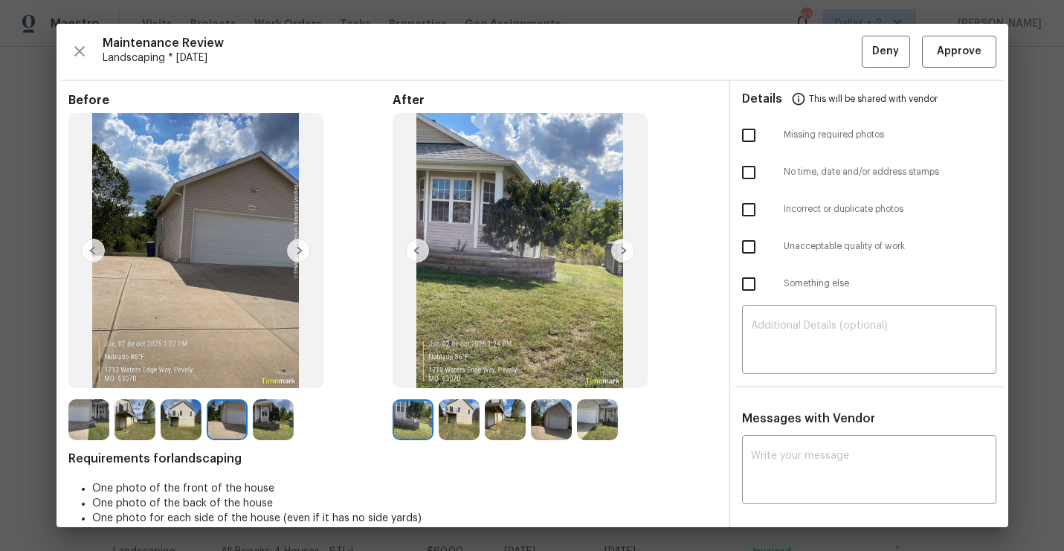
click at [451, 434] on img at bounding box center [459, 419] width 41 height 41
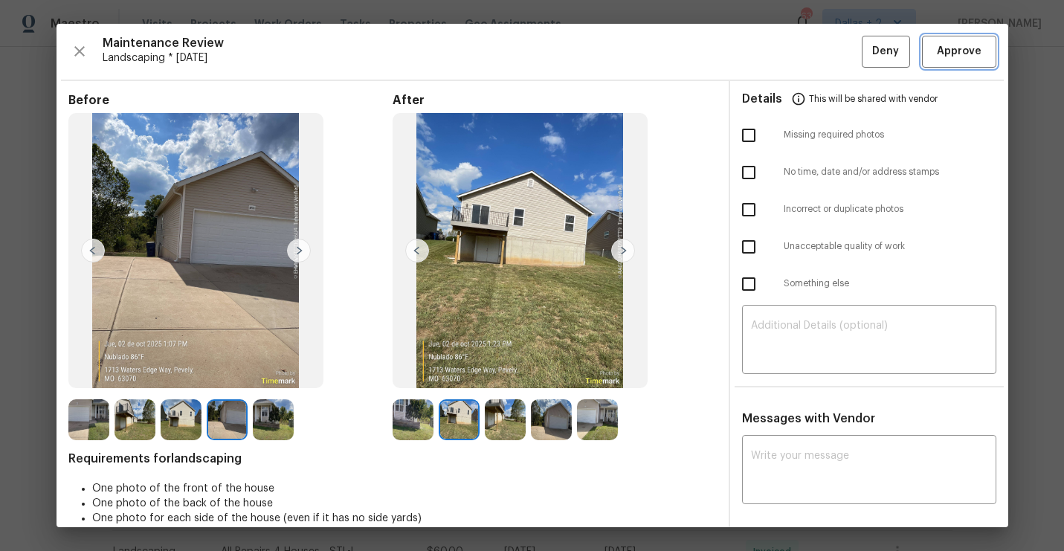
click at [941, 49] on span "Approve" at bounding box center [959, 51] width 45 height 19
